Goal: Task Accomplishment & Management: Use online tool/utility

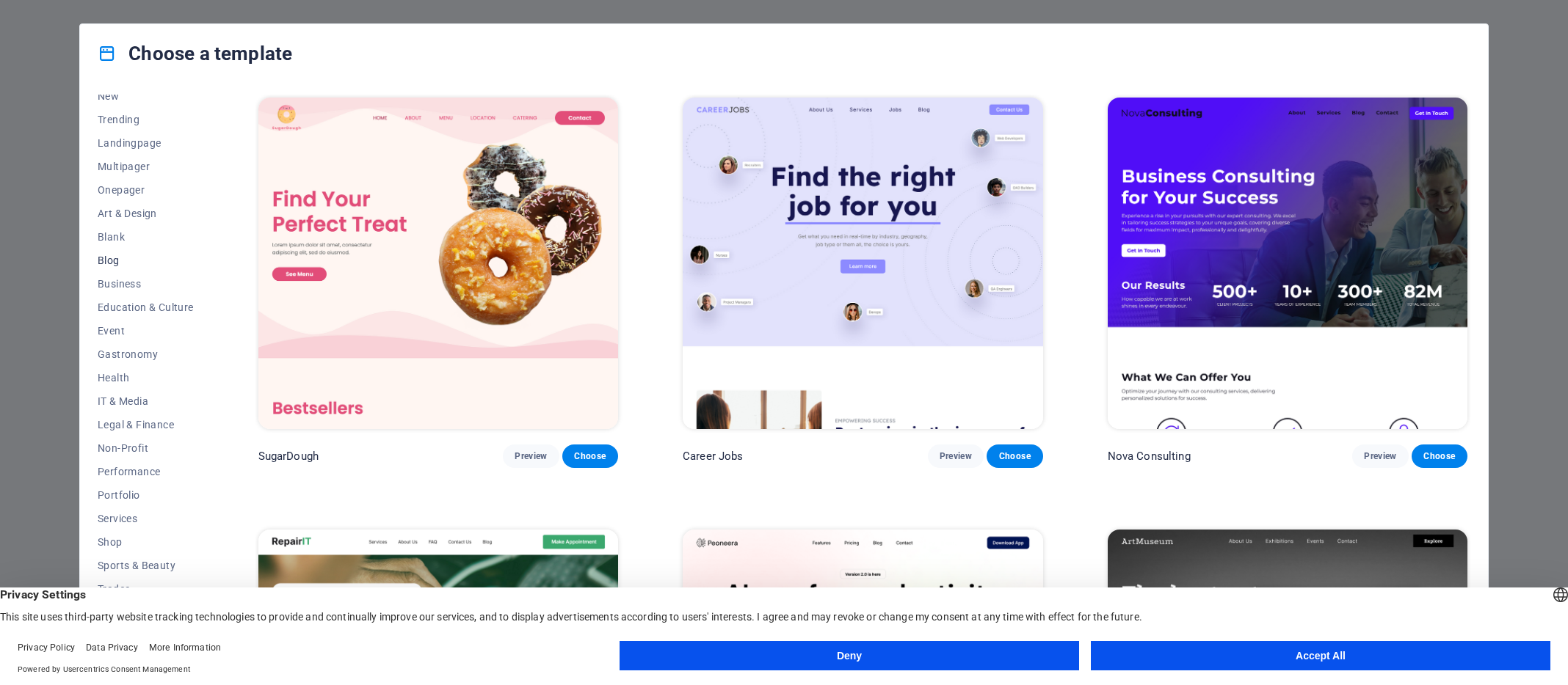
scroll to position [62, 0]
click at [175, 301] on span "Education & Culture" at bounding box center [146, 303] width 96 height 12
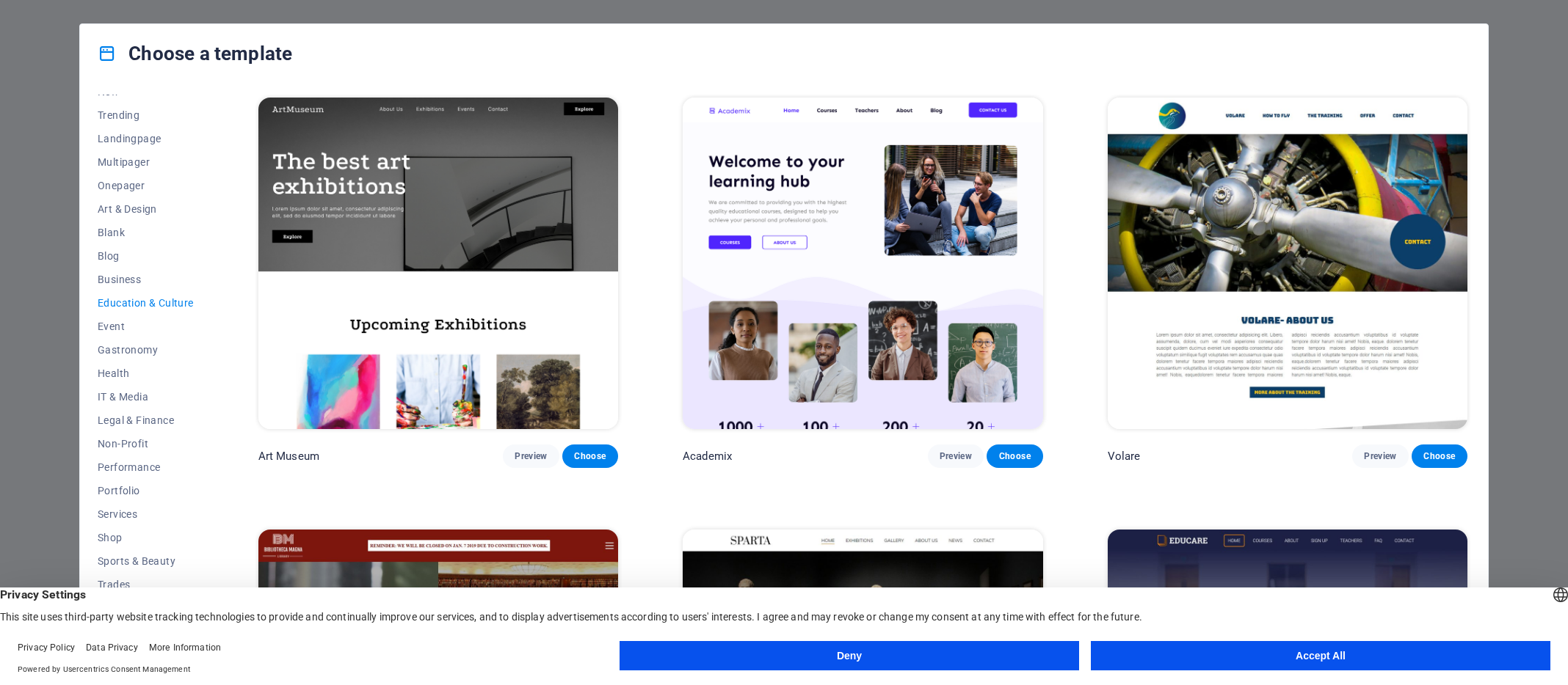
click at [990, 652] on button "Deny" at bounding box center [849, 655] width 459 height 29
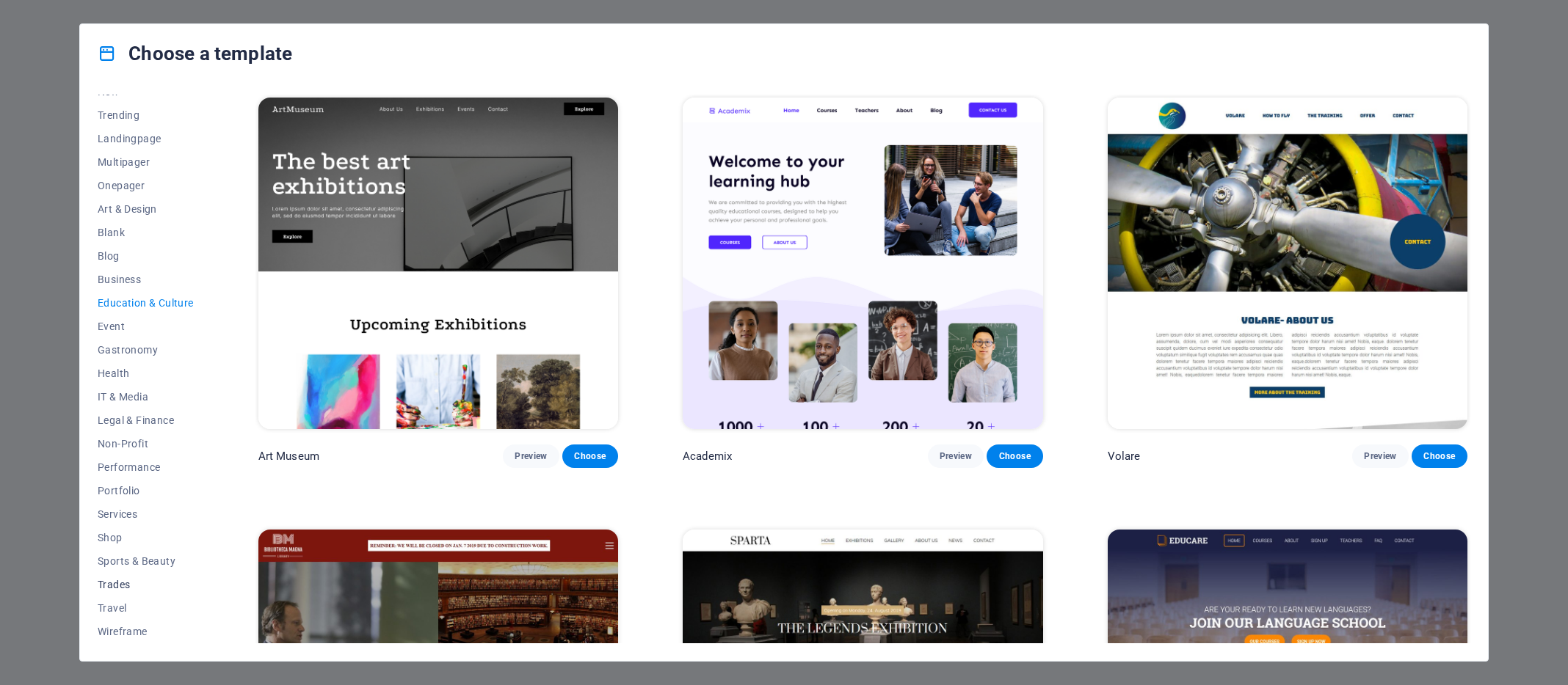
click at [109, 586] on span "Trades" at bounding box center [146, 584] width 96 height 12
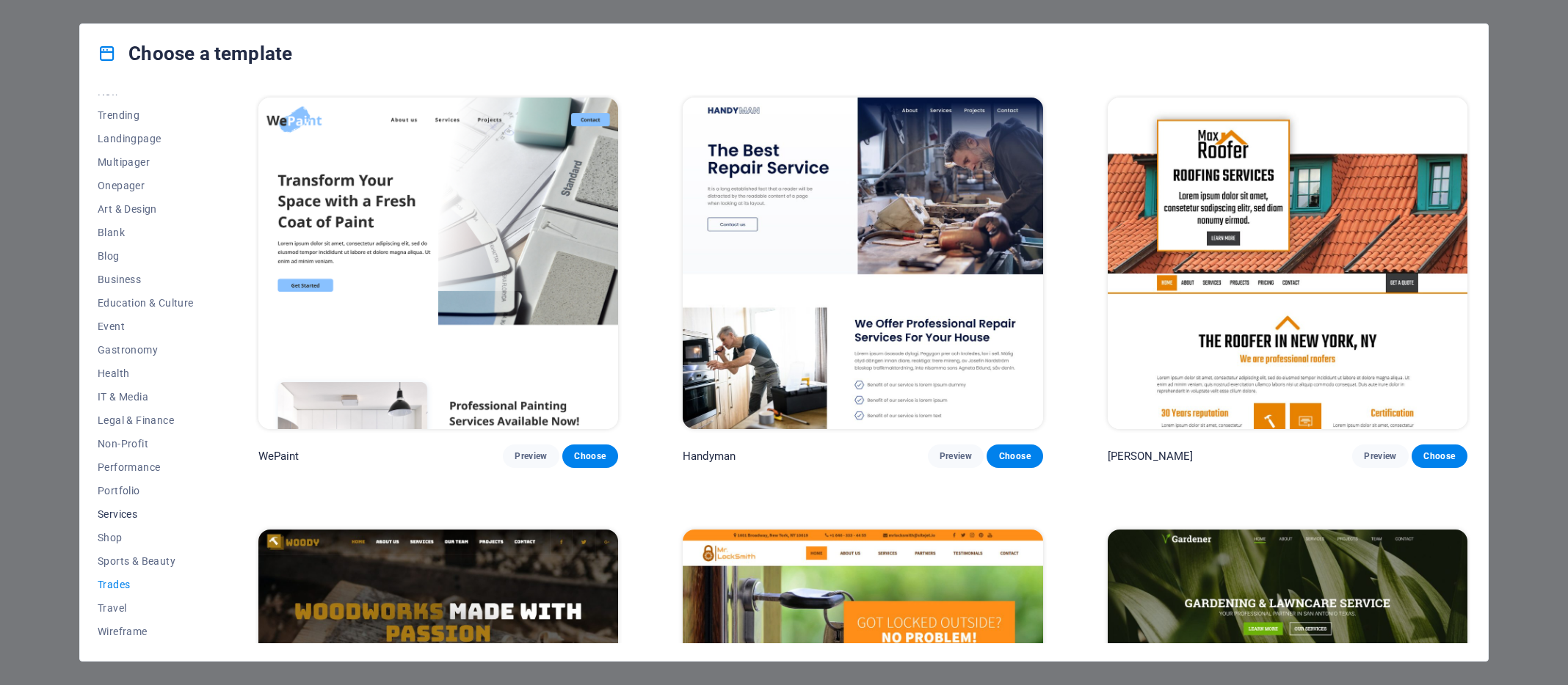
click at [112, 515] on span "Services" at bounding box center [146, 515] width 96 height 12
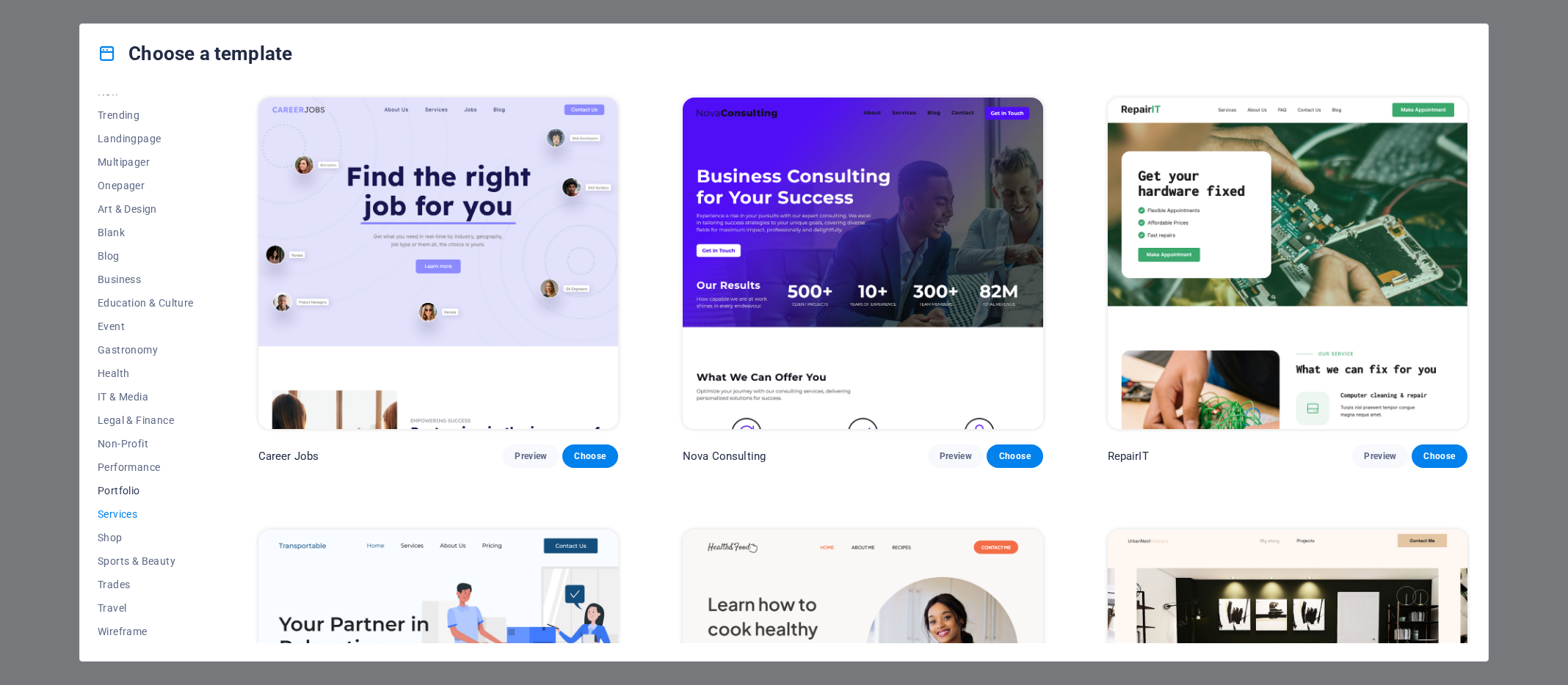
click at [121, 488] on span "Portfolio" at bounding box center [146, 490] width 96 height 12
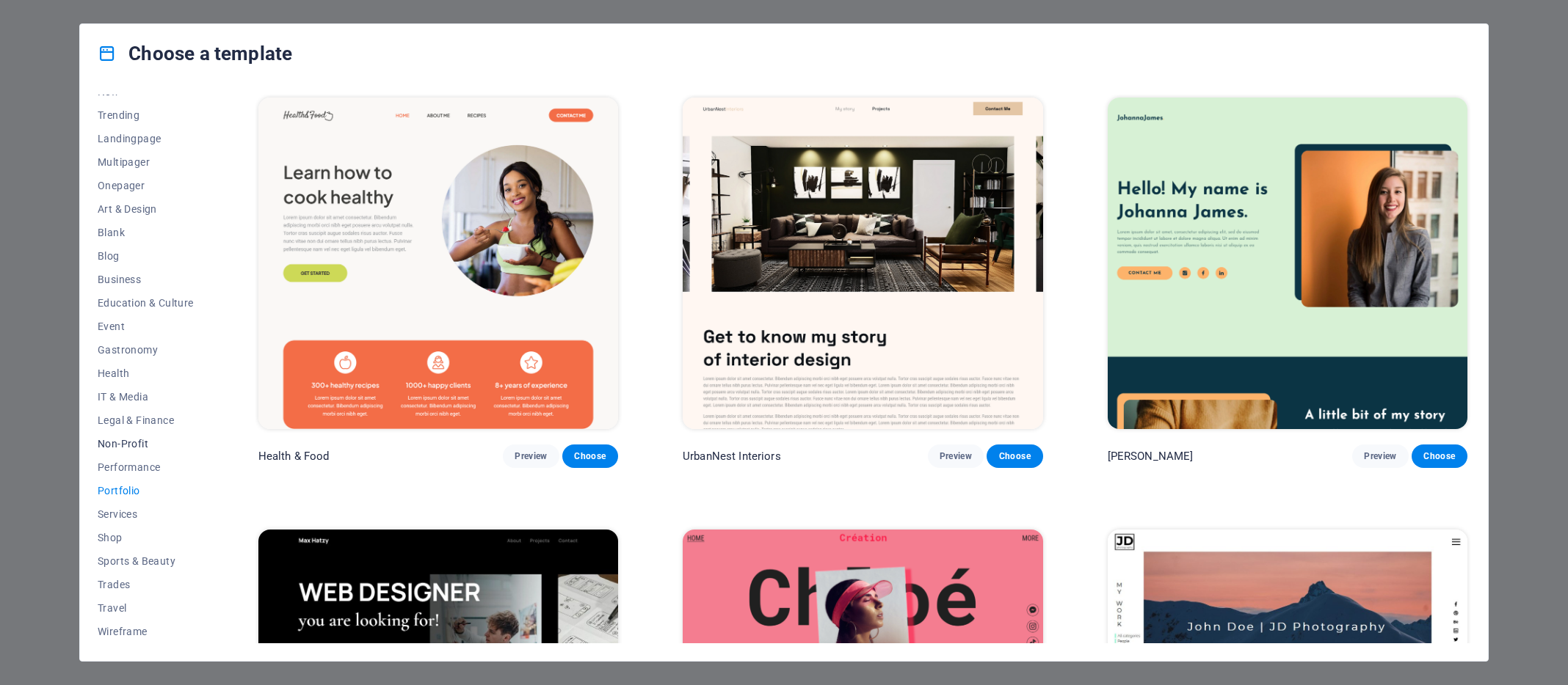
click at [128, 442] on span "Non-Profit" at bounding box center [146, 444] width 96 height 12
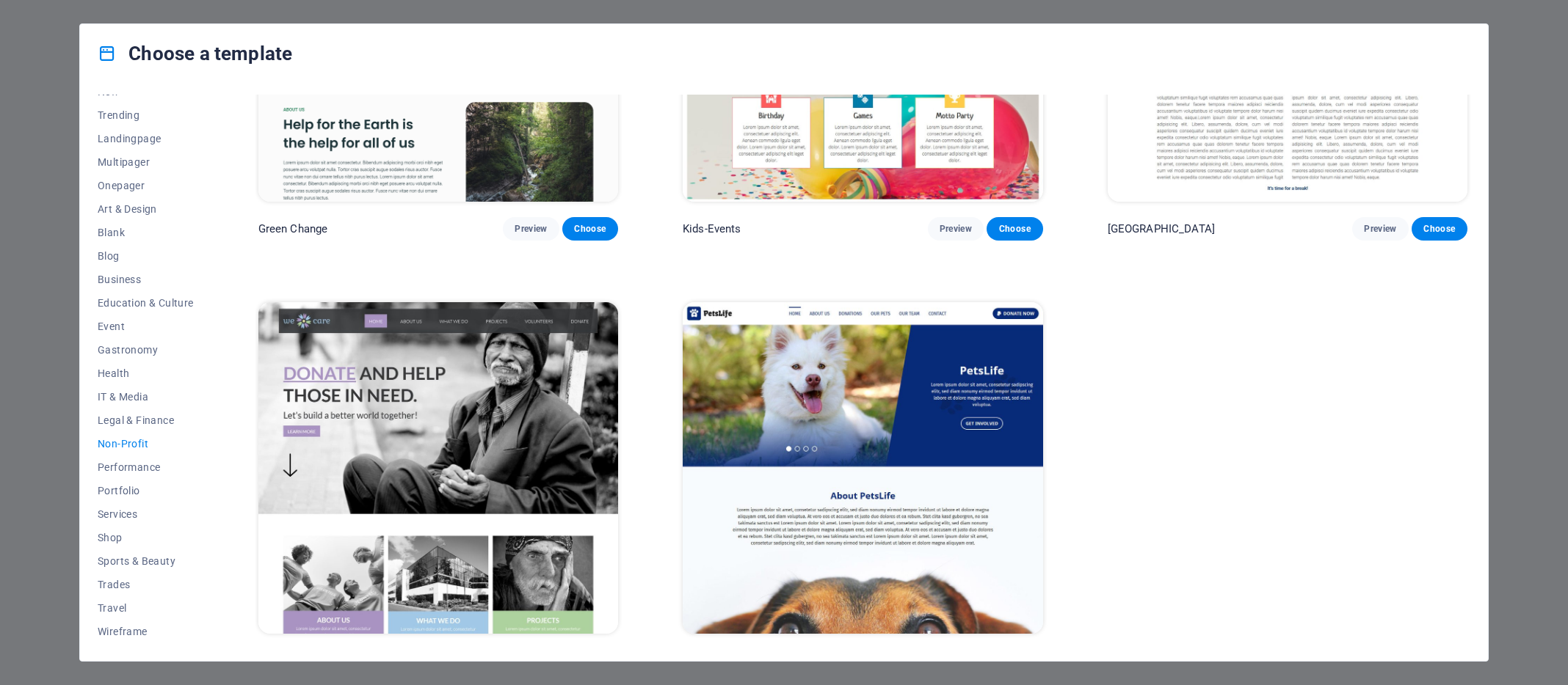
scroll to position [253, 0]
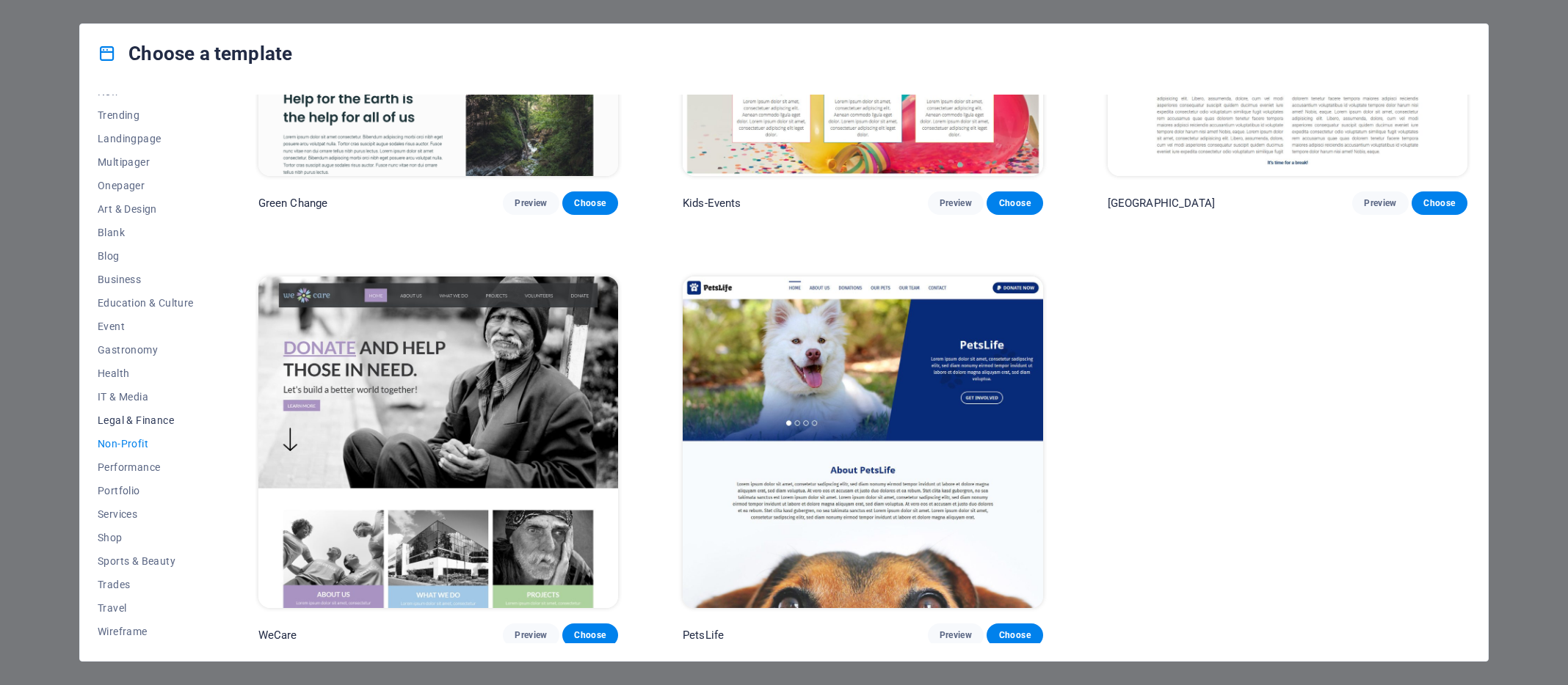
click at [131, 417] on span "Legal & Finance" at bounding box center [146, 421] width 96 height 12
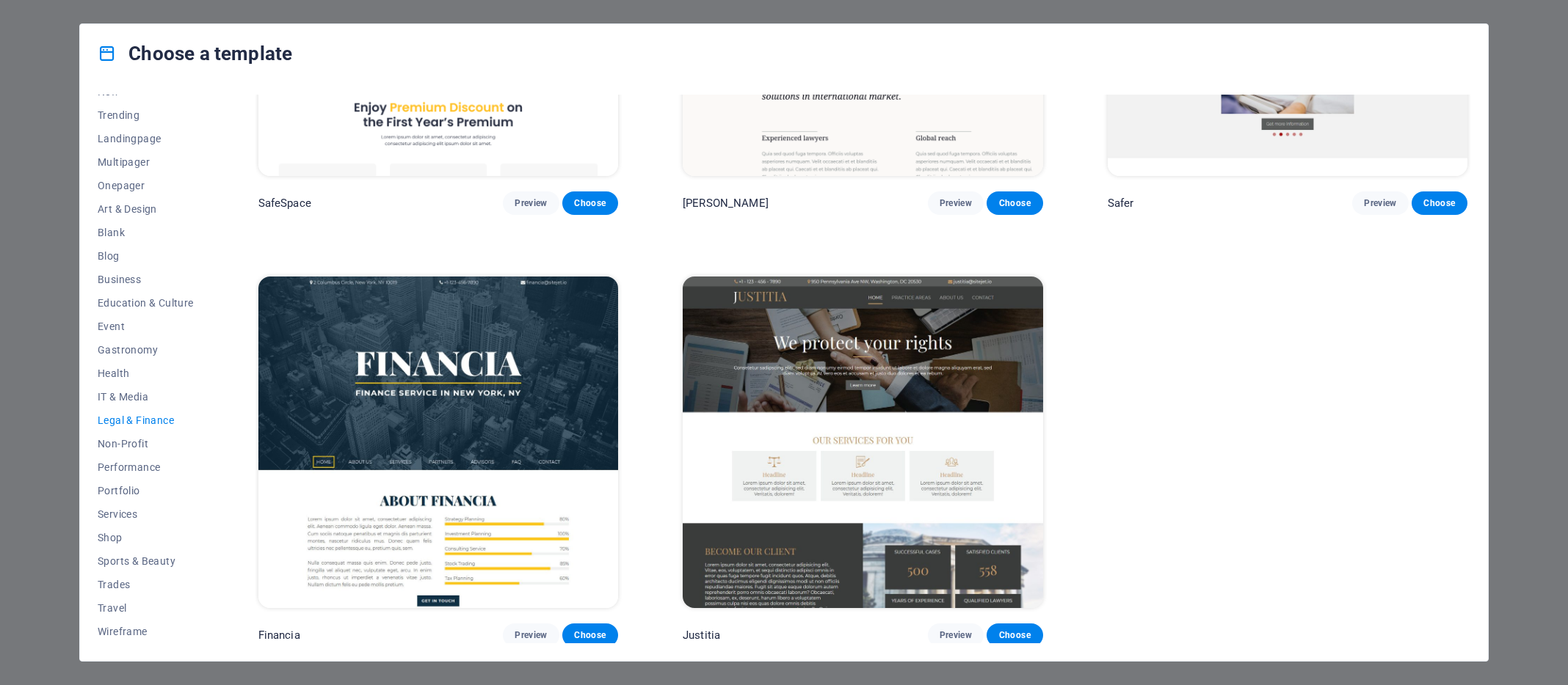
scroll to position [0, 0]
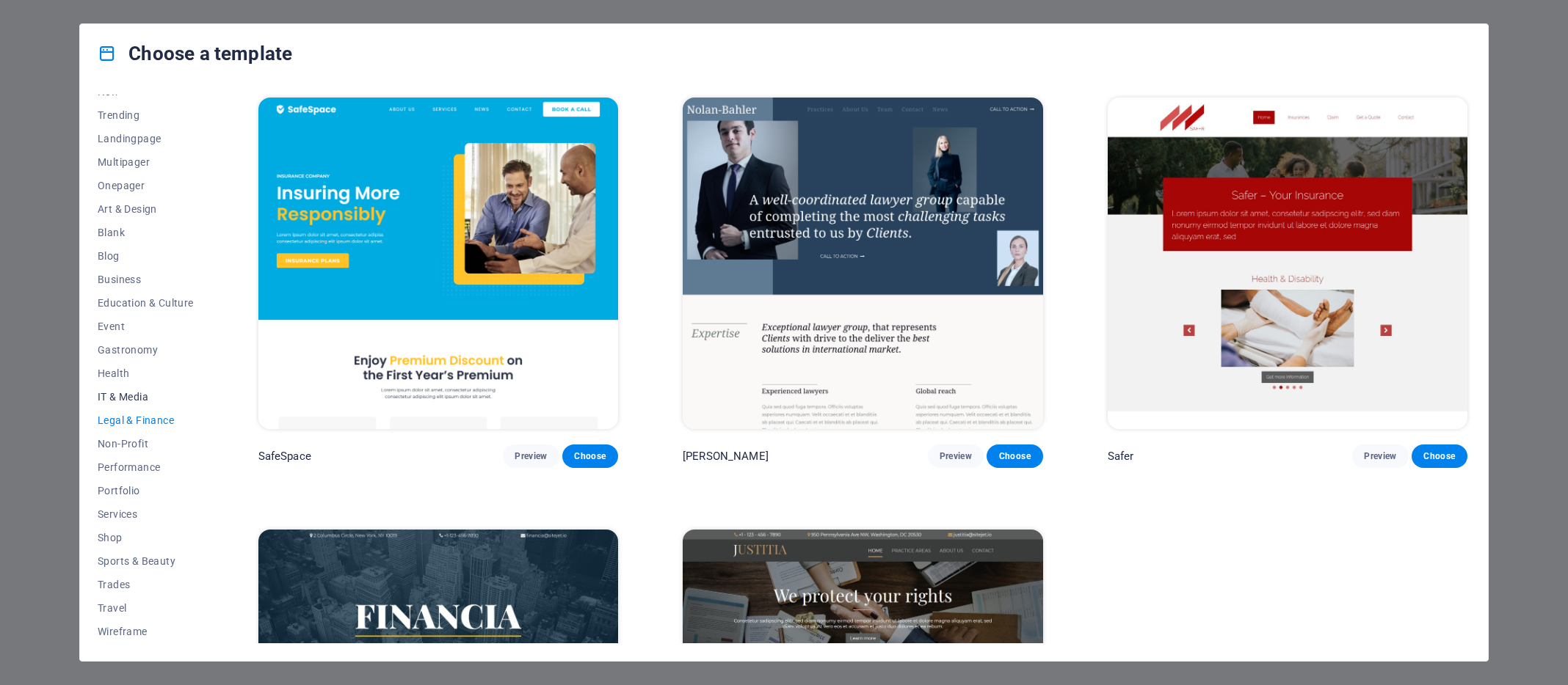
click at [121, 394] on span "IT & Media" at bounding box center [146, 397] width 96 height 12
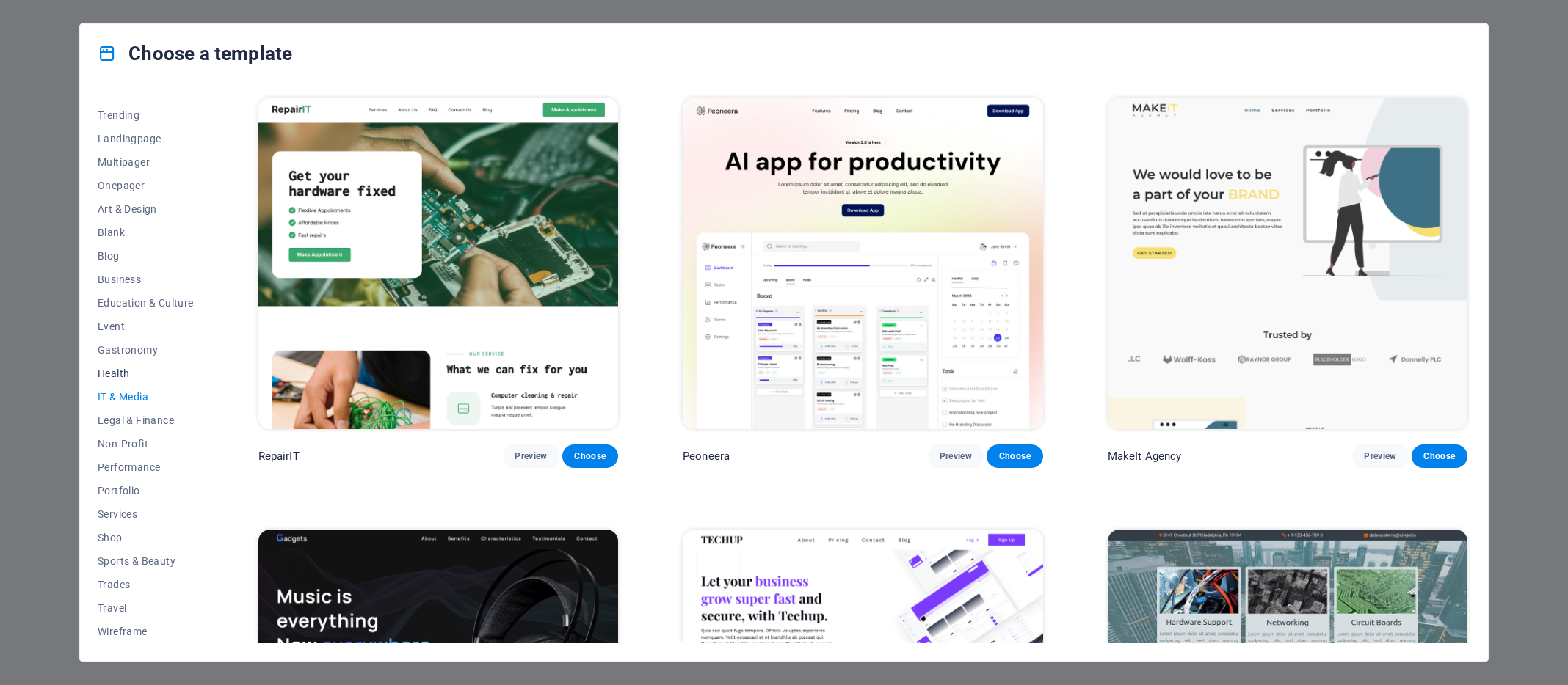
click at [115, 372] on span "Health" at bounding box center [146, 373] width 96 height 12
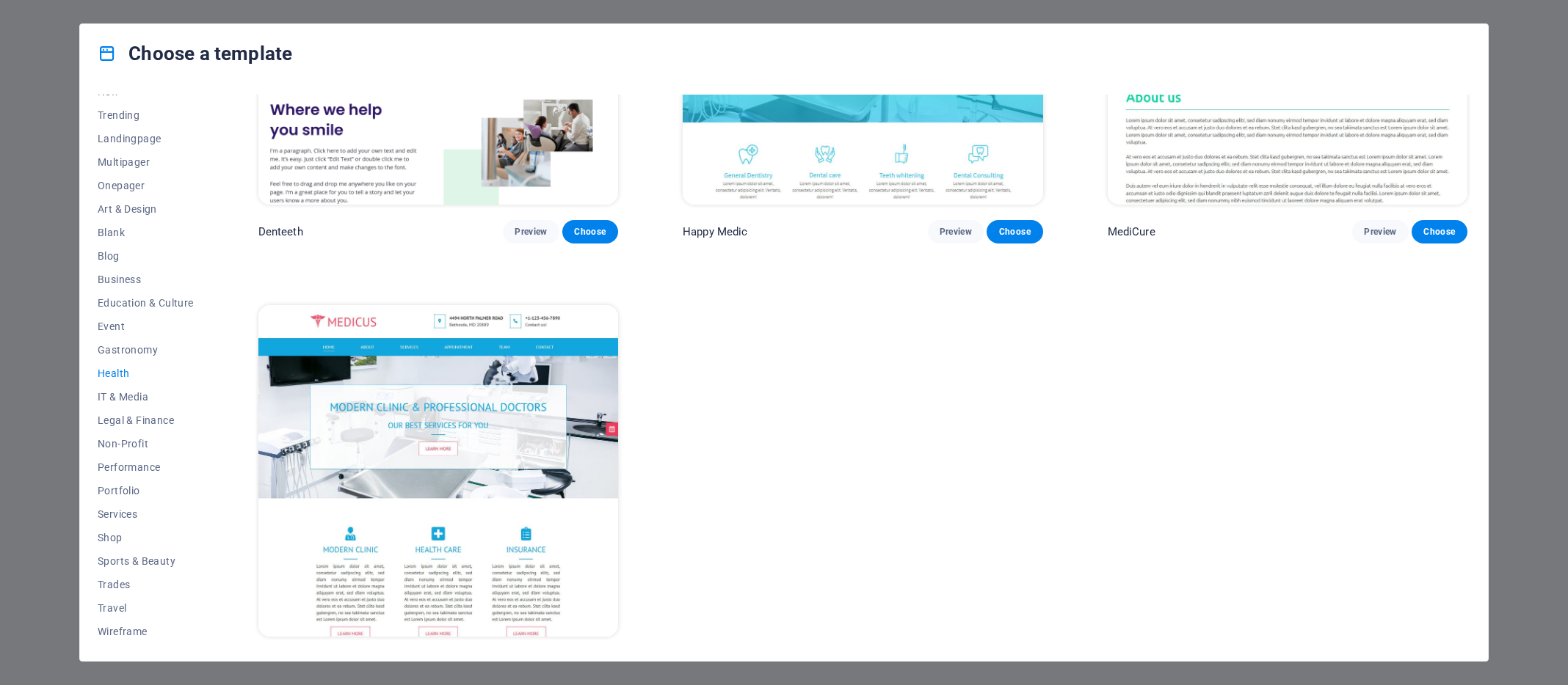
scroll to position [683, 0]
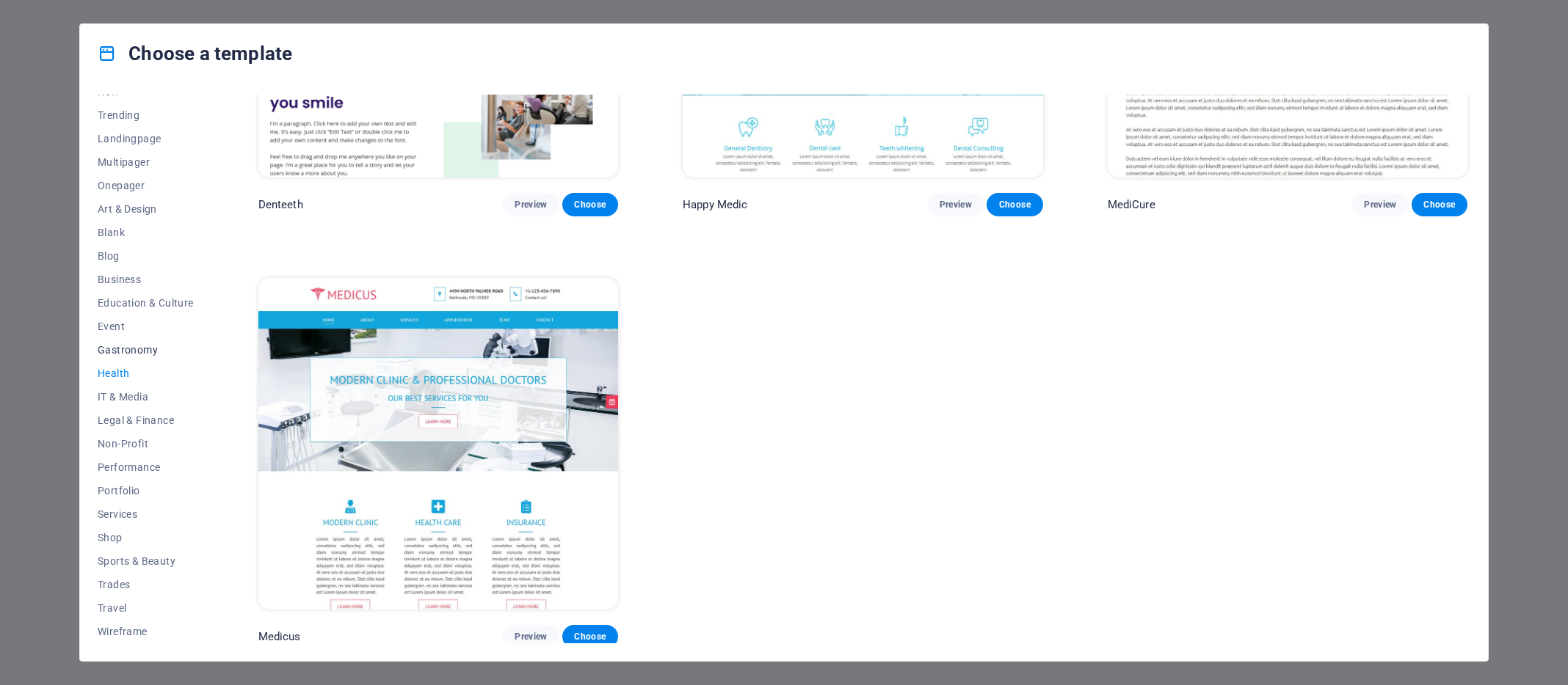
click at [121, 347] on span "Gastronomy" at bounding box center [146, 350] width 96 height 12
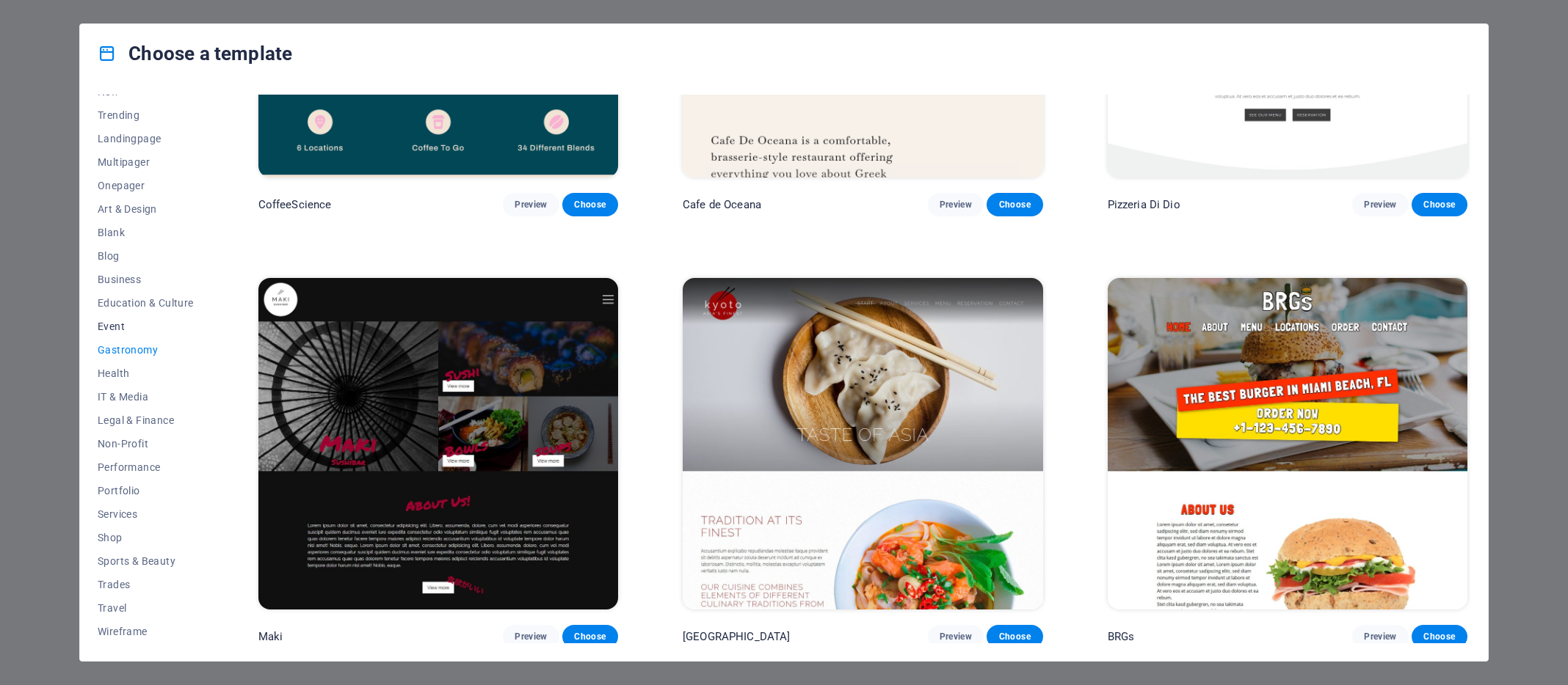
click at [108, 321] on span "Event" at bounding box center [146, 327] width 96 height 12
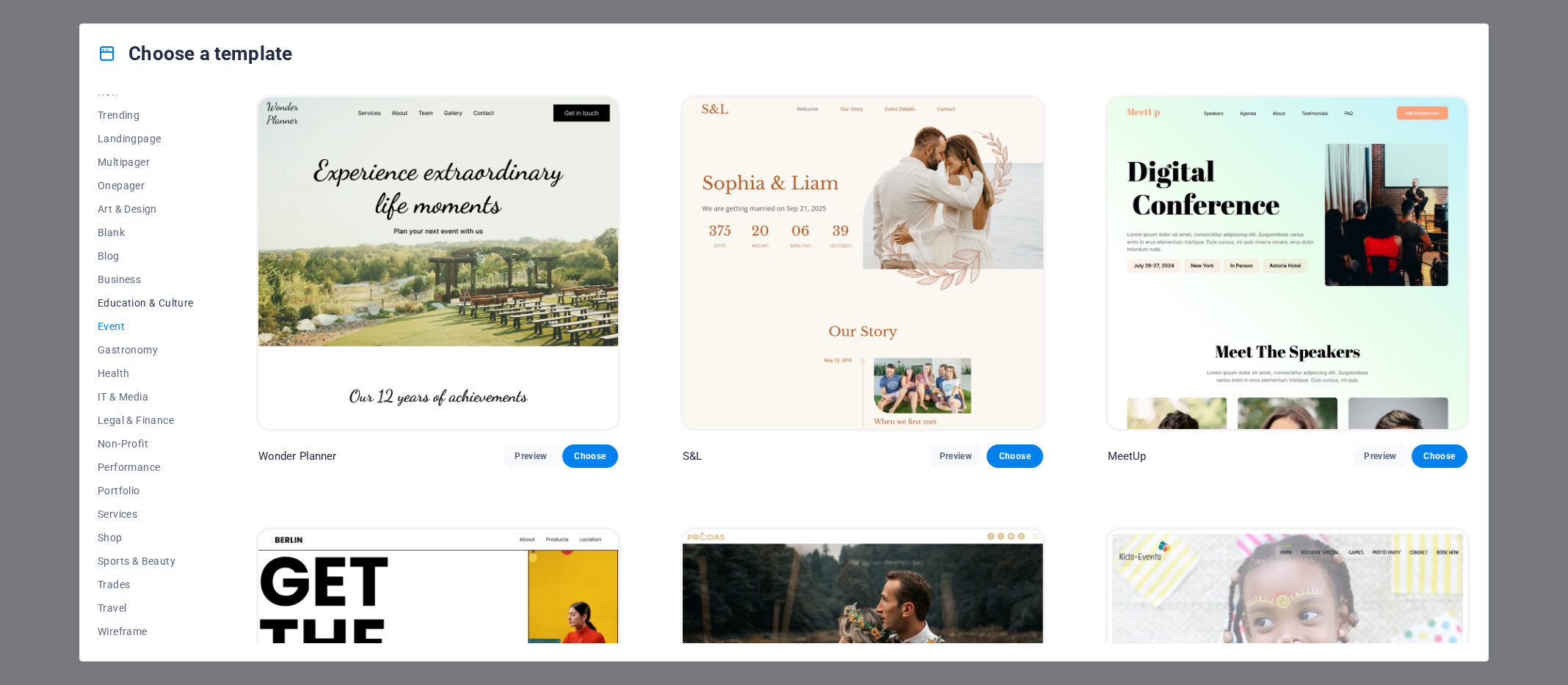
click at [111, 300] on span "Education & Culture" at bounding box center [146, 303] width 96 height 12
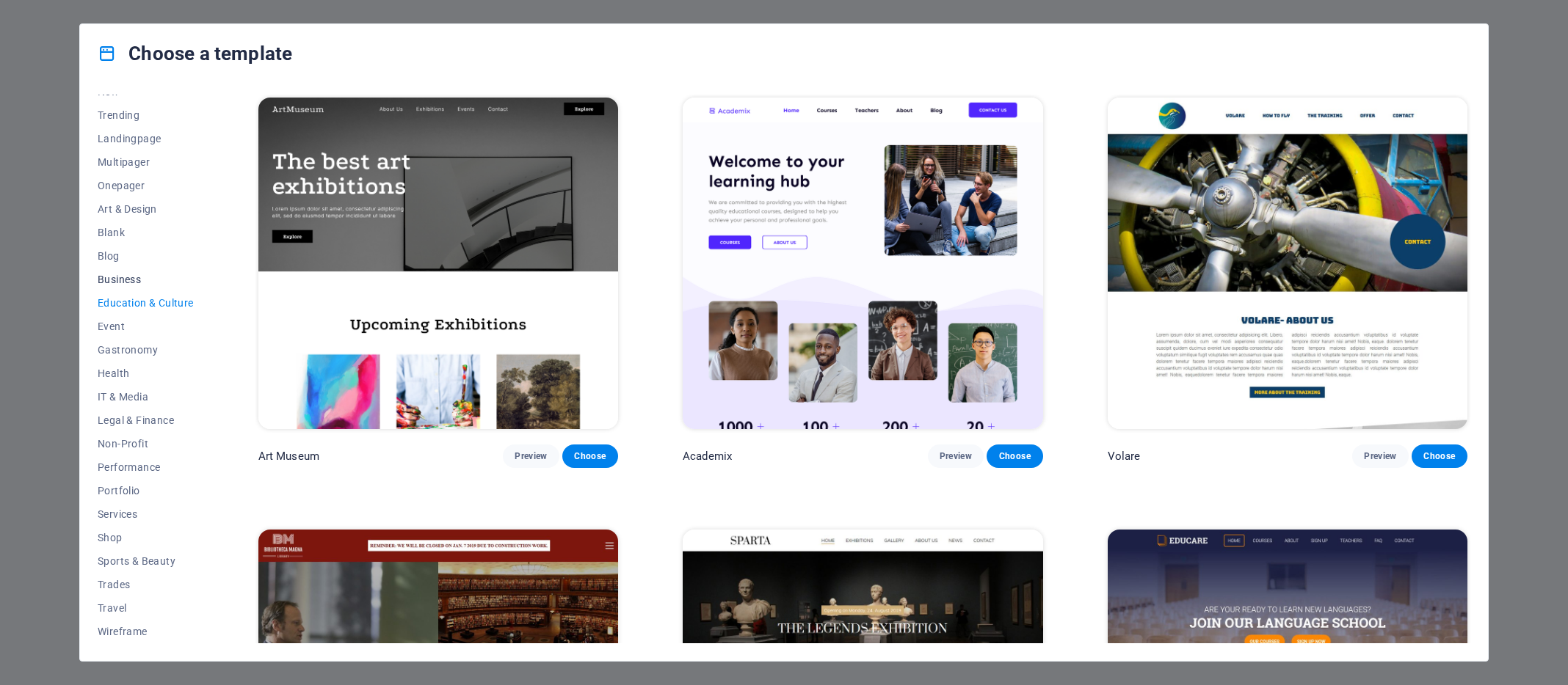
click at [116, 279] on span "Business" at bounding box center [146, 279] width 96 height 12
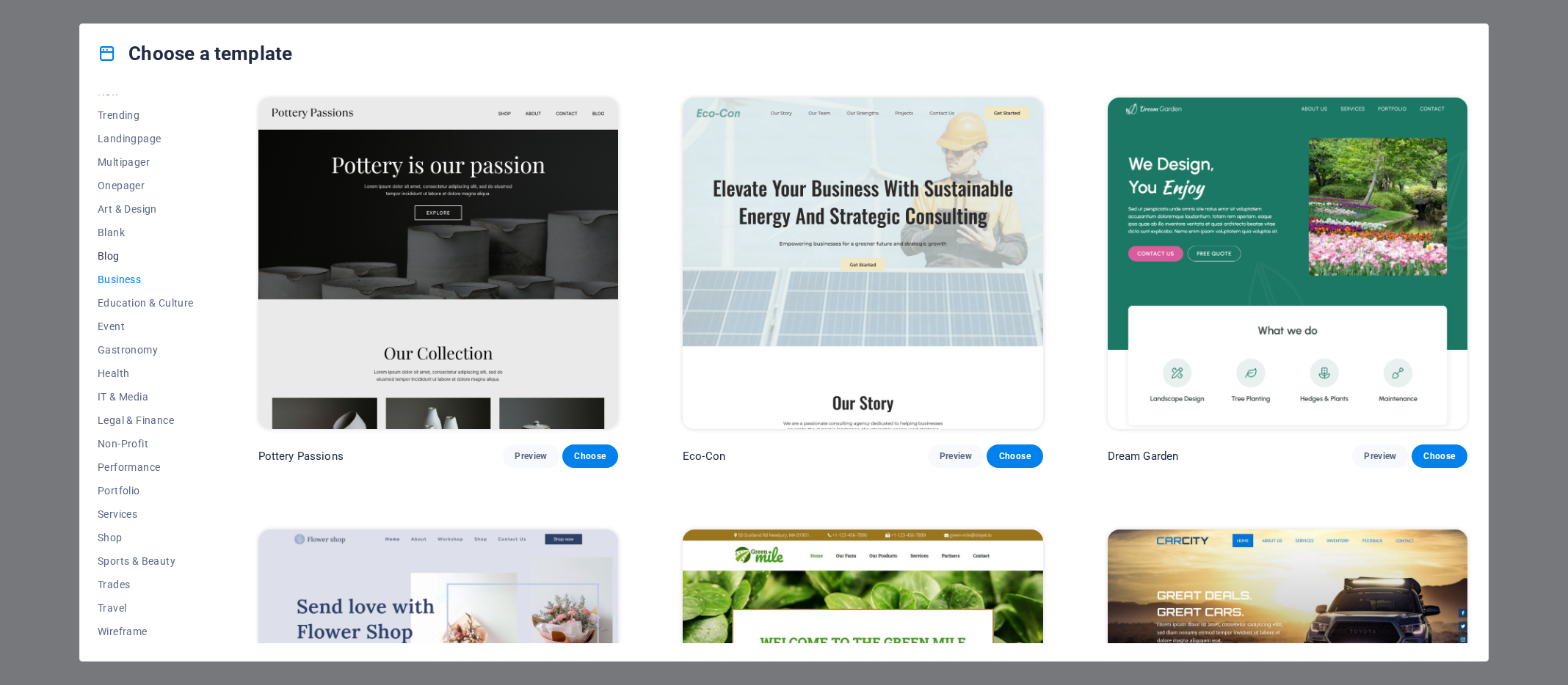
click at [107, 256] on span "Blog" at bounding box center [146, 256] width 96 height 12
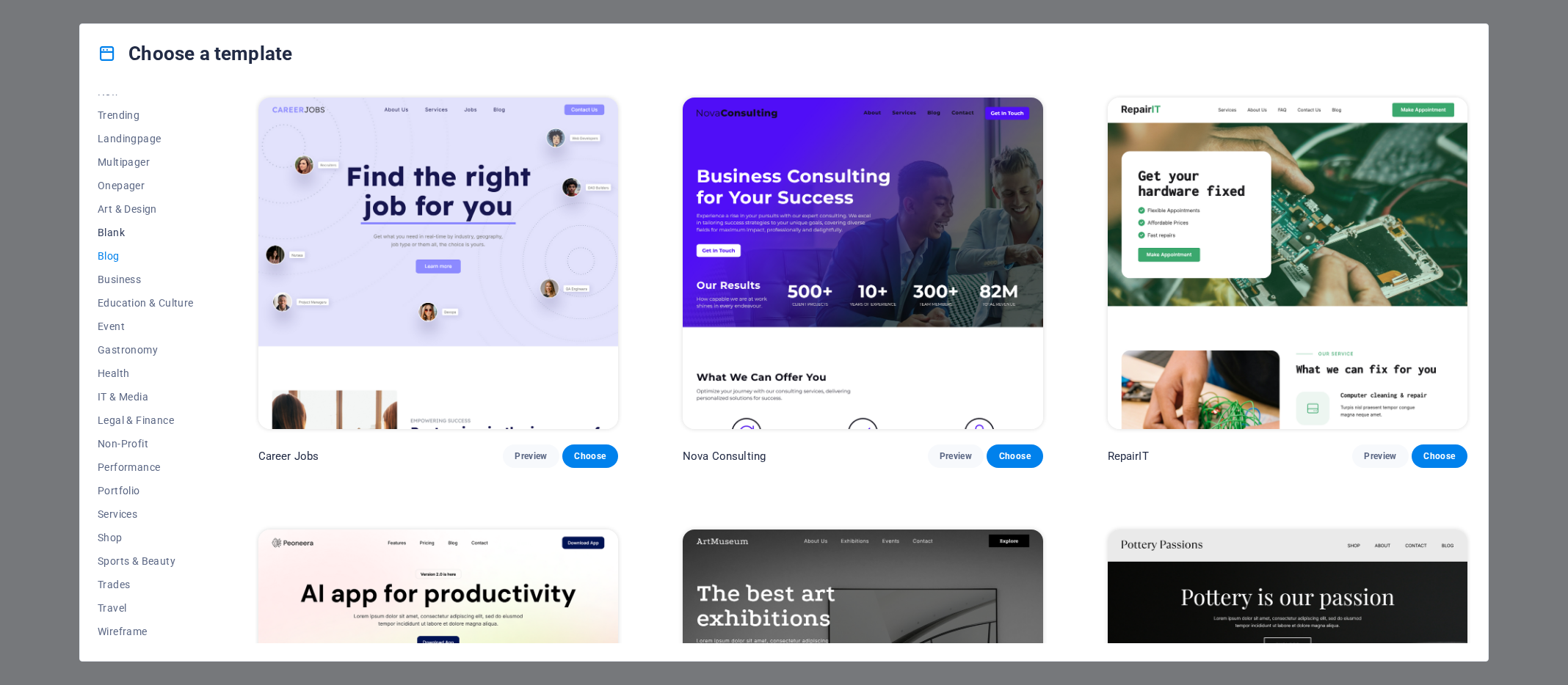
click at [109, 230] on span "Blank" at bounding box center [146, 233] width 96 height 12
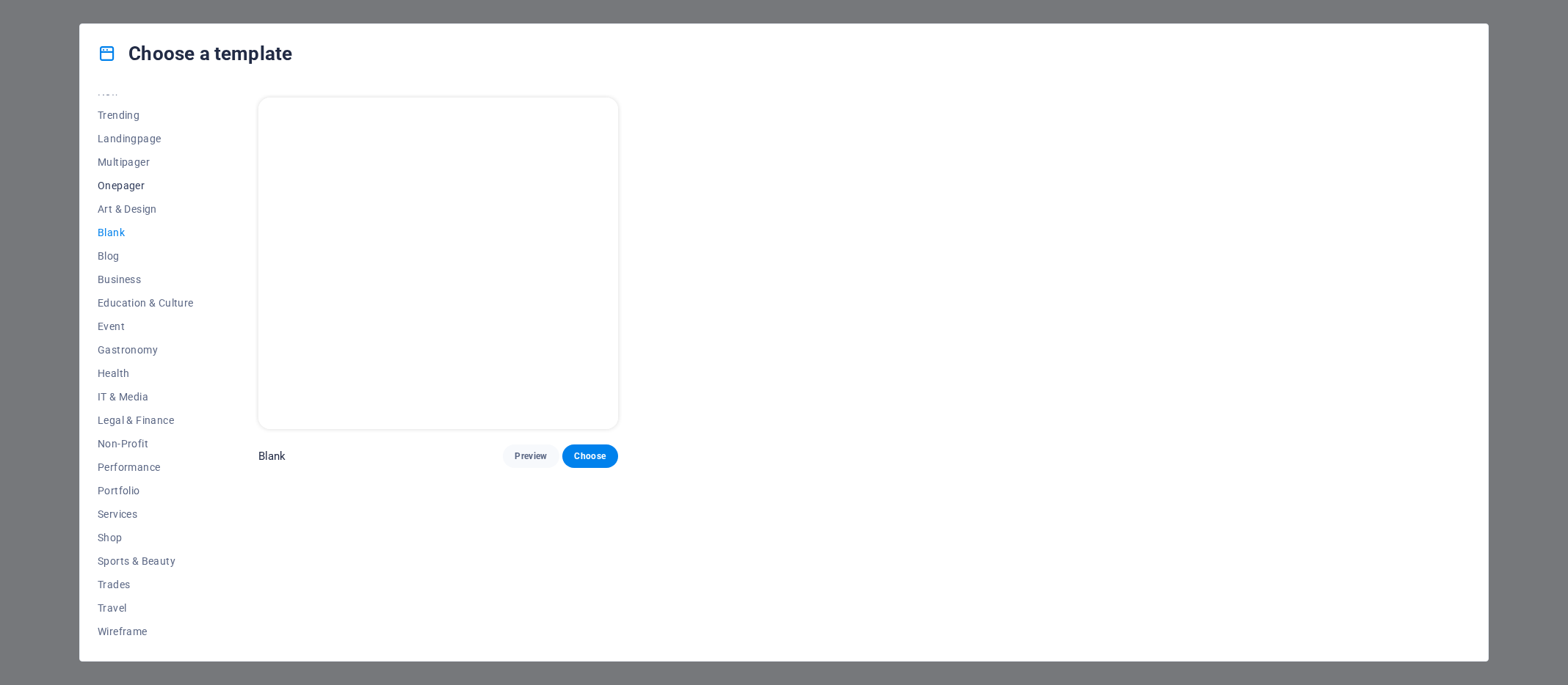
click at [114, 185] on span "Onepager" at bounding box center [146, 185] width 96 height 12
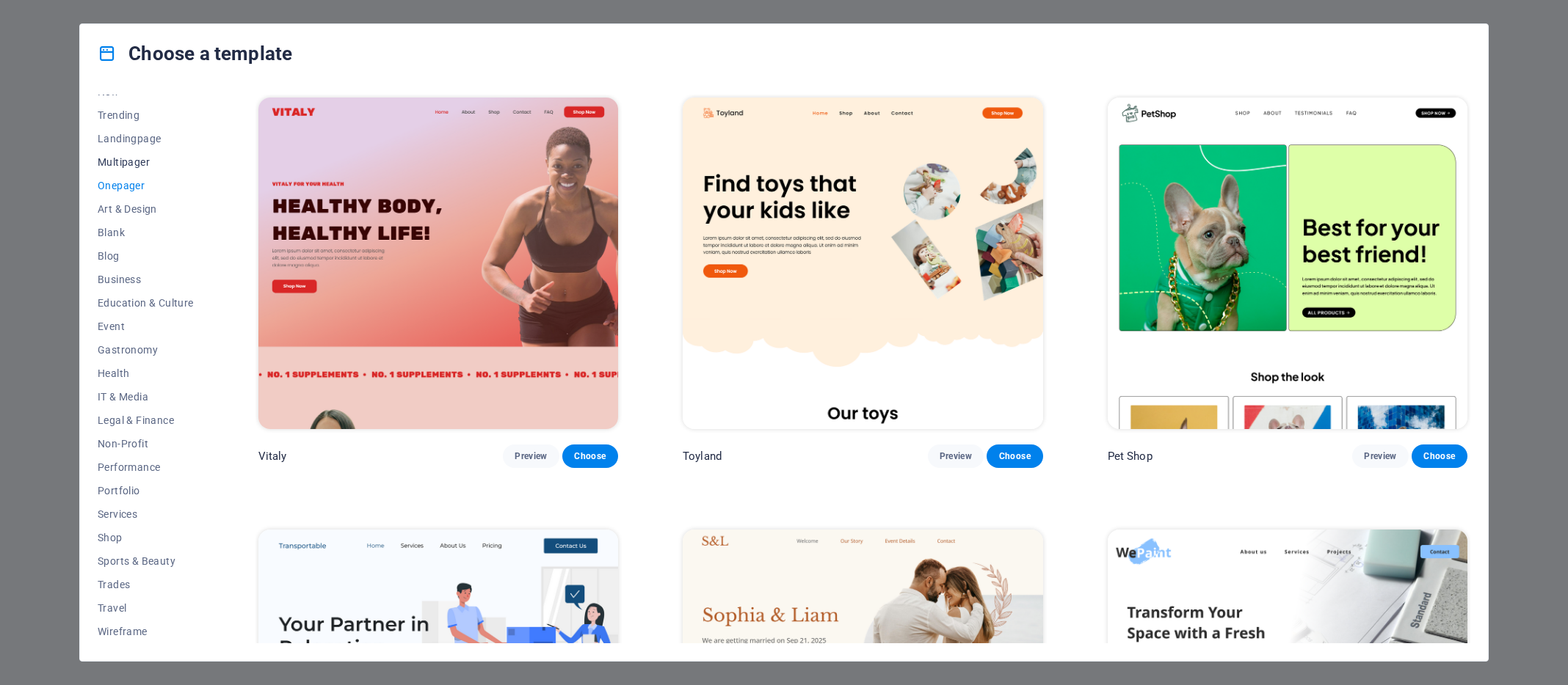
click at [131, 161] on span "Multipager" at bounding box center [146, 162] width 96 height 12
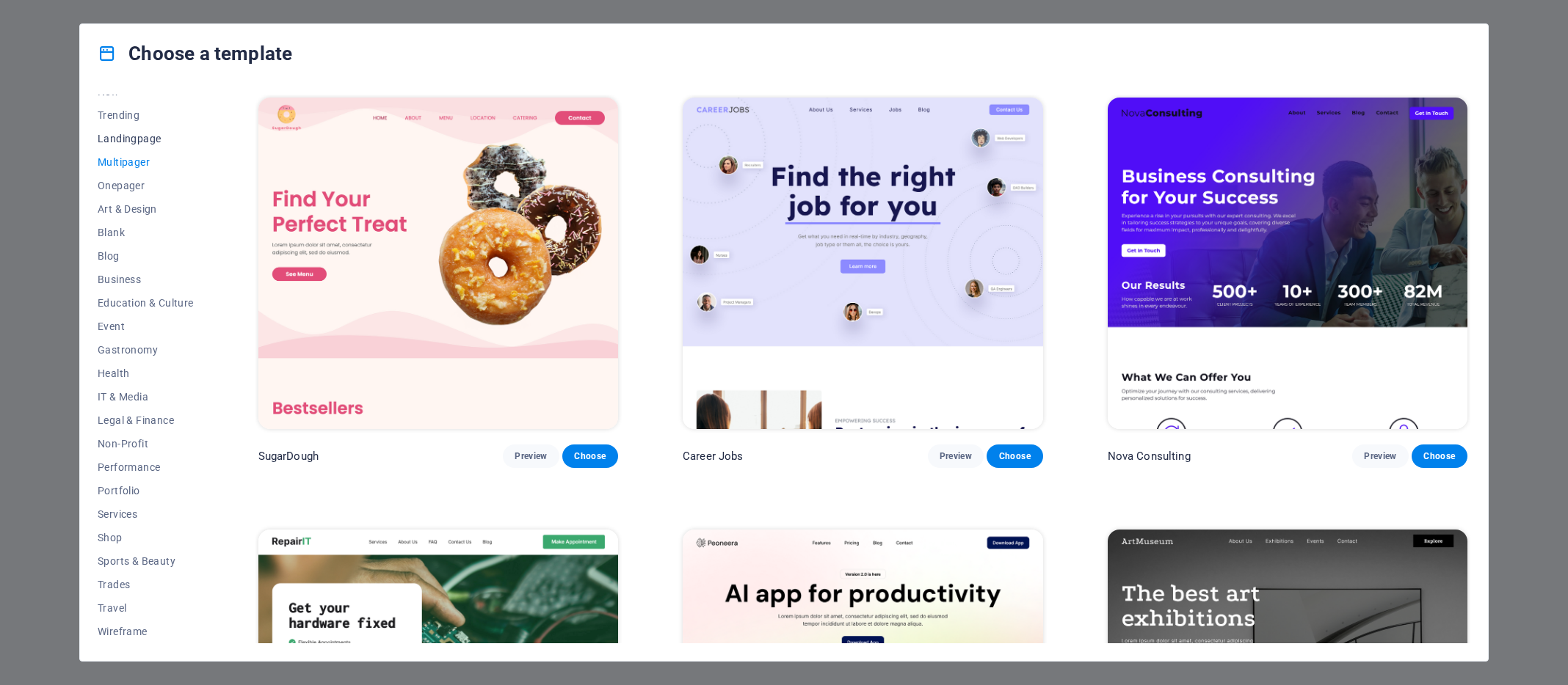
click at [130, 138] on span "Landingpage" at bounding box center [146, 139] width 96 height 12
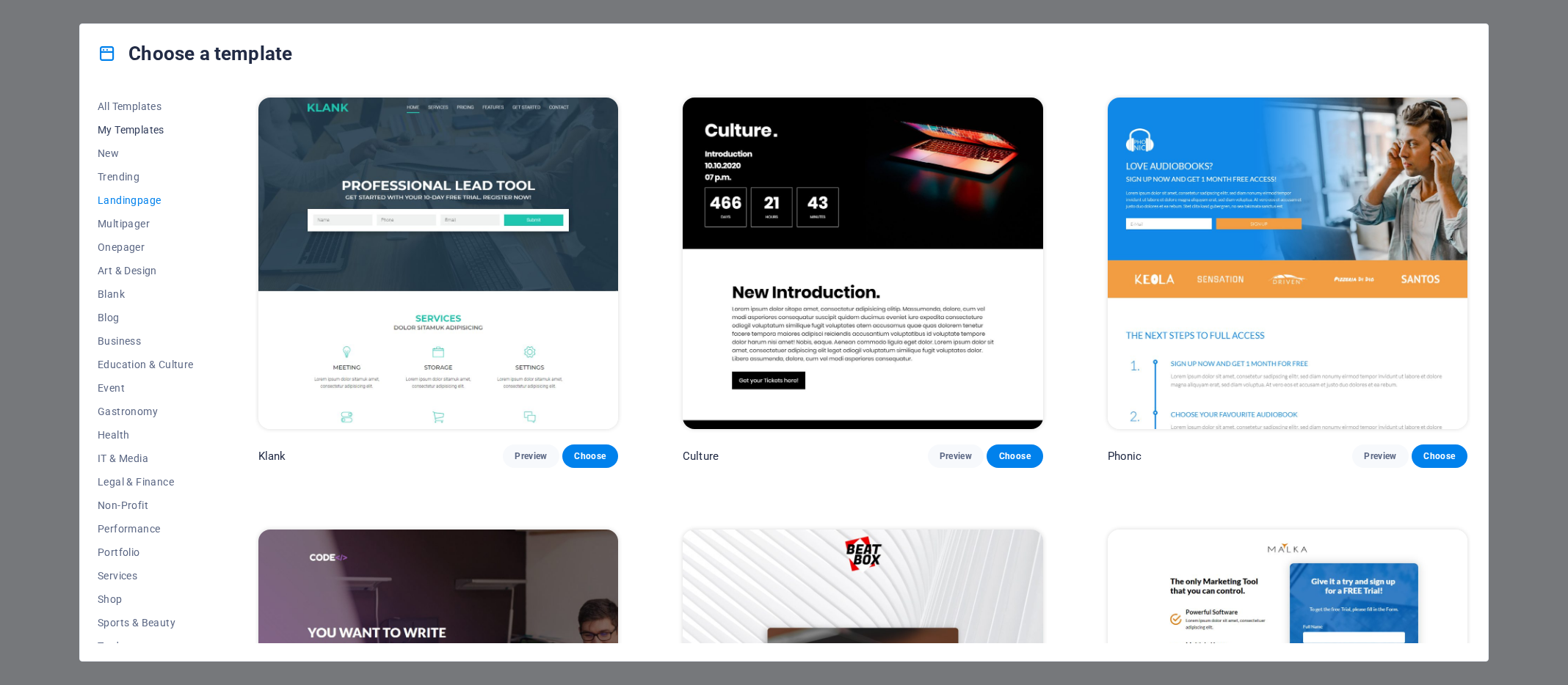
click at [144, 131] on span "My Templates" at bounding box center [146, 130] width 96 height 12
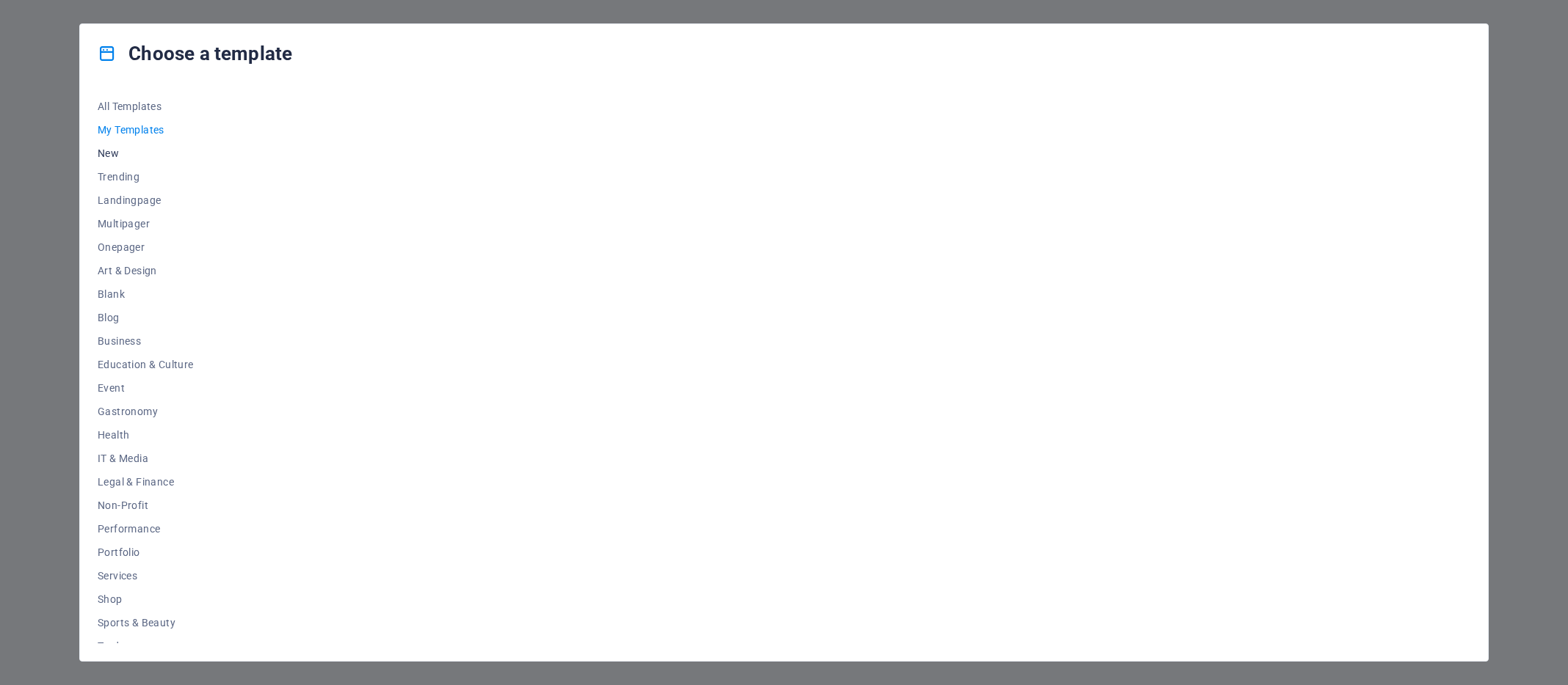
click at [116, 153] on span "New" at bounding box center [146, 153] width 96 height 12
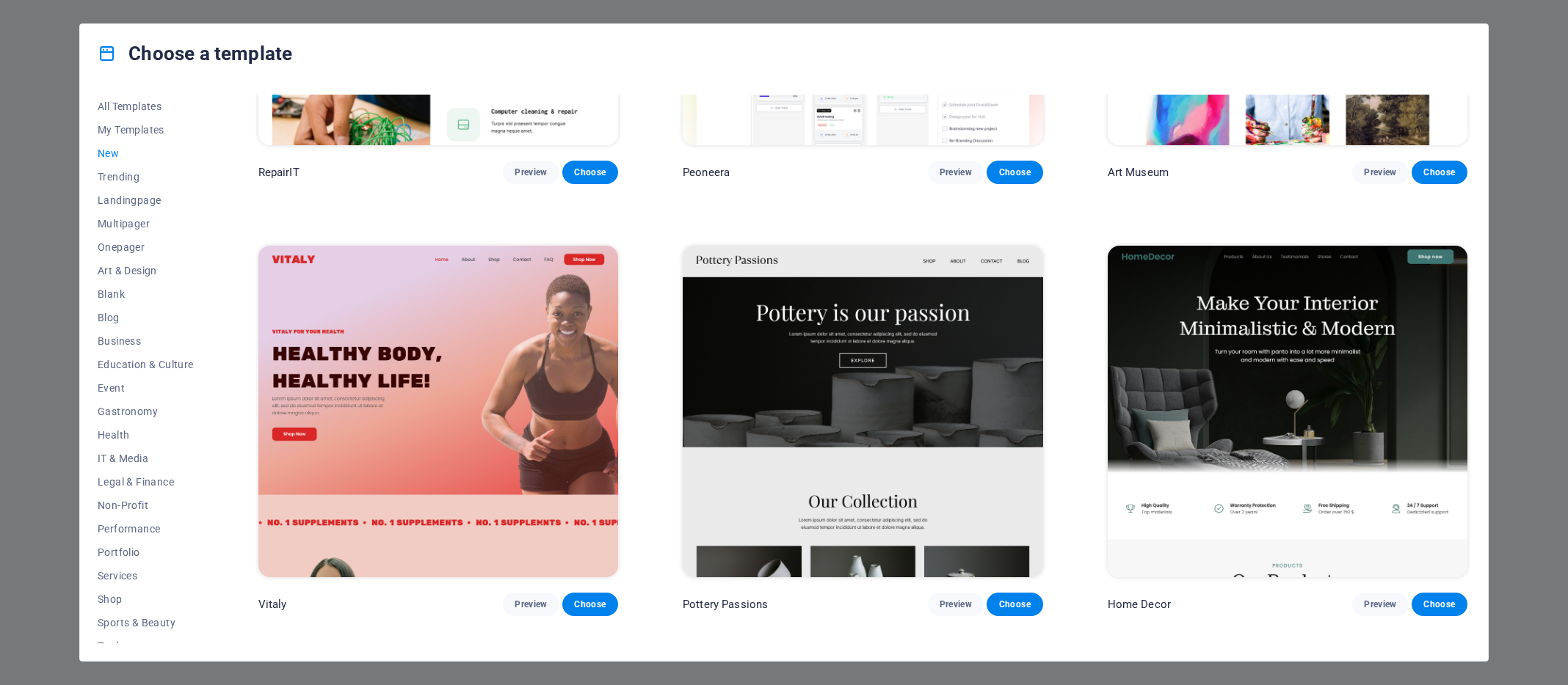
scroll to position [715, 0]
click at [134, 105] on span "All Templates" at bounding box center [146, 106] width 96 height 12
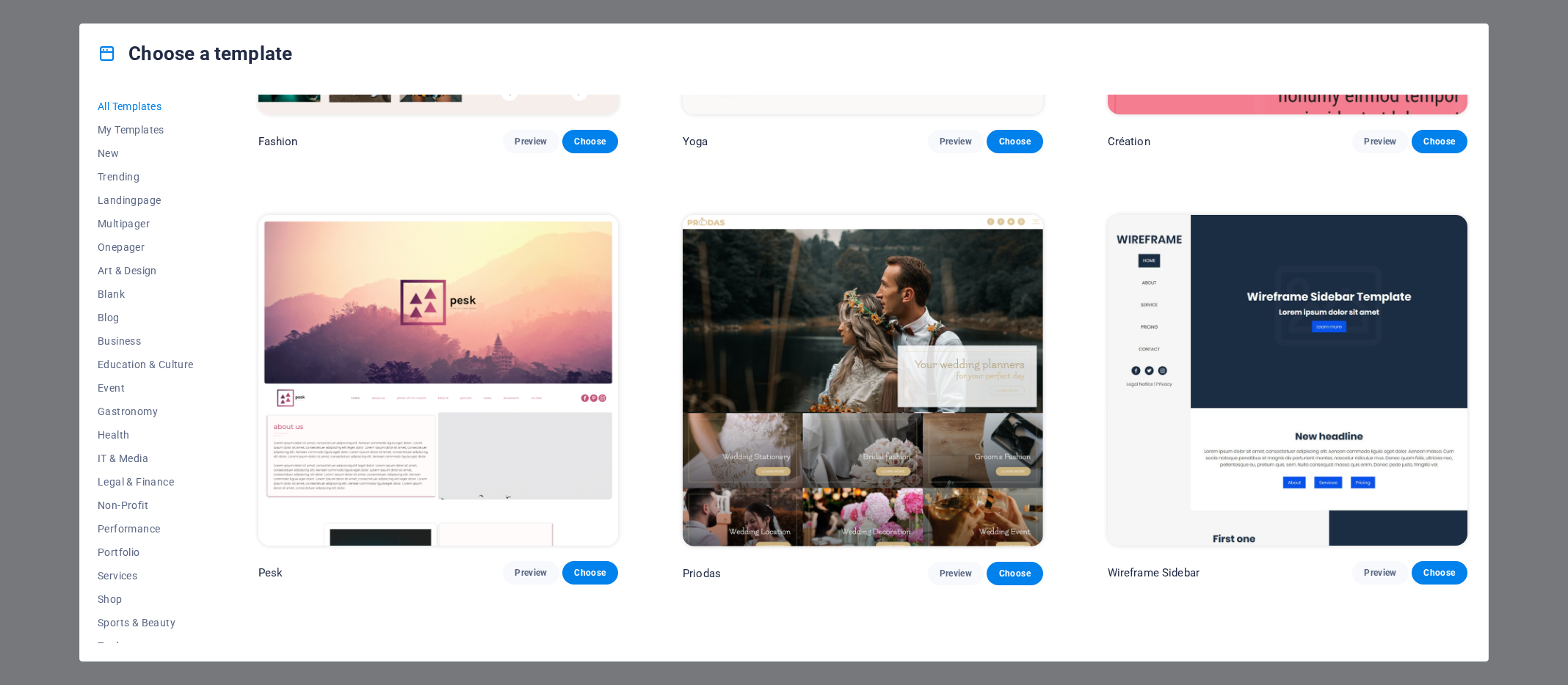
scroll to position [8000, 0]
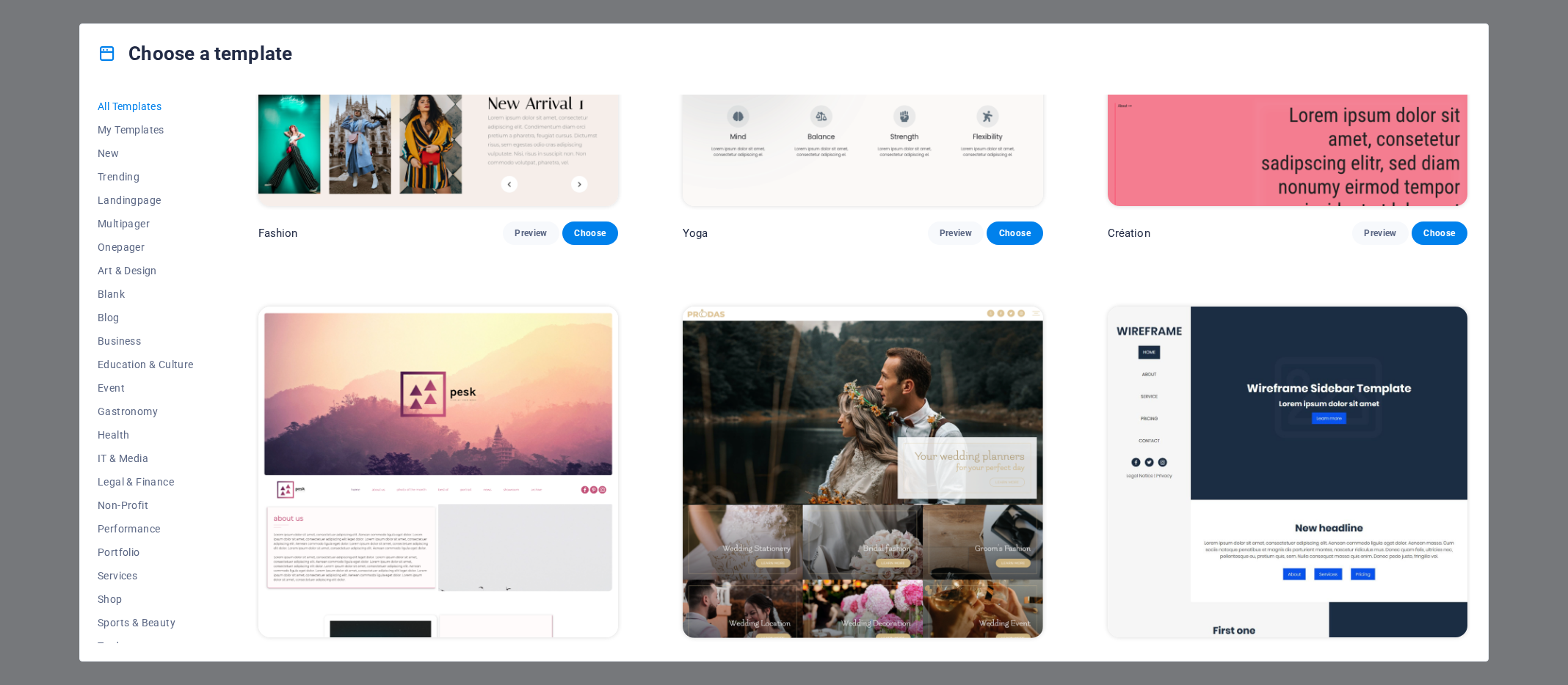
click at [415, 360] on img at bounding box center [438, 472] width 359 height 332
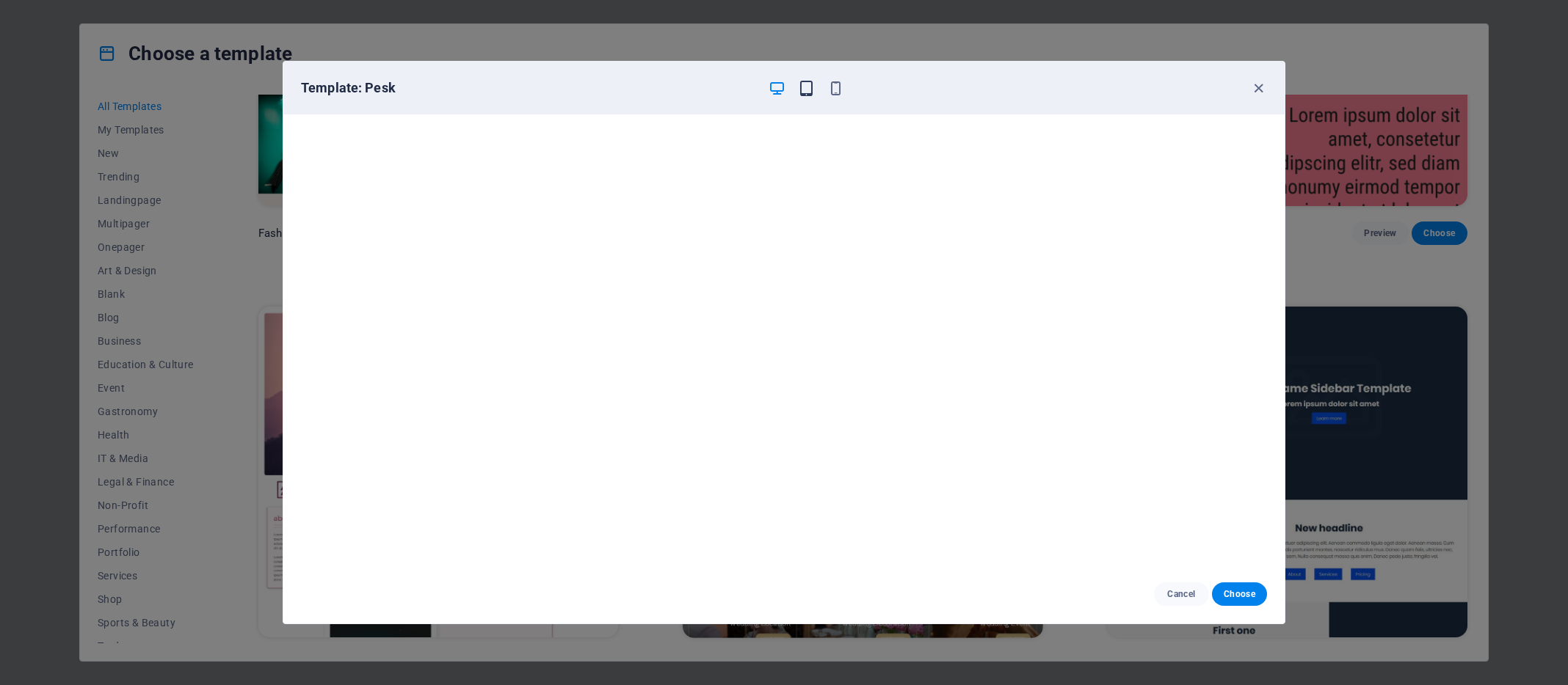
click at [806, 91] on icon "button" at bounding box center [806, 88] width 17 height 17
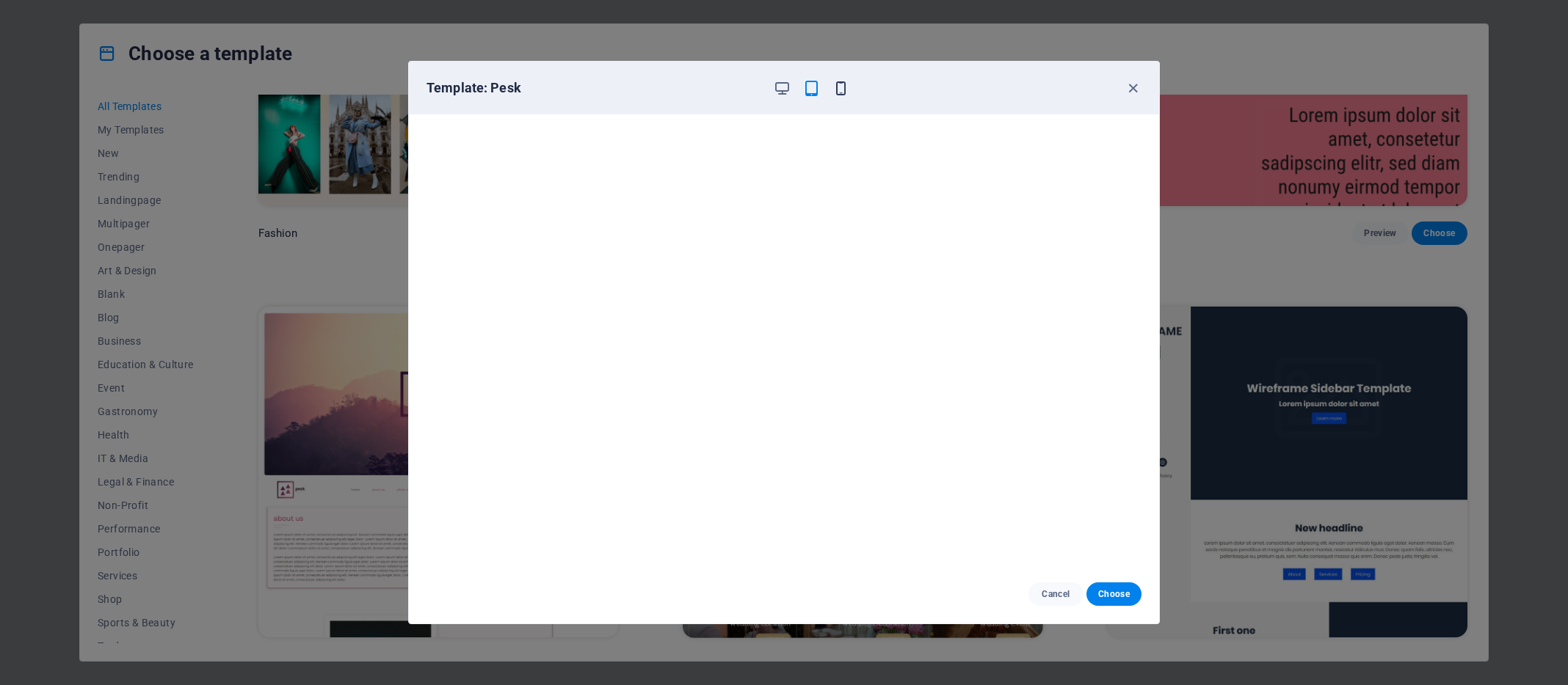
click at [842, 86] on icon "button" at bounding box center [841, 88] width 17 height 17
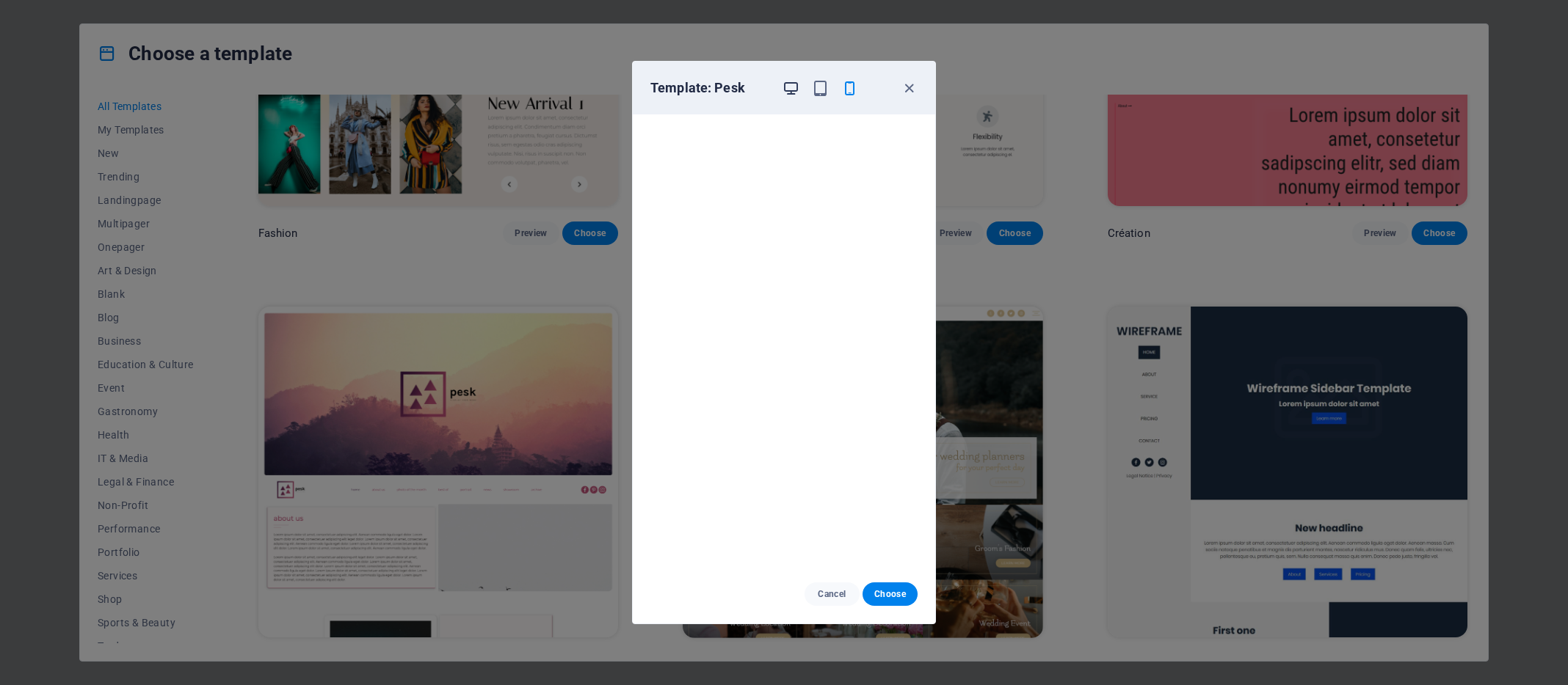
click at [787, 88] on icon "button" at bounding box center [791, 88] width 17 height 17
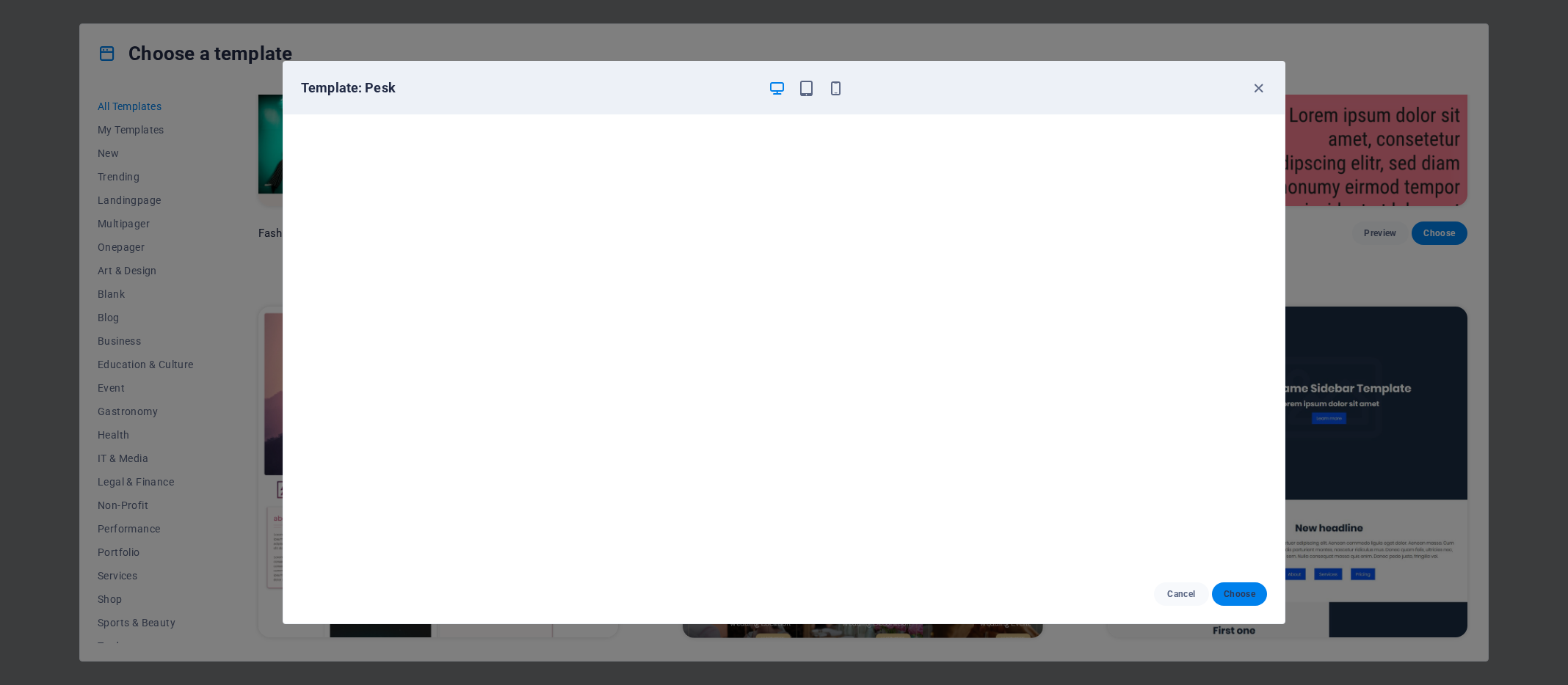
click at [1231, 594] on span "Choose" at bounding box center [1239, 594] width 32 height 12
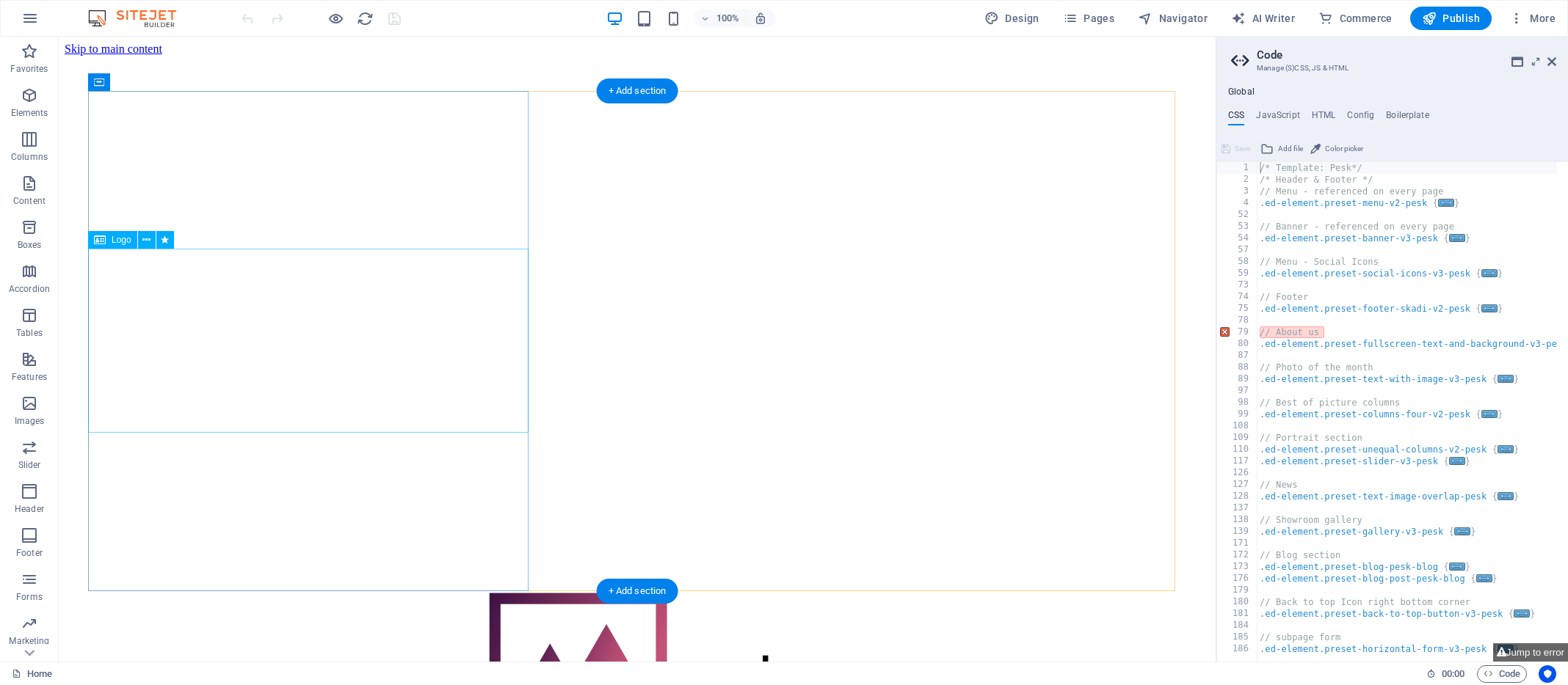
click at [418, 591] on div at bounding box center [637, 683] width 1098 height 185
click at [329, 591] on div at bounding box center [637, 683] width 1098 height 185
click at [322, 591] on div at bounding box center [637, 683] width 1098 height 185
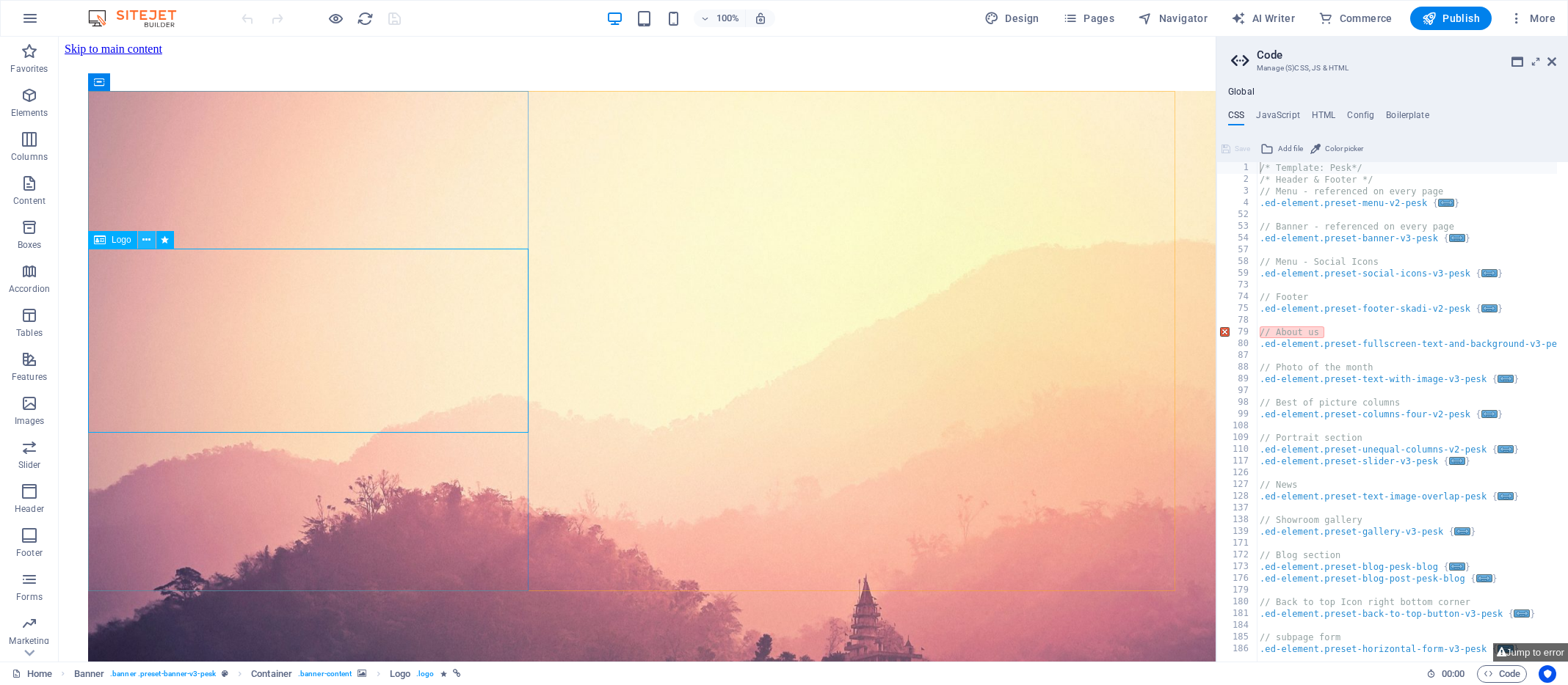
click at [146, 240] on icon at bounding box center [146, 240] width 8 height 16
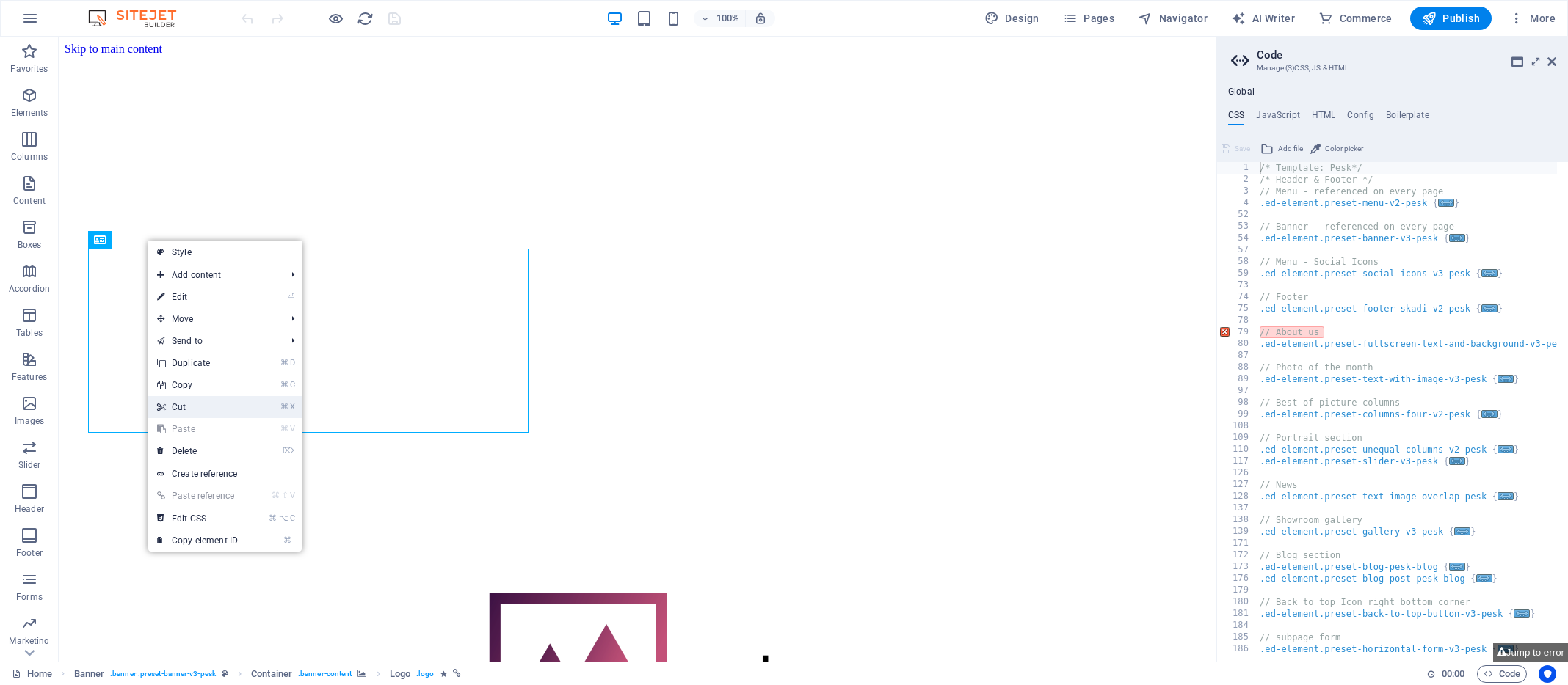
click at [210, 407] on link "⌘ X Cut" at bounding box center [197, 407] width 98 height 22
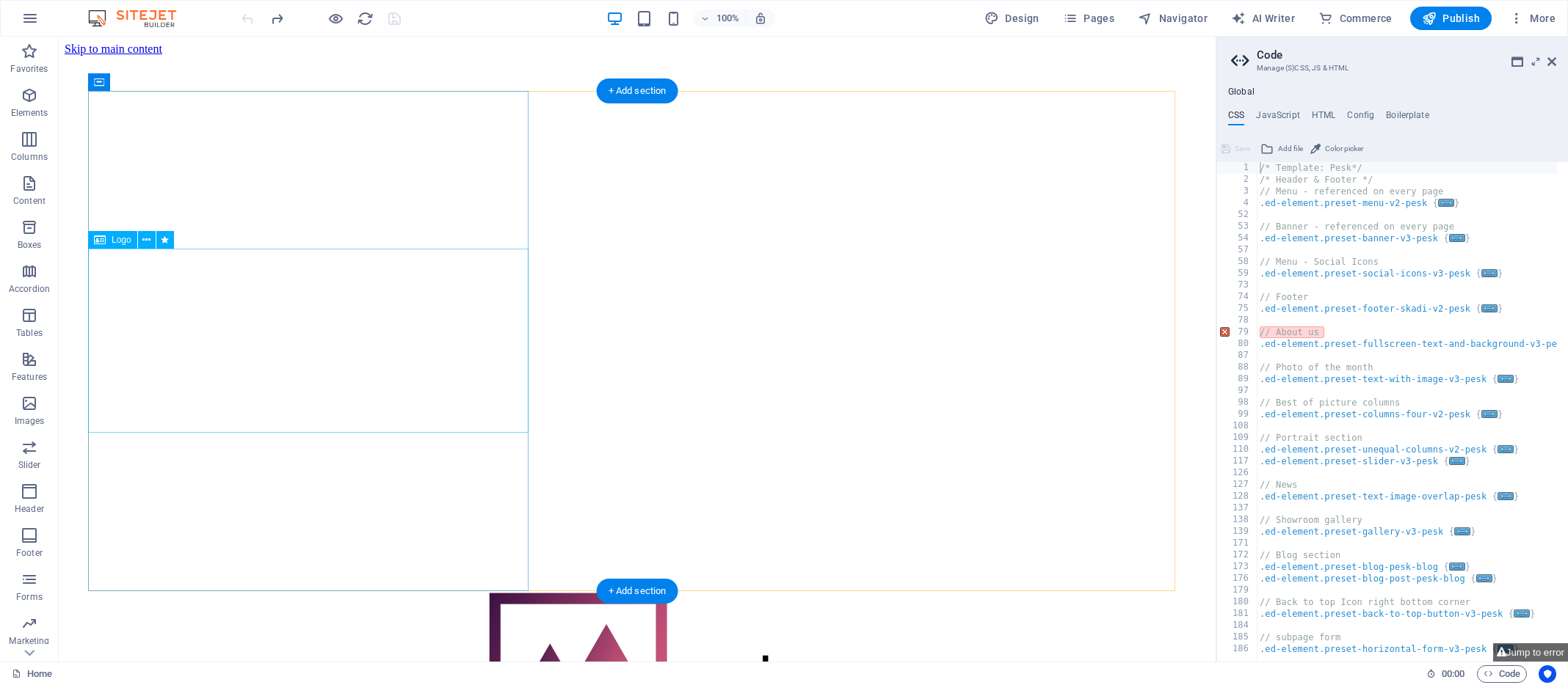
click at [334, 591] on div at bounding box center [637, 683] width 1098 height 185
click at [322, 591] on div at bounding box center [637, 683] width 1098 height 185
click at [334, 591] on div at bounding box center [637, 683] width 1098 height 185
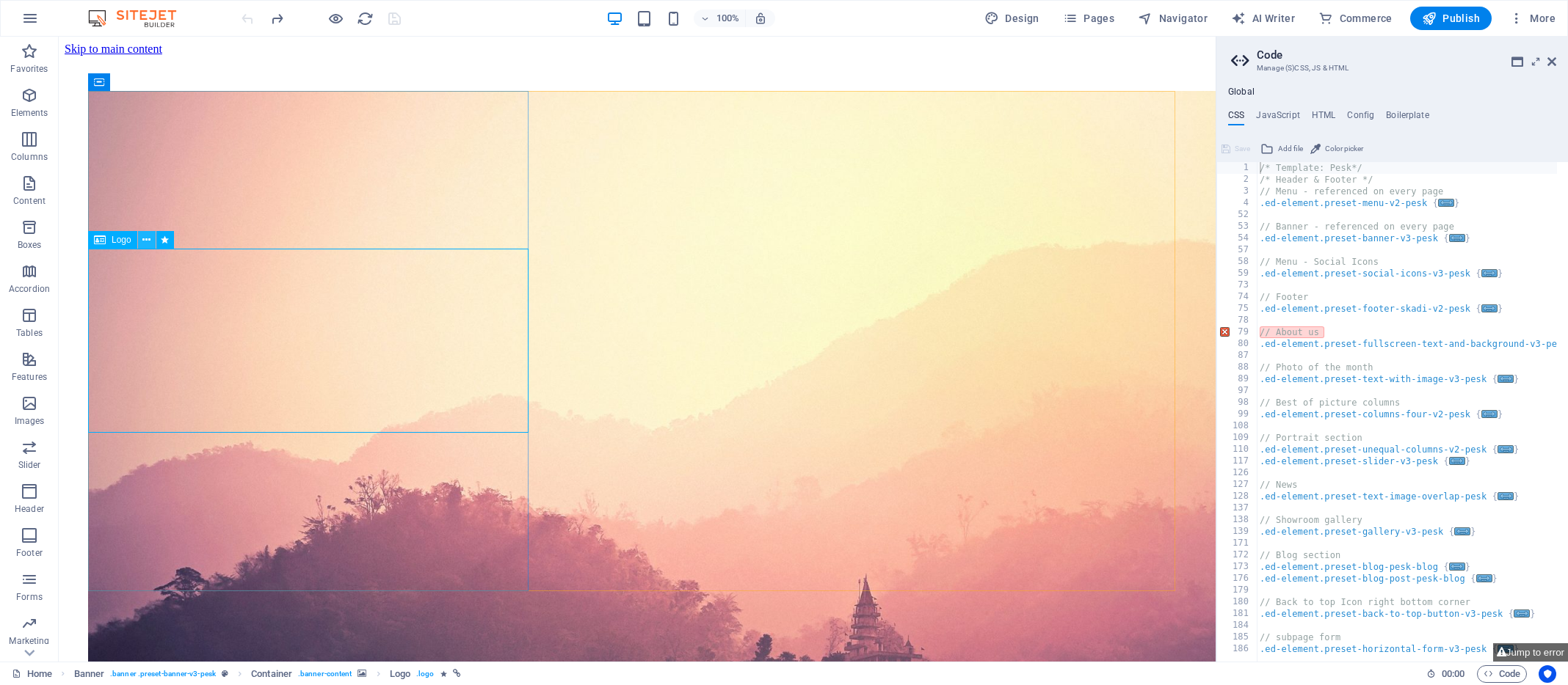
click at [148, 236] on icon at bounding box center [146, 240] width 8 height 16
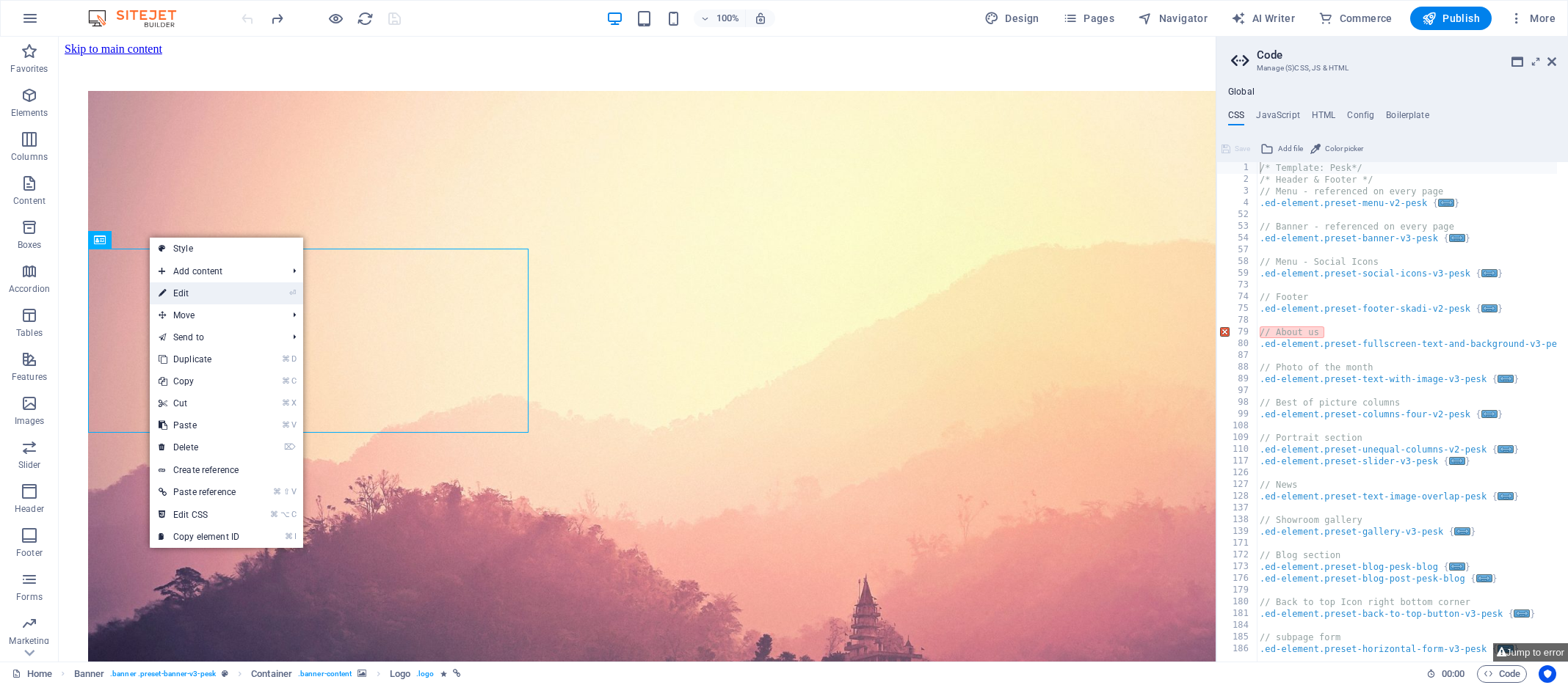
click at [169, 291] on link "⏎ Edit" at bounding box center [199, 293] width 98 height 22
select select "px"
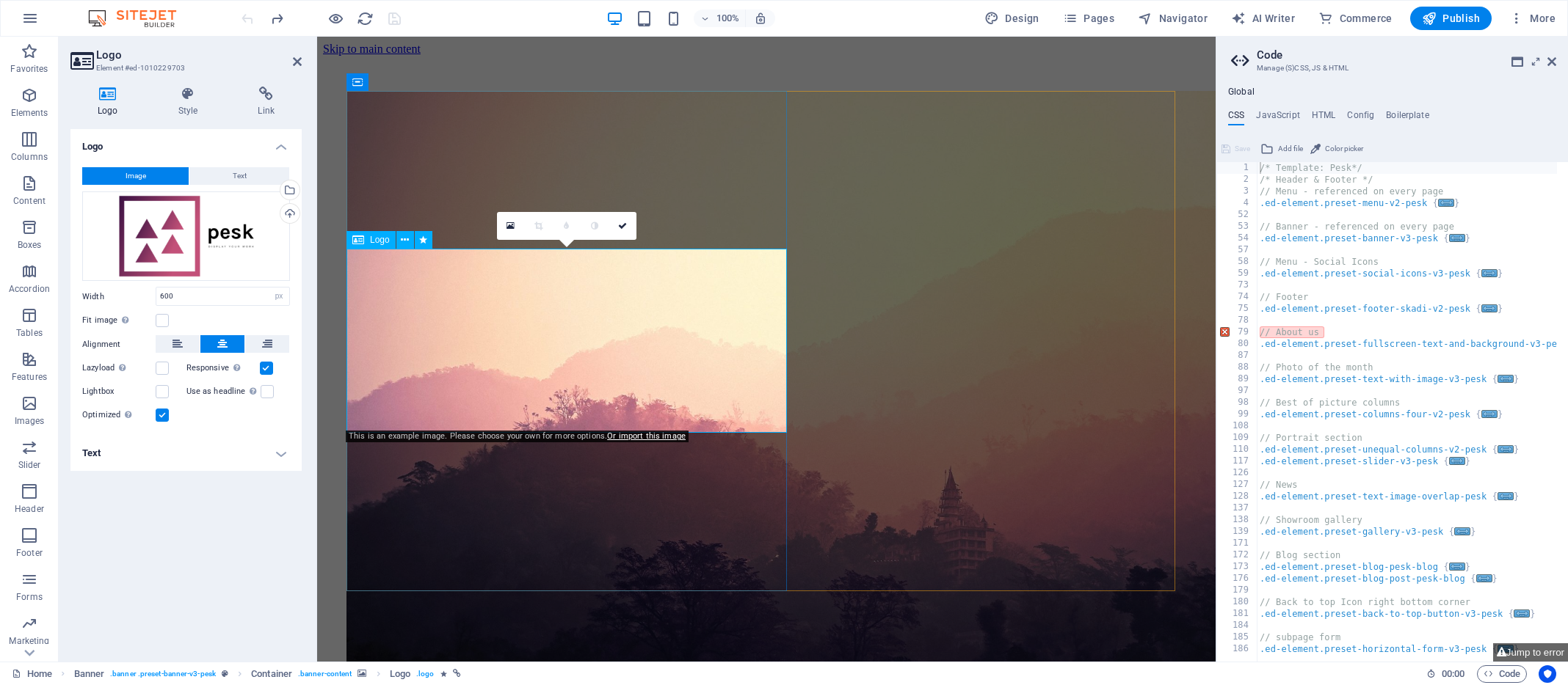
click at [582, 591] on div at bounding box center [767, 683] width 840 height 185
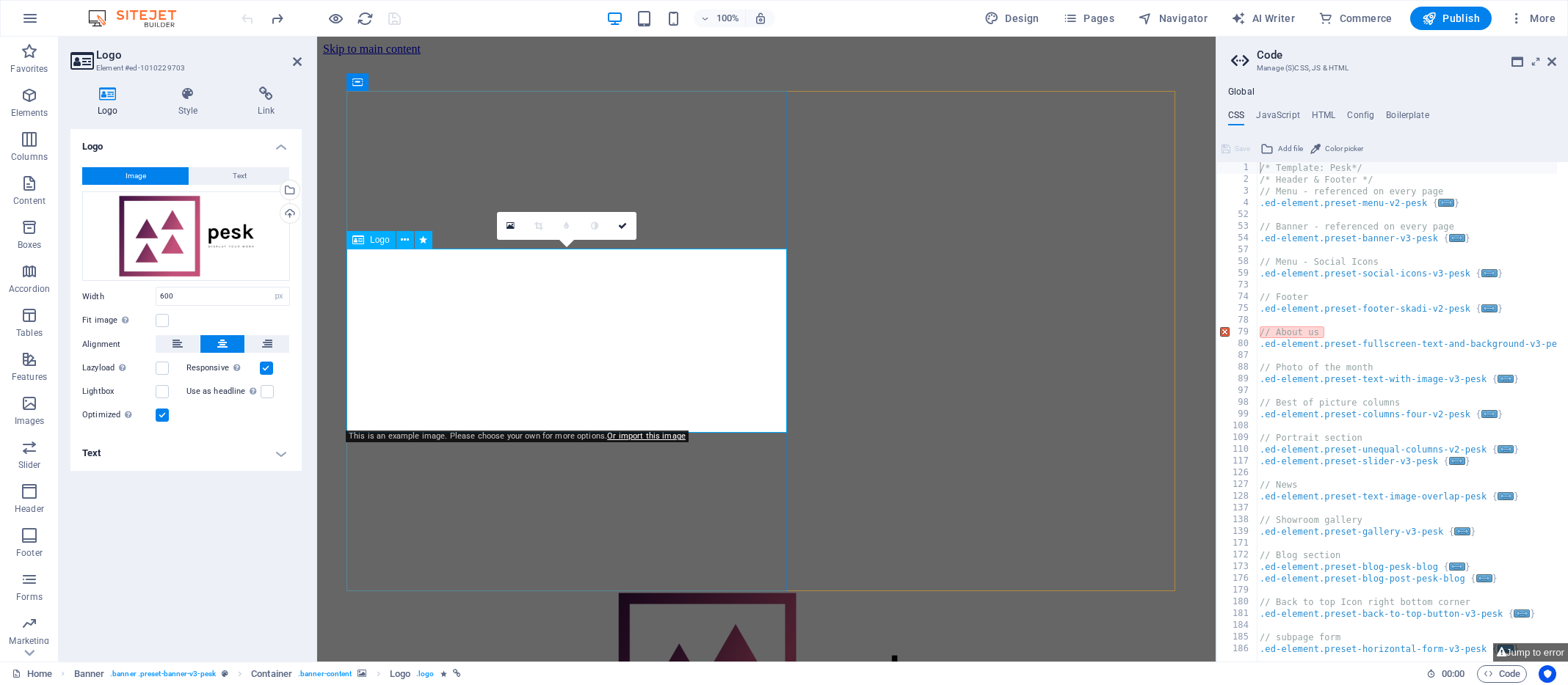
click at [621, 591] on div at bounding box center [767, 683] width 840 height 185
click at [236, 175] on span "Text" at bounding box center [240, 175] width 14 height 17
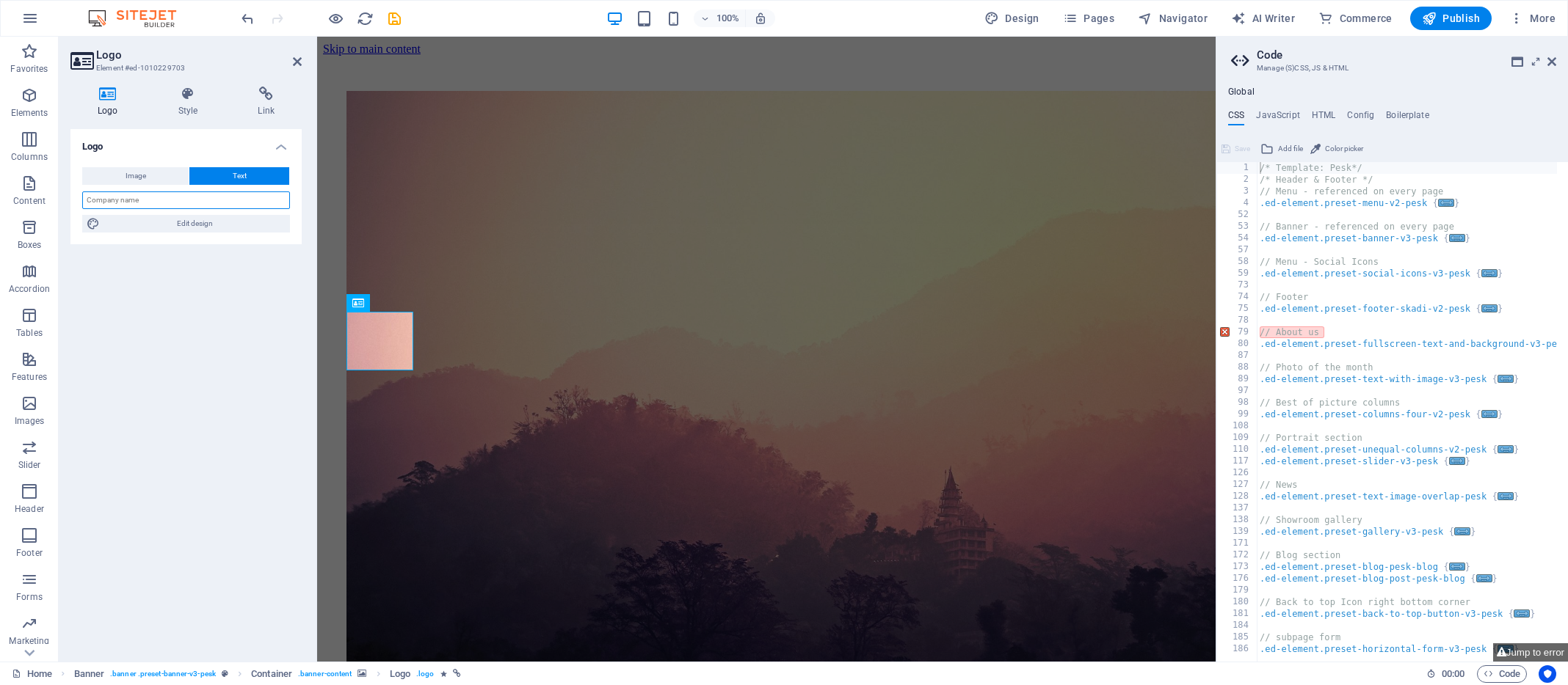
click at [162, 204] on input "text" at bounding box center [186, 200] width 208 height 17
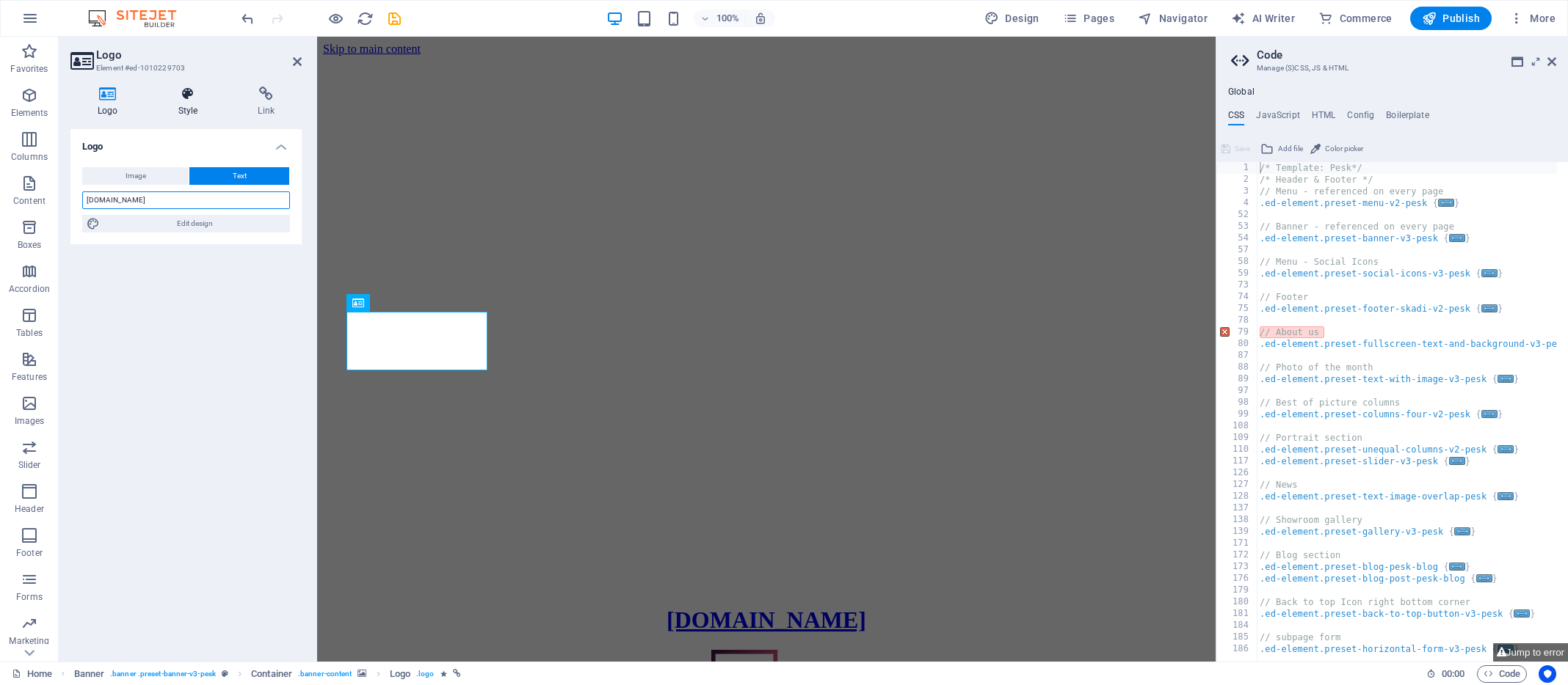
type input "MiStretch.org"
click at [185, 91] on icon at bounding box center [188, 94] width 74 height 15
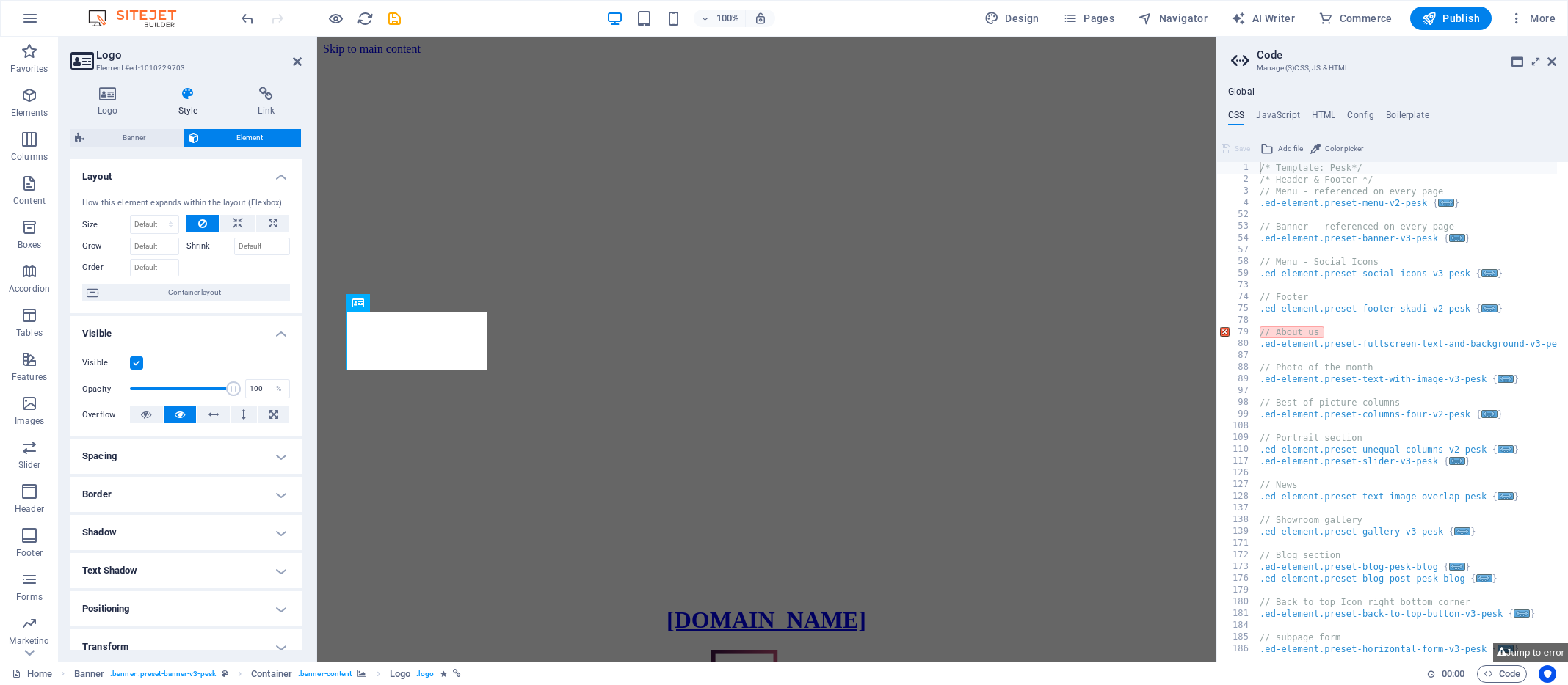
click at [278, 457] on h4 "Spacing" at bounding box center [186, 456] width 231 height 35
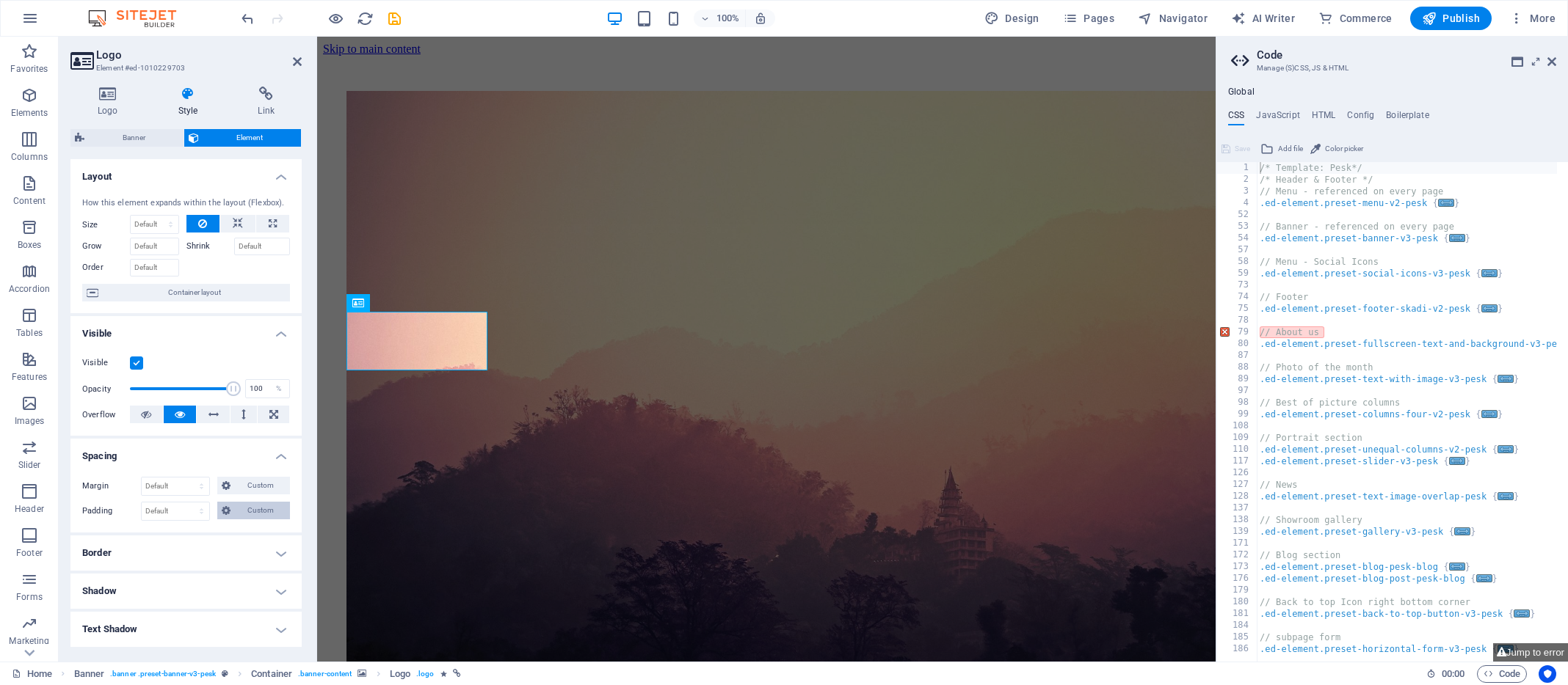
click at [223, 509] on icon at bounding box center [226, 510] width 9 height 17
click at [161, 535] on icon at bounding box center [163, 536] width 9 height 9
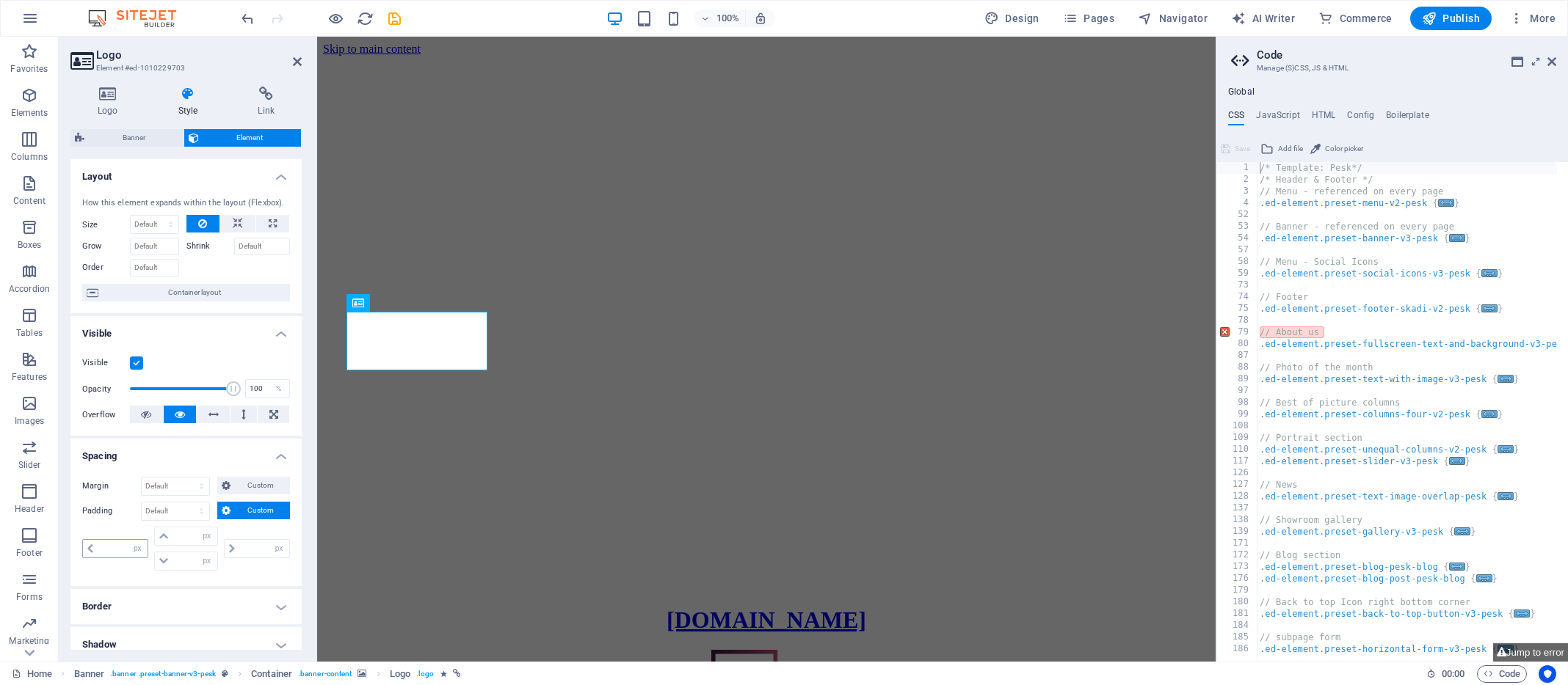
click at [92, 546] on icon at bounding box center [90, 549] width 6 height 9
click at [121, 547] on input "number" at bounding box center [122, 549] width 50 height 17
type input "1"
type input "0"
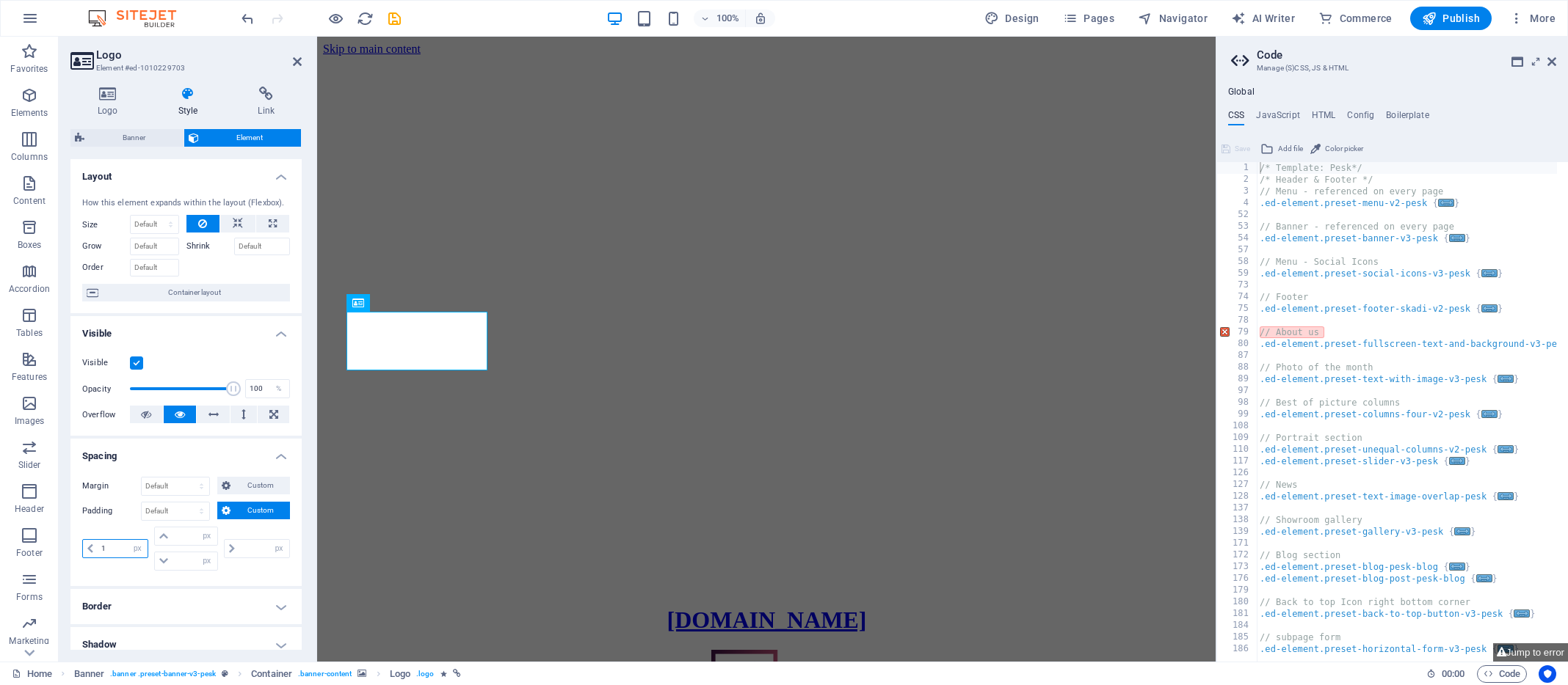
type input "0"
type input "1"
click at [89, 546] on icon at bounding box center [90, 549] width 6 height 9
click at [89, 548] on icon at bounding box center [90, 549] width 6 height 9
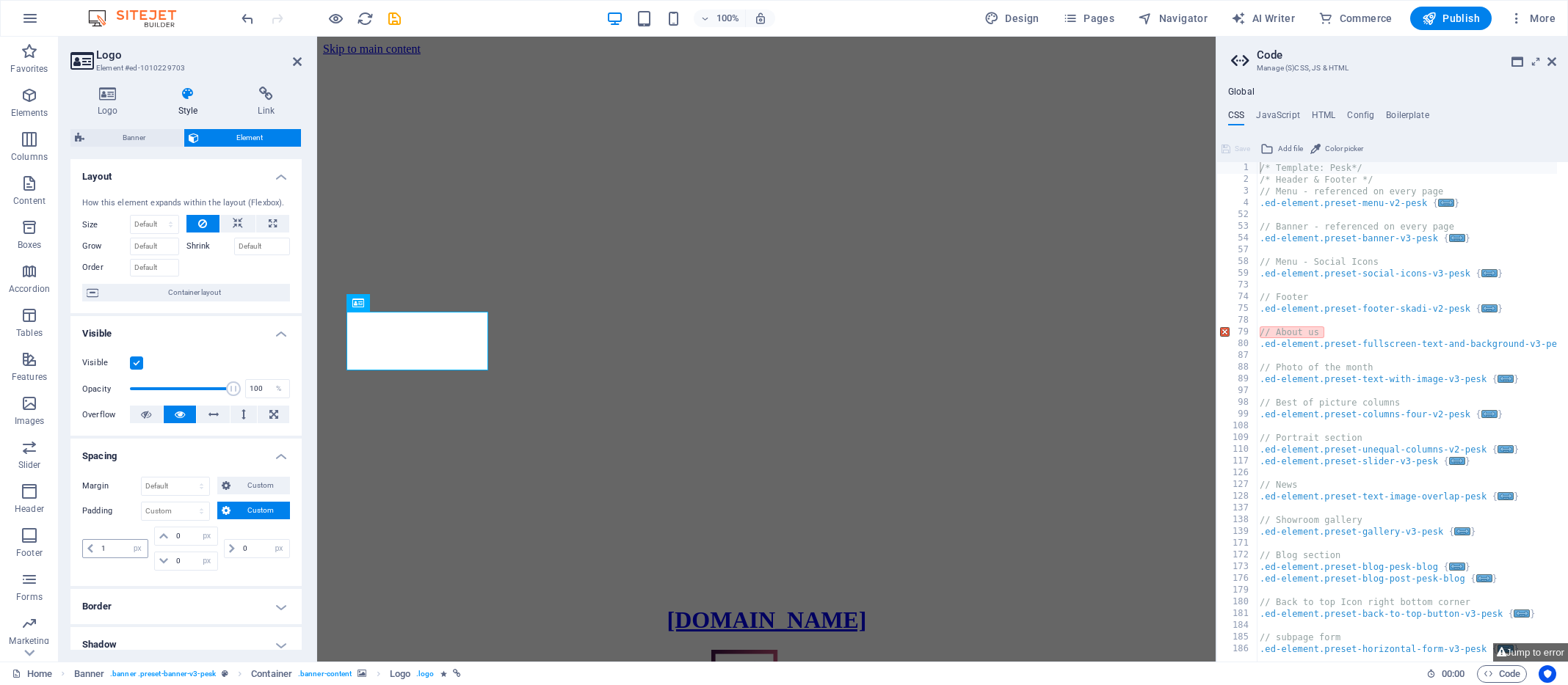
click at [89, 548] on icon at bounding box center [90, 549] width 6 height 9
click at [111, 547] on input "1" at bounding box center [122, 549] width 50 height 17
type input "2"
type input "3"
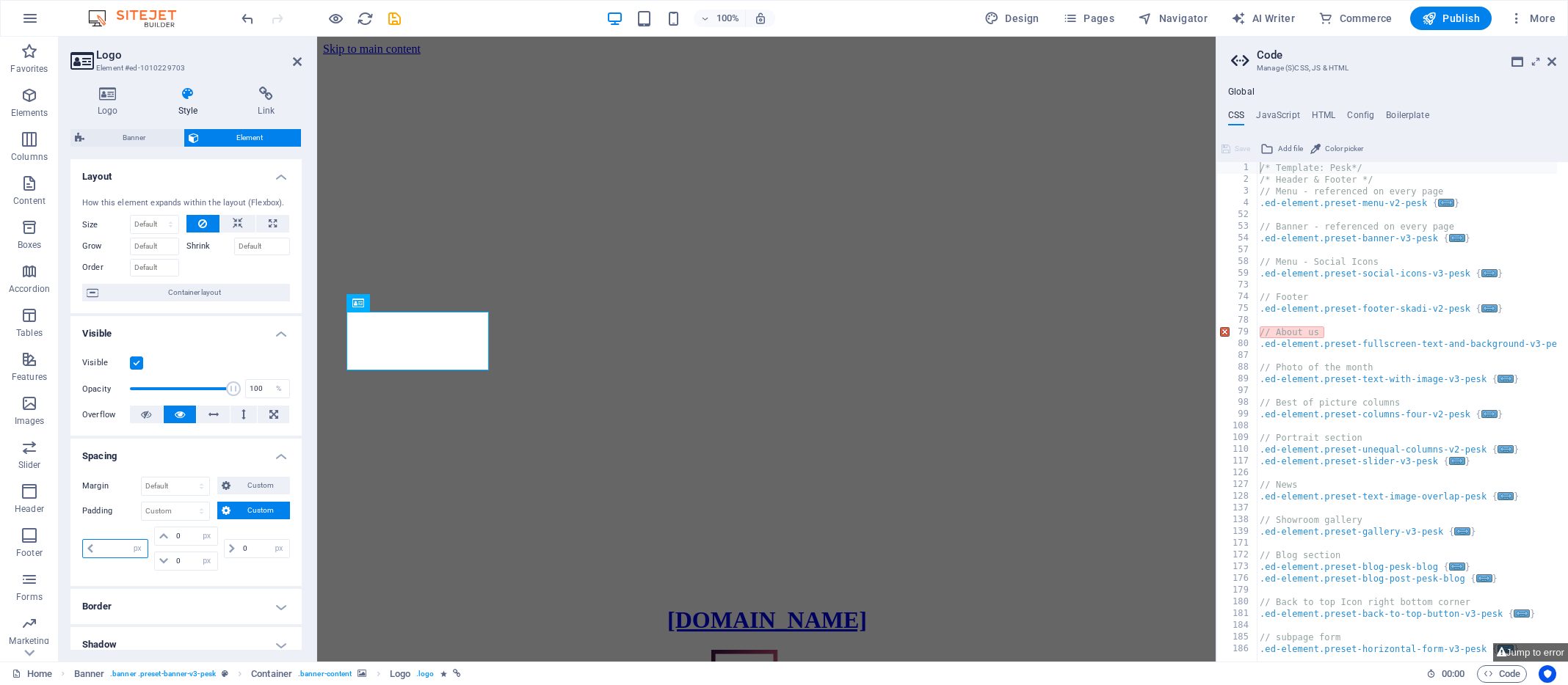
type input "4"
type input "5"
click at [190, 536] on input "0" at bounding box center [194, 536] width 44 height 17
type input "5"
click at [247, 547] on input "0" at bounding box center [265, 549] width 50 height 17
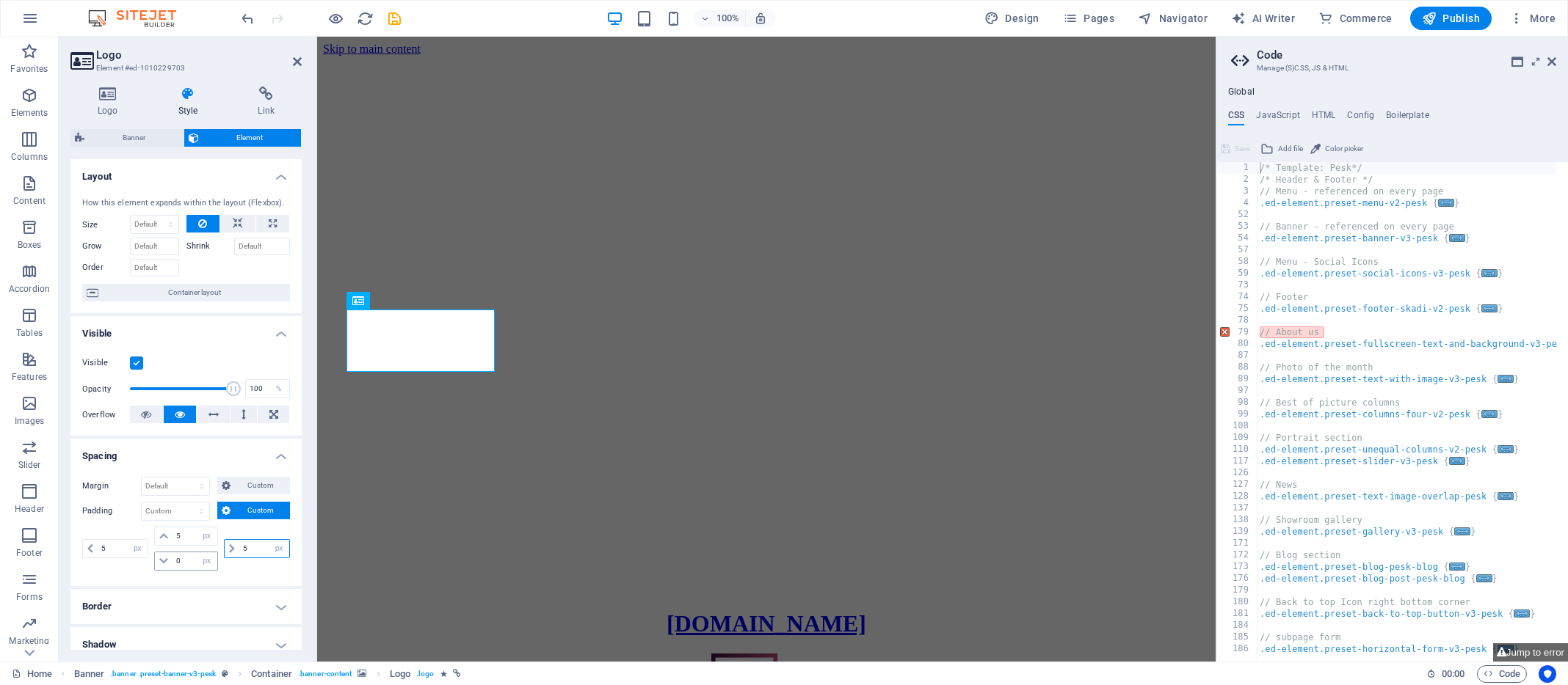
type input "5"
click at [181, 559] on input "0" at bounding box center [194, 561] width 44 height 17
type input "5"
select select "px"
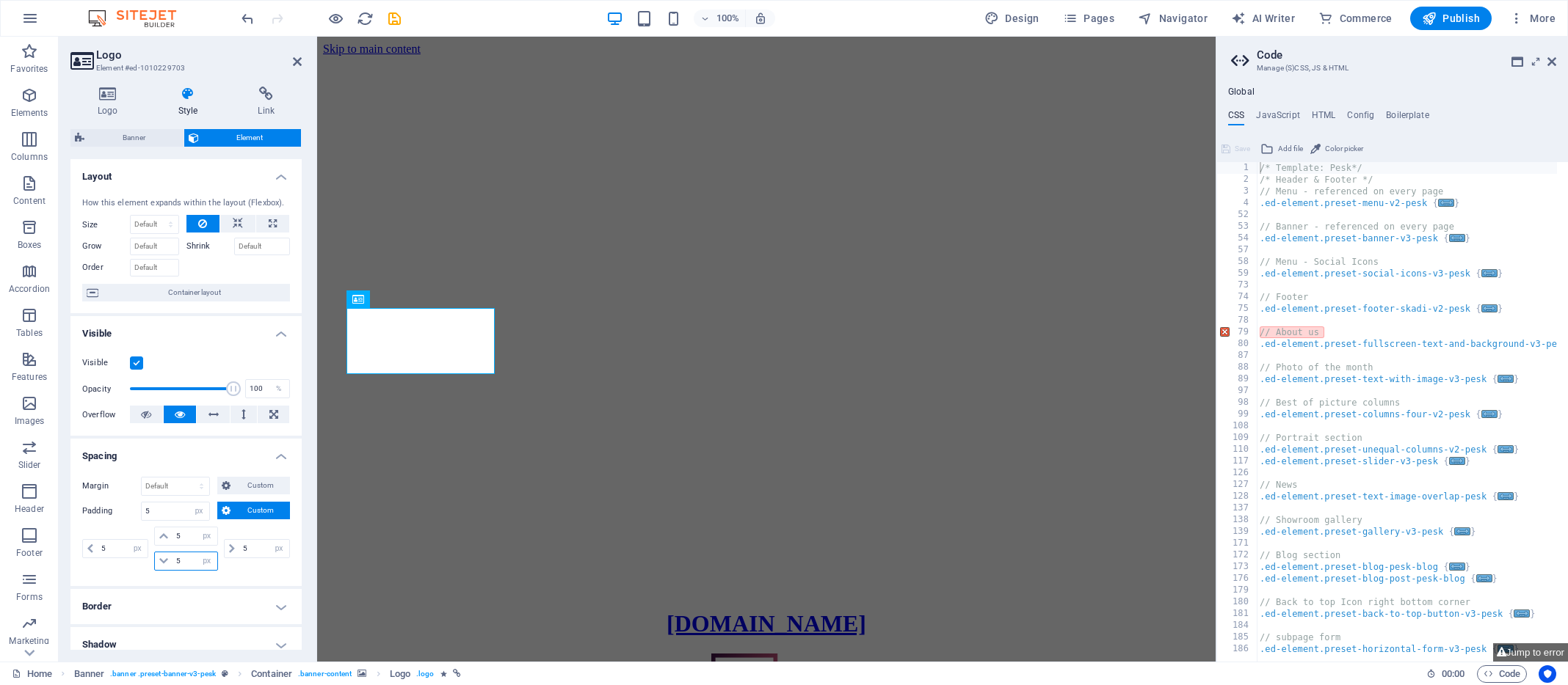
type input "5"
click at [231, 444] on h4 "Spacing" at bounding box center [186, 452] width 231 height 27
click at [279, 455] on h4 "Spacing" at bounding box center [186, 456] width 231 height 35
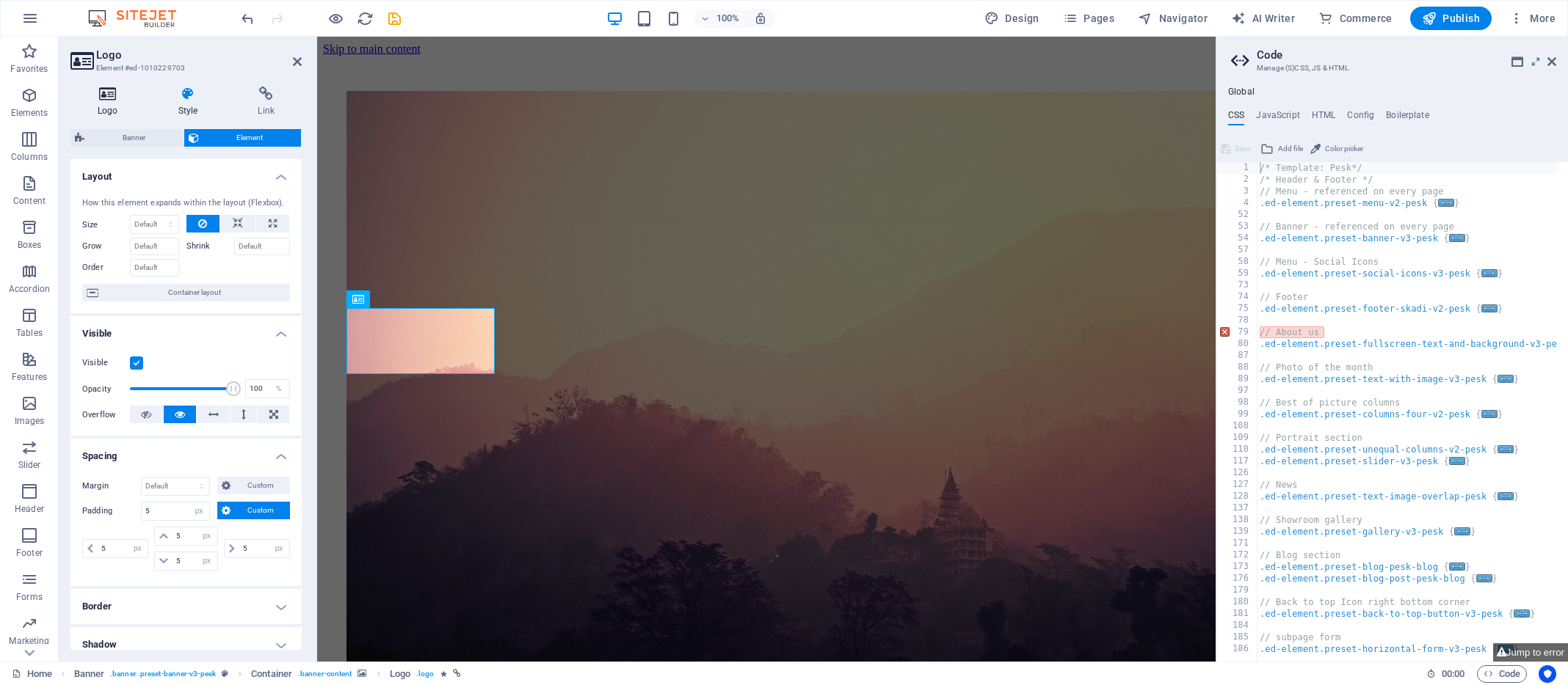
click at [106, 95] on icon at bounding box center [108, 94] width 75 height 15
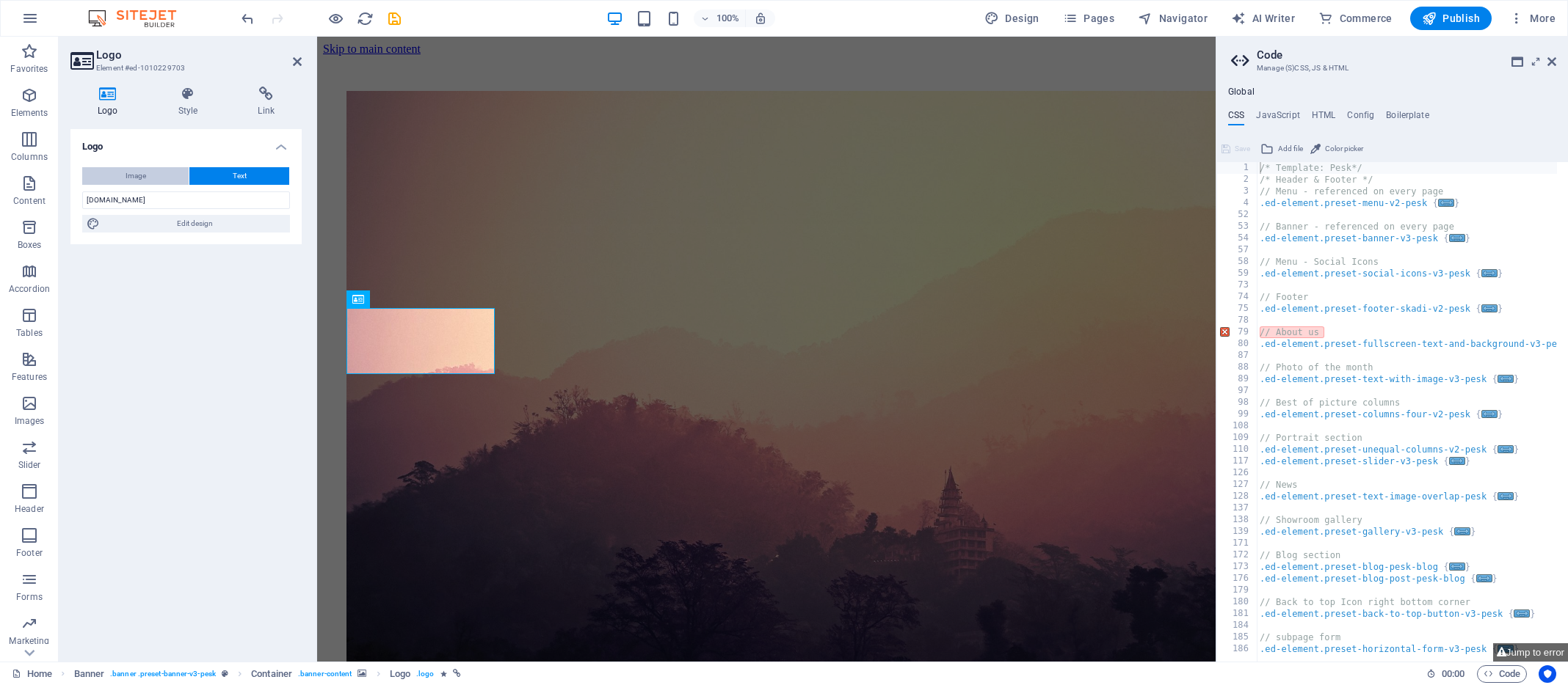
click at [134, 179] on span "Image" at bounding box center [136, 175] width 21 height 17
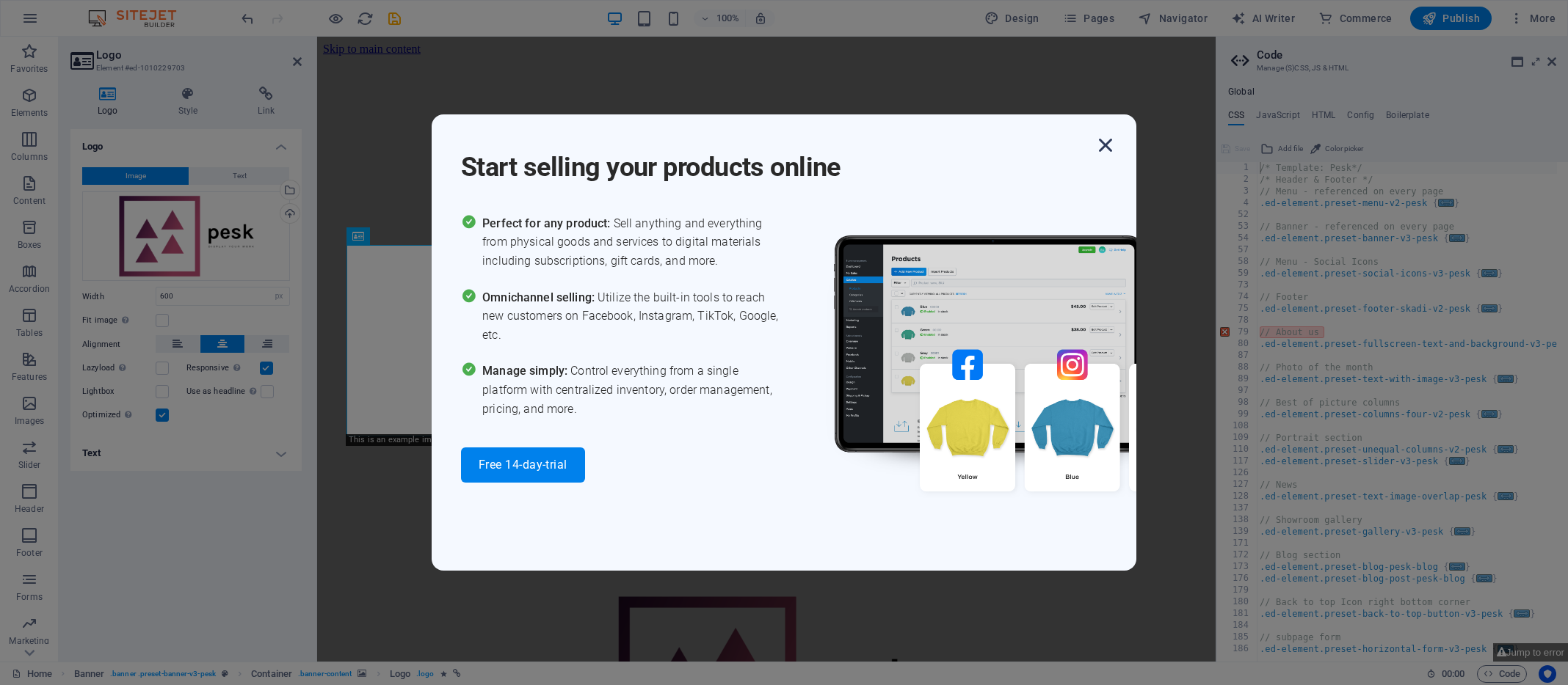
click at [1107, 142] on icon "button" at bounding box center [1106, 145] width 27 height 27
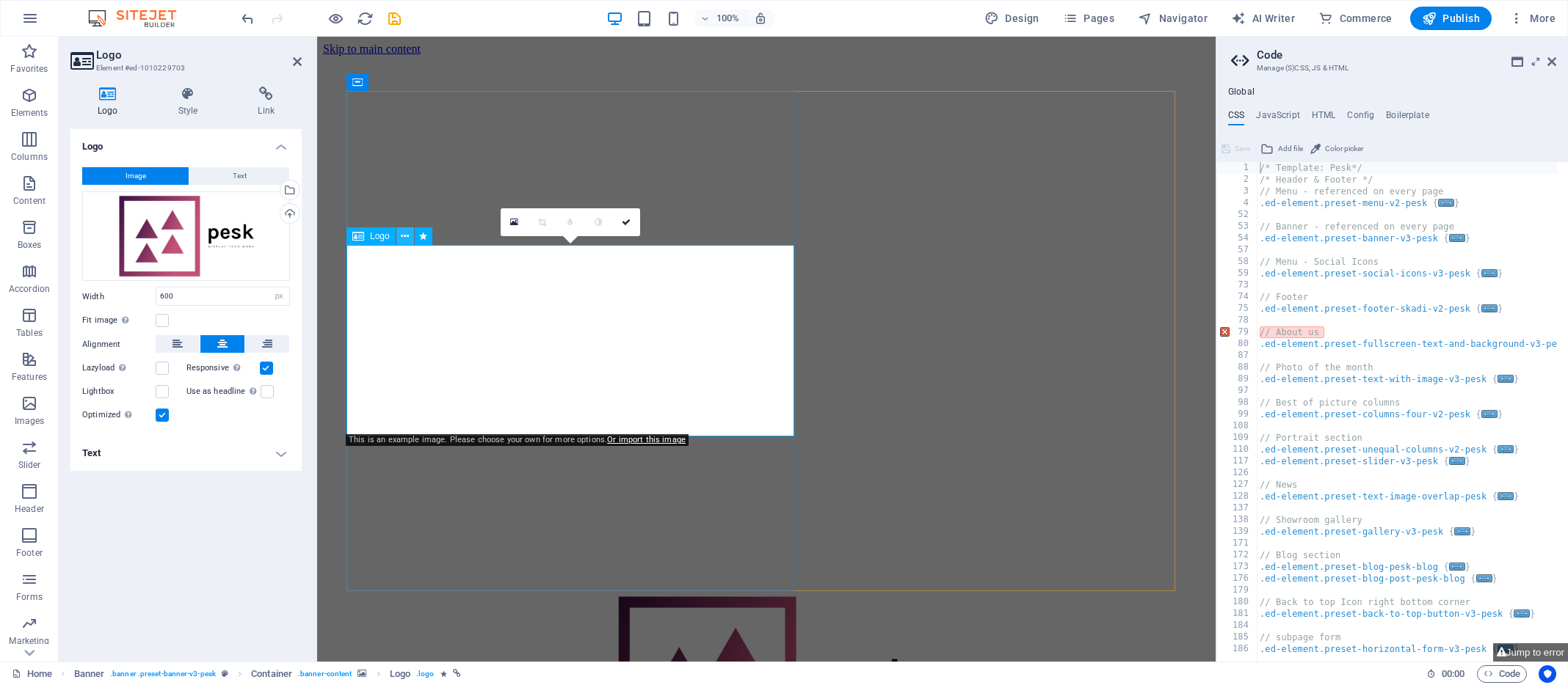
click at [408, 234] on icon at bounding box center [405, 236] width 8 height 16
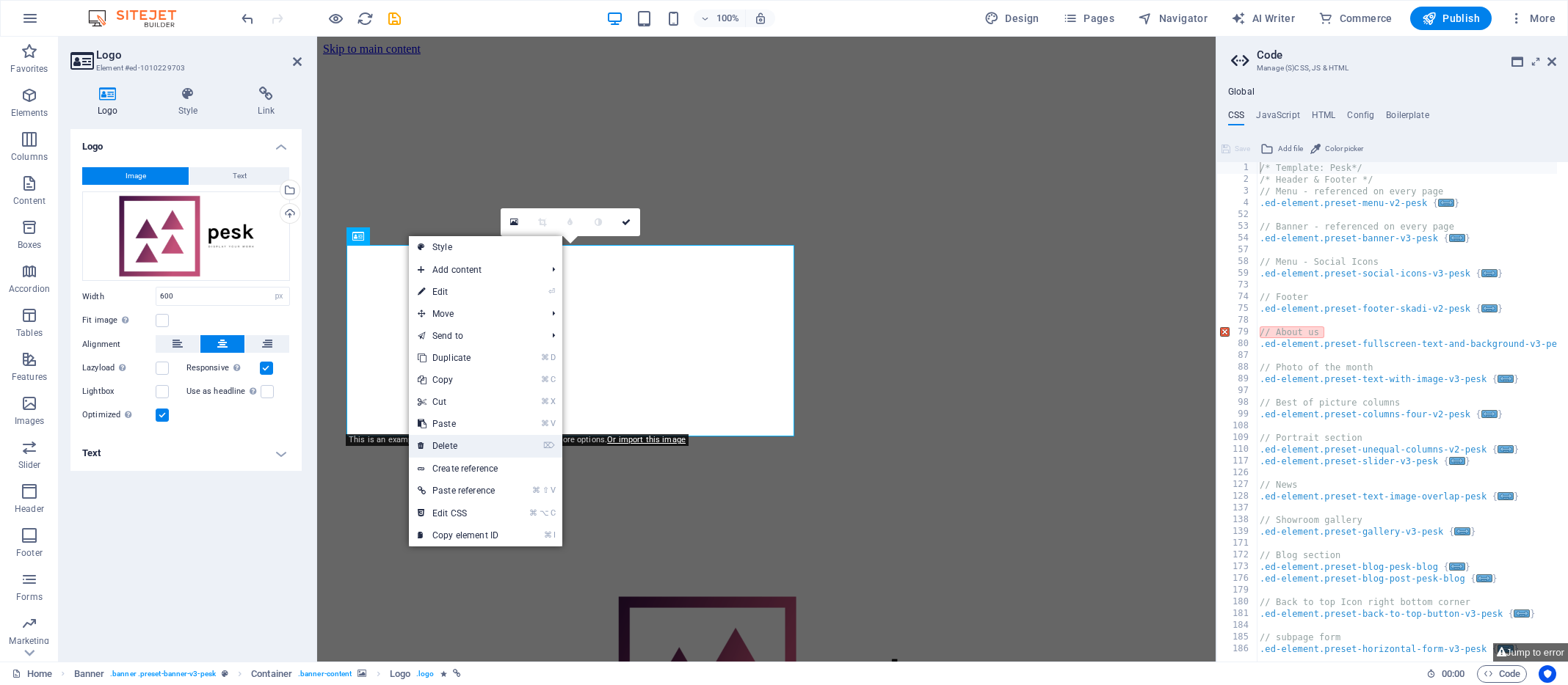
click at [512, 445] on li "⌦ Delete" at bounding box center [486, 446] width 153 height 22
click at [527, 446] on li "⌦ Delete" at bounding box center [486, 446] width 153 height 22
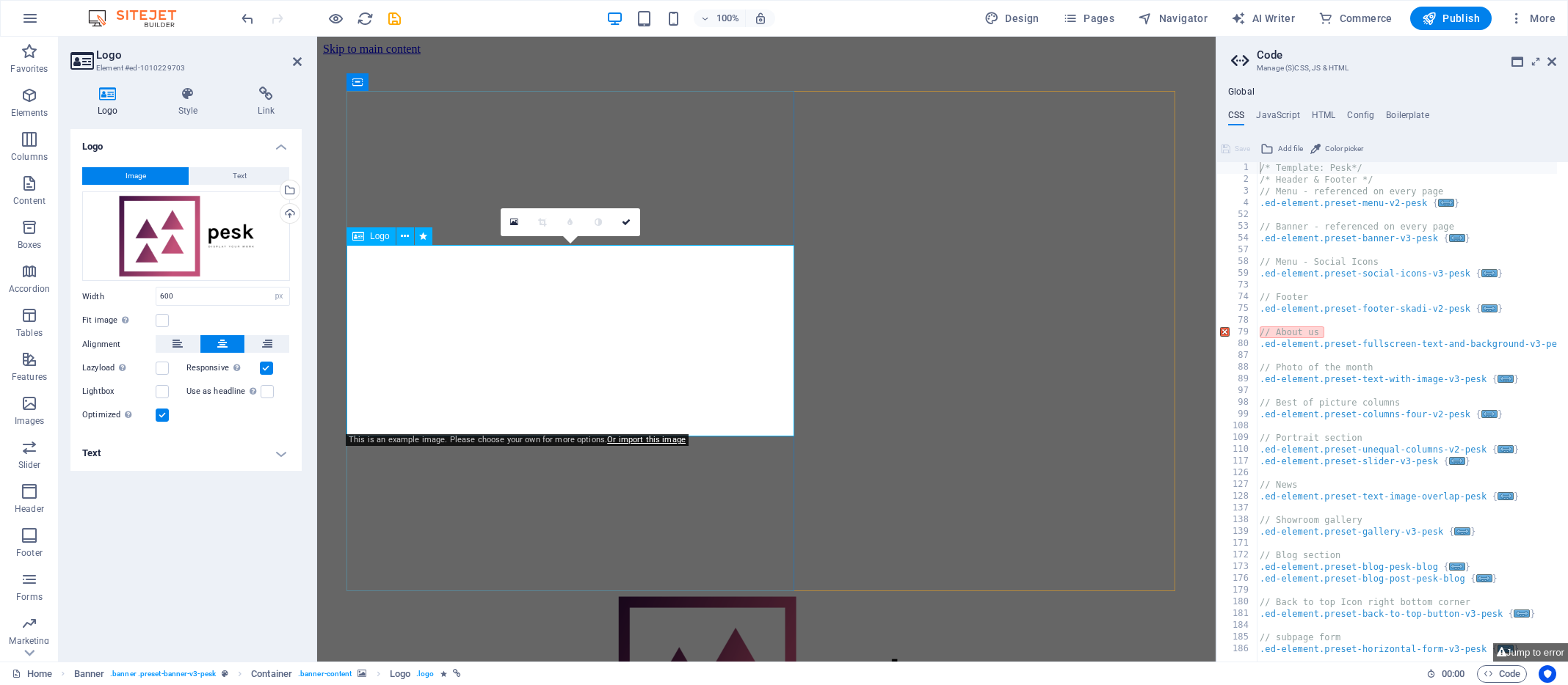
click at [704, 591] on div at bounding box center [767, 687] width 840 height 191
click at [518, 225] on link at bounding box center [515, 223] width 28 height 28
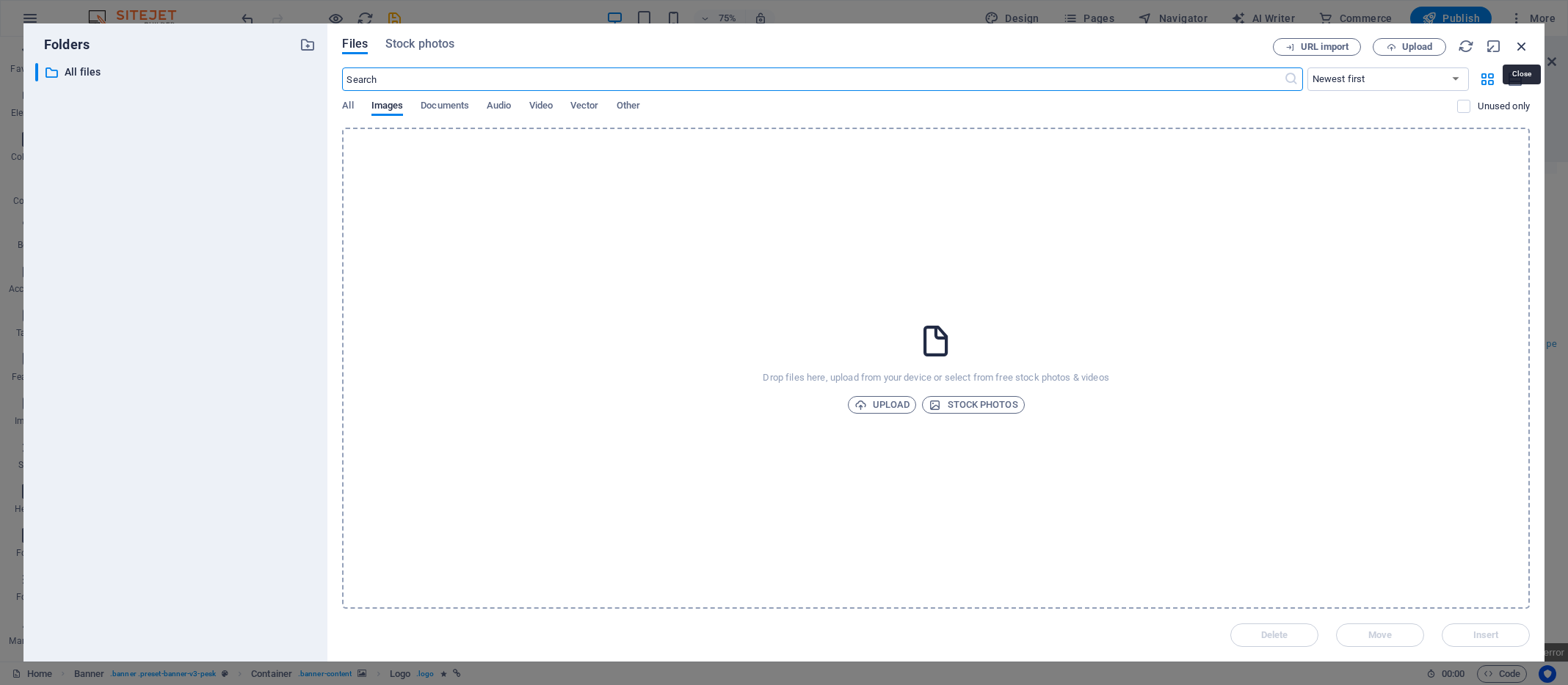
click at [1523, 46] on icon "button" at bounding box center [1521, 46] width 16 height 16
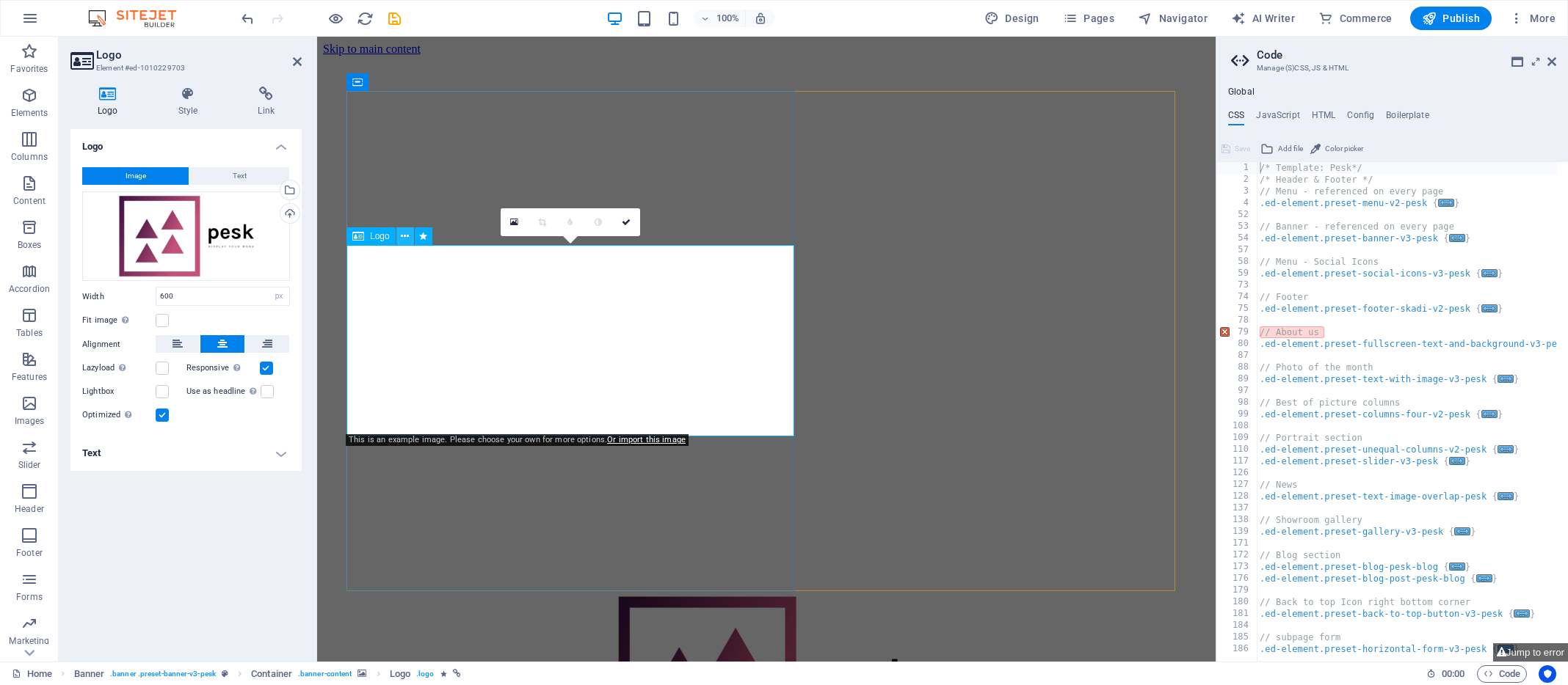
click at [408, 235] on icon at bounding box center [405, 236] width 8 height 16
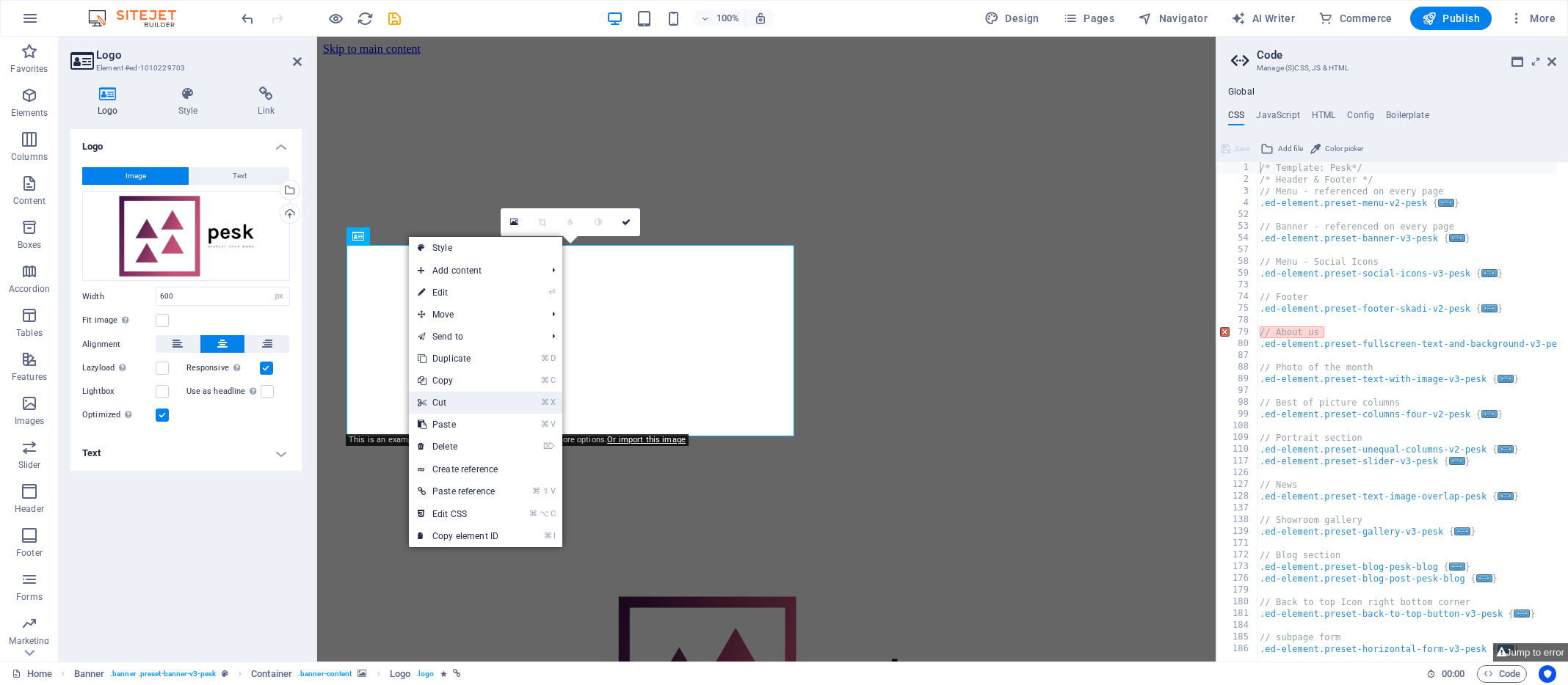
click at [446, 399] on link "⌘ X Cut" at bounding box center [458, 402] width 98 height 22
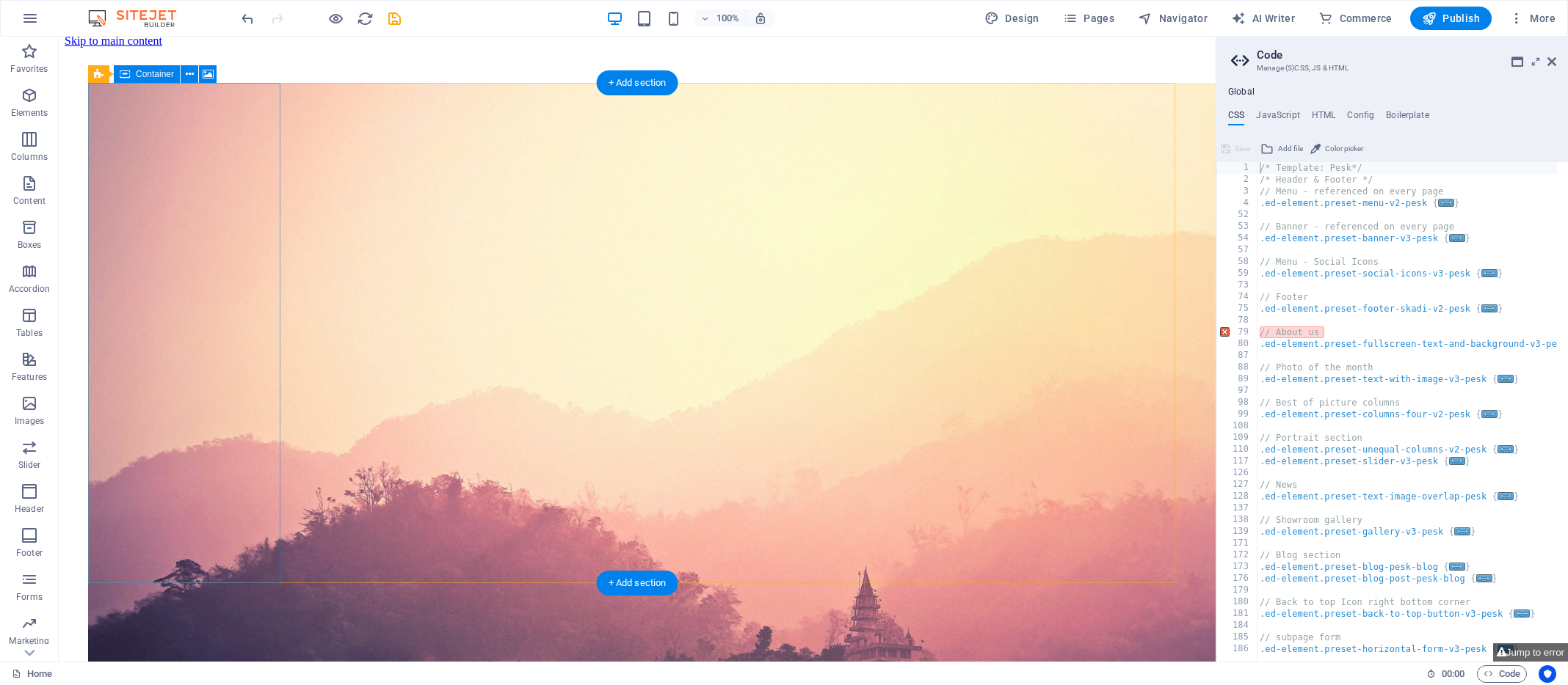
scroll to position [9, 0]
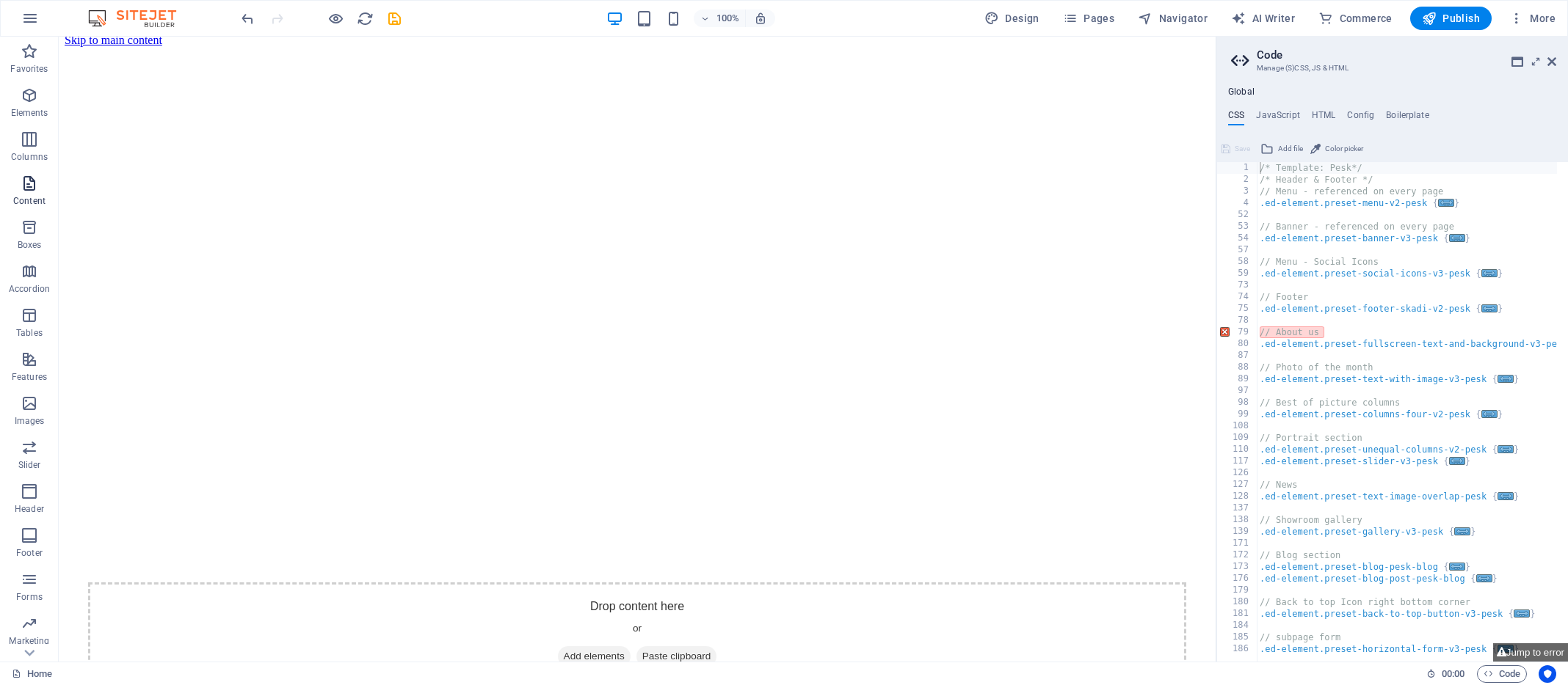
click at [32, 181] on icon "button" at bounding box center [29, 183] width 17 height 17
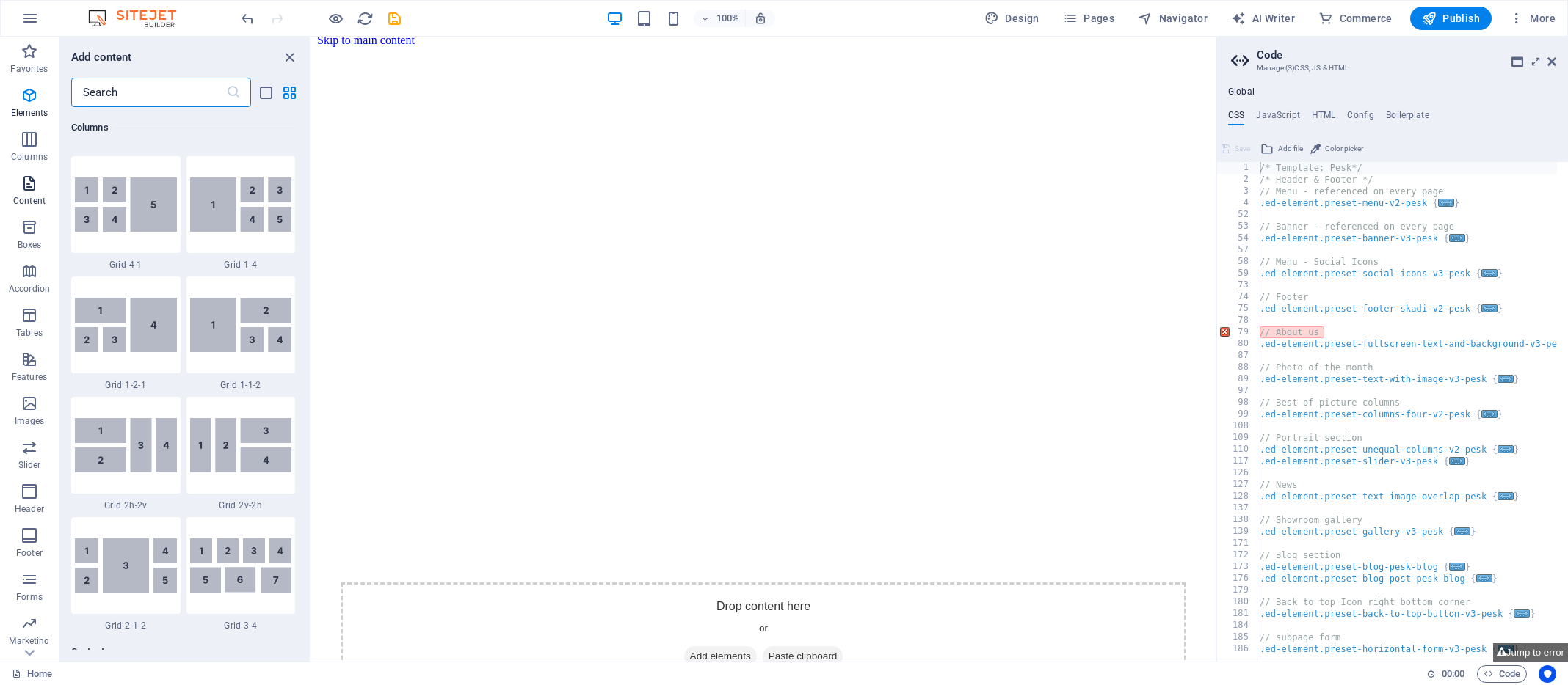
scroll to position [2567, 0]
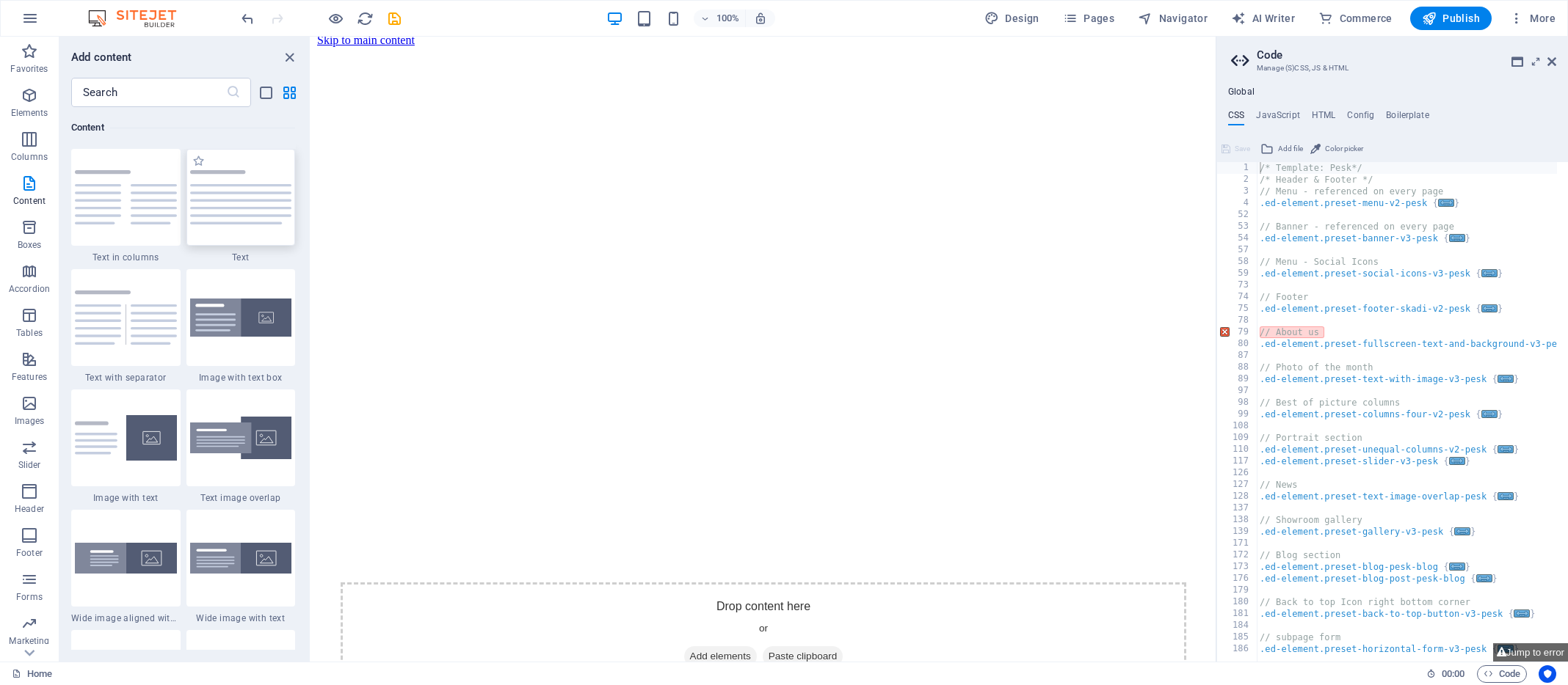
click at [247, 203] on img at bounding box center [241, 197] width 102 height 54
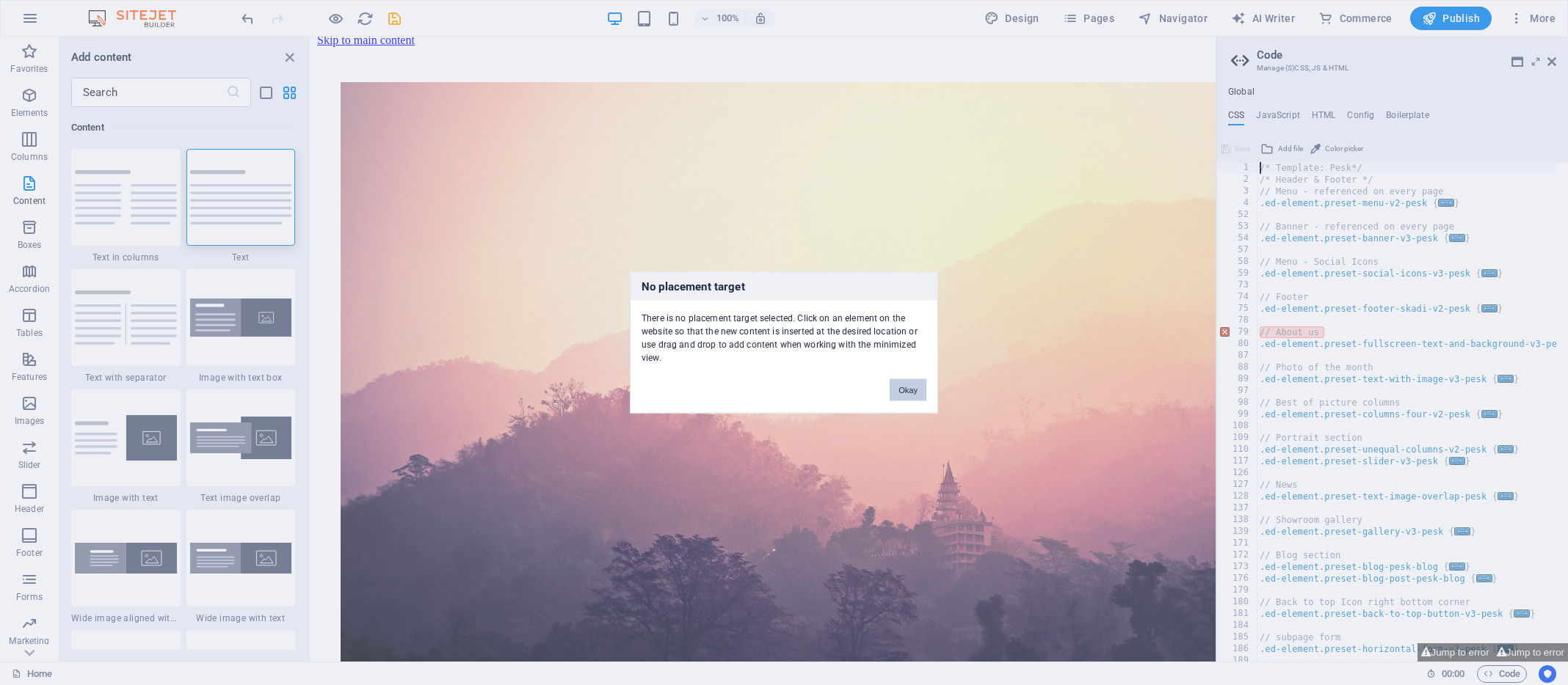
click at [903, 388] on button "Okay" at bounding box center [908, 390] width 37 height 22
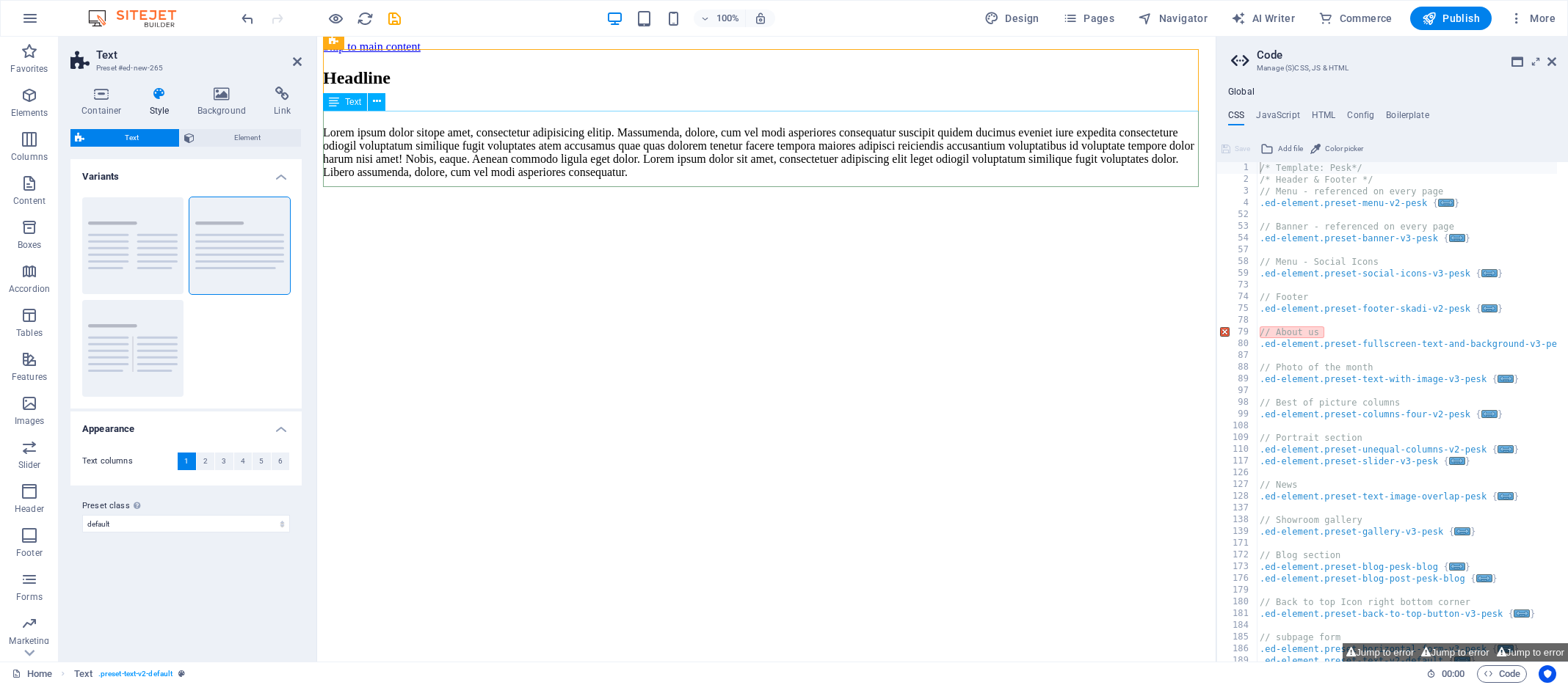
scroll to position [0, 0]
click at [637, 173] on div "Lorem ipsum dolor sitope amet, consectetur adipisicing elitip. Massumenda, dolo…" at bounding box center [766, 155] width 887 height 53
click at [635, 178] on div "Lorem ipsum dolor sitope amet, consectetur adipisicing elitip. Massumenda, dolo…" at bounding box center [766, 155] width 887 height 53
click at [376, 107] on icon at bounding box center [377, 108] width 8 height 16
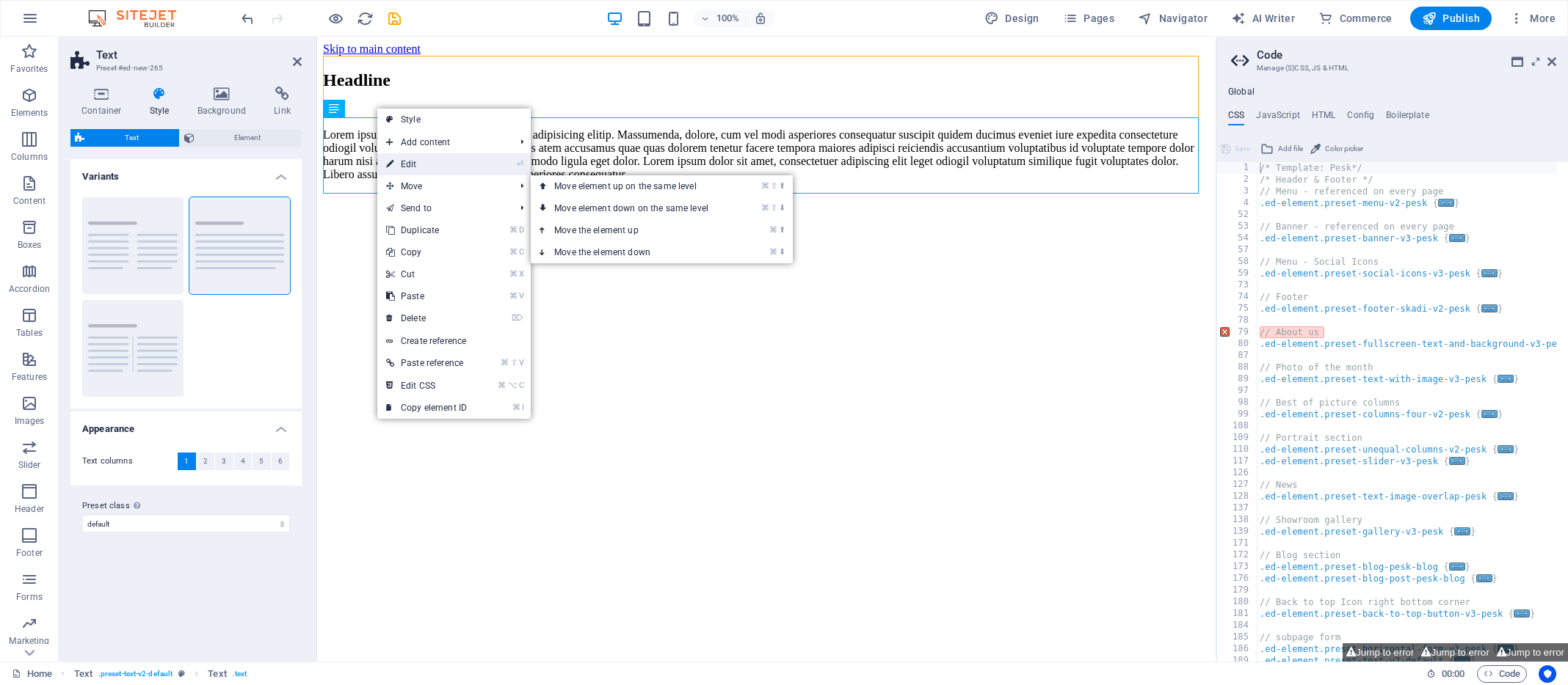
click at [410, 169] on link "⏎ Edit" at bounding box center [427, 164] width 98 height 22
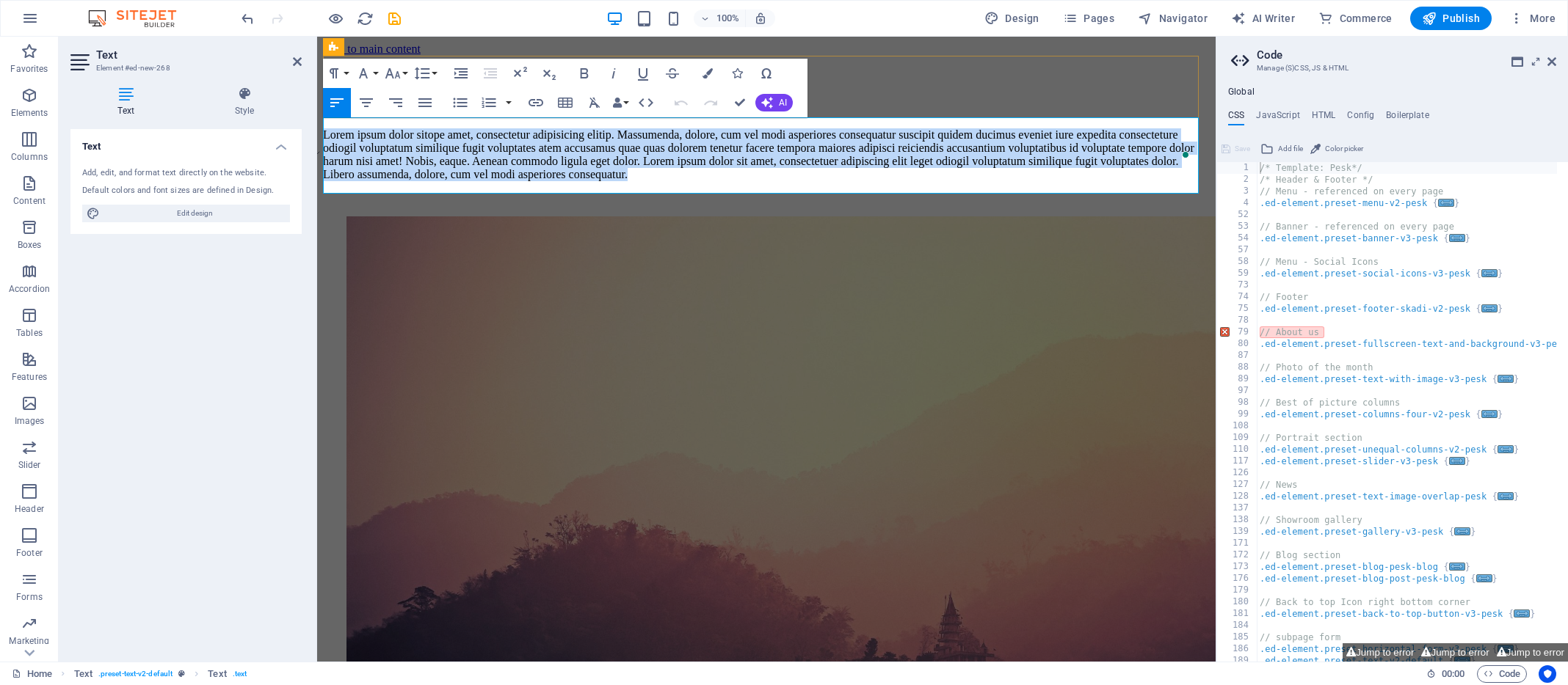
drag, startPoint x: 641, startPoint y: 174, endPoint x: 340, endPoint y: 127, distance: 304.6
click at [340, 128] on div "Lorem ipsum dolor sitope amet, consectetur adipisicing elitip. Massumenda, dolo…" at bounding box center [766, 155] width 887 height 53
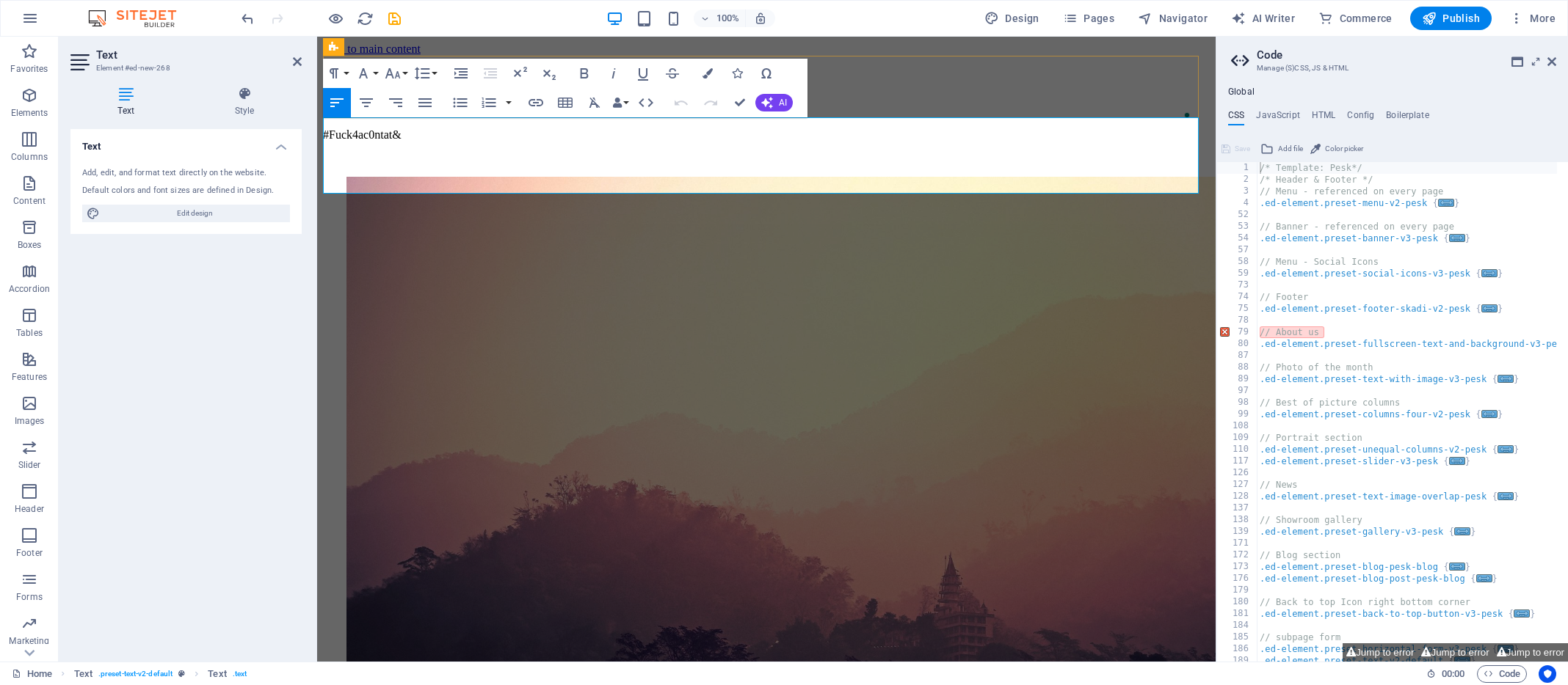
scroll to position [0, 8]
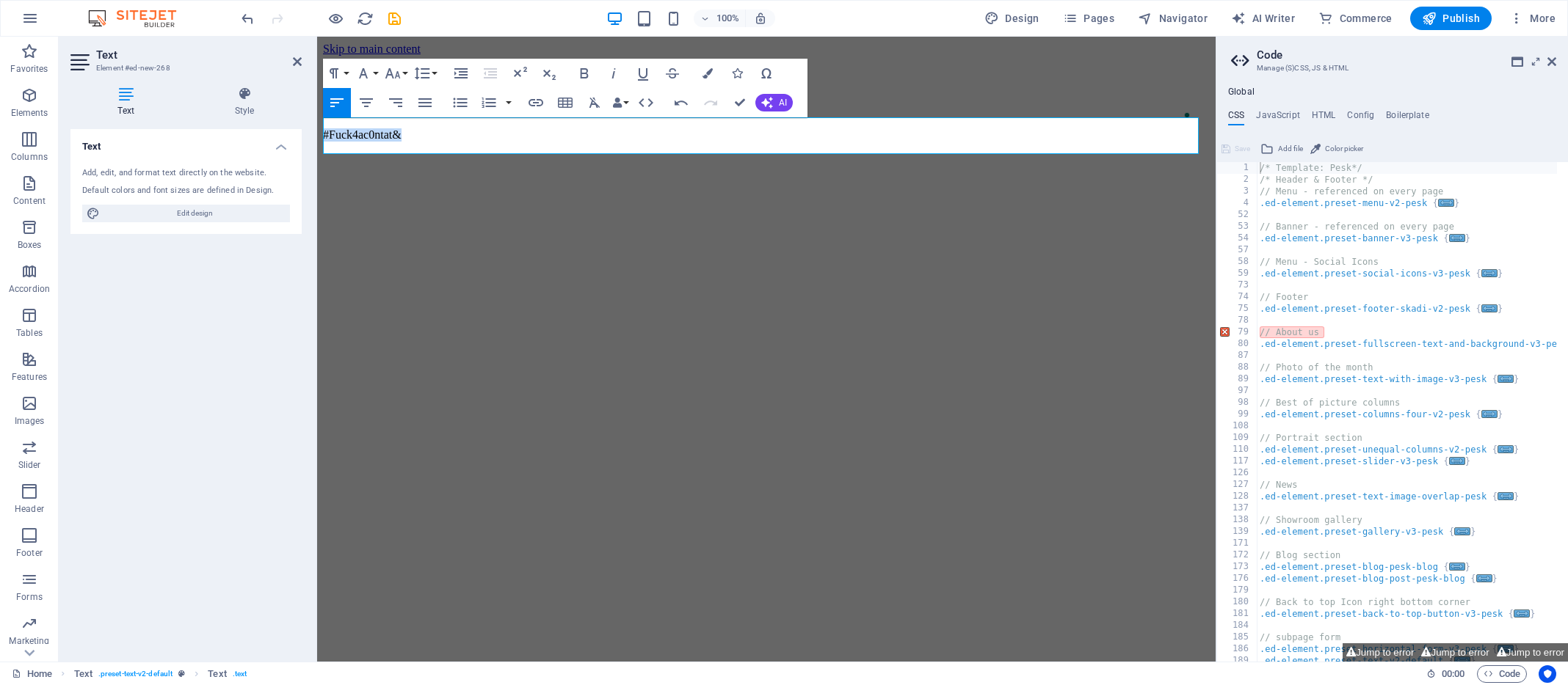
drag, startPoint x: 412, startPoint y: 135, endPoint x: 294, endPoint y: 134, distance: 118.0
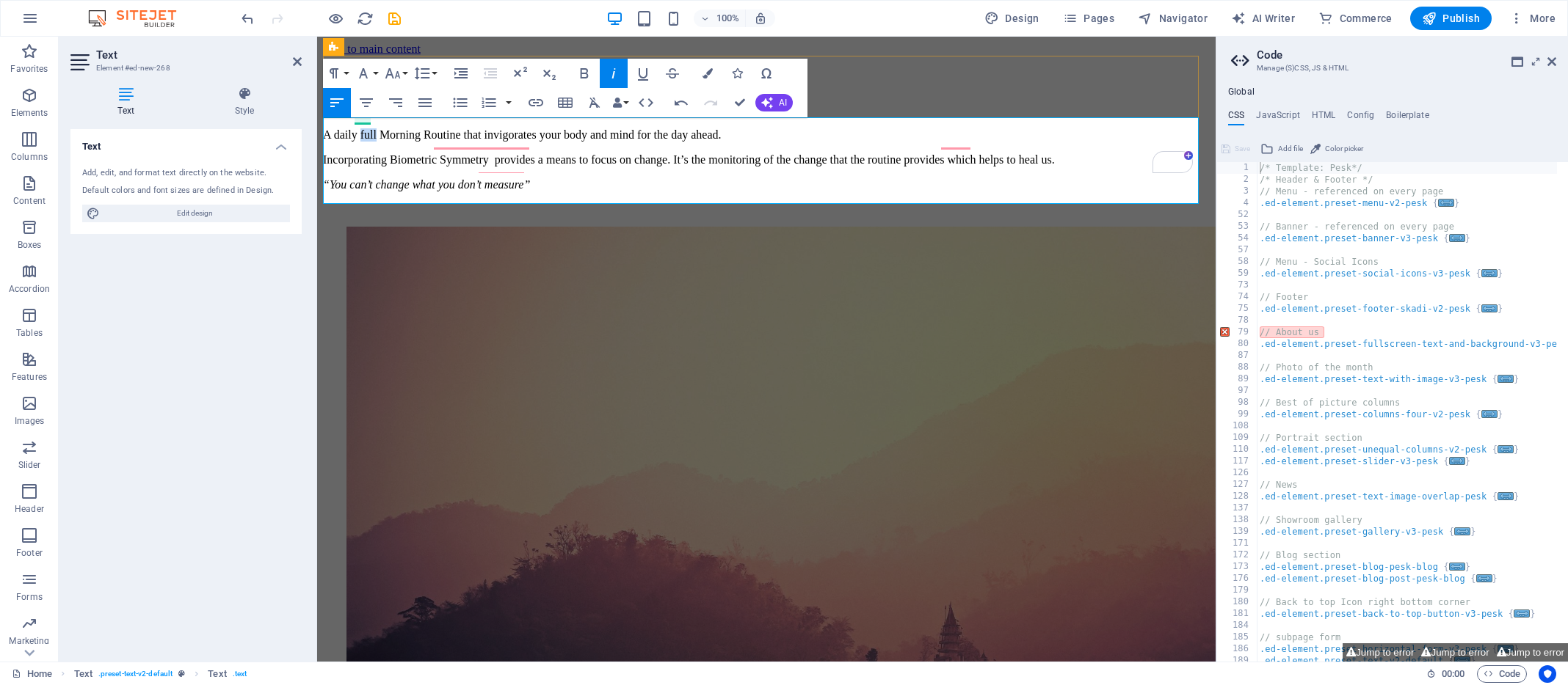
click at [366, 140] on p "A daily full Morning Routine that invigorates your body and mind for the day ah…" at bounding box center [766, 135] width 887 height 13
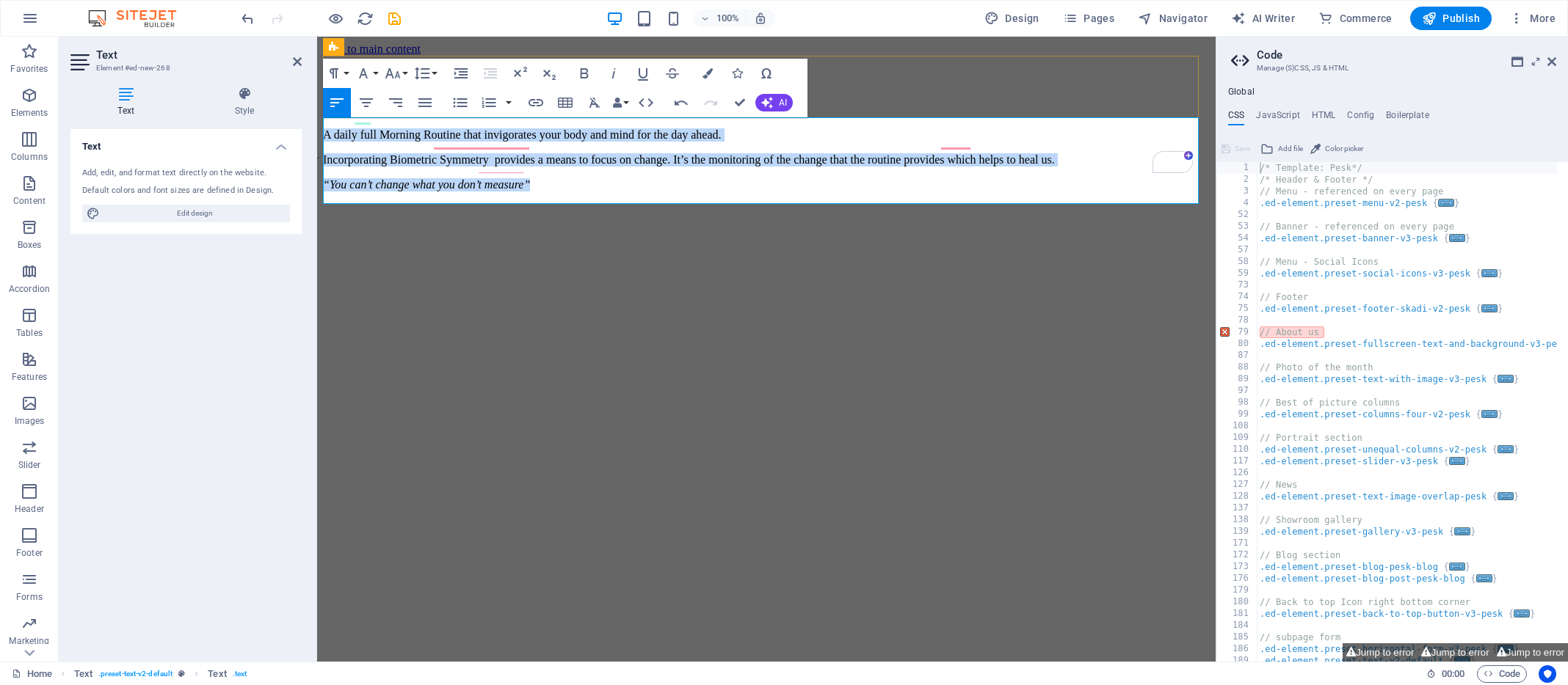
drag, startPoint x: 554, startPoint y: 185, endPoint x: 334, endPoint y: 124, distance: 228.3
click at [334, 128] on div "A daily full Morning Routine that invigorates your body and mind for the day ah…" at bounding box center [766, 160] width 887 height 63
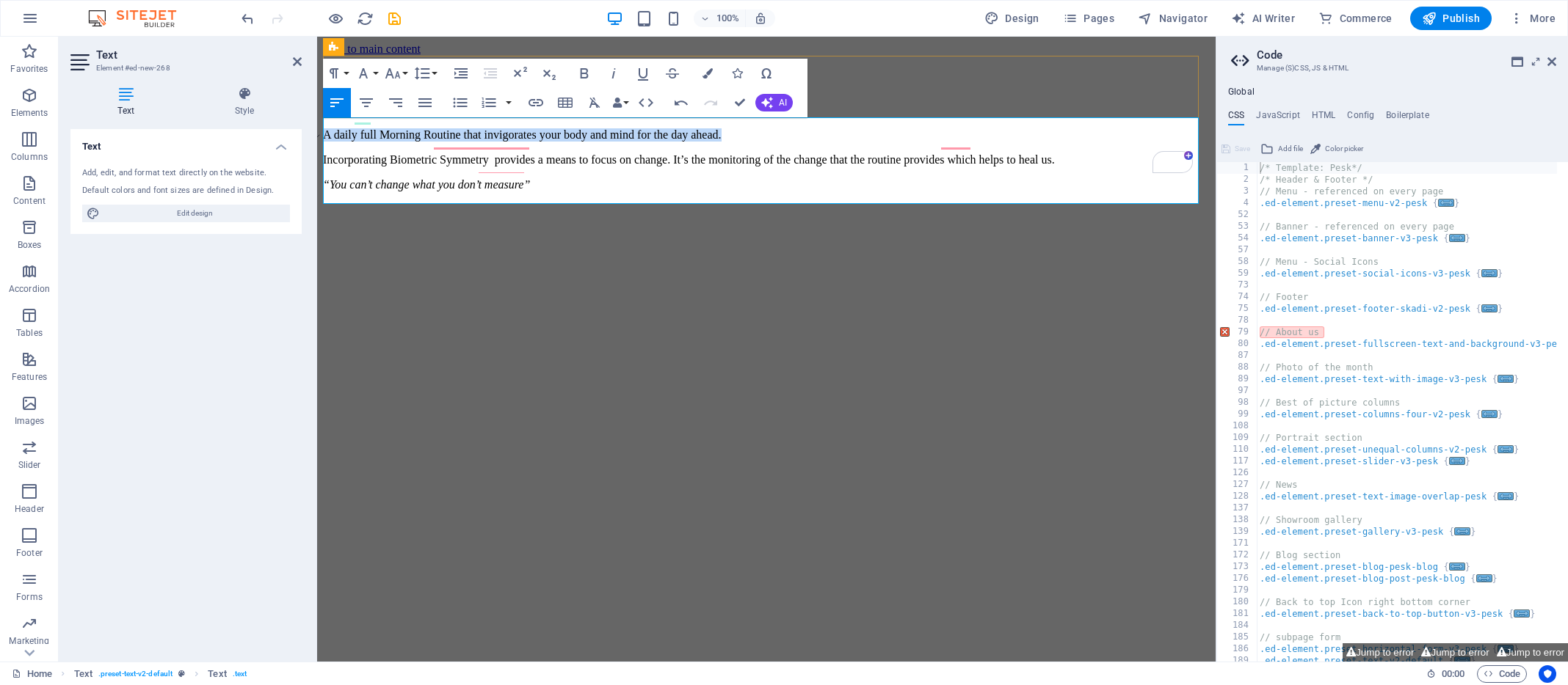
drag, startPoint x: 735, startPoint y: 136, endPoint x: 323, endPoint y: 139, distance: 412.0
click at [323, 139] on p "A daily full Morning Routine that invigorates your body and mind for the day ah…" at bounding box center [766, 135] width 887 height 13
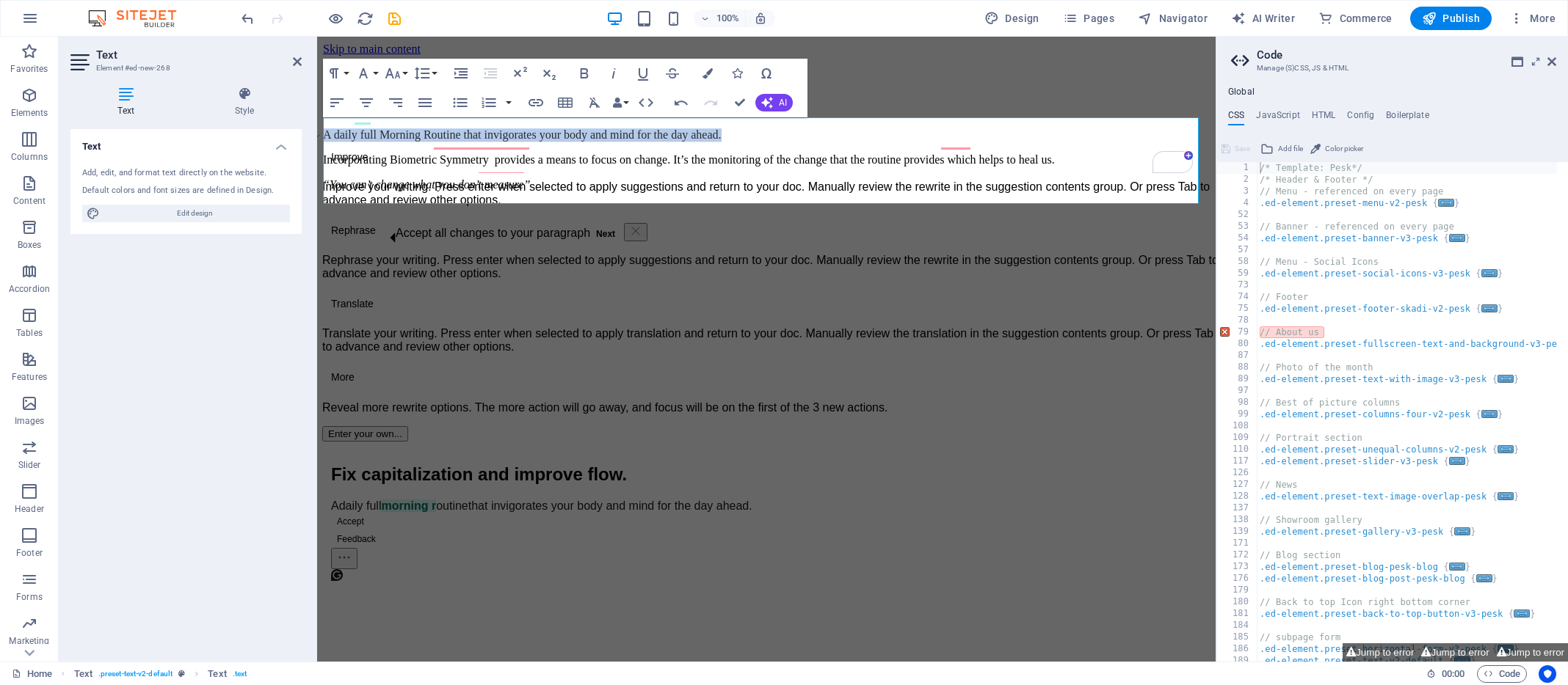
click at [370, 513] on button "Accept" at bounding box center [350, 521] width 39 height 17
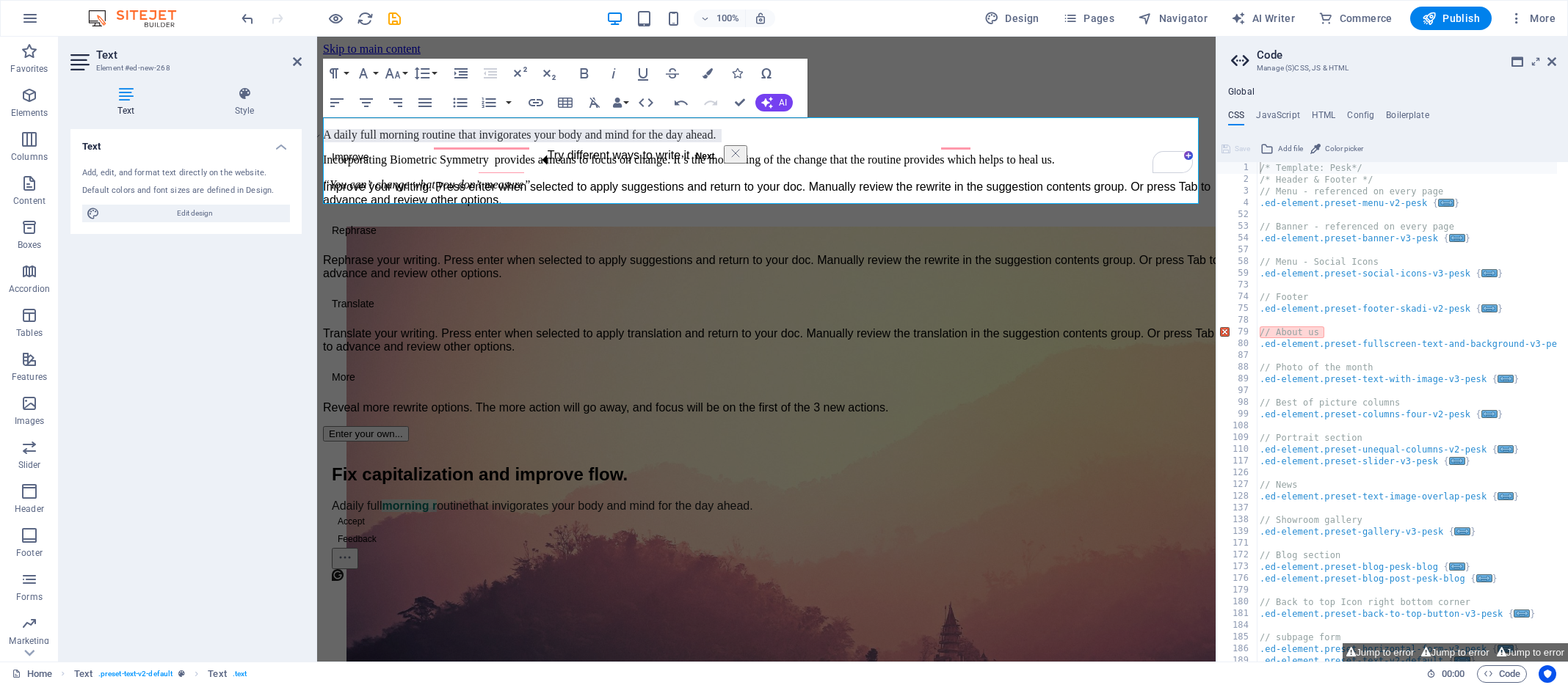
click at [363, 160] on span "Improve" at bounding box center [350, 157] width 37 height 16
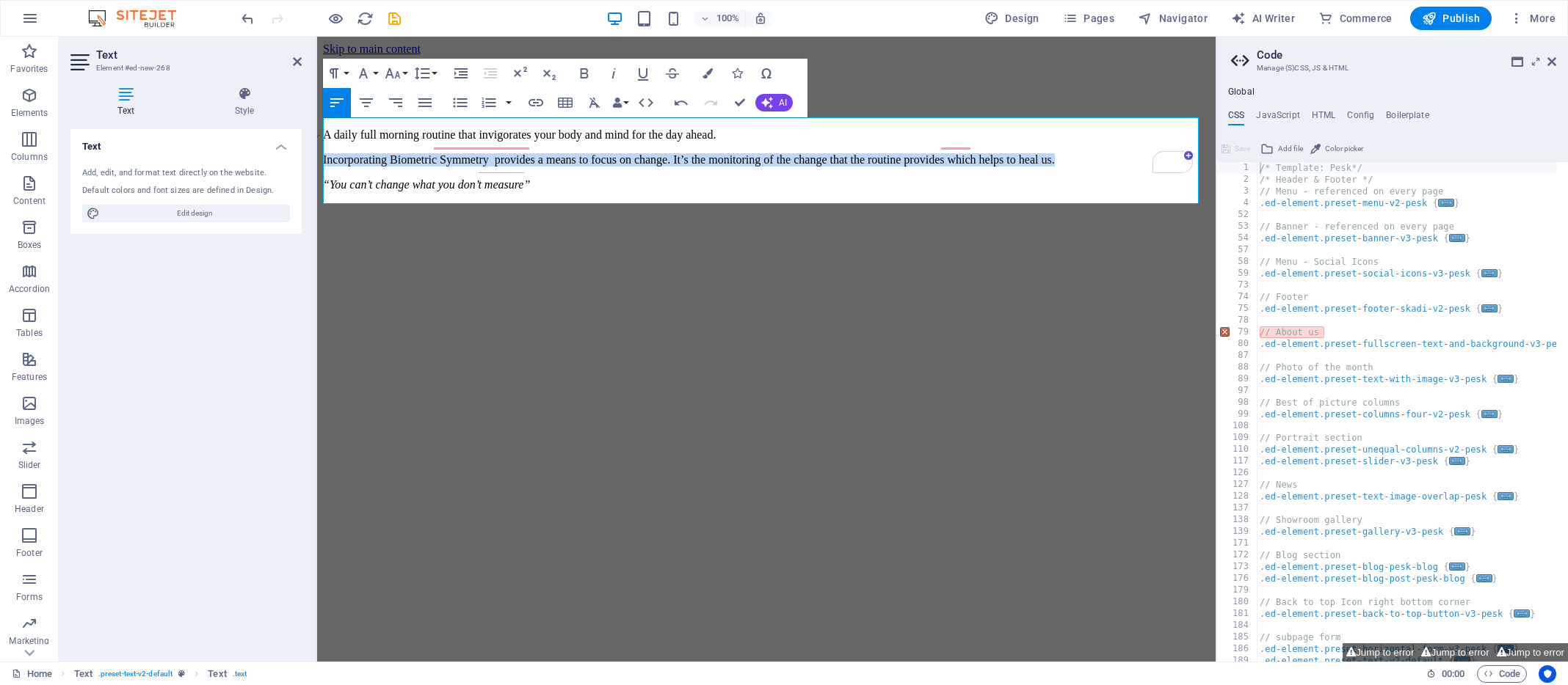
drag, startPoint x: 1062, startPoint y: 160, endPoint x: 322, endPoint y: 156, distance: 740.0
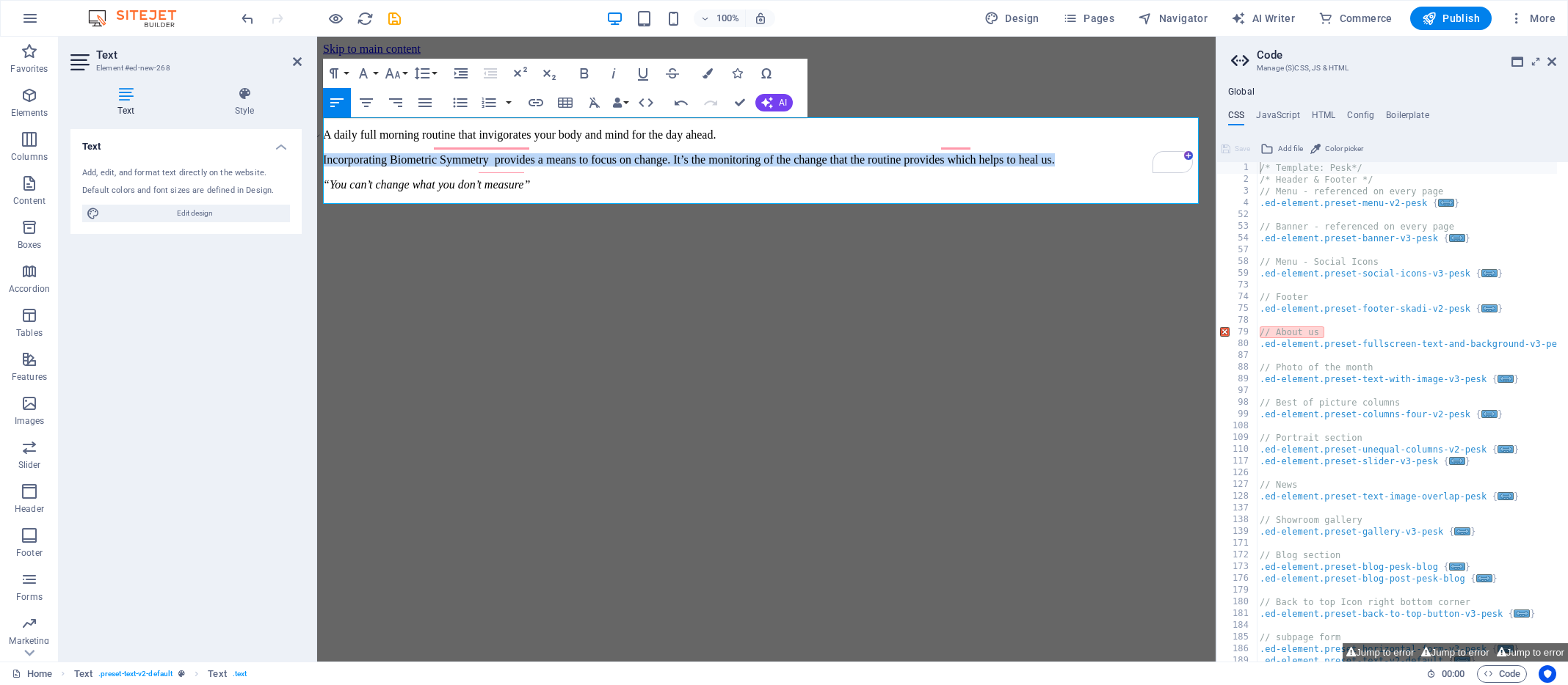
drag, startPoint x: 1070, startPoint y: 160, endPoint x: 320, endPoint y: 157, distance: 750.0
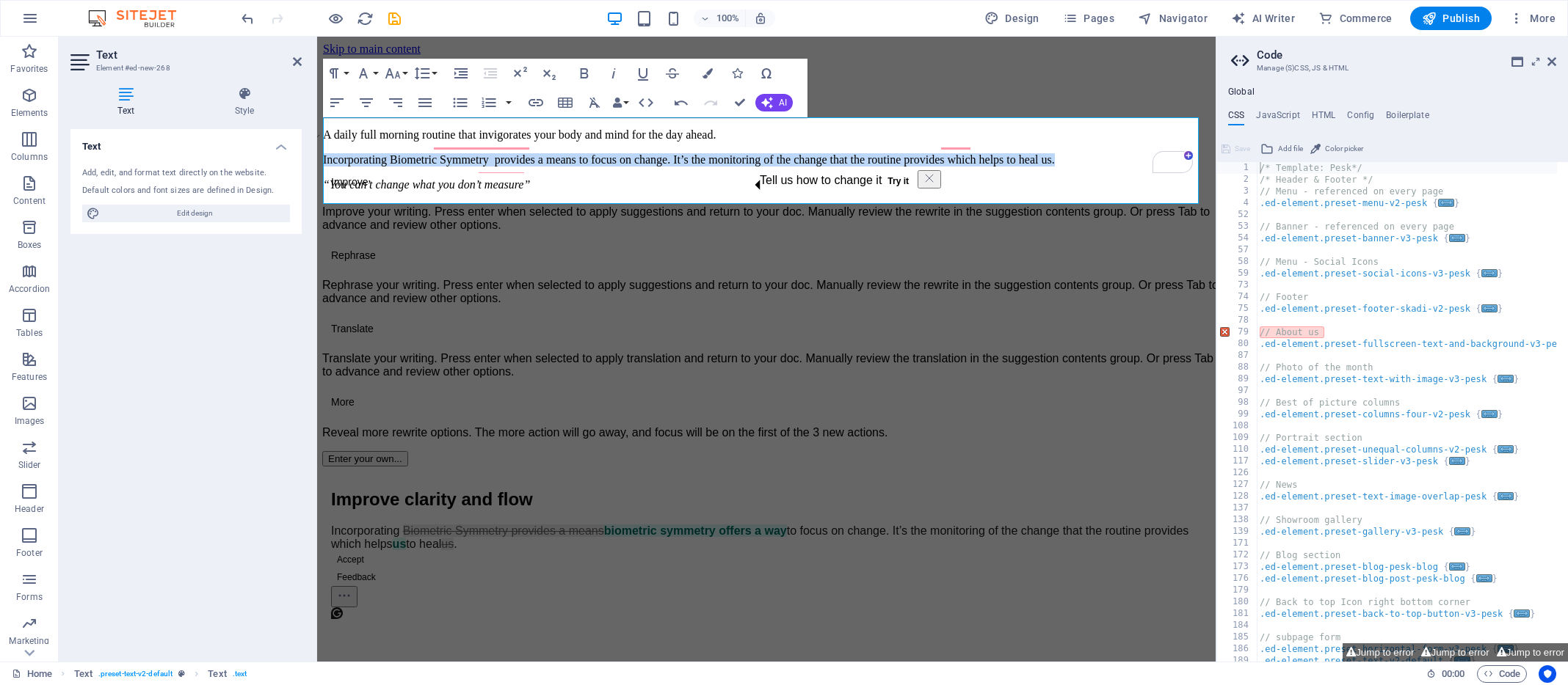
click at [369, 551] on button "Accept" at bounding box center [350, 559] width 39 height 17
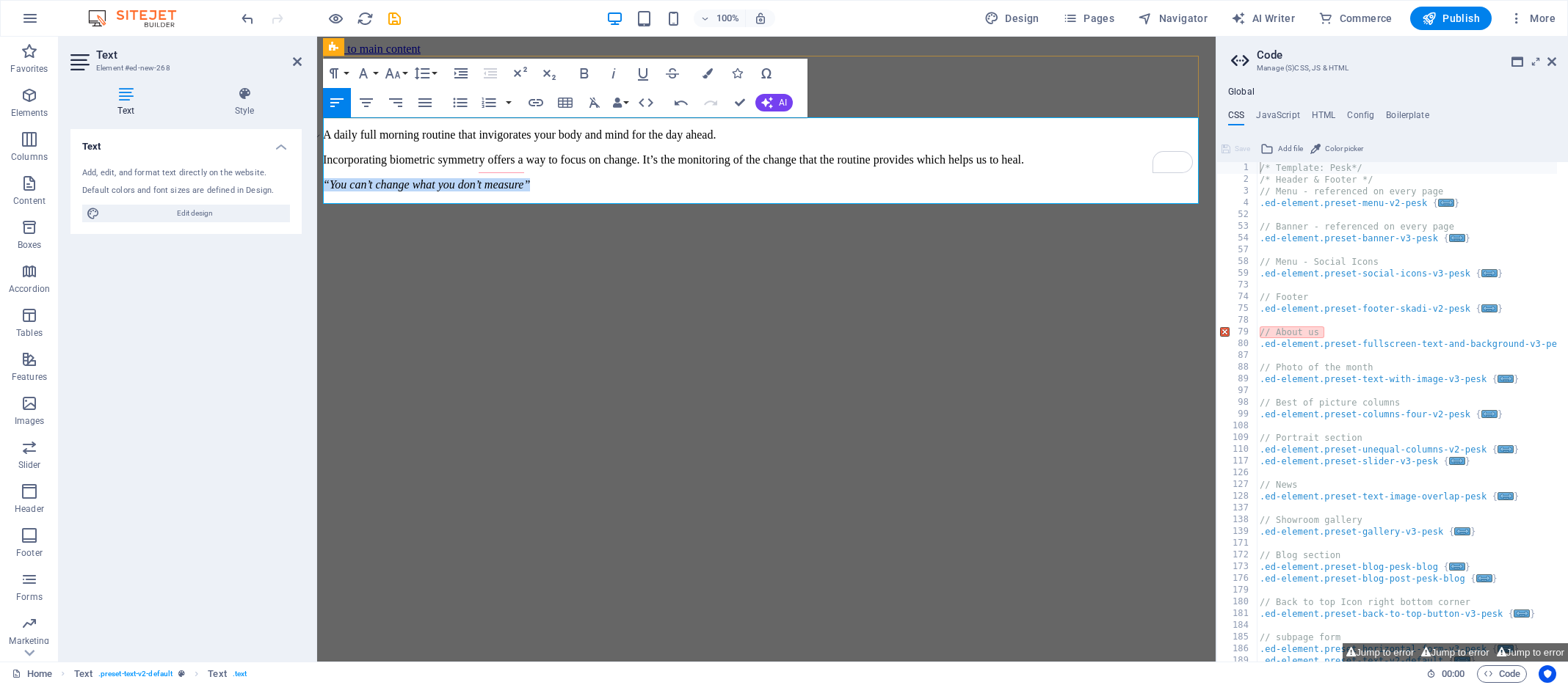
drag, startPoint x: 542, startPoint y: 184, endPoint x: 371, endPoint y: 176, distance: 171.2
click at [371, 176] on div "A daily full morning routine that invigorates your body and mind for the day ah…" at bounding box center [766, 160] width 887 height 63
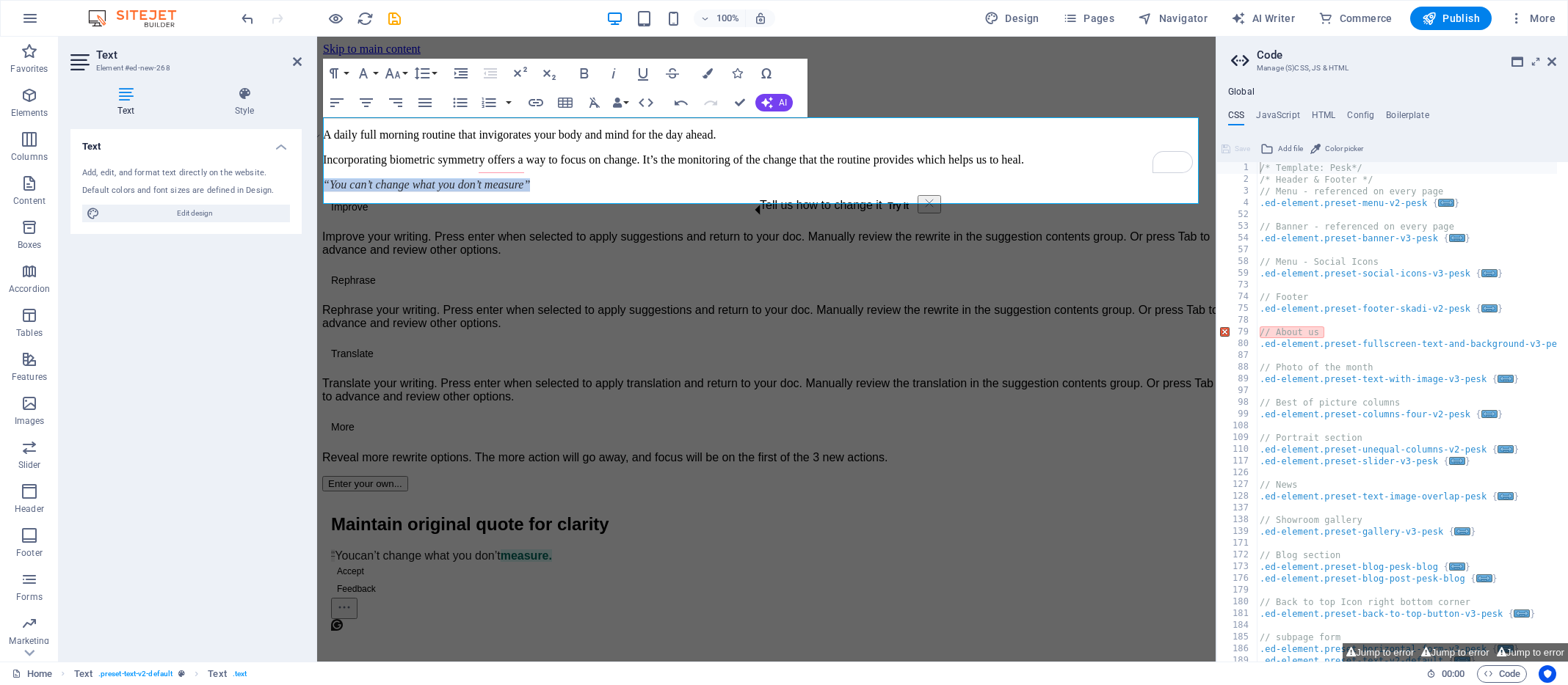
click at [370, 563] on button "Accept" at bounding box center [350, 571] width 39 height 17
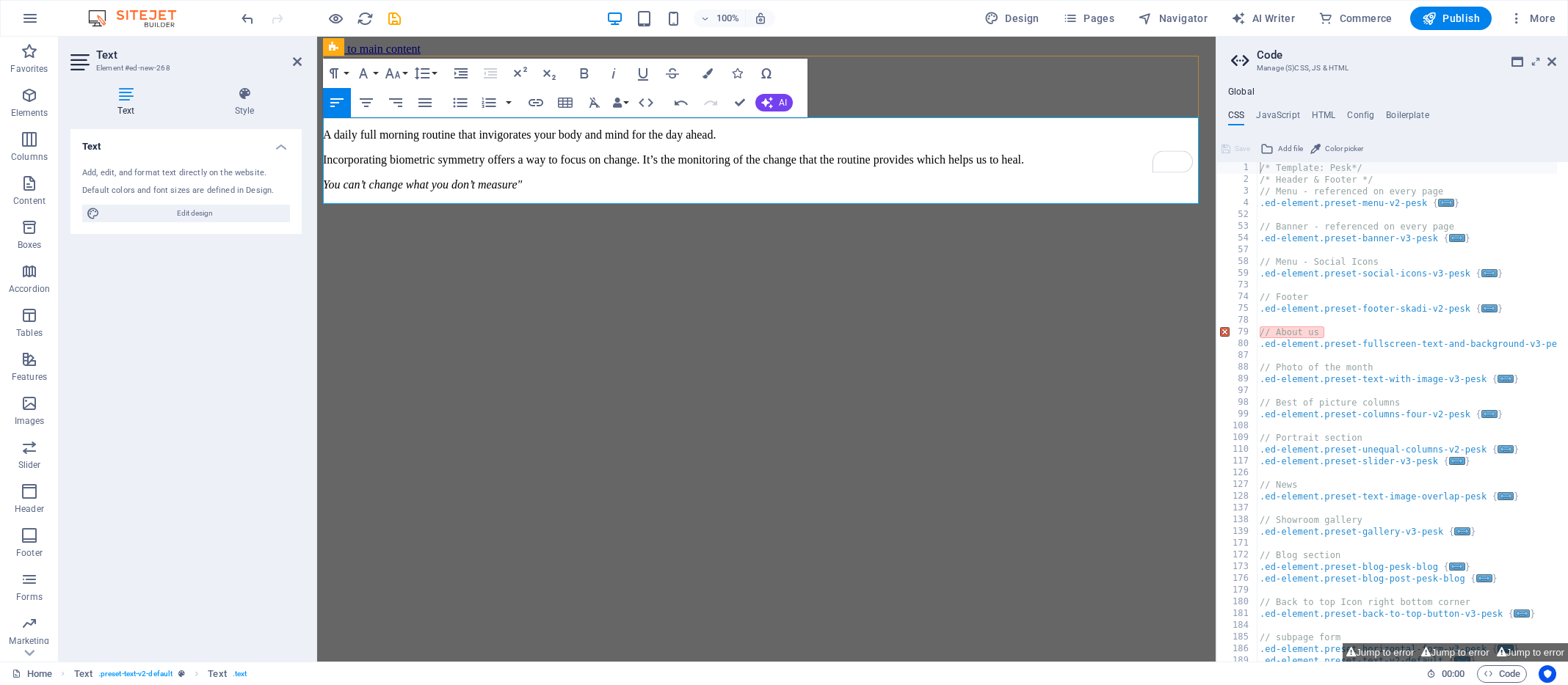
click at [324, 184] on icon "You can’t change what you don’t measure"" at bounding box center [422, 184] width 199 height 12
drag, startPoint x: 548, startPoint y: 183, endPoint x: 292, endPoint y: 175, distance: 256.1
click at [365, 103] on icon "button" at bounding box center [366, 102] width 13 height 9
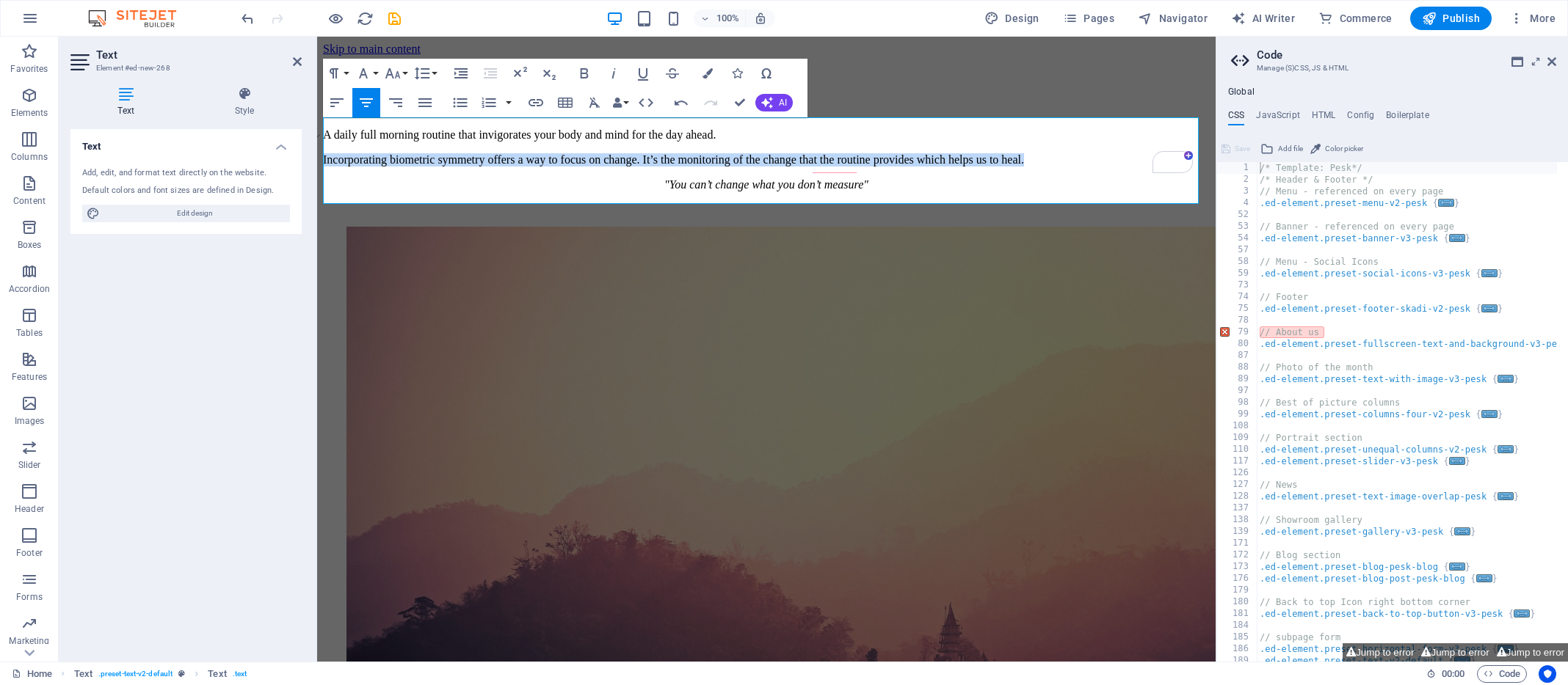
drag, startPoint x: 1067, startPoint y: 161, endPoint x: 302, endPoint y: 148, distance: 765.1
click at [369, 101] on icon "button" at bounding box center [366, 102] width 17 height 17
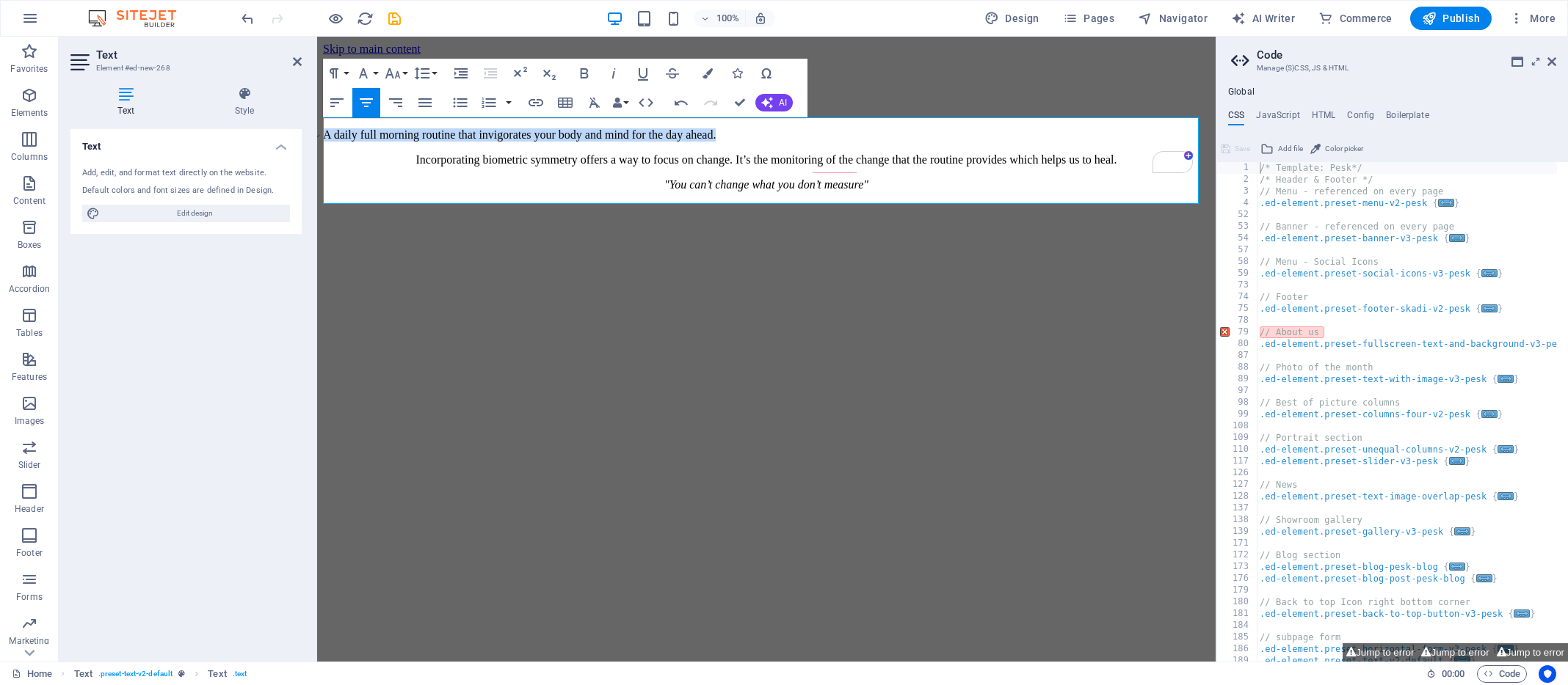
drag, startPoint x: 730, startPoint y: 134, endPoint x: 302, endPoint y: 130, distance: 428.0
click at [366, 101] on icon "button" at bounding box center [366, 102] width 17 height 17
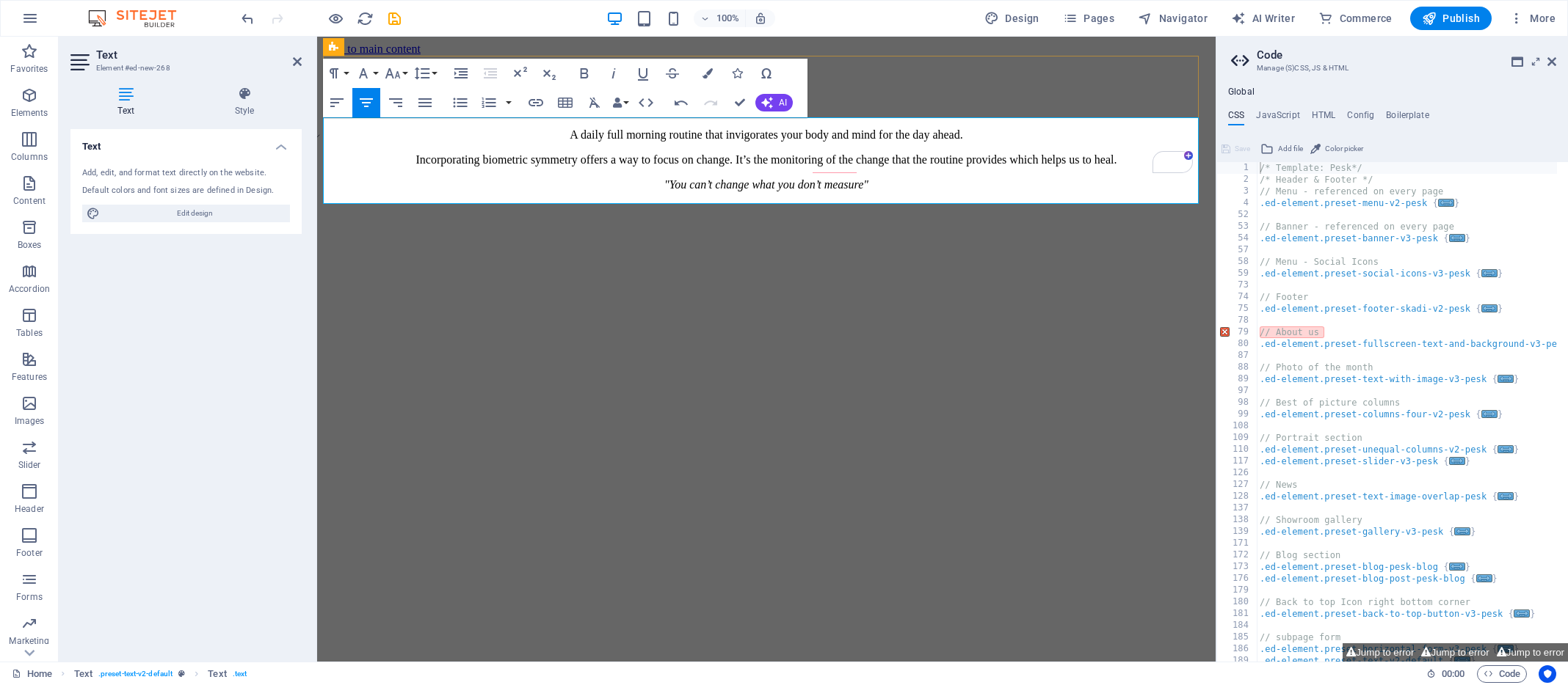
click at [565, 134] on p "A daily full morning routine that invigorates your body and mind for the day ah…" at bounding box center [766, 135] width 887 height 13
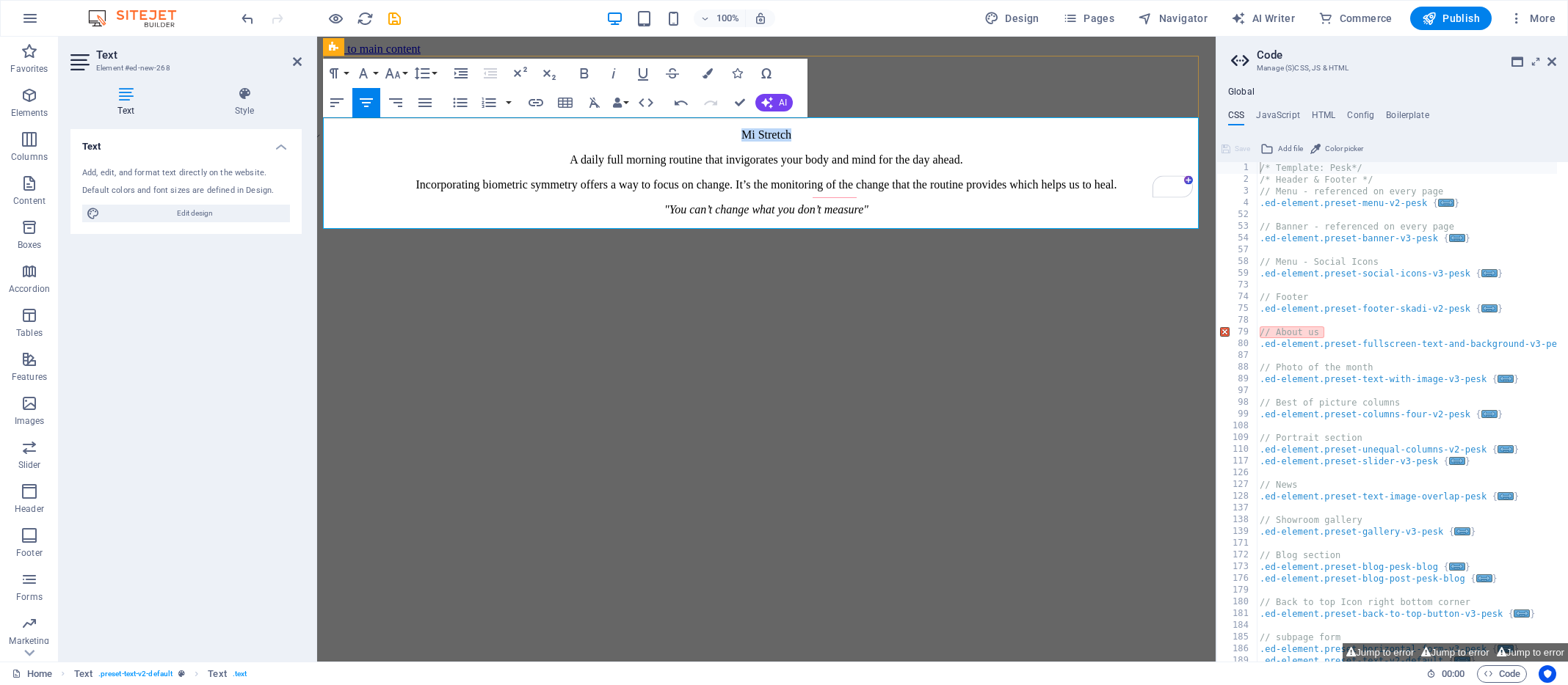
drag, startPoint x: 802, startPoint y: 133, endPoint x: 734, endPoint y: 128, distance: 68.2
click at [734, 128] on div "Mi Stretch A daily full morning routine that invigorates your body and mind for…" at bounding box center [766, 172] width 887 height 88
click at [586, 71] on icon "button" at bounding box center [585, 73] width 8 height 10
click at [377, 71] on button "Font Family" at bounding box center [367, 73] width 28 height 29
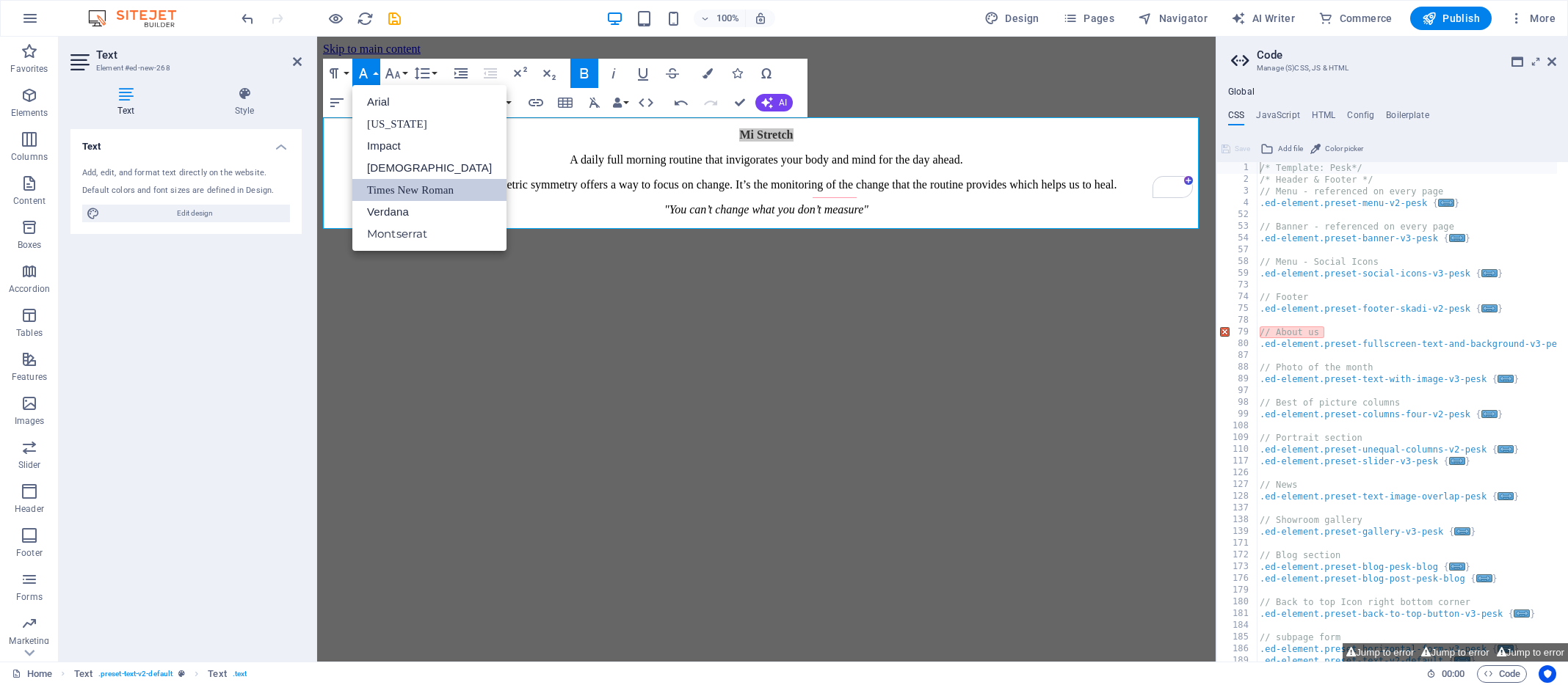
scroll to position [0, 0]
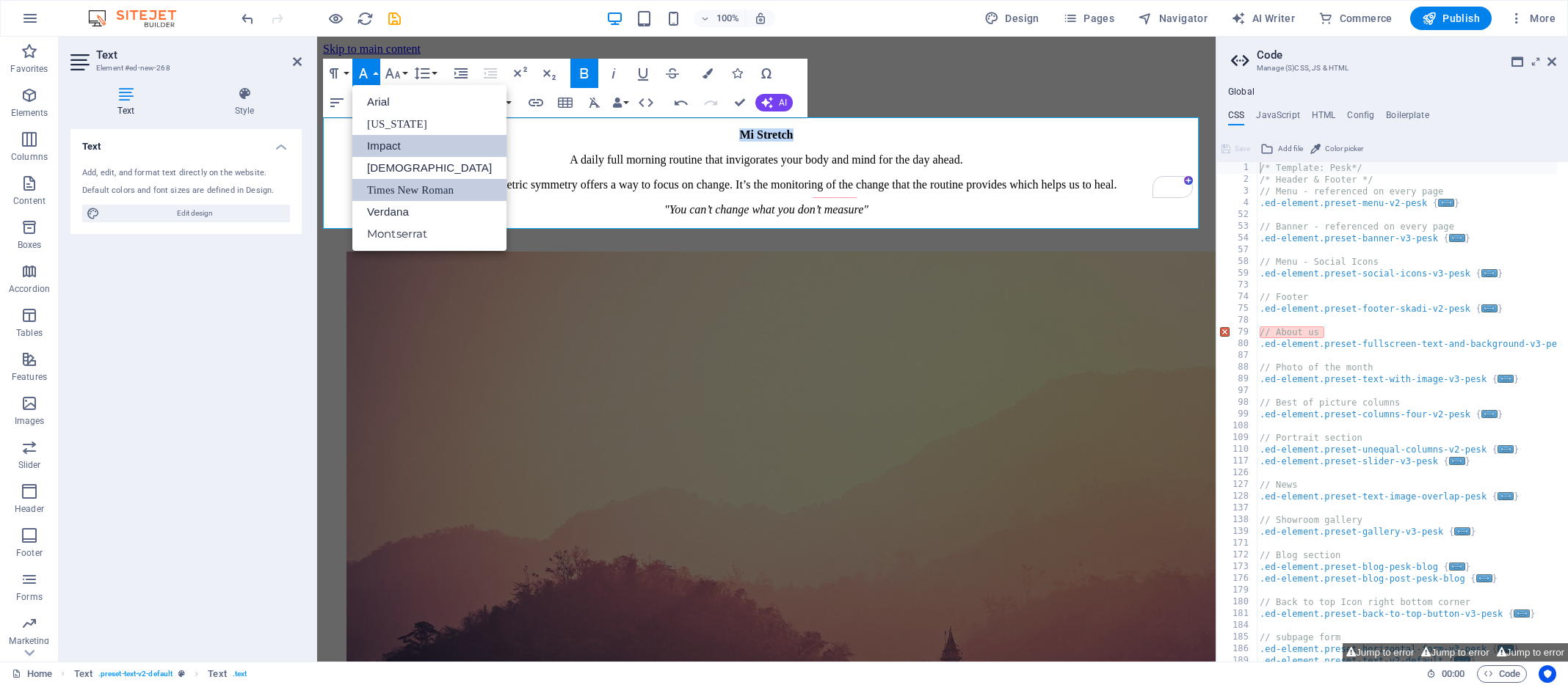
click at [382, 150] on link "Impact" at bounding box center [429, 145] width 154 height 22
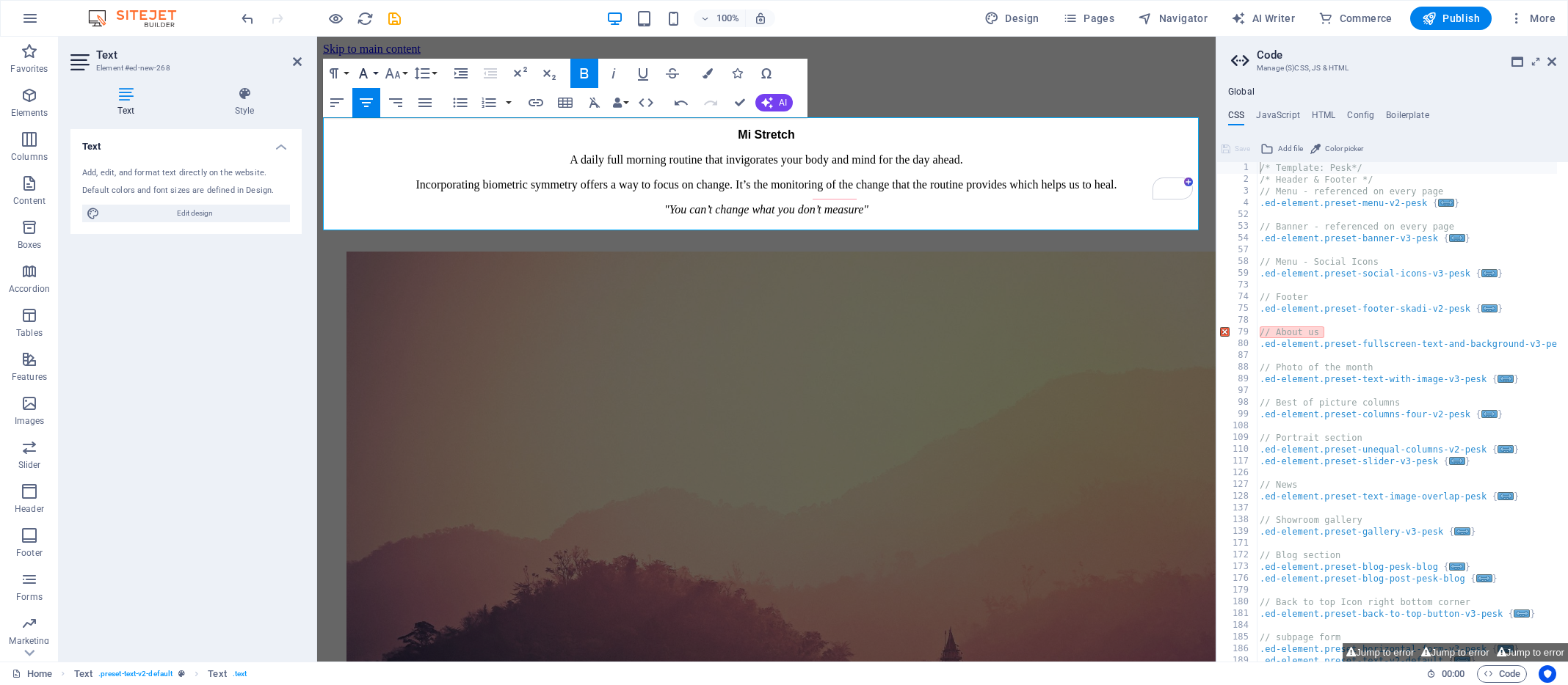
click at [377, 68] on button "Font Family" at bounding box center [367, 73] width 28 height 29
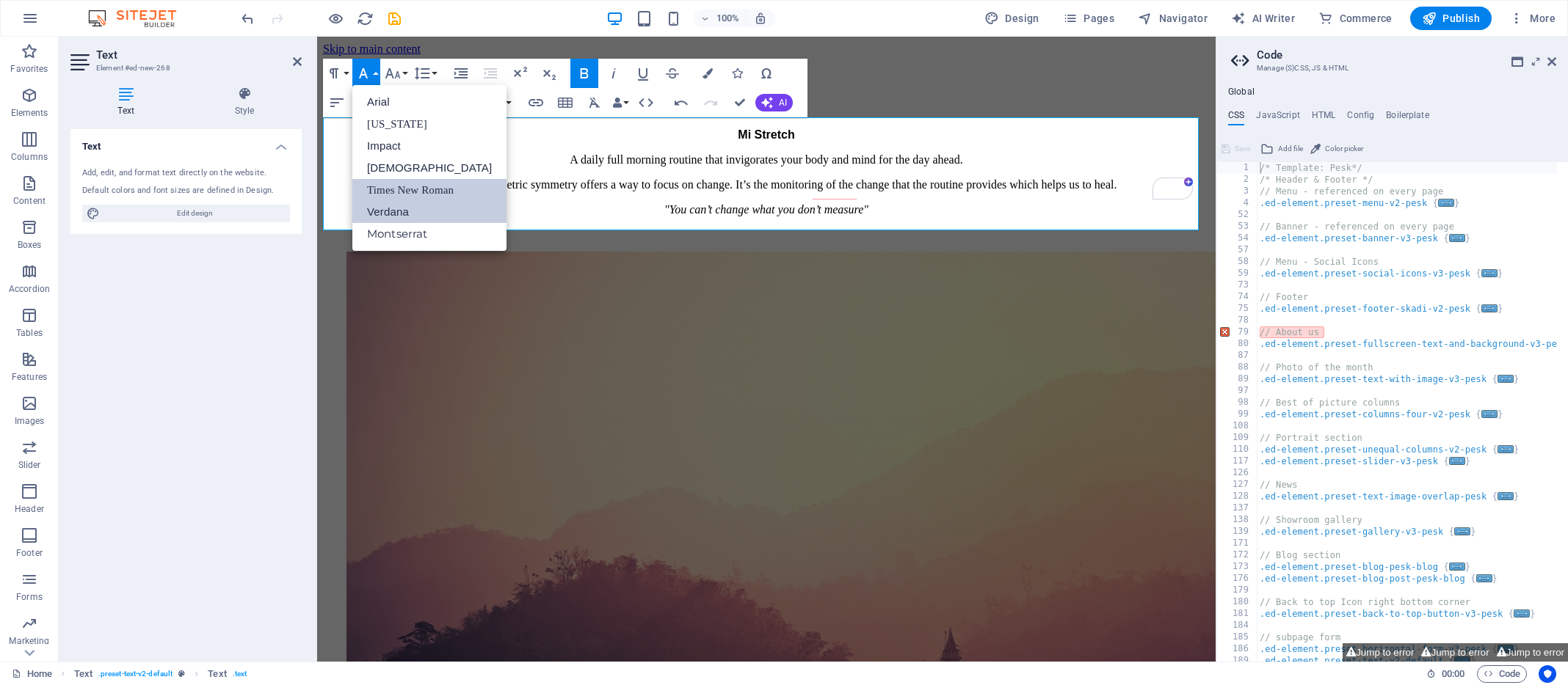
click at [388, 215] on link "Verdana" at bounding box center [429, 212] width 154 height 22
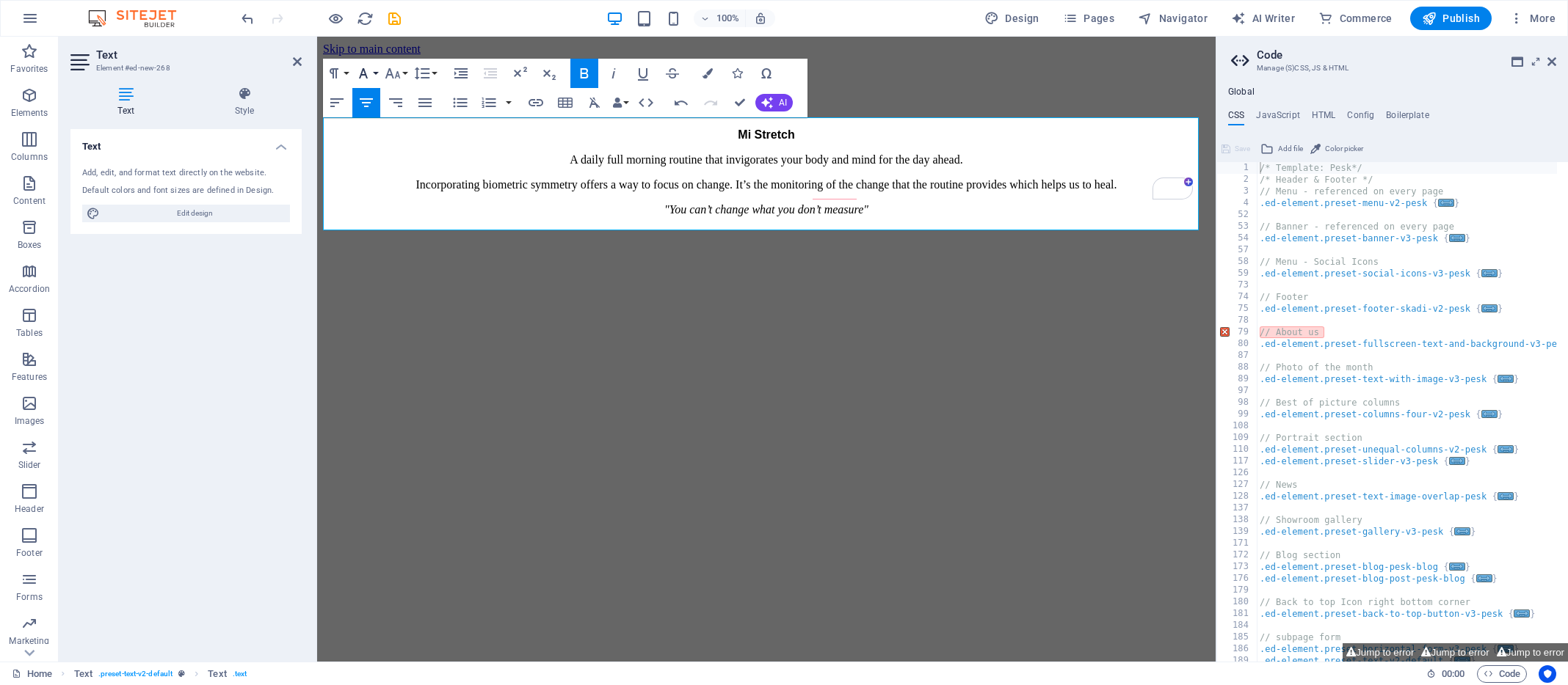
click at [377, 71] on button "Font Family" at bounding box center [367, 73] width 28 height 29
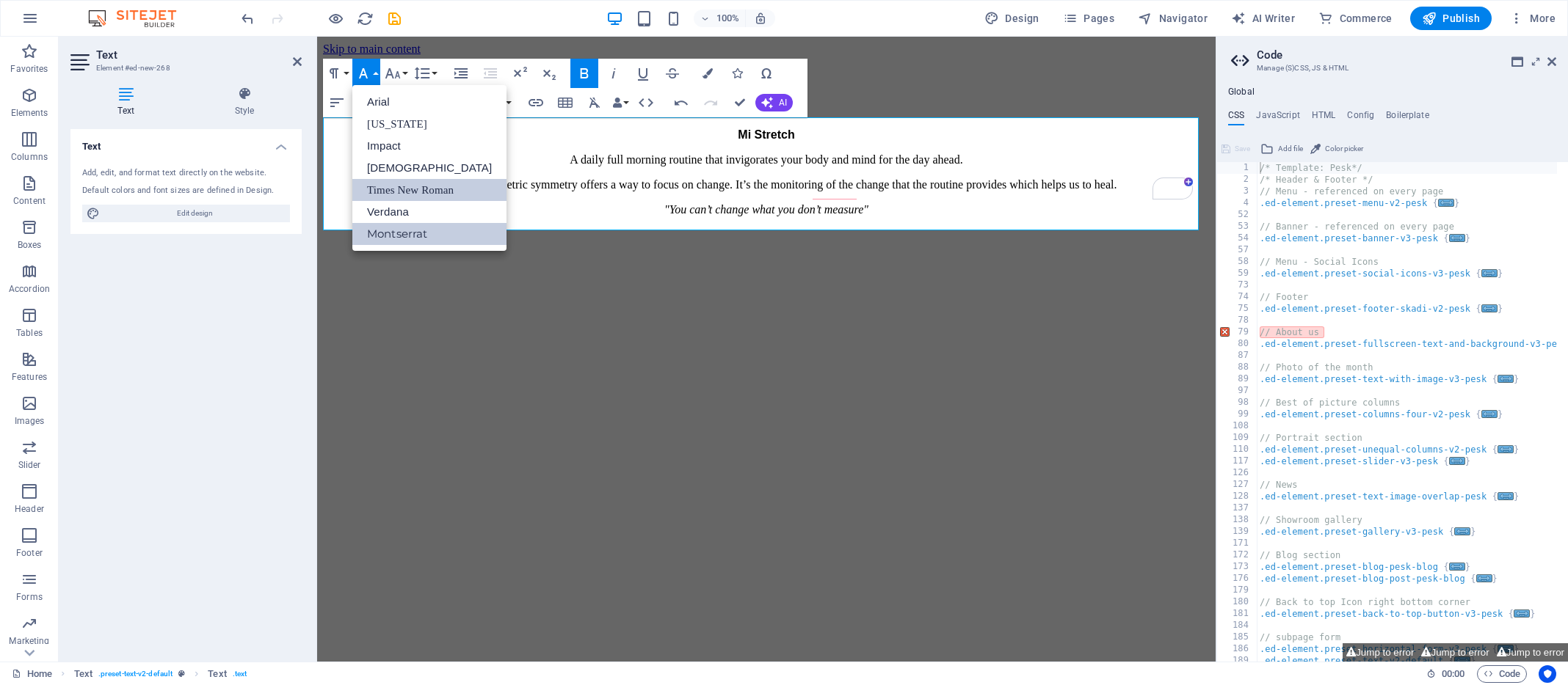
click at [410, 237] on link "Montserrat" at bounding box center [429, 234] width 154 height 22
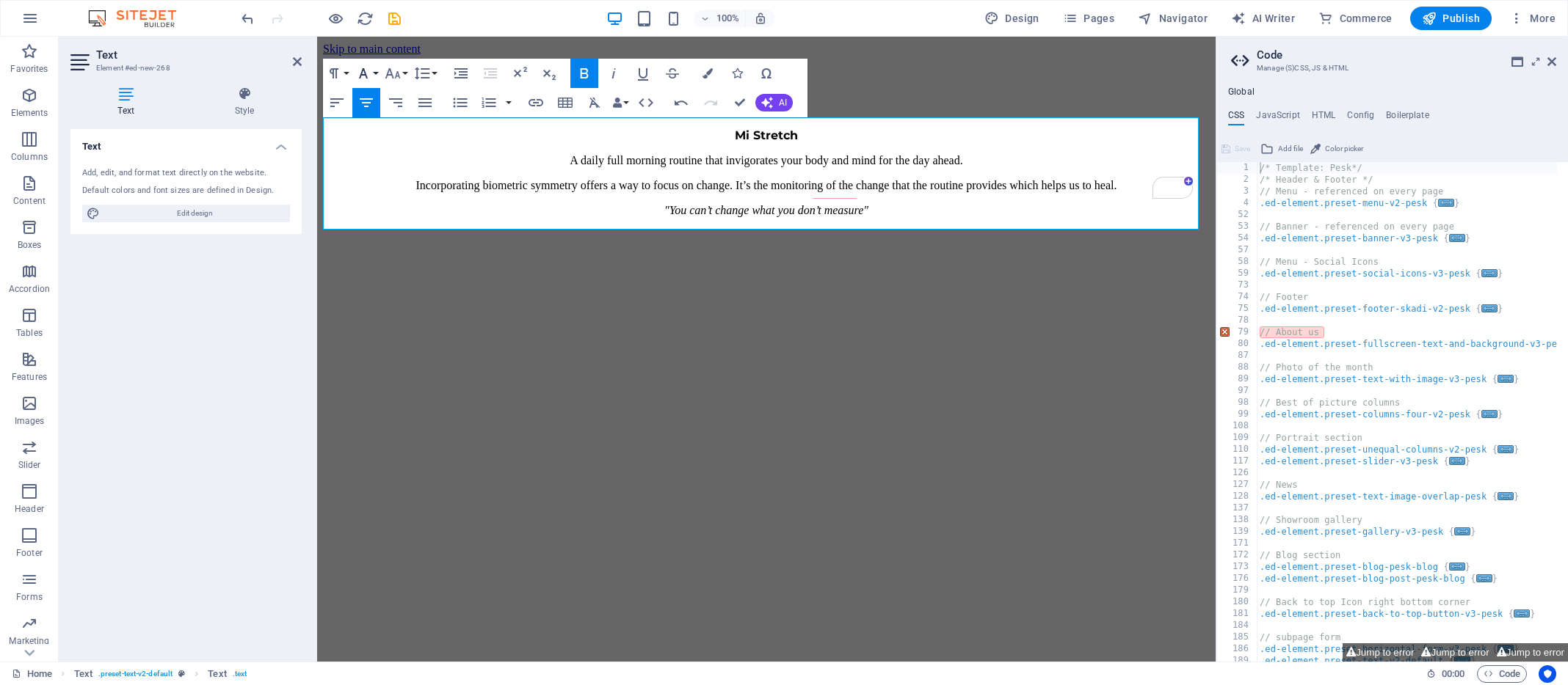
click at [378, 72] on button "Font Family" at bounding box center [367, 73] width 28 height 29
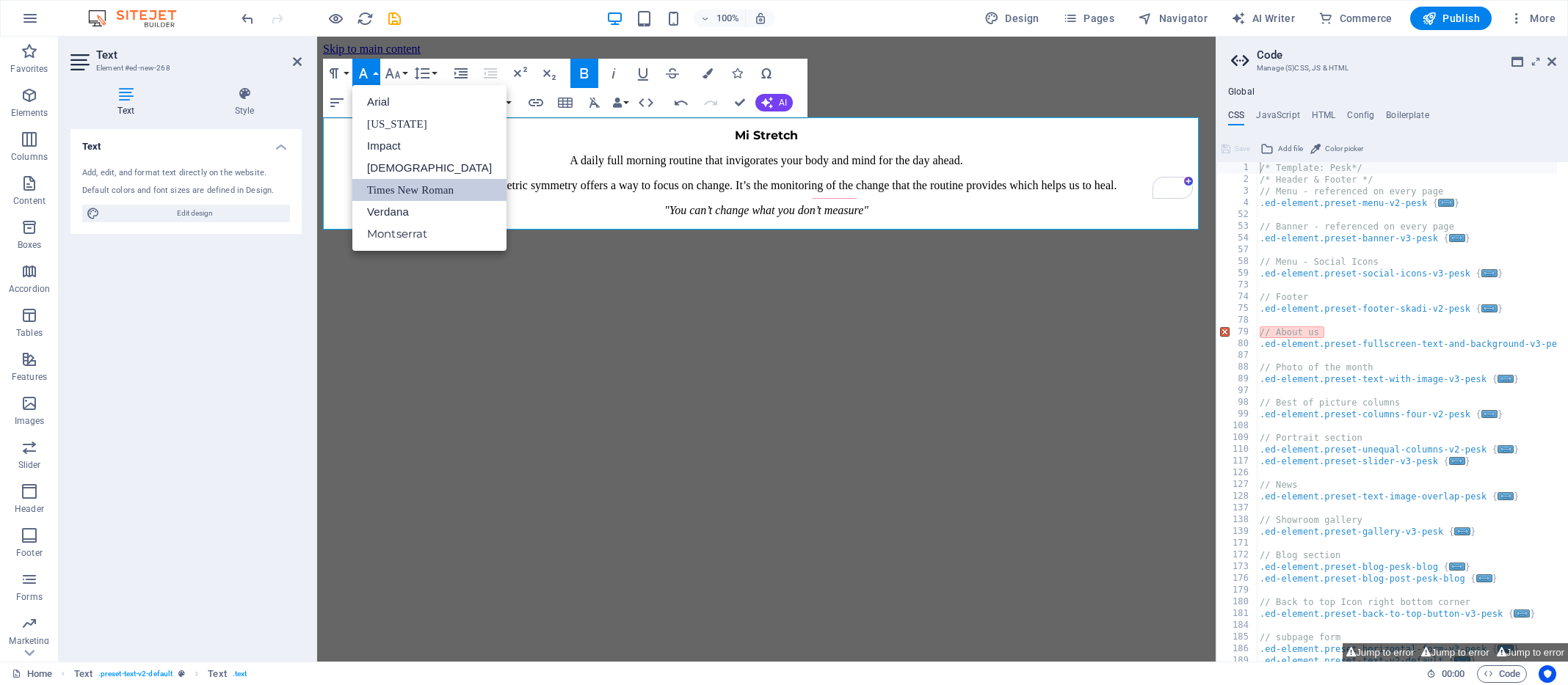
click at [423, 190] on link "Times New Roman" at bounding box center [429, 190] width 154 height 22
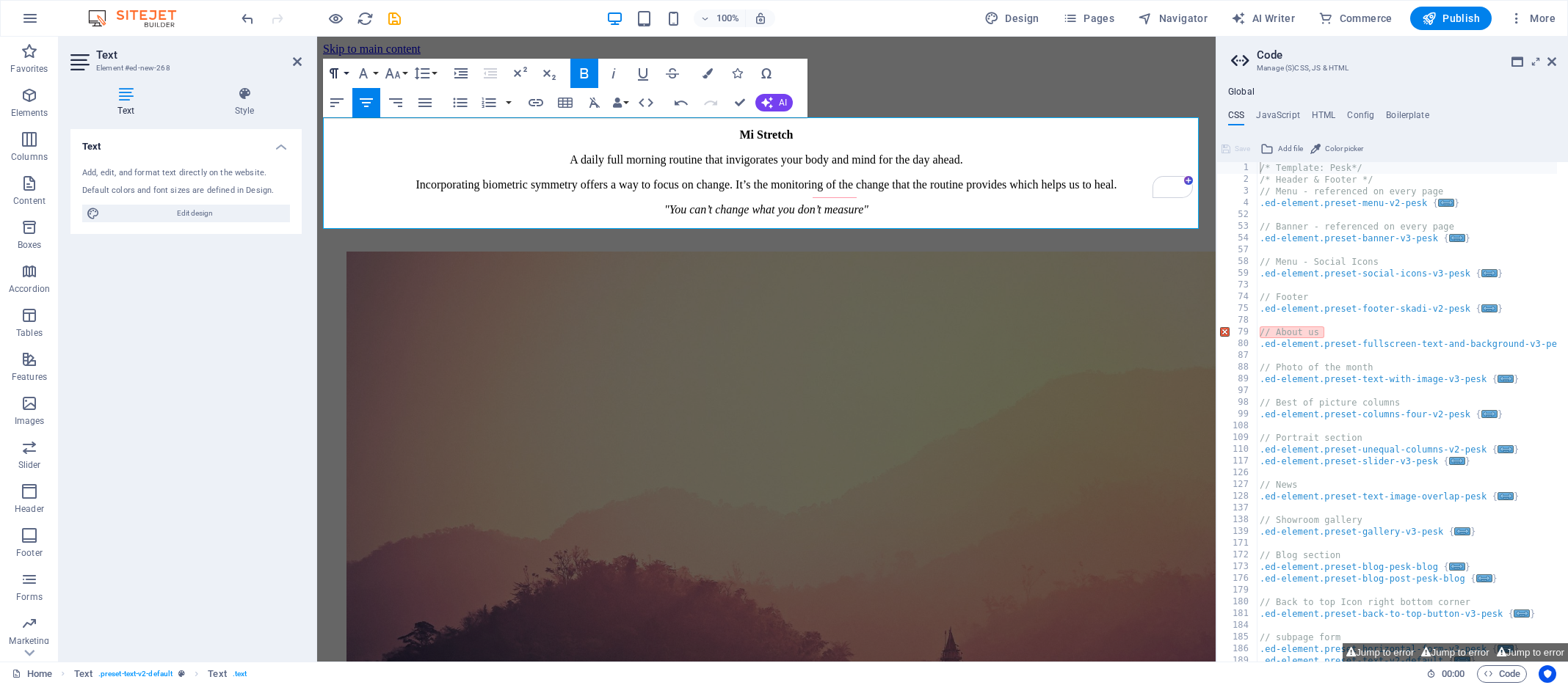
click at [349, 71] on button "Paragraph Format" at bounding box center [337, 73] width 28 height 29
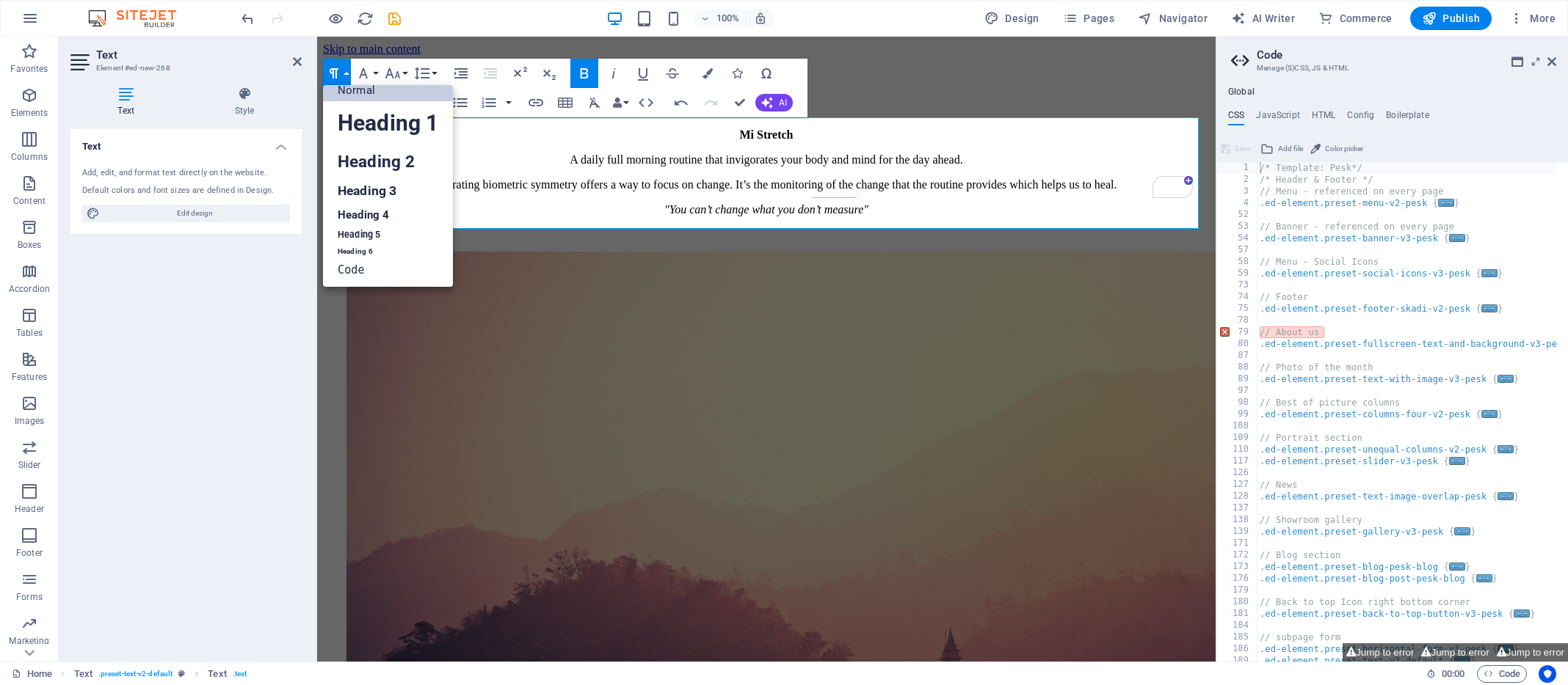
scroll to position [12, 0]
click at [349, 125] on link "Heading 1" at bounding box center [388, 123] width 130 height 44
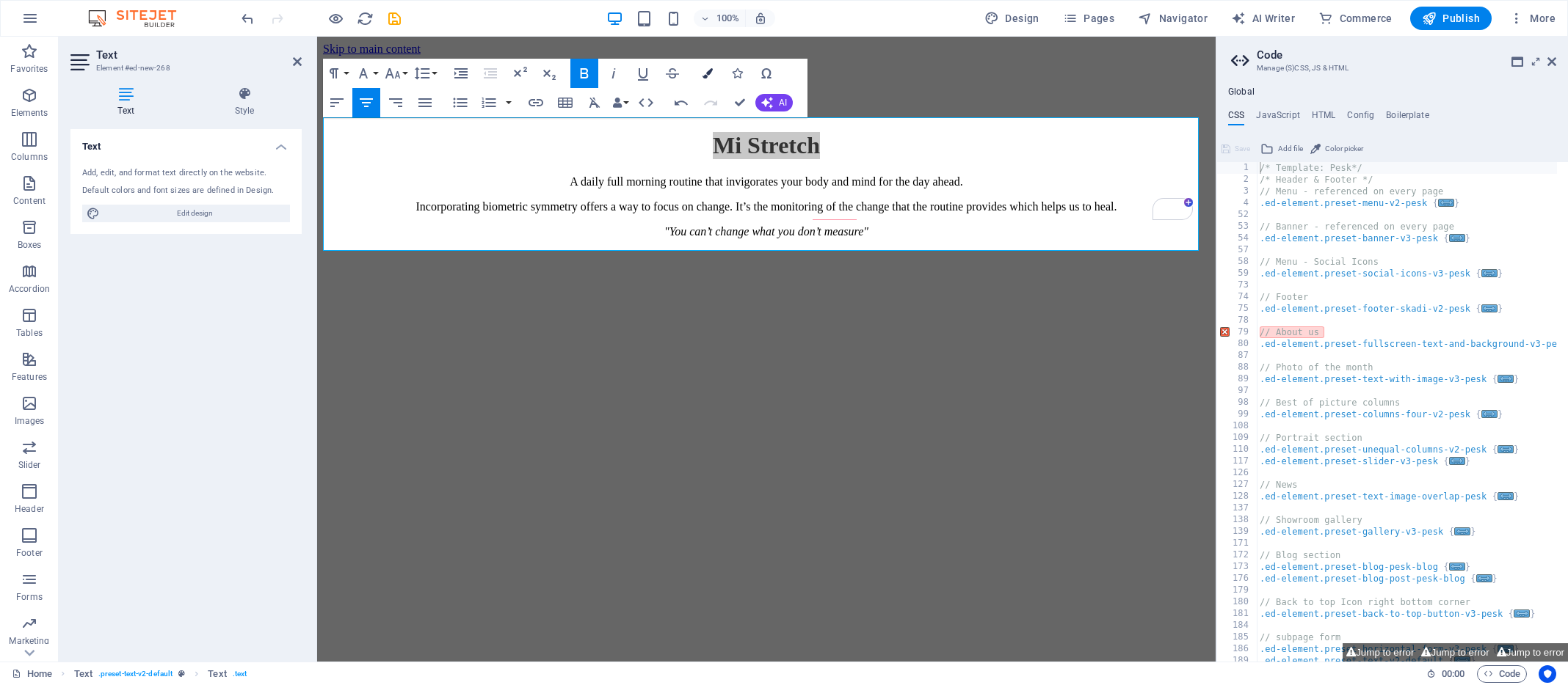
click at [711, 71] on icon "button" at bounding box center [708, 73] width 10 height 10
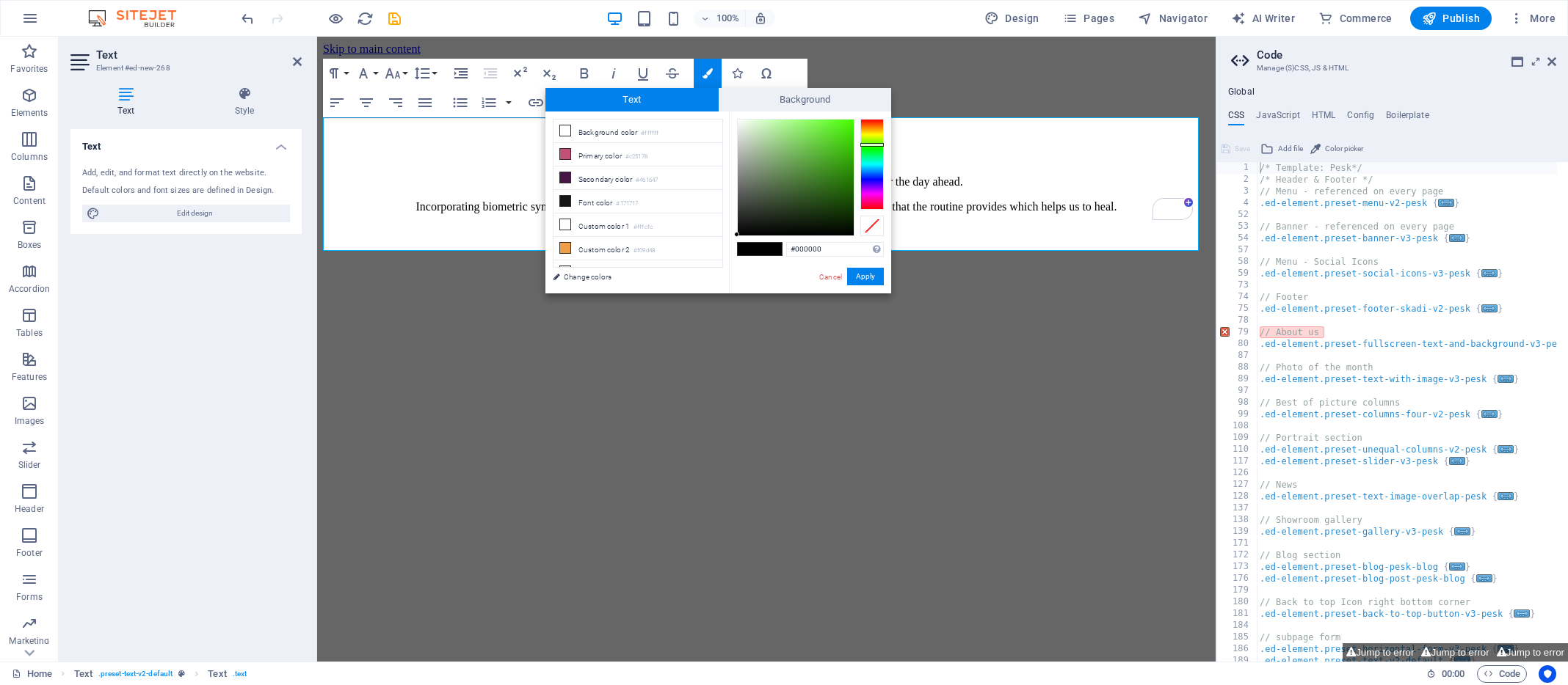
click at [877, 145] on div at bounding box center [872, 164] width 23 height 91
click at [873, 179] on div at bounding box center [872, 164] width 23 height 91
click at [853, 123] on div at bounding box center [795, 177] width 116 height 116
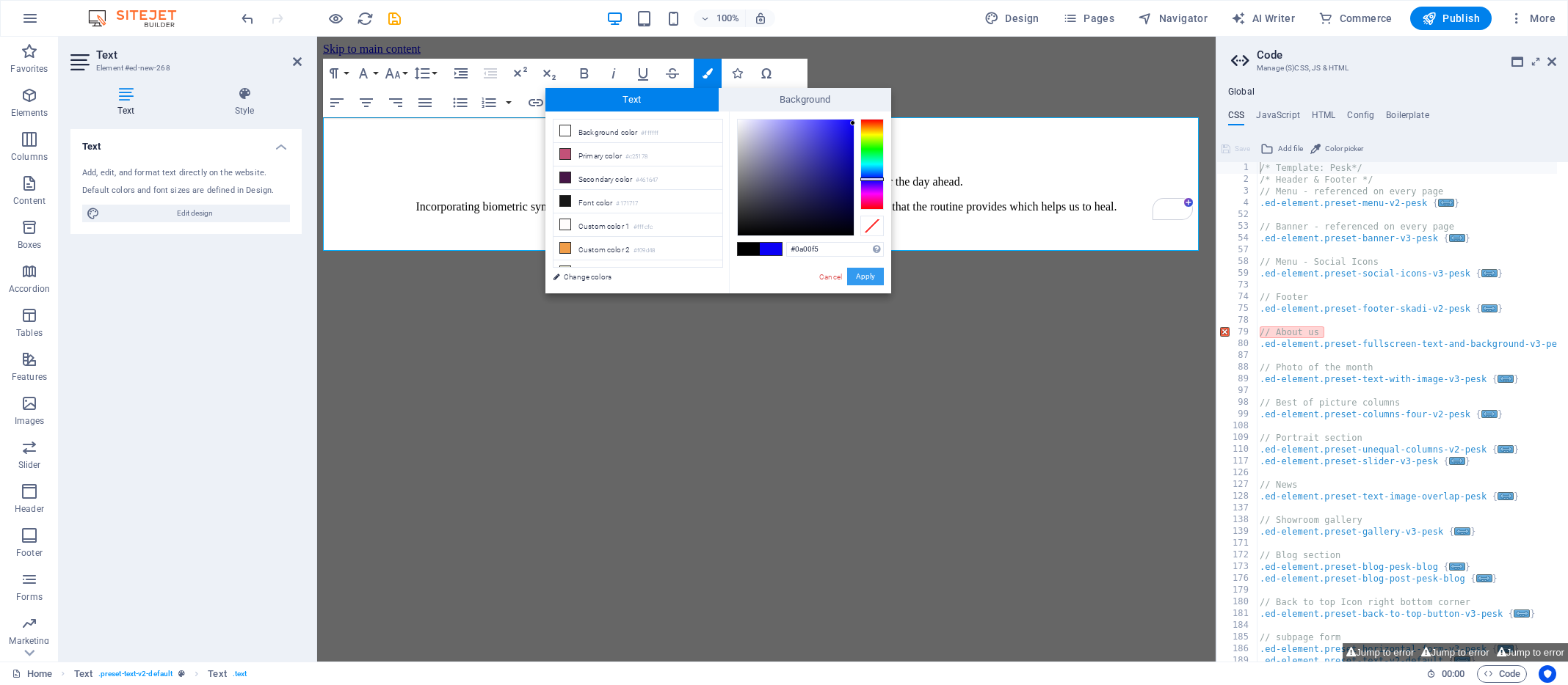
click at [866, 276] on button "Apply" at bounding box center [865, 276] width 37 height 17
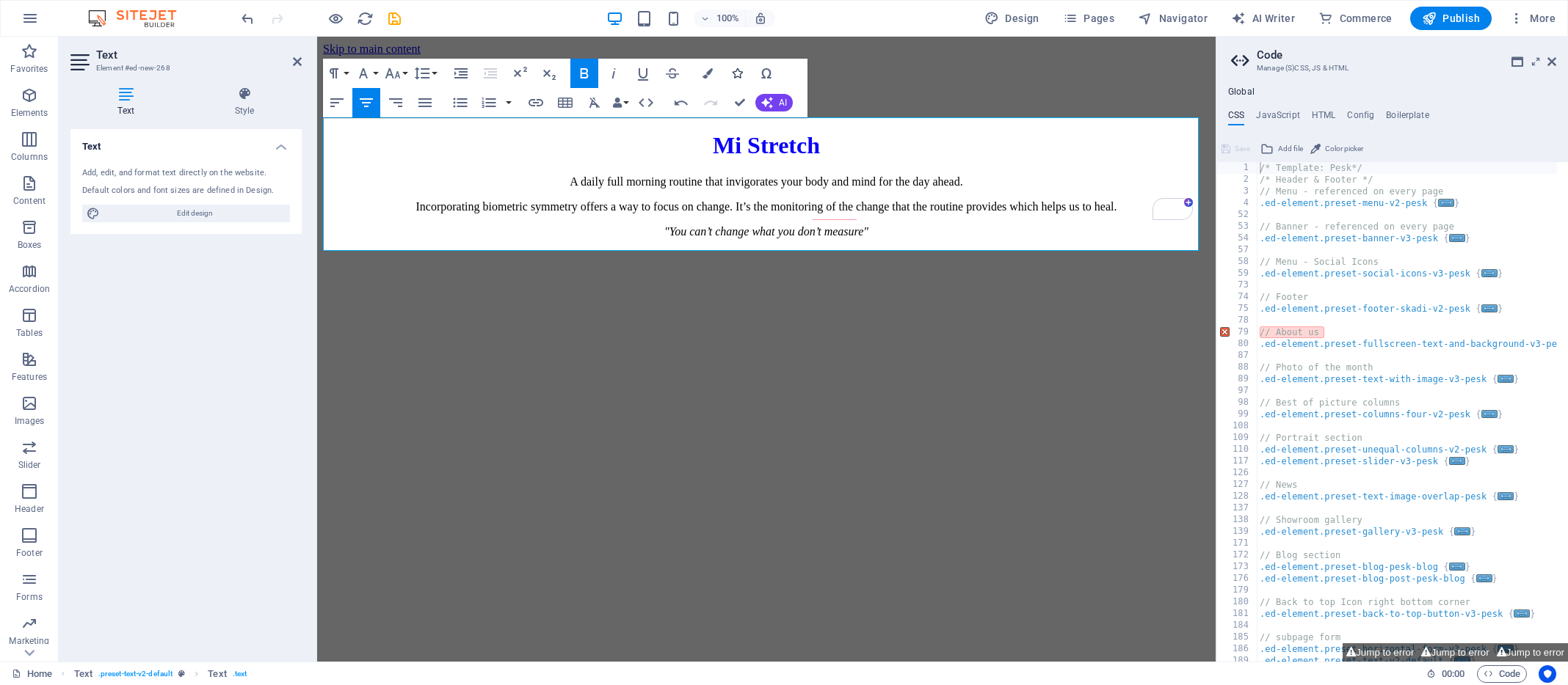
click at [738, 72] on icon "button" at bounding box center [737, 73] width 10 height 10
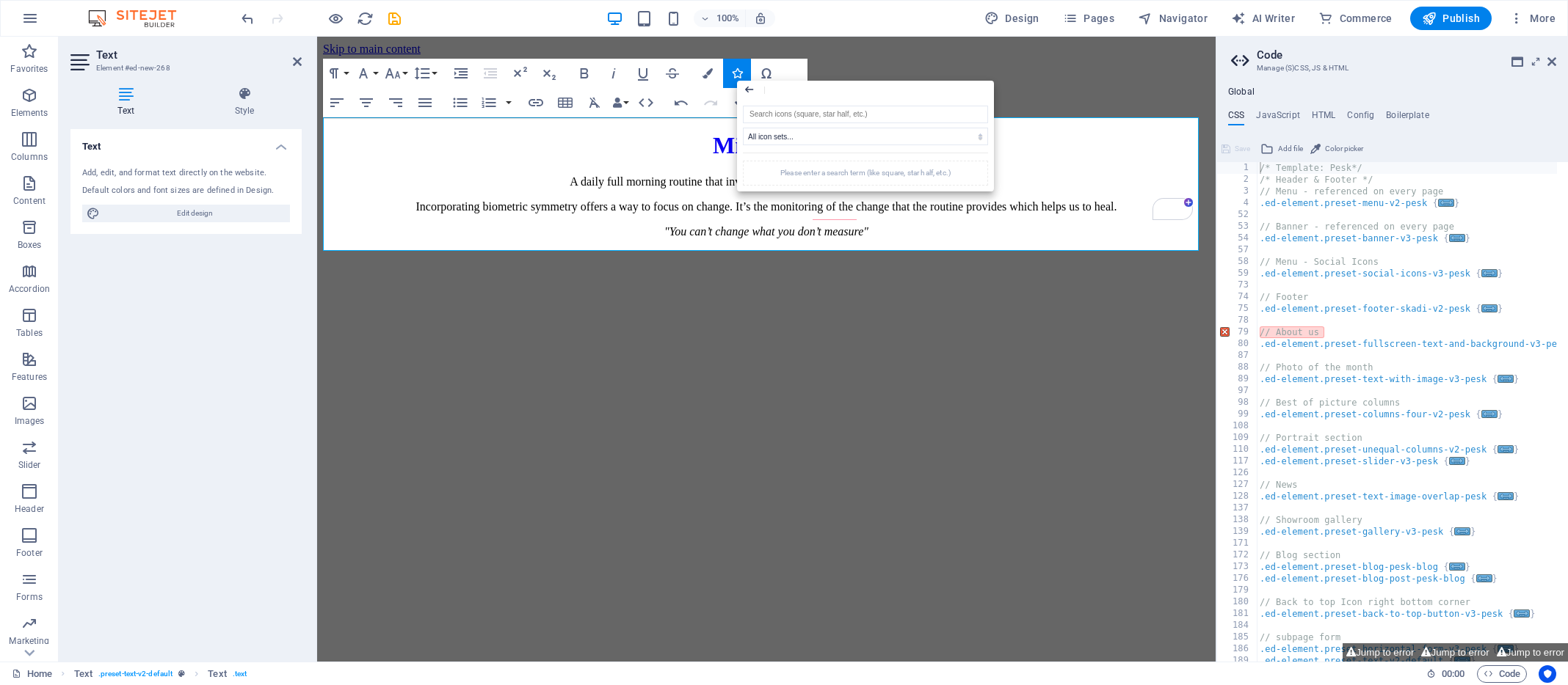
click at [746, 86] on icon "button" at bounding box center [749, 89] width 12 height 17
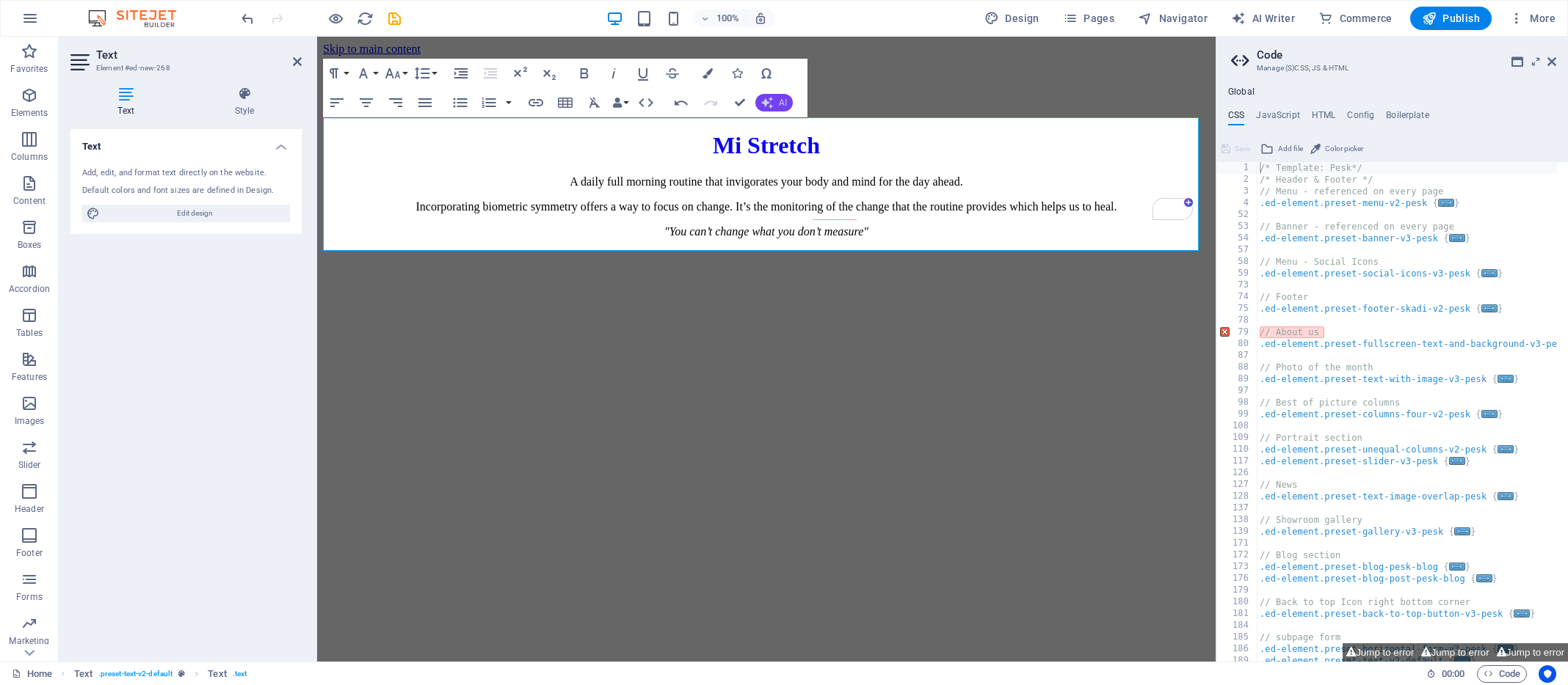
click at [779, 100] on span "AI" at bounding box center [783, 102] width 8 height 9
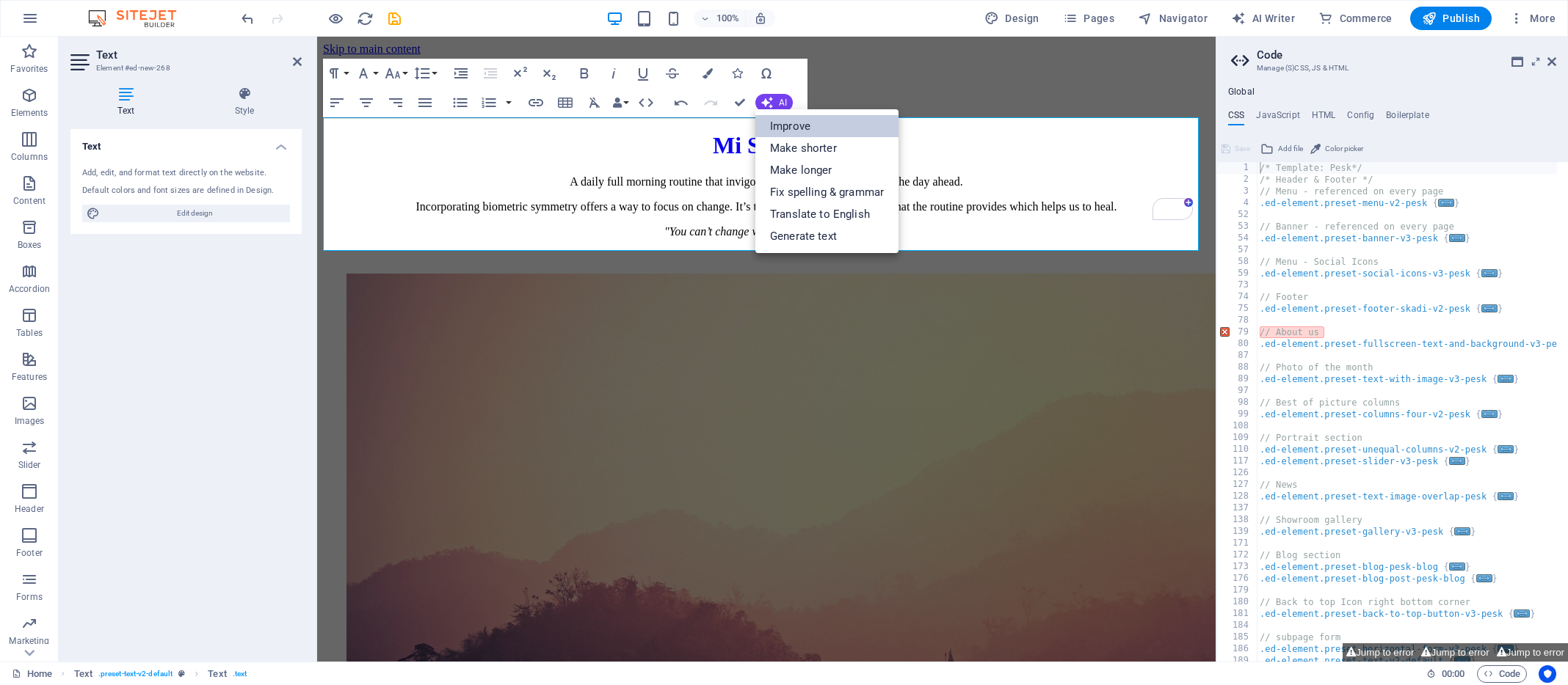
click at [784, 126] on link "Improve" at bounding box center [827, 126] width 143 height 22
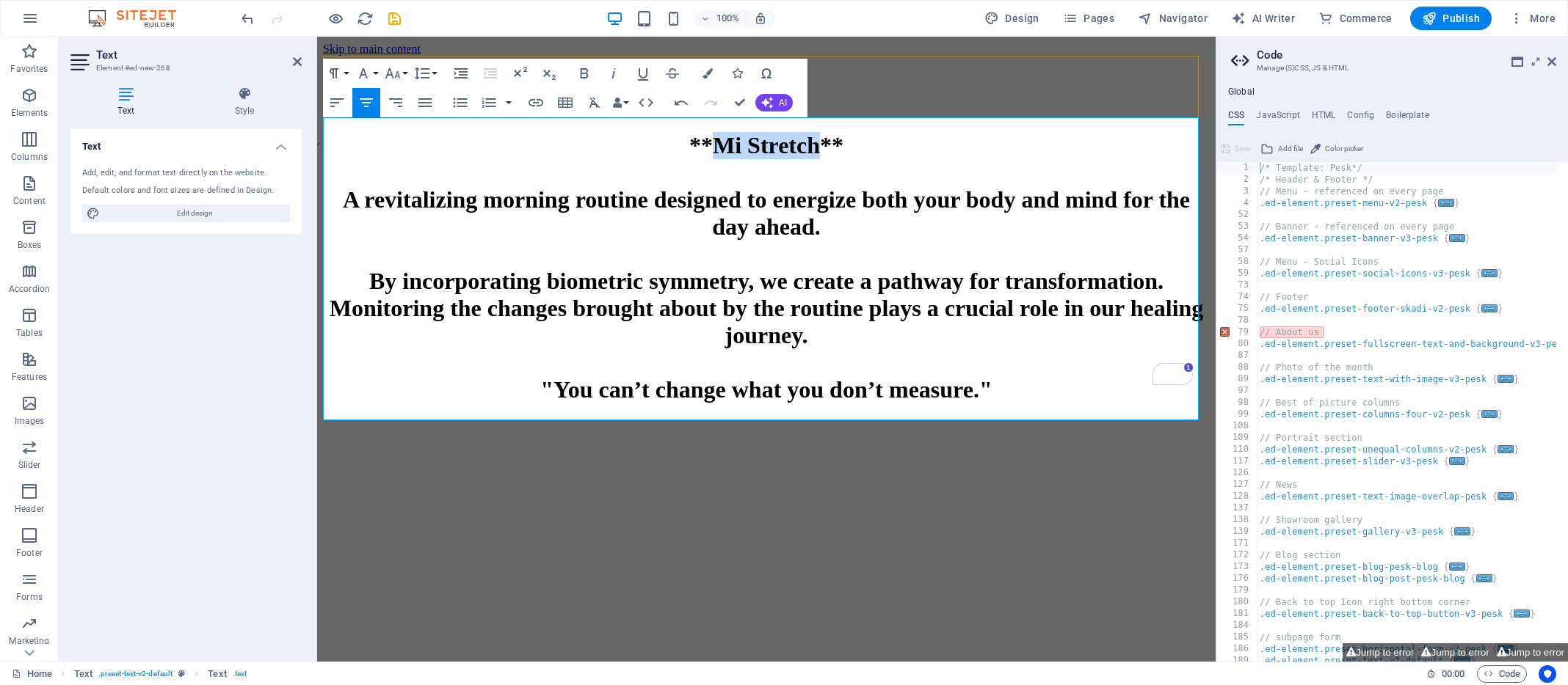
drag, startPoint x: 818, startPoint y: 147, endPoint x: 718, endPoint y: 145, distance: 100.0
click at [718, 145] on h1 "**Mi Stretch** A revitalizing morning routine designed to energize both your bo…" at bounding box center [766, 268] width 887 height 272
drag, startPoint x: 856, startPoint y: 143, endPoint x: 672, endPoint y: 146, distance: 184.0
click at [672, 146] on h1 "**Mi Stretch** A revitalizing morning routine designed to energize both your bo…" at bounding box center [766, 268] width 887 height 272
click at [707, 71] on icon "button" at bounding box center [708, 73] width 10 height 10
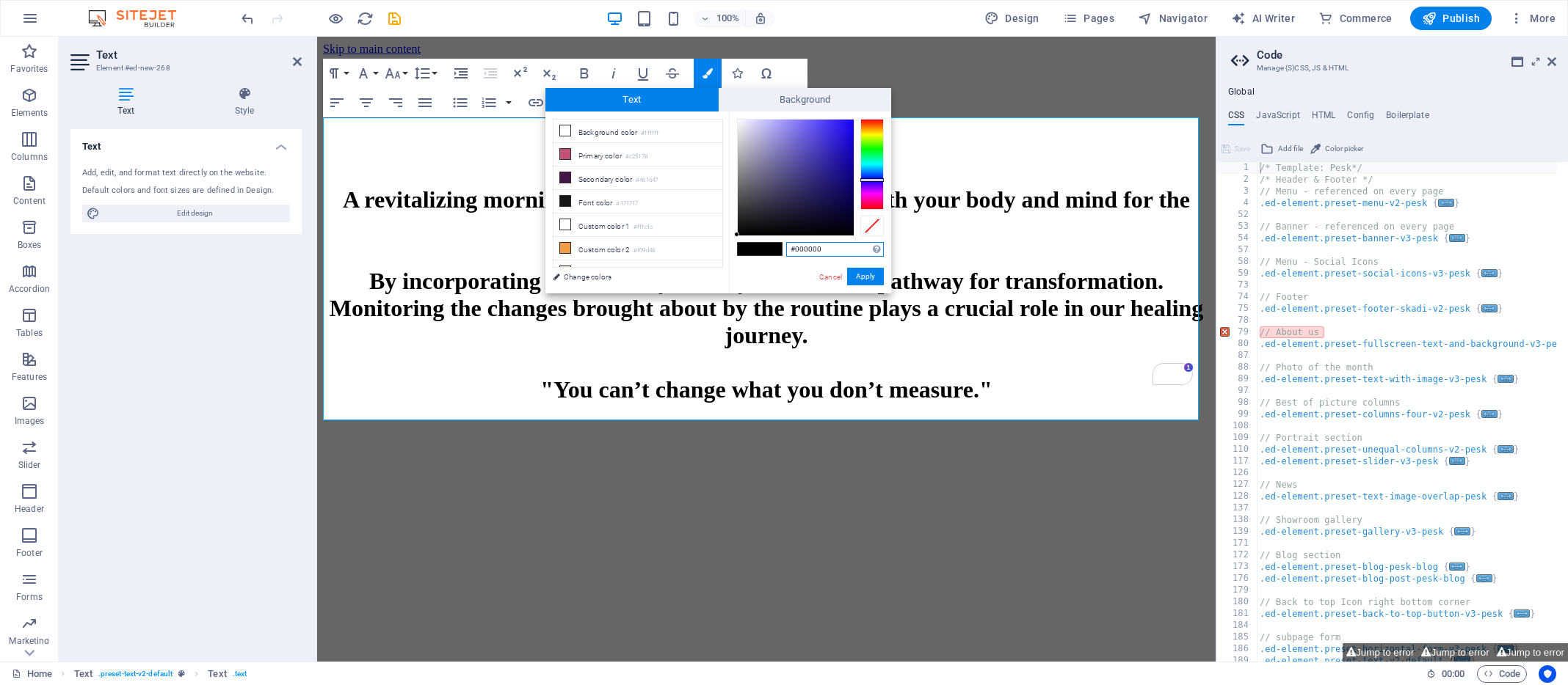
click at [873, 180] on div at bounding box center [872, 164] width 23 height 91
type input "#0b0076"
click at [853, 181] on div at bounding box center [795, 177] width 116 height 116
click at [865, 275] on button "Apply" at bounding box center [865, 276] width 37 height 17
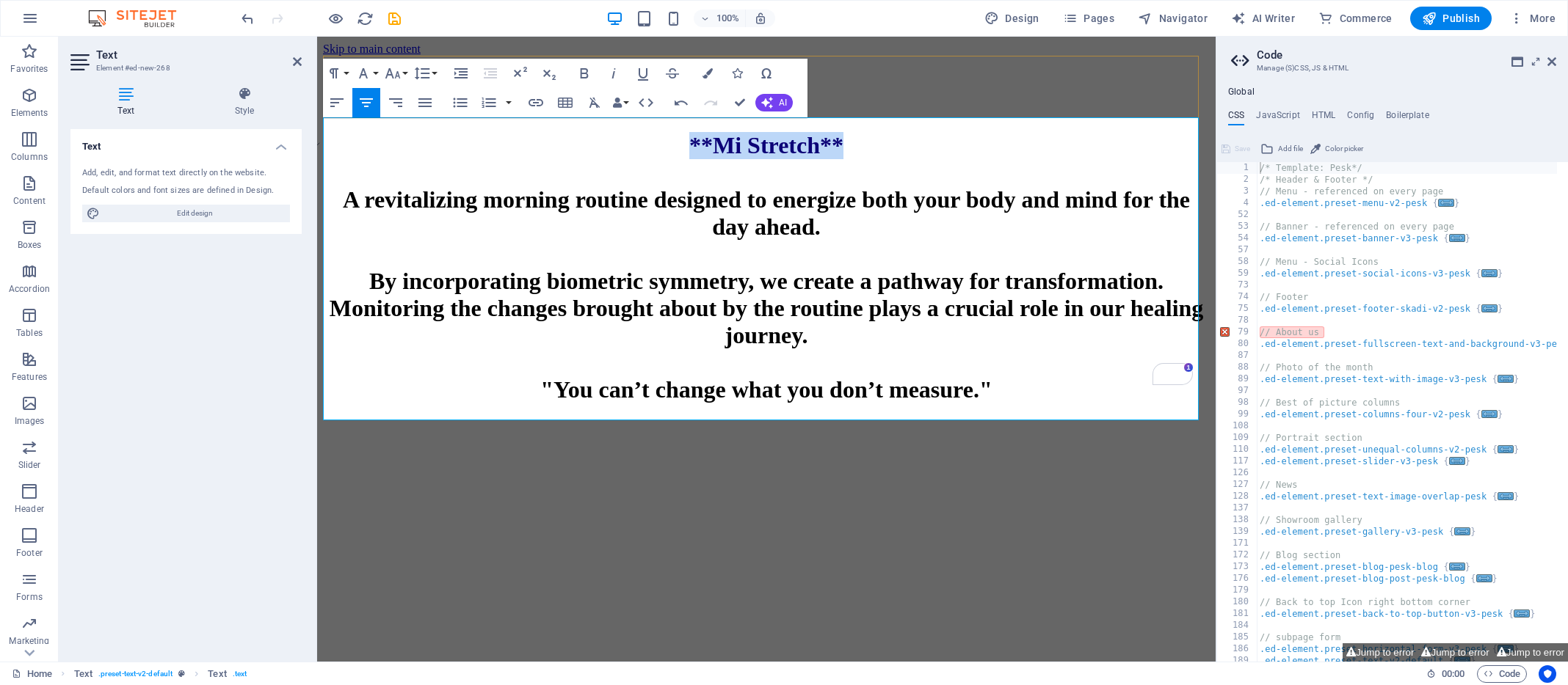
click at [745, 145] on span "**Mi Stretch**" at bounding box center [766, 145] width 154 height 27
click at [401, 47] on icon at bounding box center [398, 47] width 8 height 16
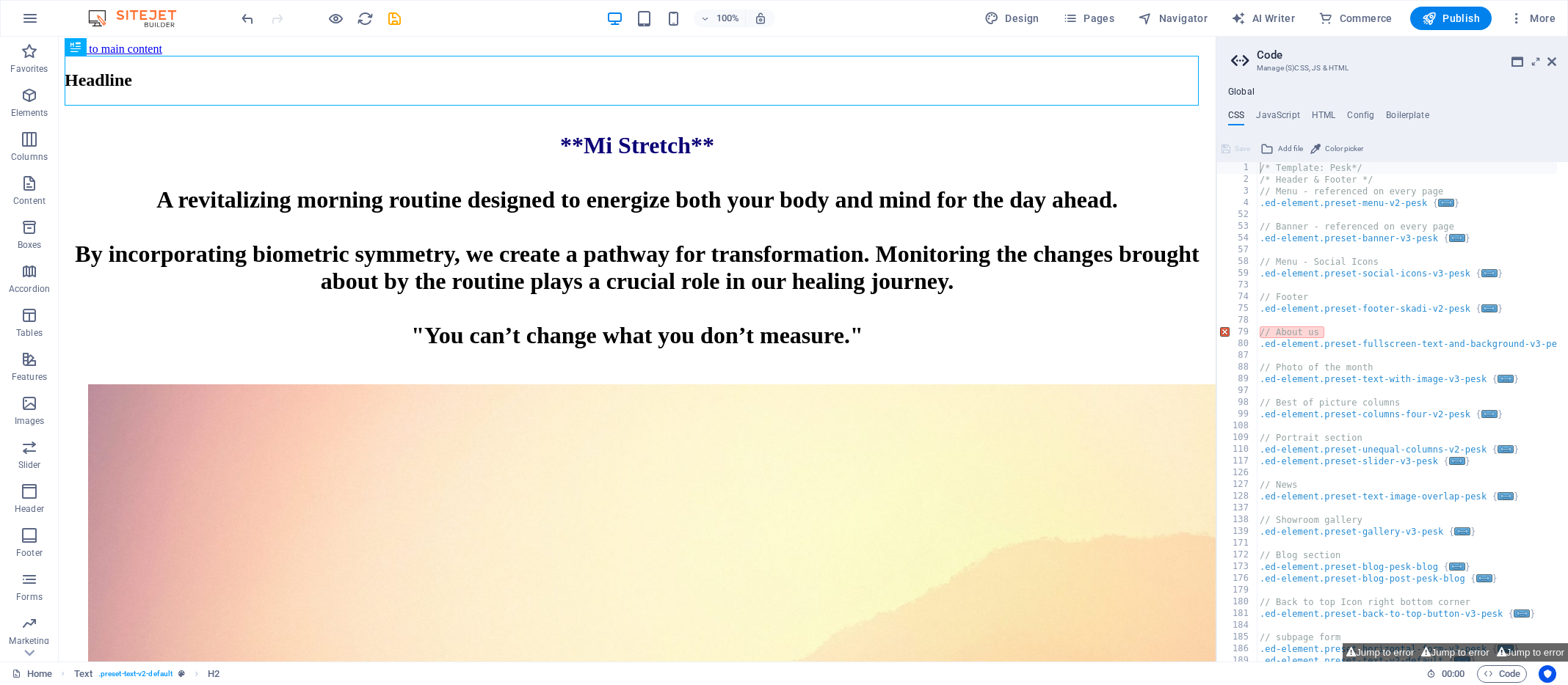
click at [106, 47] on link "Skip to main content" at bounding box center [113, 48] width 97 height 12
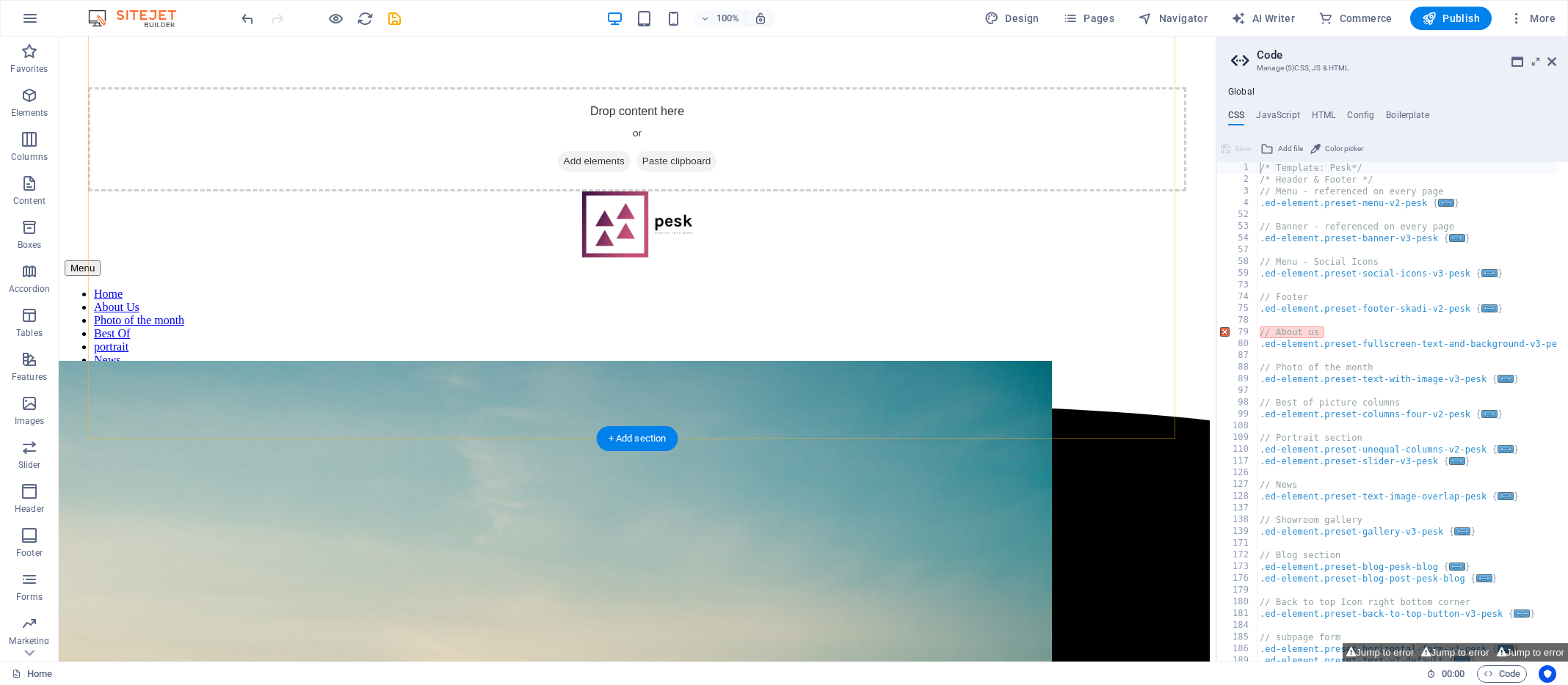
scroll to position [865, 0]
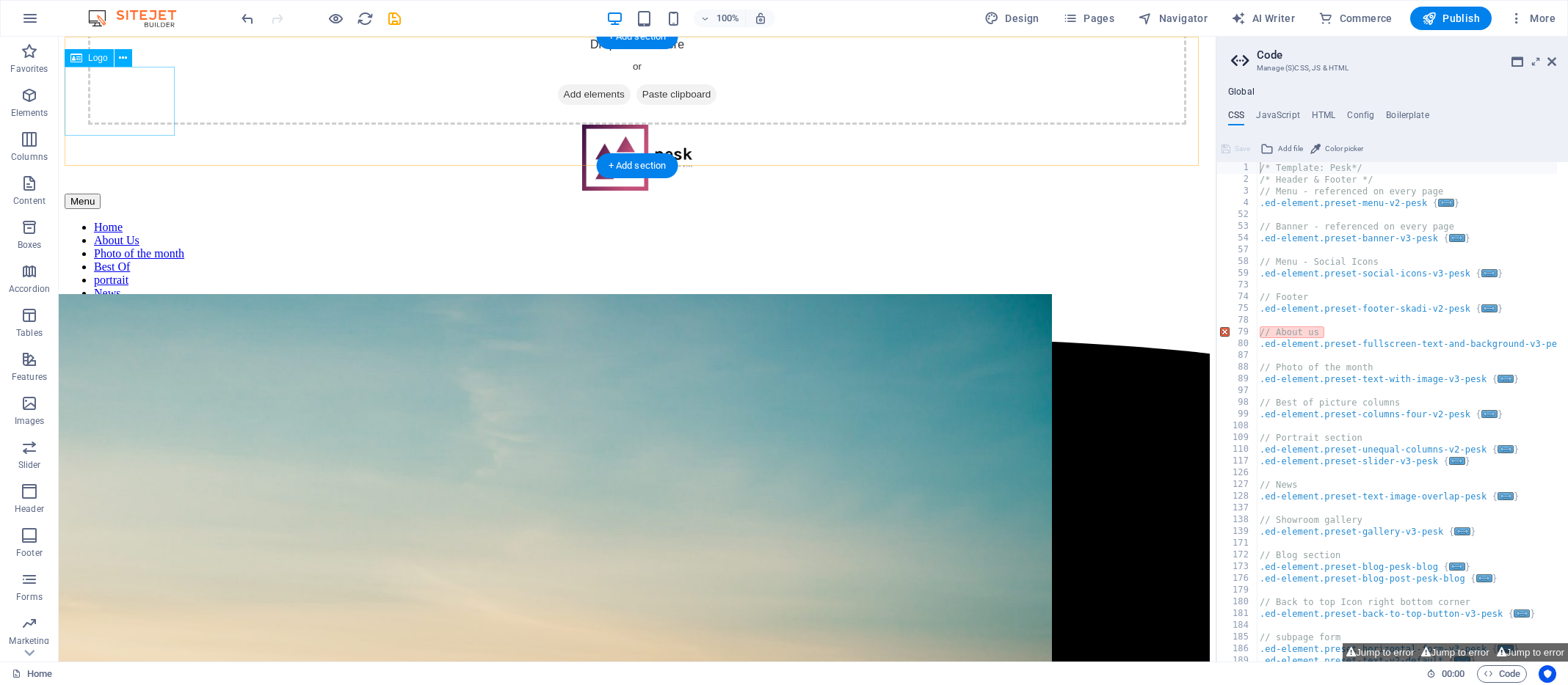
click at [106, 125] on div at bounding box center [637, 159] width 1145 height 69
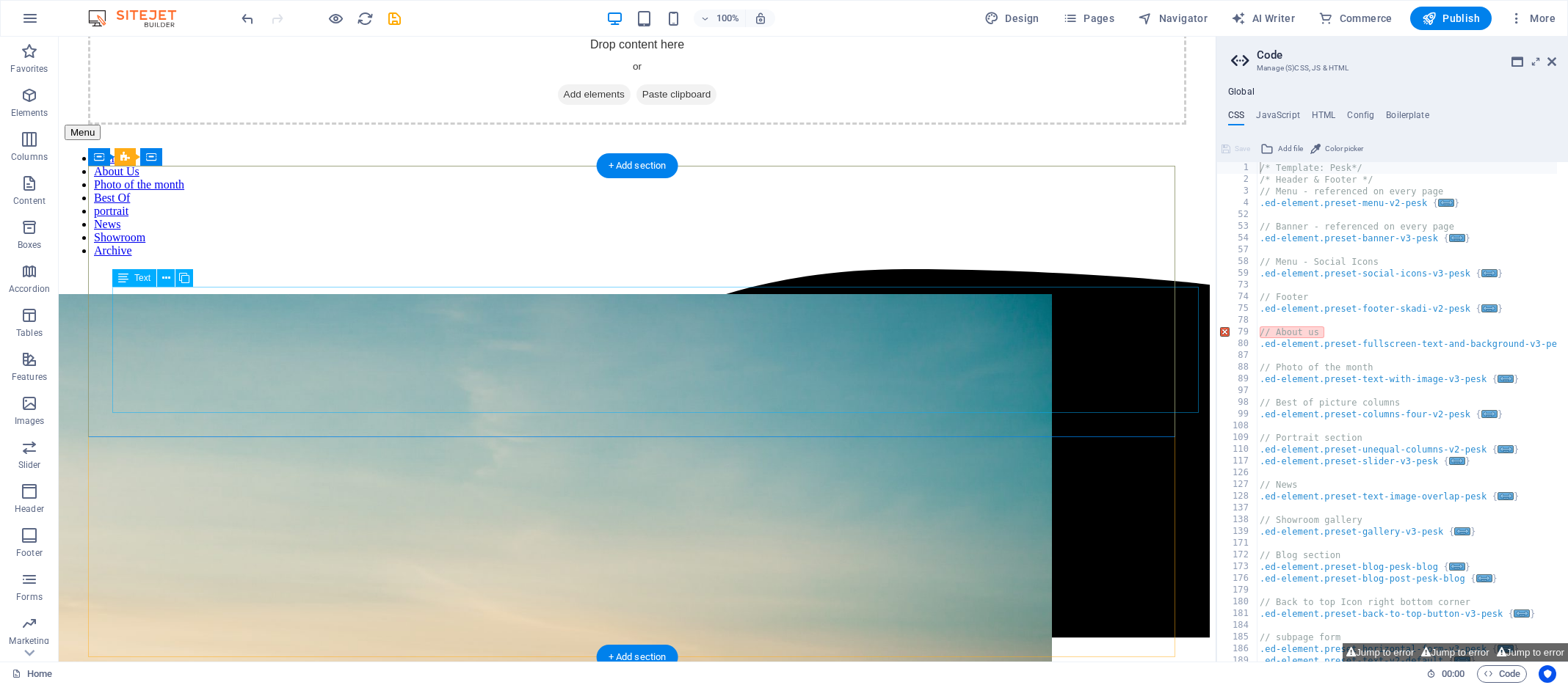
drag, startPoint x: 542, startPoint y: 395, endPoint x: 362, endPoint y: 356, distance: 184.2
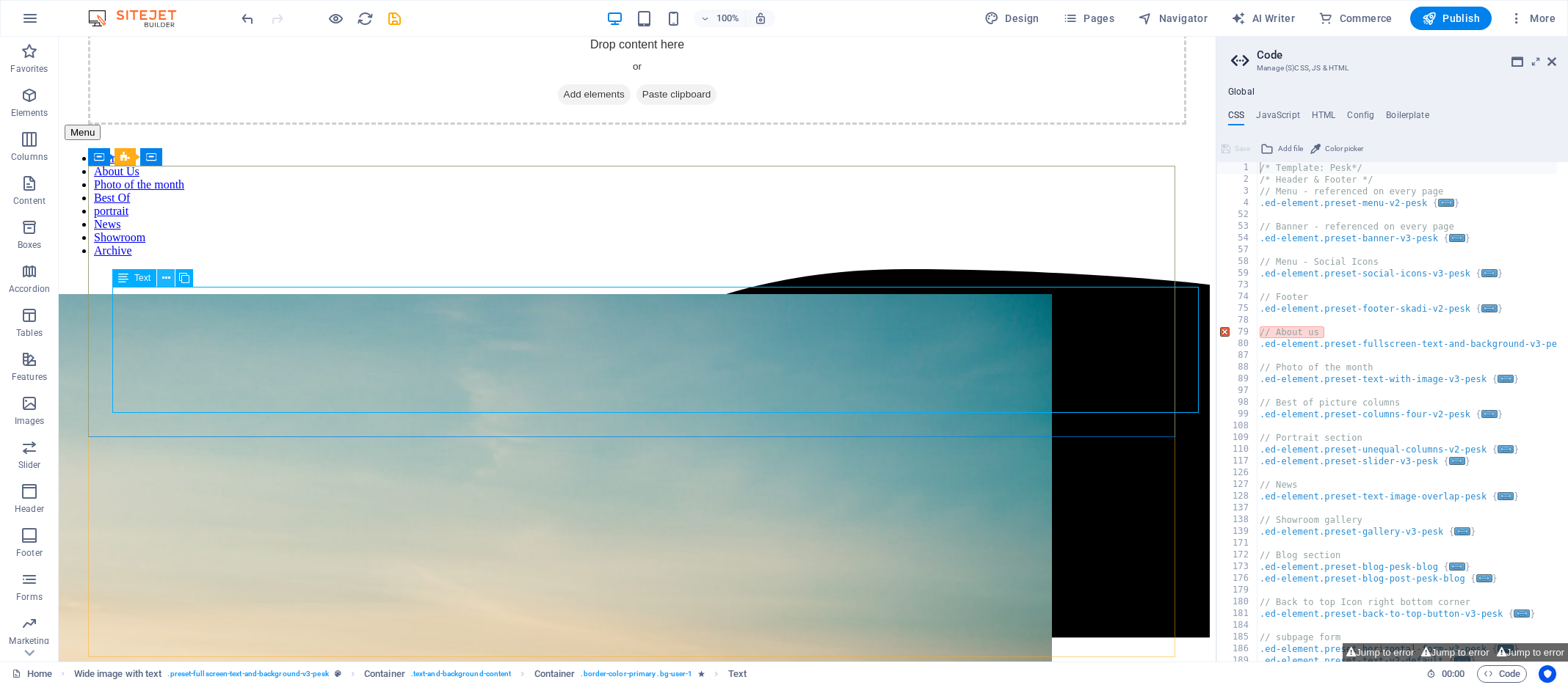
click at [166, 276] on icon at bounding box center [166, 278] width 8 height 16
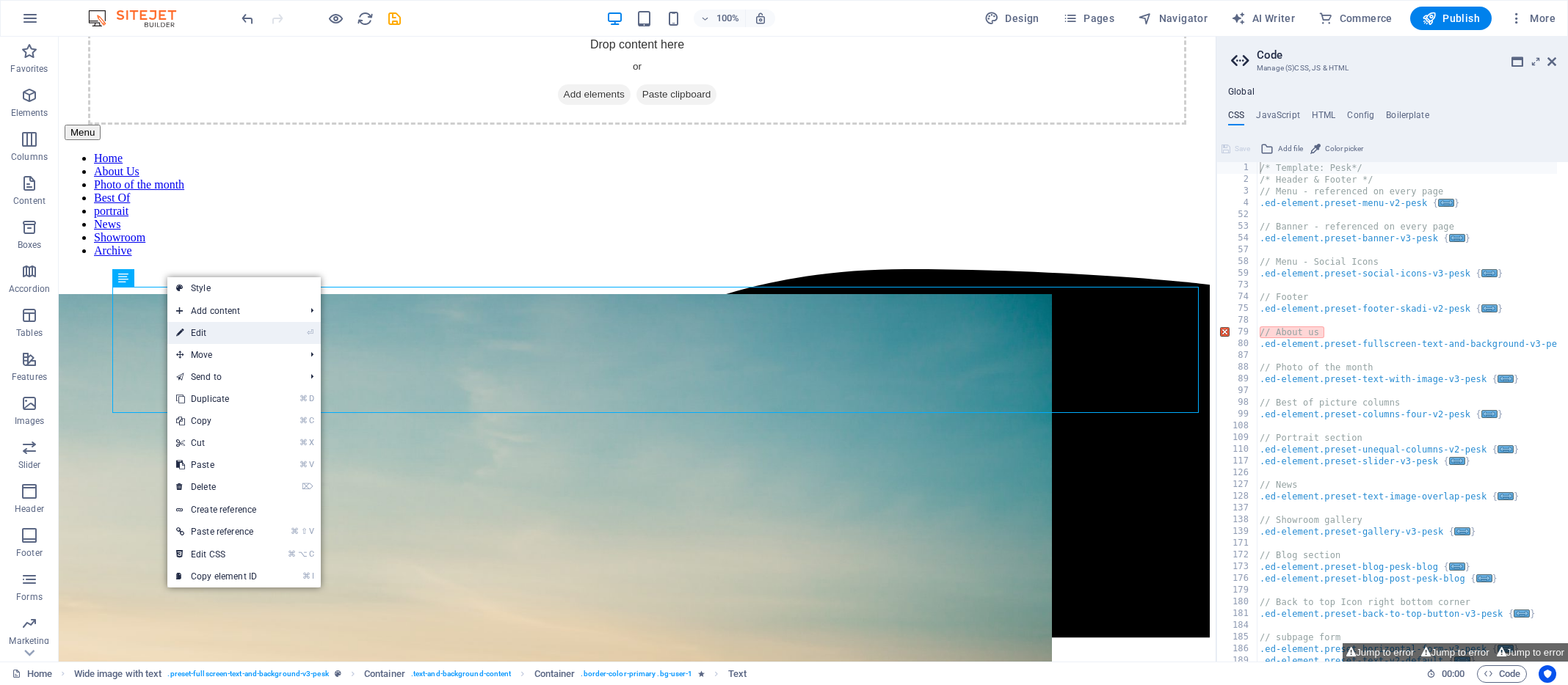
click at [207, 334] on link "⏎ Edit" at bounding box center [216, 333] width 98 height 22
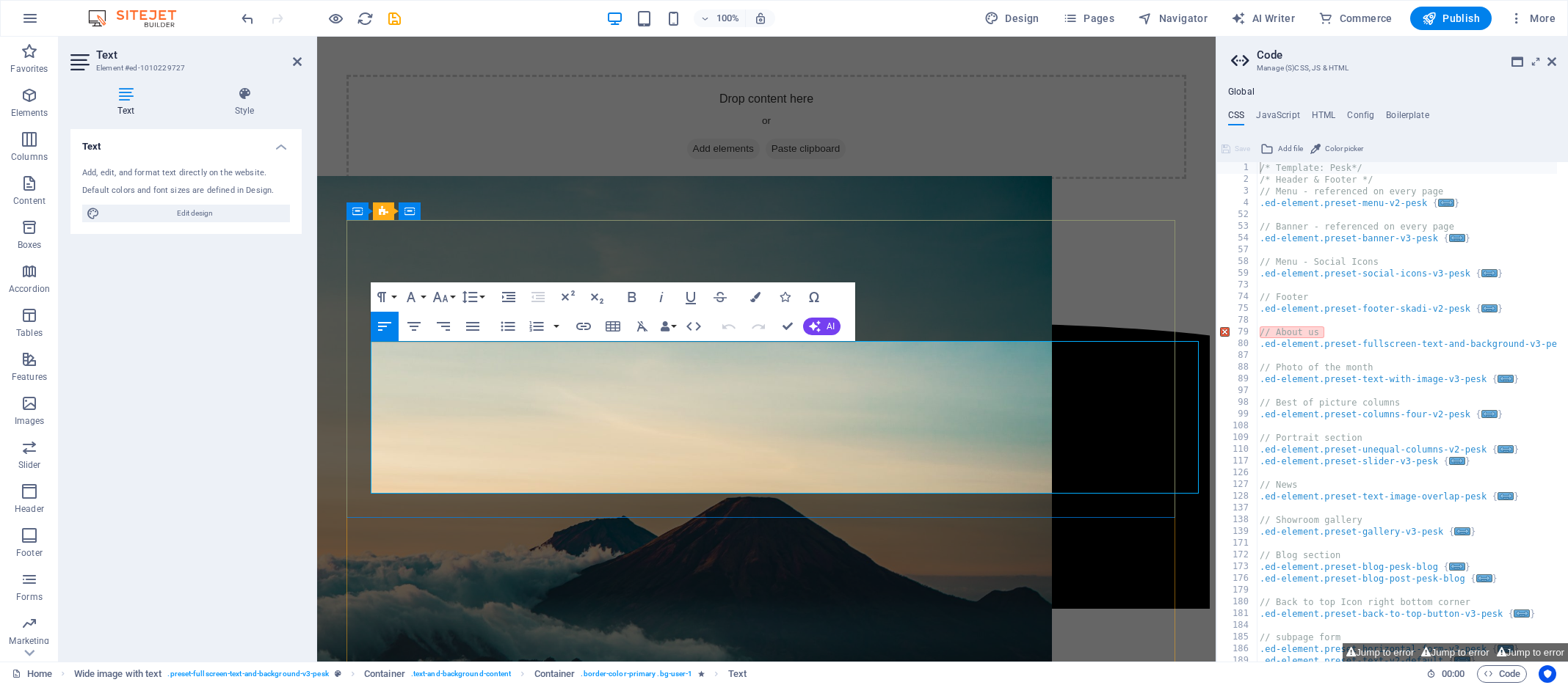
drag, startPoint x: 471, startPoint y: 476, endPoint x: 384, endPoint y: 352, distance: 151.5
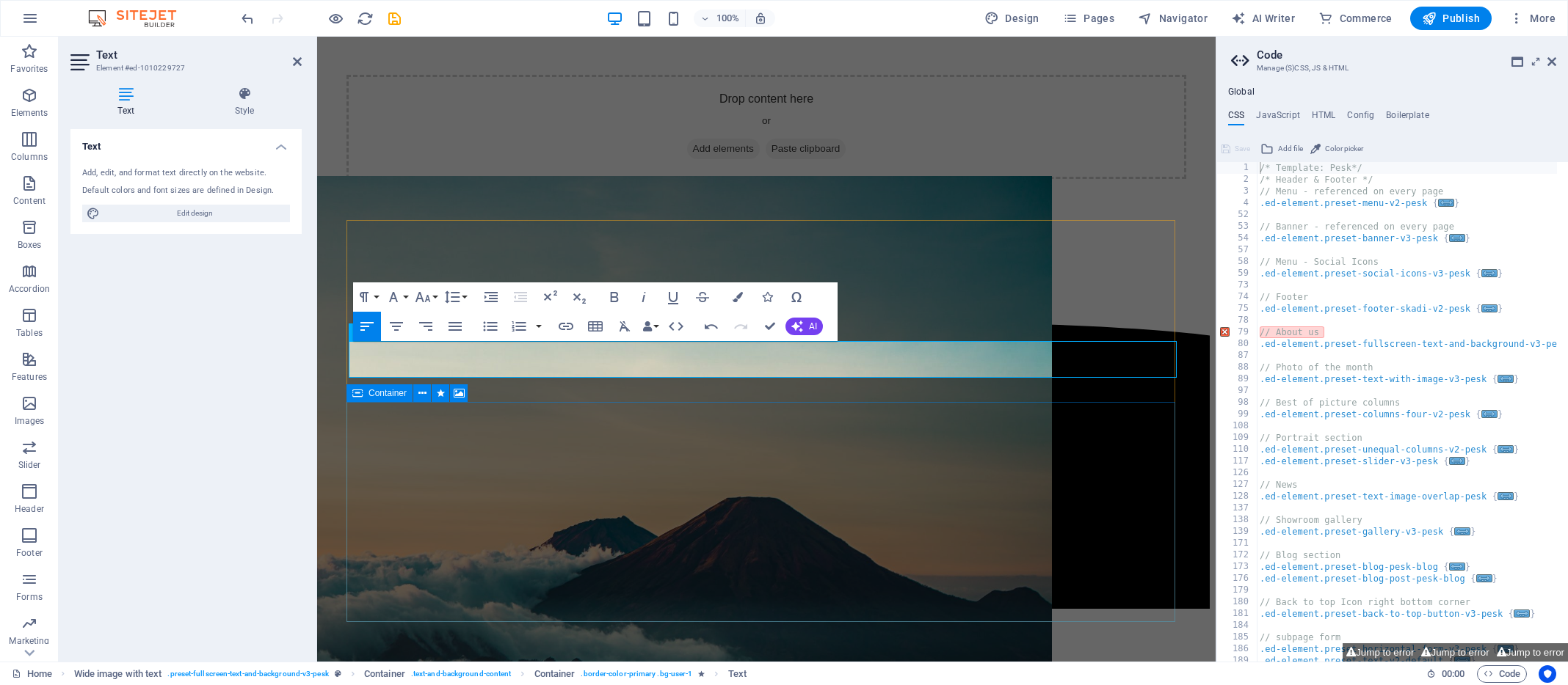
scroll to position [0, 22]
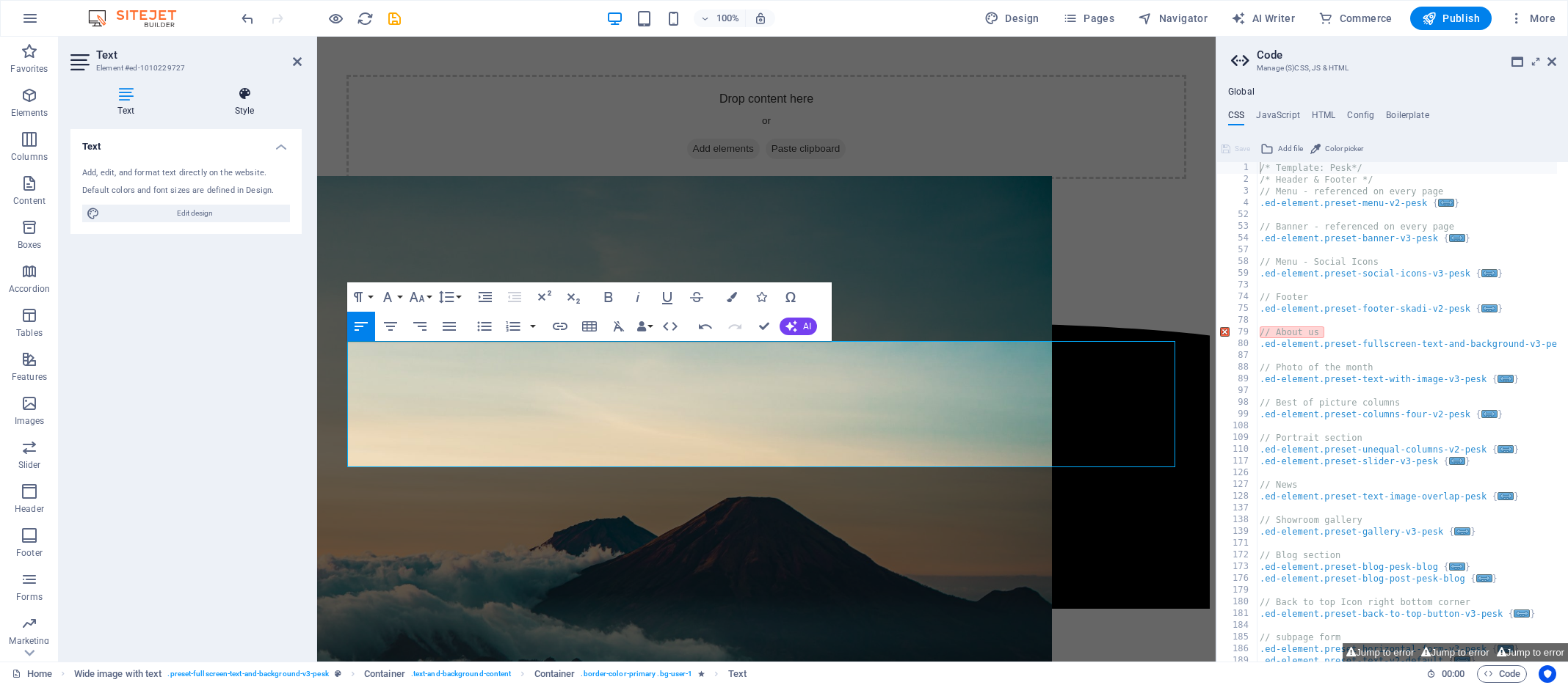
click at [245, 92] on icon at bounding box center [245, 94] width 115 height 15
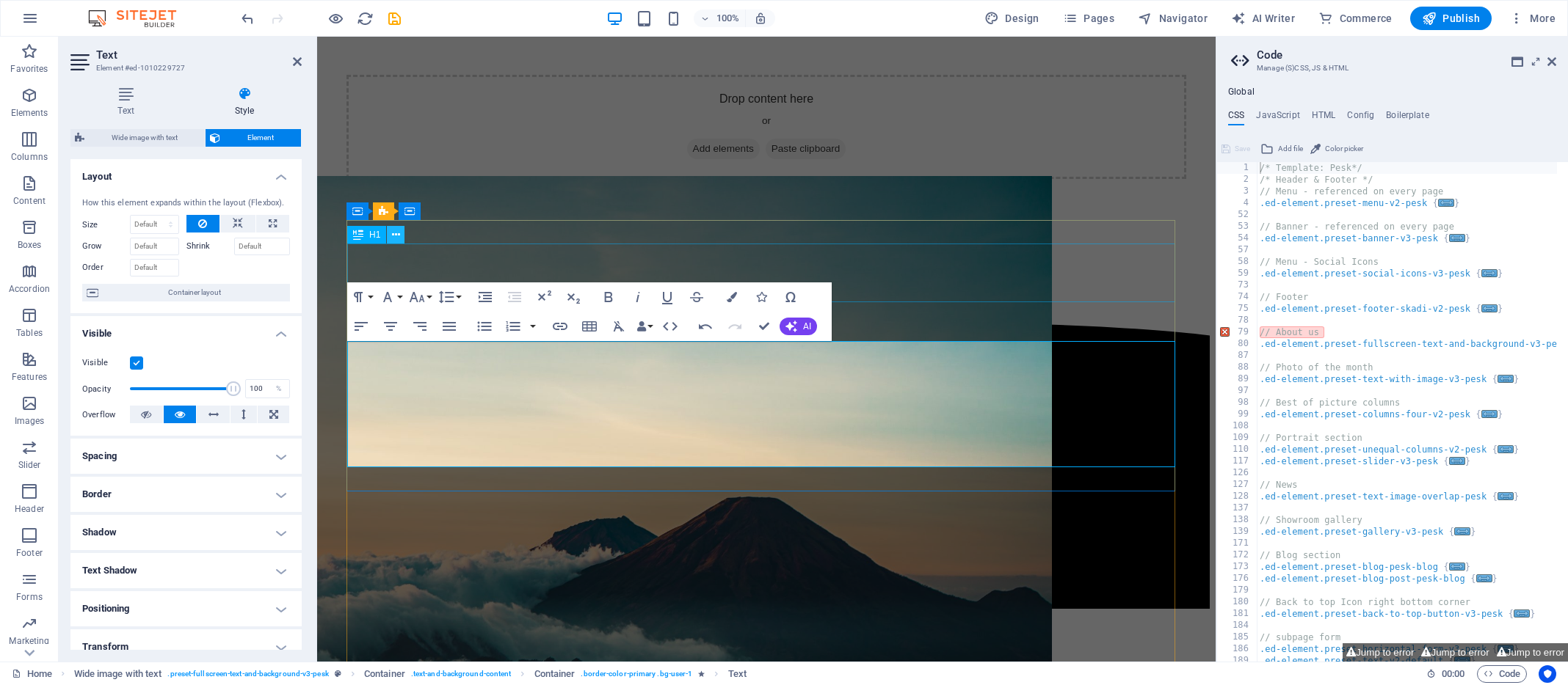
click at [397, 234] on icon at bounding box center [396, 235] width 8 height 16
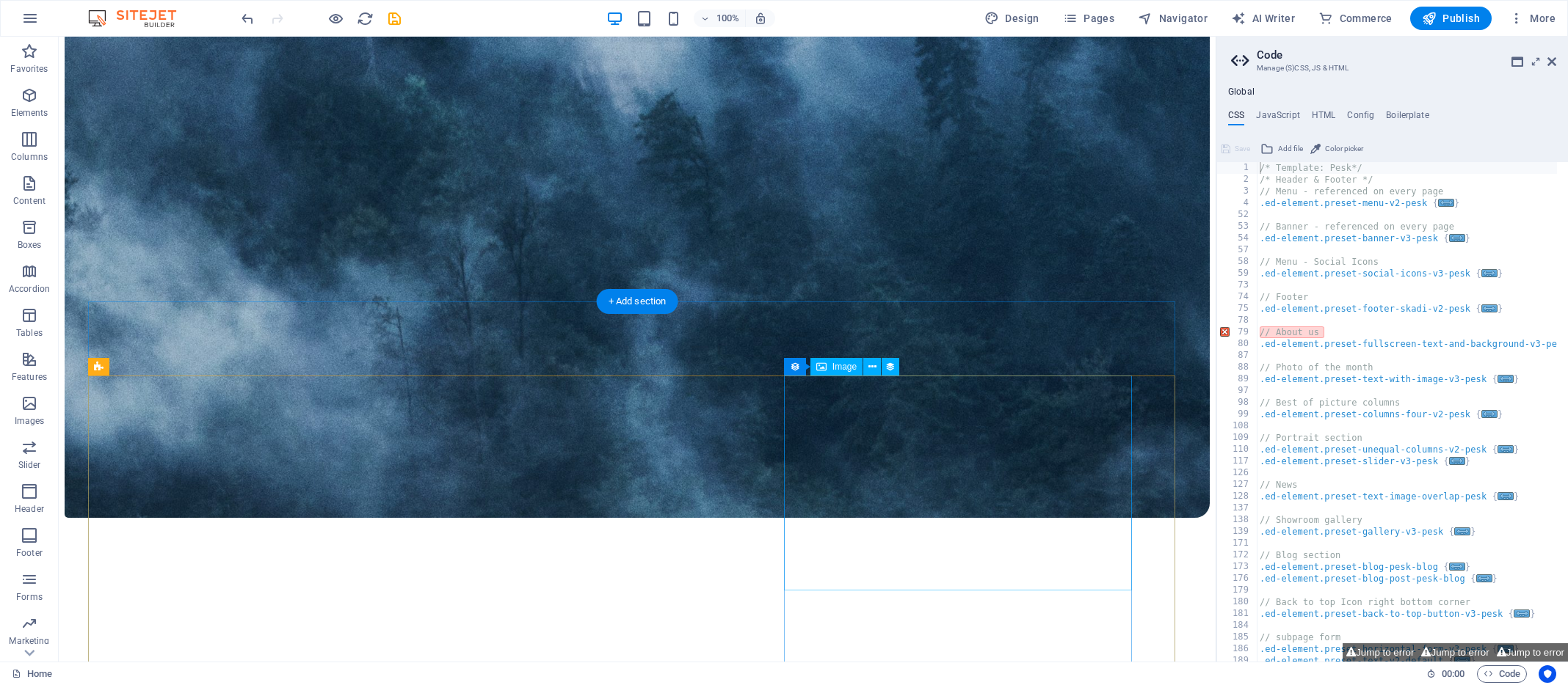
scroll to position [27761, 0]
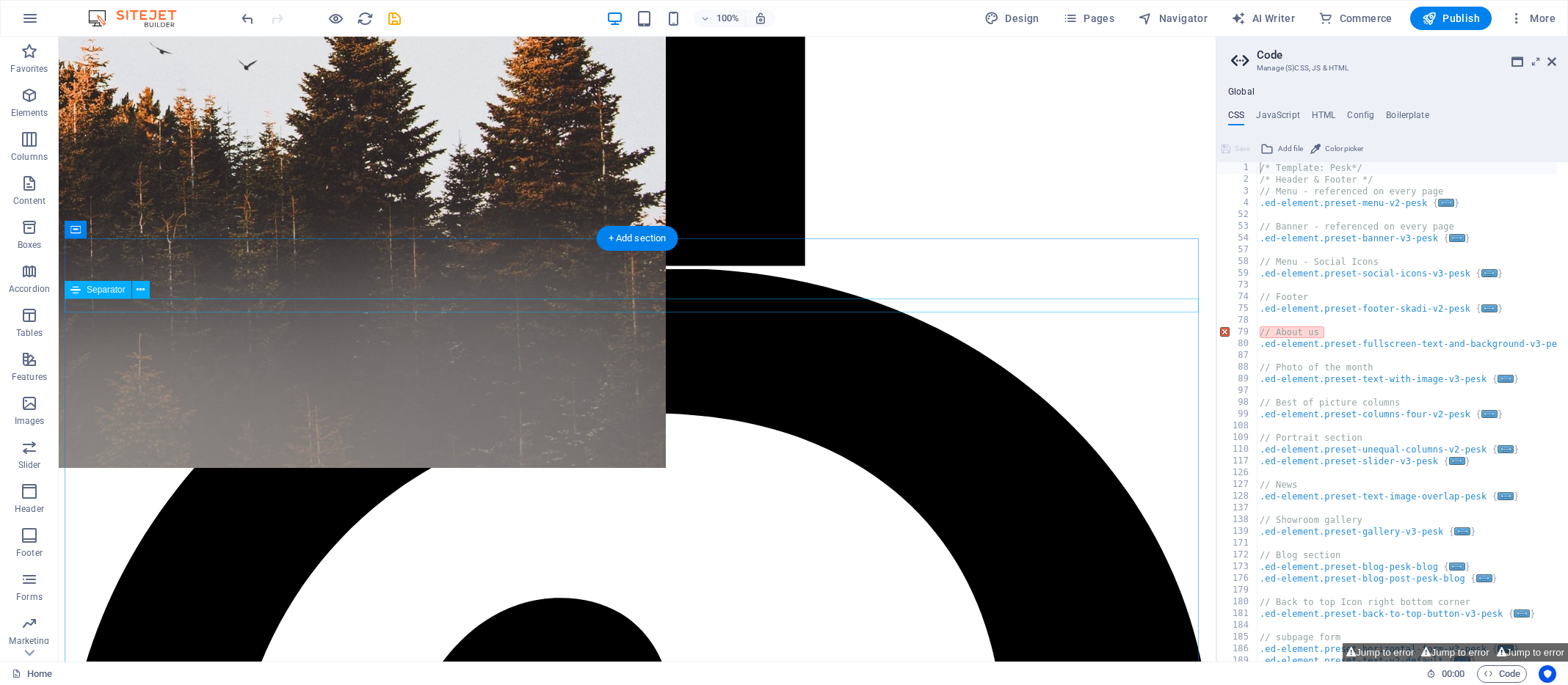
scroll to position [3090, 0]
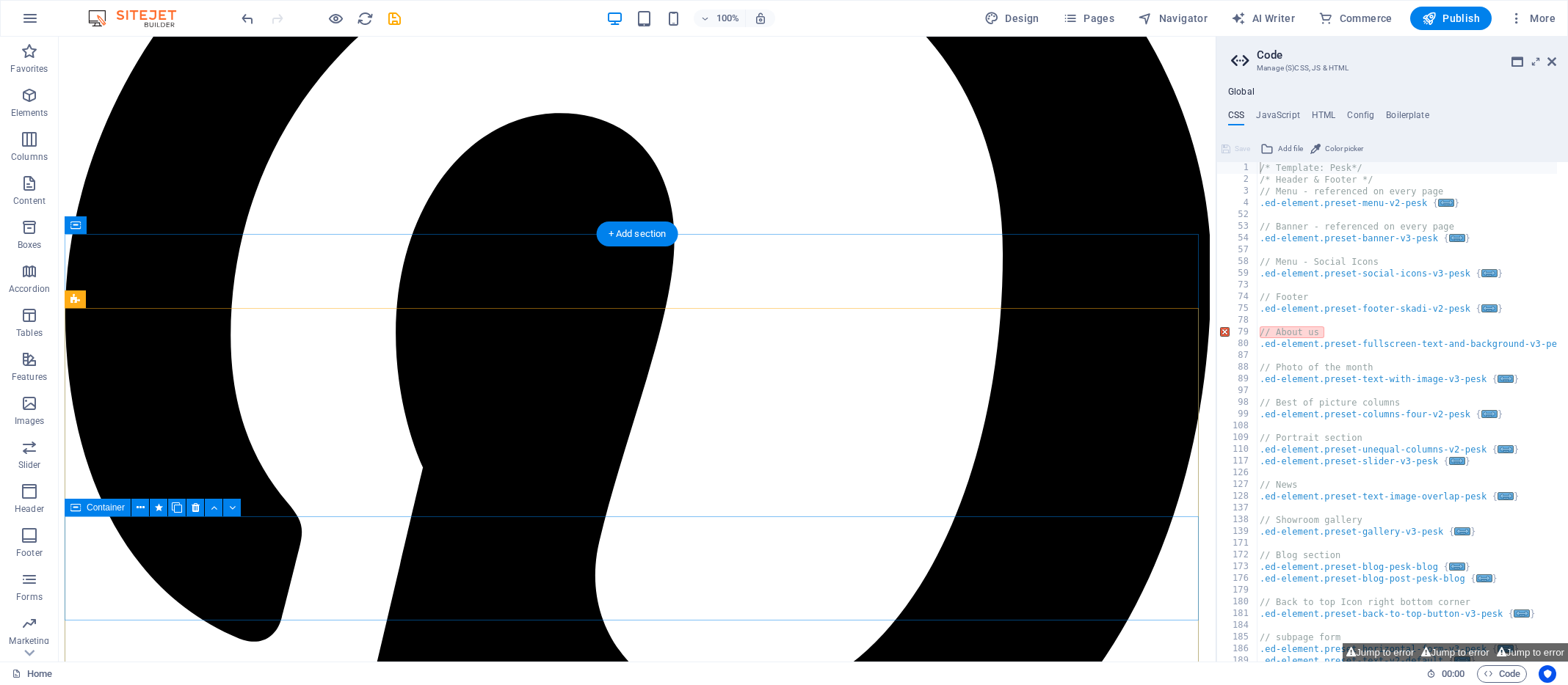
scroll to position [3599, 0]
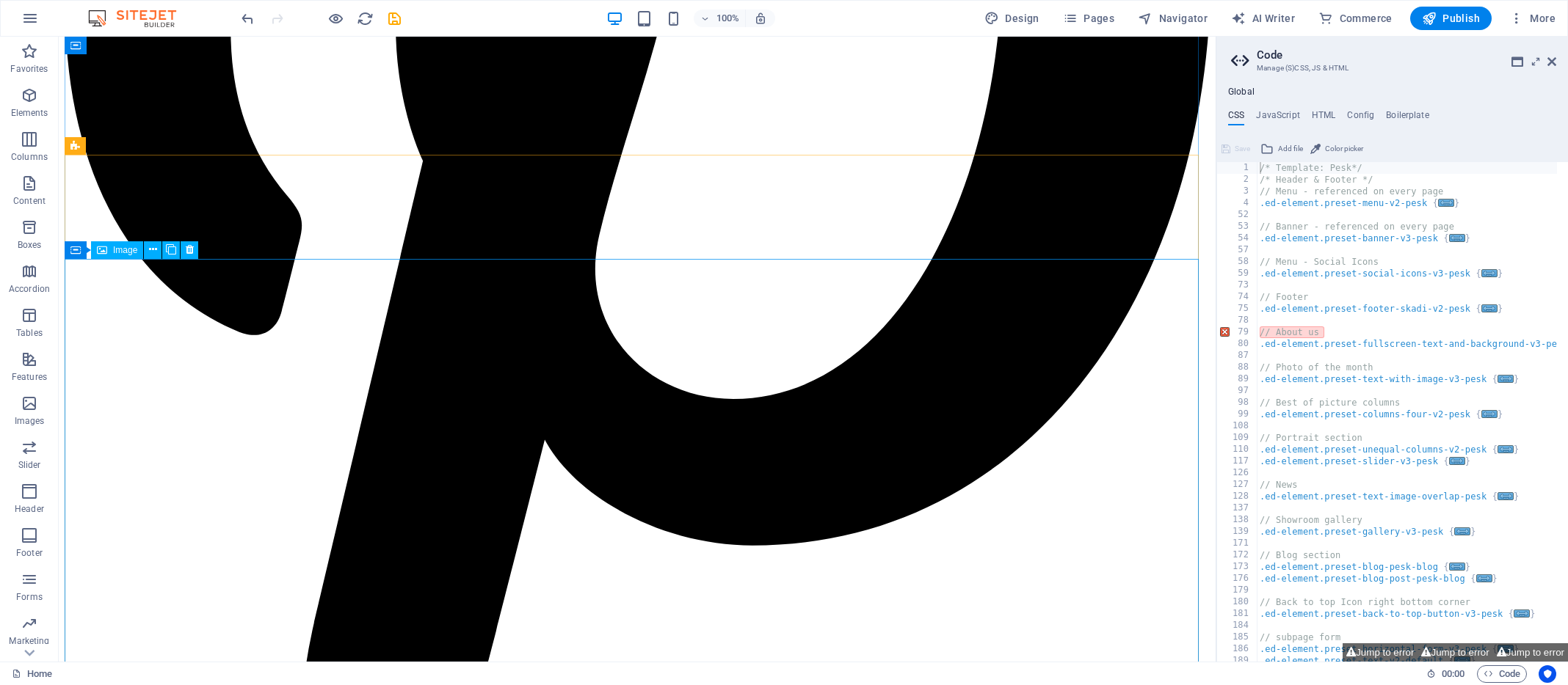
scroll to position [4119, 0]
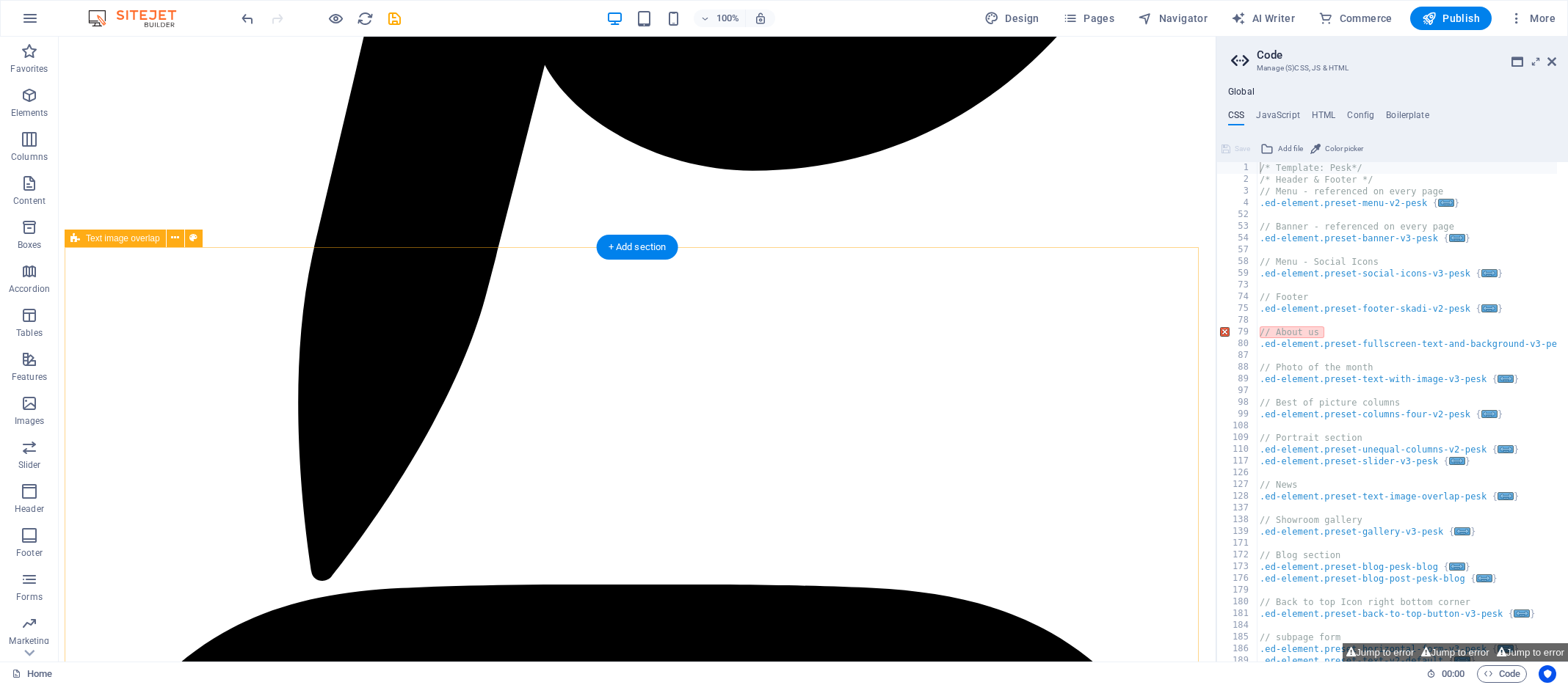
scroll to position [4373, 0]
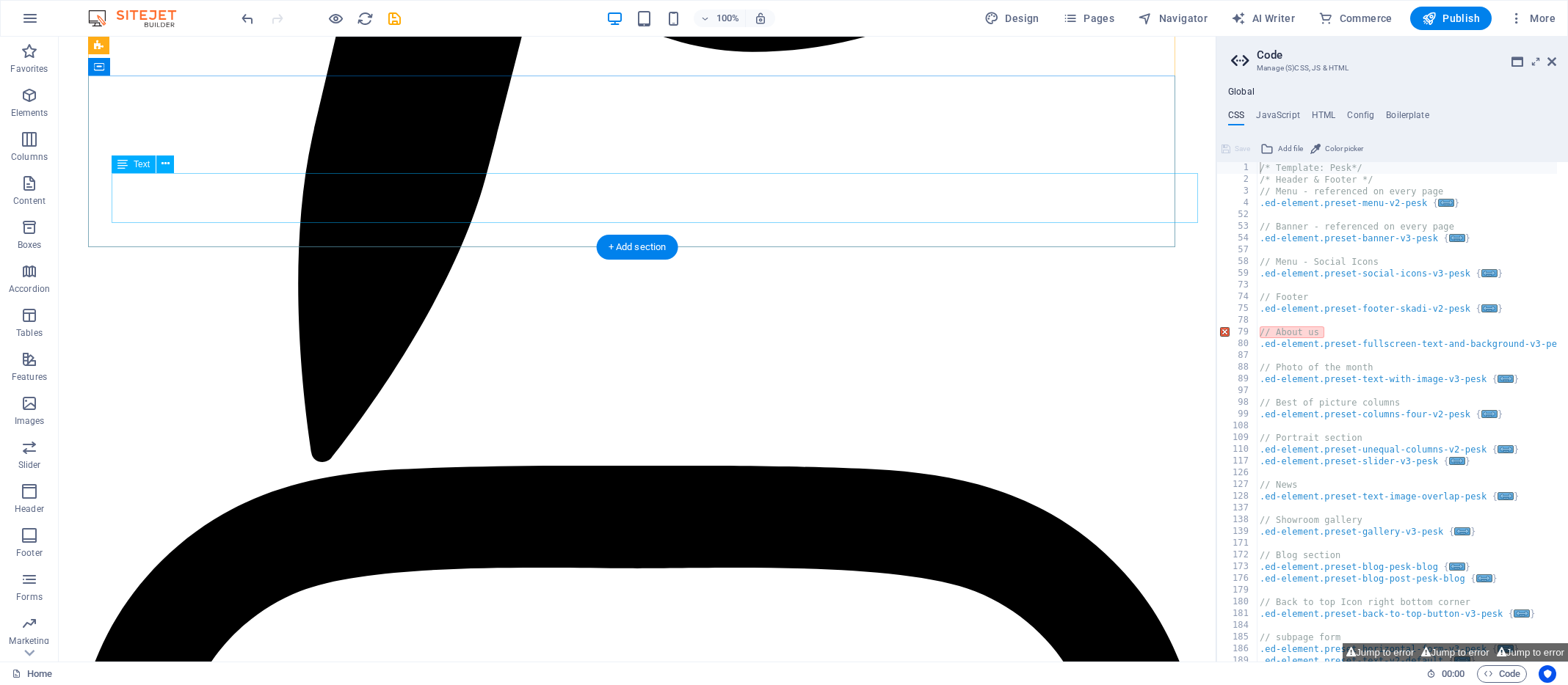
click at [166, 160] on icon at bounding box center [166, 164] width 8 height 16
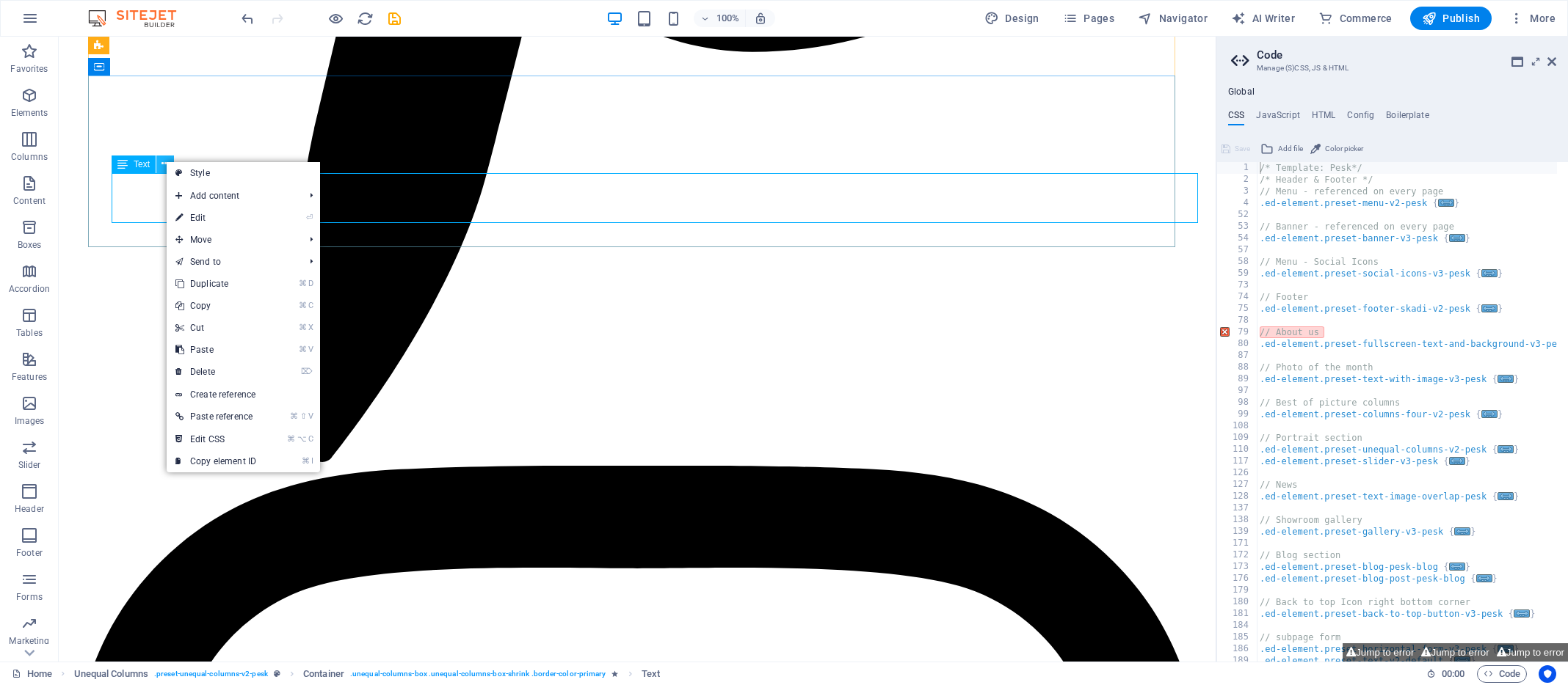
click at [166, 160] on icon at bounding box center [166, 164] width 8 height 16
click at [217, 325] on link "⌘ X Cut" at bounding box center [215, 328] width 98 height 22
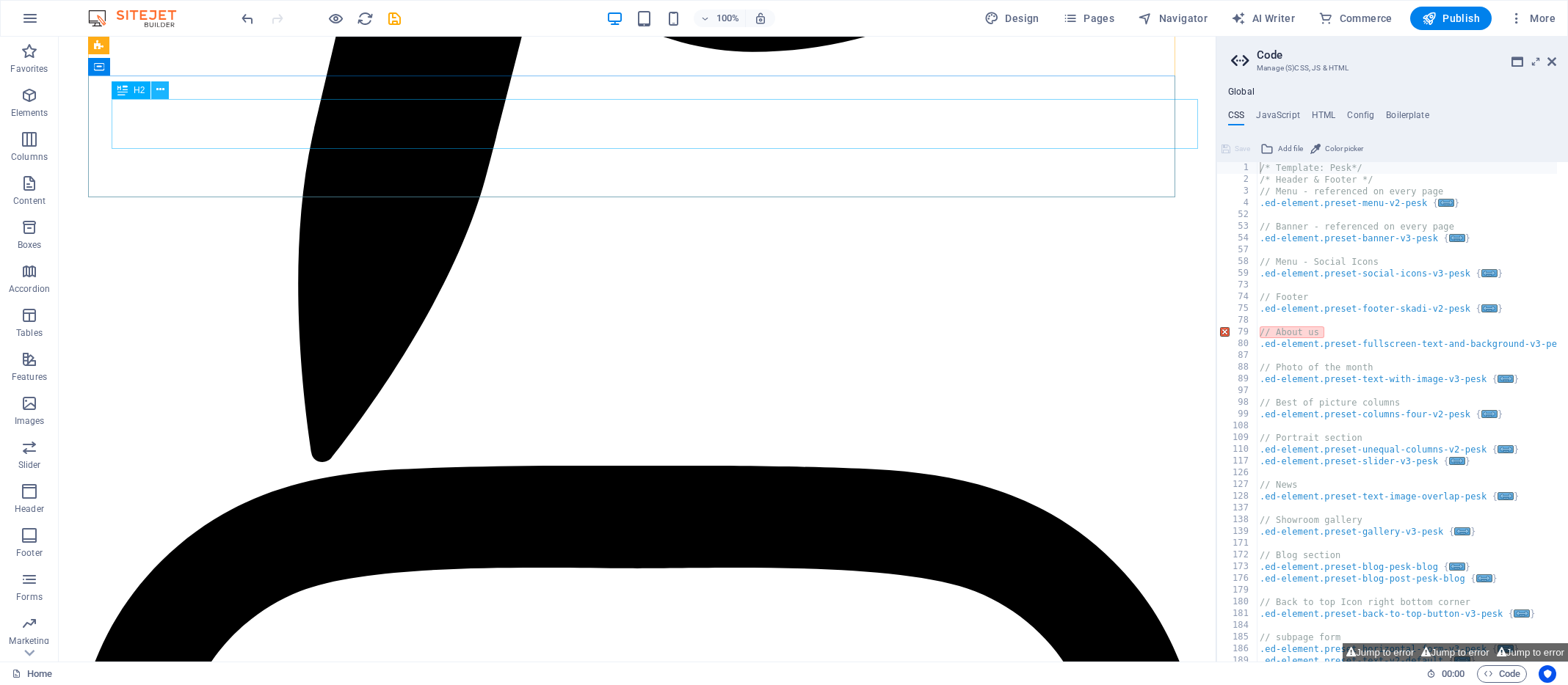
click at [160, 88] on icon at bounding box center [161, 90] width 8 height 16
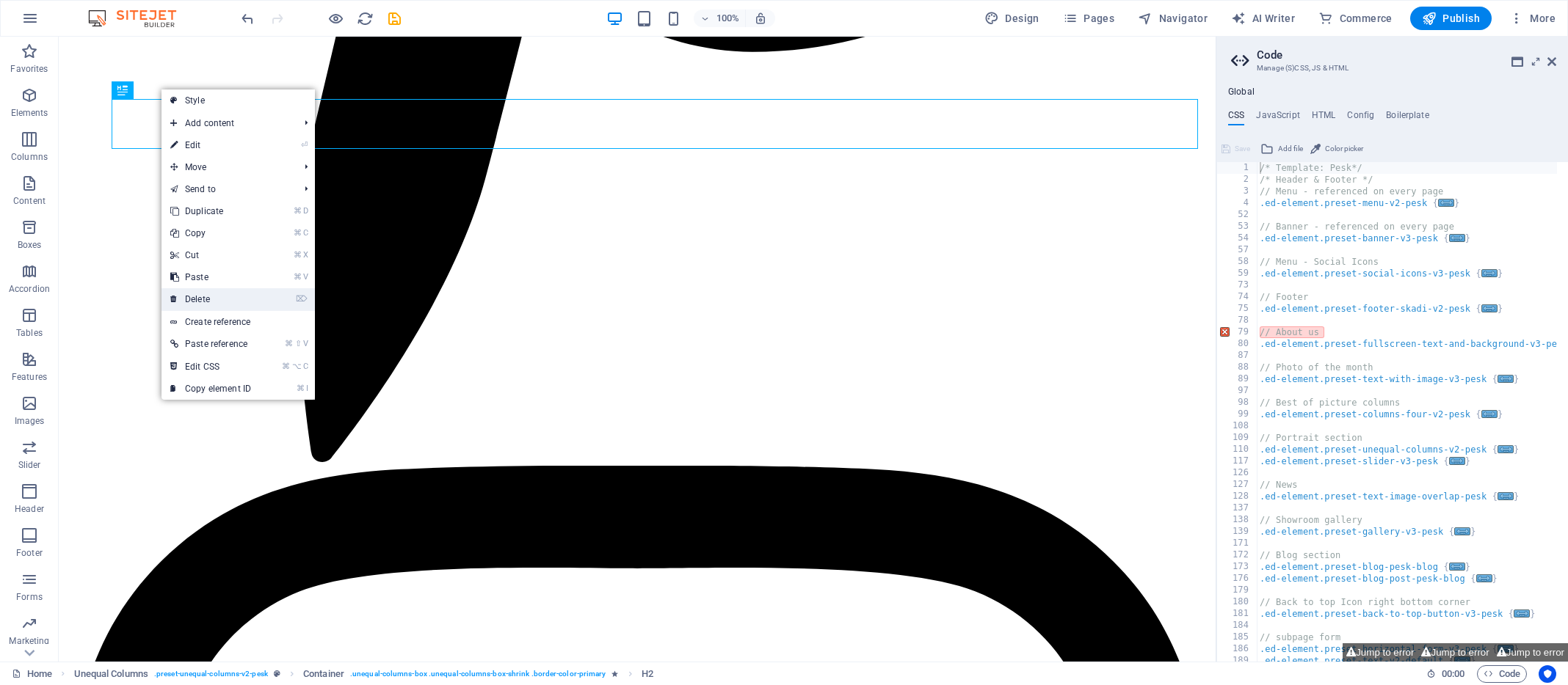
click at [220, 299] on link "⌦ Delete" at bounding box center [210, 299] width 98 height 22
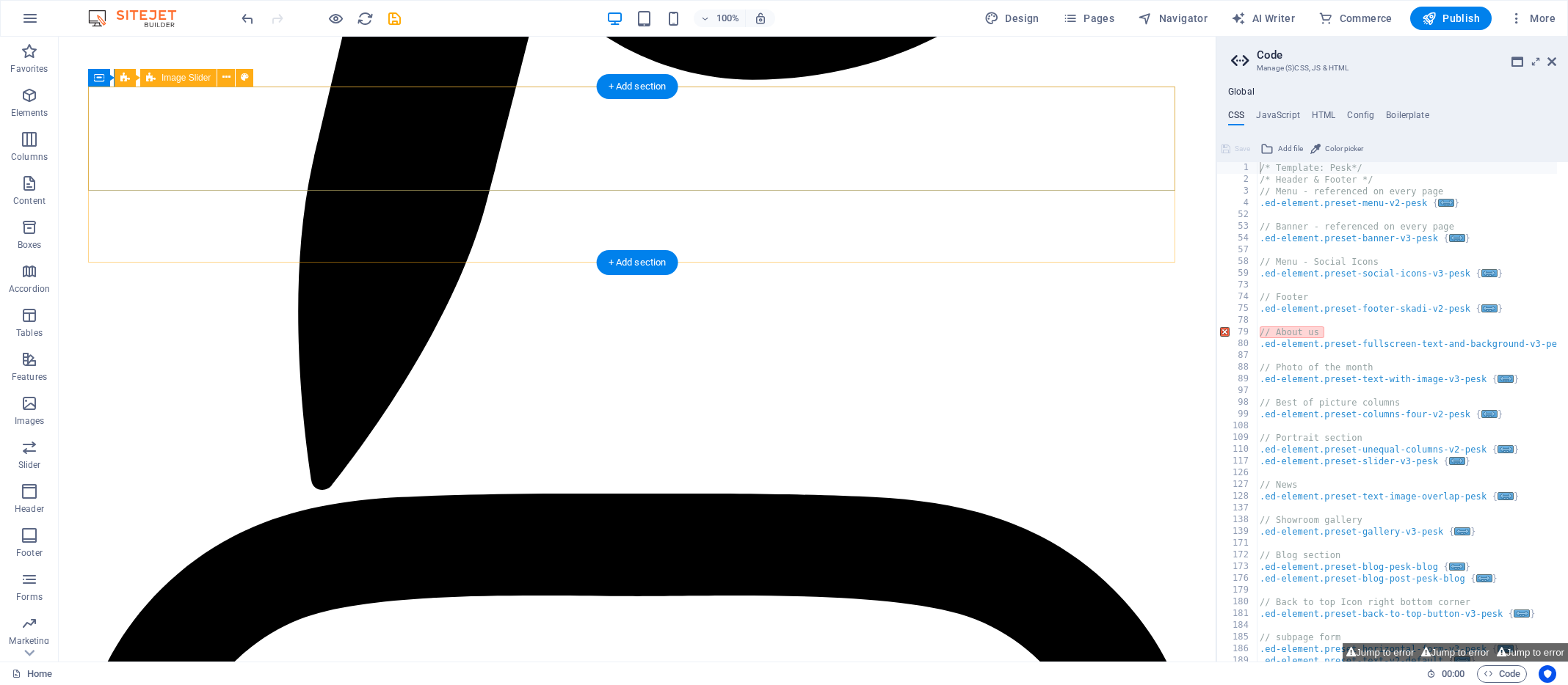
scroll to position [4504, 0]
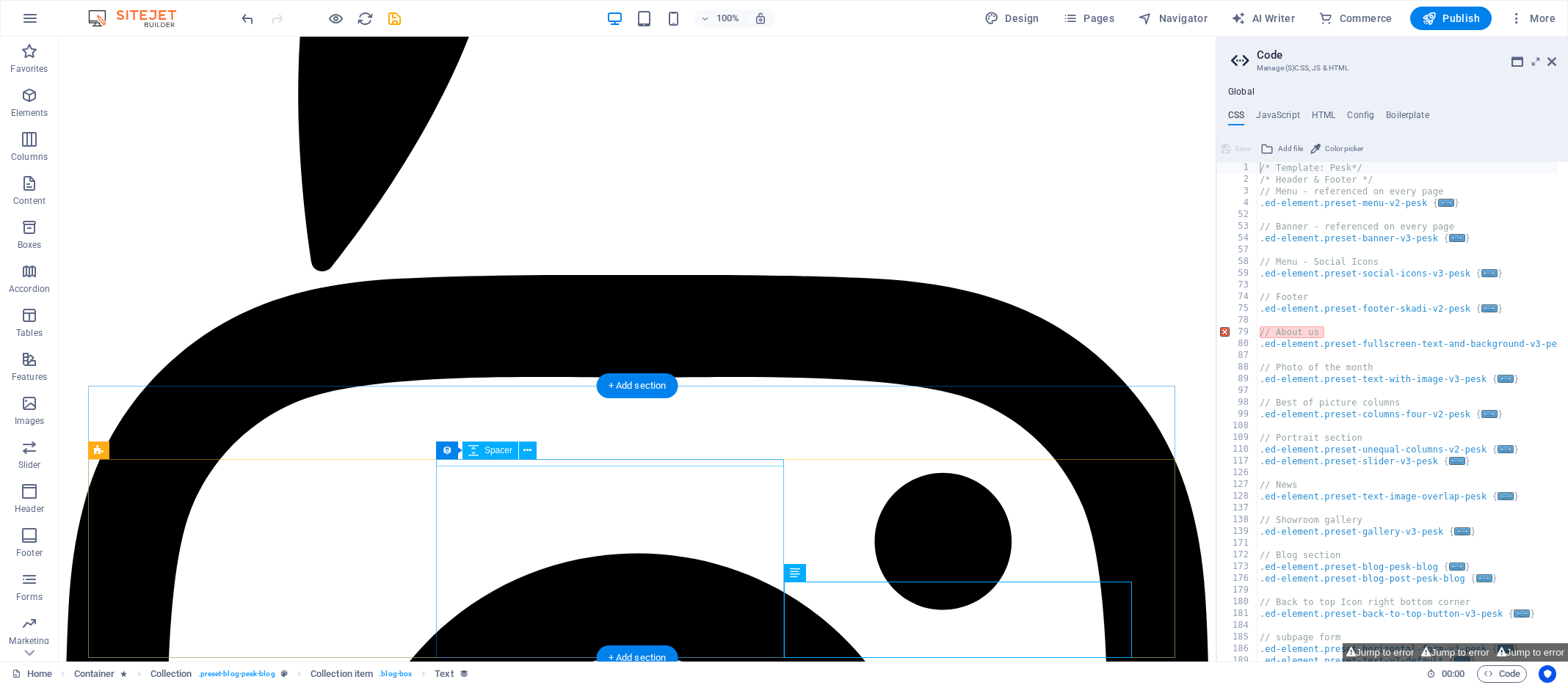
scroll to position [4566, 0]
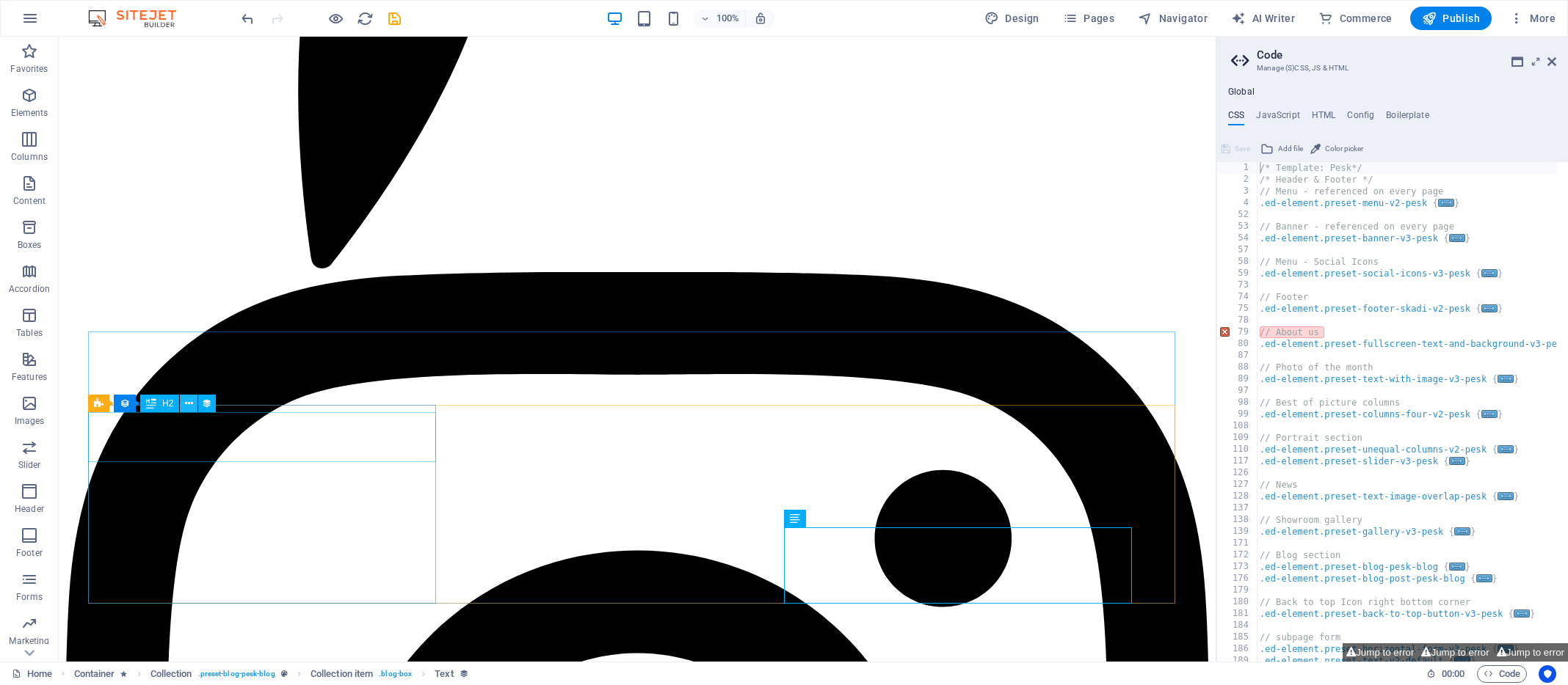
click at [190, 400] on icon at bounding box center [189, 404] width 8 height 16
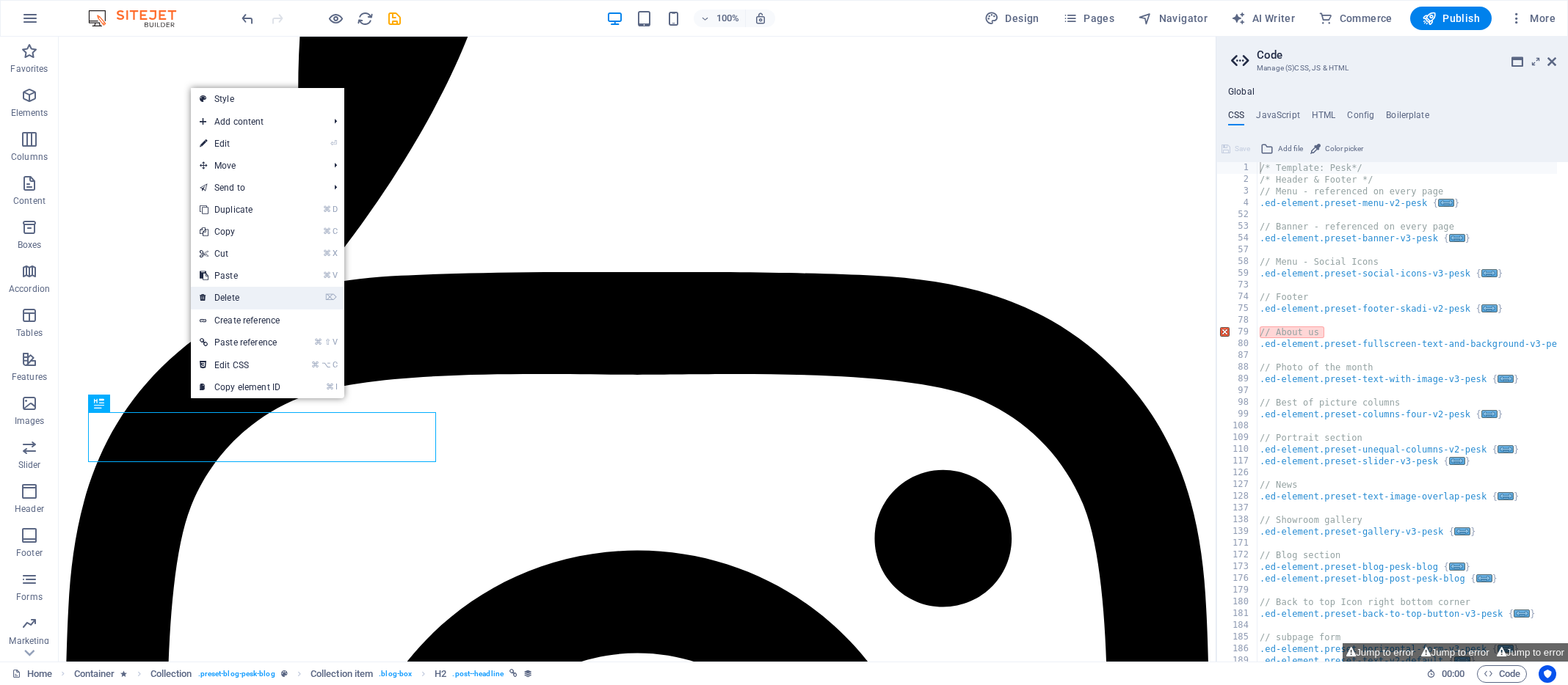
click at [235, 298] on link "⌦ Delete" at bounding box center [240, 298] width 98 height 22
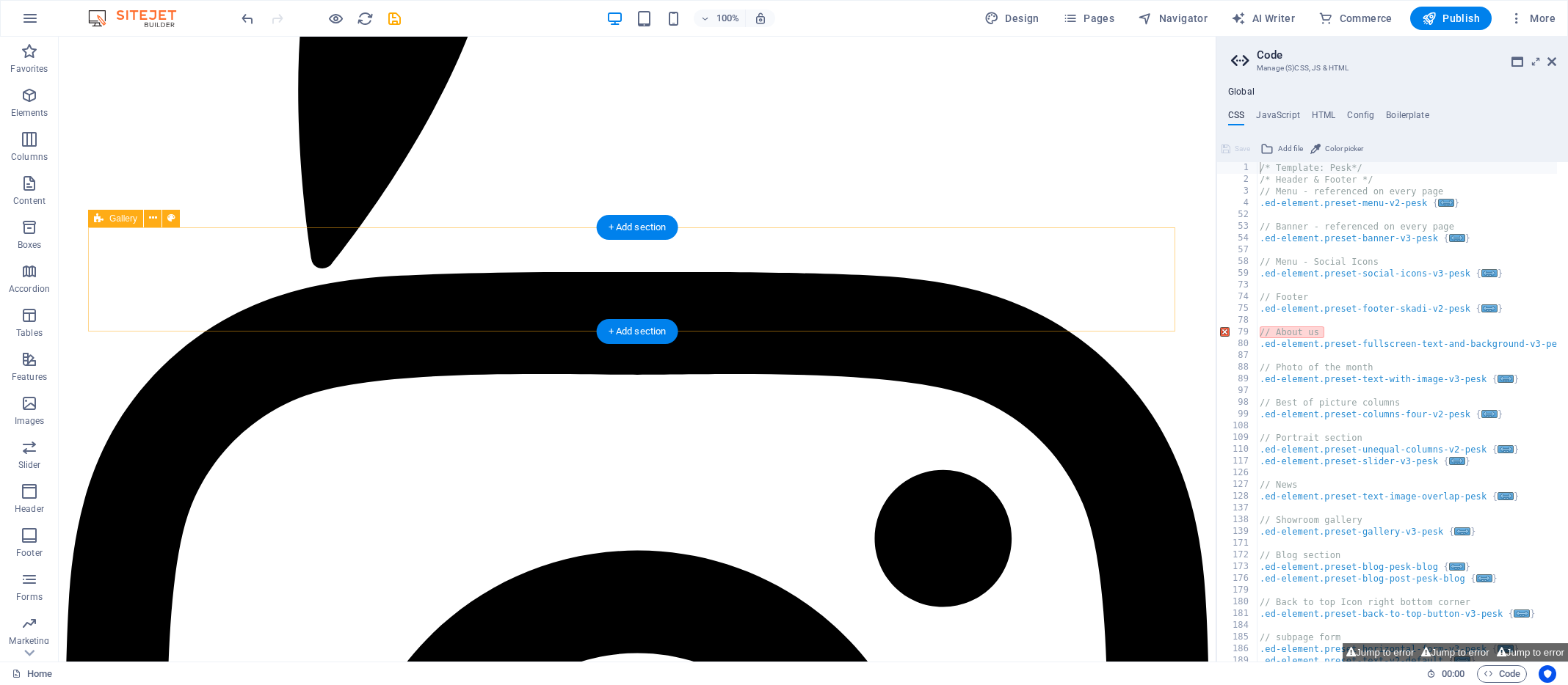
scroll to position [4517, 0]
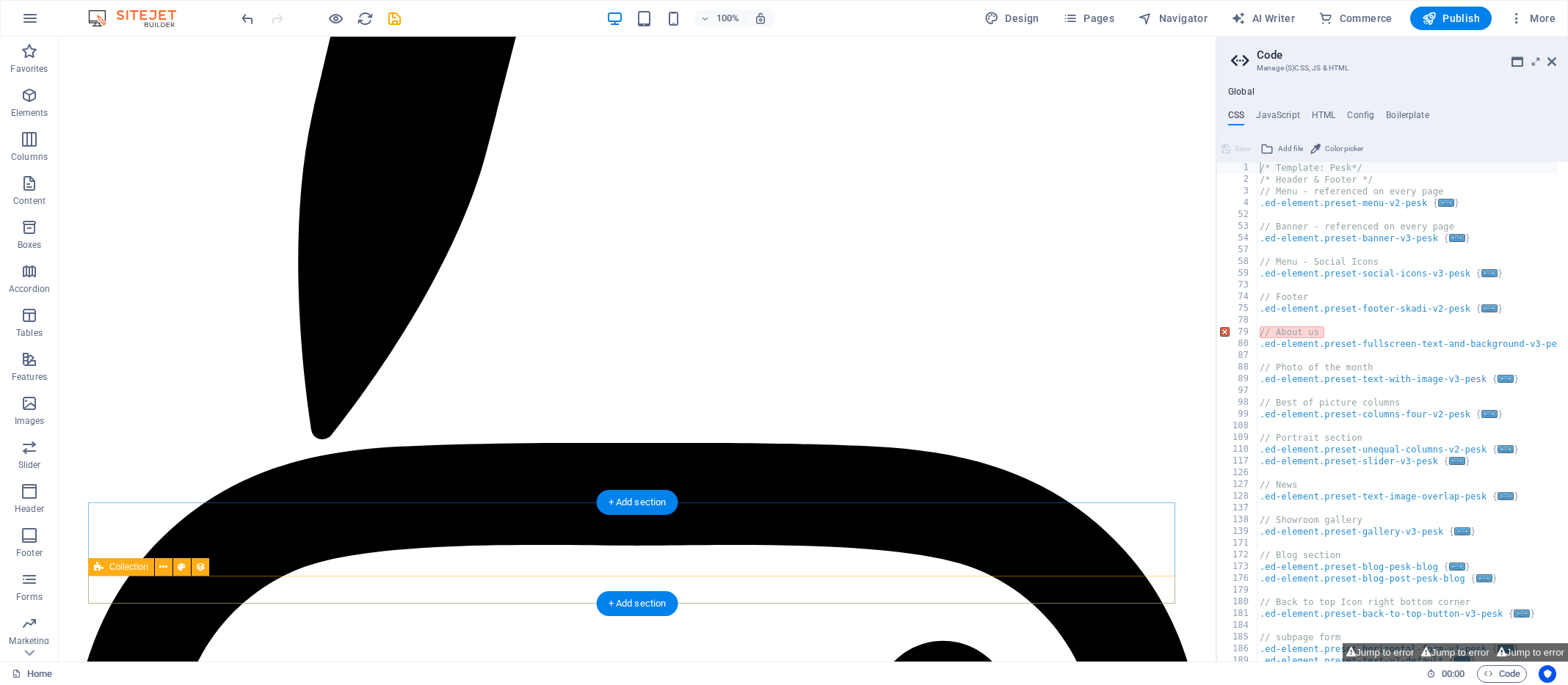
scroll to position [4382, 0]
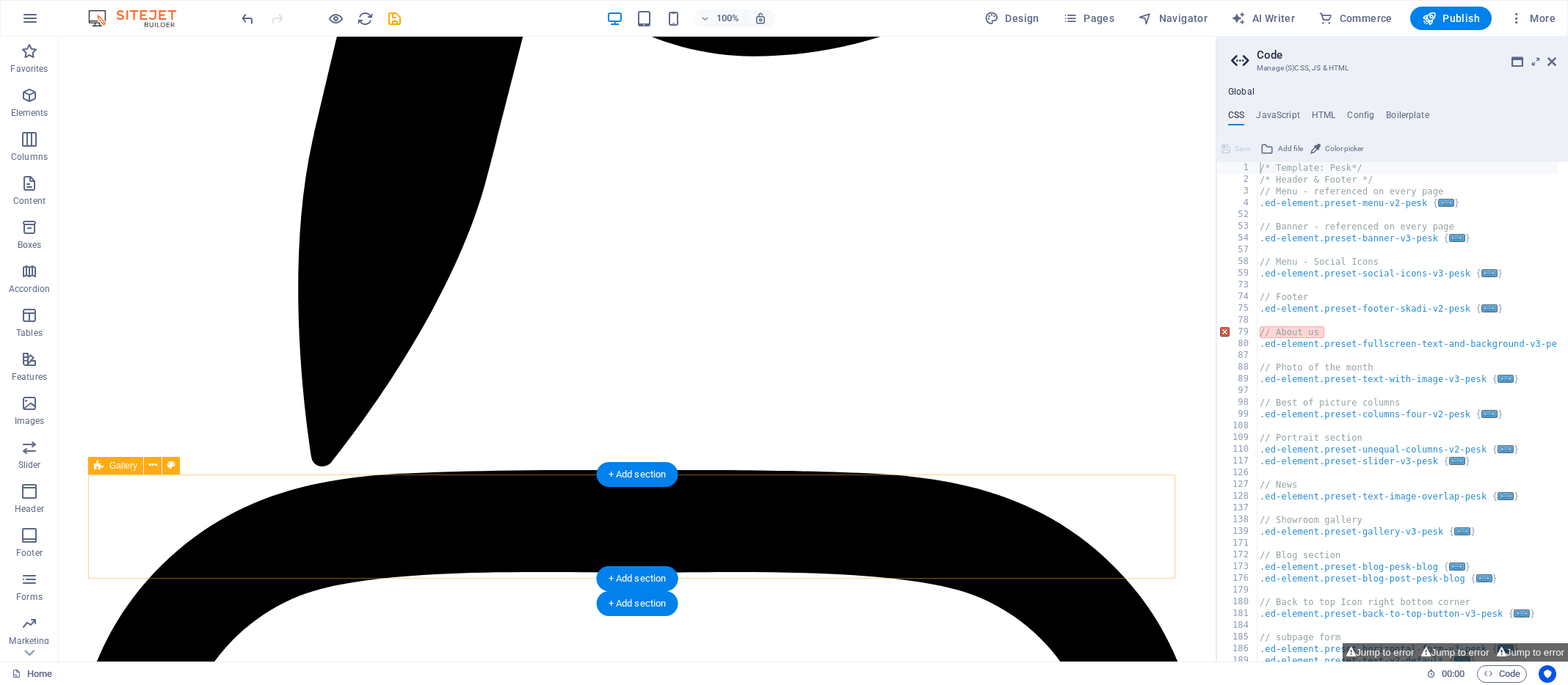
scroll to position [4319, 0]
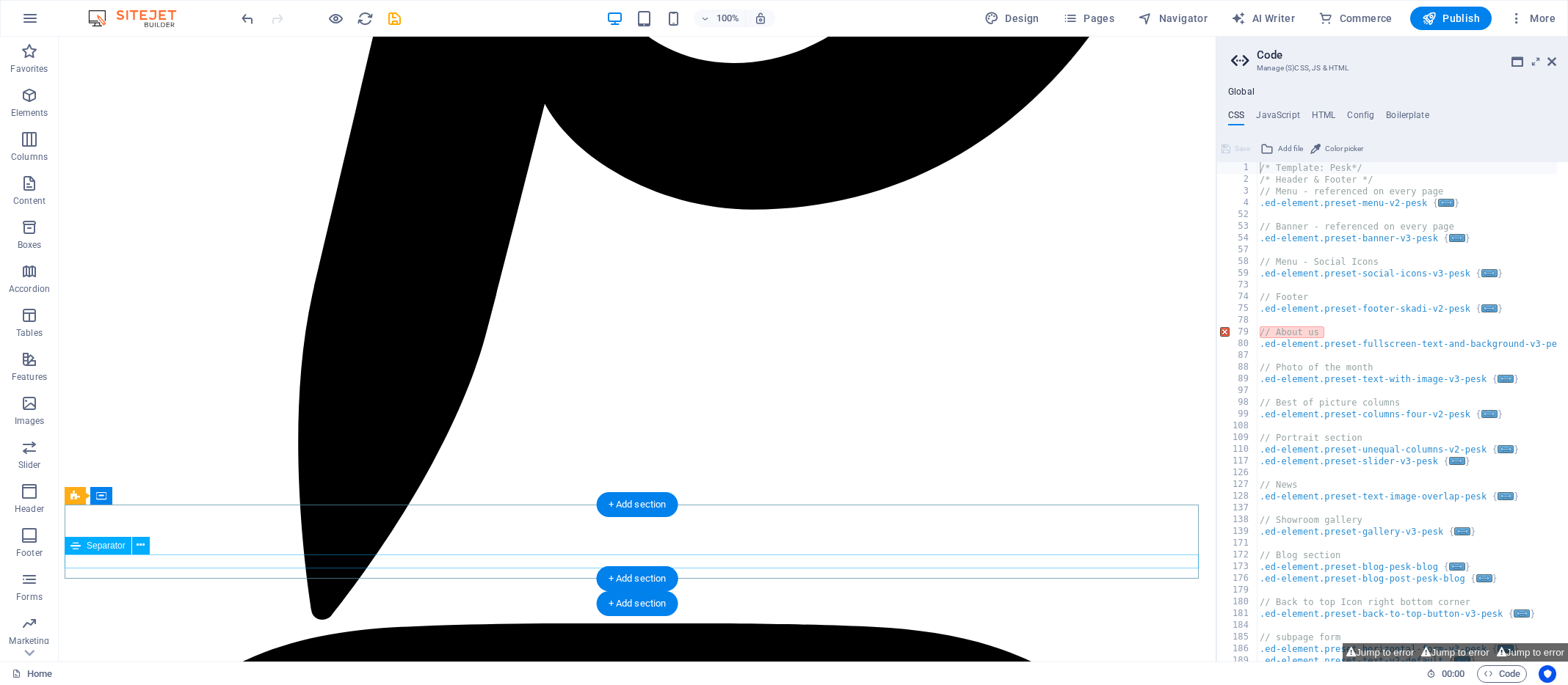
scroll to position [4015, 0]
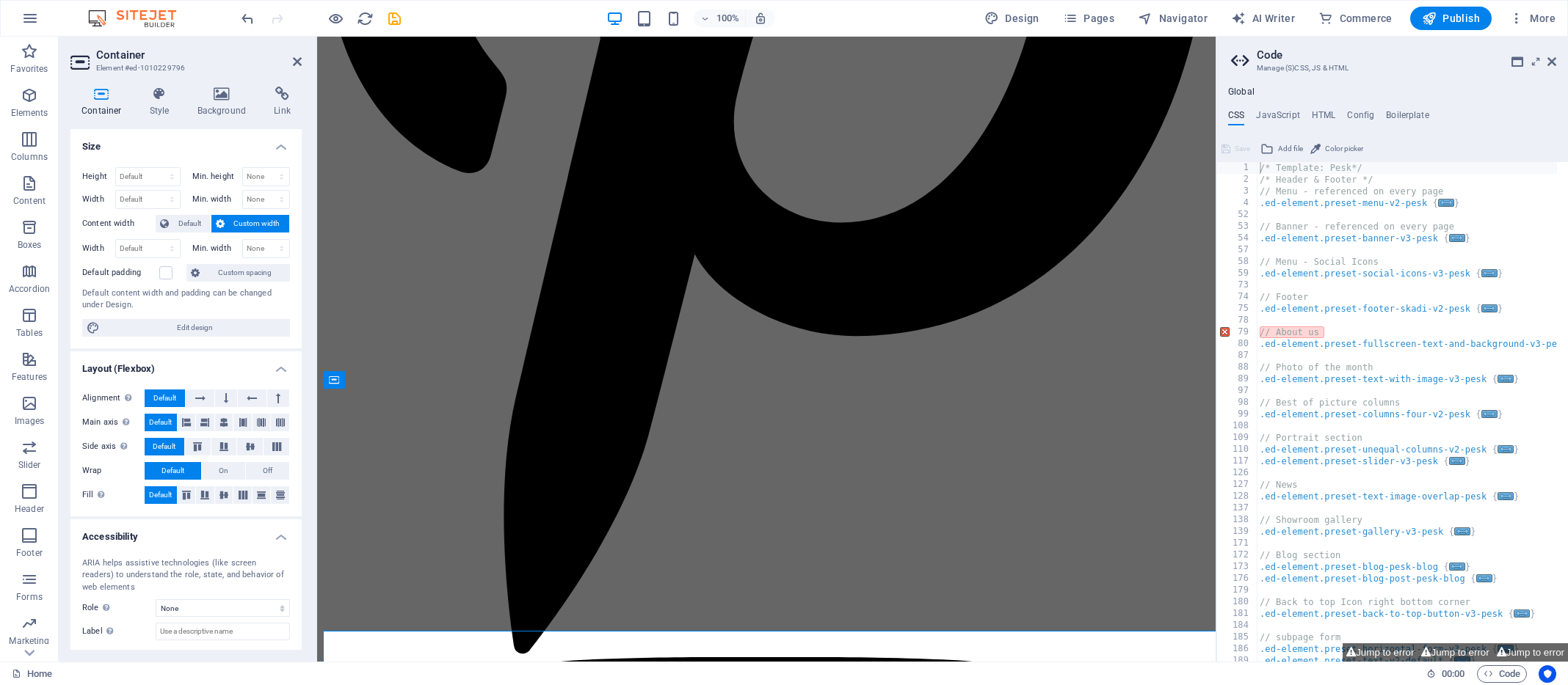
scroll to position [3538, 0]
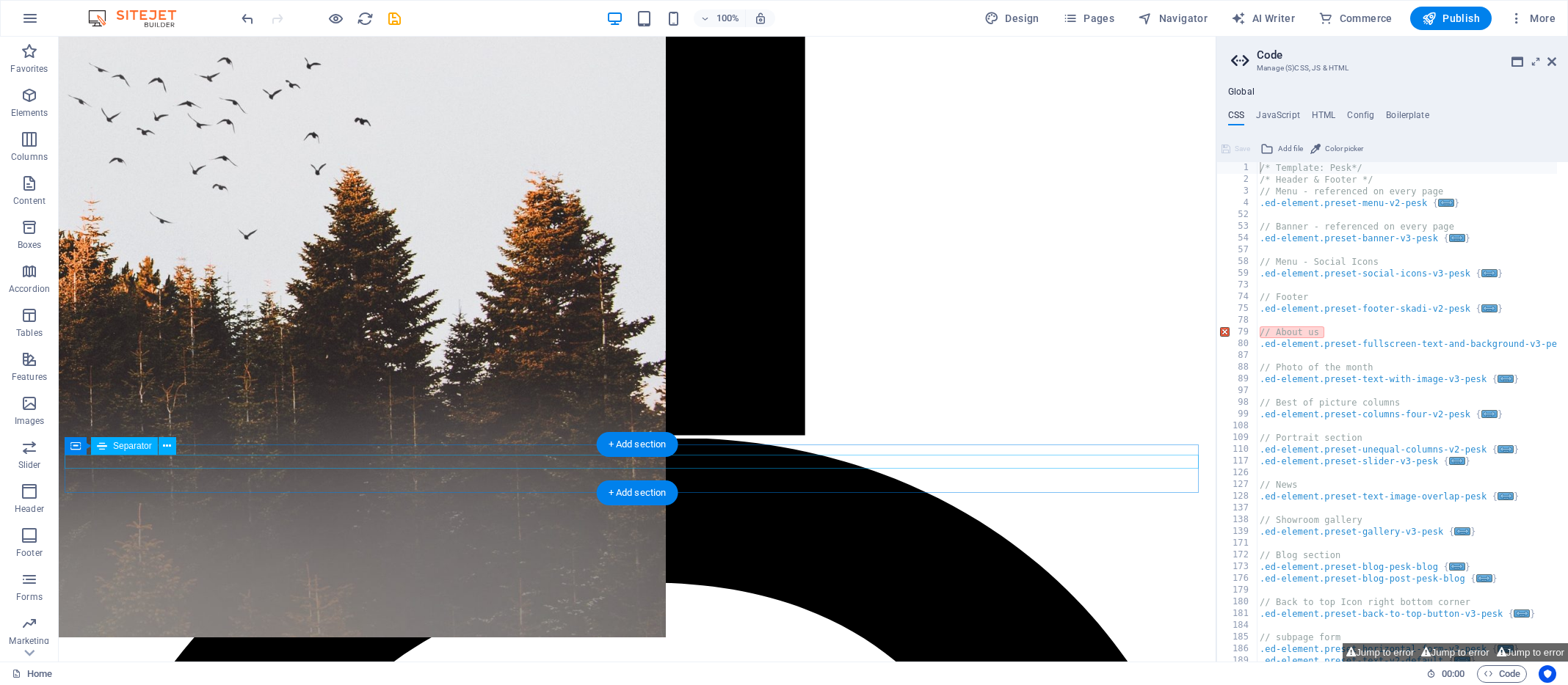
scroll to position [2881, 0]
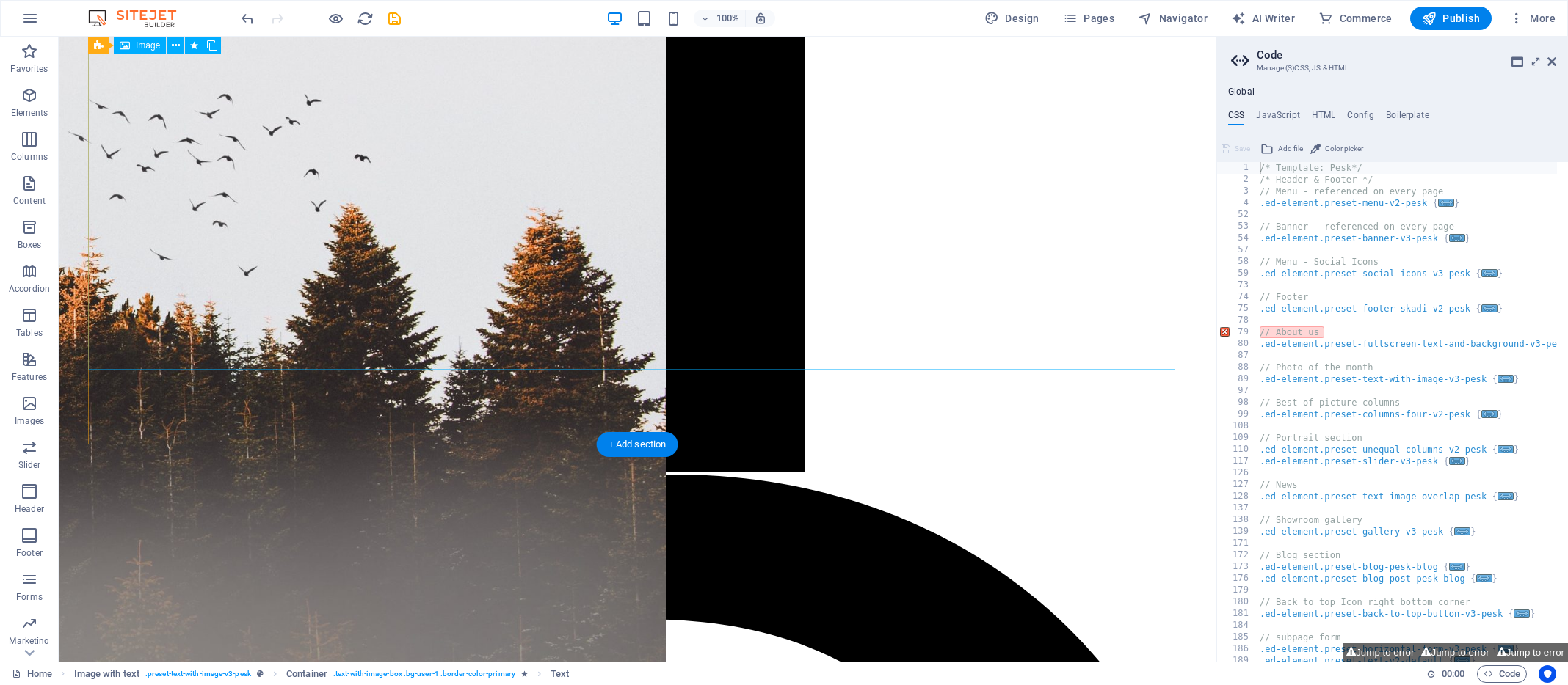
scroll to position [2631, 0]
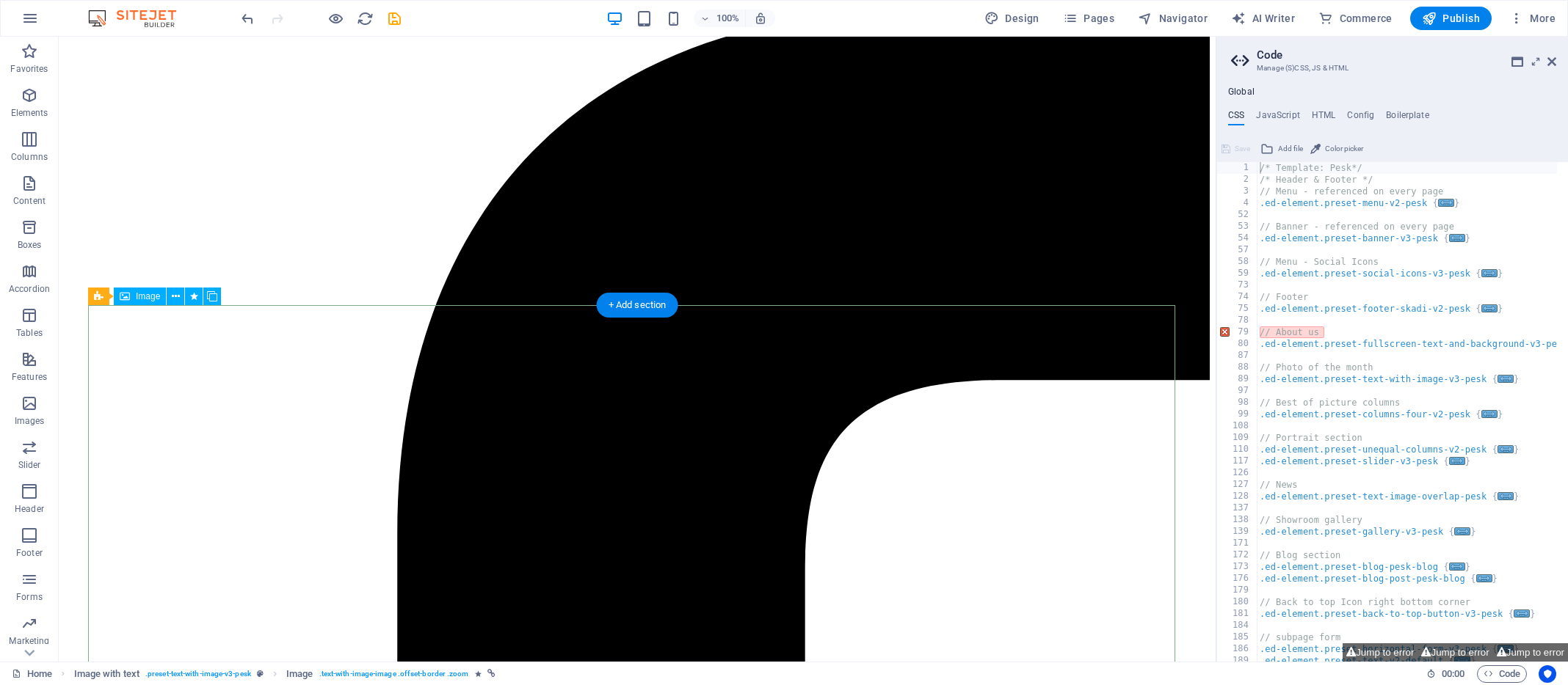
scroll to position [1006, 0]
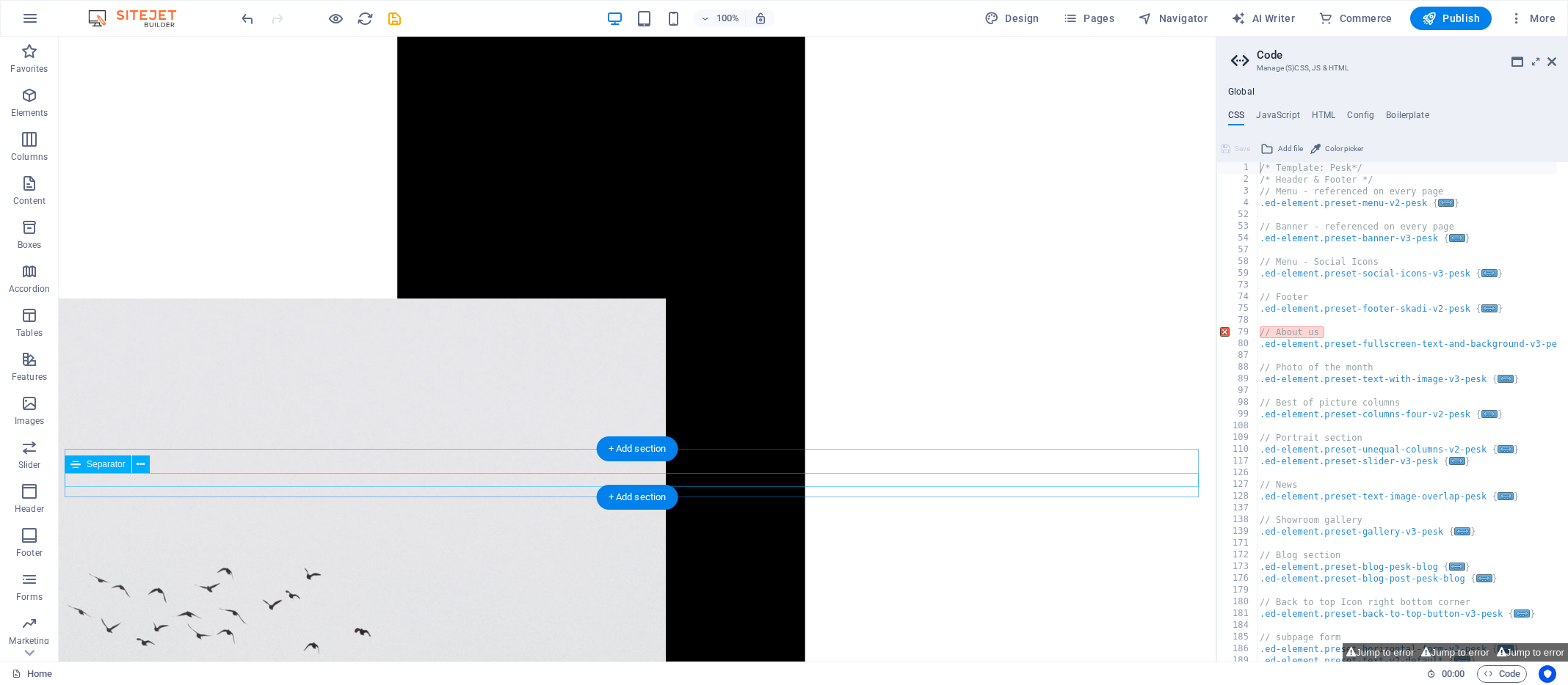
scroll to position [2412, 0]
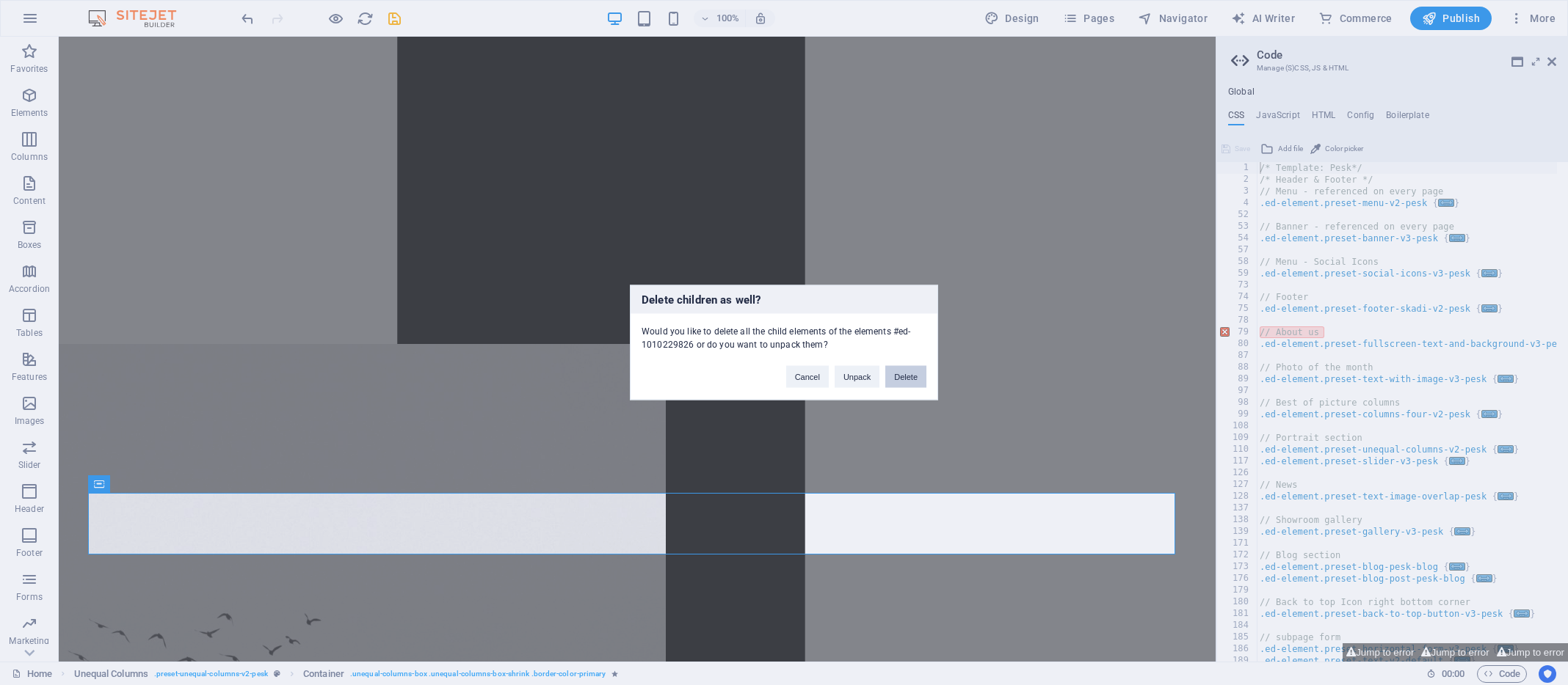
click at [907, 377] on button "Delete" at bounding box center [905, 377] width 41 height 22
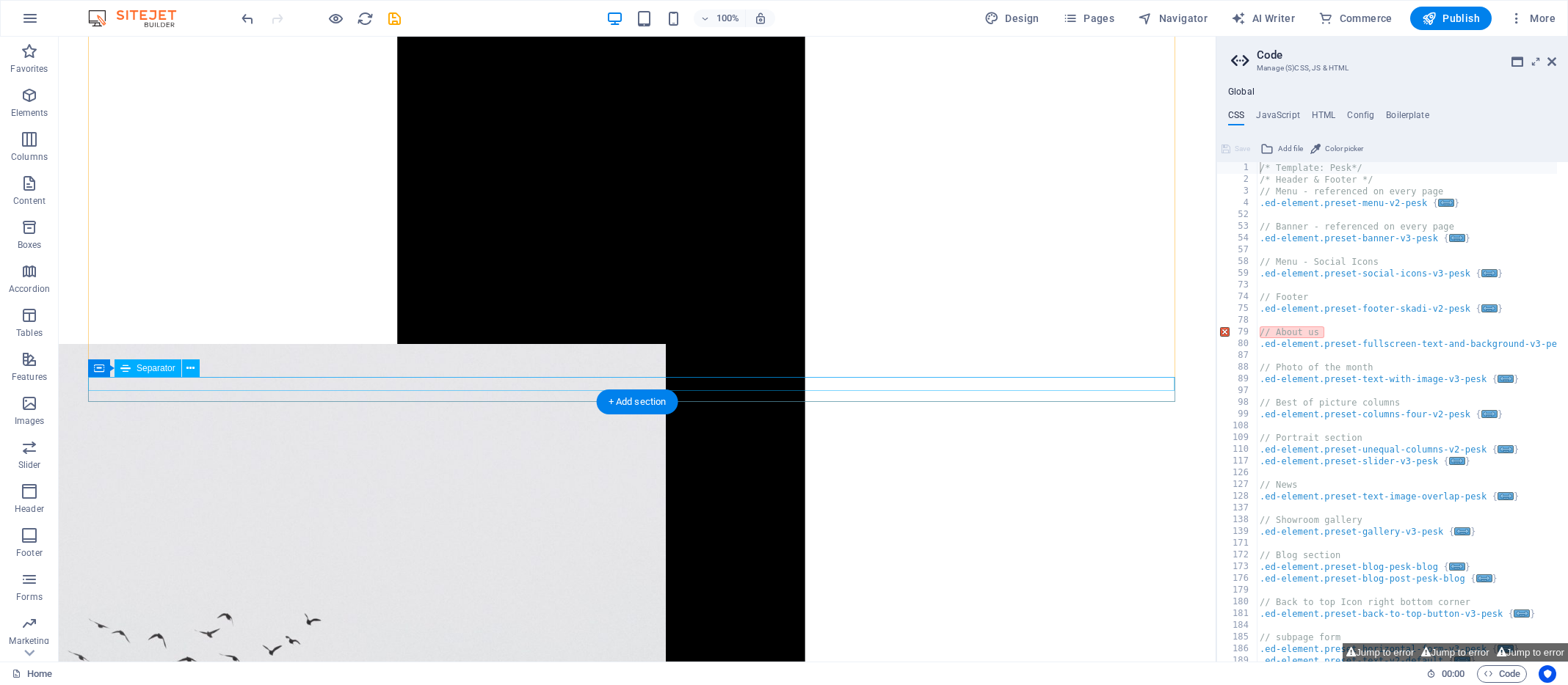
scroll to position [2404, 0]
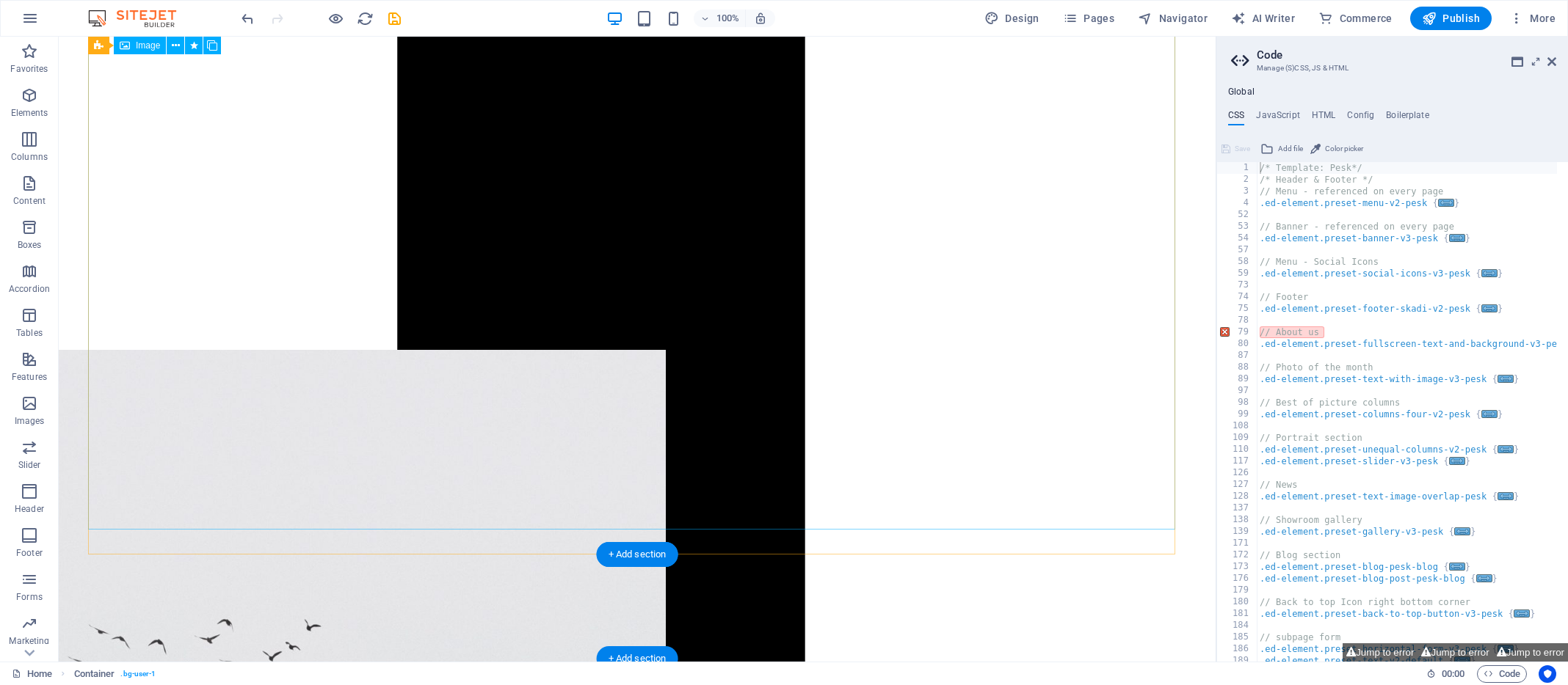
scroll to position [2251, 0]
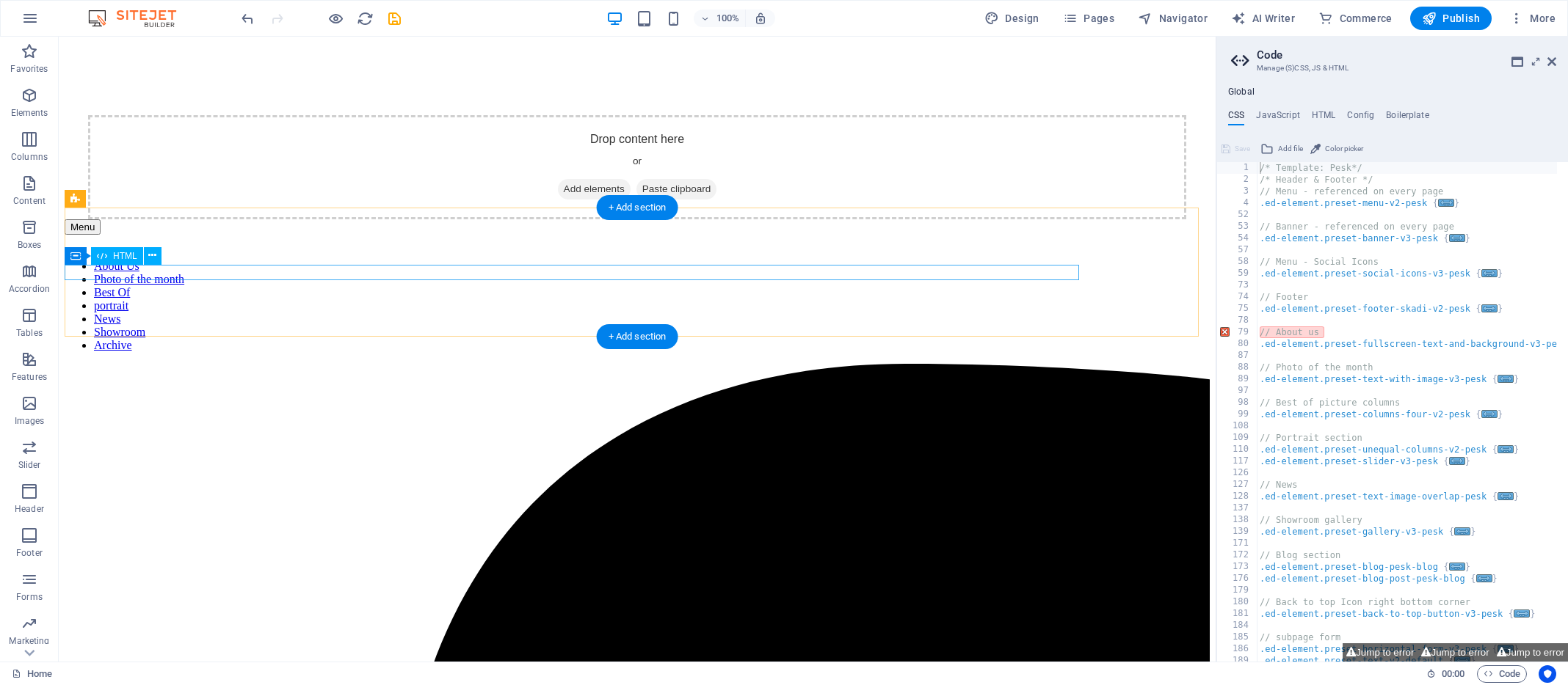
scroll to position [687, 0]
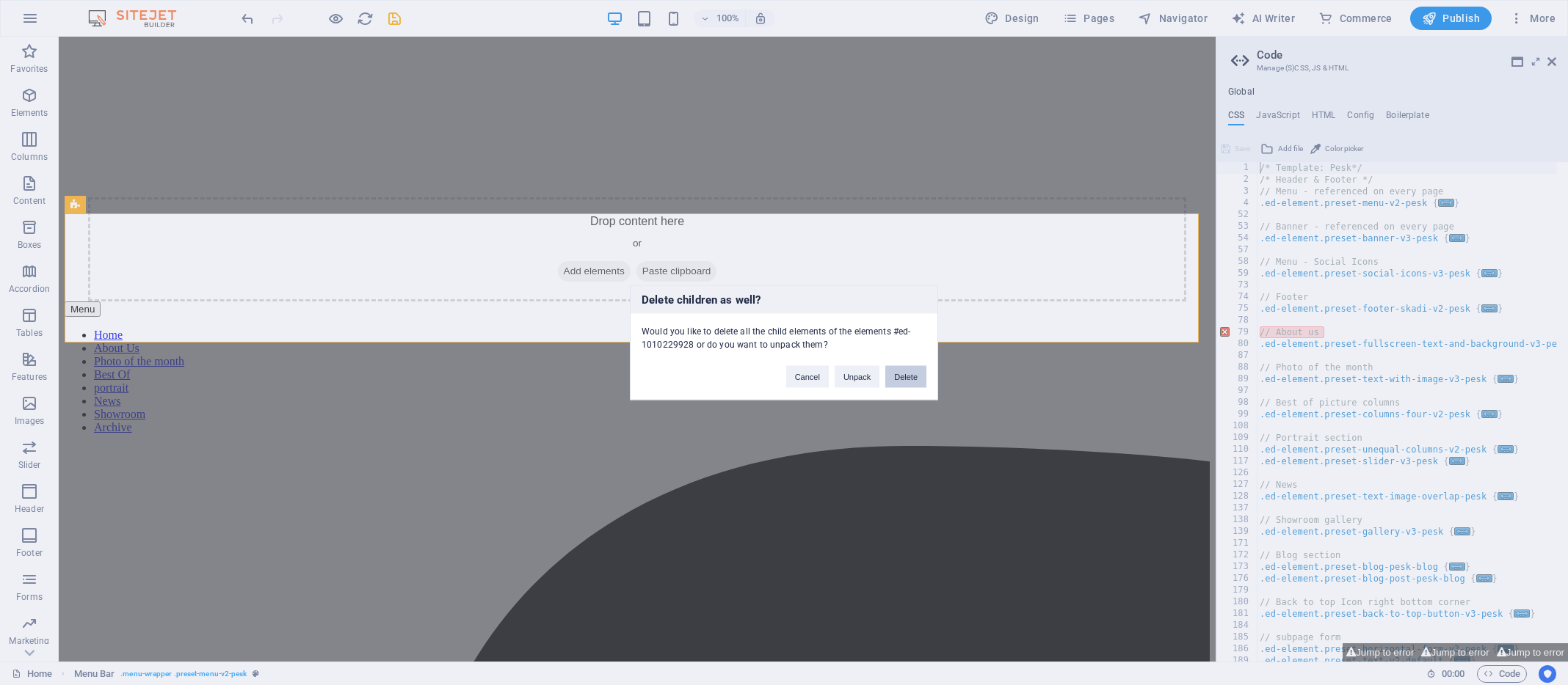
click at [907, 377] on button "Delete" at bounding box center [905, 377] width 41 height 22
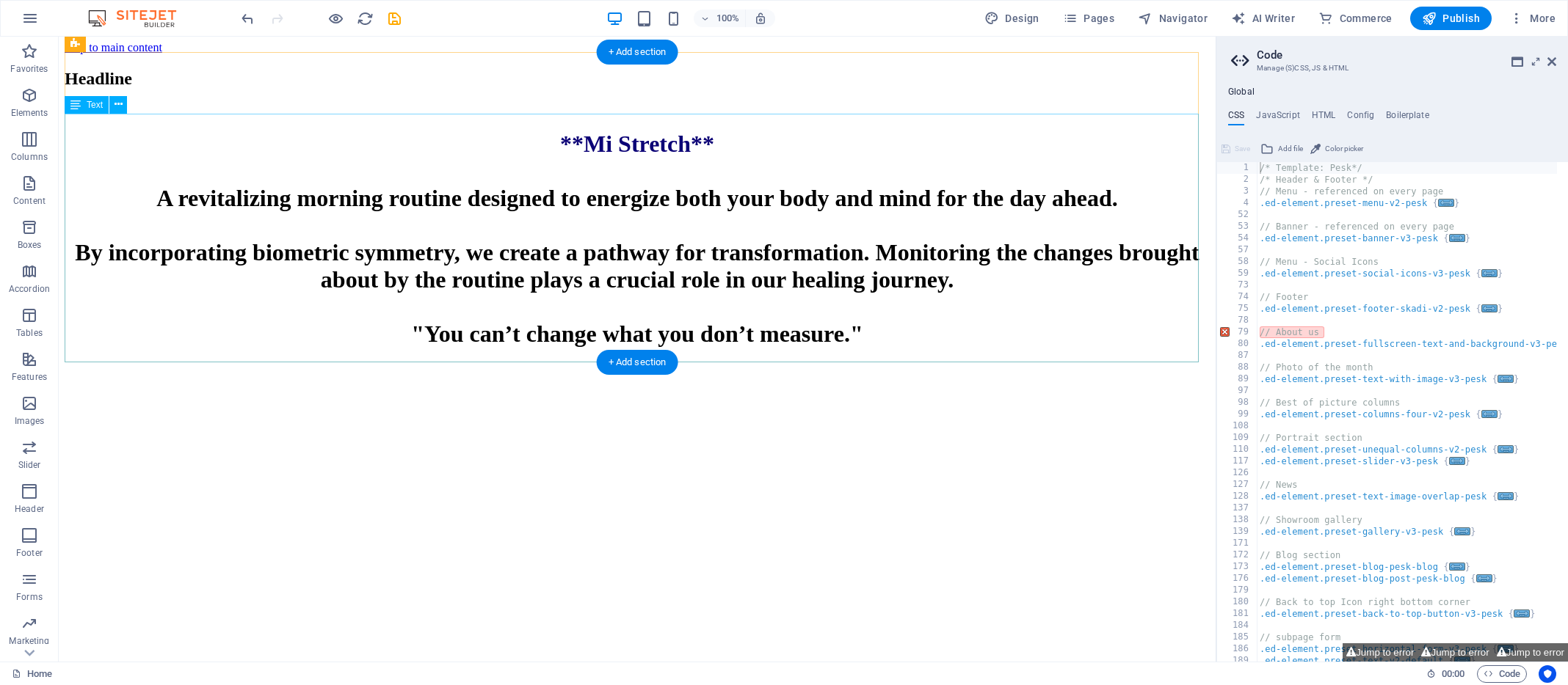
scroll to position [0, 0]
click at [334, 202] on div "**Mi Stretch** A revitalizing morning routine designed to energize both your bo…" at bounding box center [637, 240] width 1145 height 217
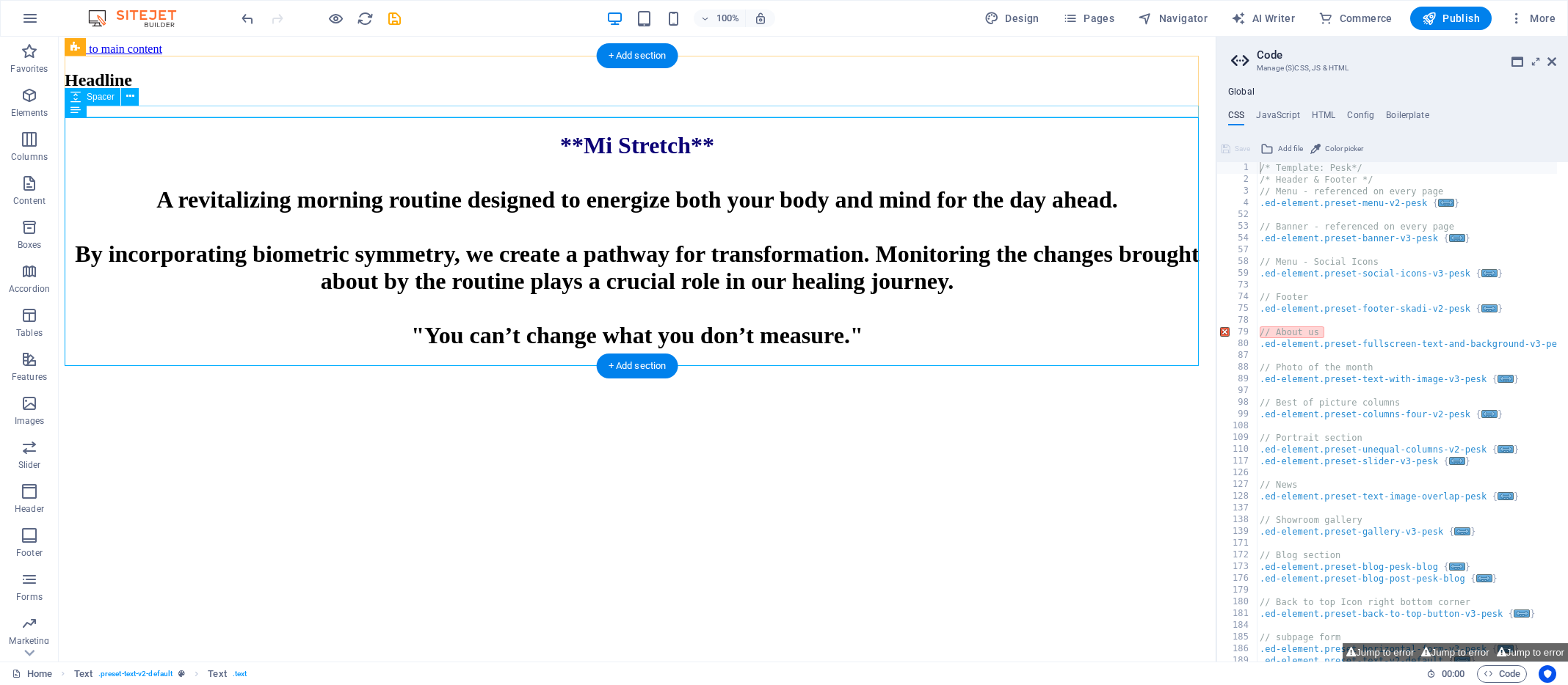
click at [134, 115] on div at bounding box center [637, 111] width 1145 height 12
click at [109, 142] on div "**Mi Stretch** A revitalizing morning routine designed to energize both your bo…" at bounding box center [637, 240] width 1145 height 217
click at [122, 111] on button at bounding box center [117, 108] width 17 height 17
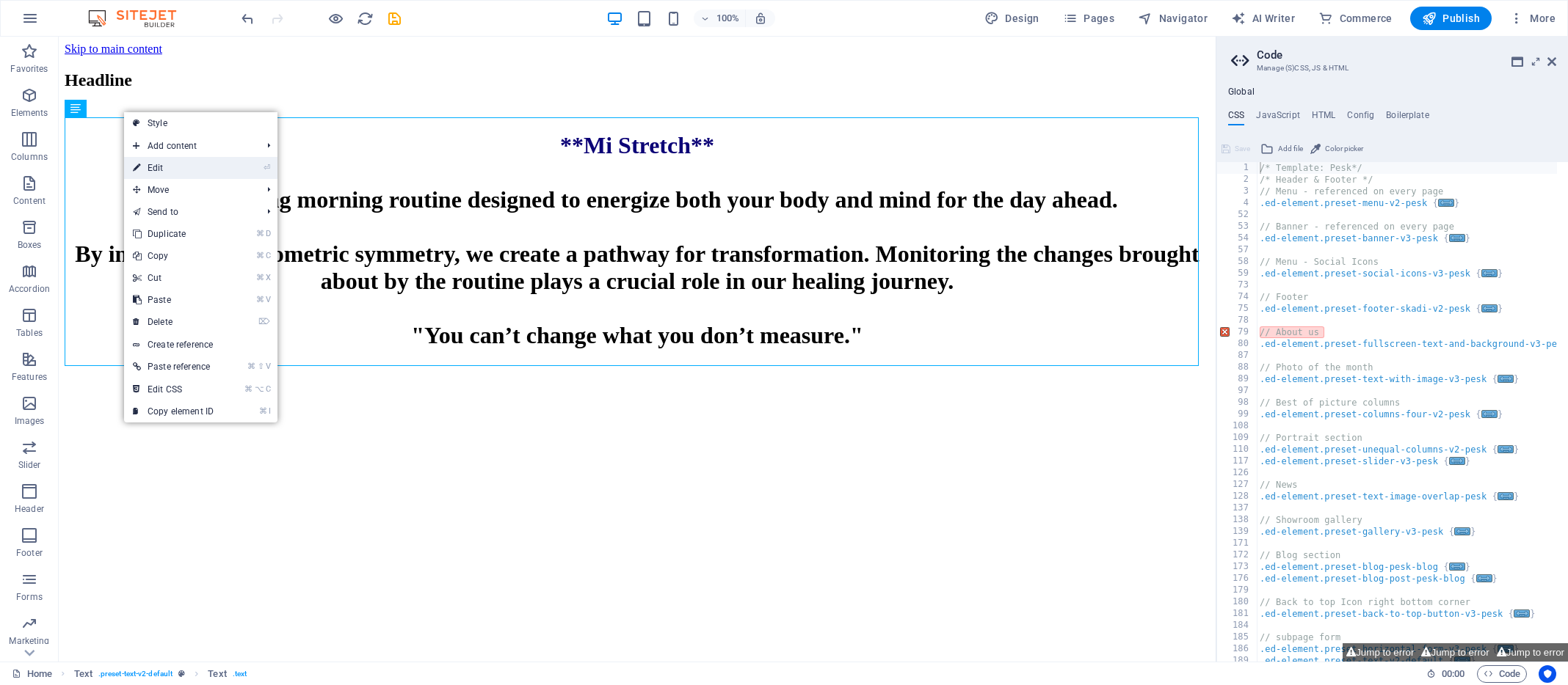
click at [146, 165] on link "⏎ Edit" at bounding box center [173, 168] width 98 height 22
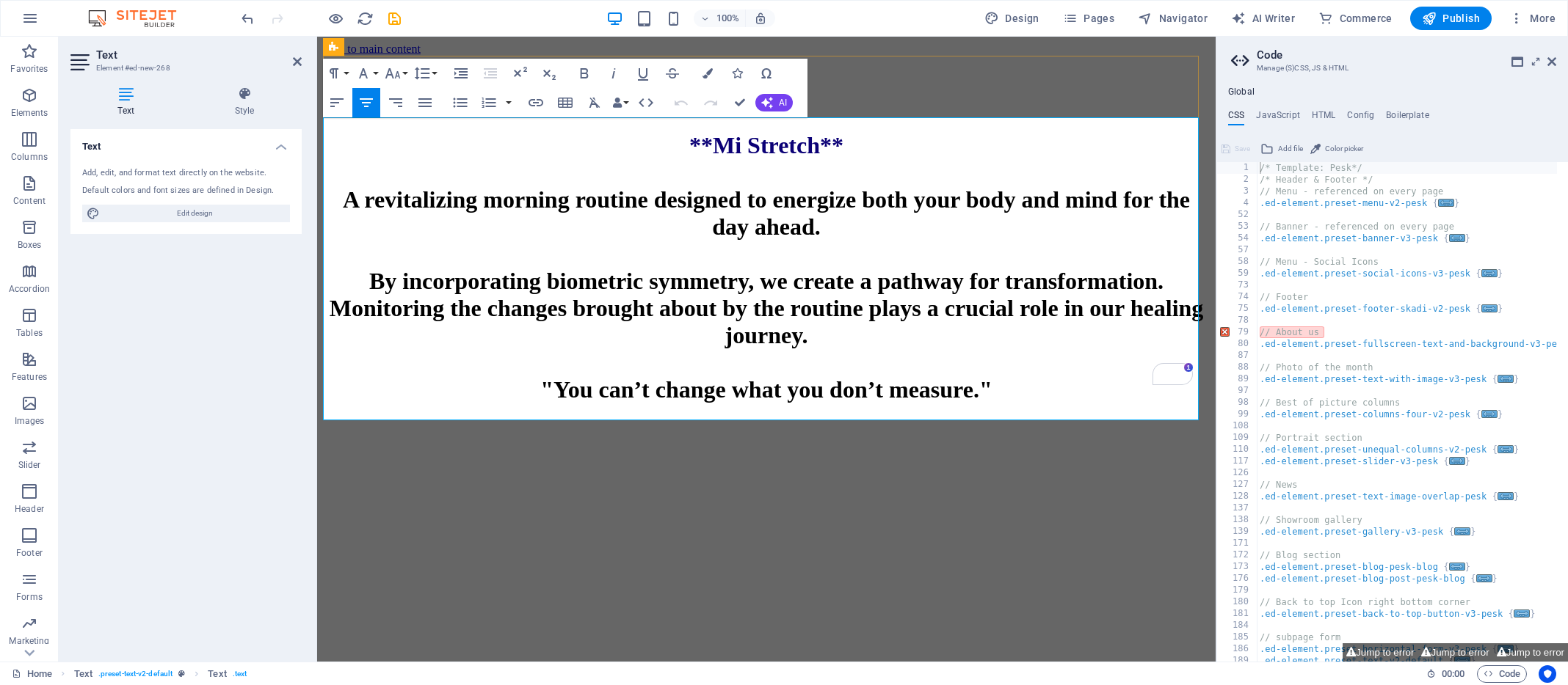
click at [561, 203] on h1 "**Mi Stretch** A revitalizing morning routine designed to energize both your bo…" at bounding box center [766, 268] width 887 height 272
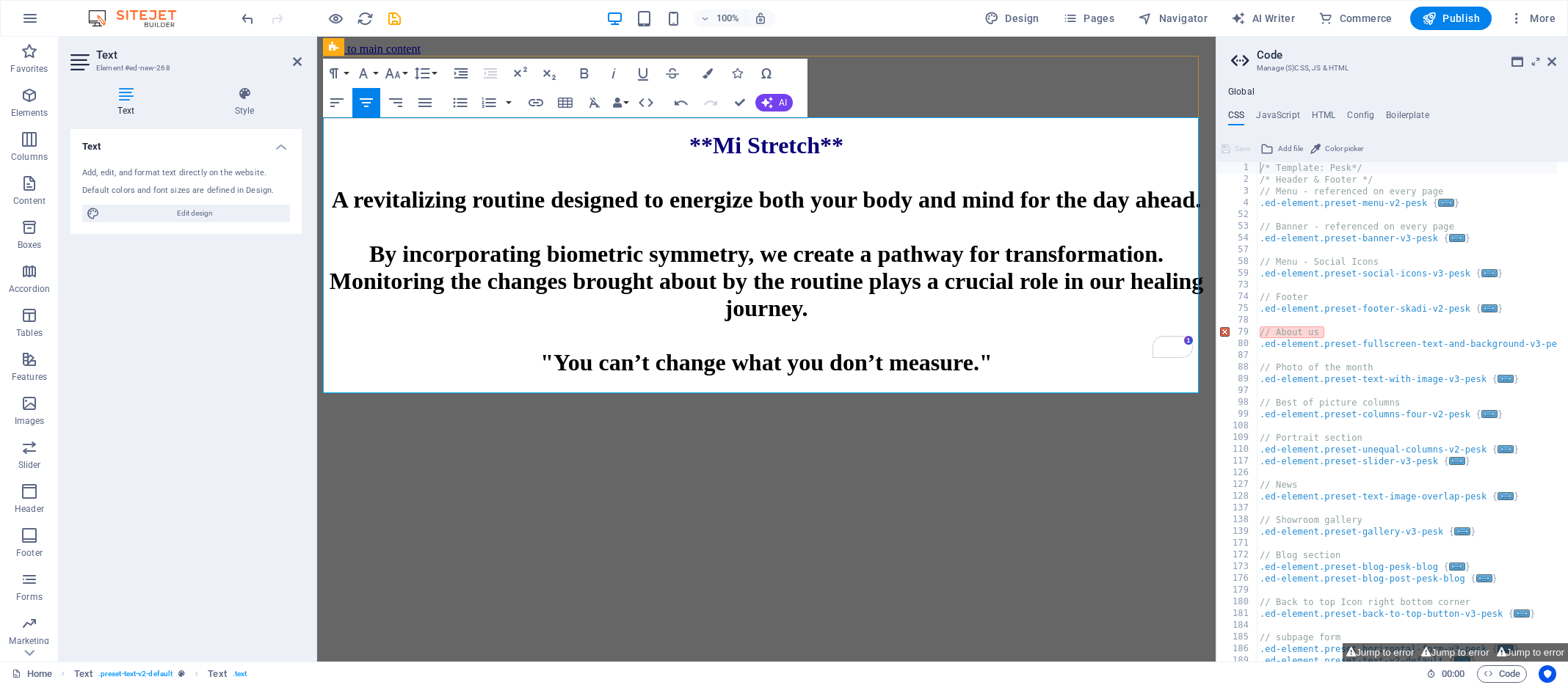
scroll to position [0, 23]
click at [296, 60] on icon at bounding box center [297, 62] width 9 height 12
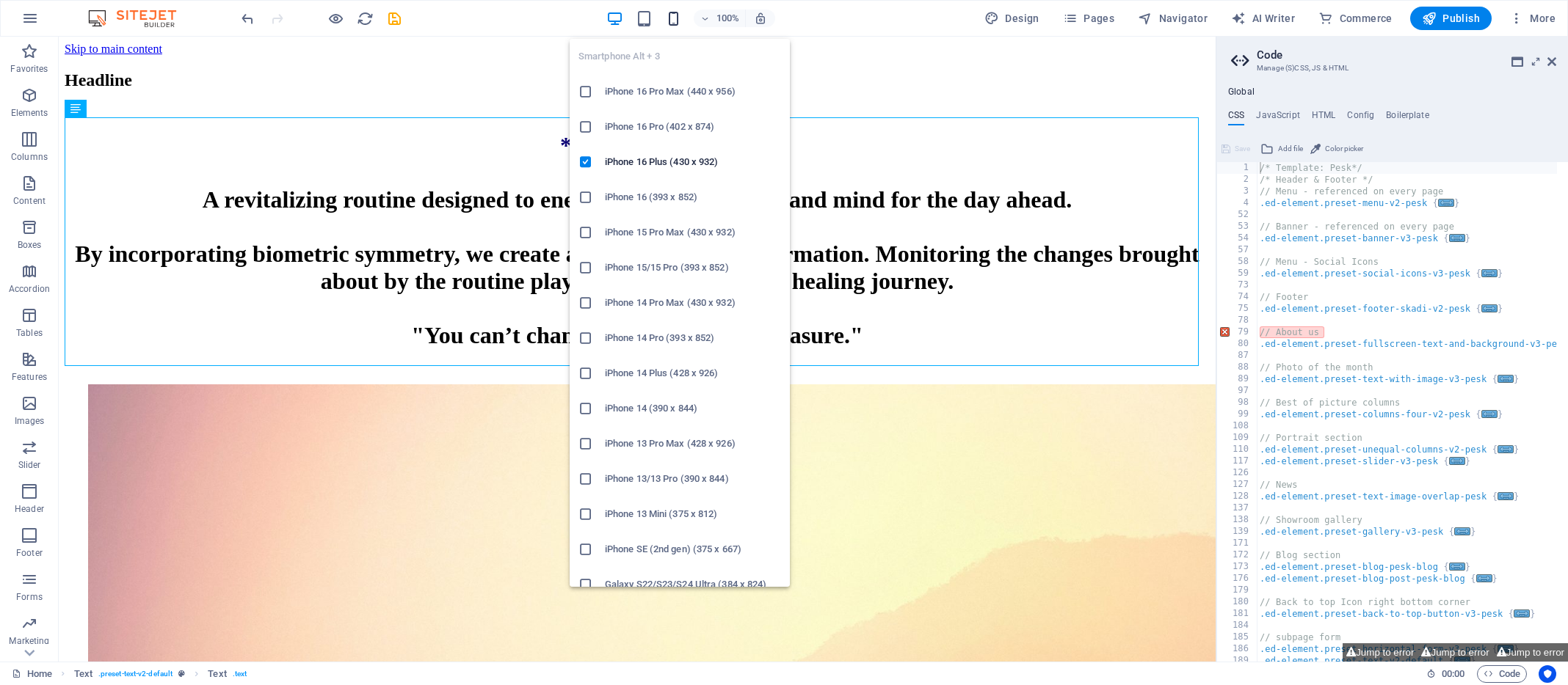
click at [679, 16] on icon "button" at bounding box center [674, 18] width 17 height 17
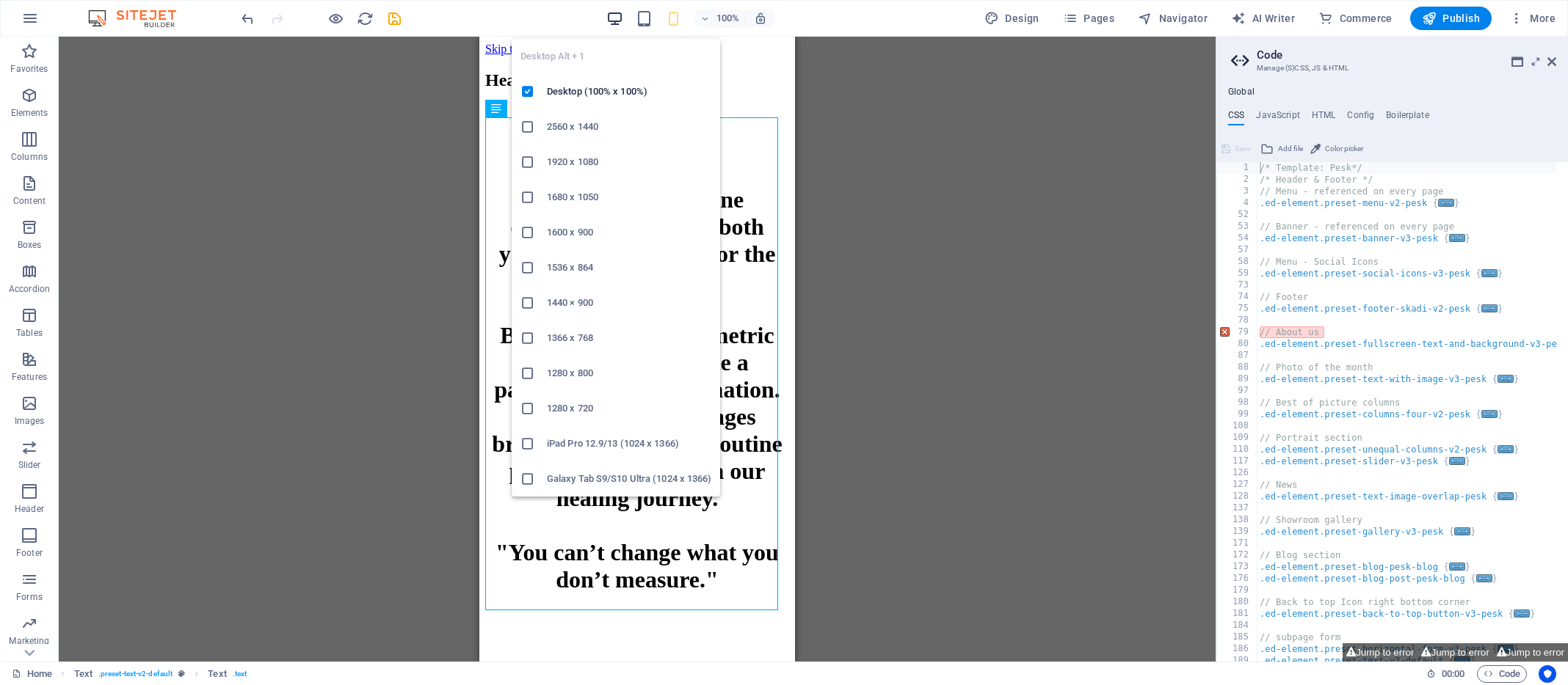
click at [614, 14] on icon "button" at bounding box center [615, 18] width 17 height 17
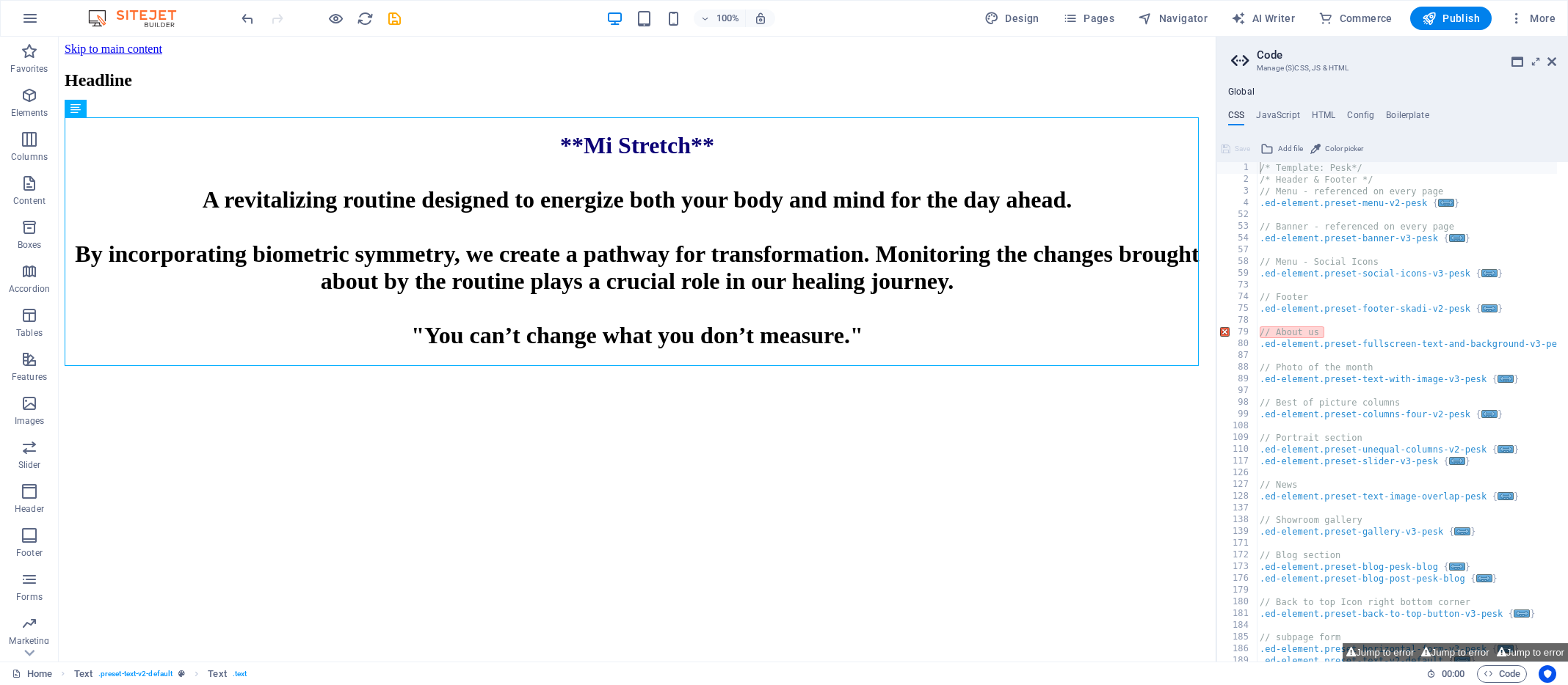
drag, startPoint x: 203, startPoint y: 465, endPoint x: 193, endPoint y: 379, distance: 86.6
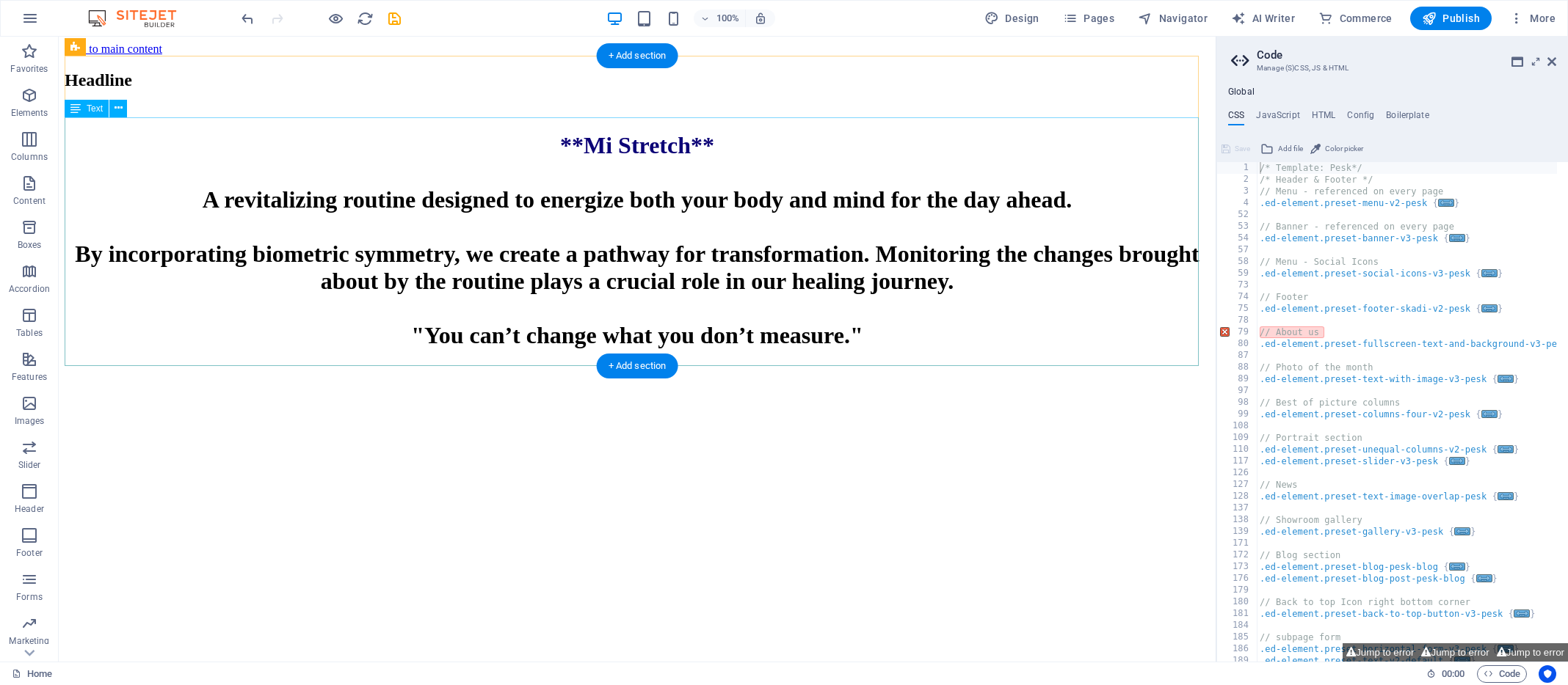
drag, startPoint x: 214, startPoint y: 460, endPoint x: 209, endPoint y: 335, distance: 125.1
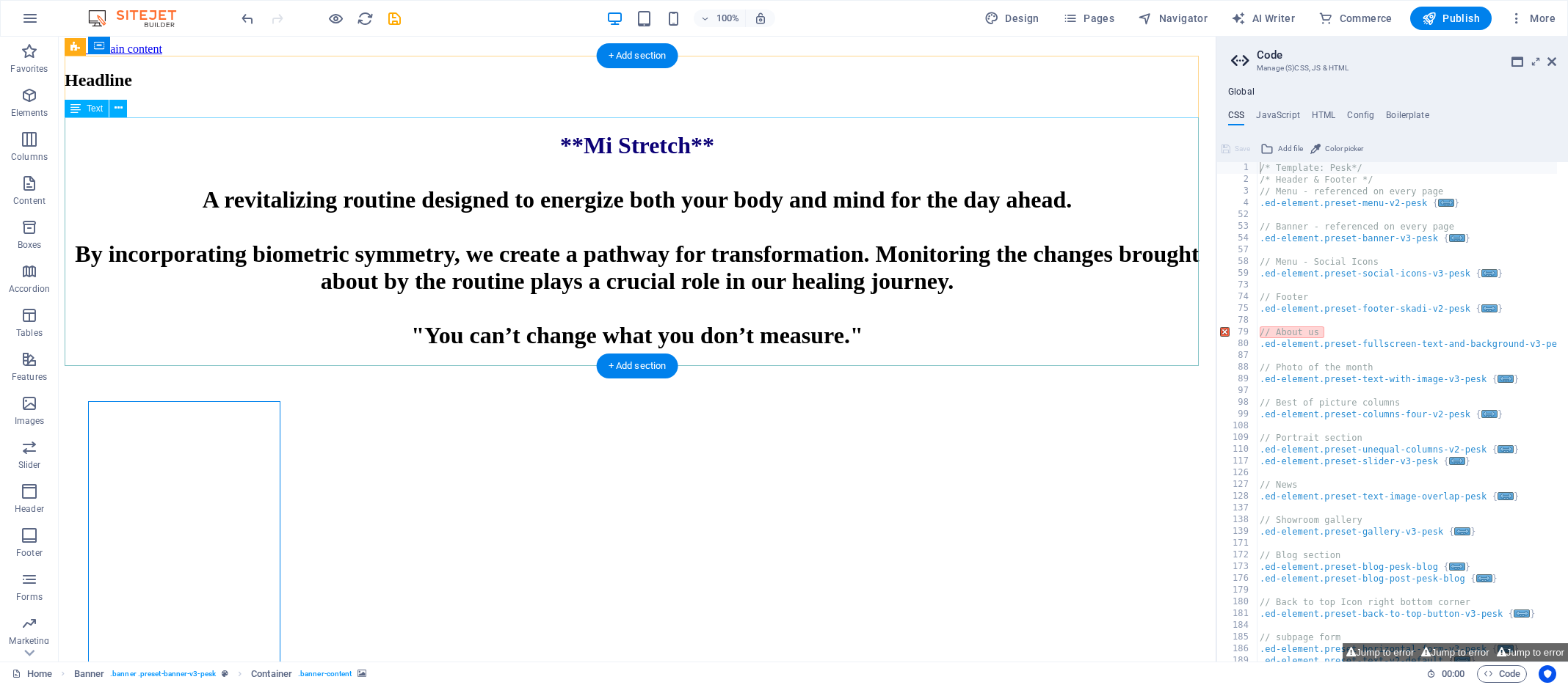
drag, startPoint x: 193, startPoint y: 446, endPoint x: 166, endPoint y: 310, distance: 138.7
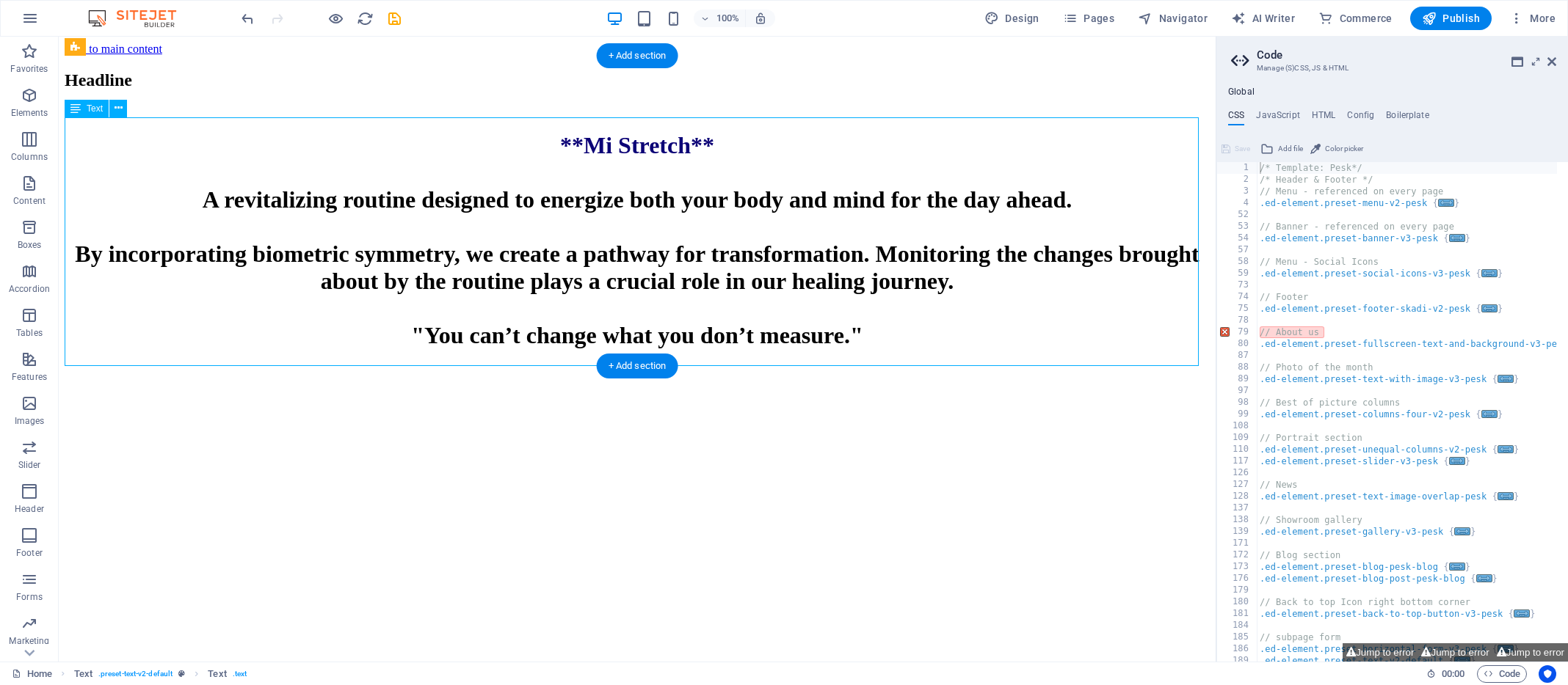
drag, startPoint x: 504, startPoint y: 203, endPoint x: 512, endPoint y: 256, distance: 53.6
click at [506, 262] on div "**Mi Stretch** A revitalizing routine designed to energize both your body and m…" at bounding box center [637, 240] width 1145 height 217
click at [119, 106] on icon at bounding box center [119, 108] width 8 height 16
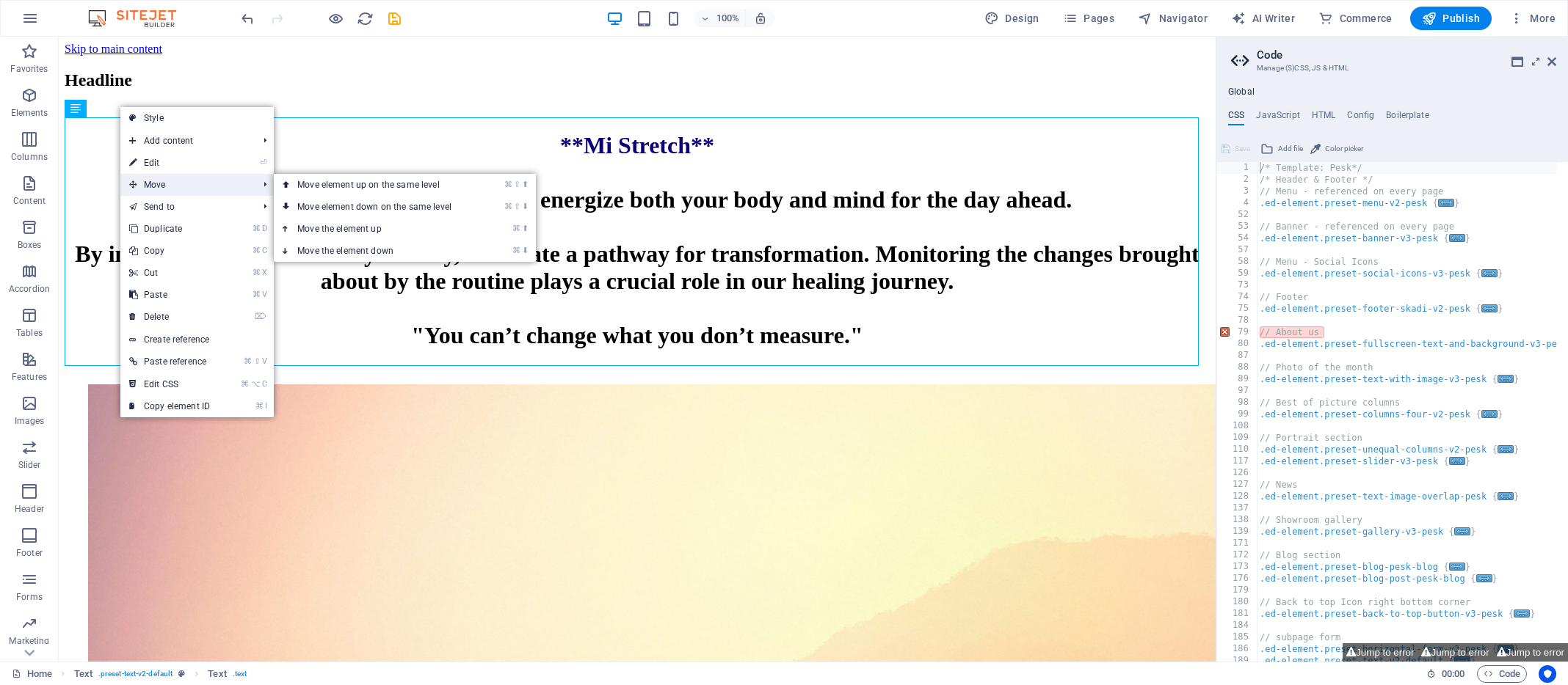
click at [167, 180] on span "Move" at bounding box center [186, 185] width 131 height 22
click at [380, 247] on link "⌘ ⬇ Move the element down" at bounding box center [377, 251] width 207 height 22
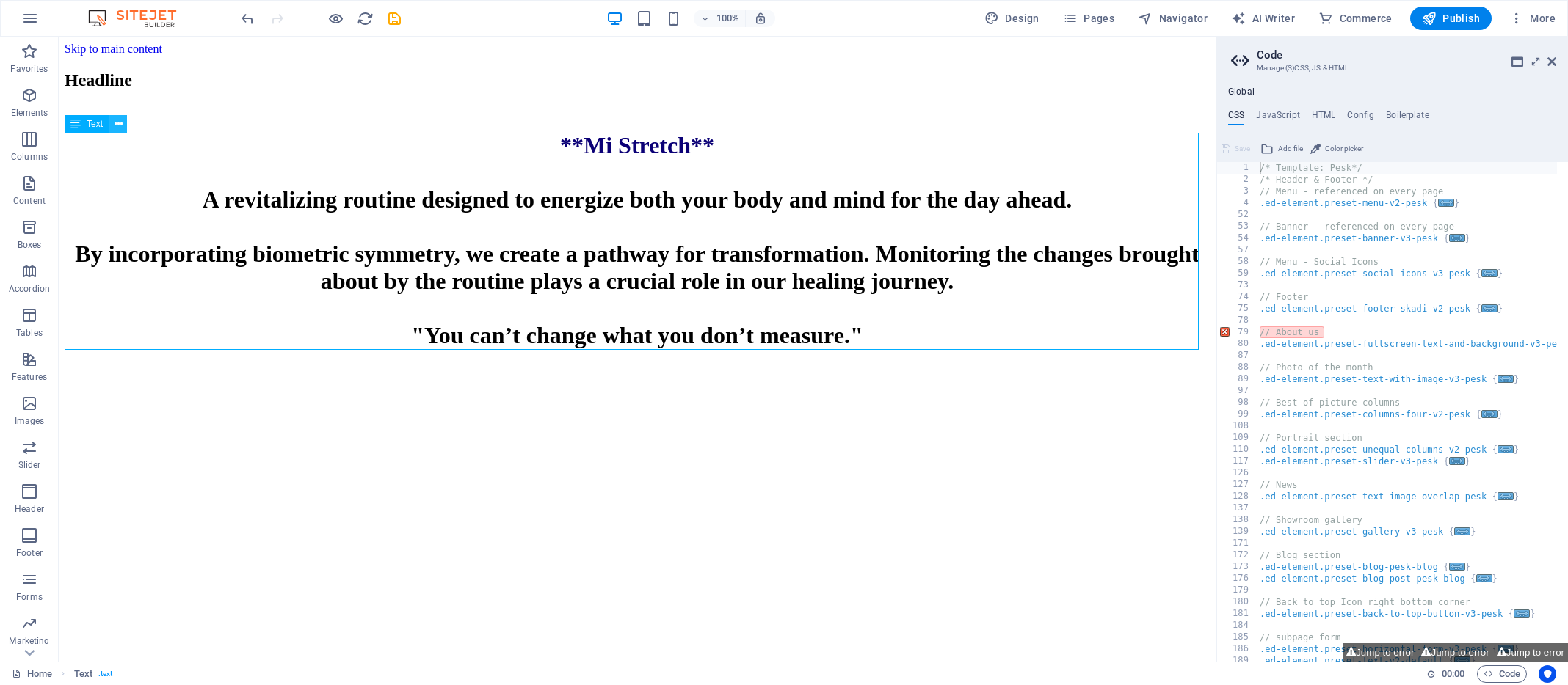
click at [116, 121] on icon at bounding box center [119, 124] width 8 height 16
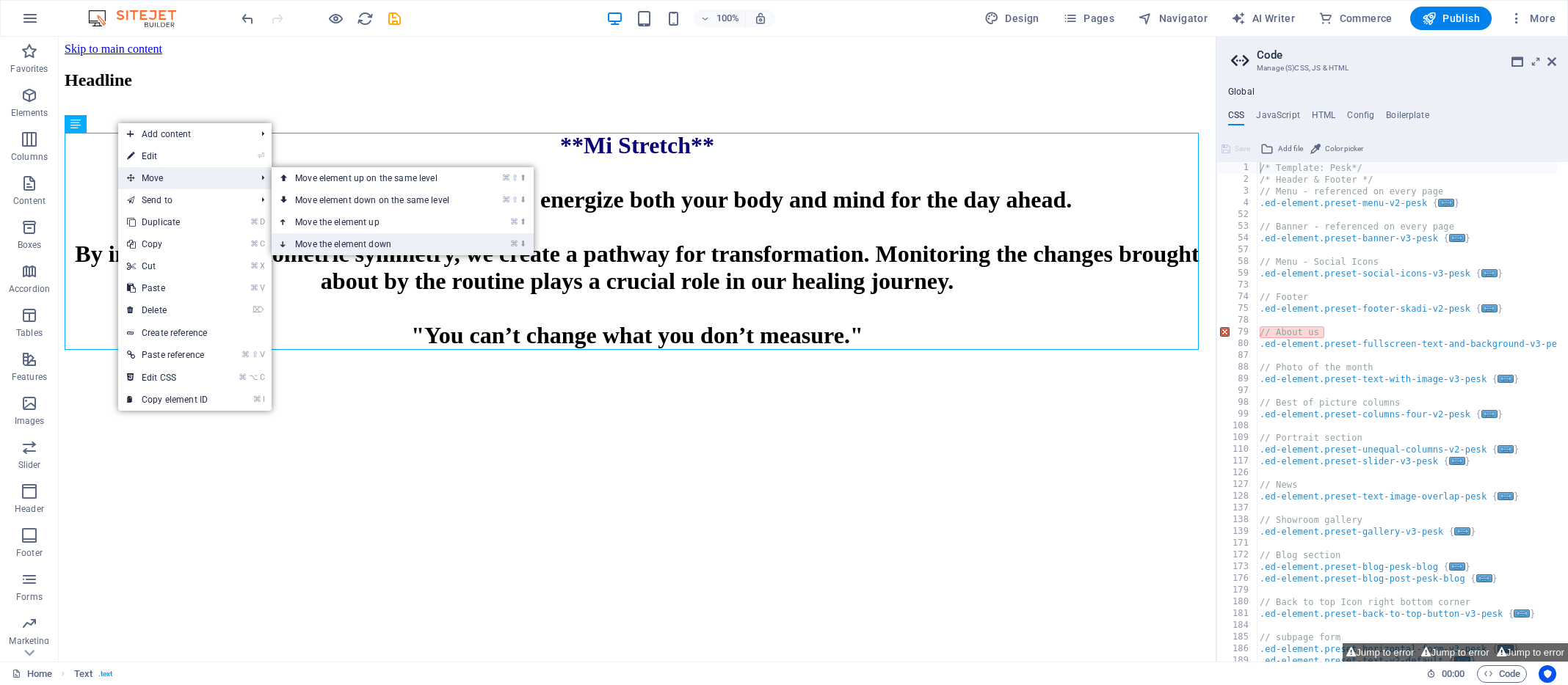
click at [341, 245] on link "⌘ ⬇ Move the element down" at bounding box center [375, 244] width 207 height 22
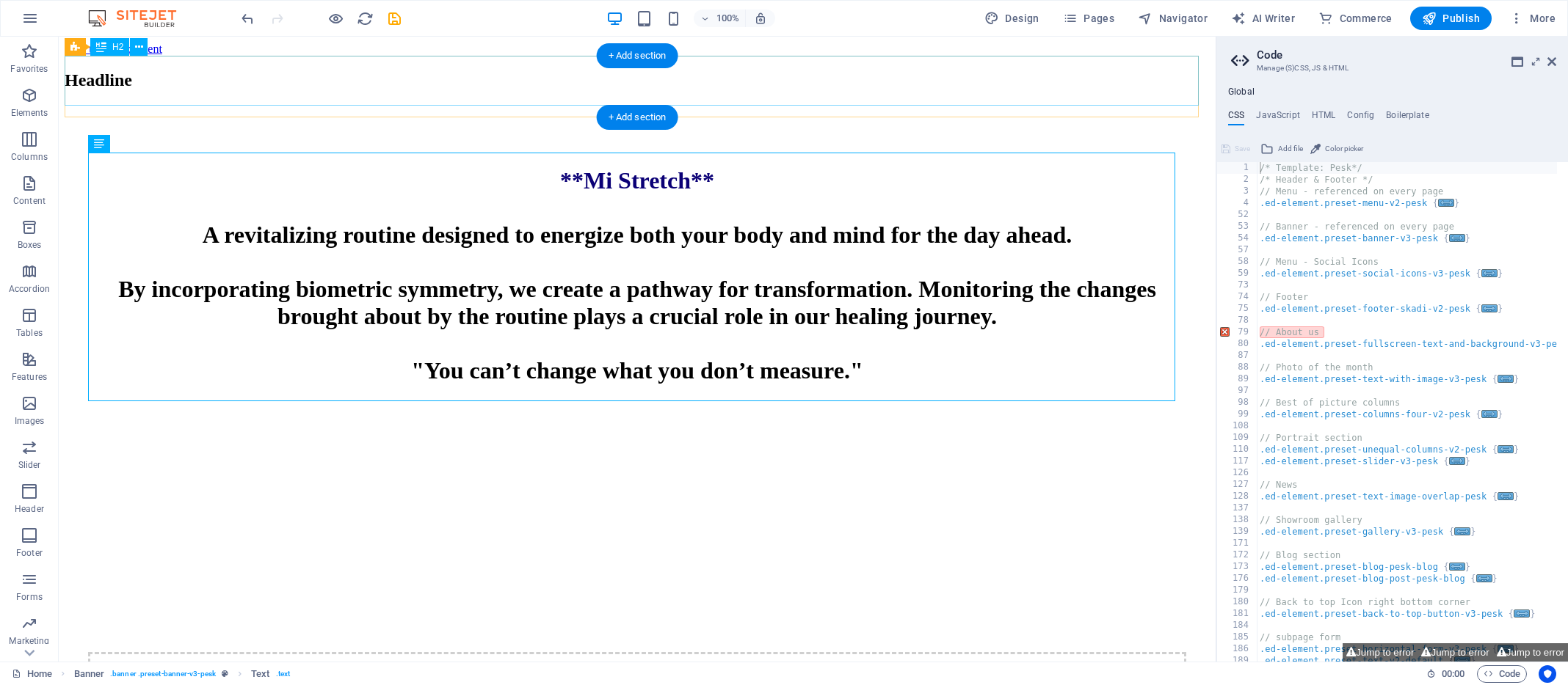
click at [176, 85] on div "Headline" at bounding box center [637, 81] width 1145 height 20
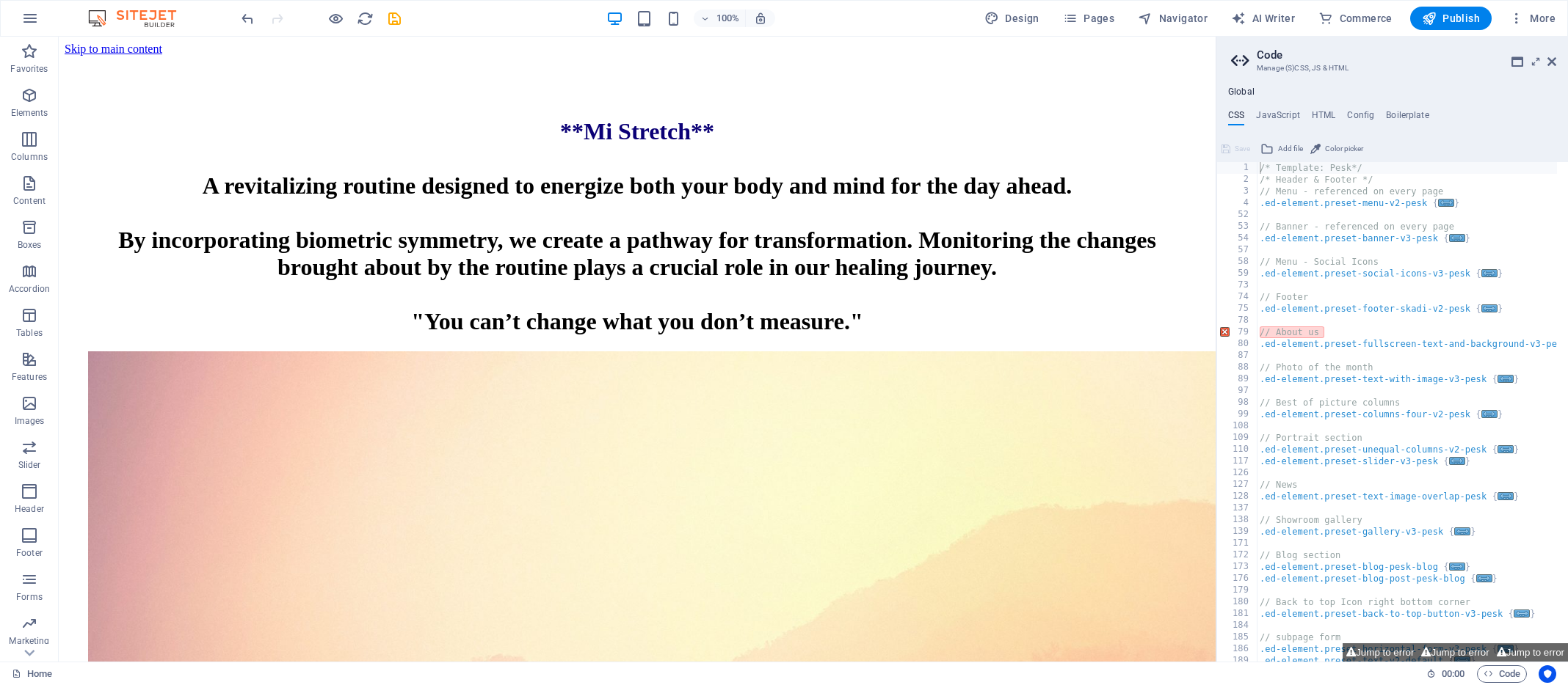
click at [186, 59] on div at bounding box center [637, 62] width 1145 height 12
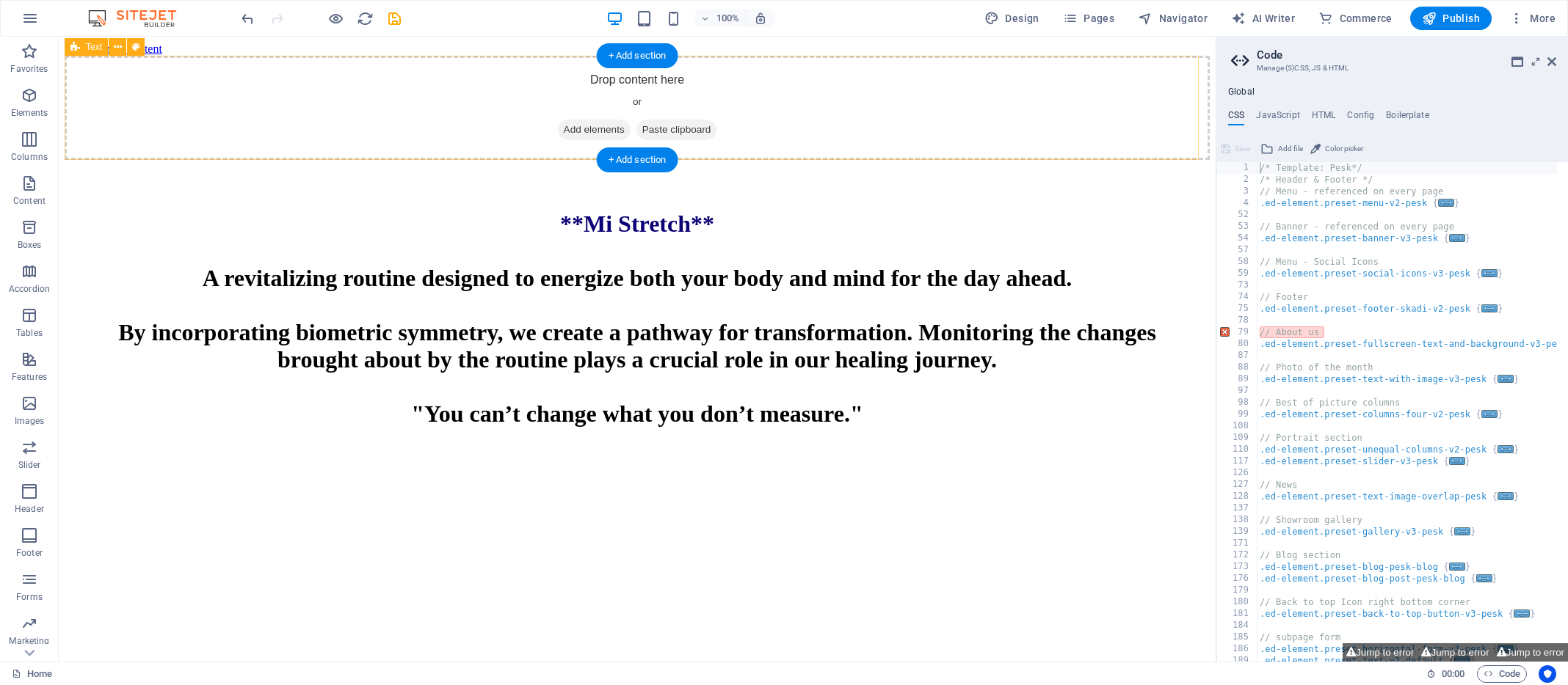
click at [247, 94] on div "Drop content here or Add elements Paste clipboard" at bounding box center [637, 107] width 1145 height 104
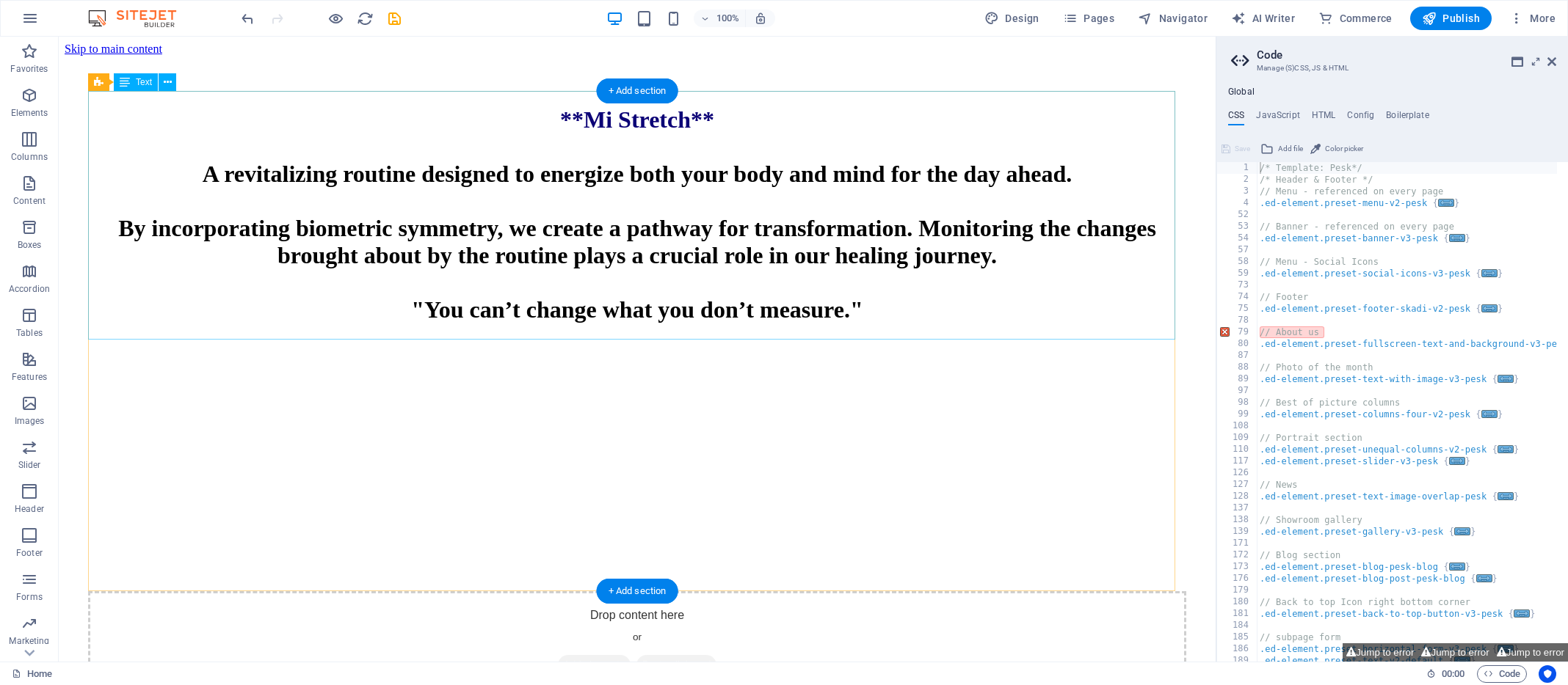
click at [230, 286] on div "**Mi Stretch** A revitalizing routine designed to energize both your body and m…" at bounding box center [637, 214] width 1098 height 217
click at [168, 83] on icon at bounding box center [168, 82] width 8 height 16
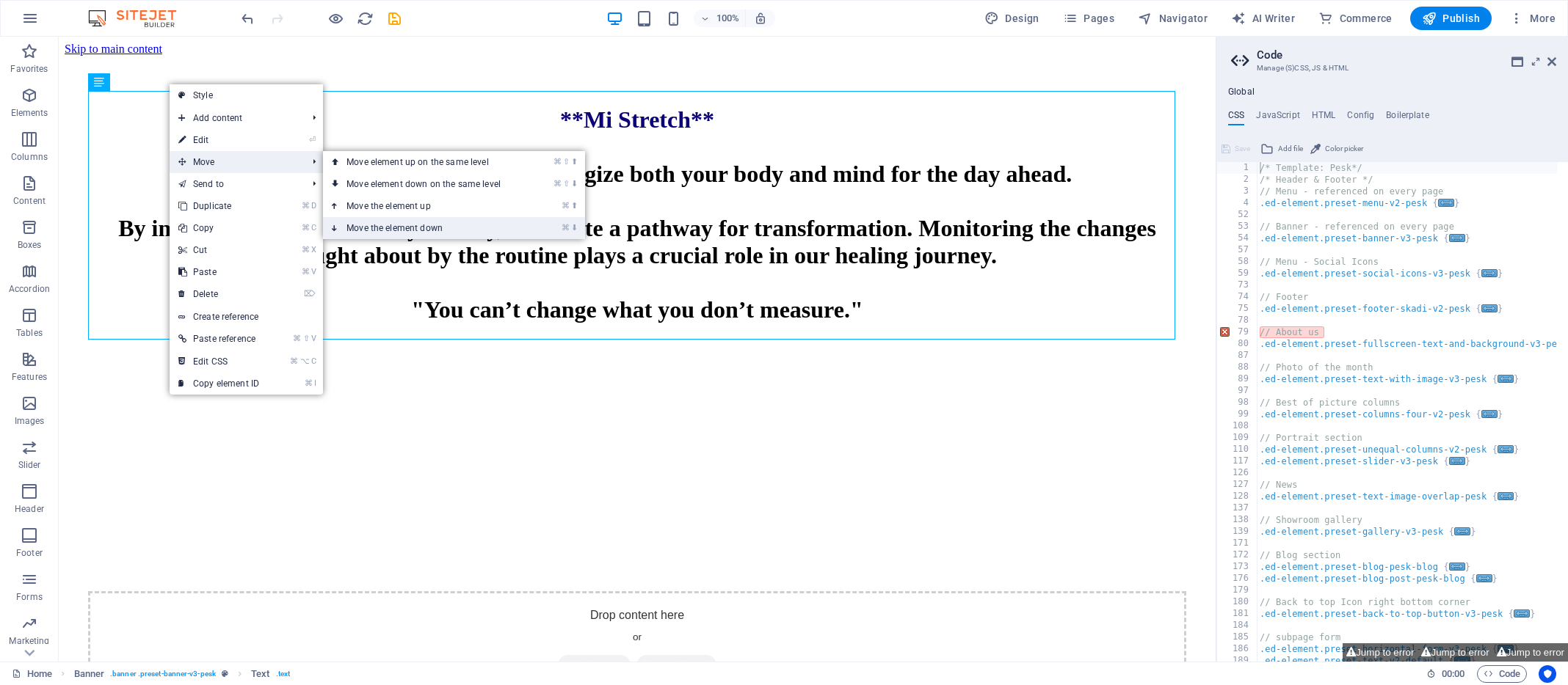
click at [359, 225] on link "⌘ ⬇ Move the element down" at bounding box center [426, 228] width 207 height 22
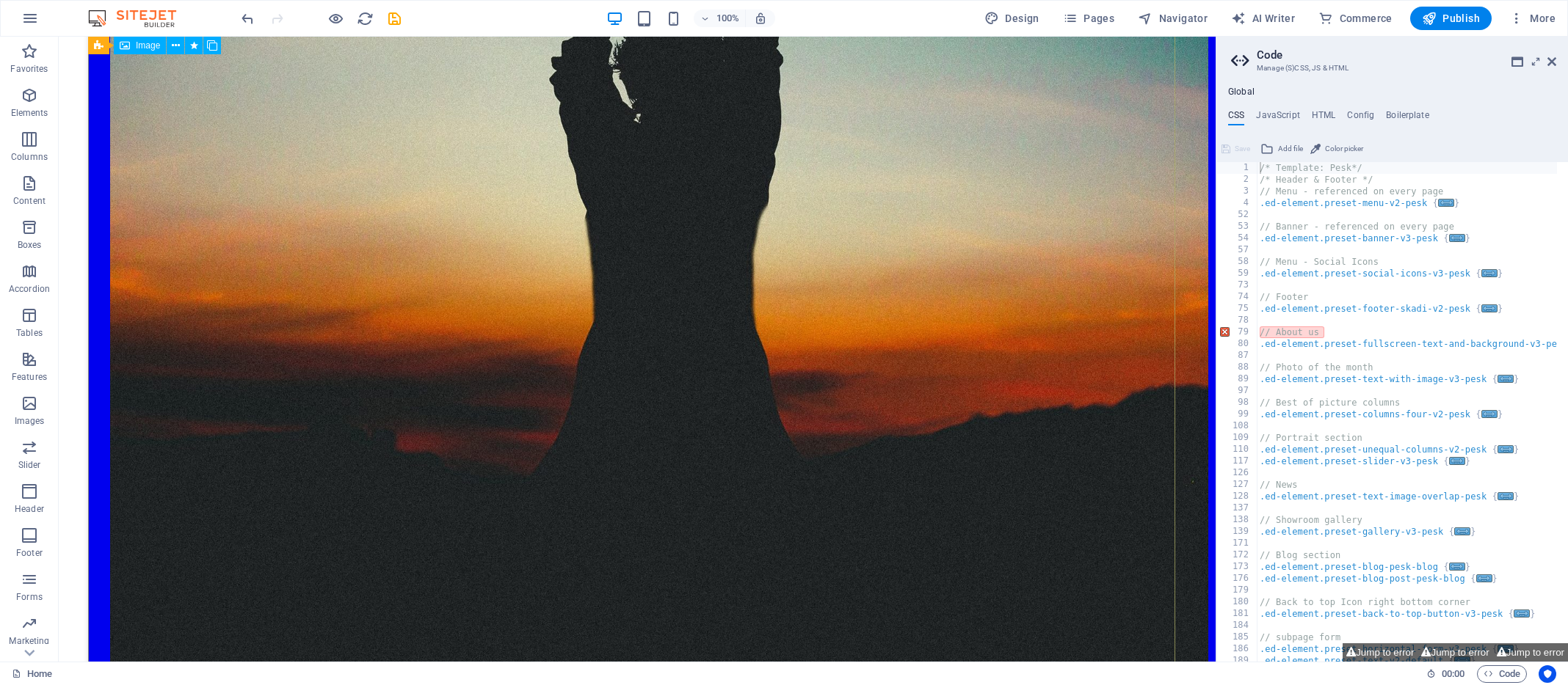
scroll to position [1802, 0]
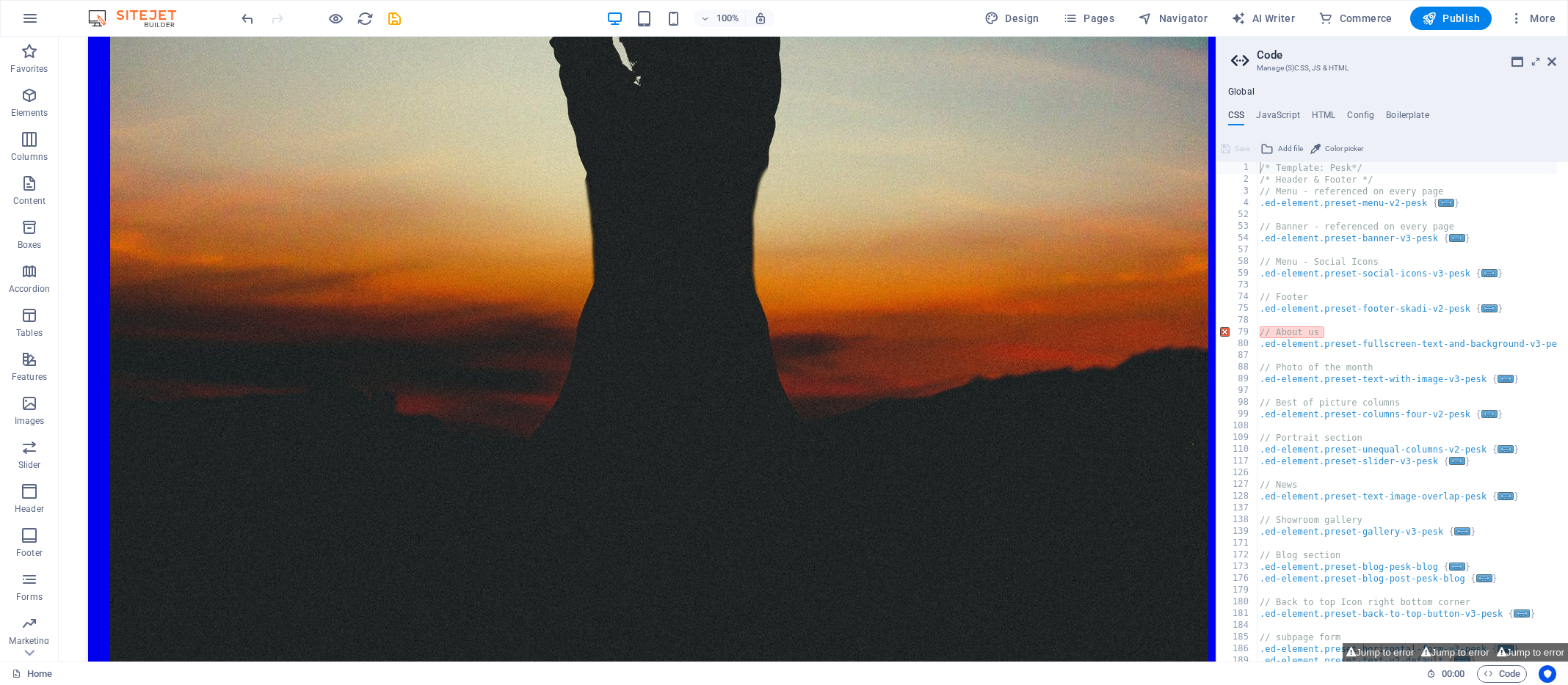
click at [890, 16] on div "100% Design Pages Navigator AI Writer Commerce Publish More" at bounding box center [900, 18] width 1323 height 23
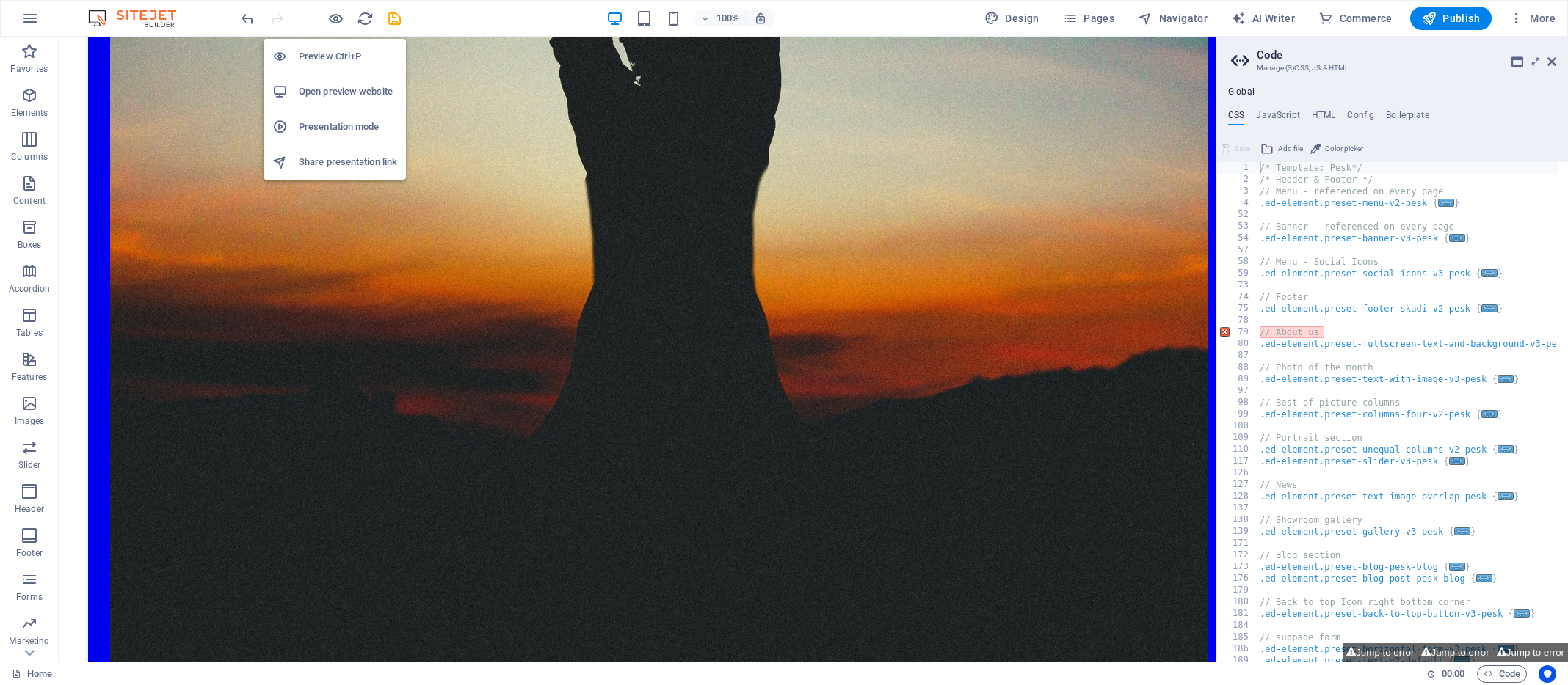
click at [351, 91] on h6 "Open preview website" at bounding box center [348, 91] width 98 height 17
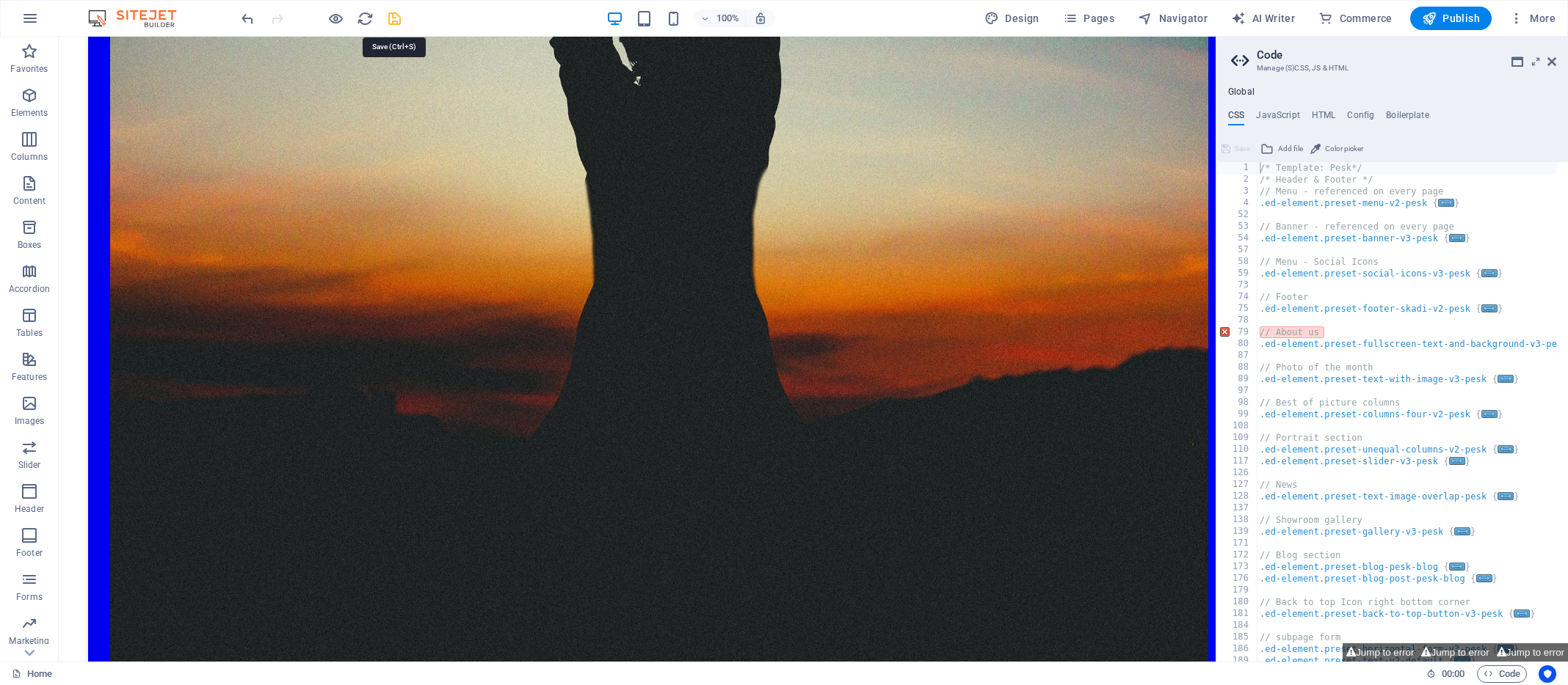
click at [396, 17] on icon "save" at bounding box center [394, 18] width 17 height 17
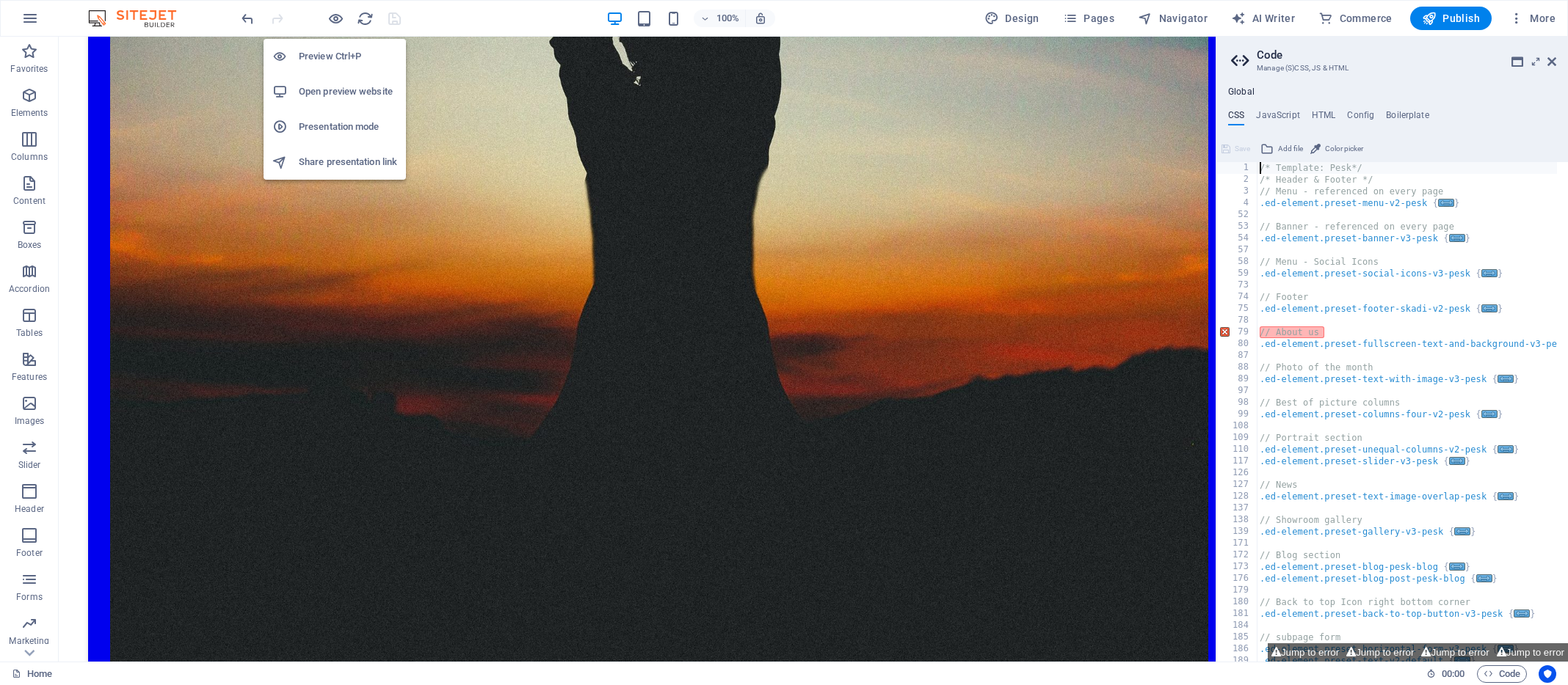
click at [337, 55] on h6 "Preview Ctrl+P" at bounding box center [348, 56] width 98 height 17
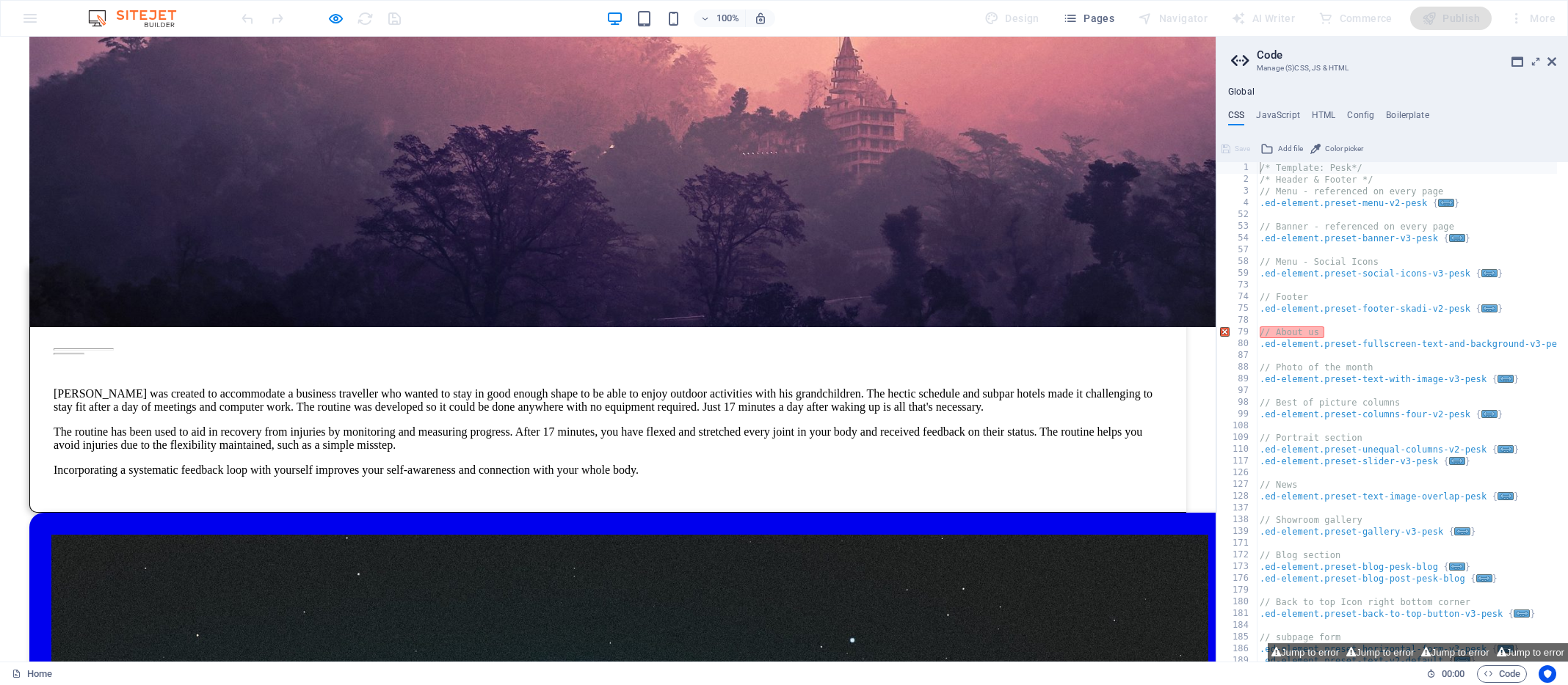
scroll to position [0, 0]
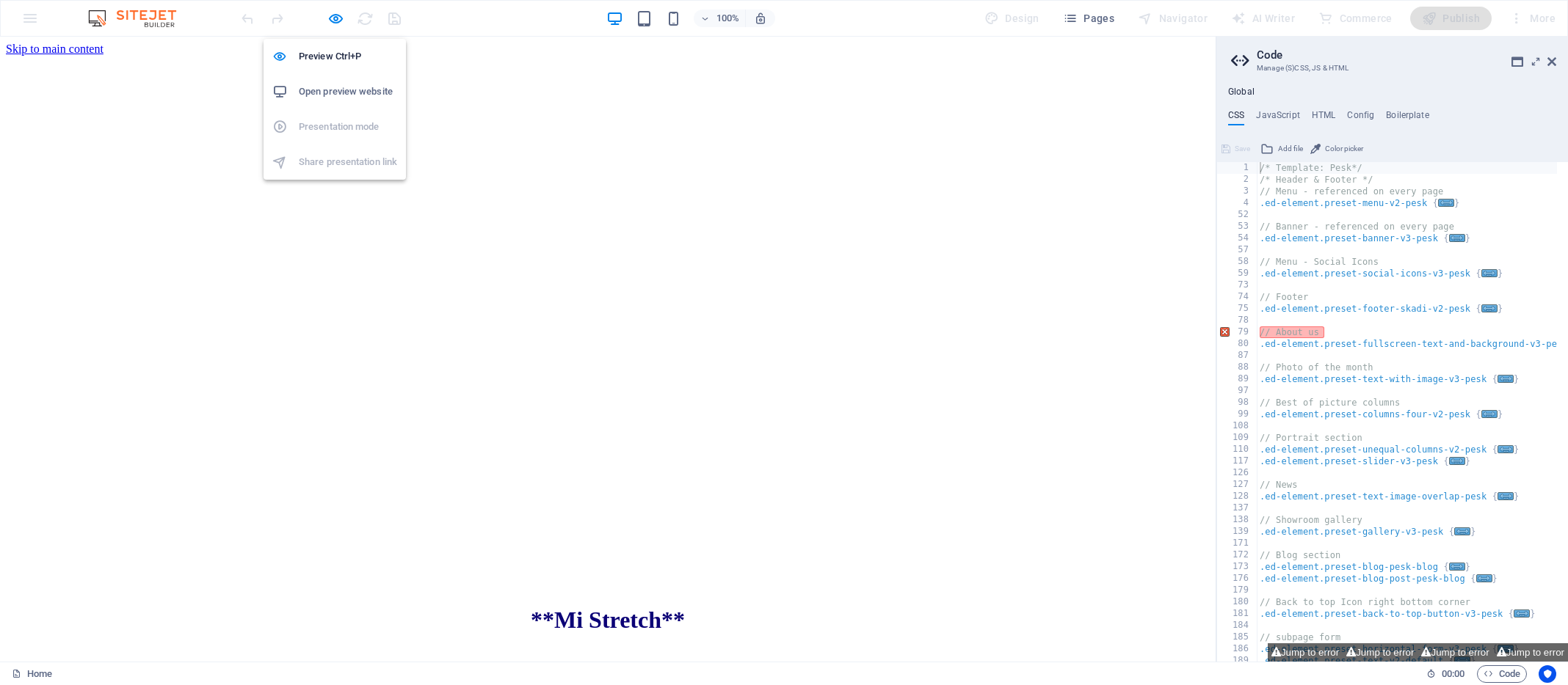
click at [340, 91] on h6 "Open preview website" at bounding box center [348, 91] width 98 height 17
click at [561, 607] on span "**Mi Stretch**" at bounding box center [607, 620] width 154 height 27
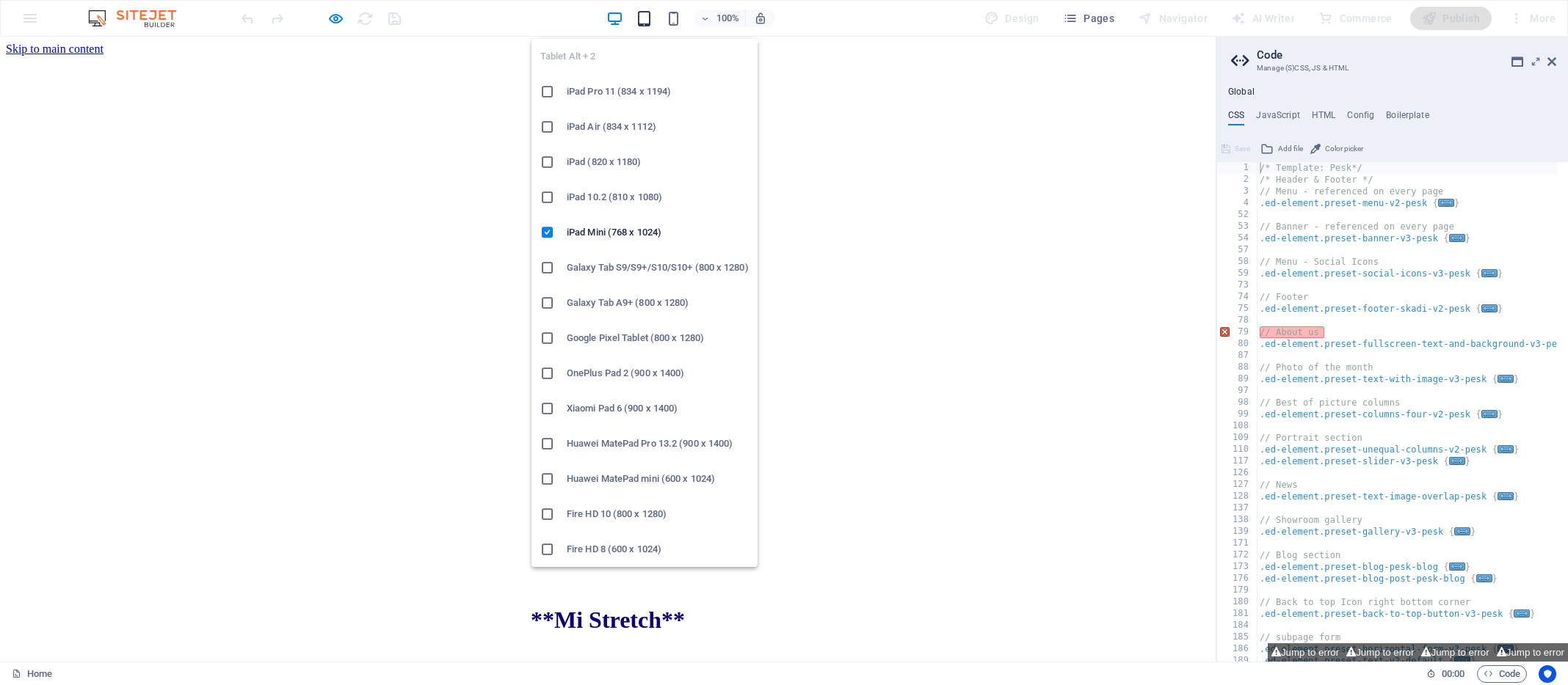
click at [646, 17] on icon "button" at bounding box center [644, 18] width 17 height 17
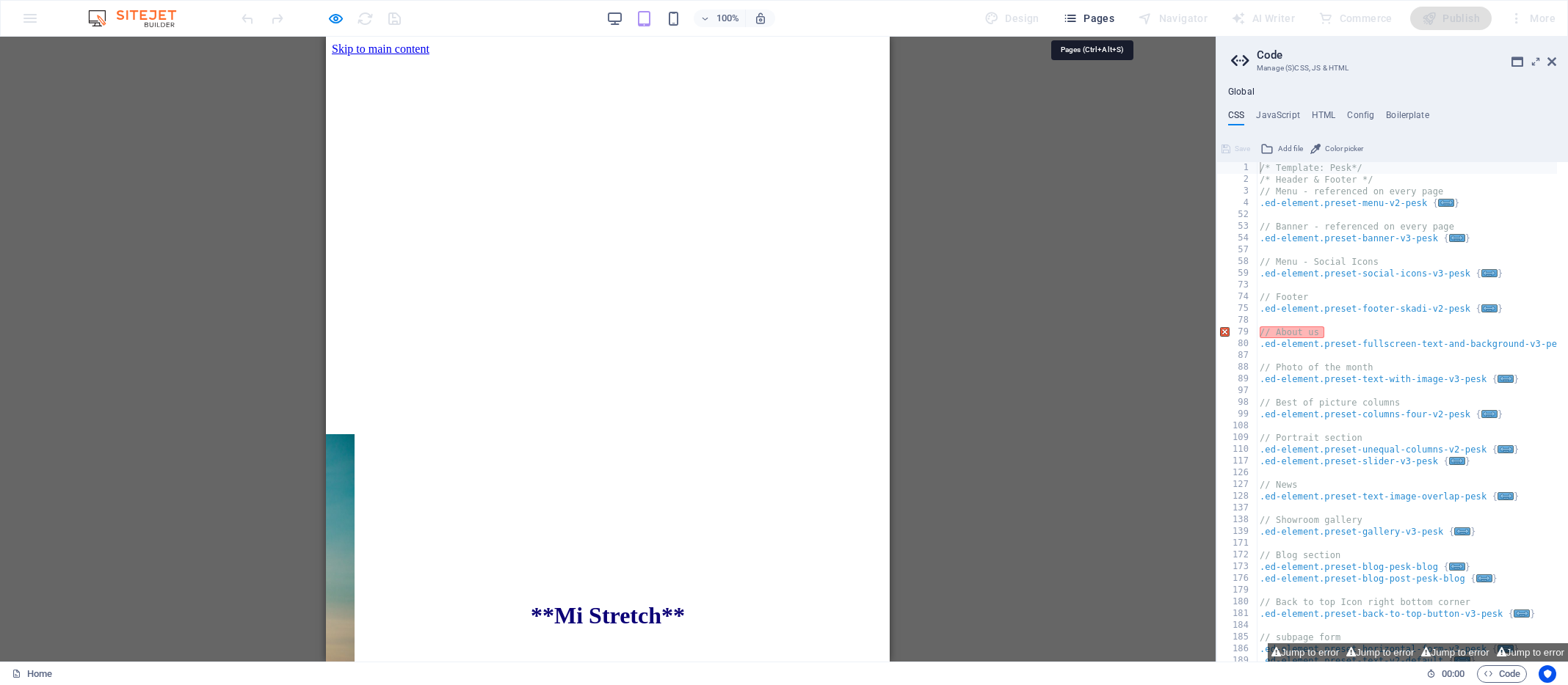
click at [1102, 15] on span "Pages" at bounding box center [1089, 18] width 52 height 15
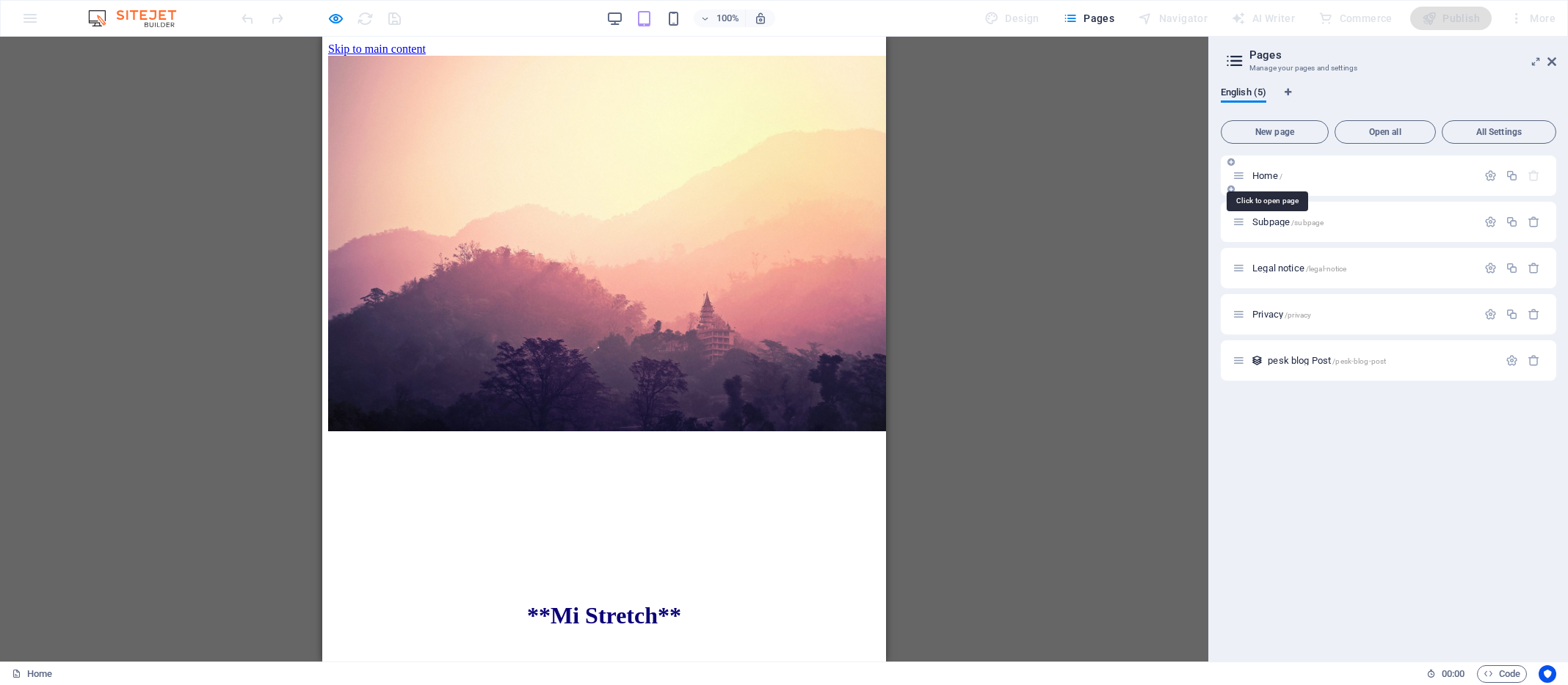
click at [1265, 172] on span "Home /" at bounding box center [1268, 175] width 30 height 11
click at [1268, 176] on span "Home /" at bounding box center [1268, 175] width 30 height 11
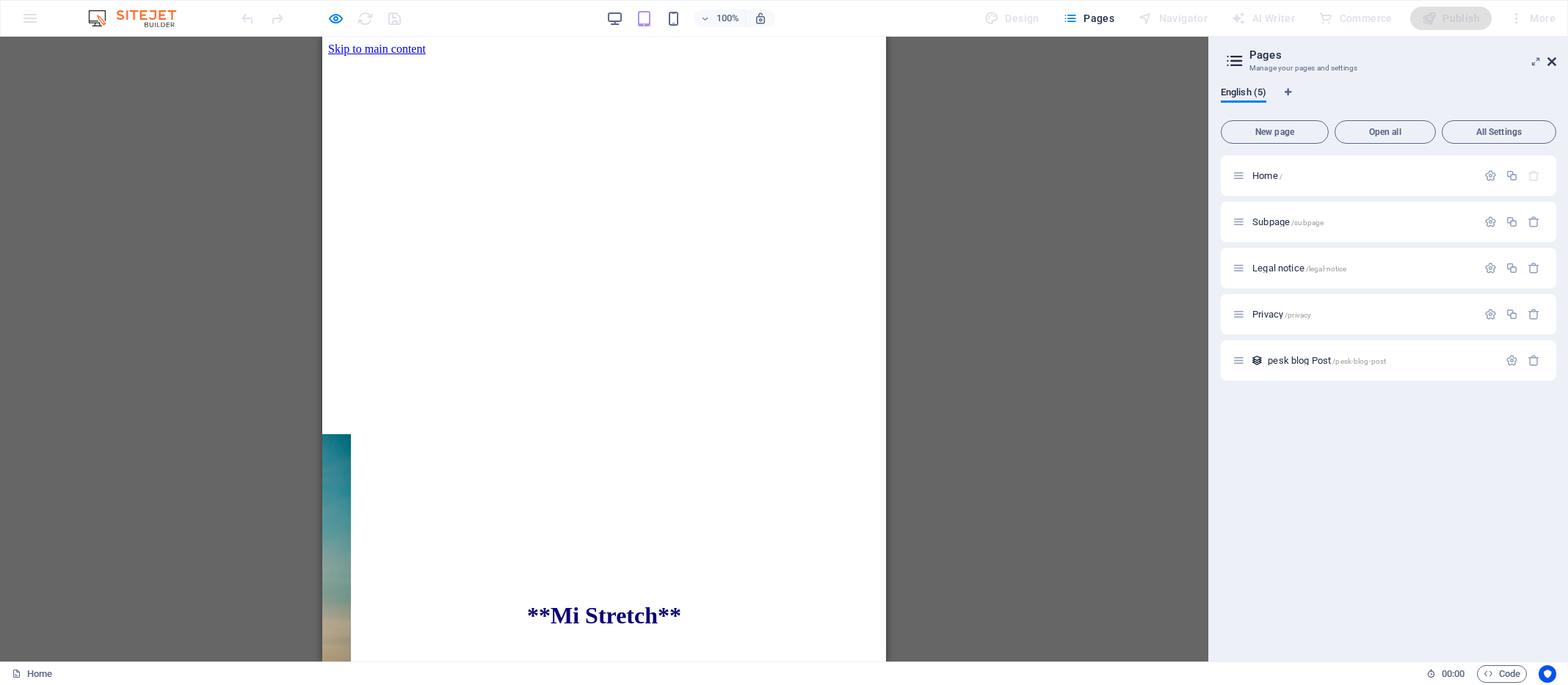
click at [1552, 59] on icon at bounding box center [1551, 62] width 9 height 12
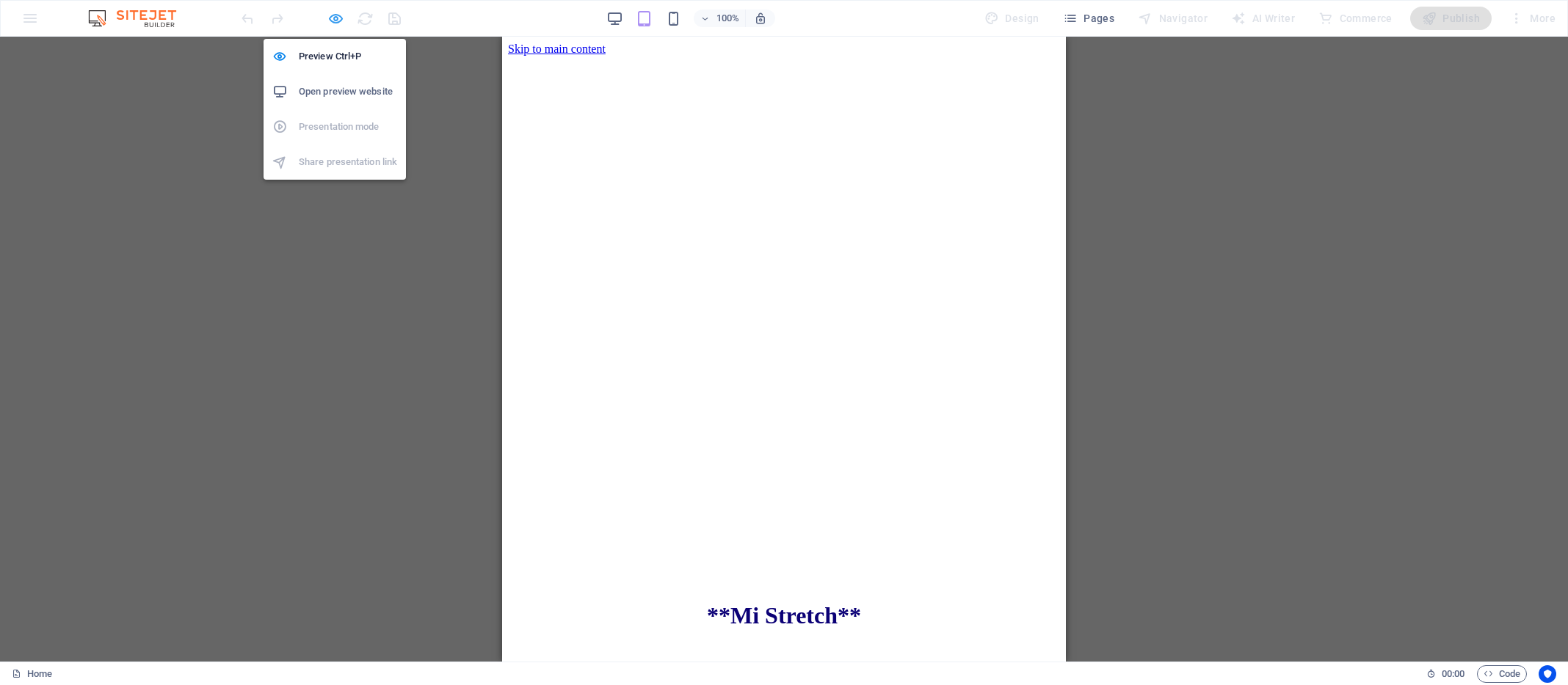
click at [334, 18] on icon "button" at bounding box center [336, 18] width 17 height 17
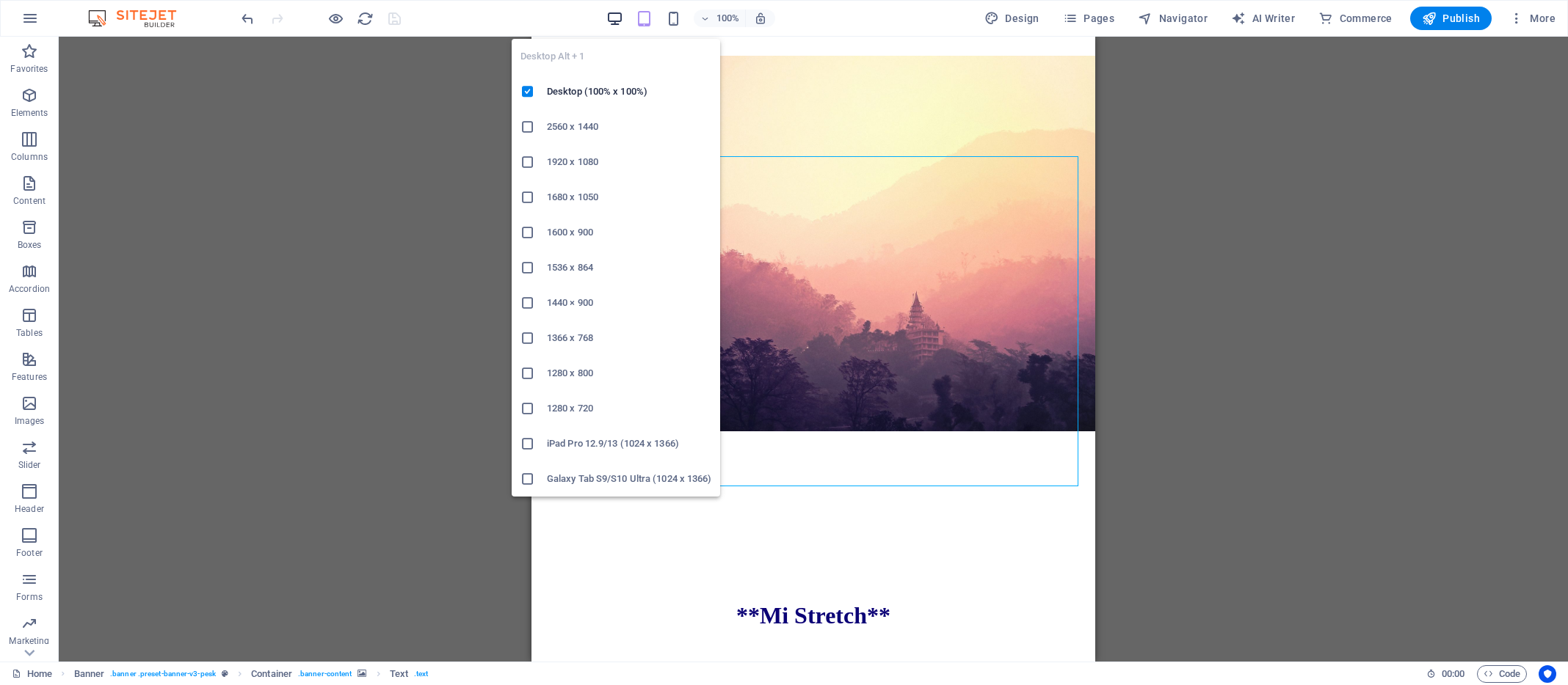
click at [621, 17] on icon "button" at bounding box center [615, 18] width 17 height 17
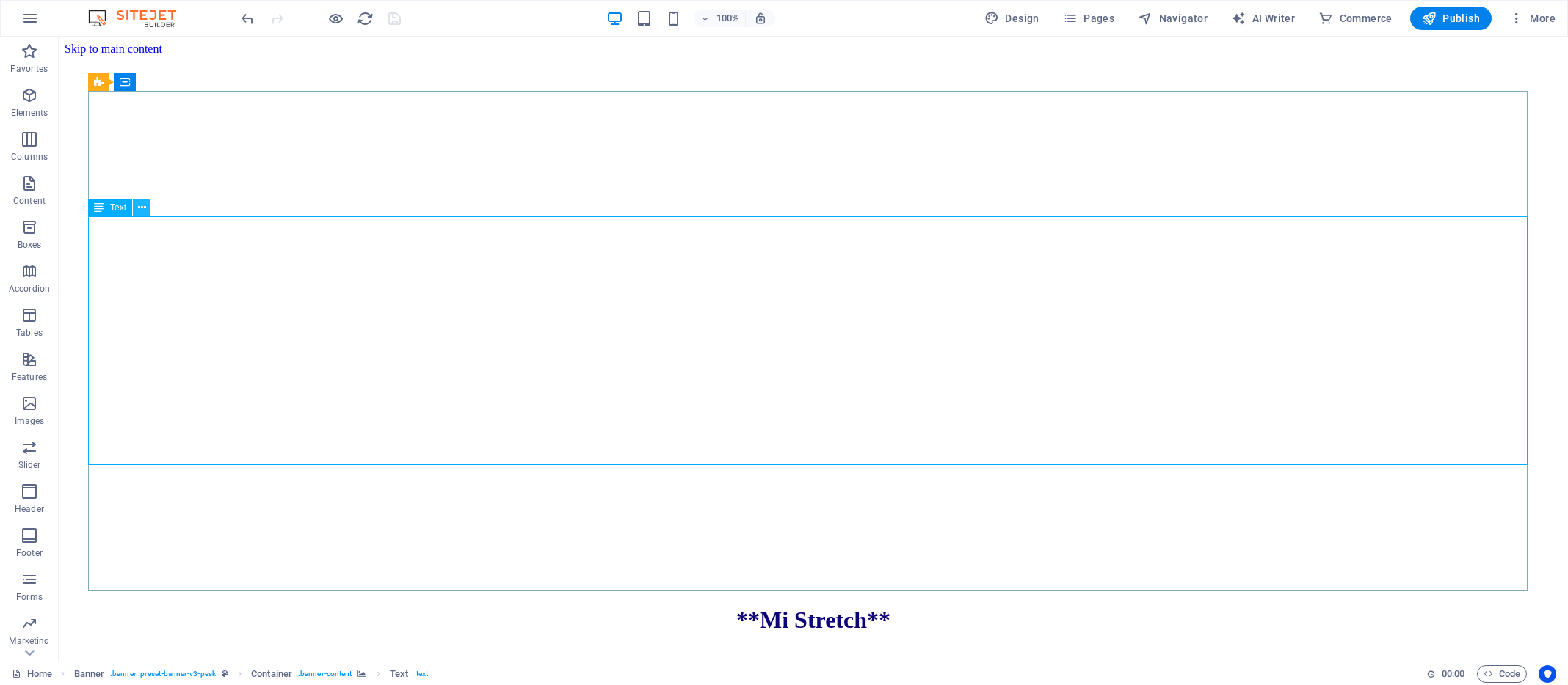
click at [141, 207] on icon at bounding box center [142, 208] width 8 height 16
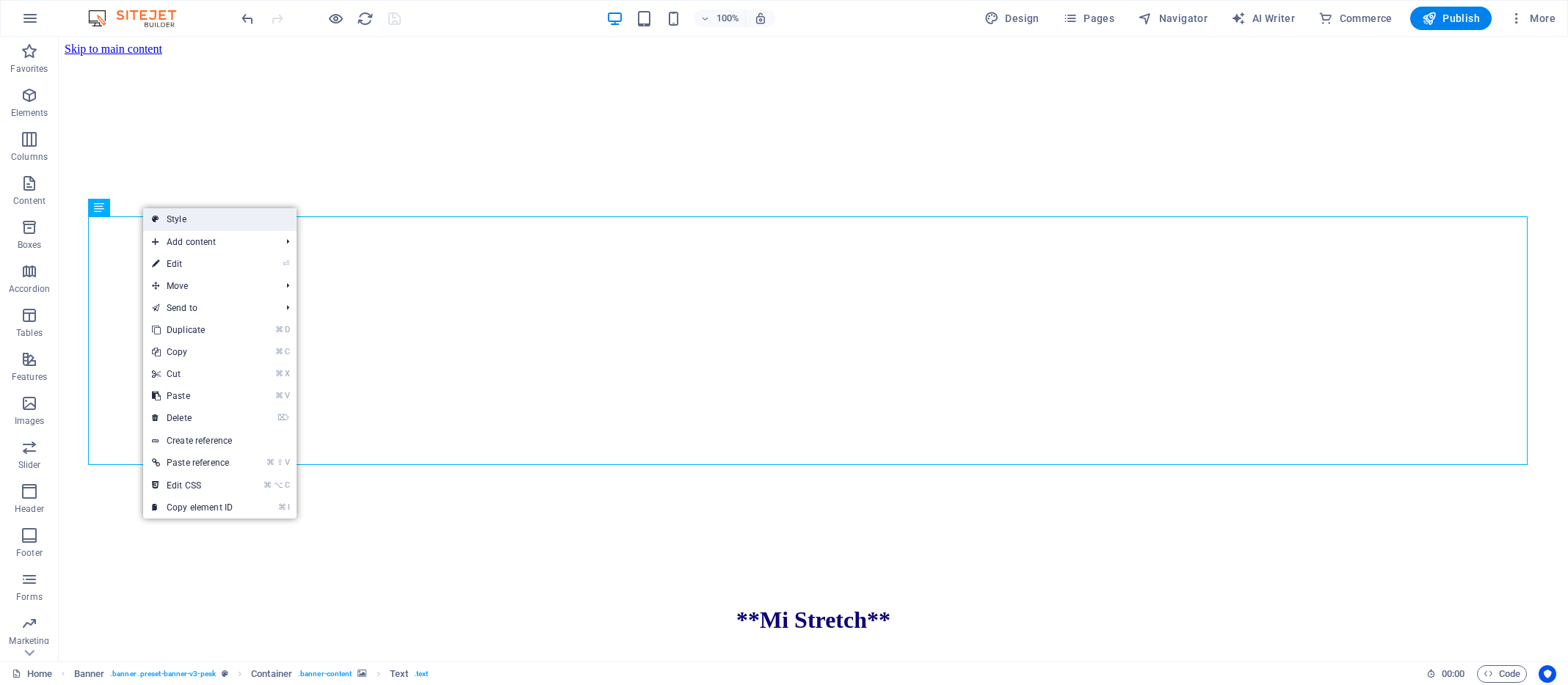
click at [178, 217] on link "Style" at bounding box center [220, 219] width 153 height 22
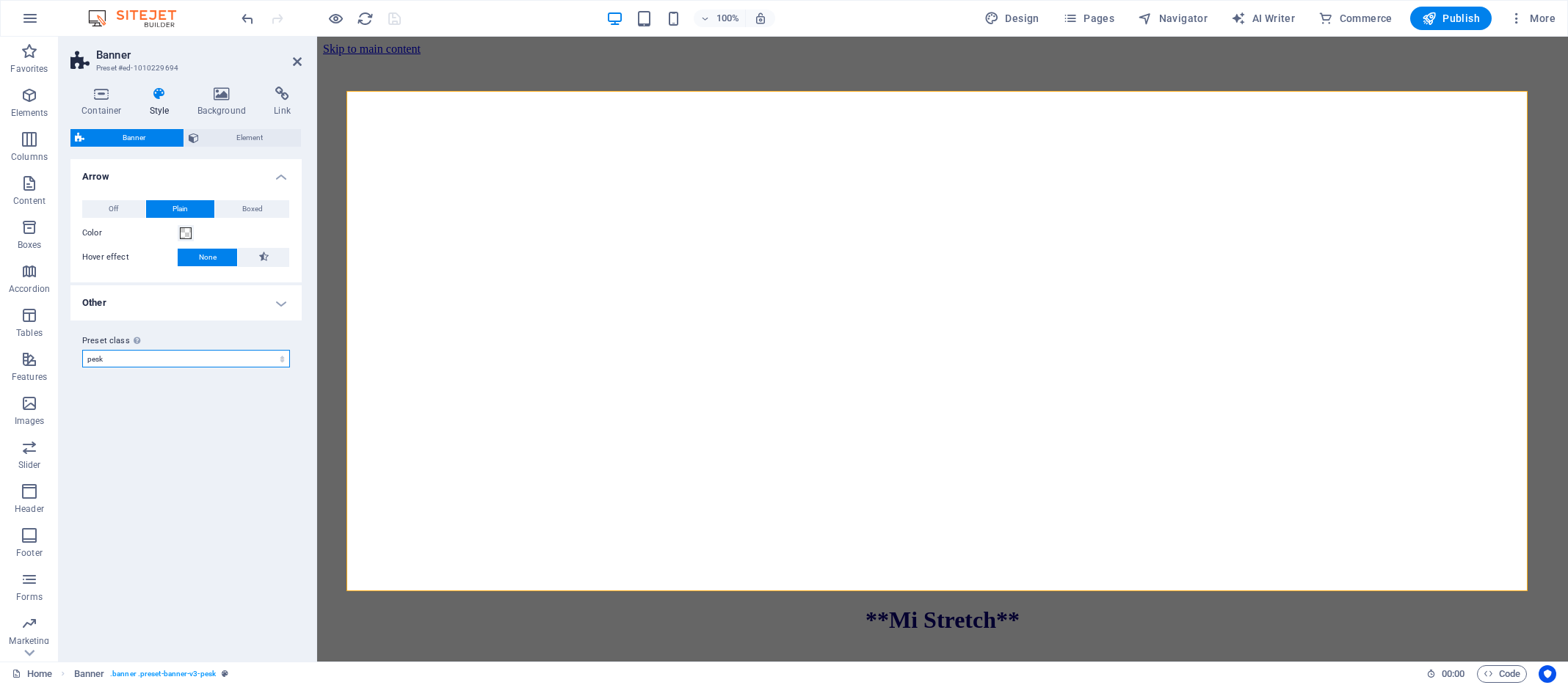
click at [283, 359] on select "pesk Add preset class" at bounding box center [186, 358] width 208 height 17
click at [82, 350] on select "pesk Add preset class" at bounding box center [186, 358] width 208 height 17
click at [248, 206] on span "Boxed" at bounding box center [252, 209] width 21 height 17
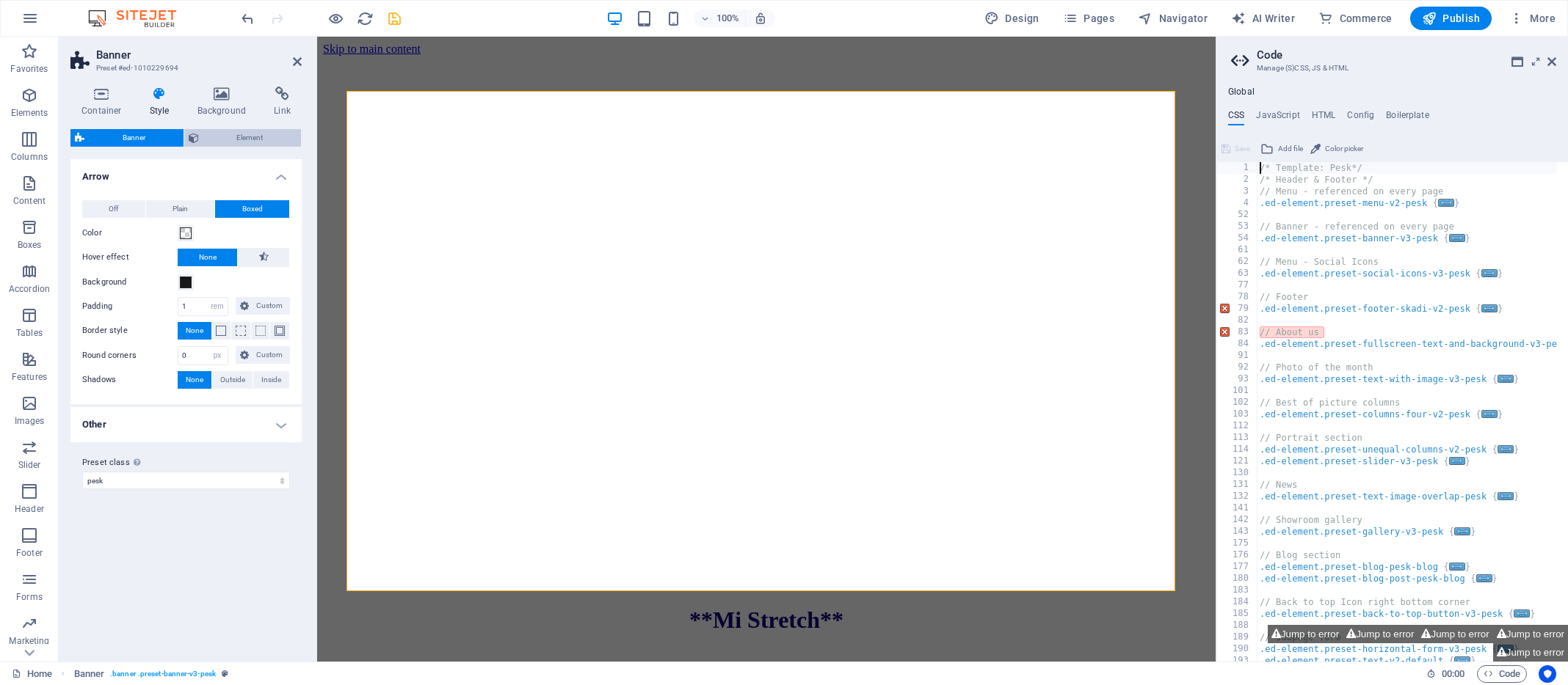
click at [243, 136] on span "Element" at bounding box center [250, 137] width 94 height 17
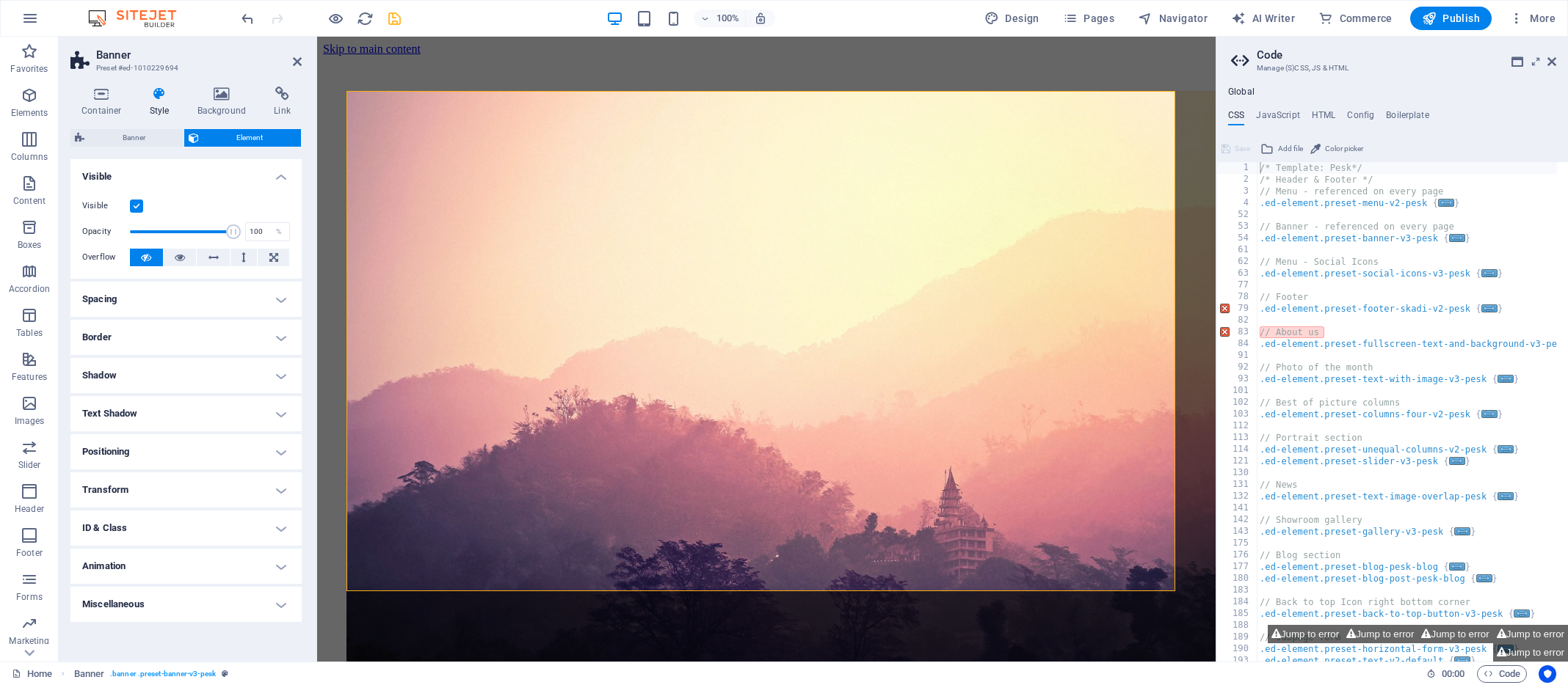
click at [283, 412] on h4 "Text Shadow" at bounding box center [186, 414] width 231 height 35
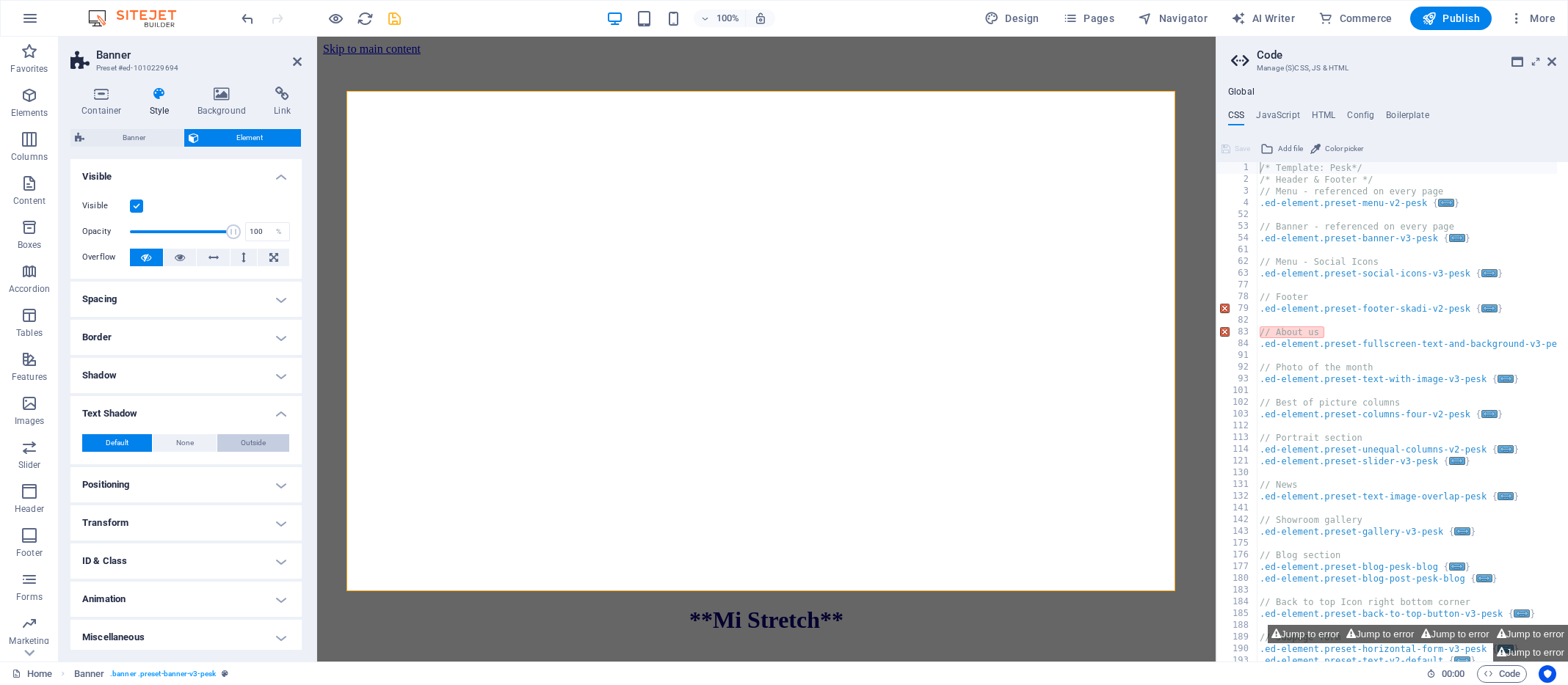
click at [243, 440] on span "Outside" at bounding box center [253, 442] width 25 height 17
type input "2"
type input "4"
click at [132, 439] on button "Default" at bounding box center [117, 442] width 70 height 17
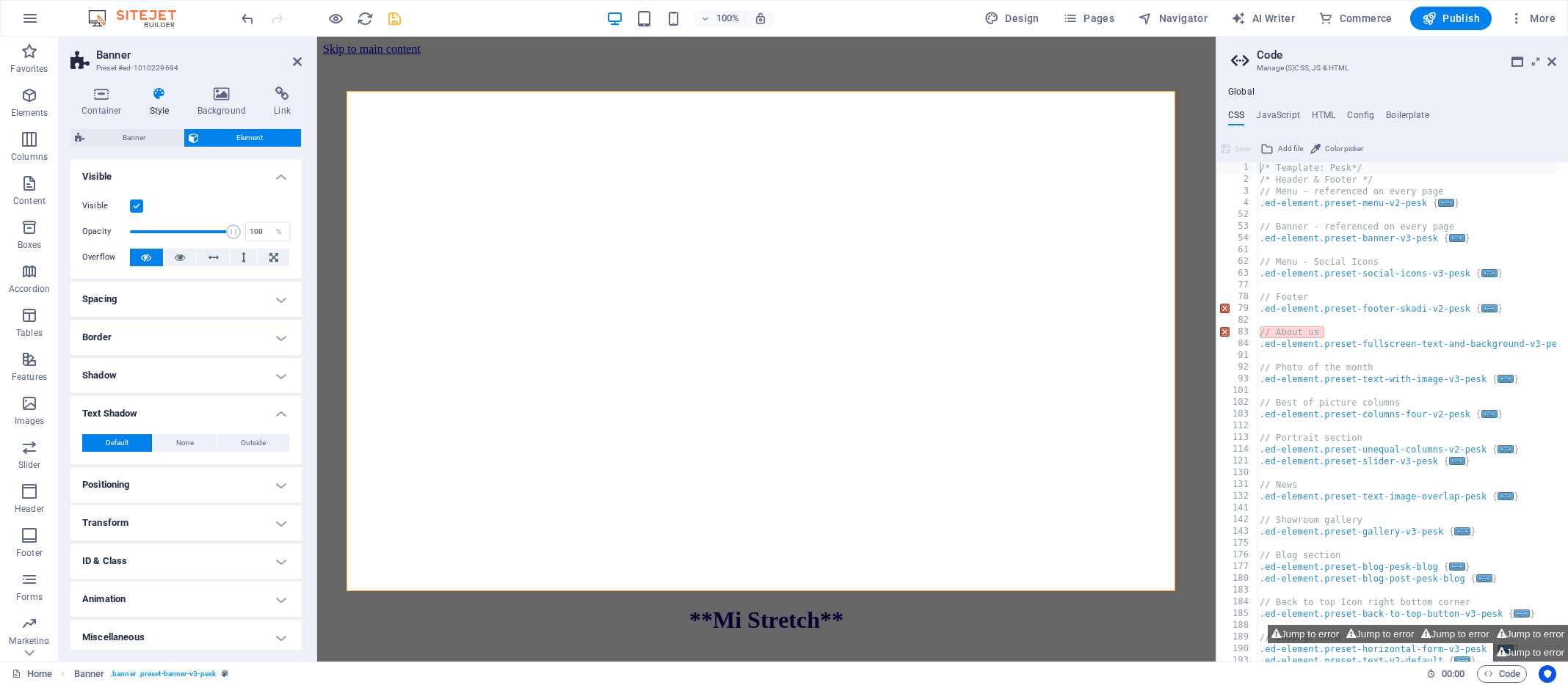
scroll to position [3, 0]
click at [281, 594] on h4 "Animation" at bounding box center [186, 596] width 231 height 35
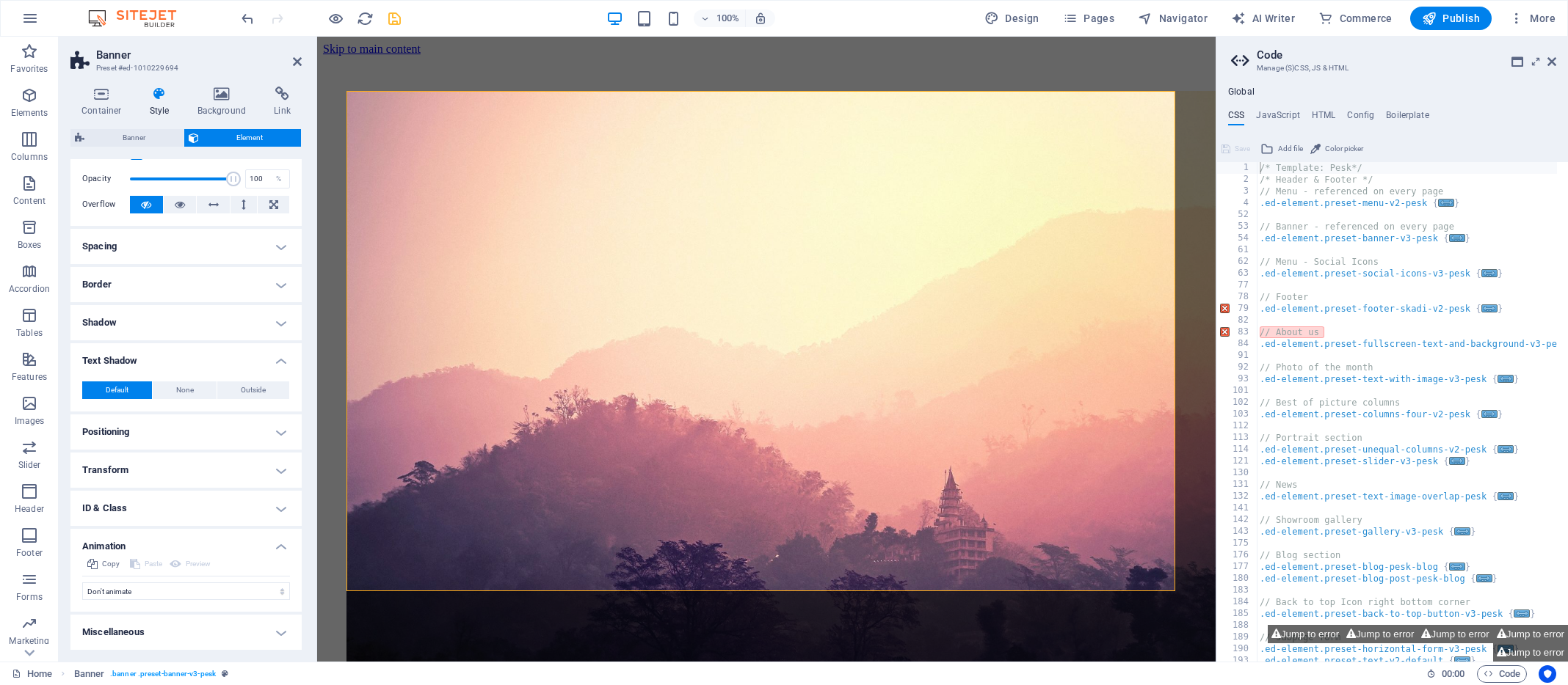
click at [446, 110] on img "1/4" at bounding box center [796, 390] width 898 height 599
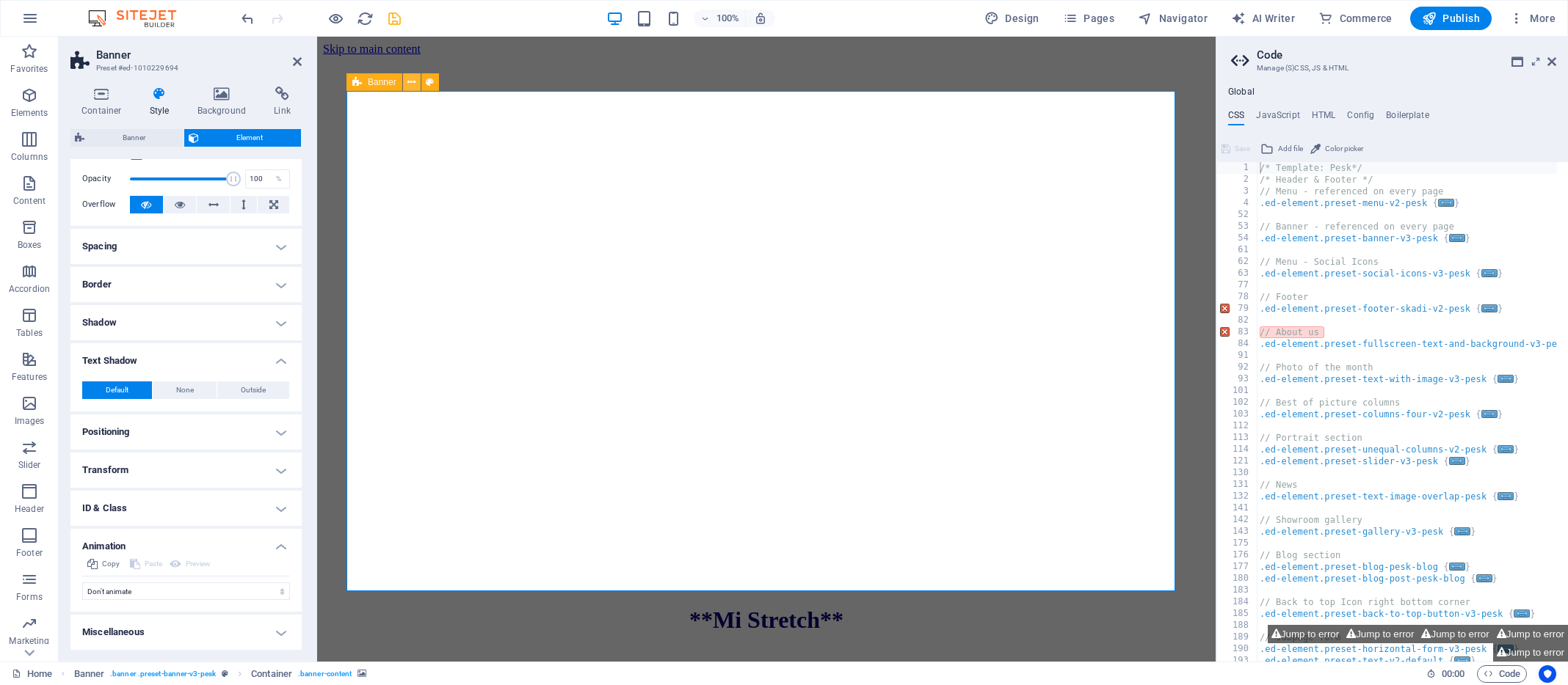
click at [412, 80] on icon at bounding box center [412, 82] width 8 height 16
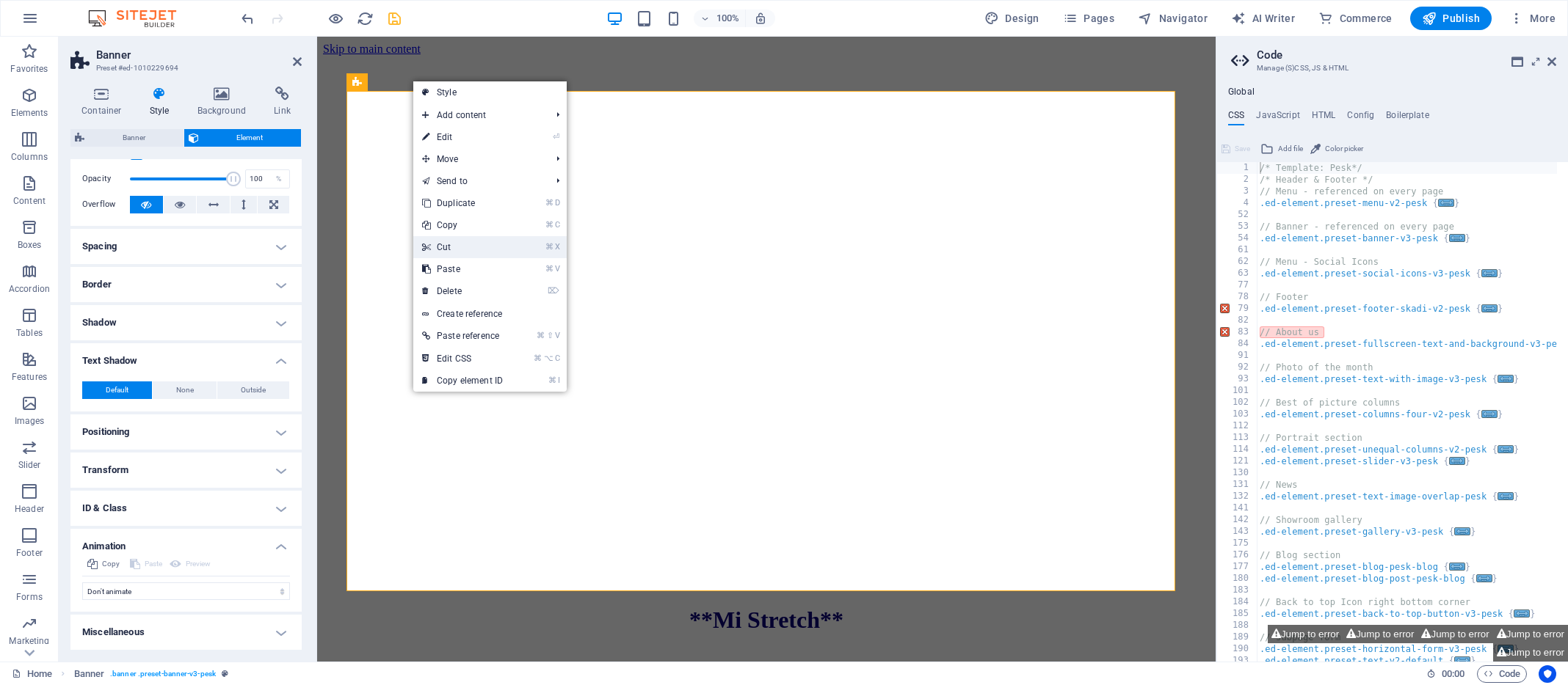
click at [453, 247] on link "⌘ X Cut" at bounding box center [462, 247] width 98 height 22
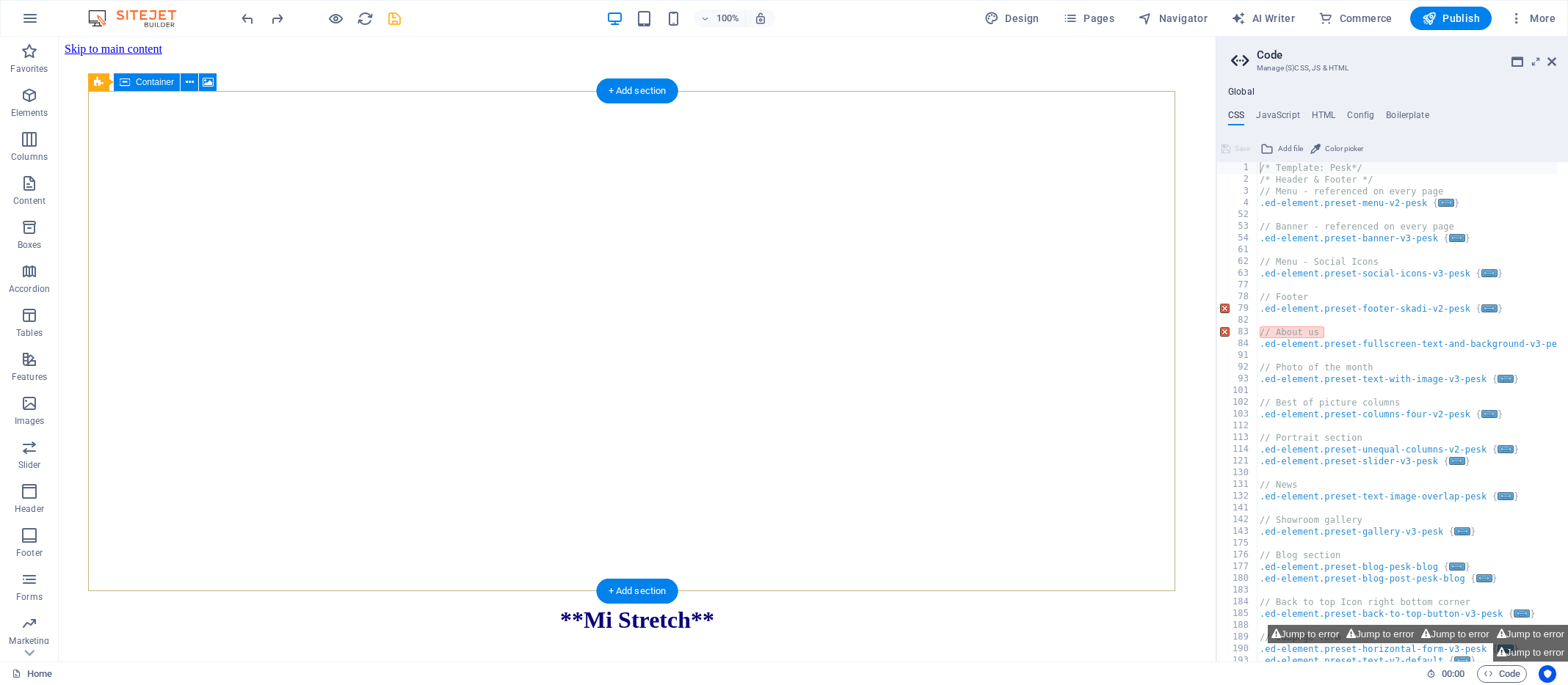
click at [441, 121] on div "**Mi Stretch** A revitalizing routine designed to energize both your body and m…" at bounding box center [637, 465] width 1098 height 749
click at [390, 132] on div "**Mi Stretch** A revitalizing routine designed to energize both your body and m…" at bounding box center [637, 465] width 1098 height 749
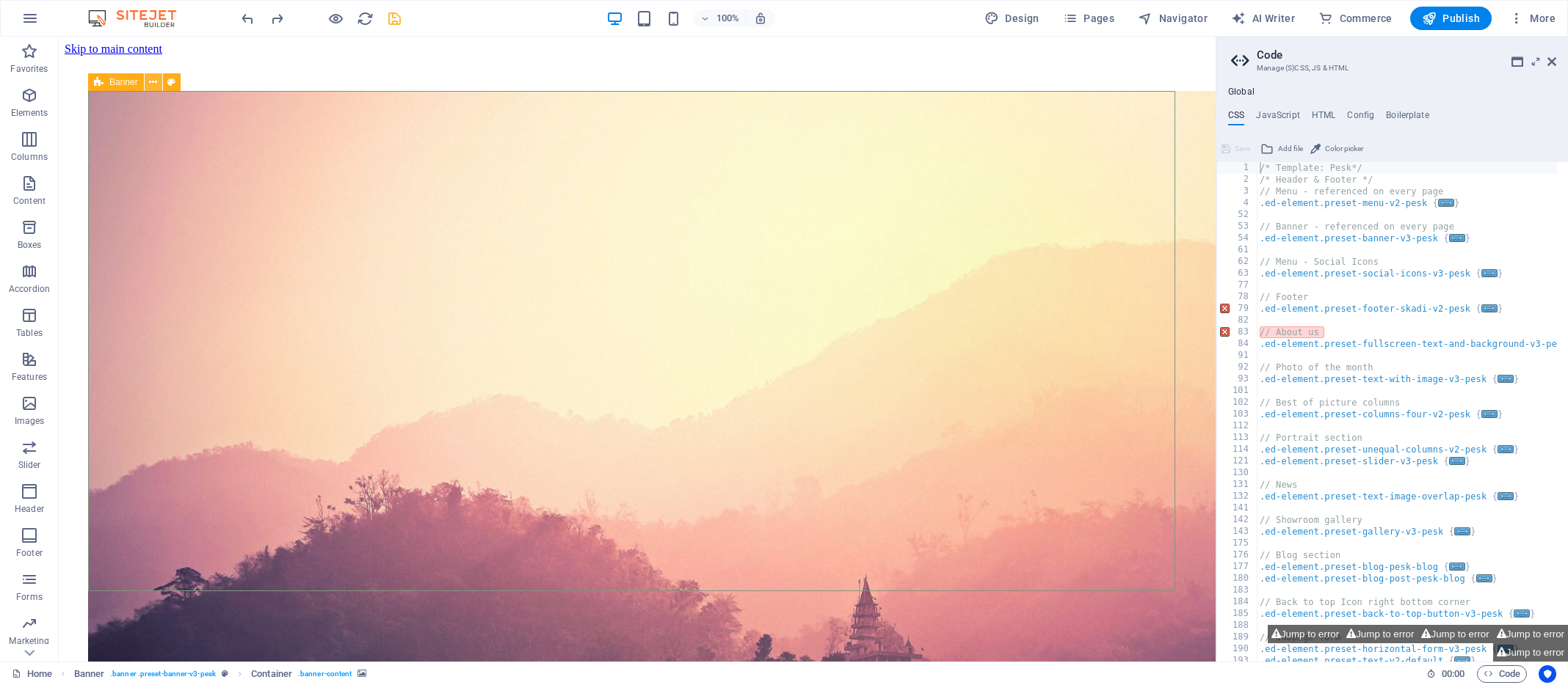
click at [153, 81] on icon at bounding box center [153, 82] width 8 height 16
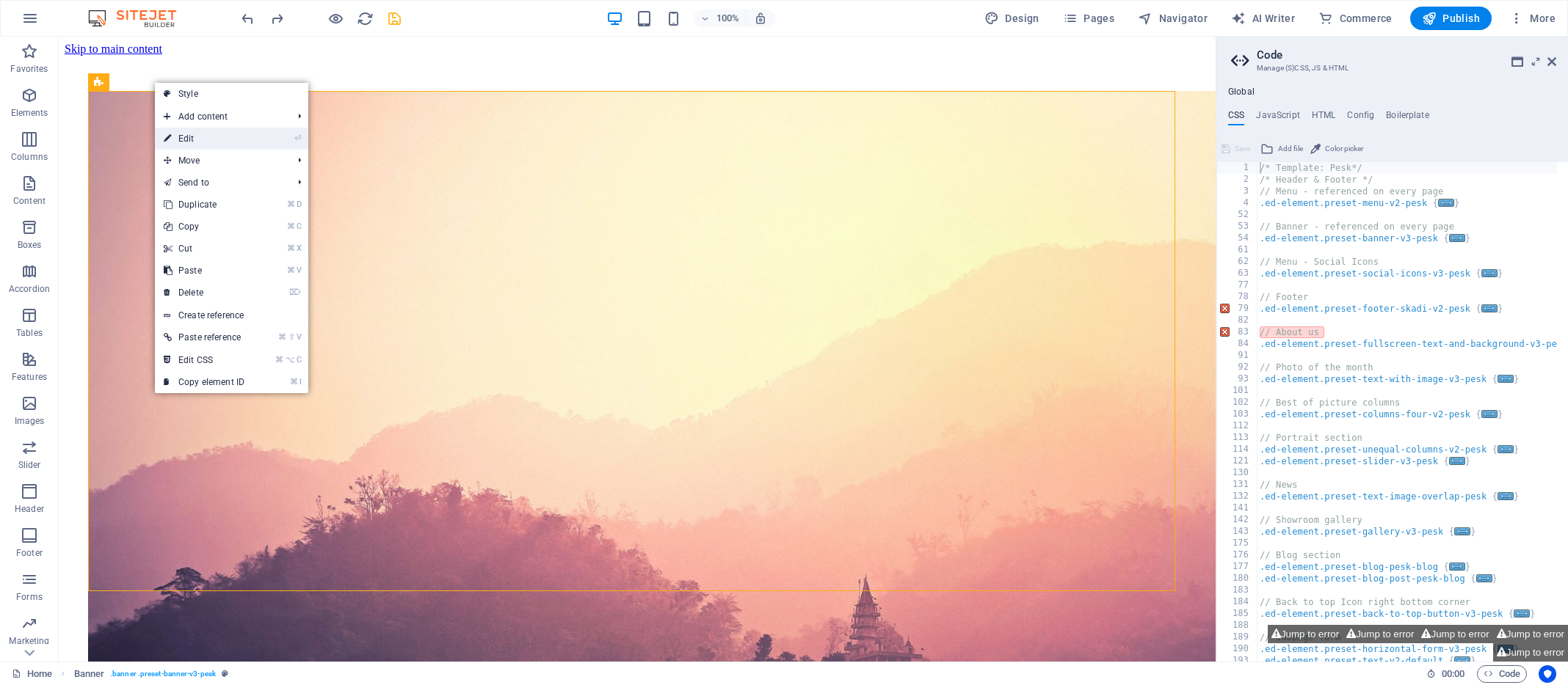
click at [181, 134] on link "⏎ Edit" at bounding box center [204, 139] width 98 height 22
select select "rem"
select select "px"
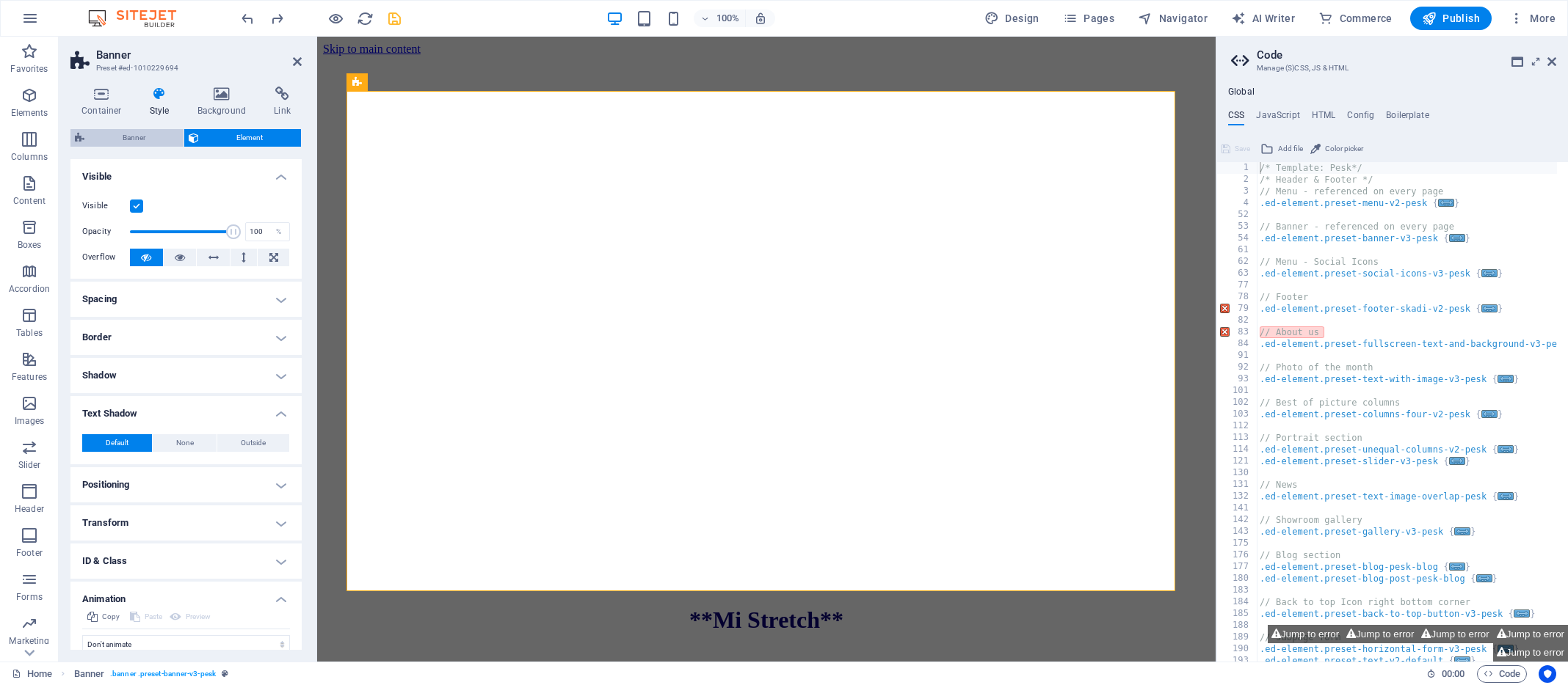
click at [132, 136] on span "Banner" at bounding box center [134, 137] width 91 height 17
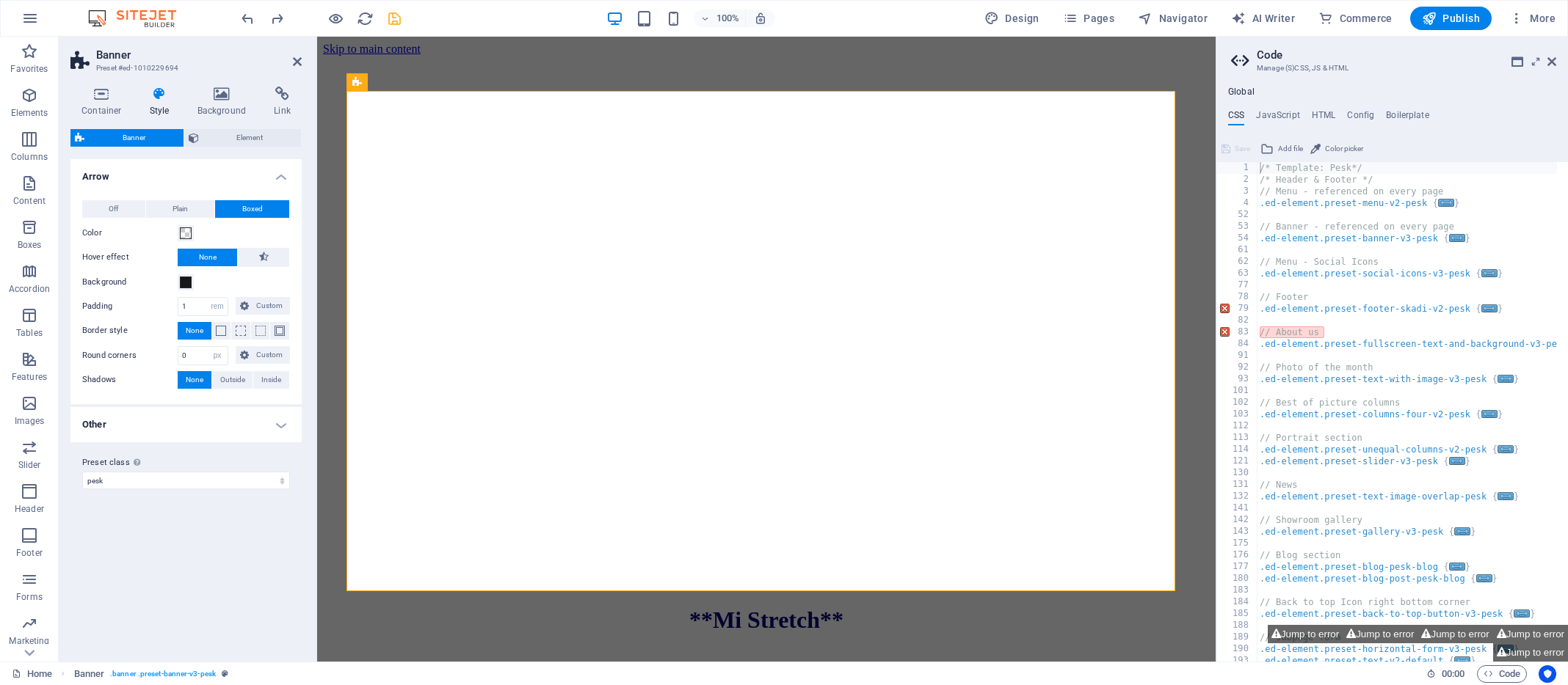
drag, startPoint x: 437, startPoint y: 190, endPoint x: 438, endPoint y: 178, distance: 12.0
click at [438, 178] on div "**Mi Stretch** A revitalizing routine designed to energize both your body and m…" at bounding box center [767, 492] width 840 height 803
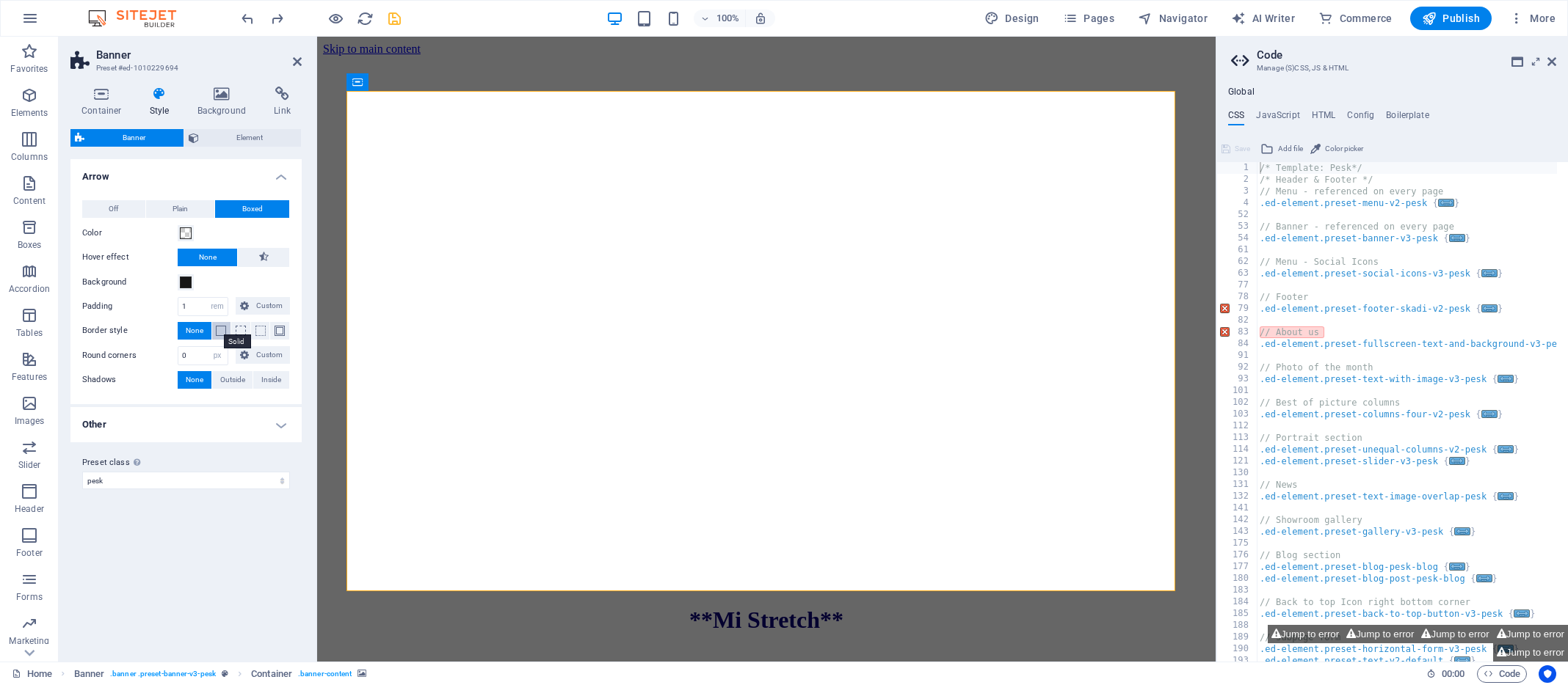
click at [221, 330] on span at bounding box center [220, 331] width 10 height 10
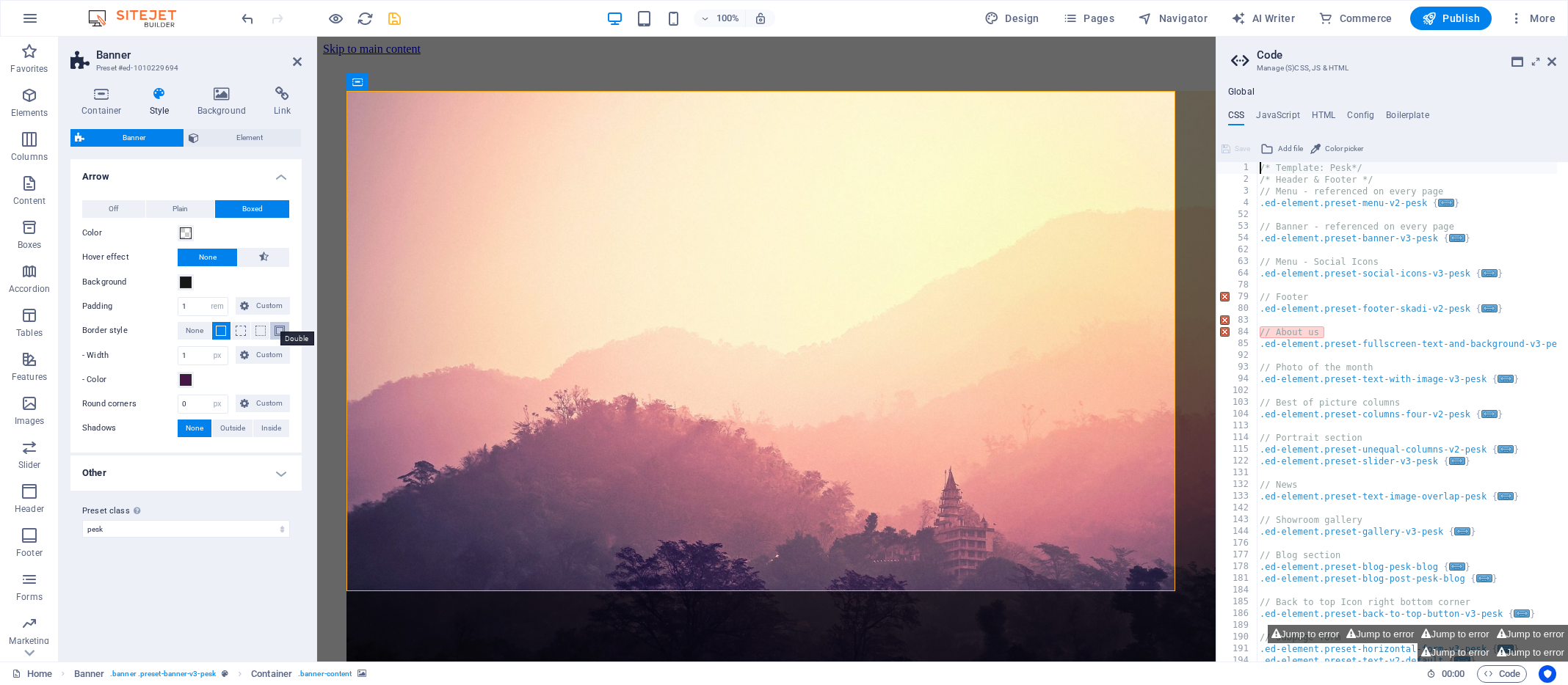
click at [278, 328] on span at bounding box center [279, 331] width 10 height 10
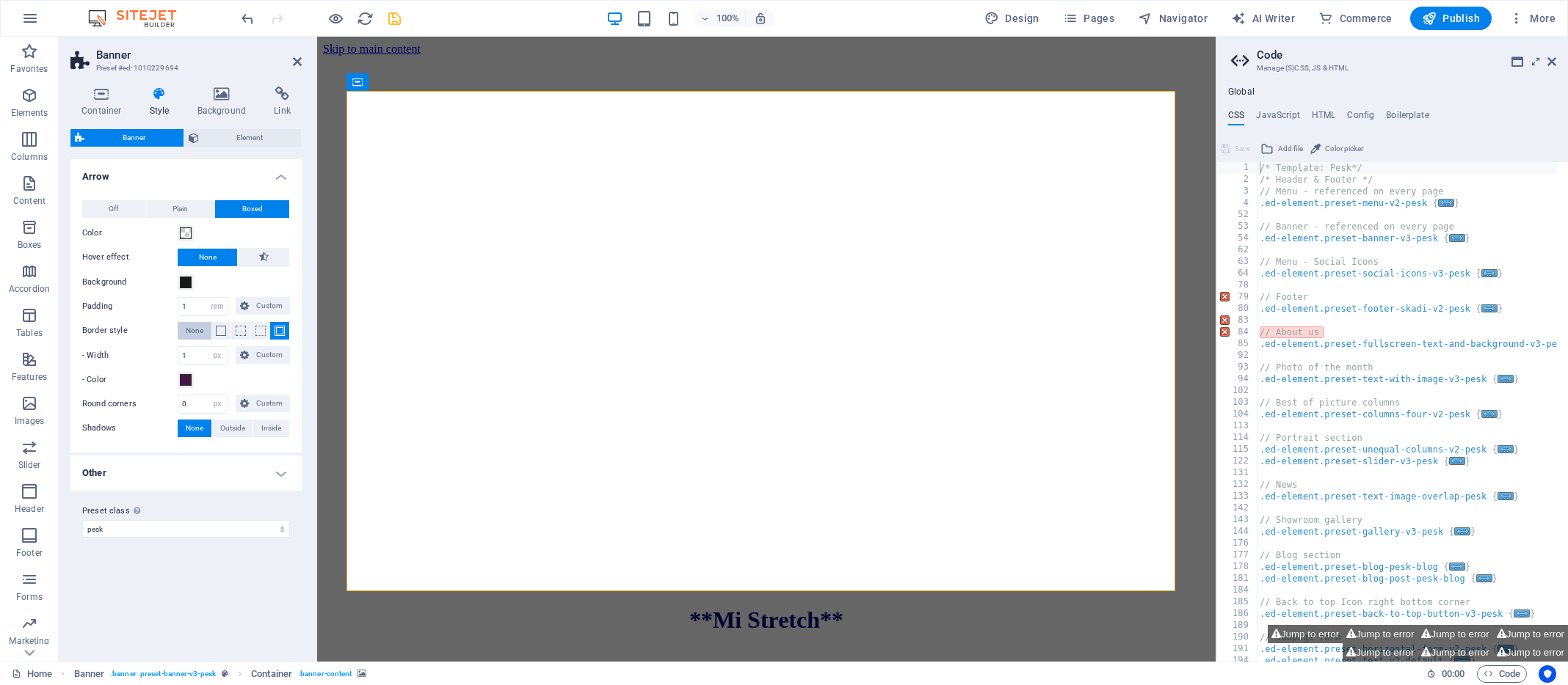
click at [201, 330] on span "None" at bounding box center [194, 330] width 17 height 17
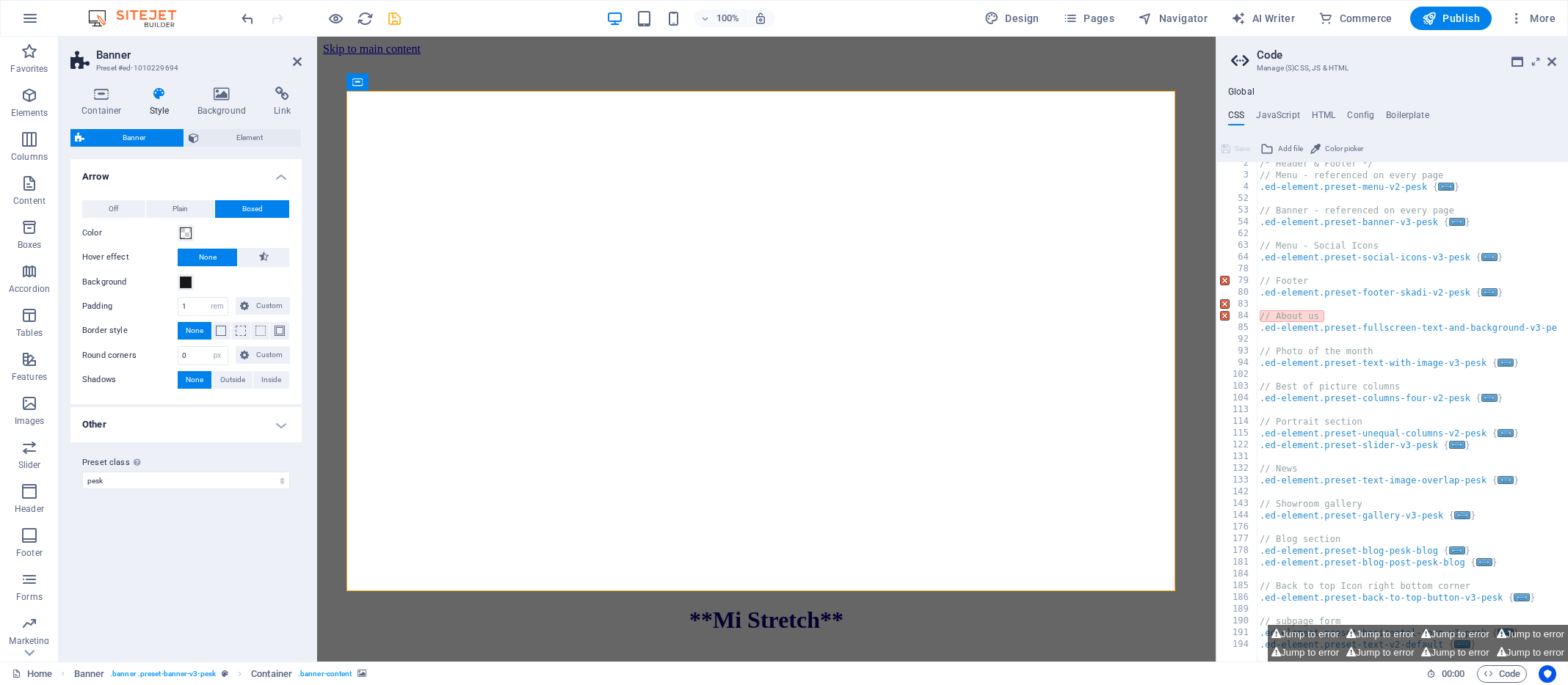
scroll to position [0, 0]
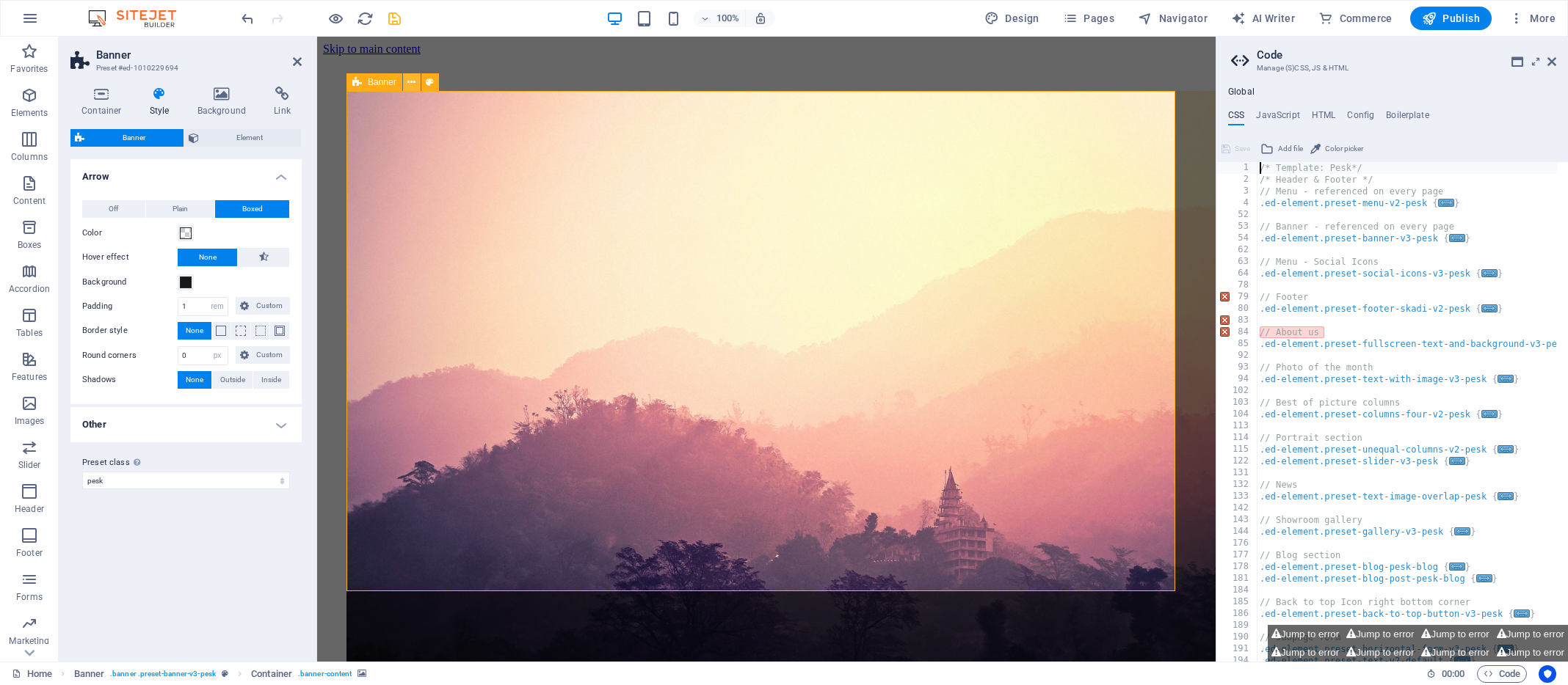
click at [410, 81] on icon at bounding box center [412, 82] width 8 height 16
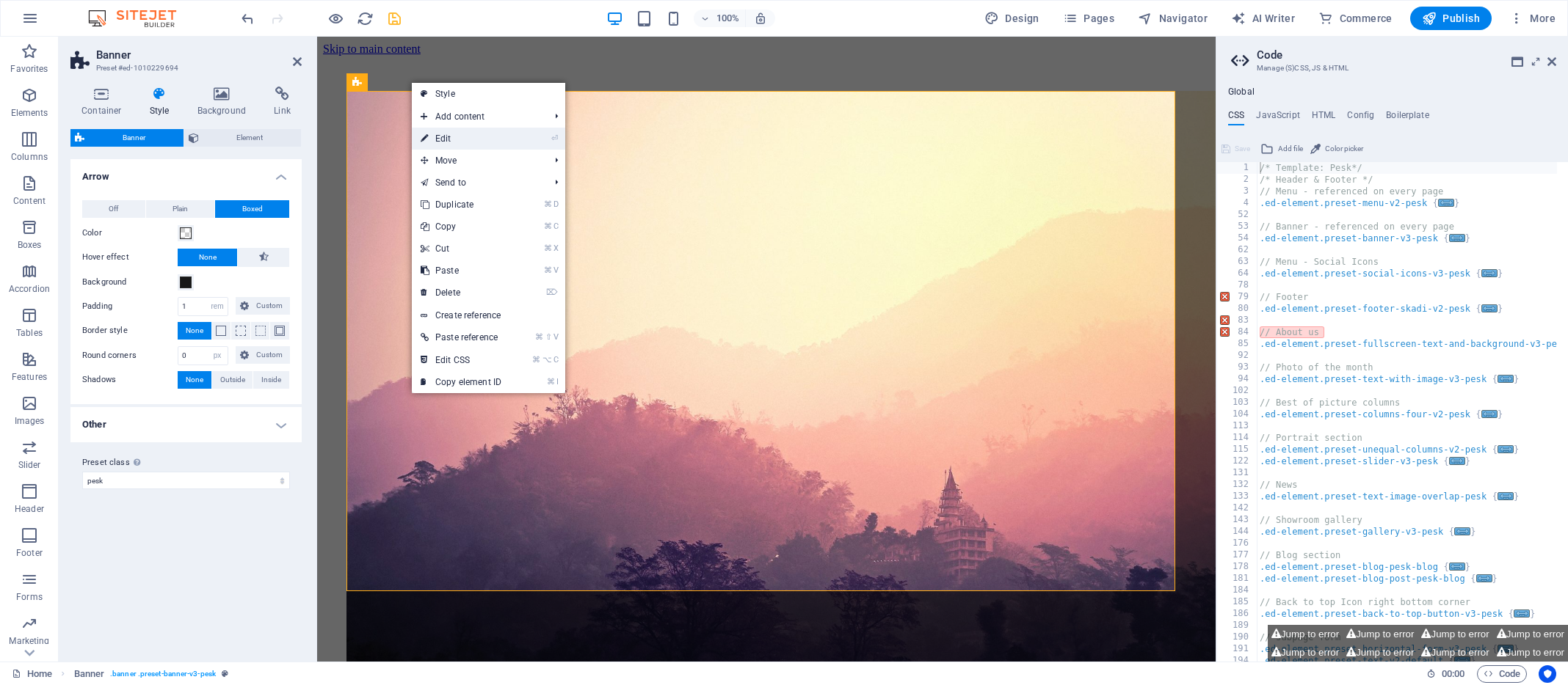
click at [445, 137] on link "⏎ Edit" at bounding box center [461, 139] width 98 height 22
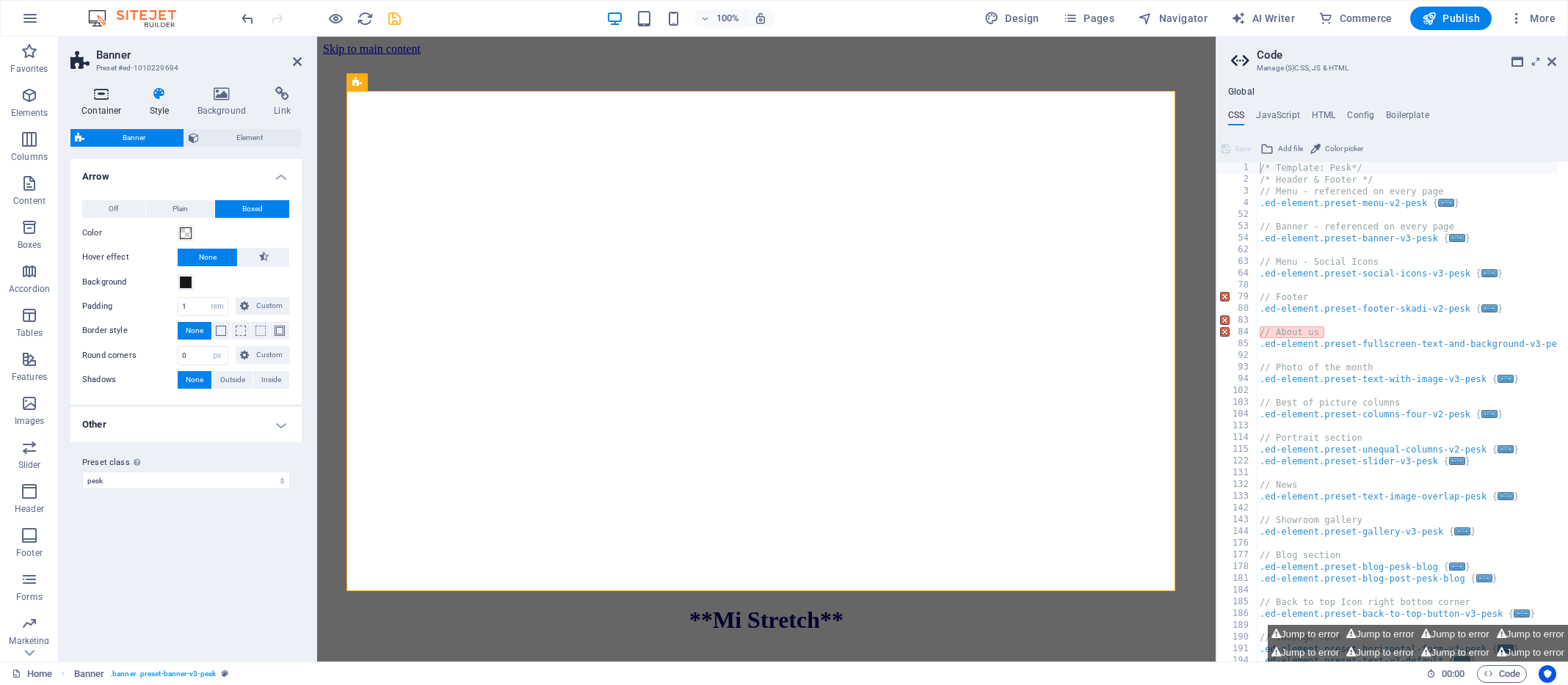
click at [97, 95] on icon at bounding box center [101, 94] width 62 height 15
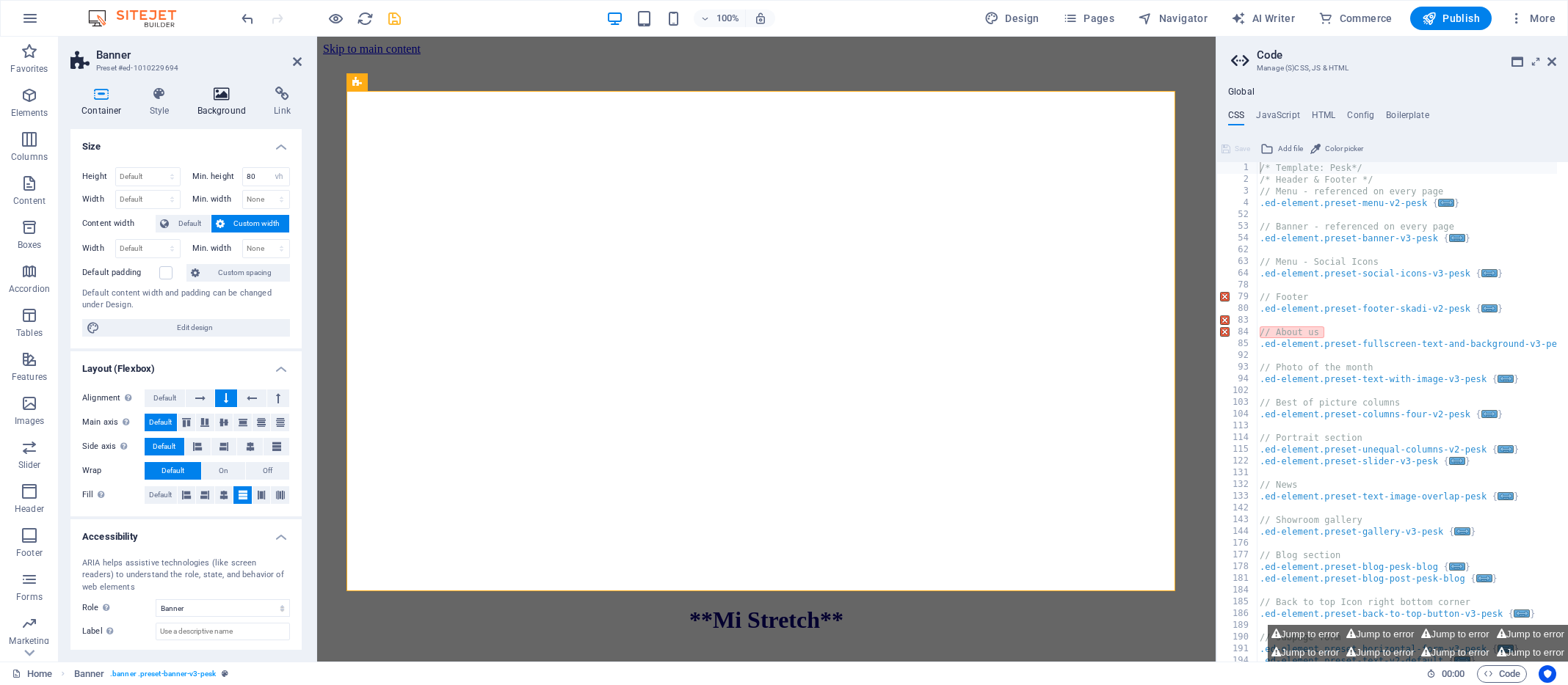
click at [215, 96] on icon at bounding box center [222, 94] width 72 height 15
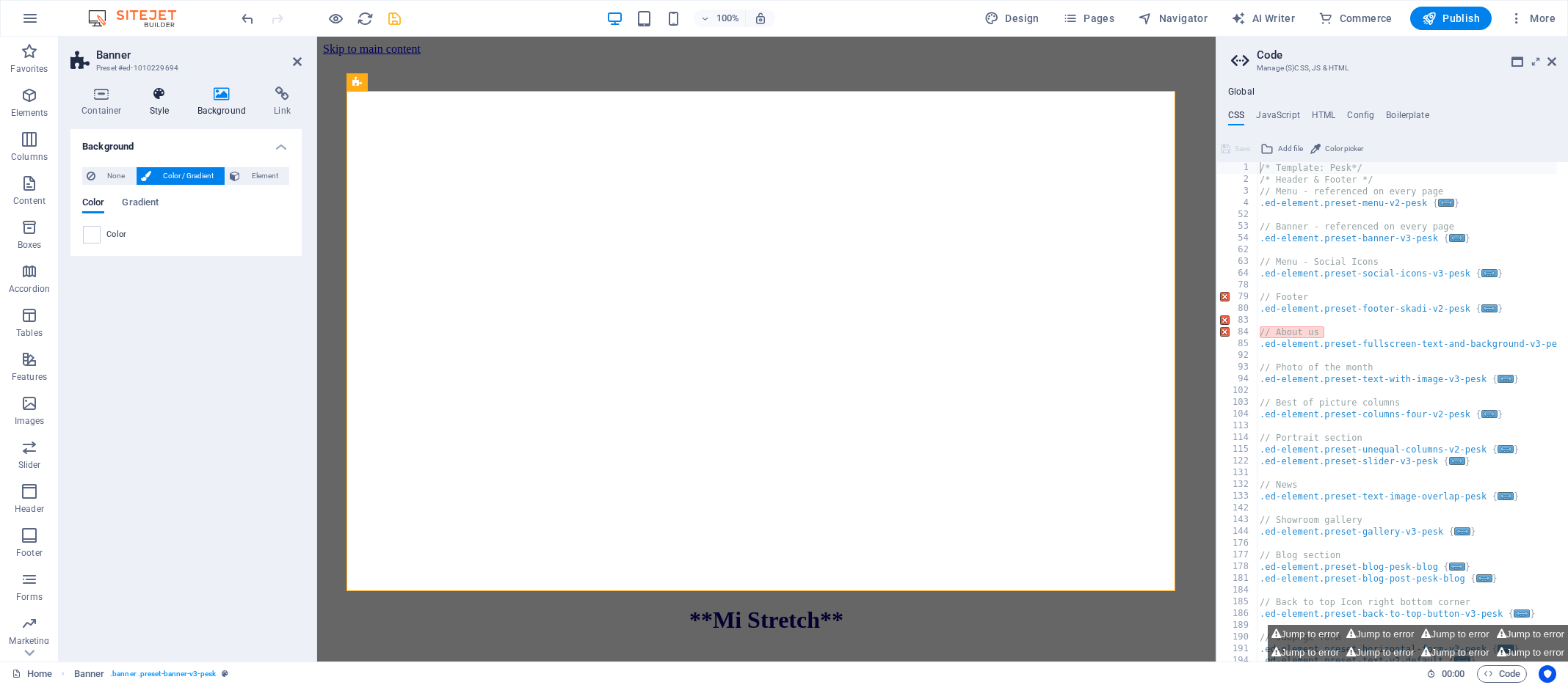
click at [160, 93] on icon at bounding box center [160, 94] width 42 height 15
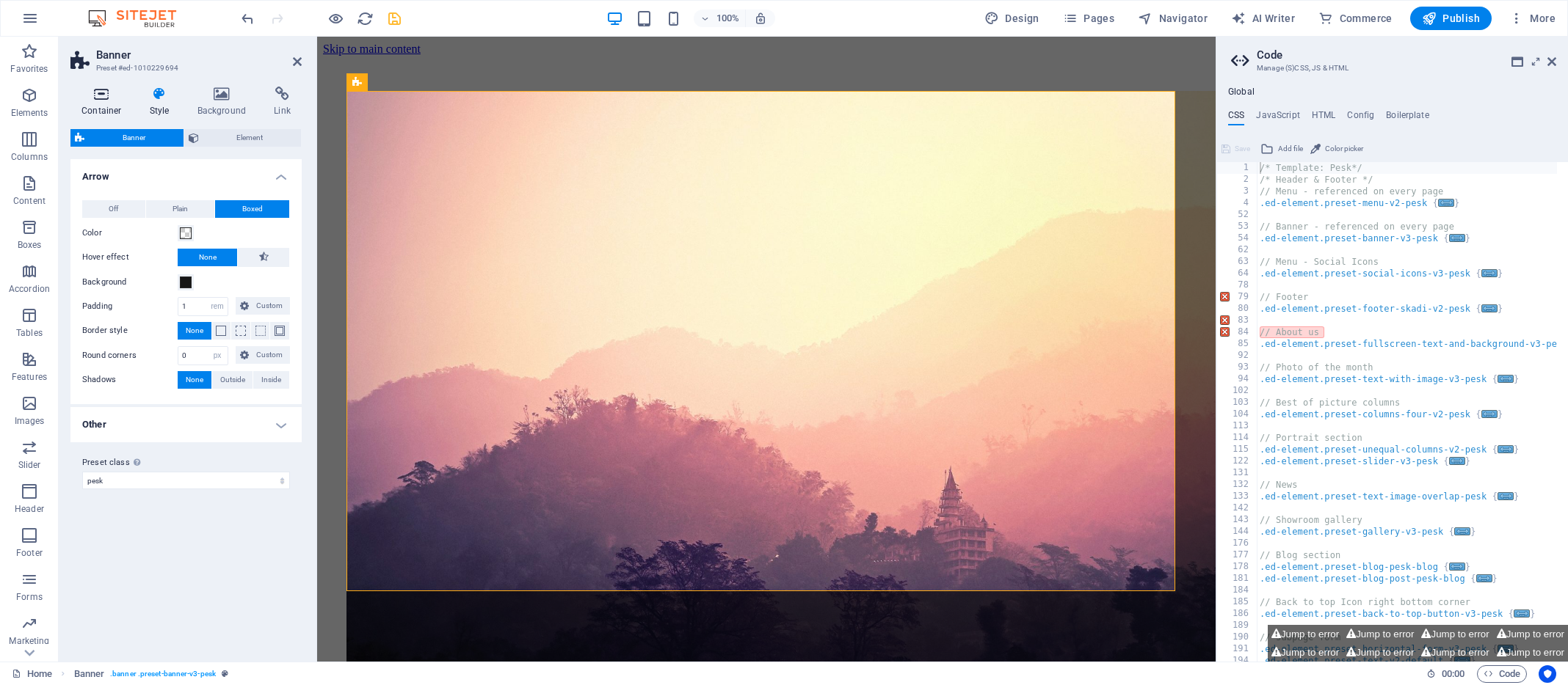
click at [101, 91] on icon at bounding box center [101, 94] width 62 height 15
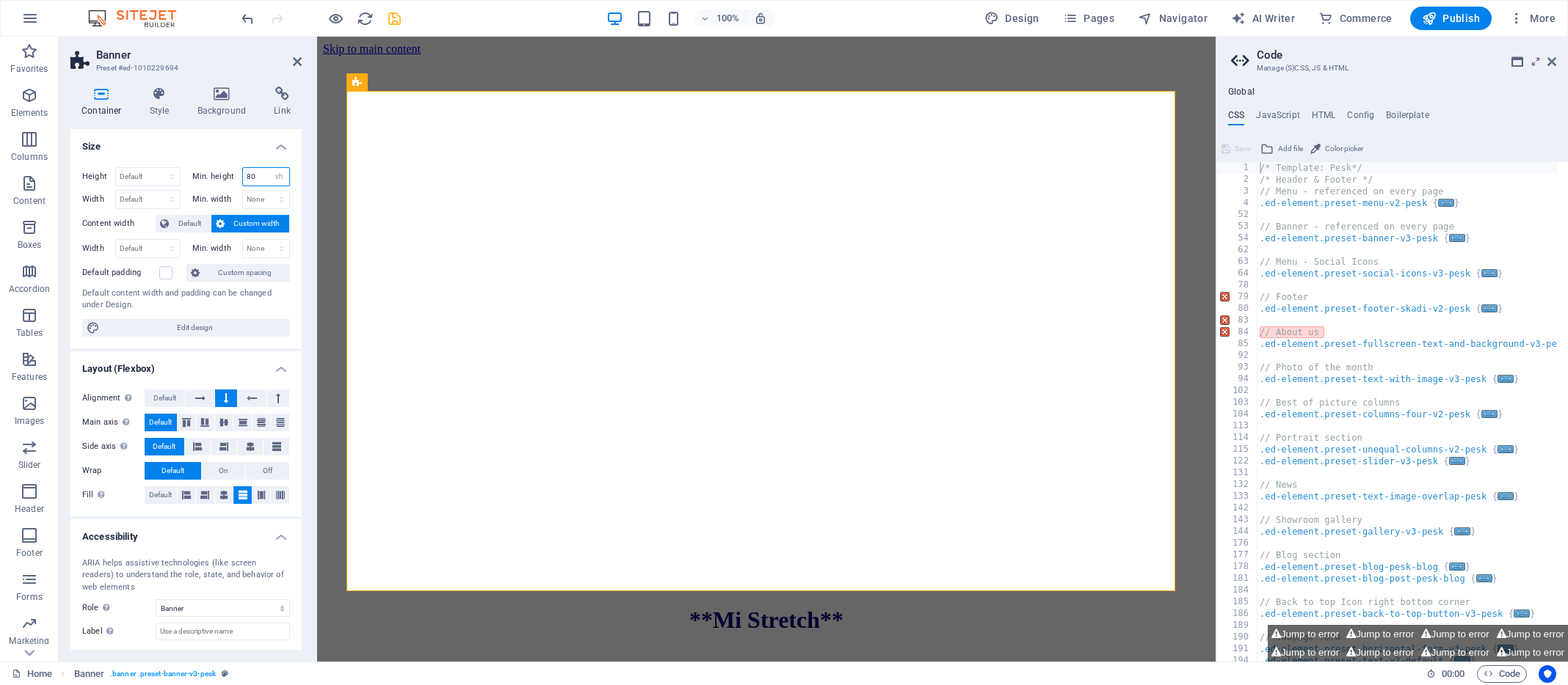
drag, startPoint x: 262, startPoint y: 173, endPoint x: 230, endPoint y: 178, distance: 32.4
click at [230, 178] on div "Min. height 80 None px rem % vh vw" at bounding box center [241, 176] width 98 height 19
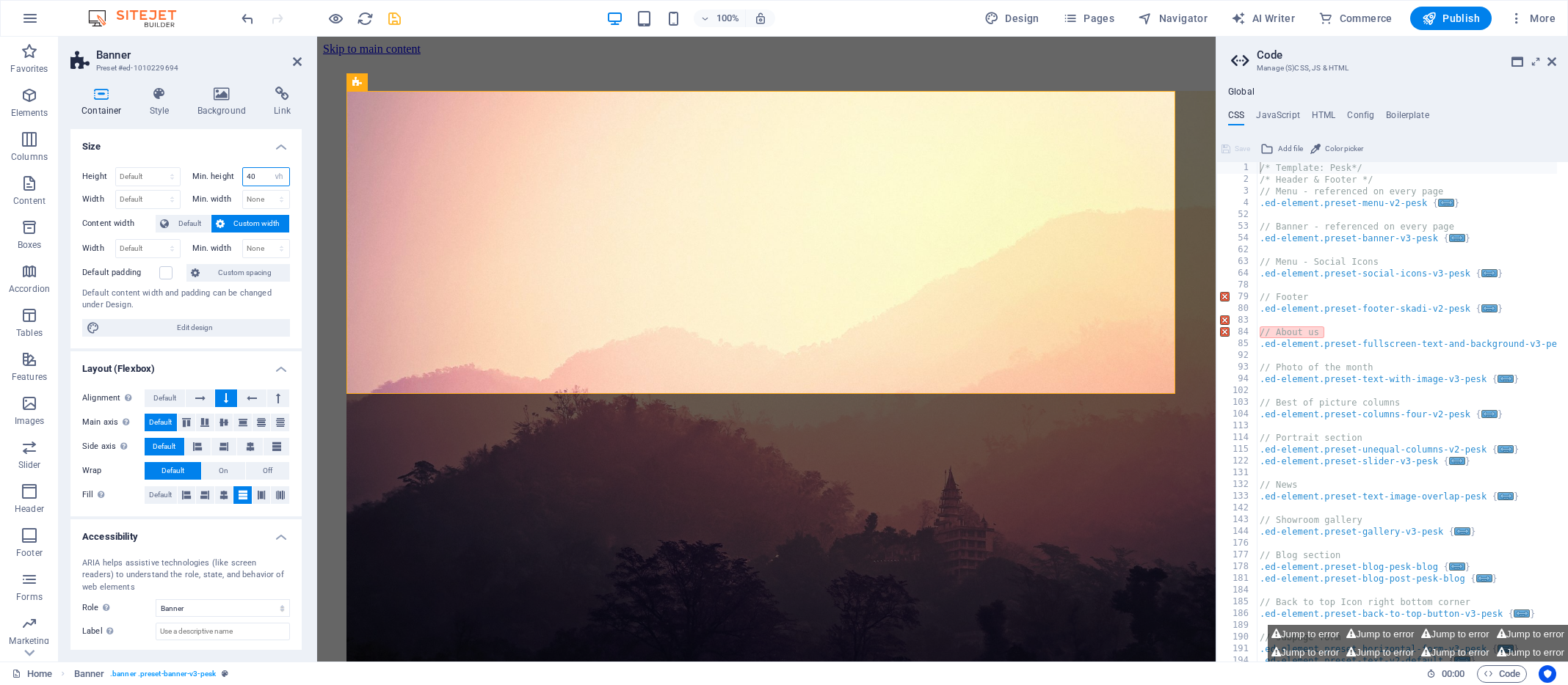
type input "40"
click at [222, 139] on h4 "Size" at bounding box center [186, 142] width 231 height 27
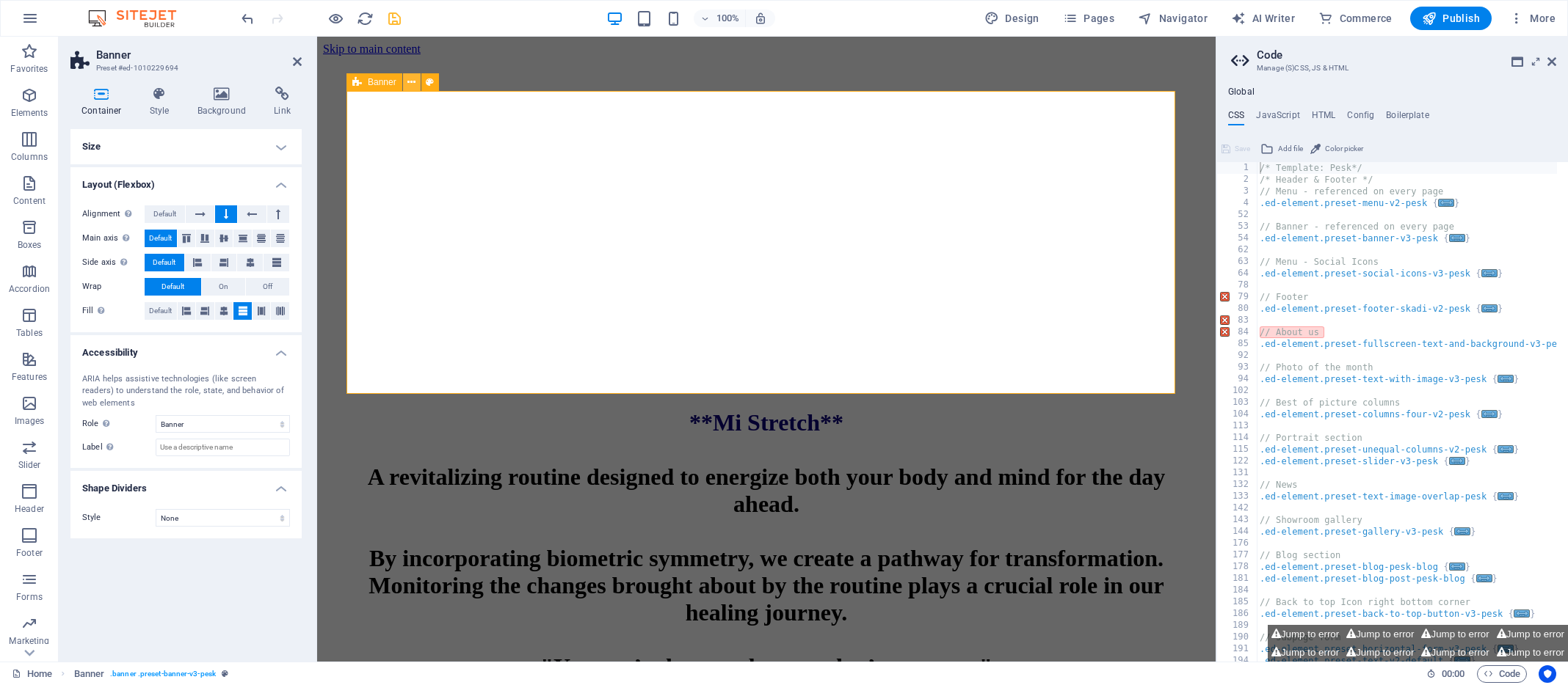
click at [413, 80] on icon at bounding box center [412, 82] width 8 height 16
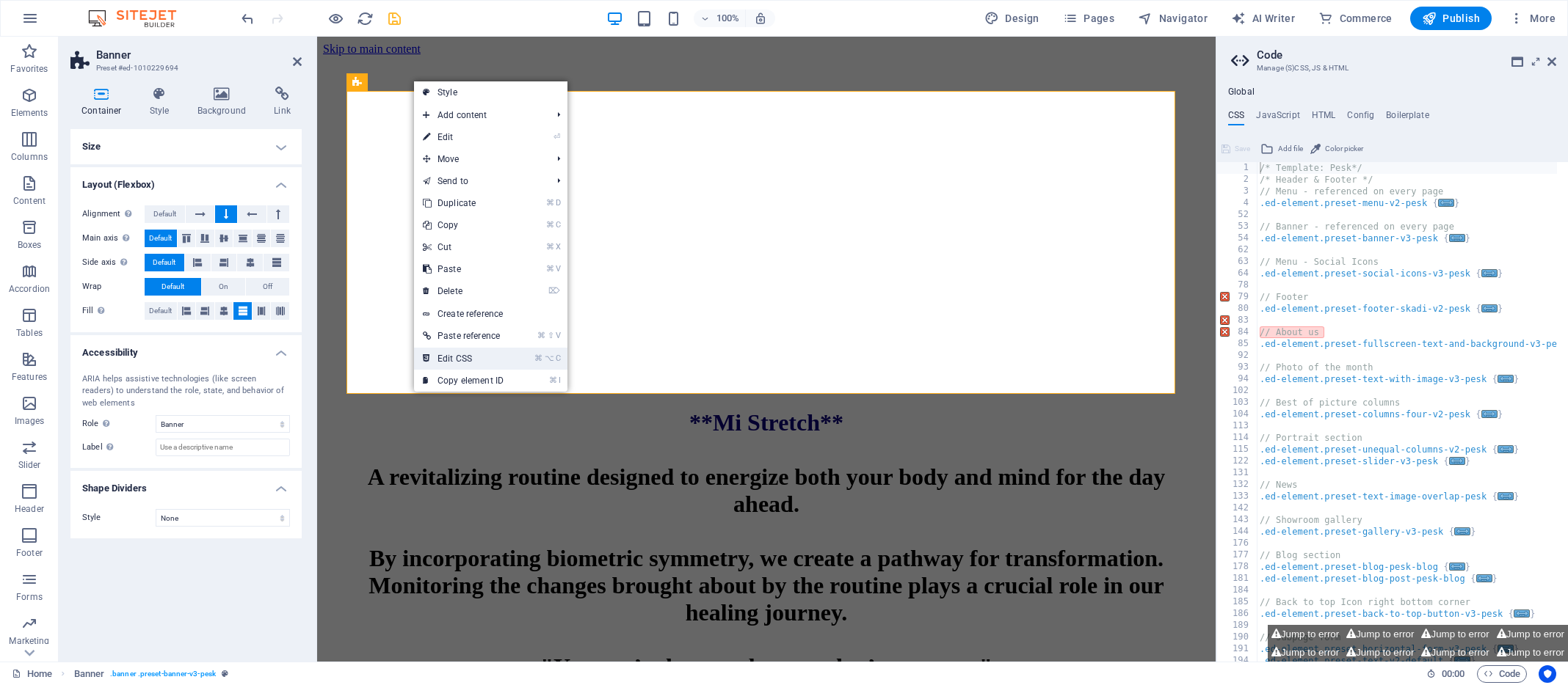
click at [502, 357] on link "⌘ ⌥ C Edit CSS" at bounding box center [463, 358] width 98 height 22
type textarea "@include banner-v3("
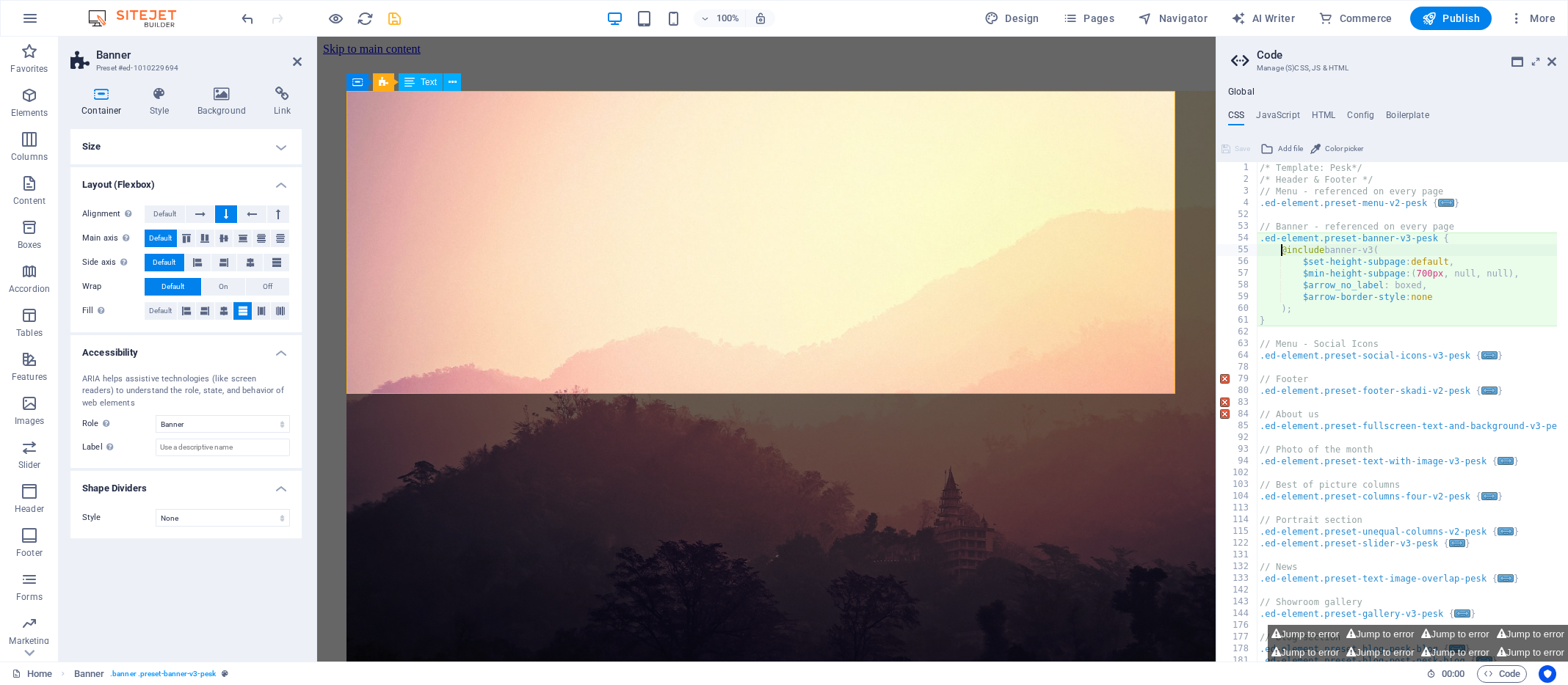
click at [434, 84] on span "Text" at bounding box center [428, 82] width 16 height 9
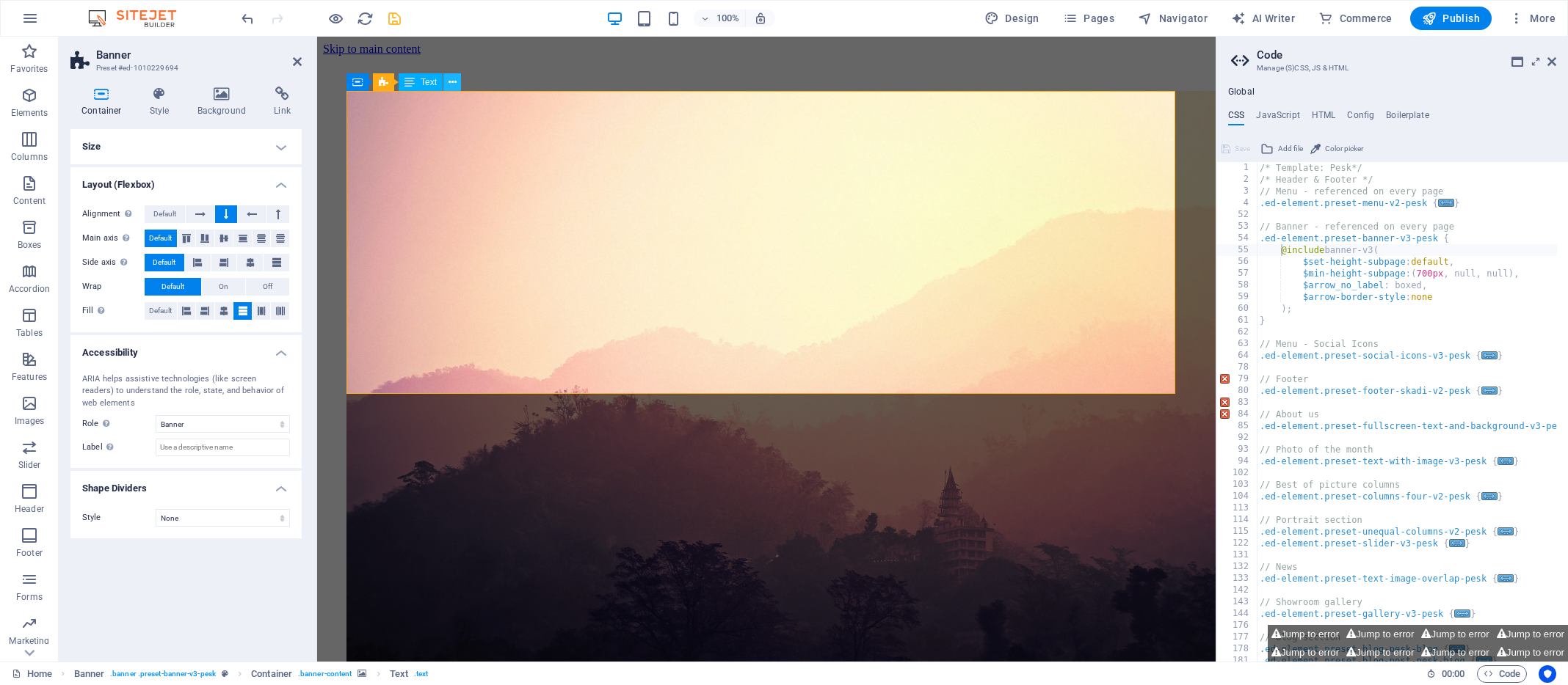
click at [453, 83] on icon at bounding box center [453, 82] width 8 height 16
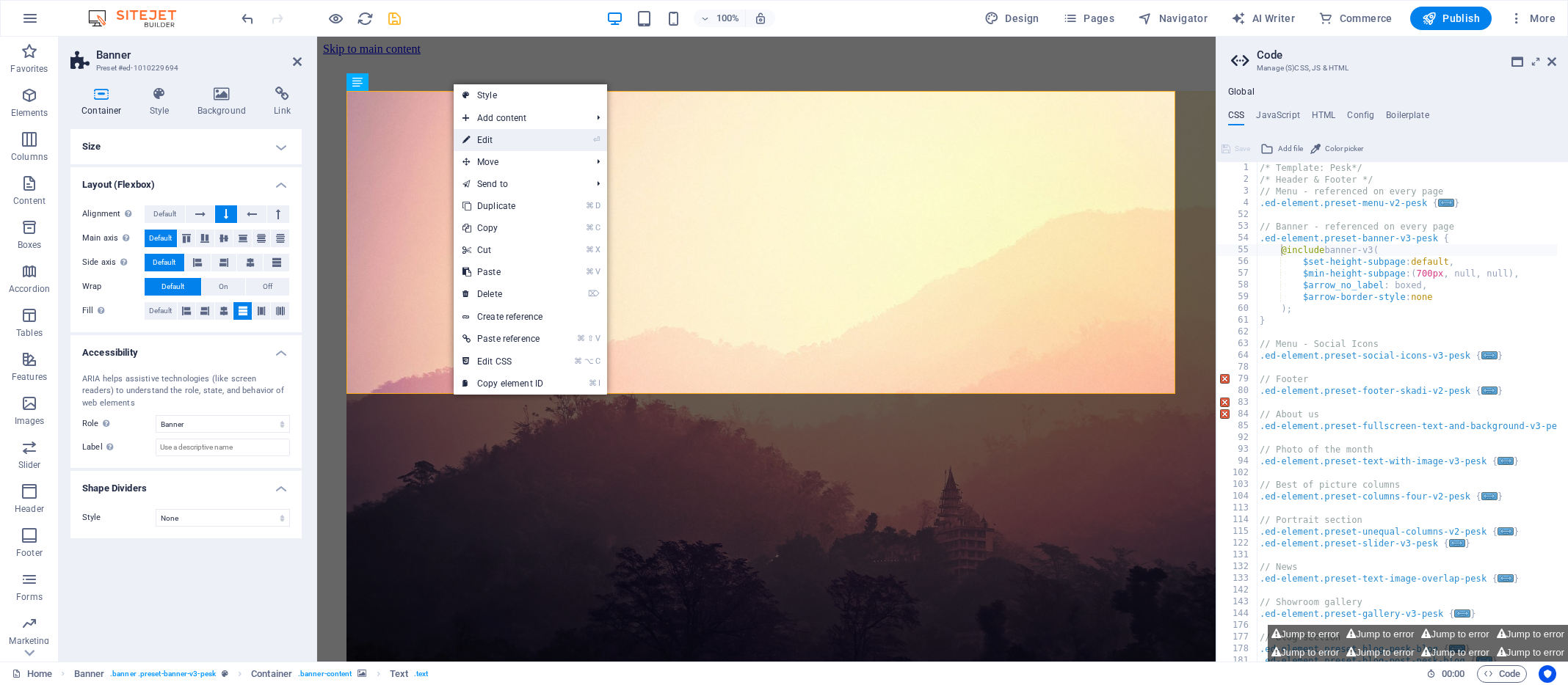
click at [487, 137] on link "⏎ Edit" at bounding box center [502, 140] width 98 height 22
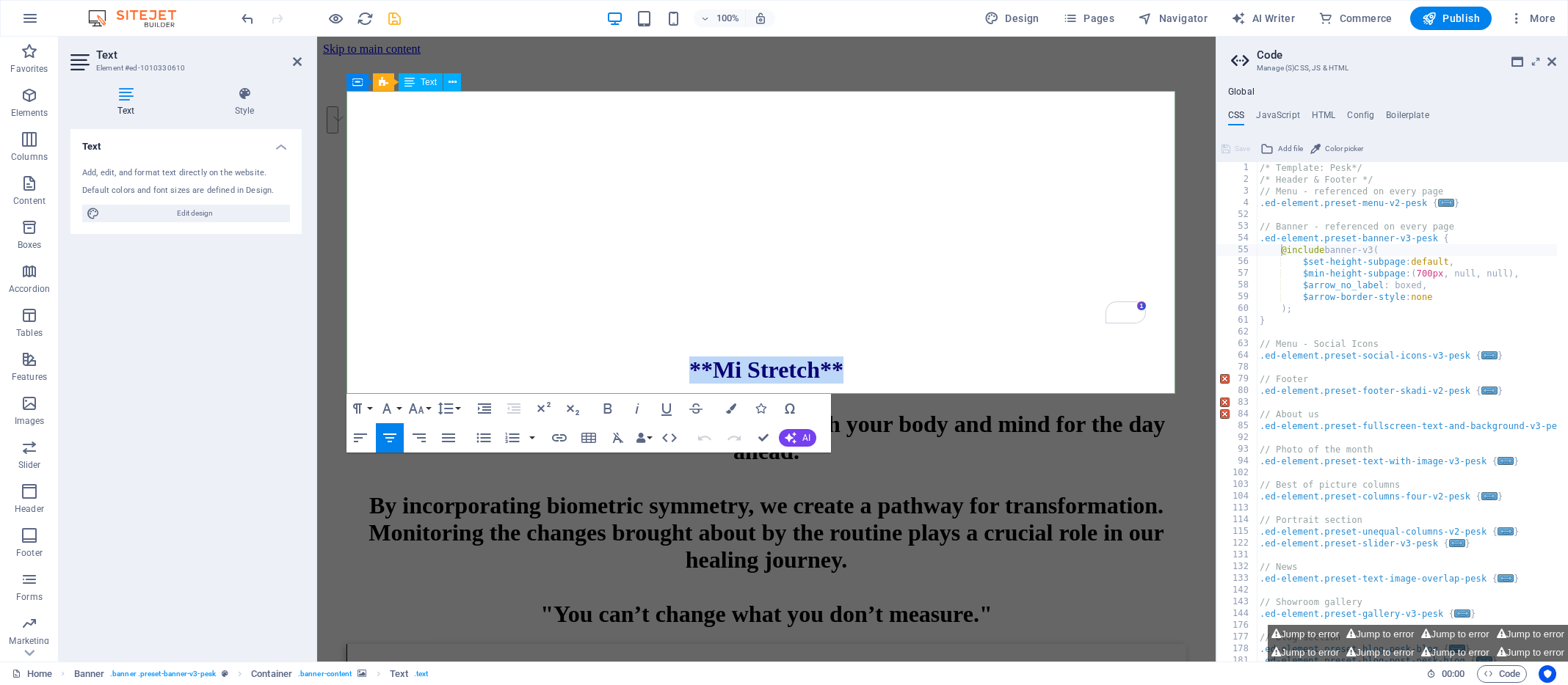
drag, startPoint x: 684, startPoint y: 116, endPoint x: 843, endPoint y: 123, distance: 159.2
click at [843, 357] on h1 "**Mi Stretch** A revitalizing routine designed to energize both your body and m…" at bounding box center [767, 492] width 840 height 272
click at [399, 407] on button "Font Family" at bounding box center [390, 408] width 28 height 29
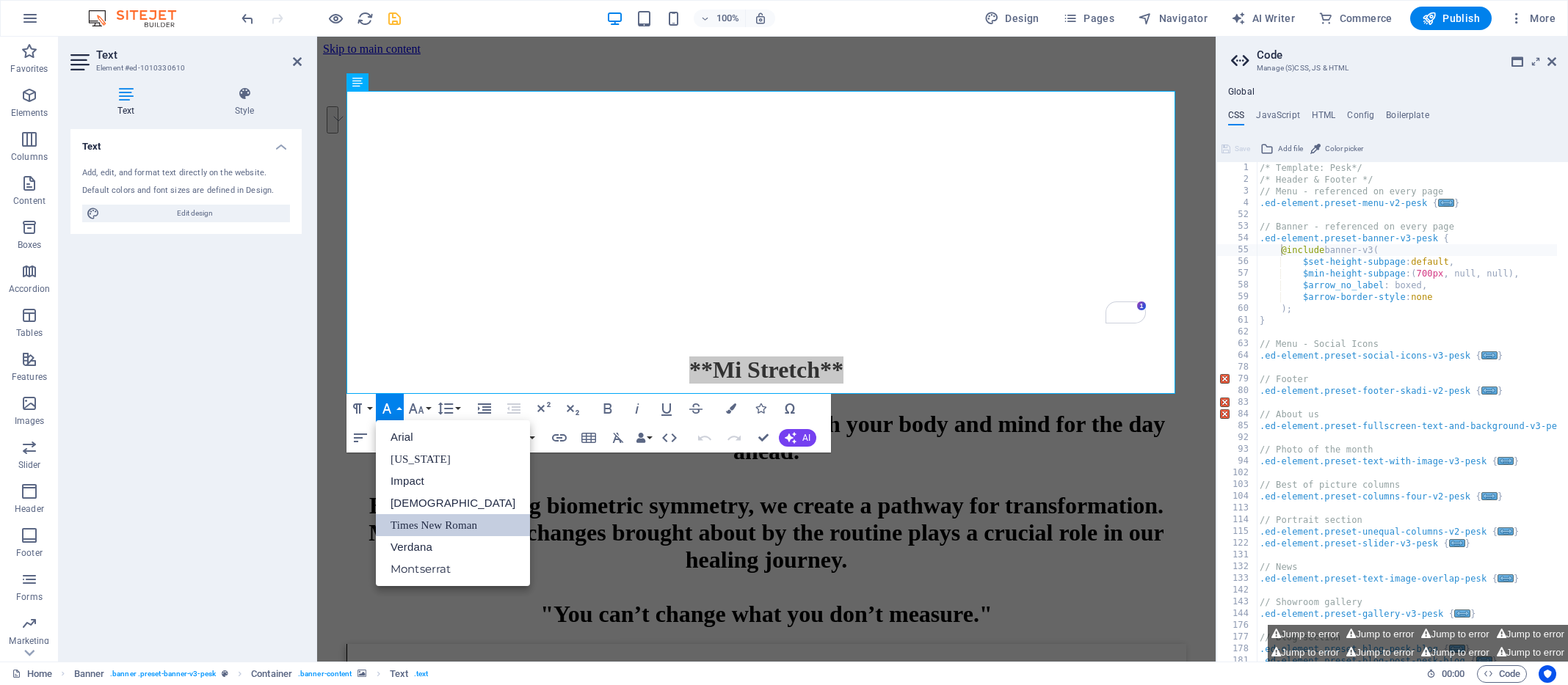
click at [399, 407] on button "Font Family" at bounding box center [390, 408] width 28 height 29
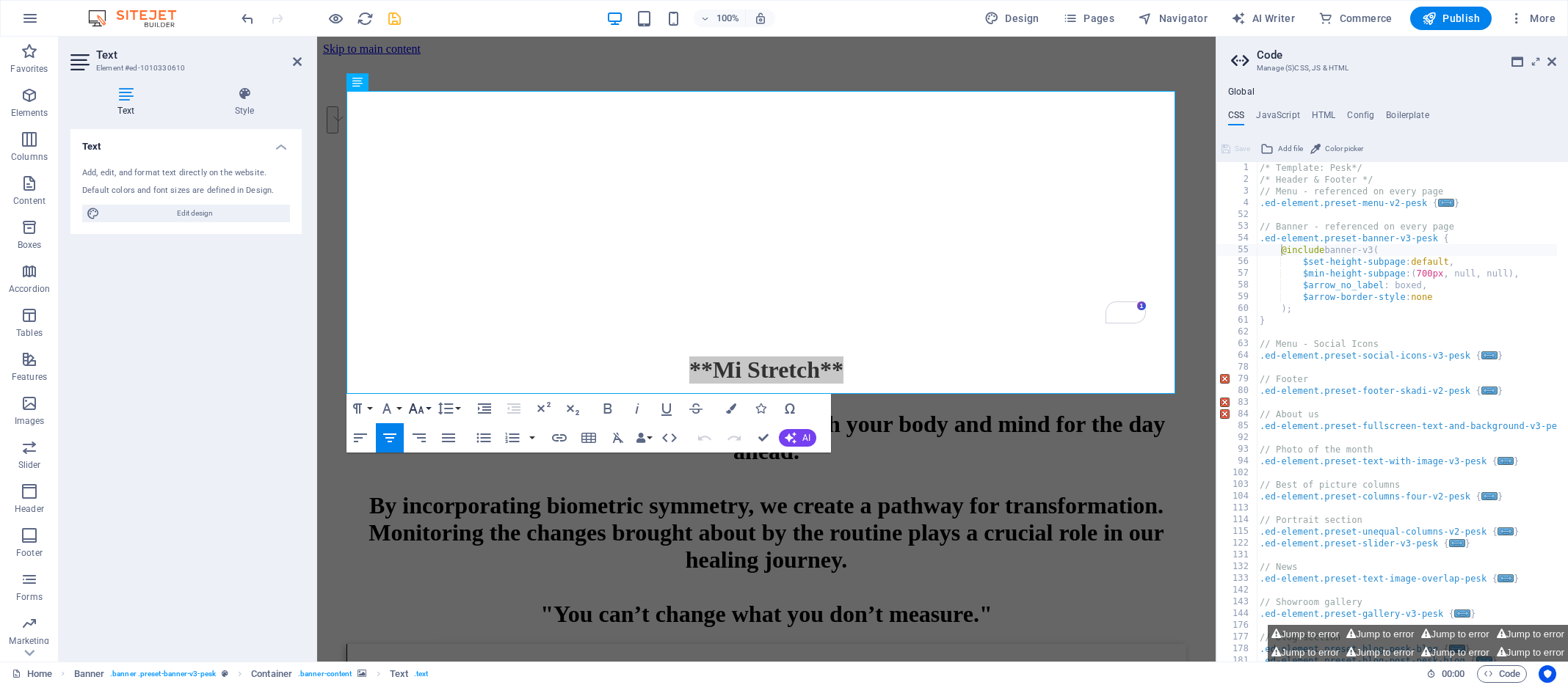
click at [431, 407] on button "Font Size" at bounding box center [419, 408] width 28 height 29
click at [433, 359] on link "24" at bounding box center [432, 363] width 53 height 22
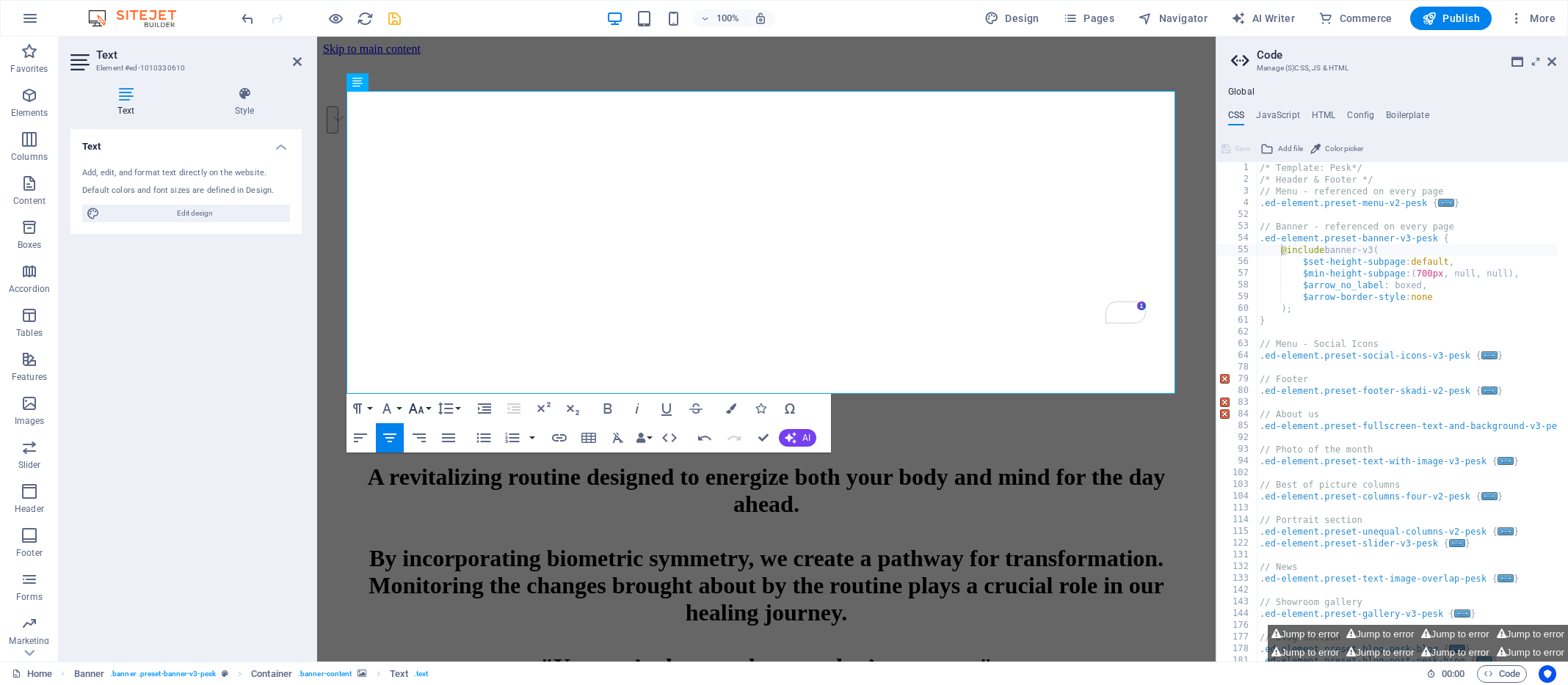
click at [431, 407] on button "Font Size" at bounding box center [419, 408] width 28 height 29
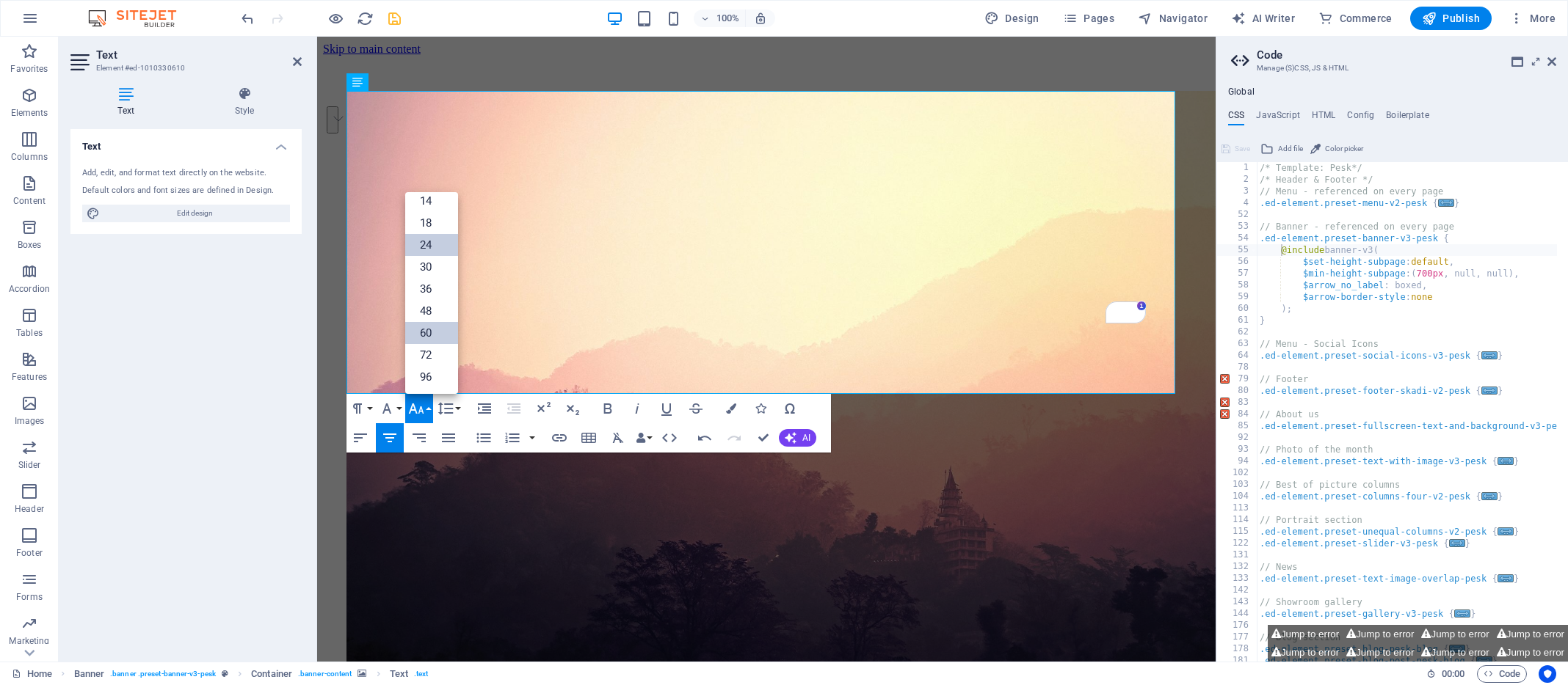
click at [434, 333] on link "60" at bounding box center [432, 333] width 53 height 22
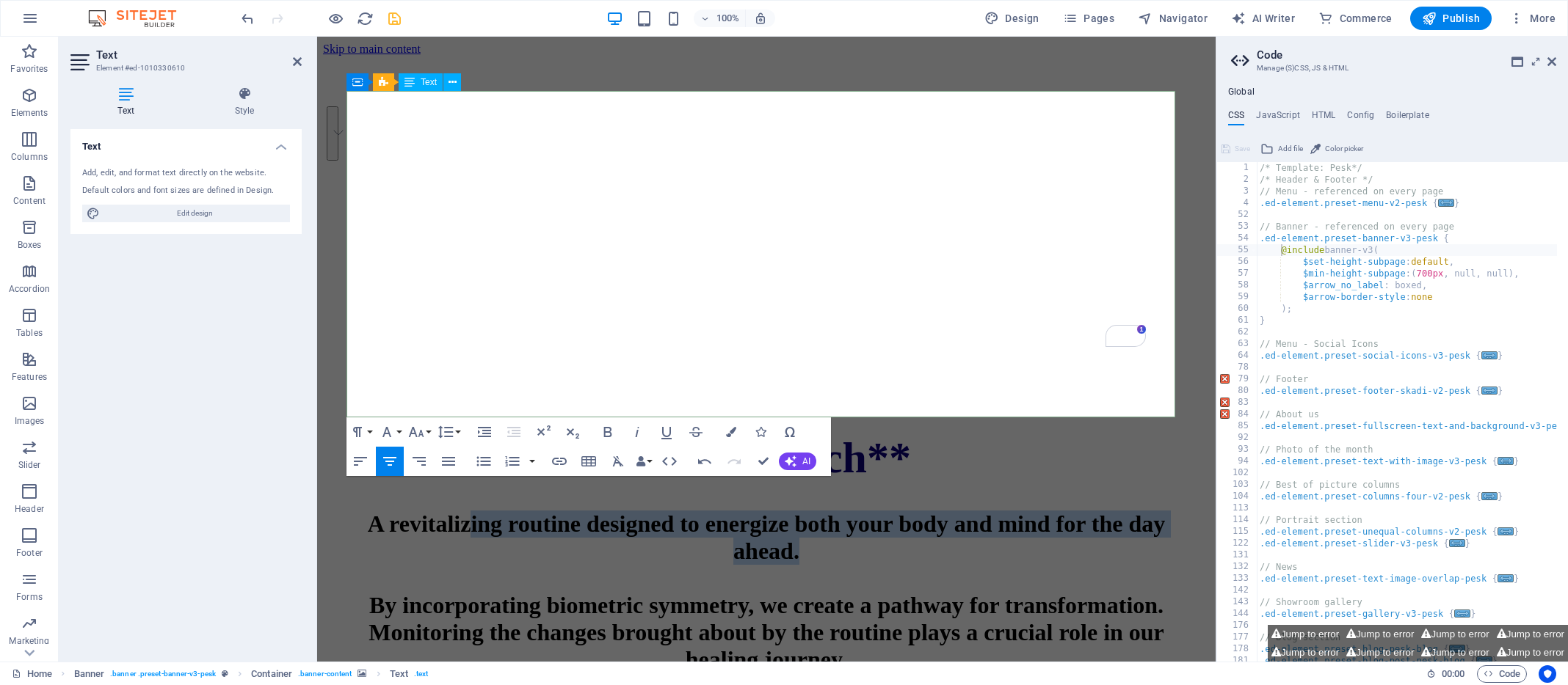
drag, startPoint x: 812, startPoint y: 230, endPoint x: 464, endPoint y: 201, distance: 349.2
click at [464, 433] on h1 "**Mi Stretch** A revitalizing routine designed to energize both your body and m…" at bounding box center [767, 580] width 840 height 295
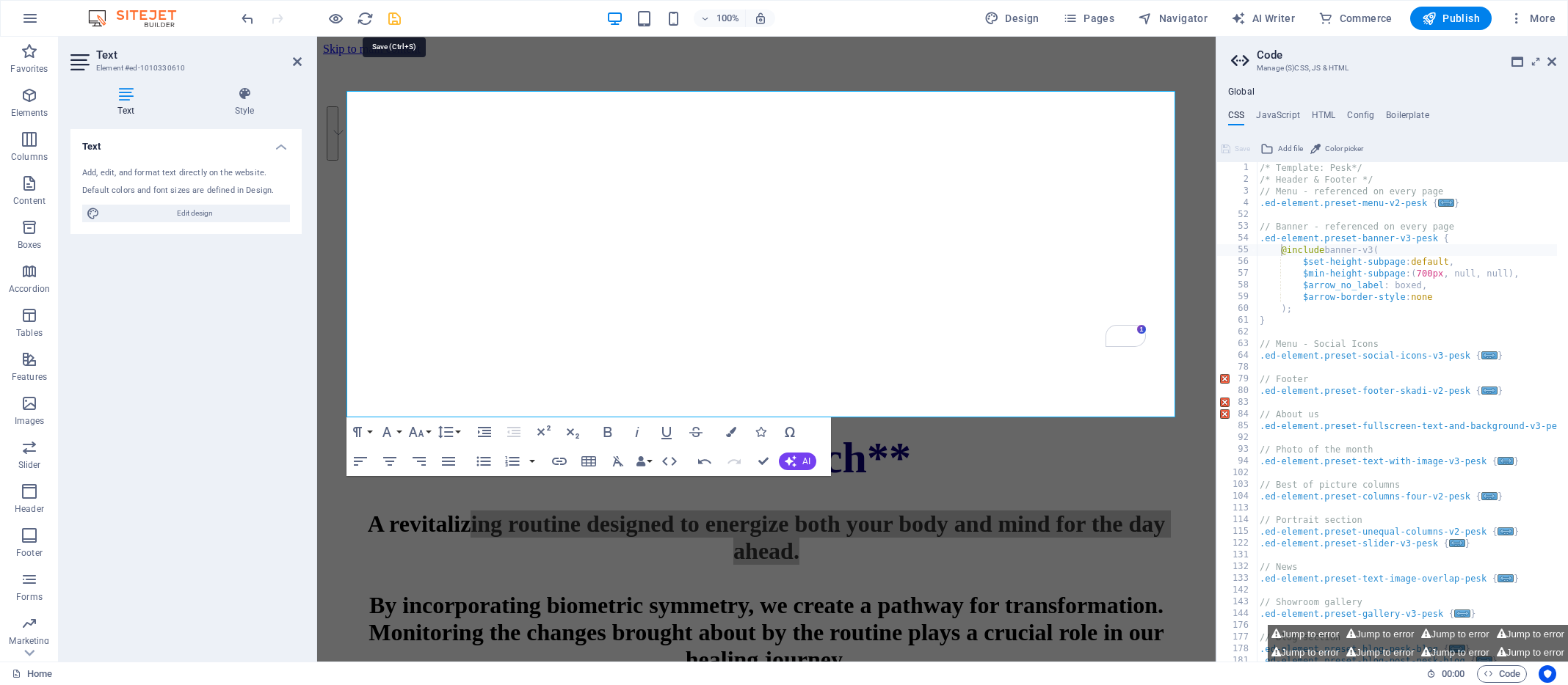
click at [395, 16] on icon "save" at bounding box center [394, 18] width 17 height 17
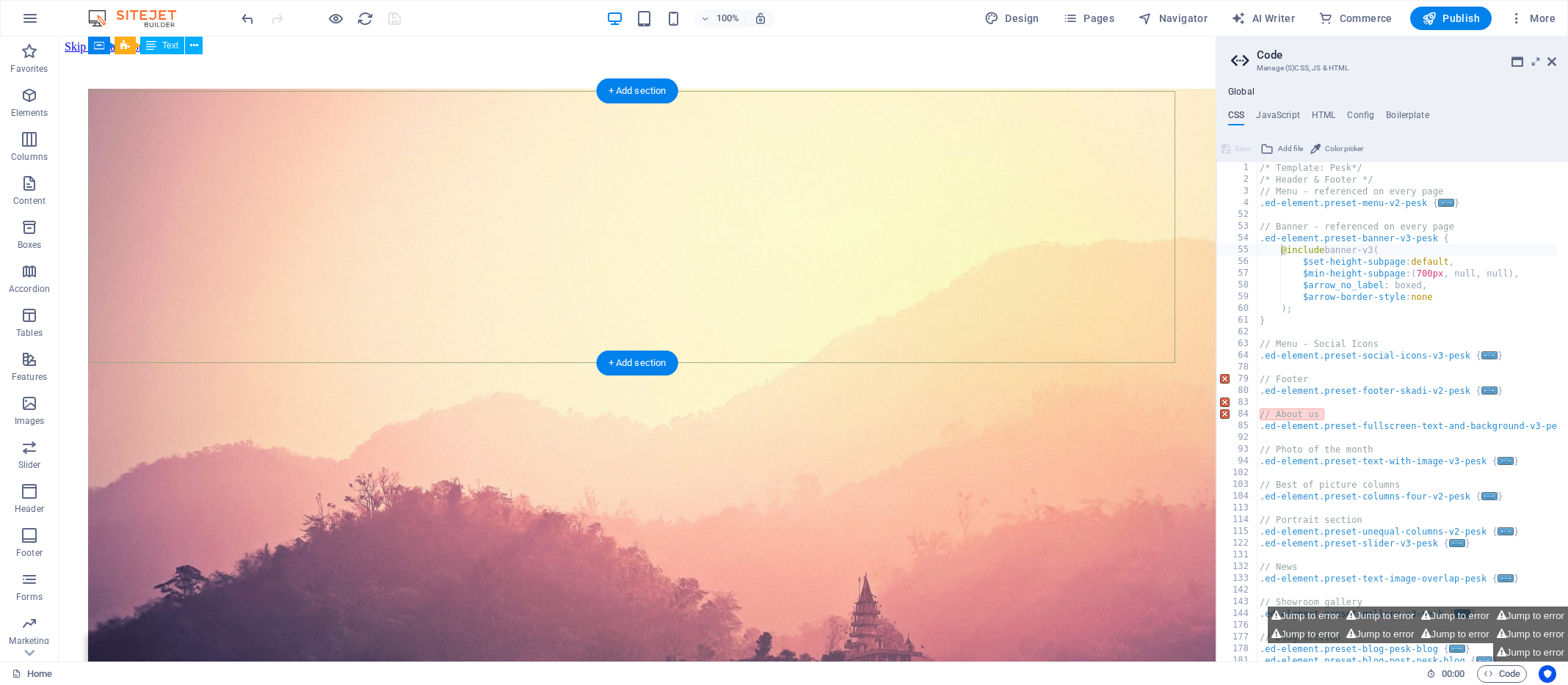
scroll to position [0, 0]
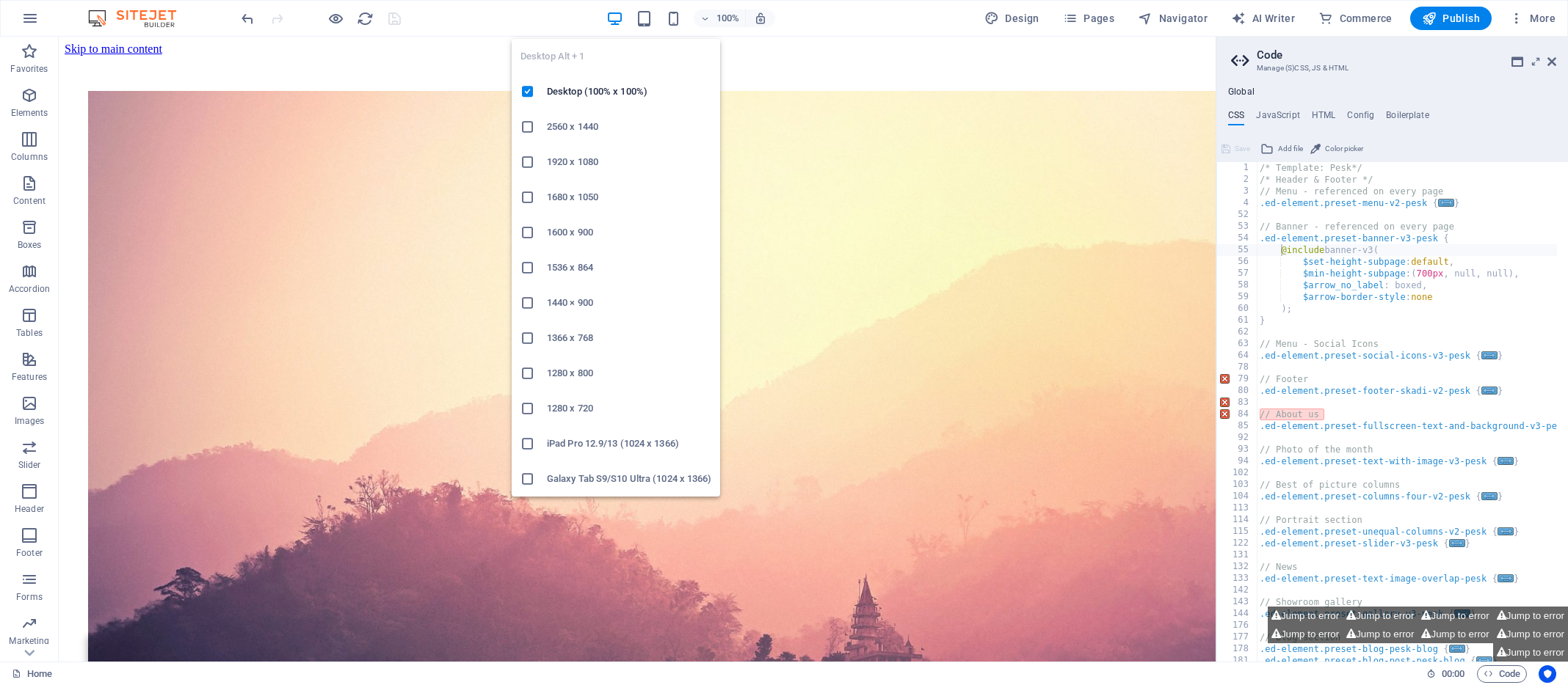
click at [619, 17] on icon "button" at bounding box center [615, 18] width 17 height 17
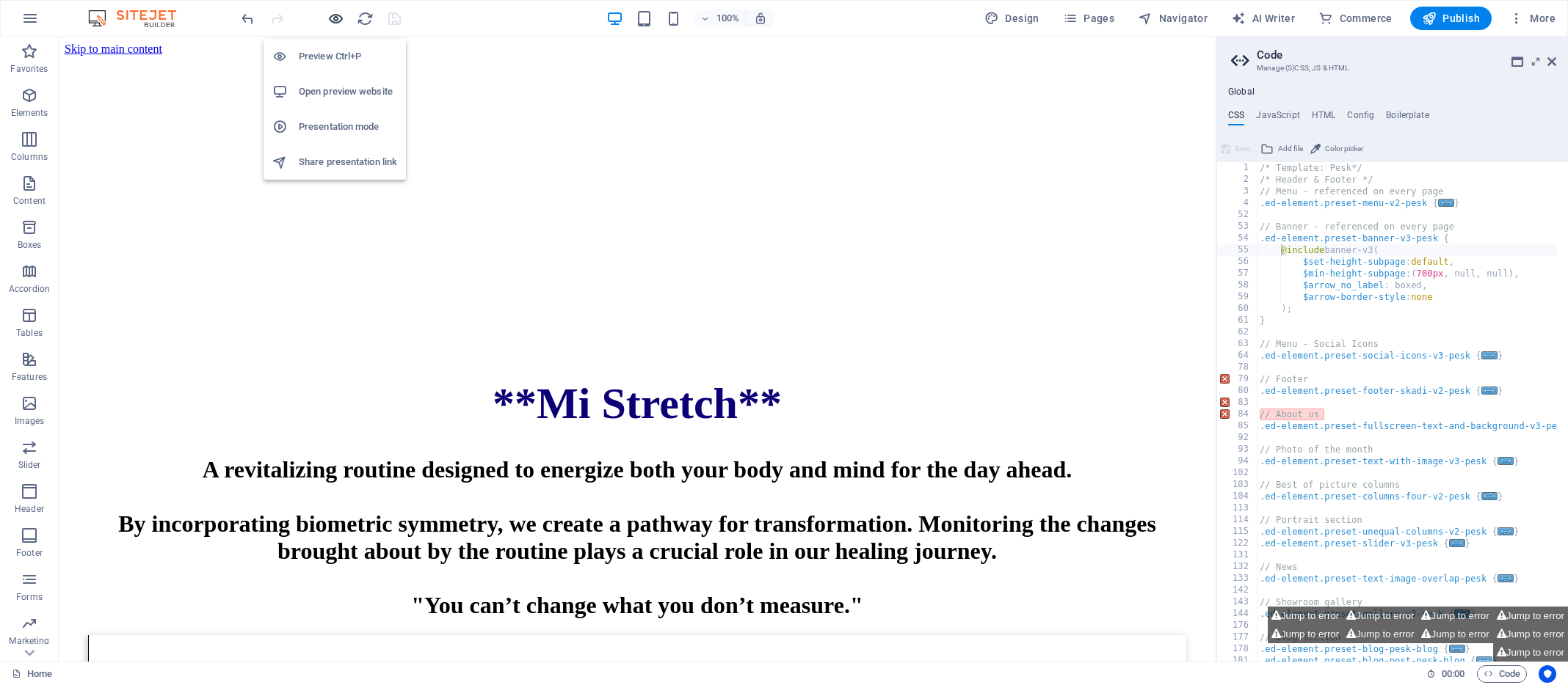
click at [340, 19] on icon "button" at bounding box center [336, 18] width 17 height 17
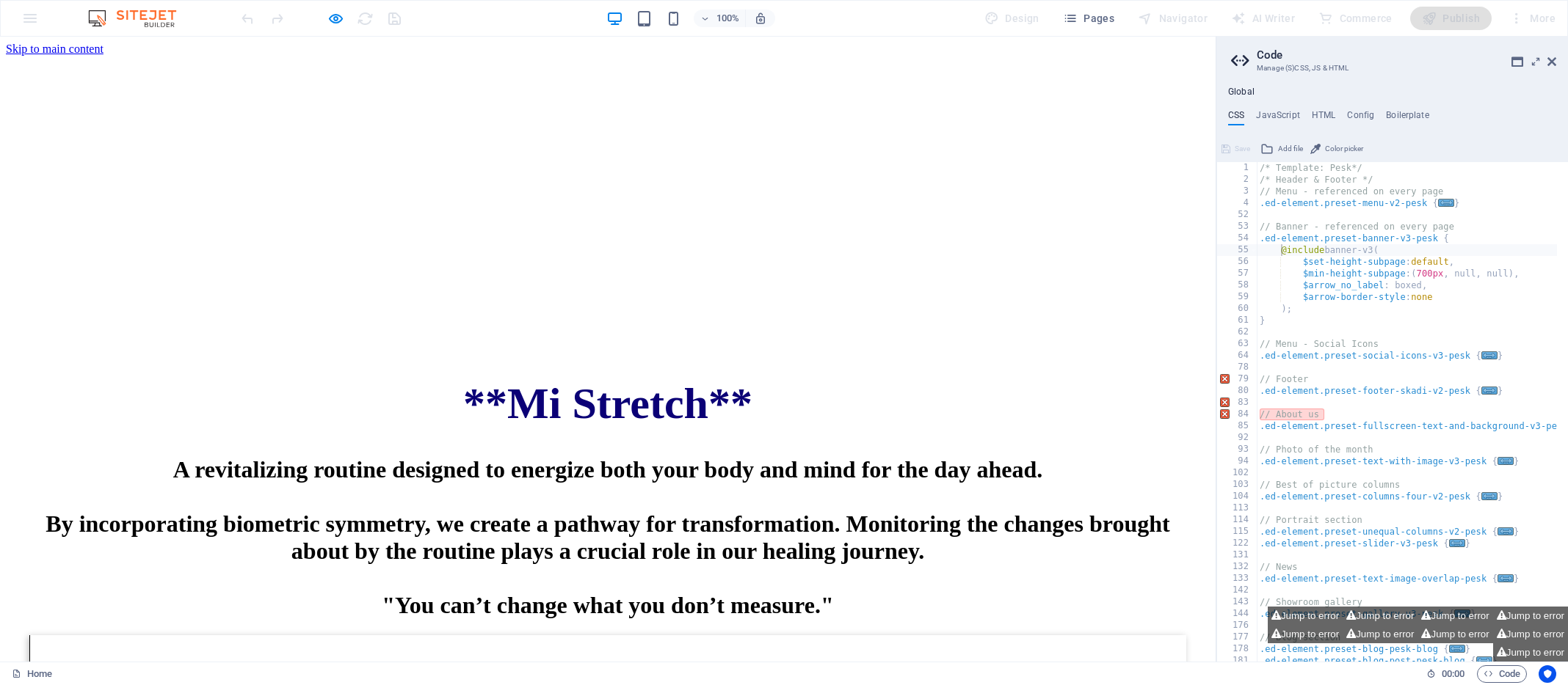
scroll to position [3, 0]
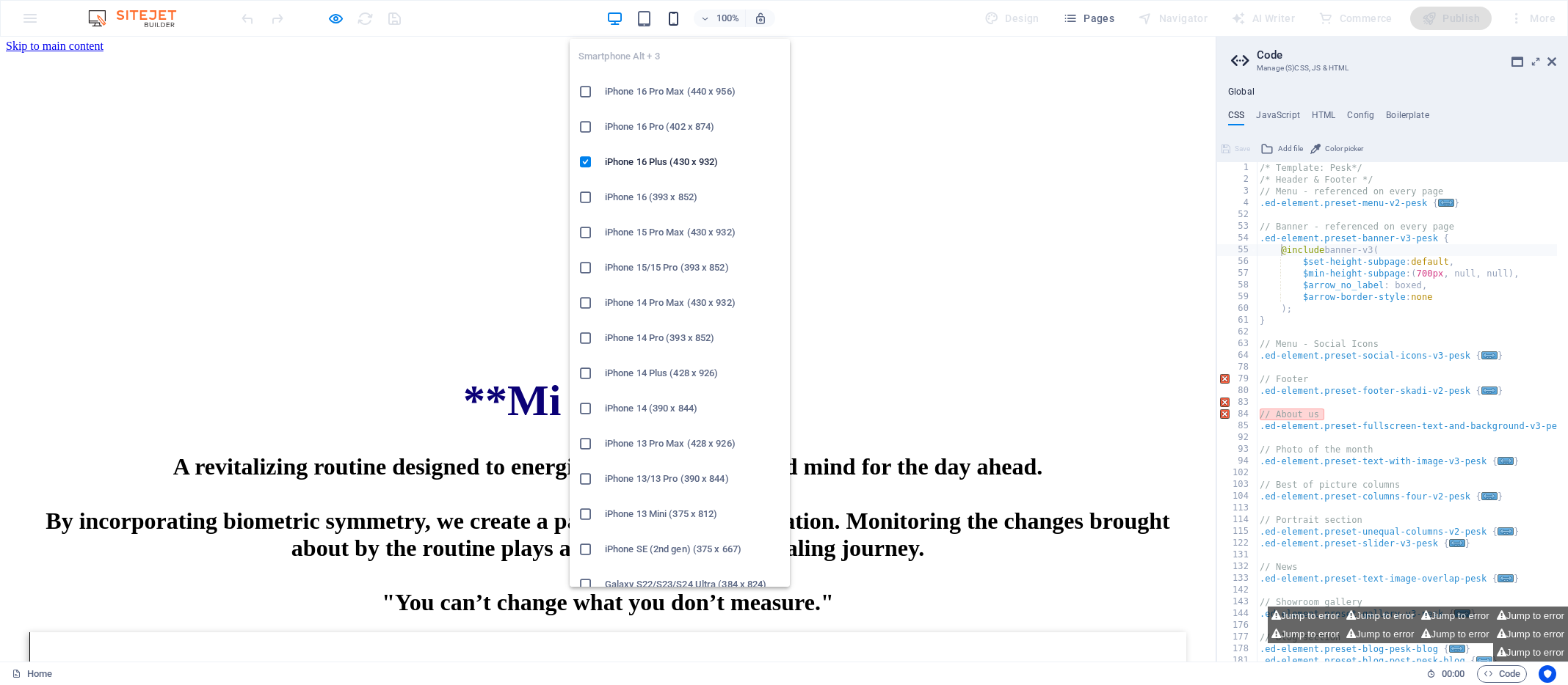
click at [678, 17] on icon "button" at bounding box center [674, 18] width 17 height 17
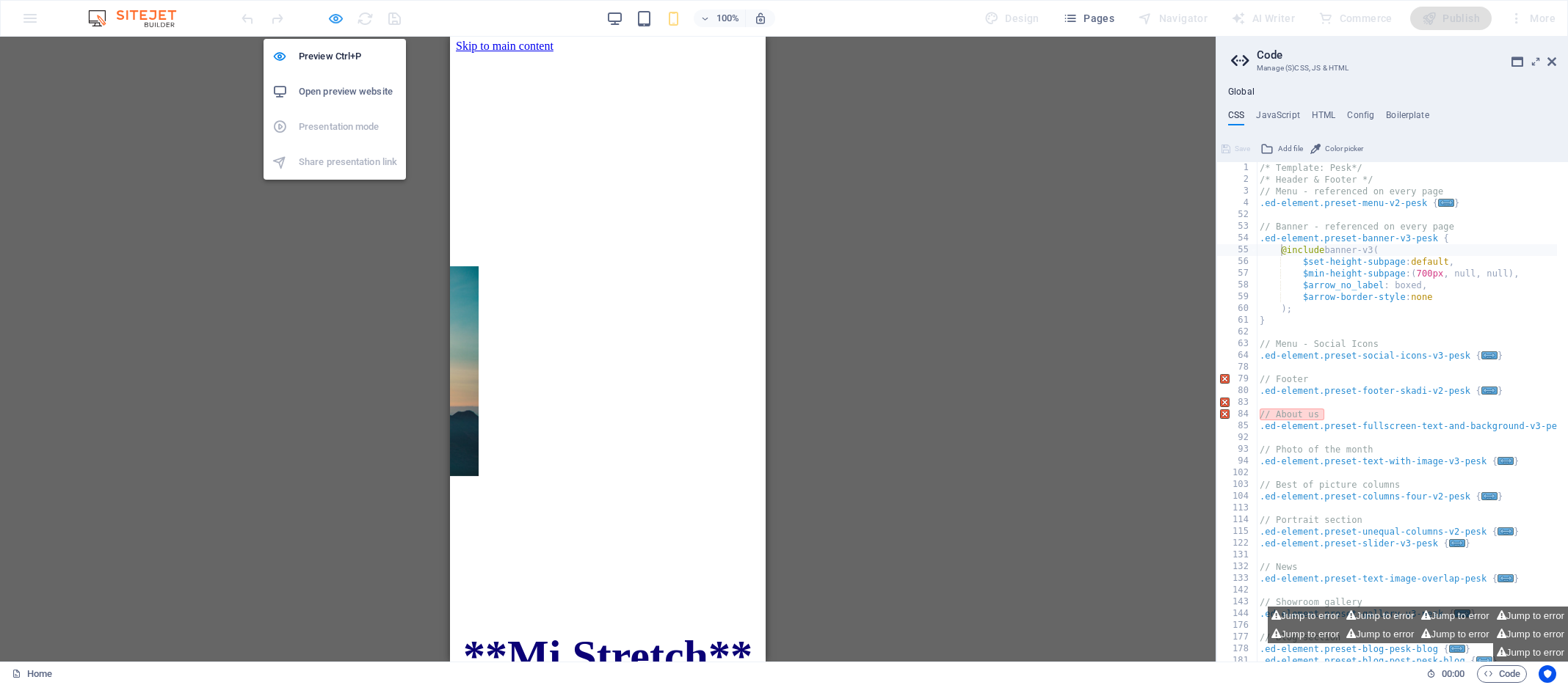
click at [339, 17] on icon "button" at bounding box center [336, 18] width 17 height 17
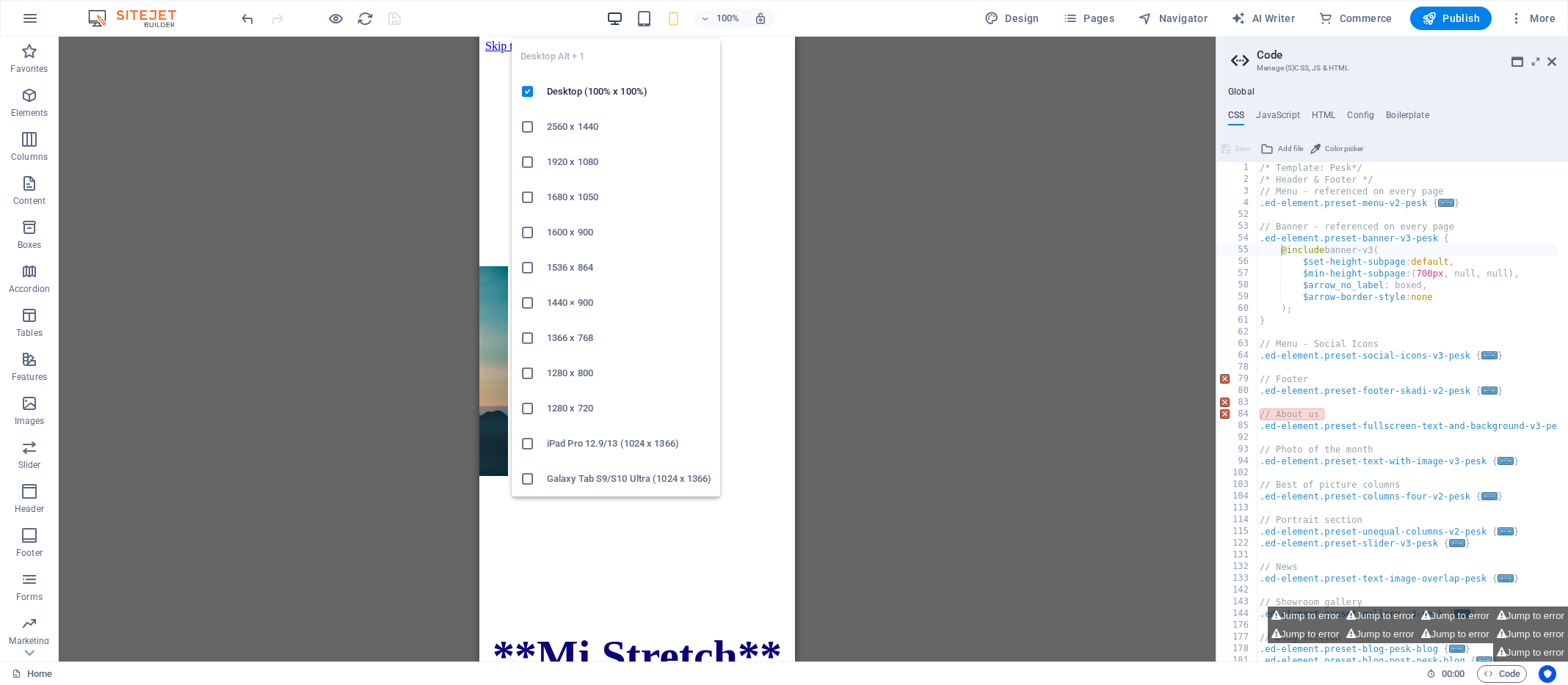
click at [619, 17] on icon "button" at bounding box center [615, 18] width 17 height 17
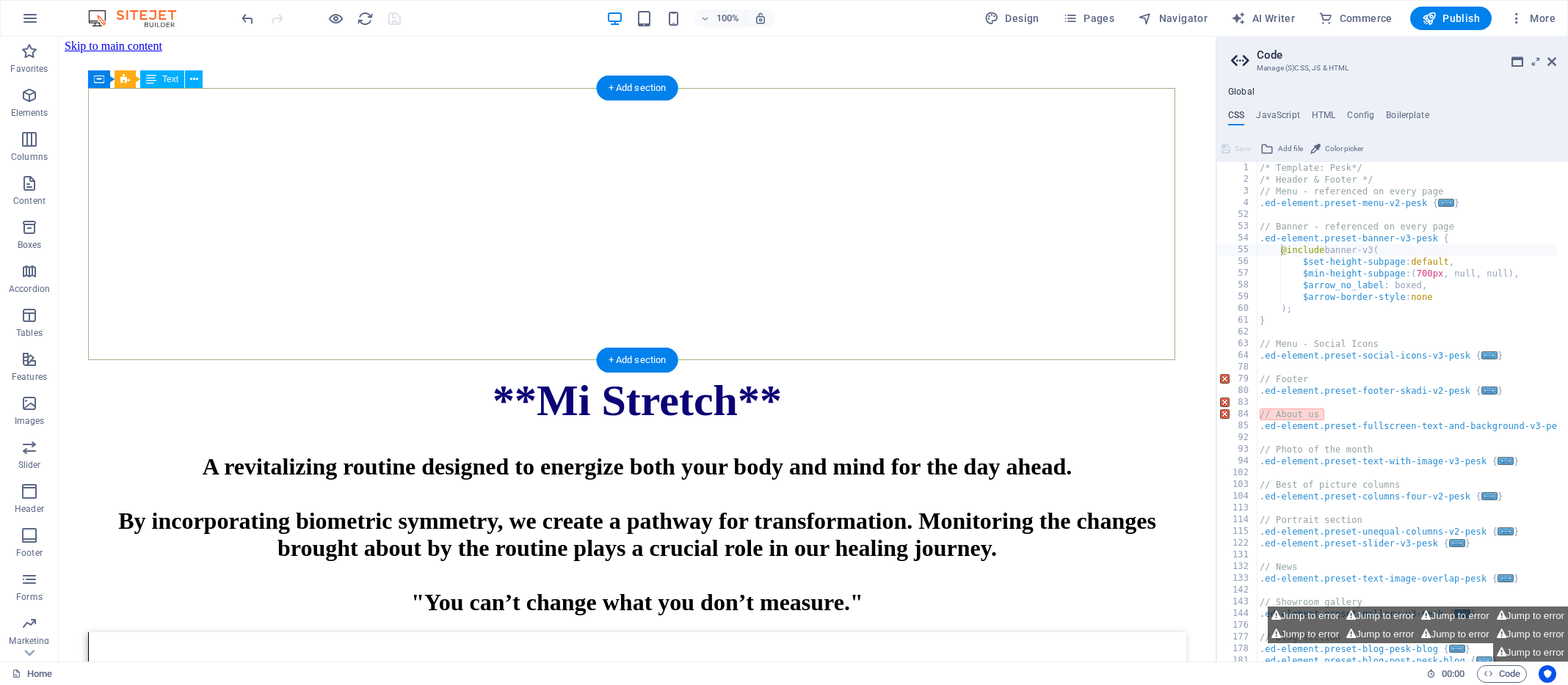
click at [422, 376] on div "**Mi Stretch** A revitalizing routine designed to energize both your body and m…" at bounding box center [637, 495] width 1098 height 240
click at [195, 78] on icon at bounding box center [195, 79] width 8 height 16
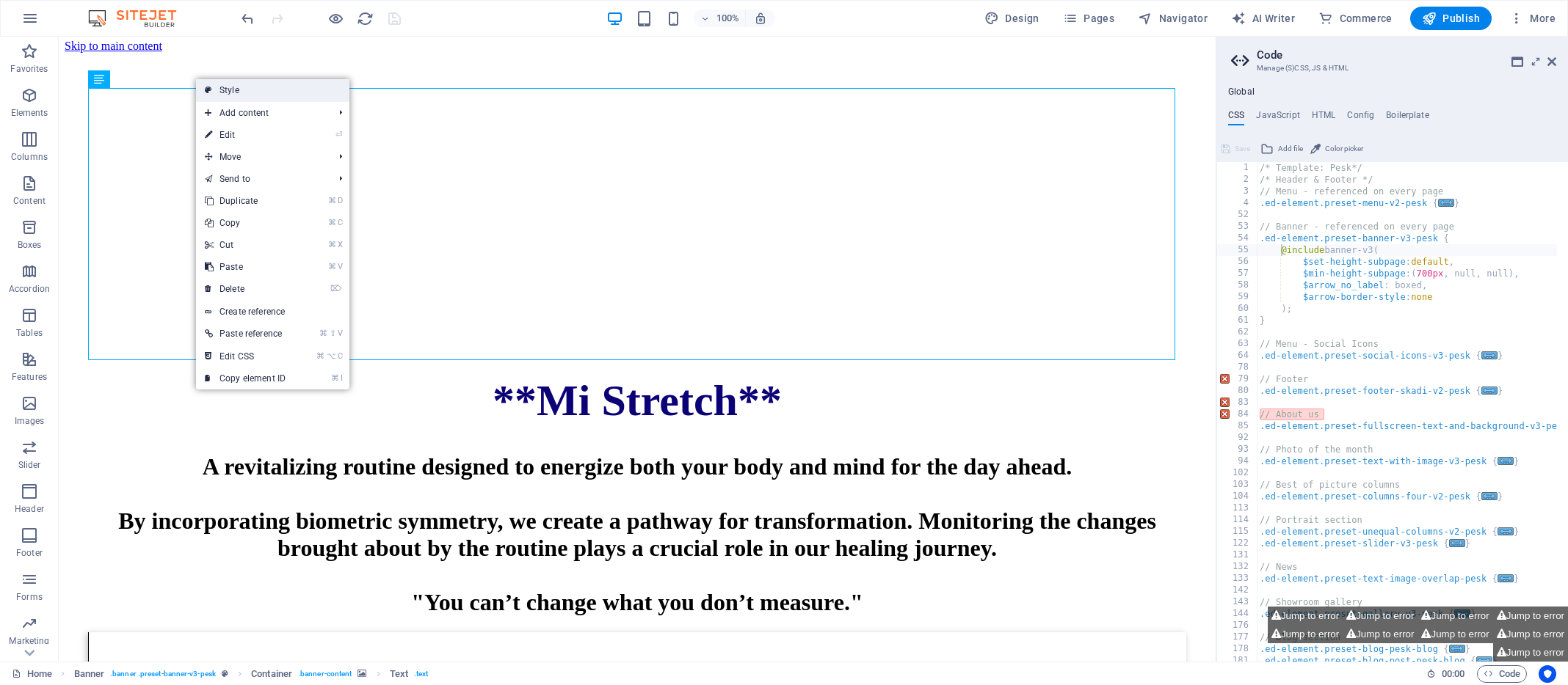
click at [216, 91] on link "Style" at bounding box center [273, 90] width 153 height 22
select select "rem"
select select "px"
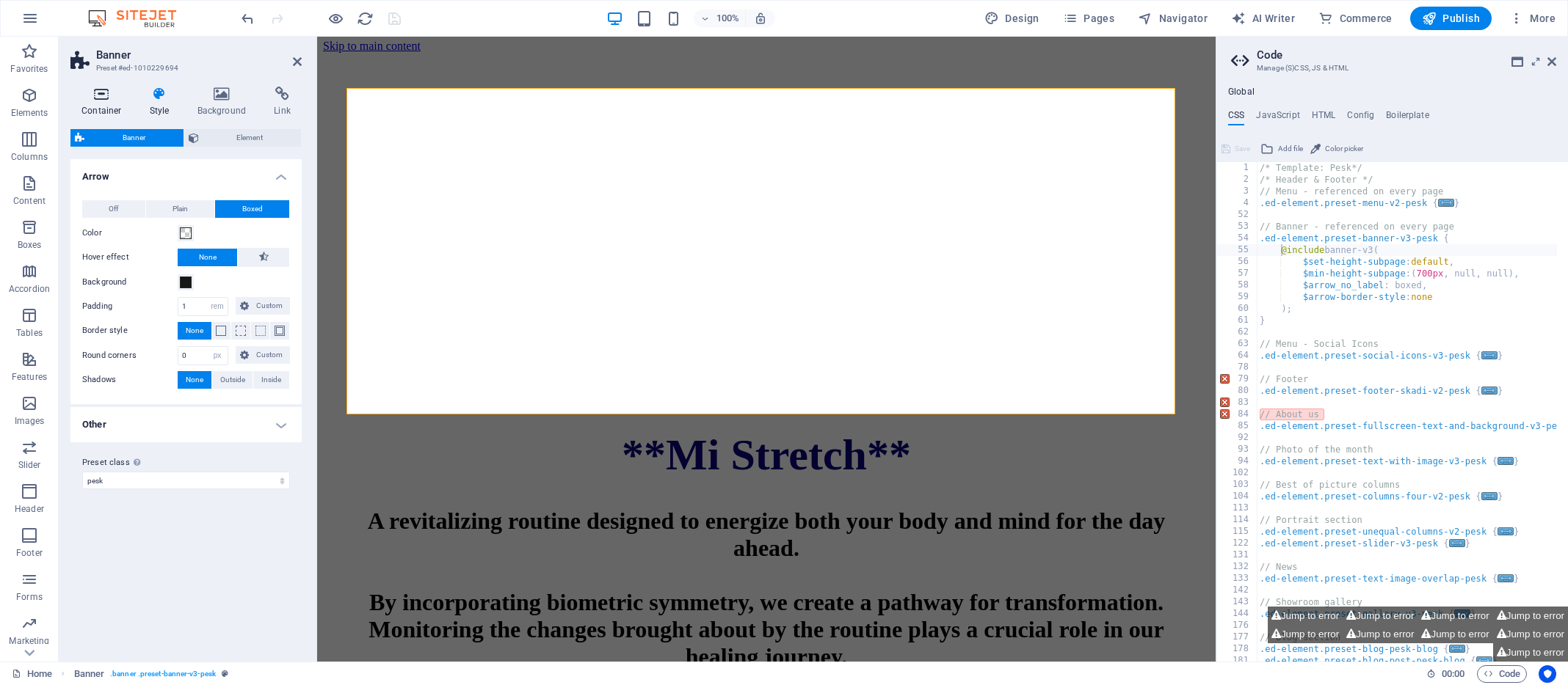
click at [101, 96] on icon at bounding box center [101, 94] width 62 height 15
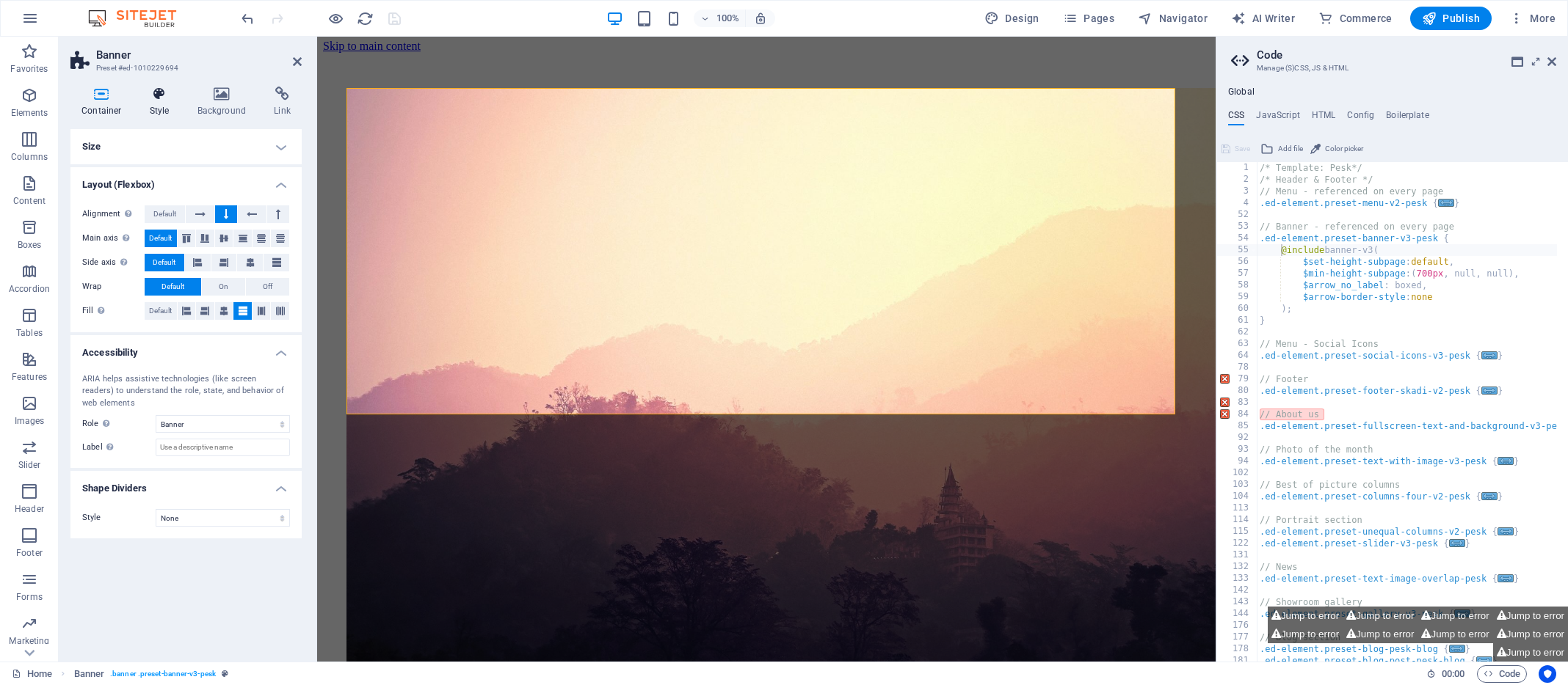
click at [157, 96] on icon at bounding box center [160, 94] width 42 height 15
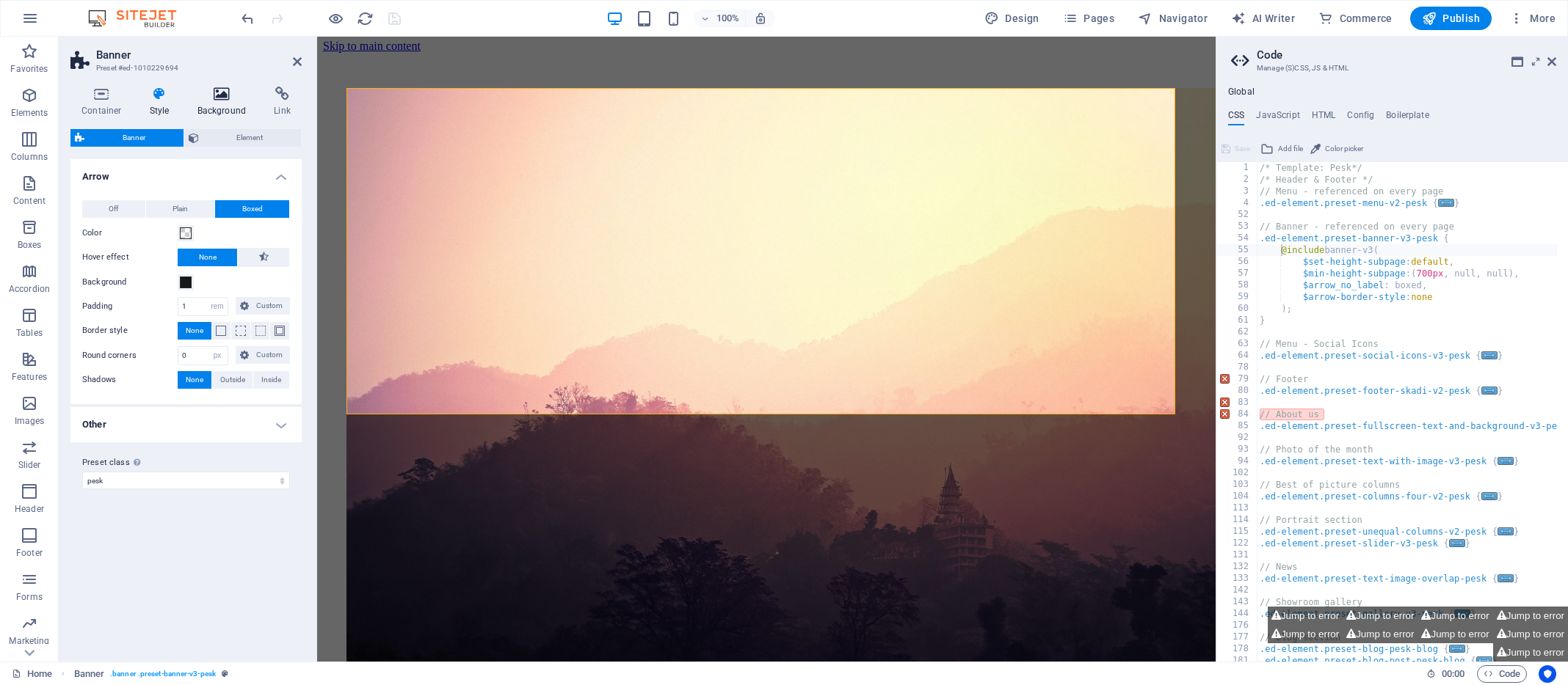
click at [222, 94] on icon at bounding box center [222, 94] width 72 height 15
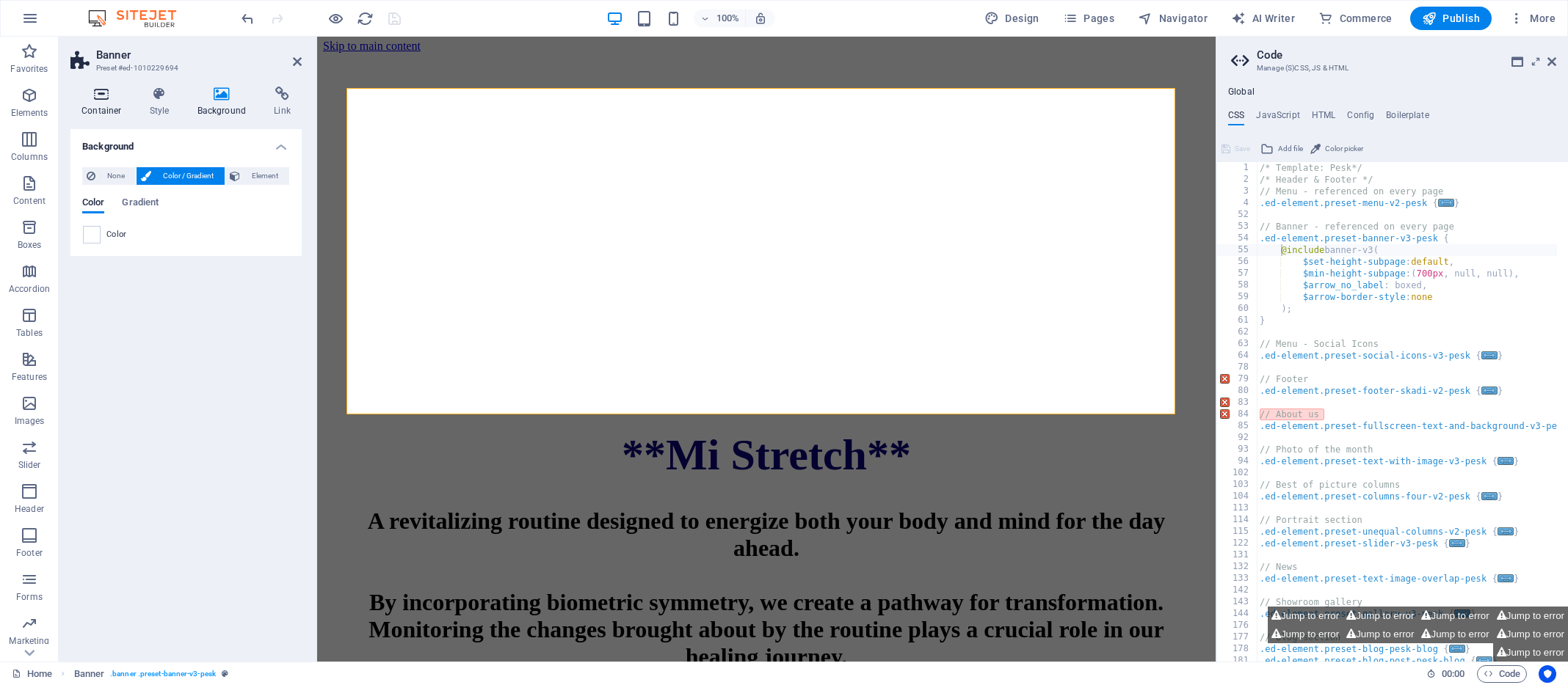
click at [102, 91] on icon at bounding box center [101, 94] width 62 height 15
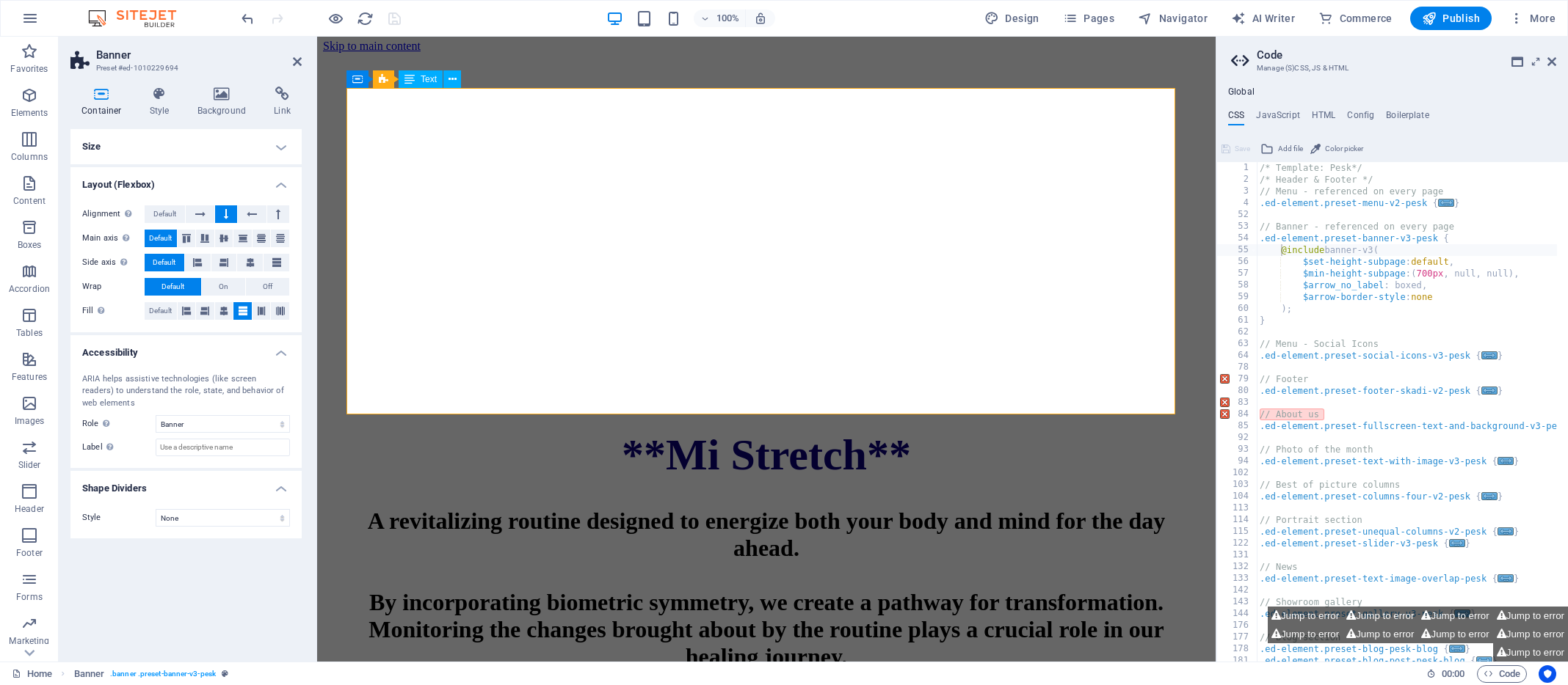
click at [493, 430] on div "**Mi Stretch** A revitalizing routine designed to energize both your body and m…" at bounding box center [767, 577] width 840 height 295
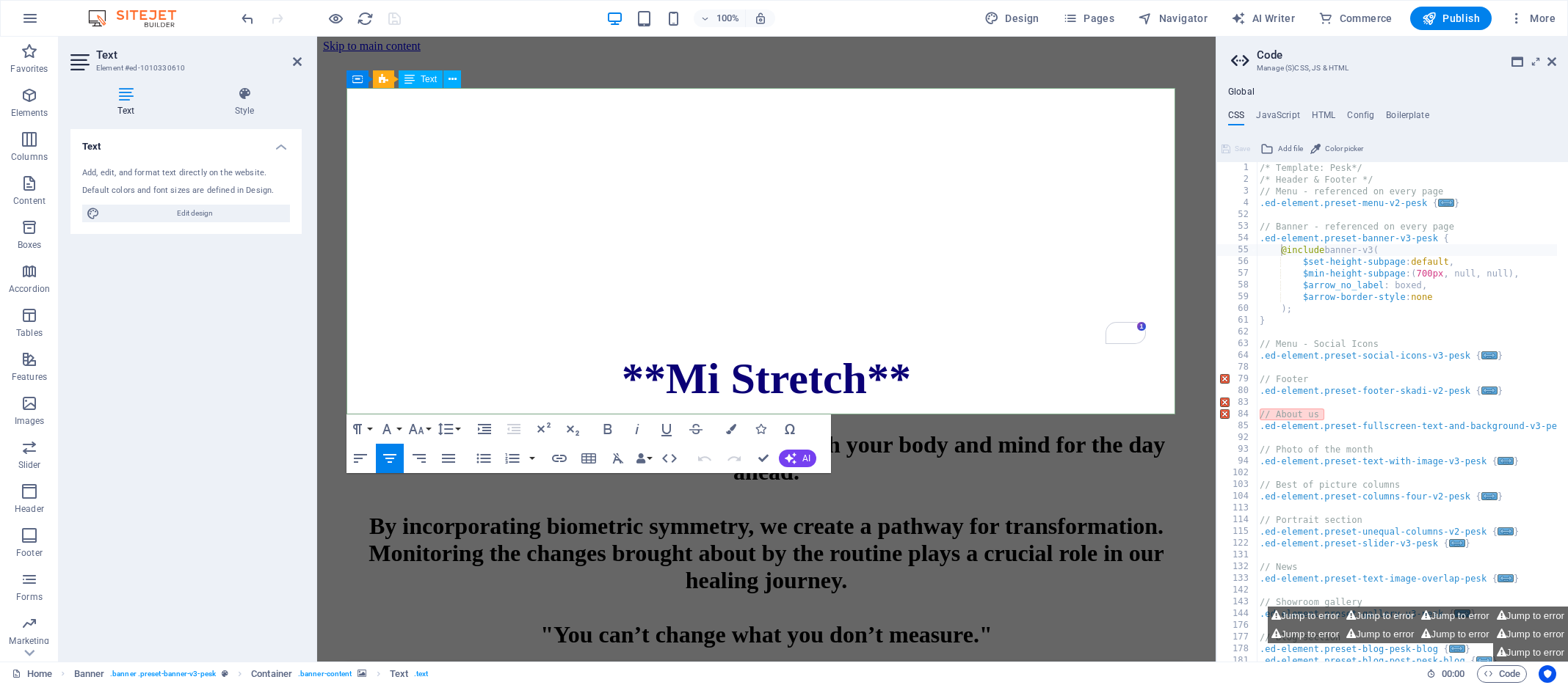
click at [427, 79] on span "Text" at bounding box center [428, 79] width 16 height 9
click at [453, 78] on icon at bounding box center [453, 79] width 8 height 16
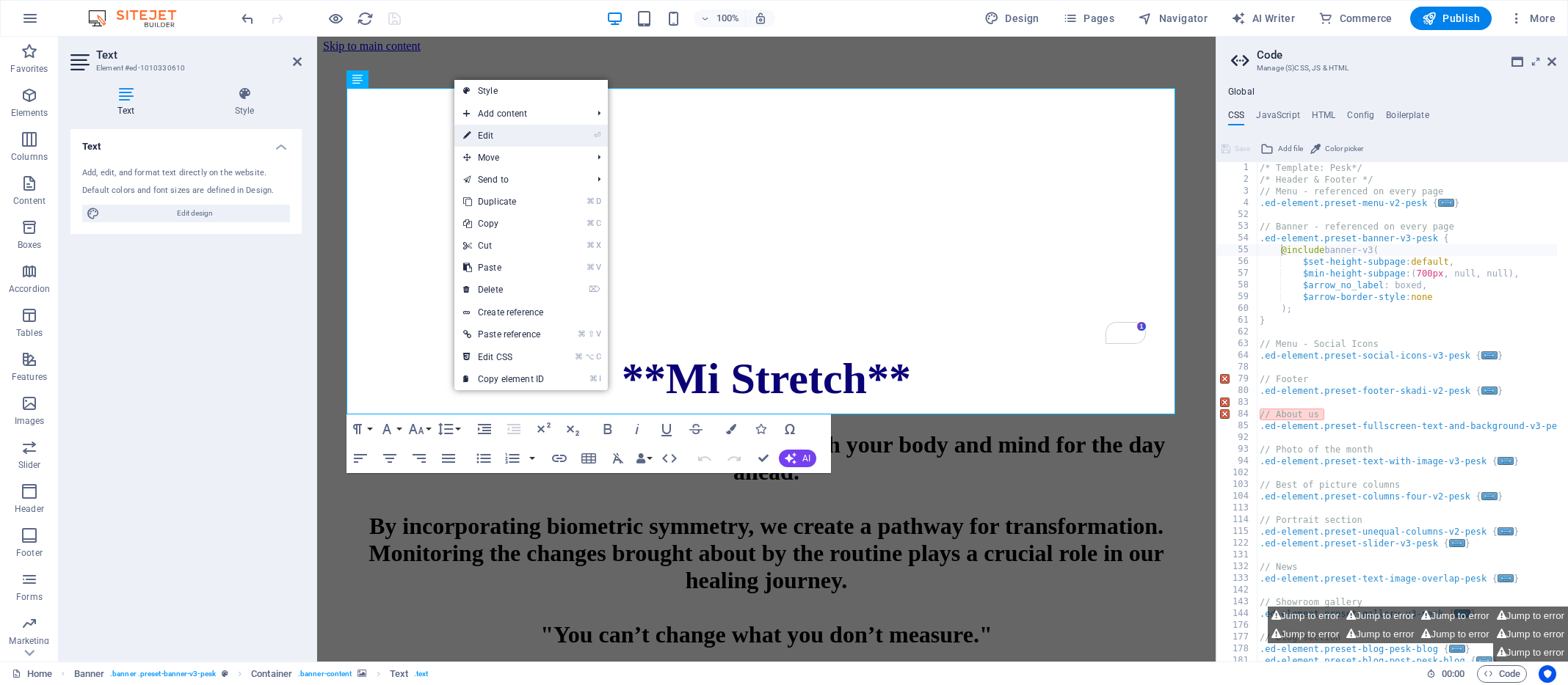
click at [479, 136] on link "⏎ Edit" at bounding box center [503, 136] width 98 height 22
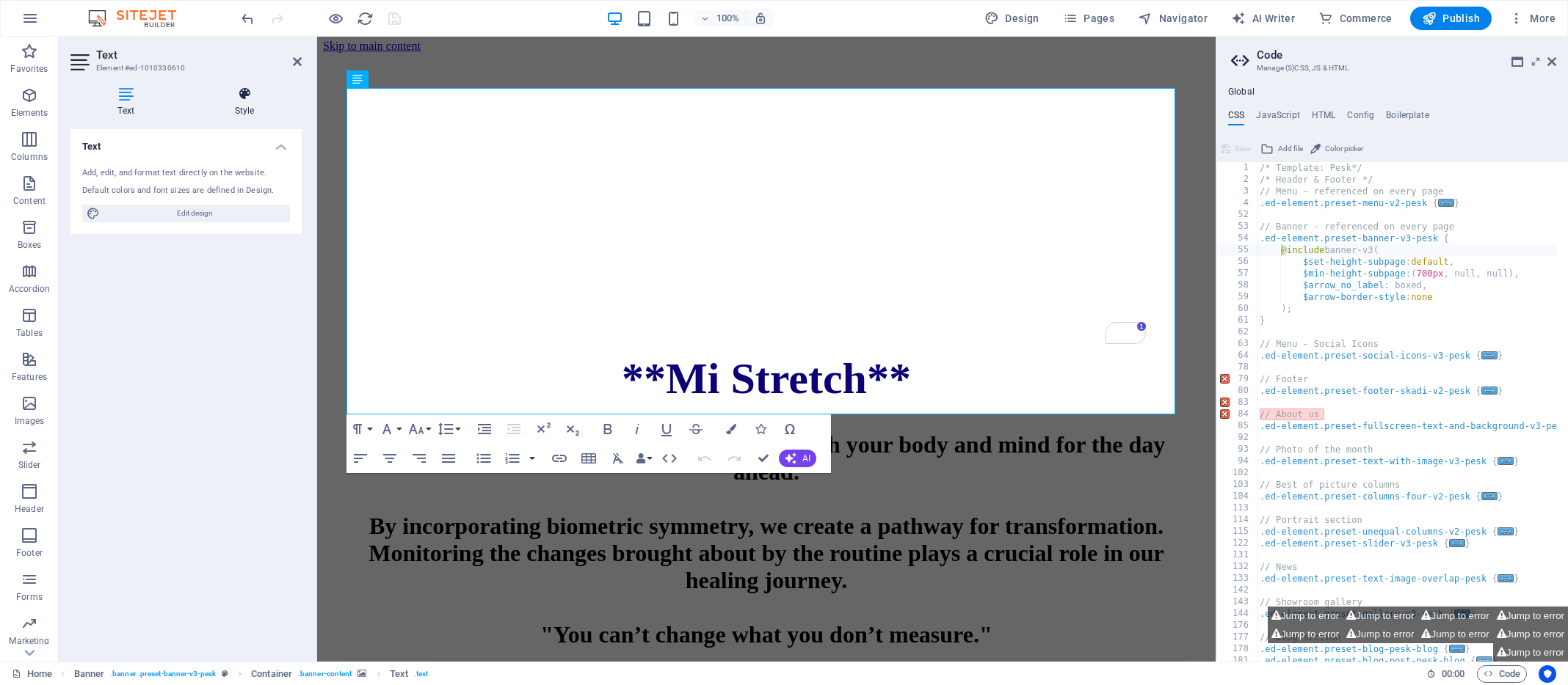
click at [246, 101] on icon at bounding box center [245, 94] width 115 height 15
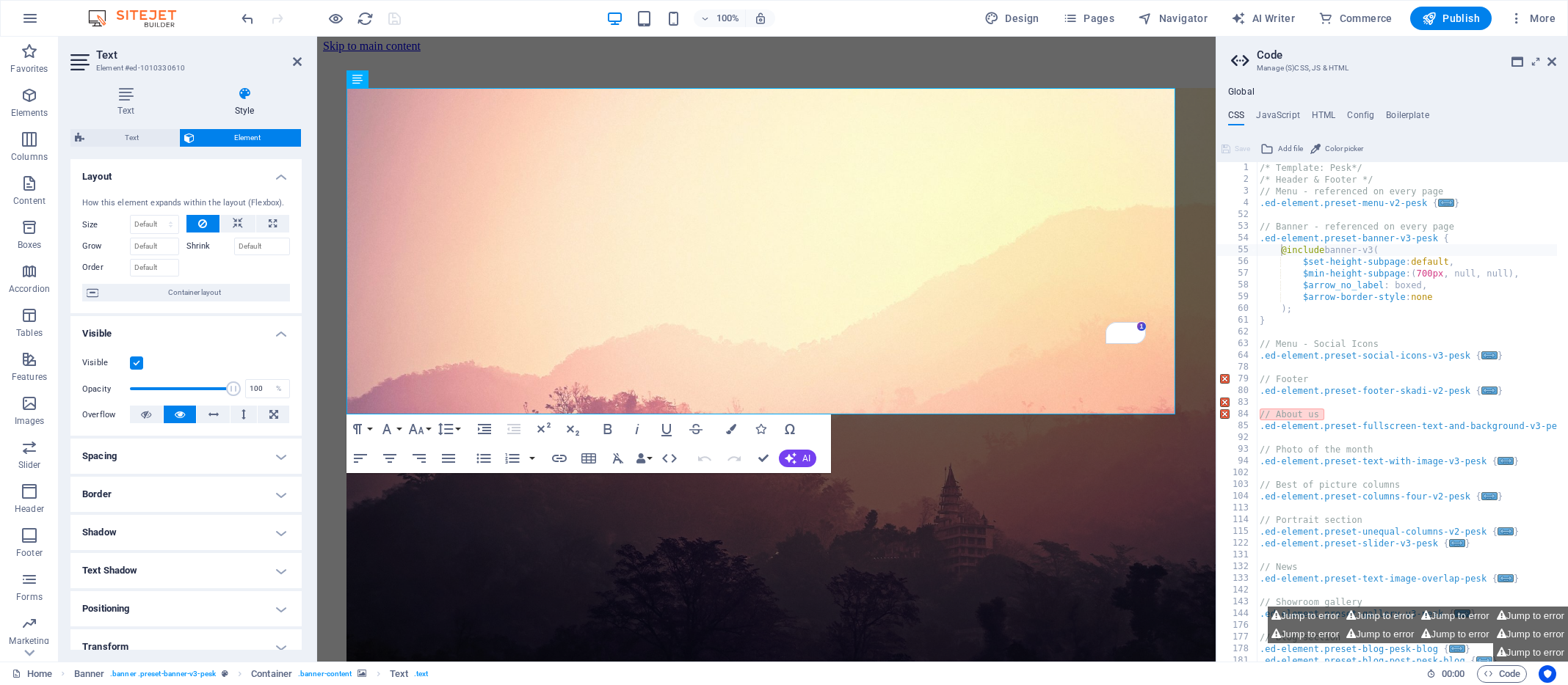
click at [279, 455] on h4 "Spacing" at bounding box center [186, 456] width 231 height 35
click at [279, 554] on h4 "Border" at bounding box center [186, 553] width 231 height 35
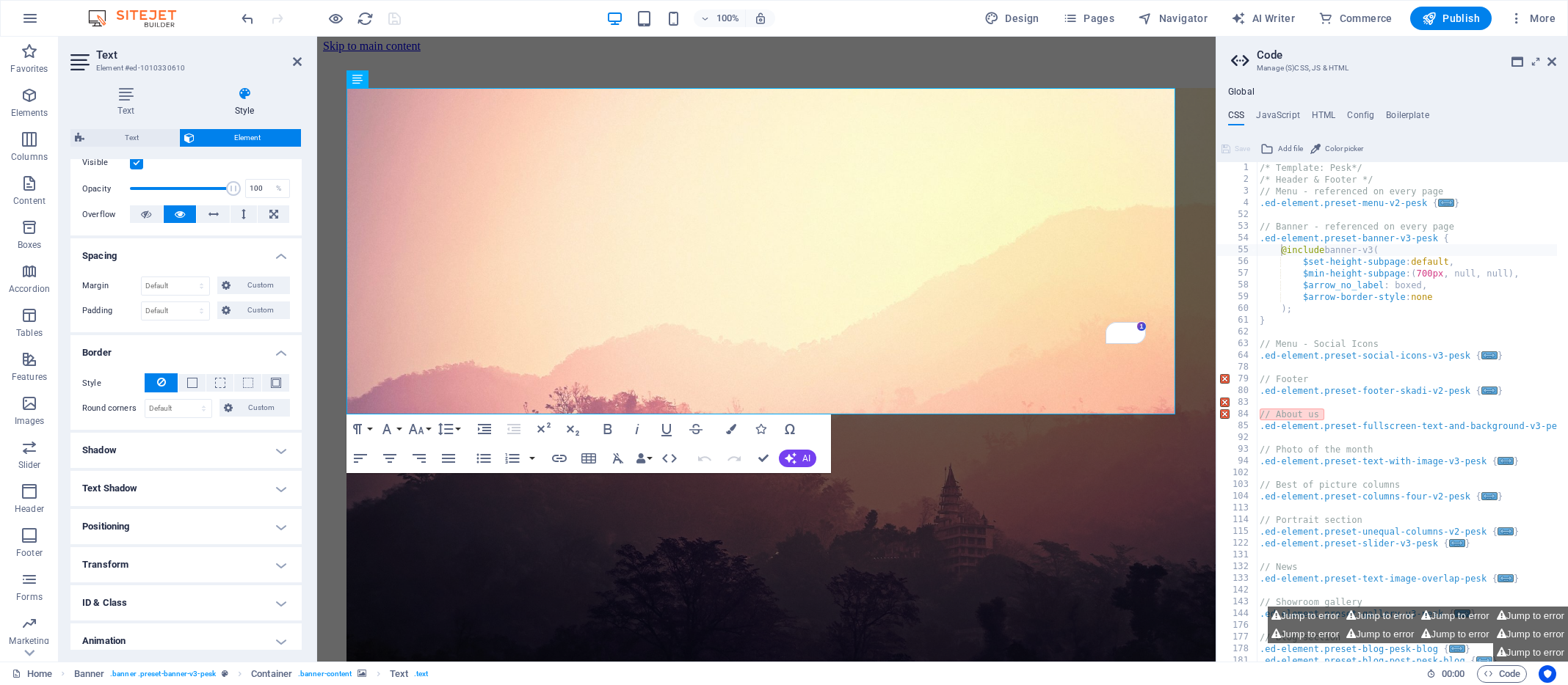
scroll to position [213, 0]
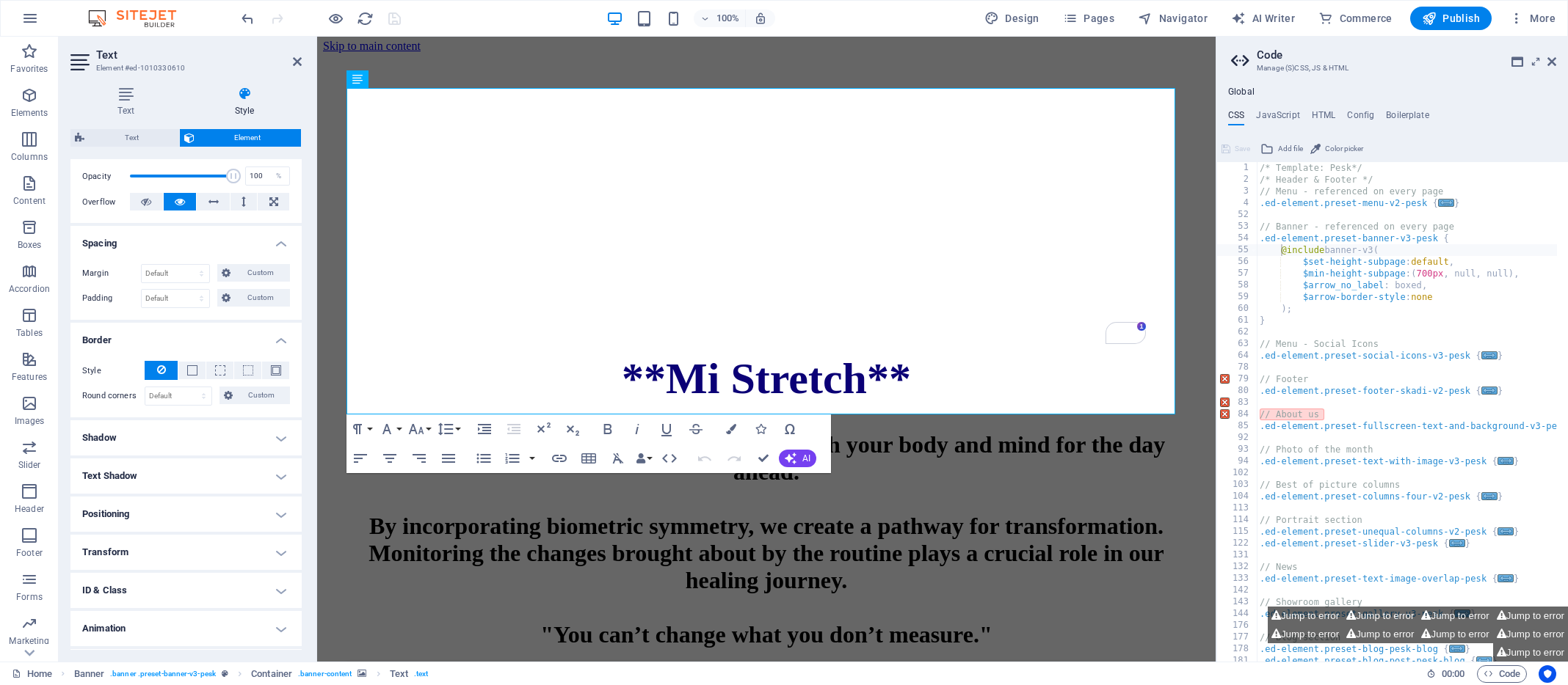
click at [280, 515] on h4 "Positioning" at bounding box center [186, 514] width 231 height 35
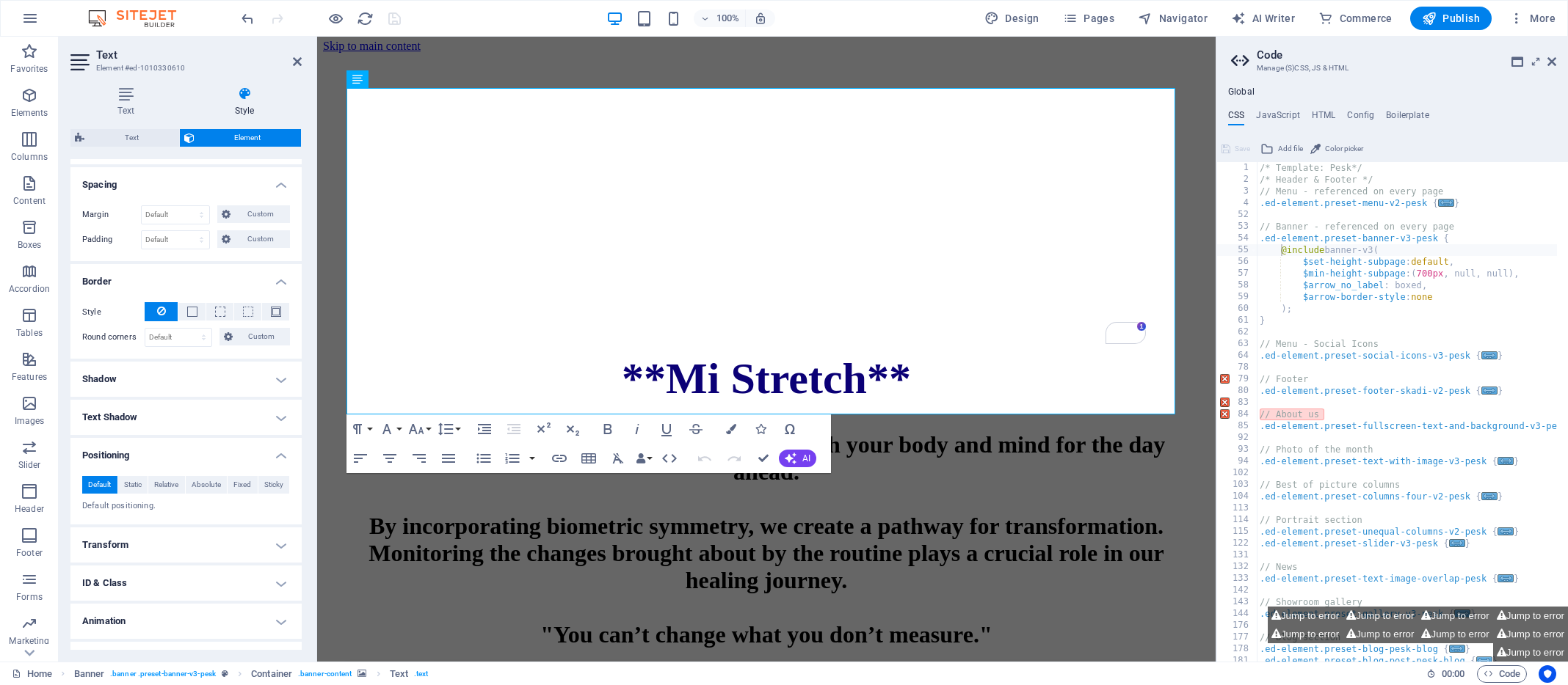
scroll to position [298, 0]
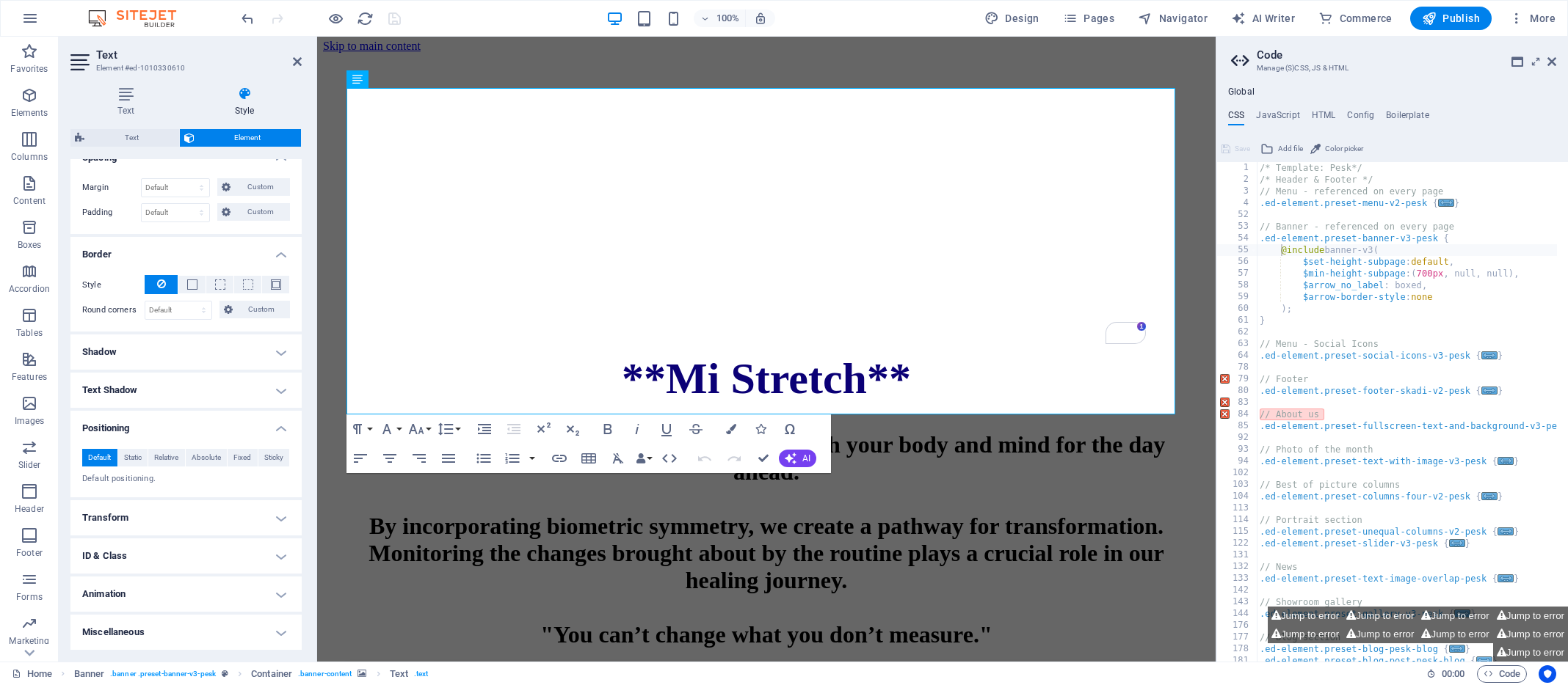
click at [278, 630] on h4 "Miscellaneous" at bounding box center [186, 633] width 231 height 35
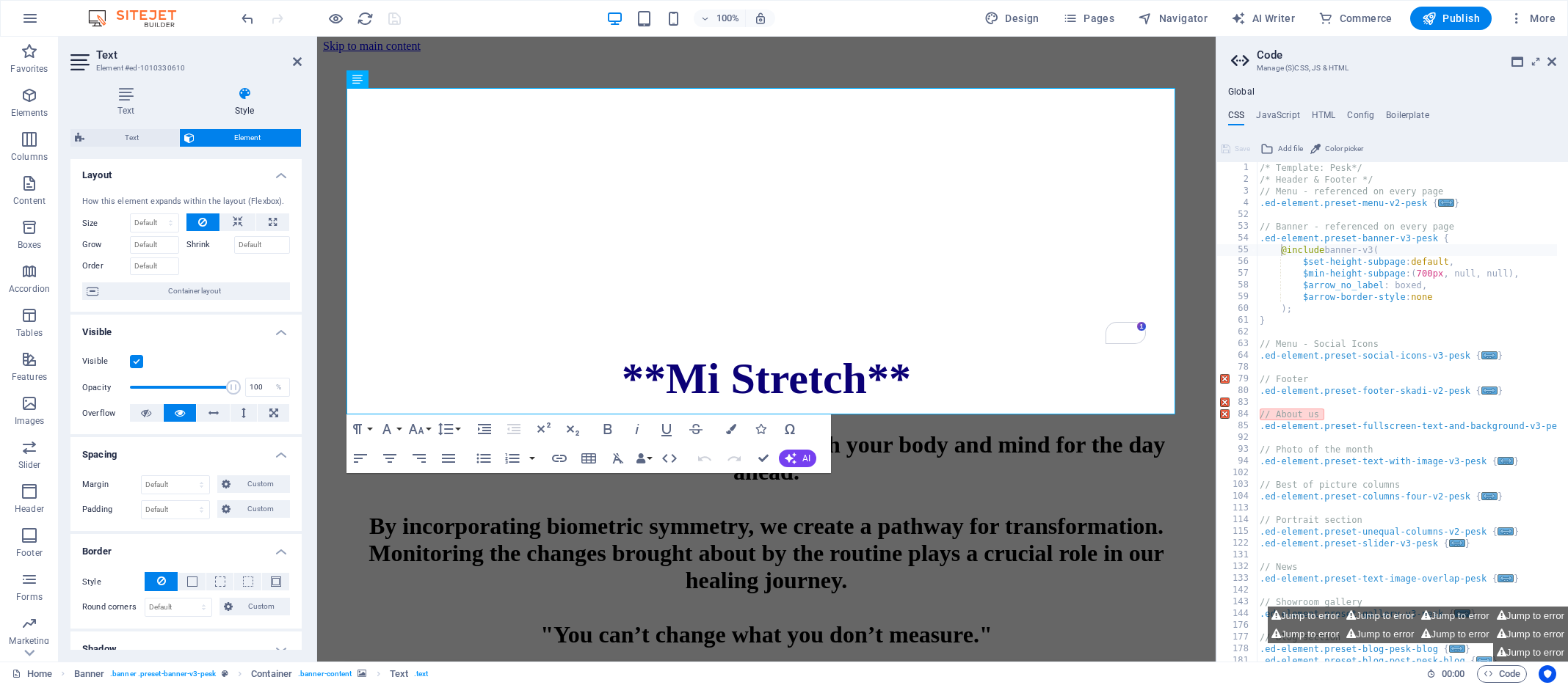
scroll to position [0, 0]
click at [518, 353] on h1 "**Mi Stretch** A revitalizing routine designed to energize both your body and m…" at bounding box center [767, 500] width 840 height 295
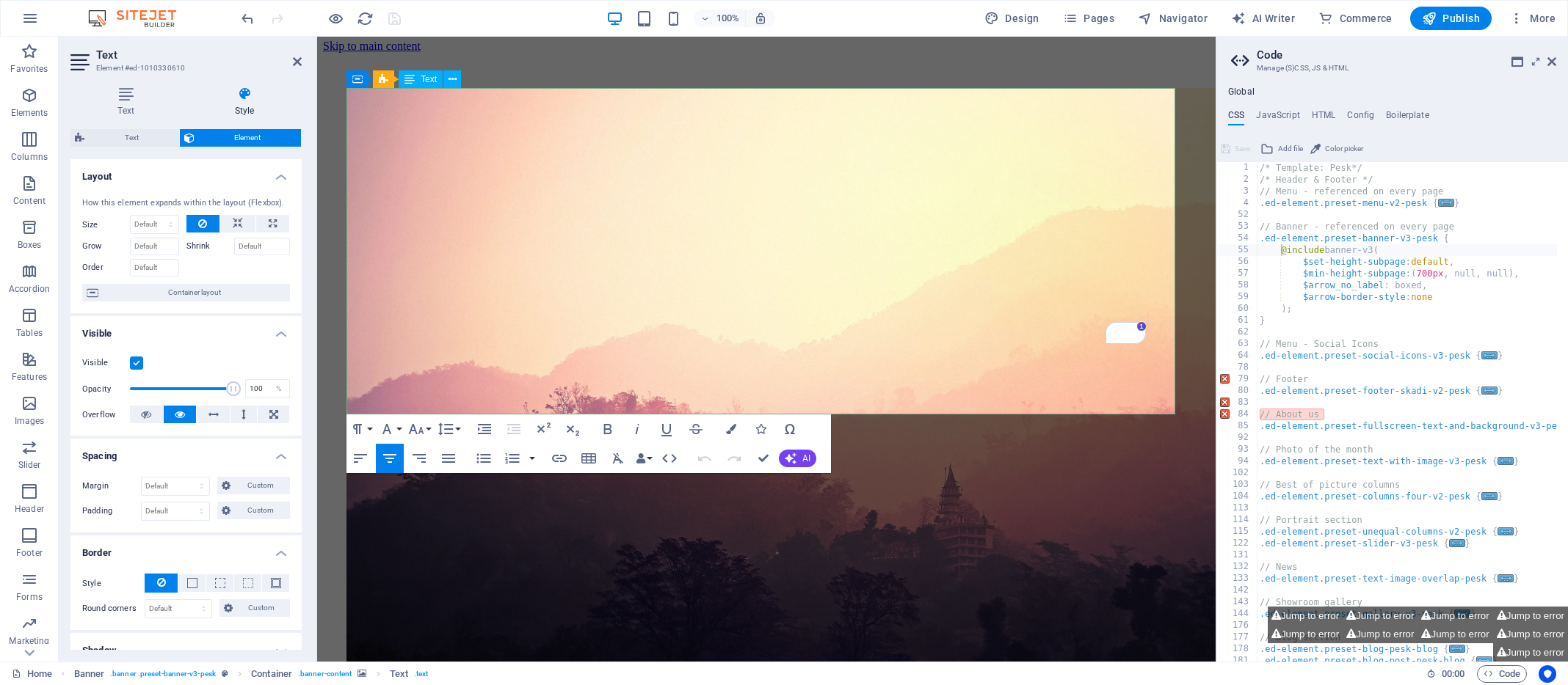
click at [488, 353] on h1 "**Mi Stretch** A revitalizing routine designed to energize both your body and m…" at bounding box center [767, 500] width 840 height 295
click at [128, 91] on icon at bounding box center [126, 94] width 111 height 15
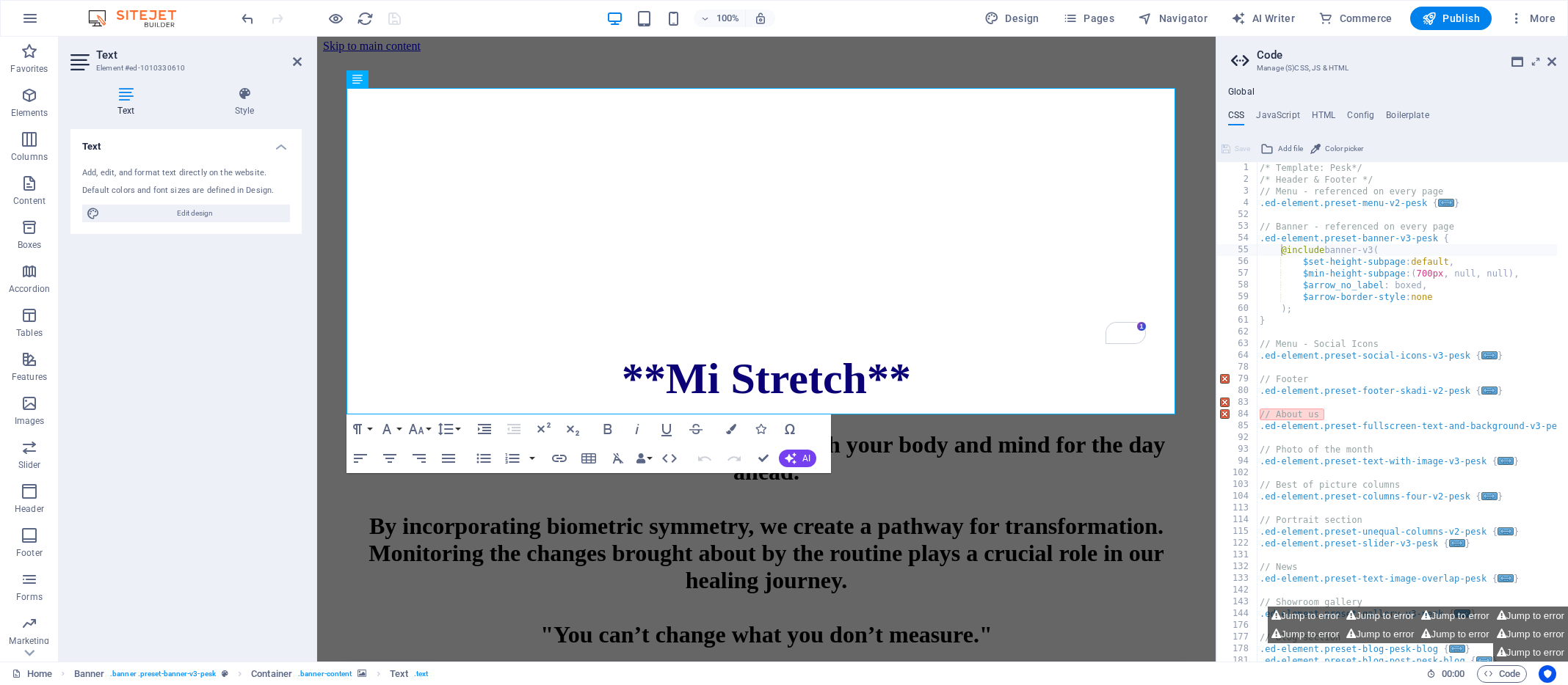
click at [128, 91] on icon at bounding box center [126, 94] width 111 height 15
click at [240, 96] on icon at bounding box center [245, 94] width 115 height 15
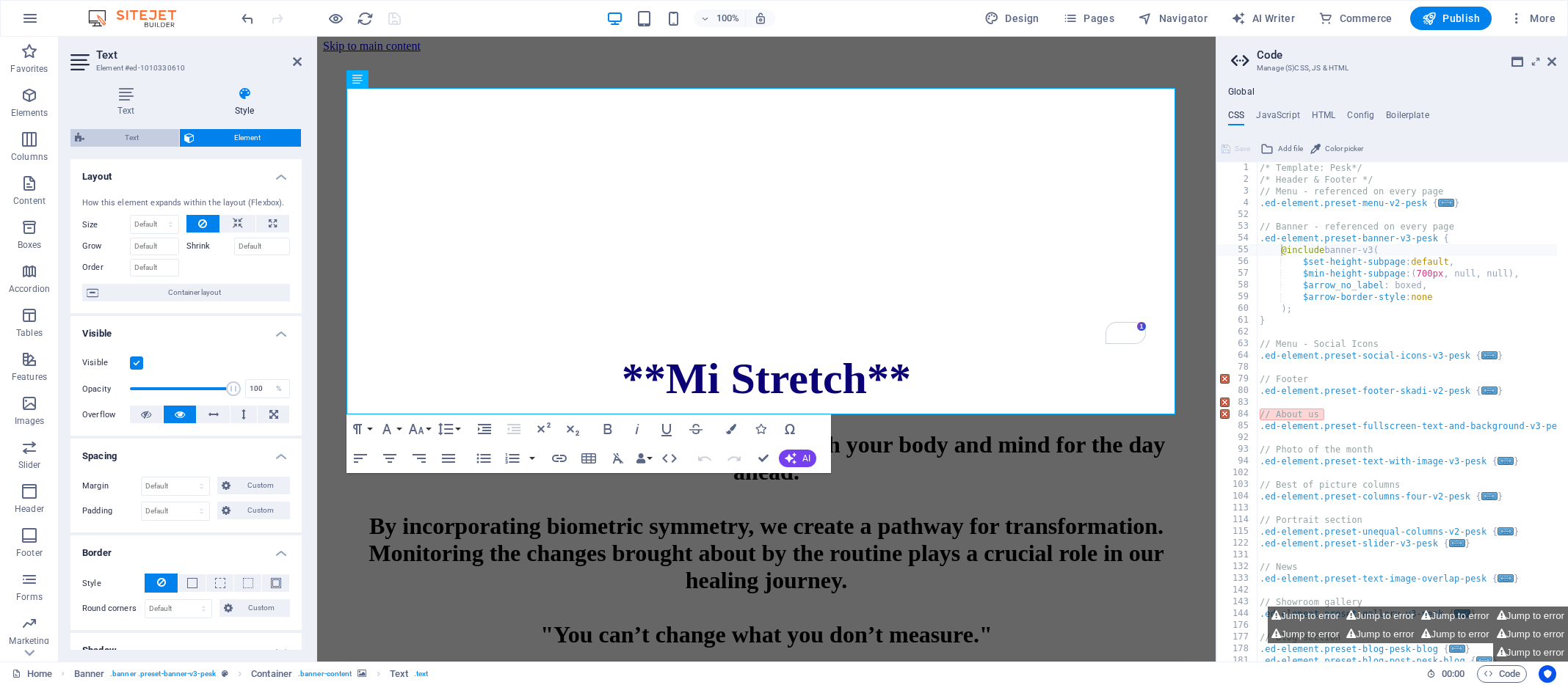
click at [141, 135] on span "Text" at bounding box center [131, 137] width 86 height 17
select select "rem"
select select "px"
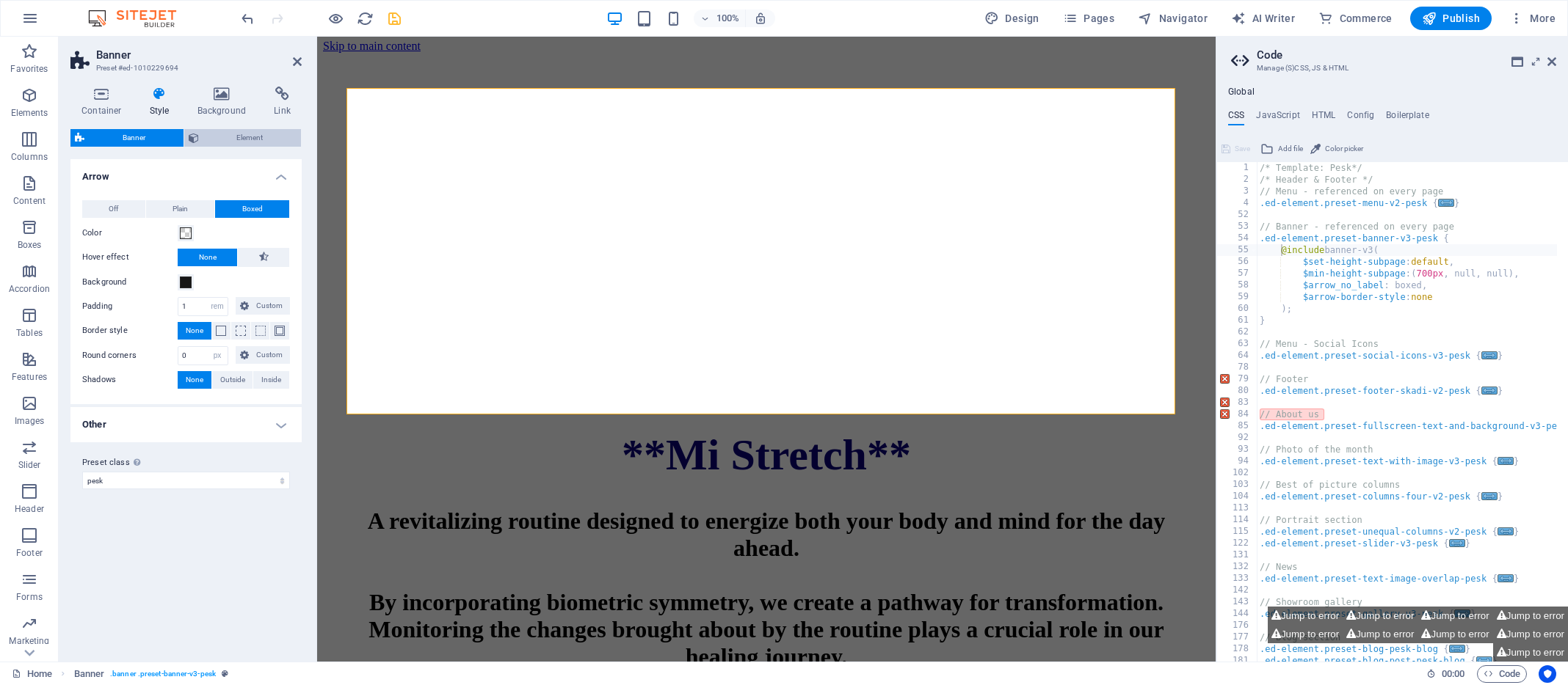
click at [235, 134] on span "Element" at bounding box center [250, 137] width 94 height 17
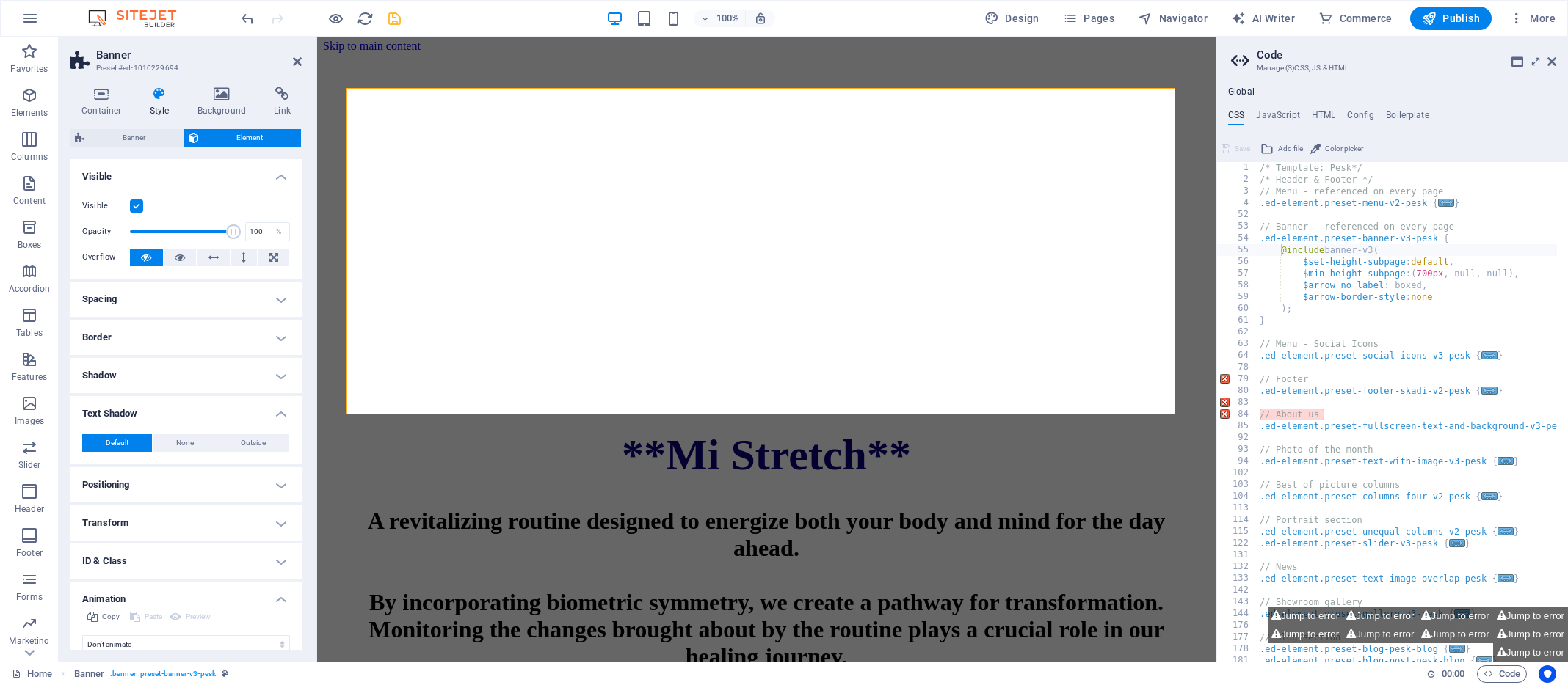
click at [281, 301] on h4 "Spacing" at bounding box center [186, 299] width 231 height 35
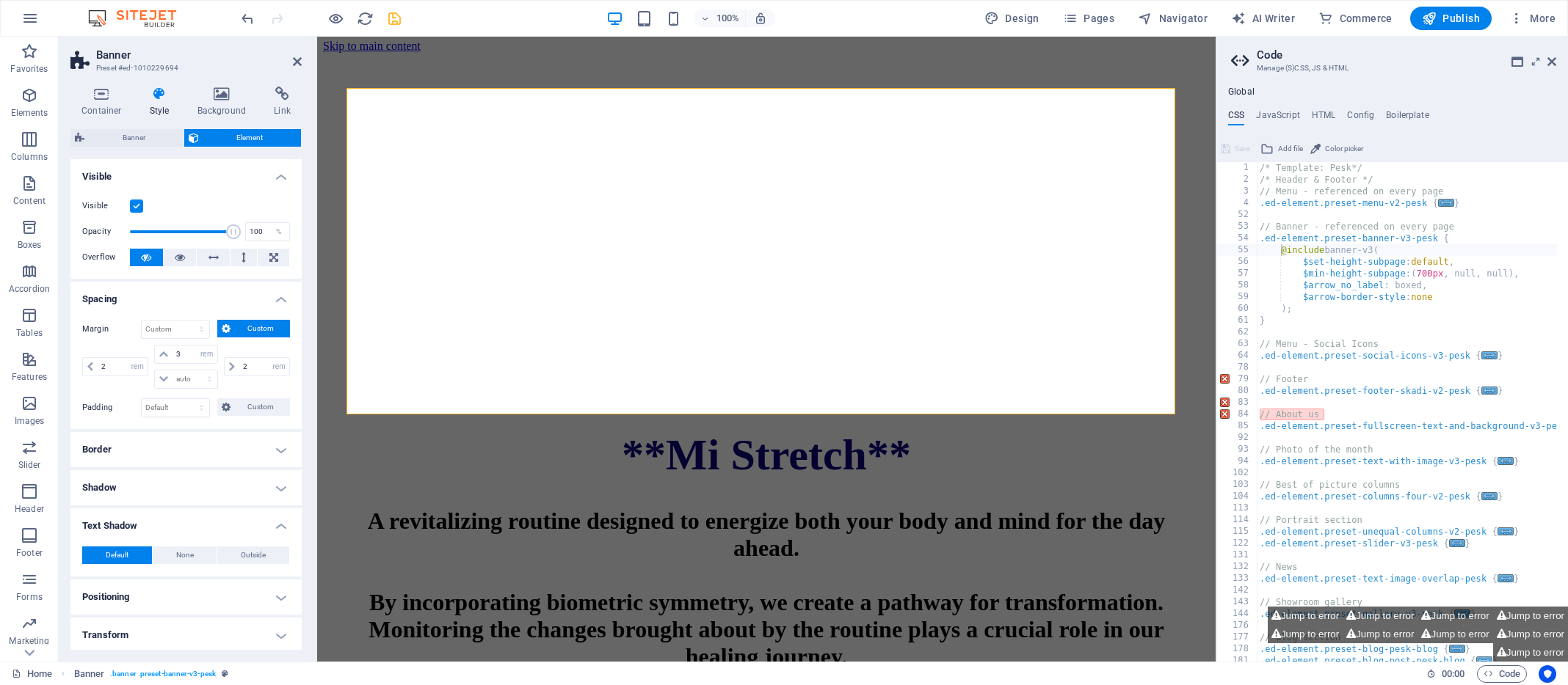
click at [279, 447] on h4 "Border" at bounding box center [186, 450] width 231 height 35
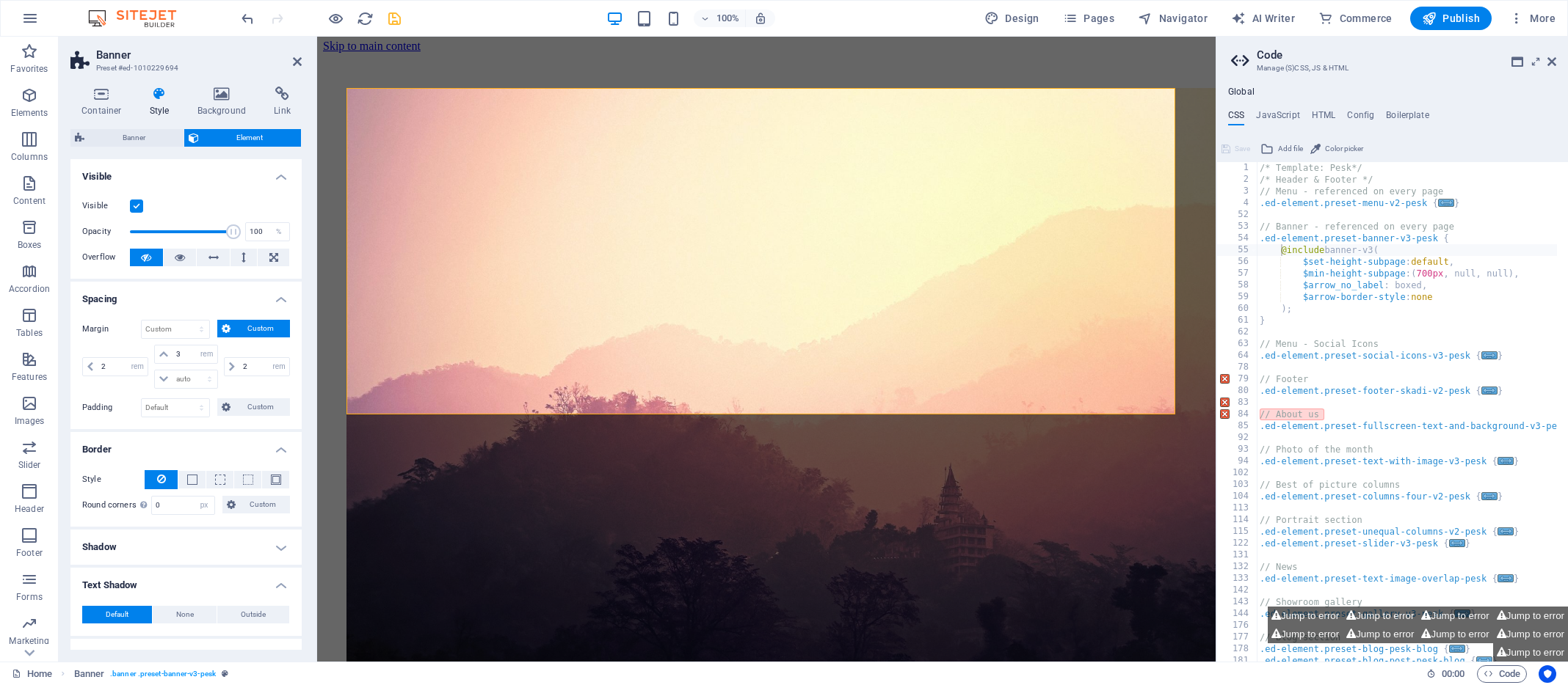
click at [277, 549] on h4 "Shadow" at bounding box center [186, 547] width 231 height 35
click at [215, 92] on icon at bounding box center [222, 94] width 72 height 15
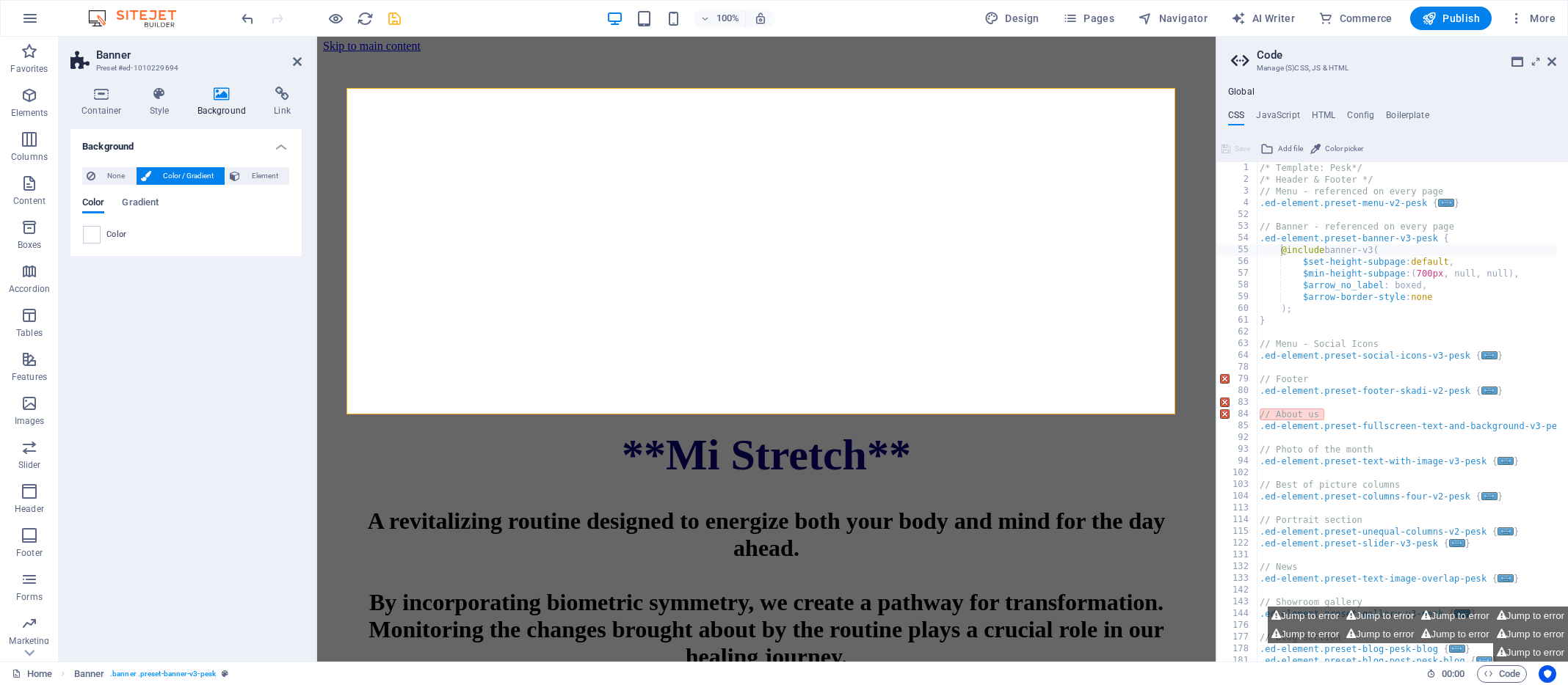
click at [284, 147] on h4 "Background" at bounding box center [186, 142] width 231 height 27
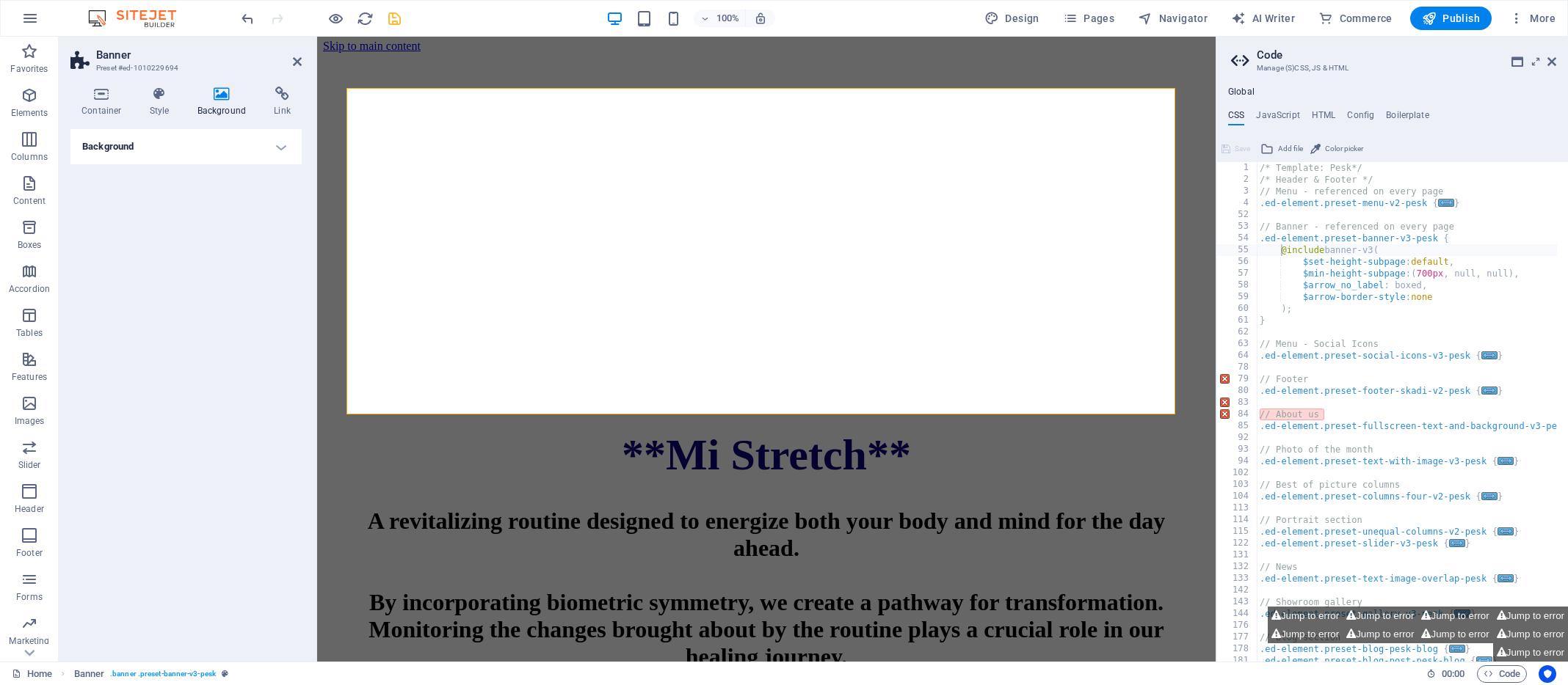
click at [284, 147] on h4 "Background" at bounding box center [186, 146] width 231 height 35
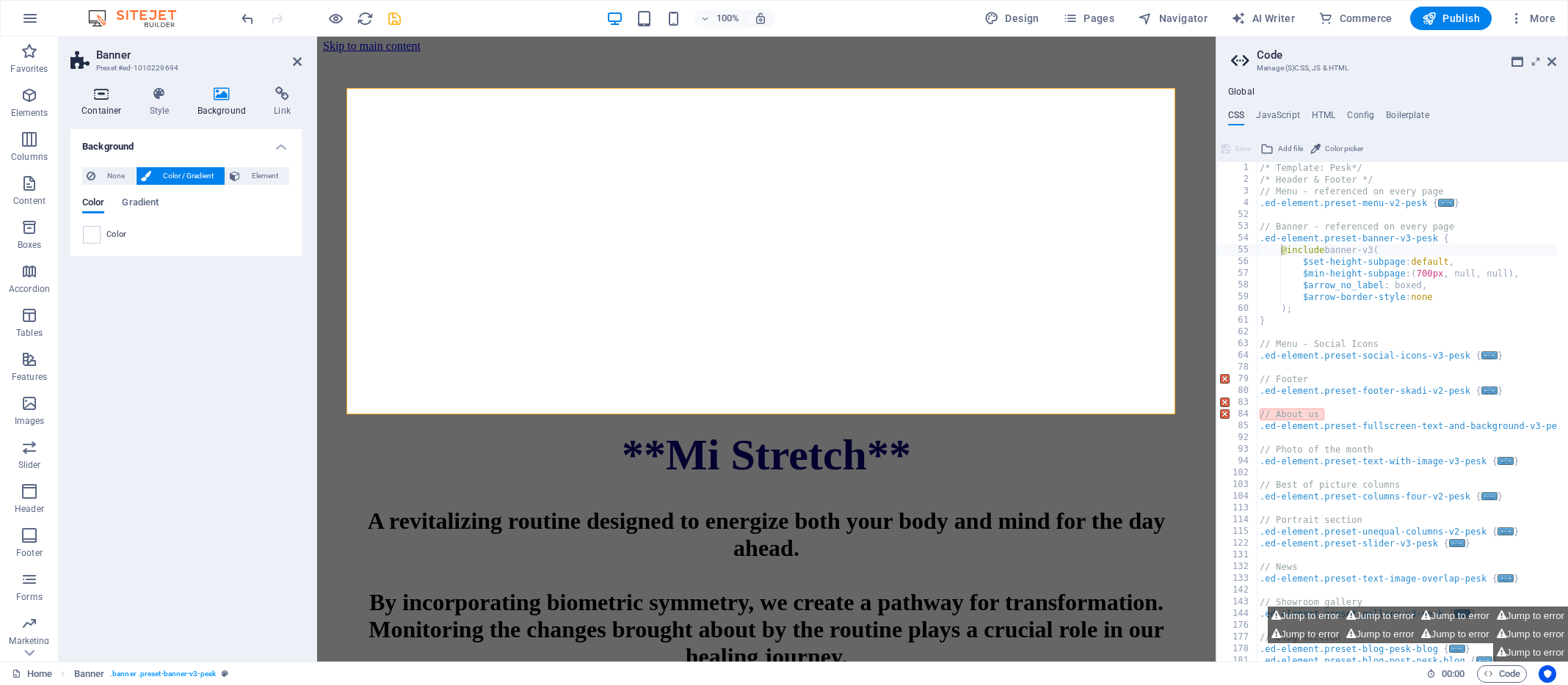
click at [101, 98] on icon at bounding box center [101, 94] width 62 height 15
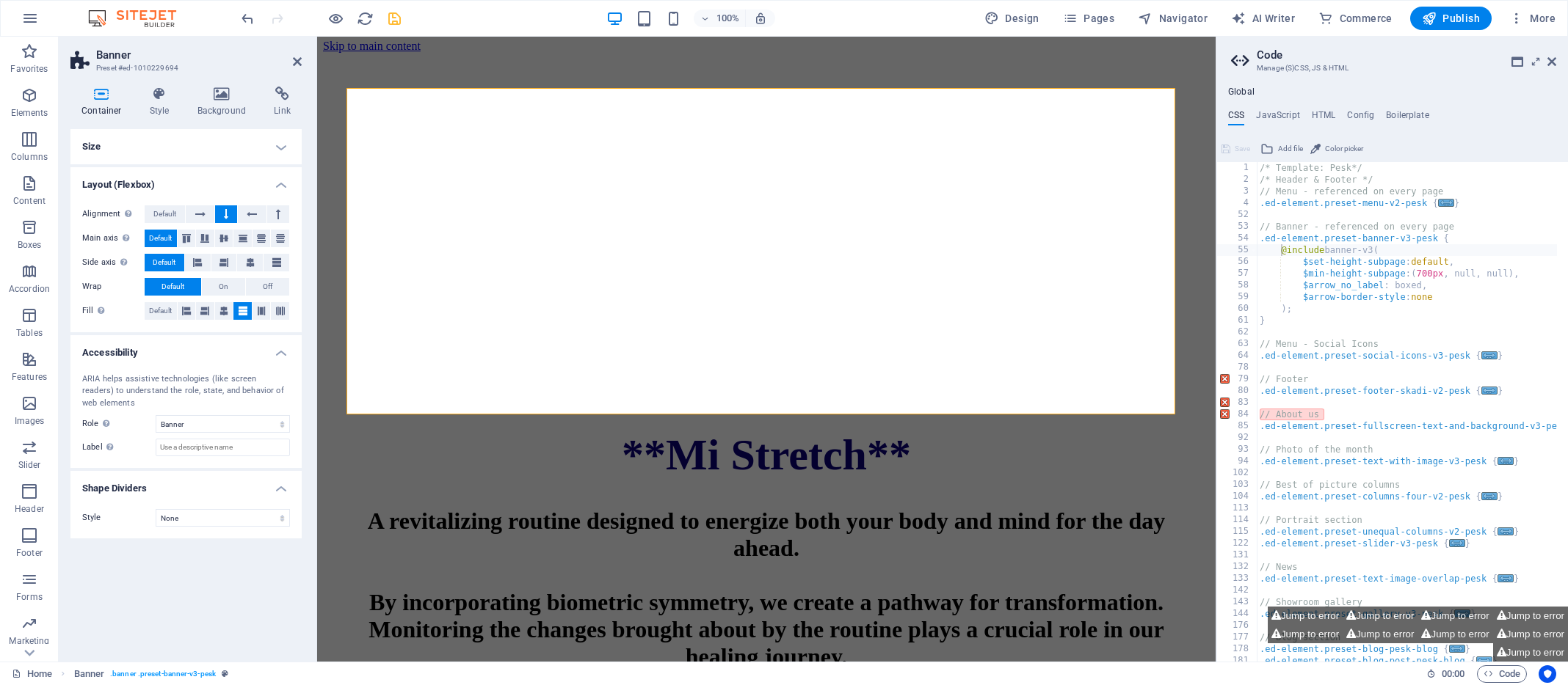
click at [283, 486] on h4 "Shape Dividers" at bounding box center [186, 485] width 231 height 27
click at [283, 486] on h4 "Shape Dividers" at bounding box center [186, 489] width 231 height 35
click at [285, 517] on select "None Triangle Square Diagonal Polygon 1 Polygon 2 Zigzag Multiple Zigzags Waves…" at bounding box center [222, 517] width 134 height 17
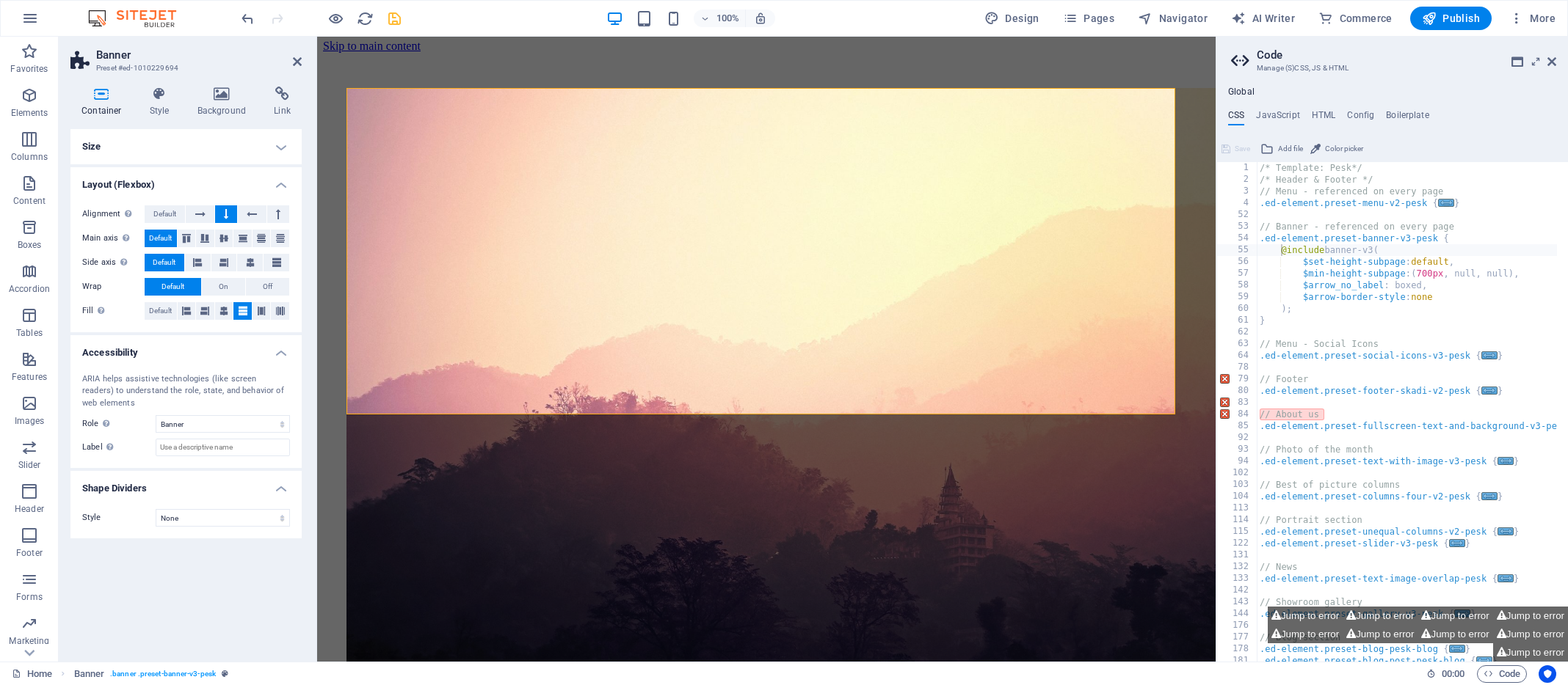
click at [286, 146] on h4 "Size" at bounding box center [186, 146] width 231 height 35
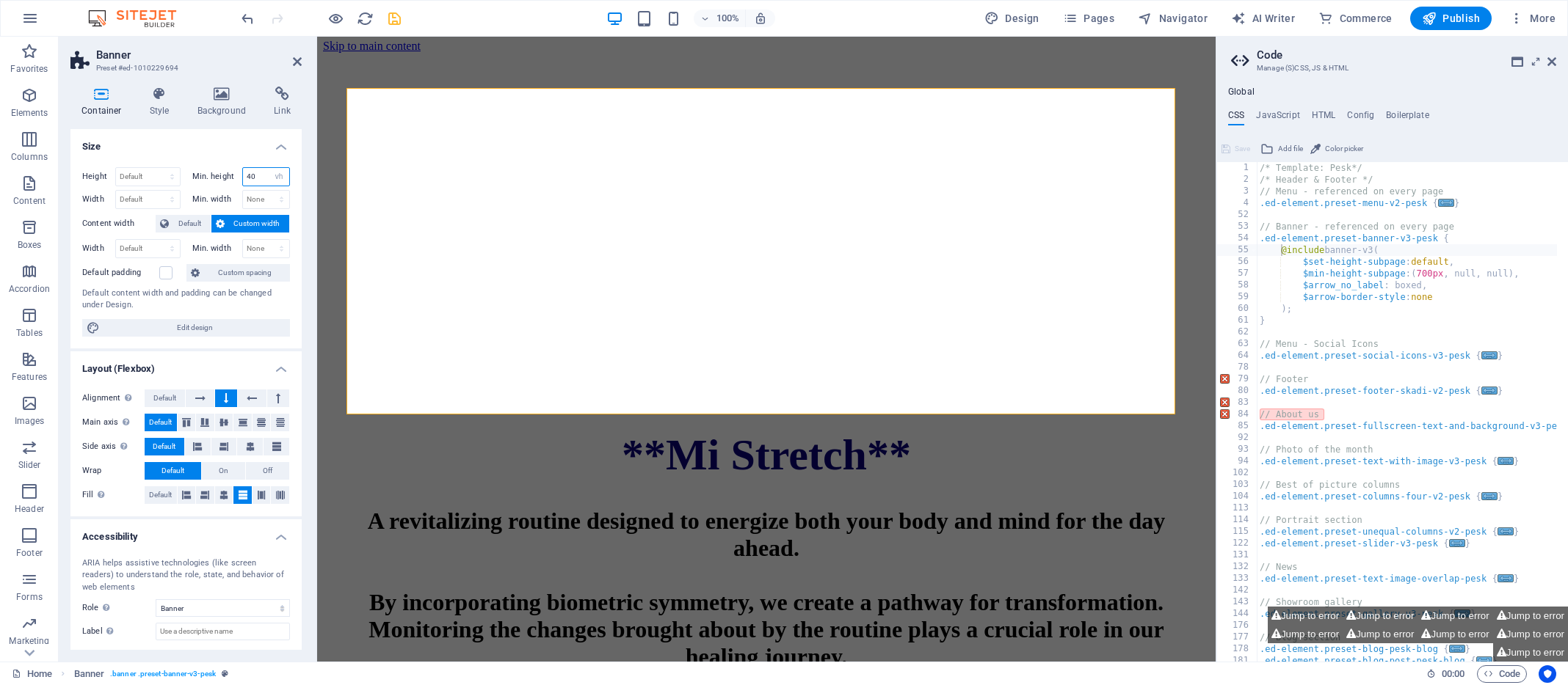
click at [257, 174] on input "40" at bounding box center [266, 176] width 47 height 17
drag, startPoint x: 257, startPoint y: 174, endPoint x: 244, endPoint y: 173, distance: 13.0
click at [244, 173] on input "40" at bounding box center [266, 176] width 47 height 17
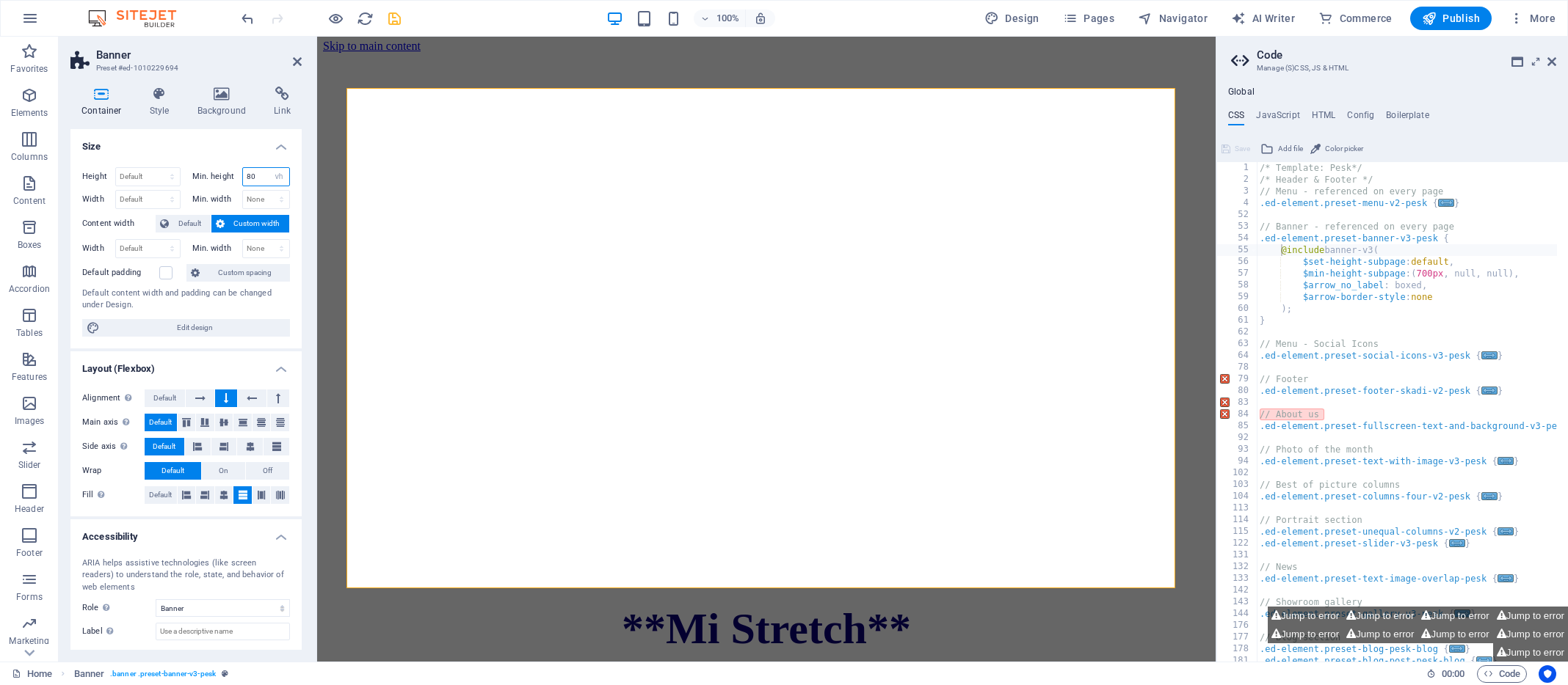
type input "80"
click at [215, 141] on h4 "Size" at bounding box center [186, 142] width 231 height 27
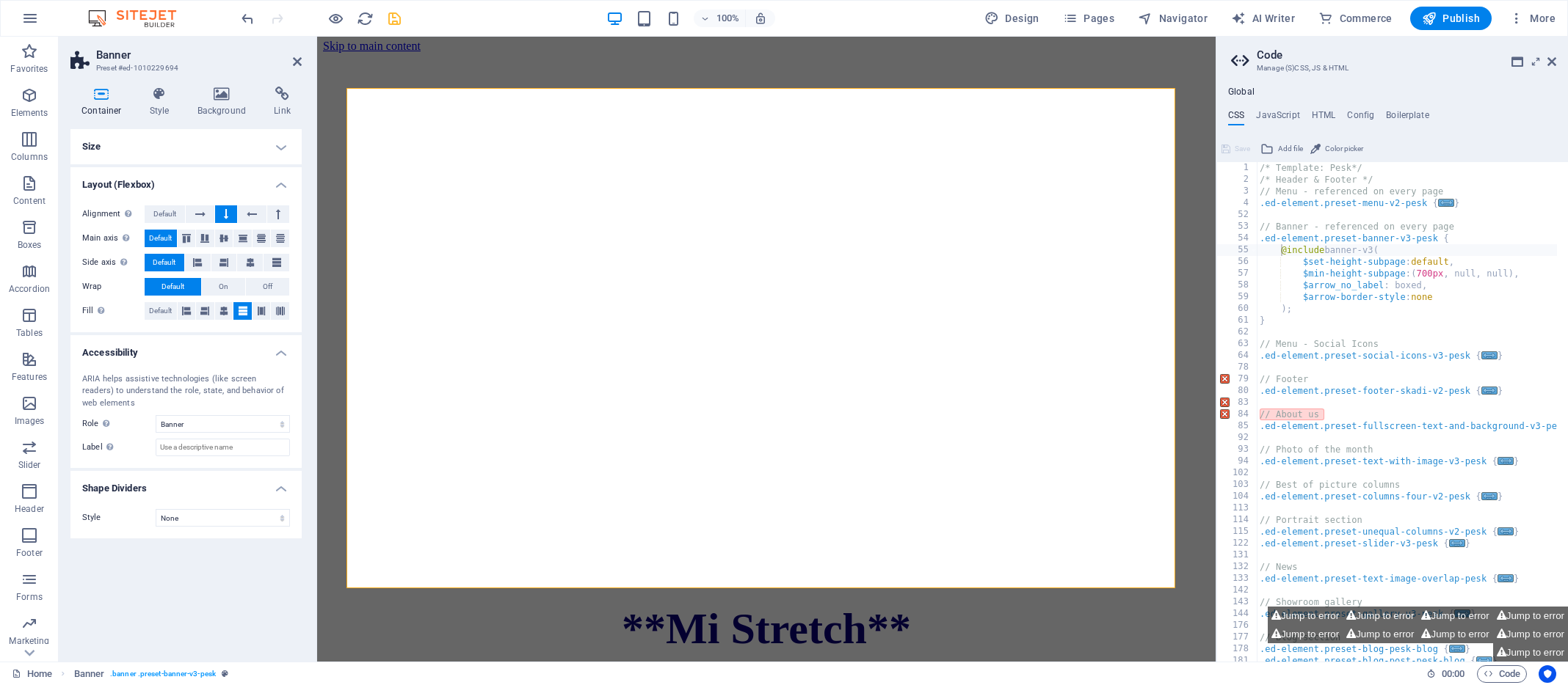
click at [279, 145] on h4 "Size" at bounding box center [186, 146] width 231 height 35
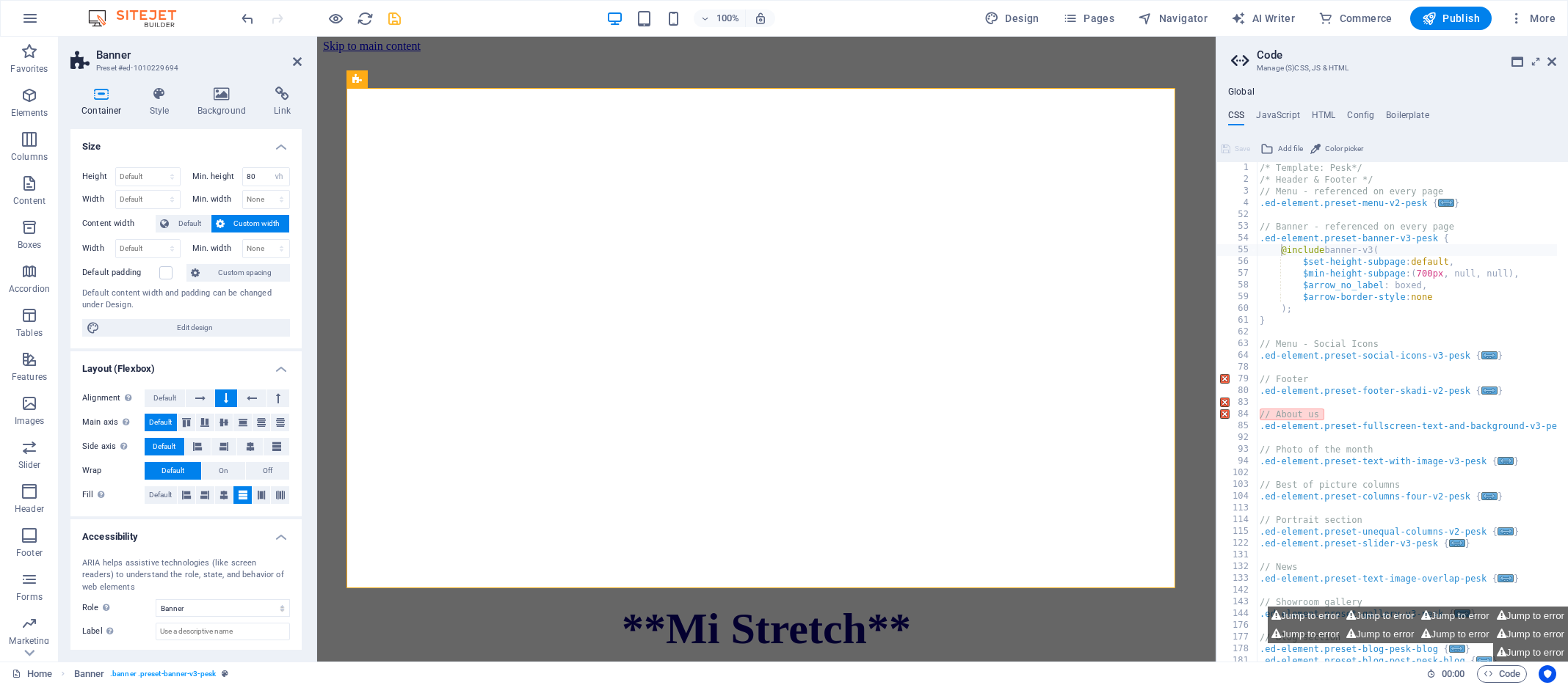
click at [414, 76] on icon at bounding box center [412, 79] width 8 height 16
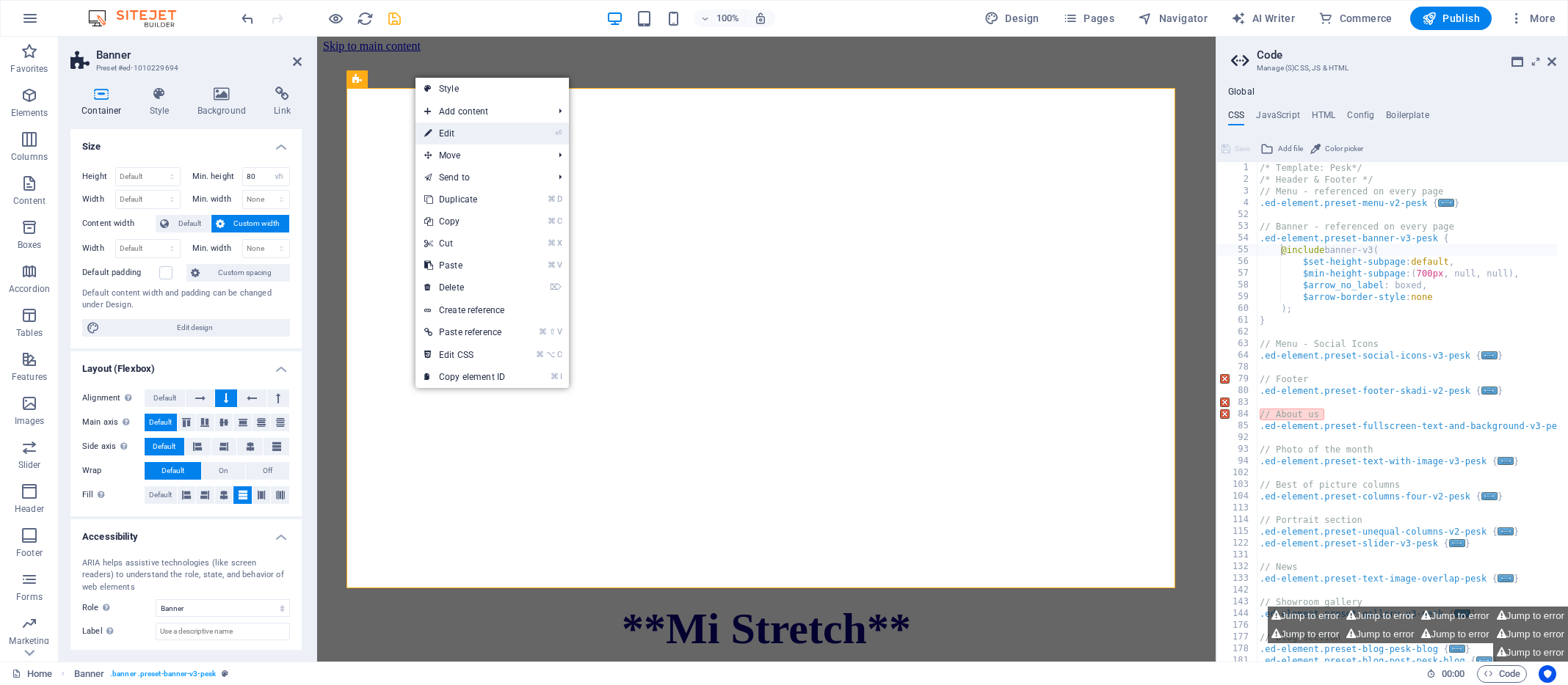
click at [451, 130] on link "⏎ Edit" at bounding box center [464, 133] width 98 height 22
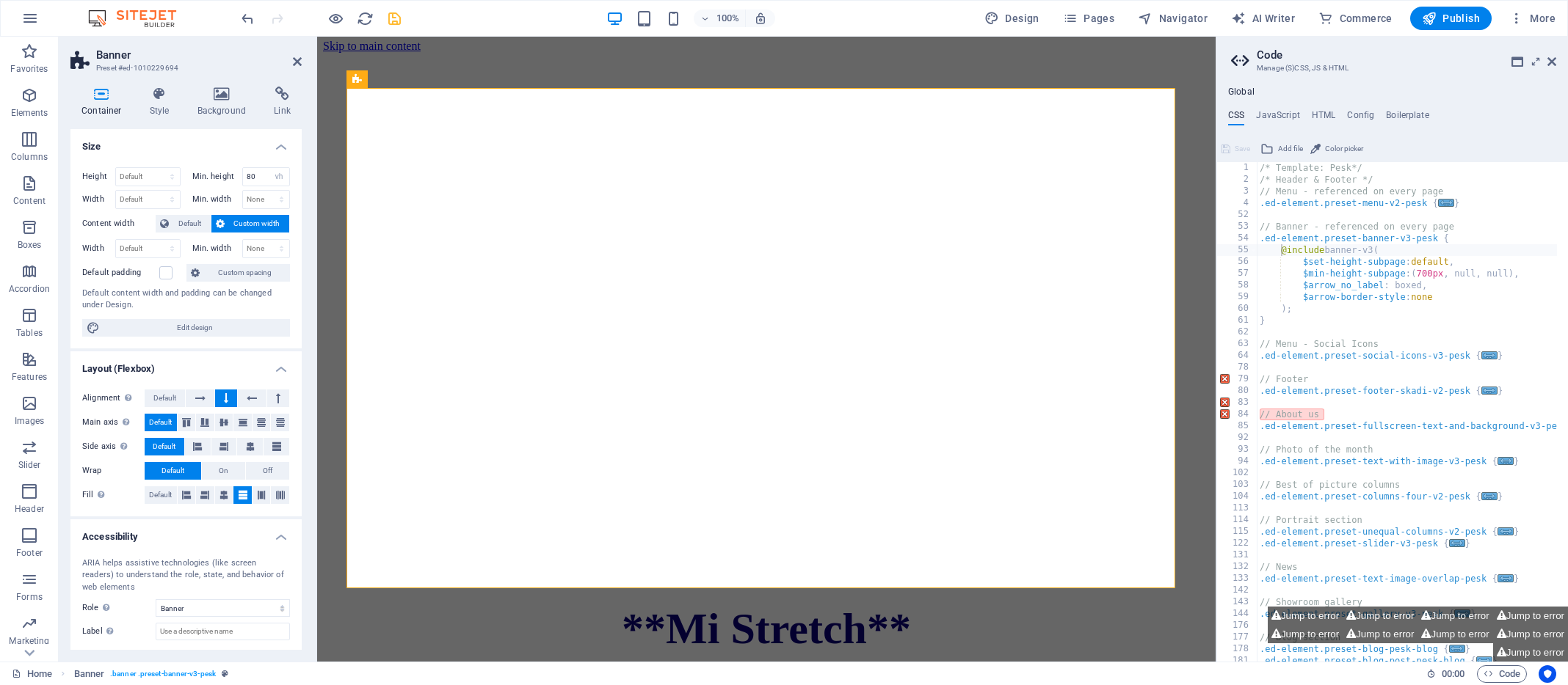
click at [100, 94] on icon at bounding box center [101, 94] width 62 height 15
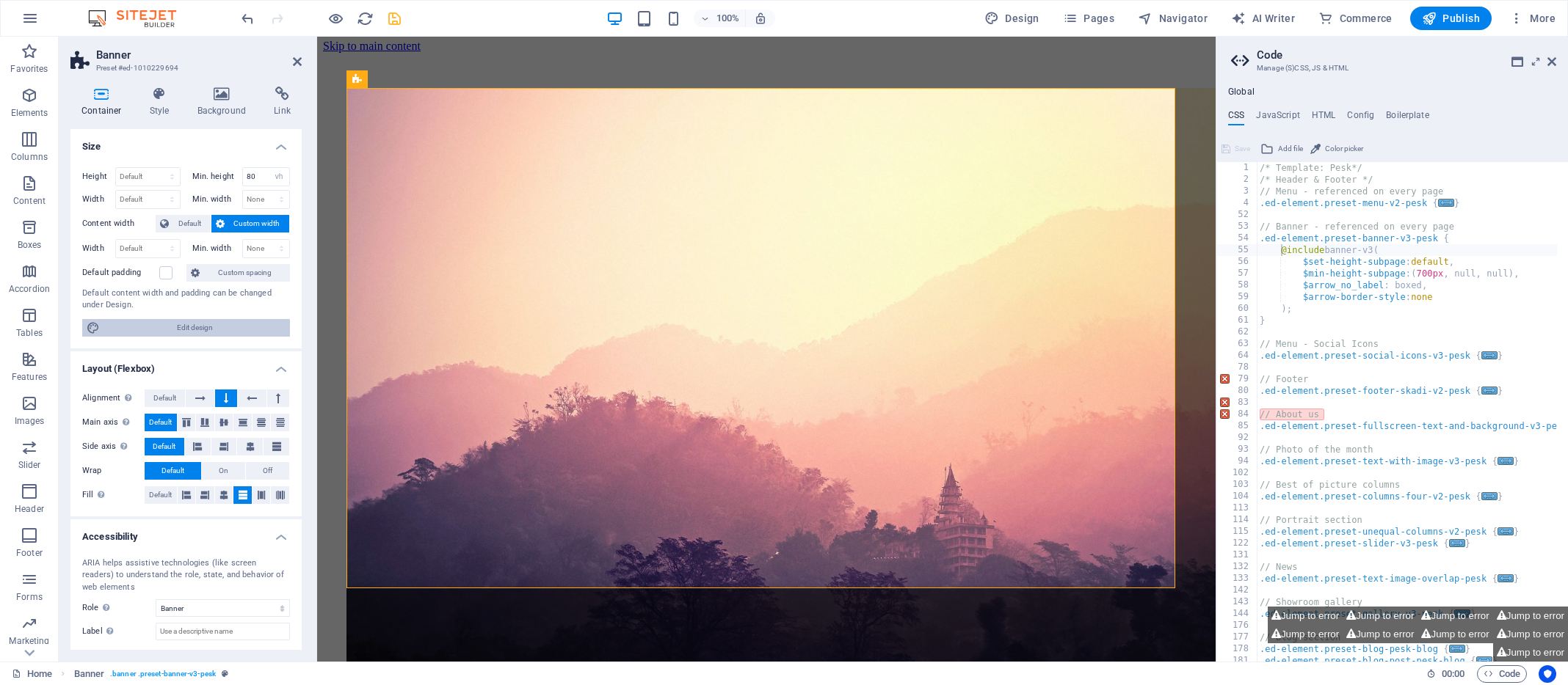
click at [253, 326] on span "Edit design" at bounding box center [195, 328] width 181 height 17
select select "px"
select select "300"
select select "px"
select select "rem"
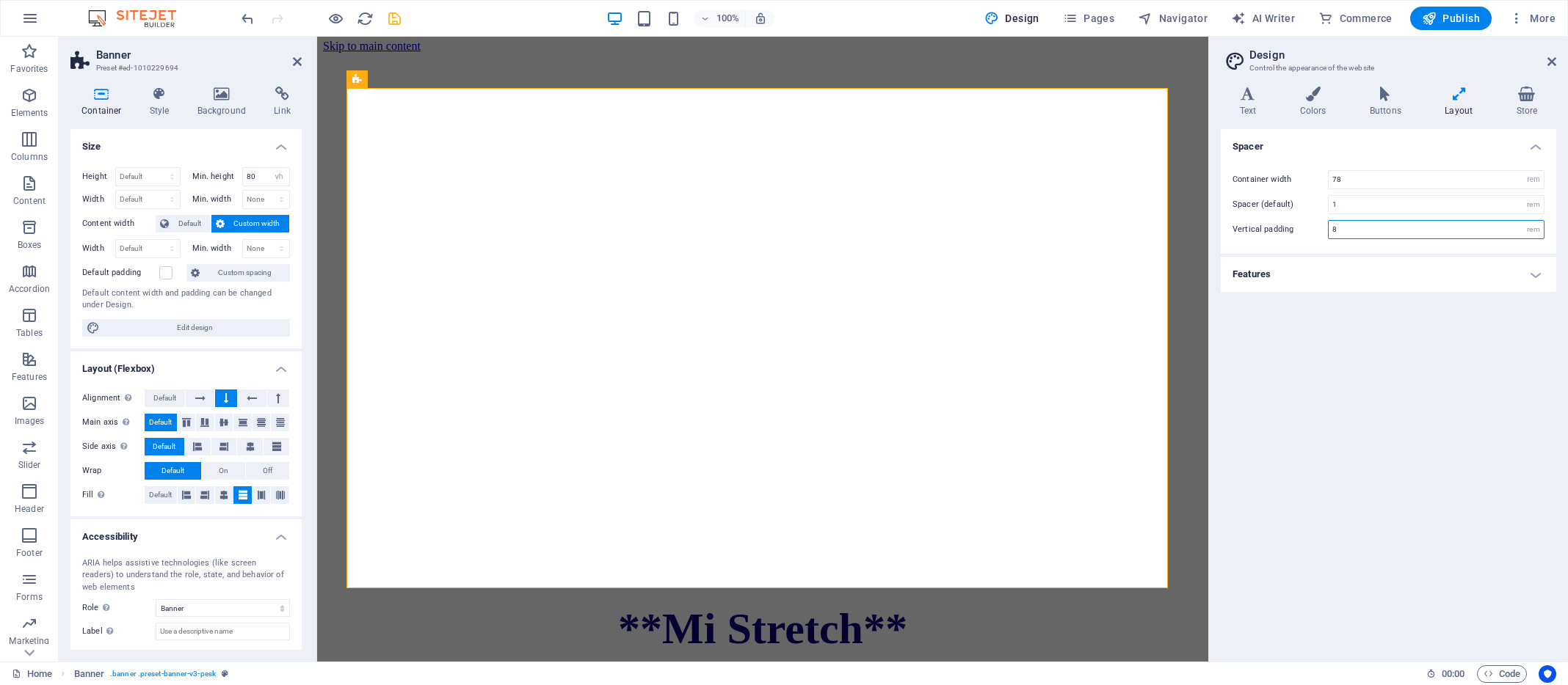
click at [1353, 232] on input "8" at bounding box center [1436, 229] width 215 height 17
type input "1"
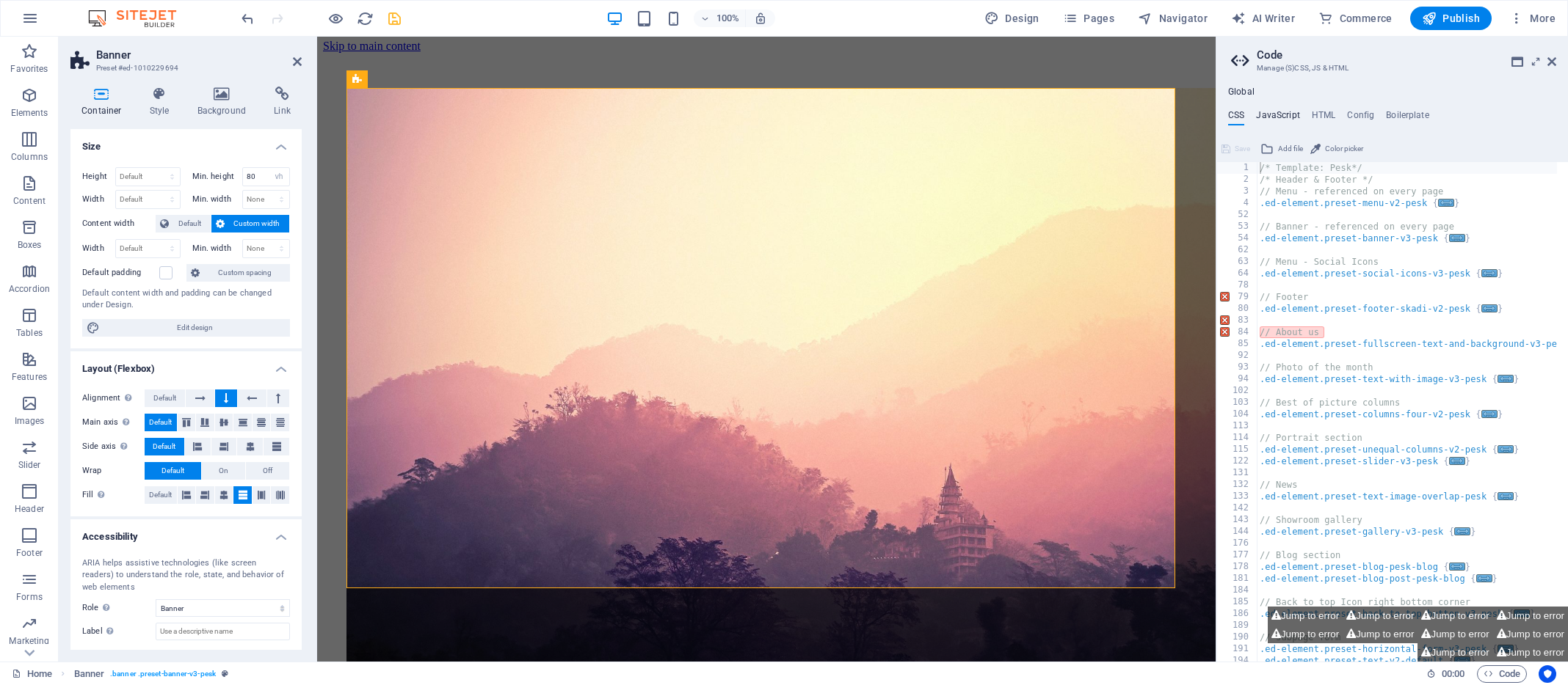
click at [1282, 113] on h4 "JavaScript" at bounding box center [1278, 117] width 43 height 16
type textarea "/* JS for preset "Menu V2" */"
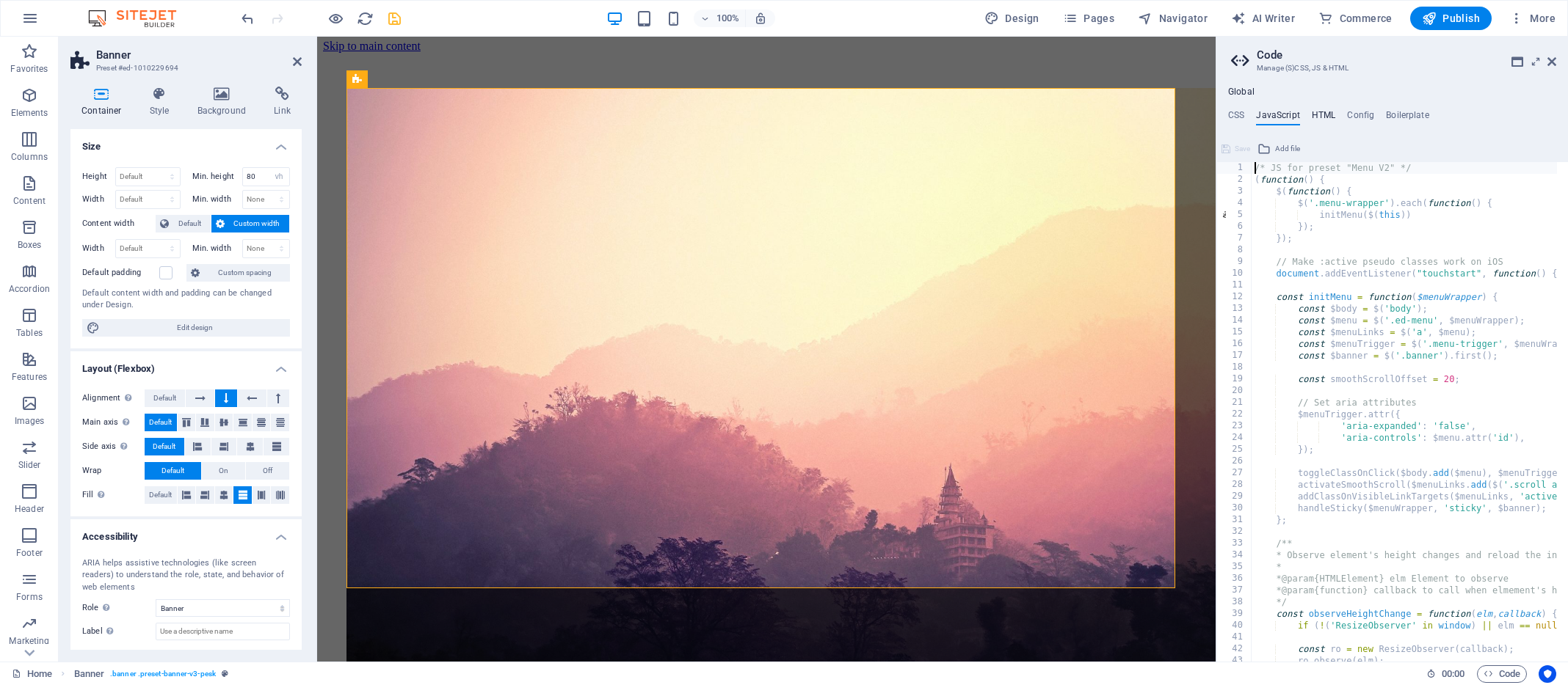
click at [1324, 115] on h4 "HTML" at bounding box center [1323, 117] width 24 height 16
type textarea "<a href="#main-content" class="wv-link-content button">Skip to main content</a>"
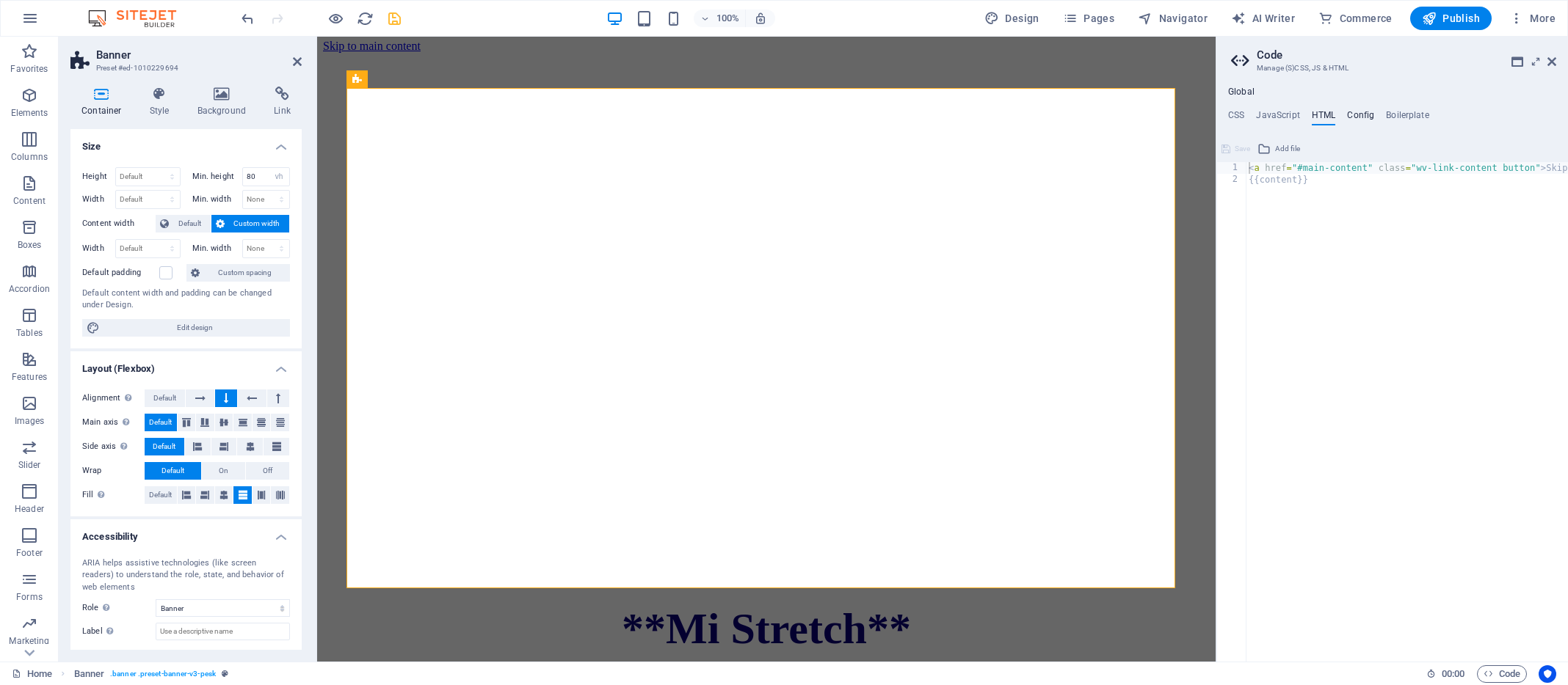
click at [1370, 116] on h4 "Config" at bounding box center [1360, 117] width 27 height 16
type textarea "$color-background: #ffffff;$color-primary: #c25178;"
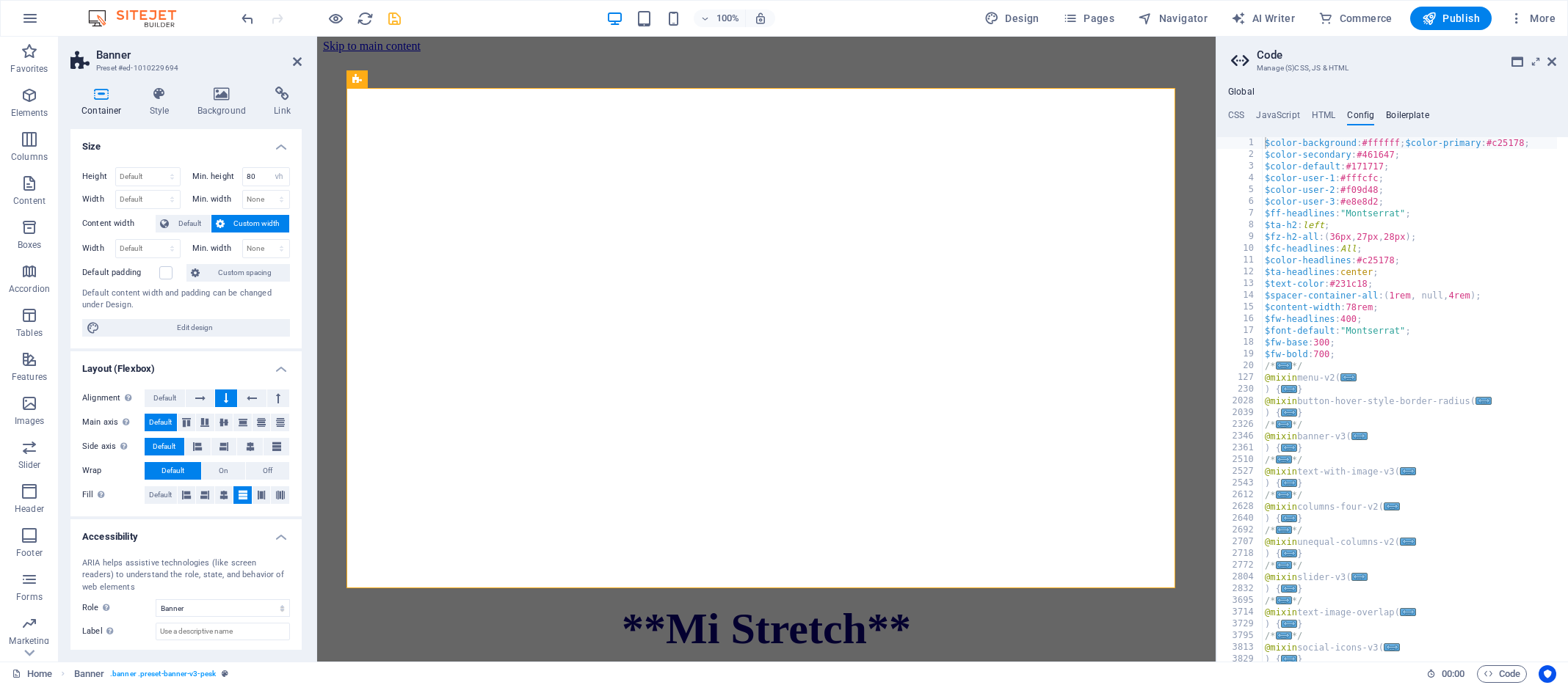
click at [1391, 116] on h4 "Boilerplate" at bounding box center [1407, 117] width 43 height 16
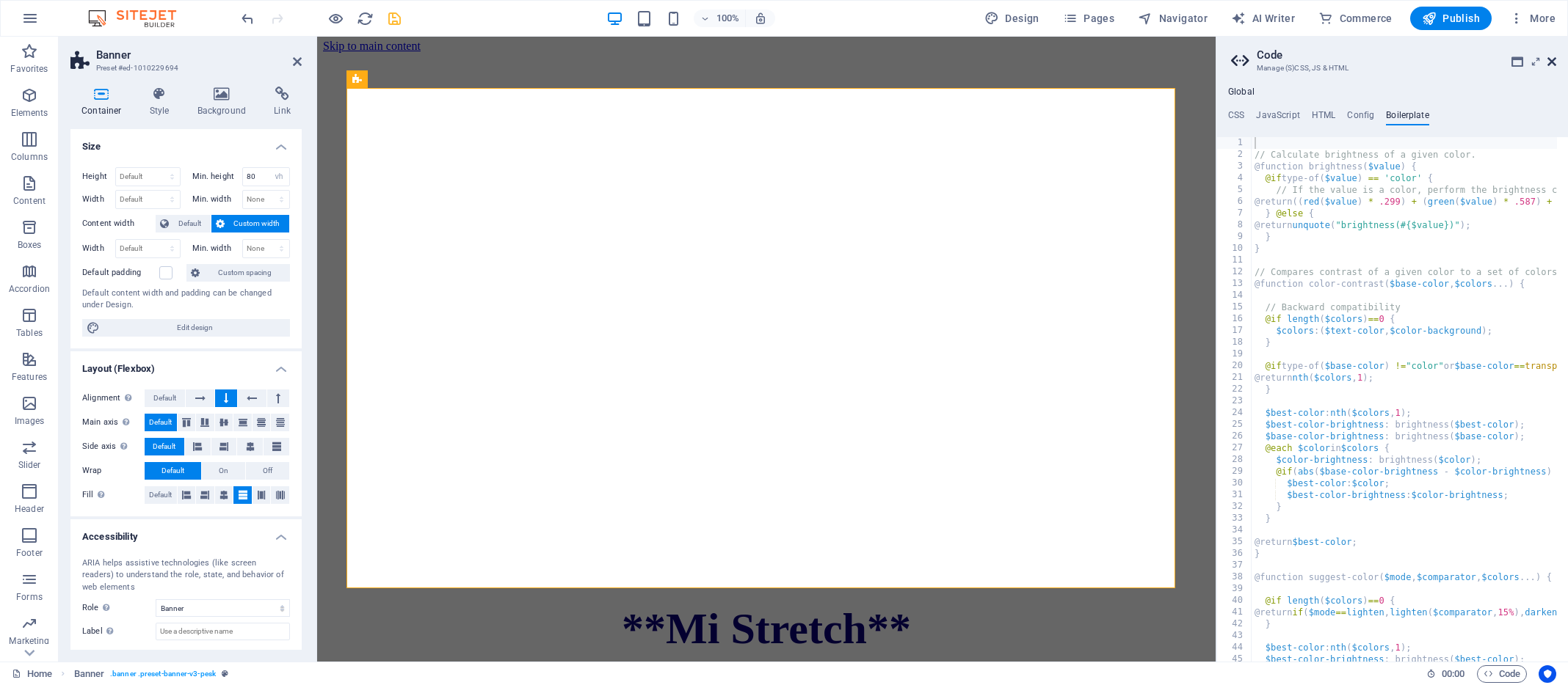
drag, startPoint x: 1552, startPoint y: 60, endPoint x: 1234, endPoint y: 24, distance: 320.0
click at [1552, 60] on icon at bounding box center [1551, 62] width 9 height 12
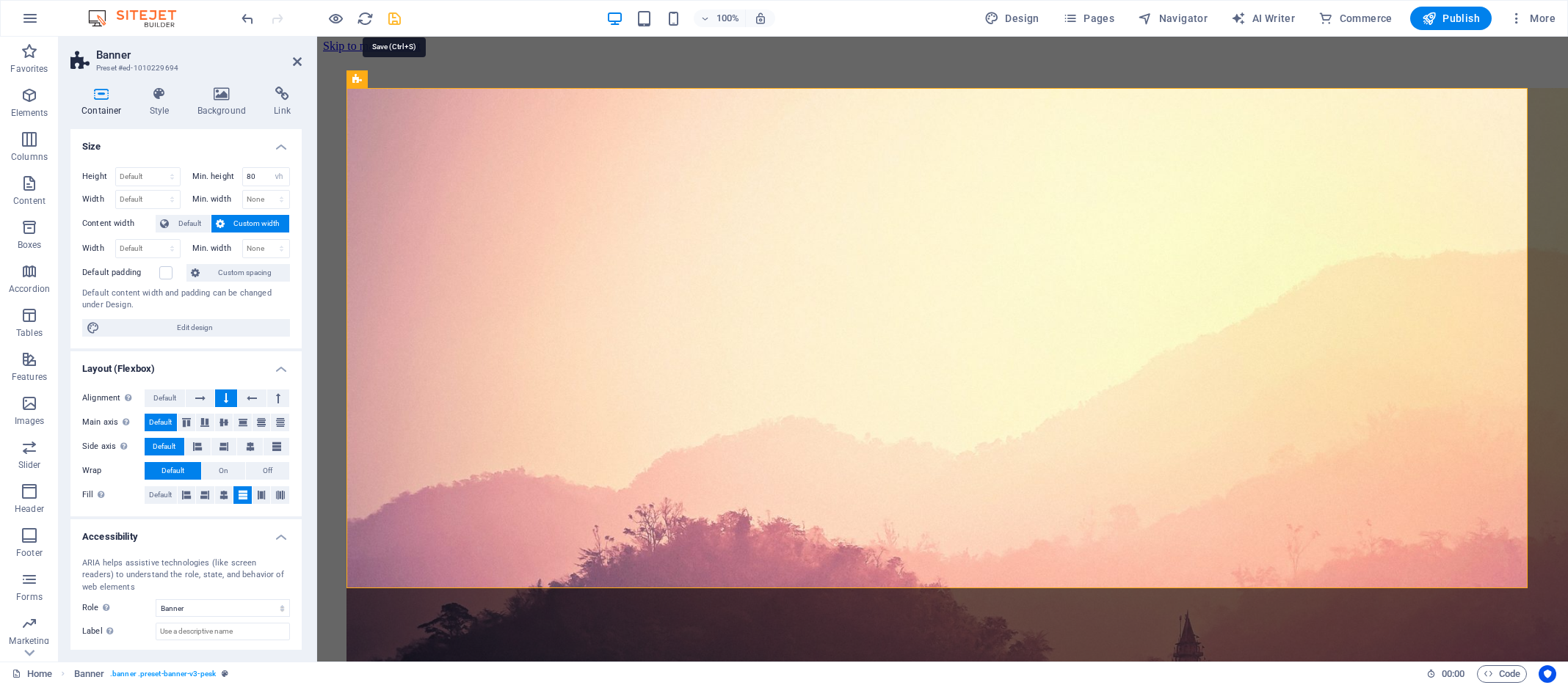
click at [395, 17] on icon "save" at bounding box center [394, 18] width 17 height 17
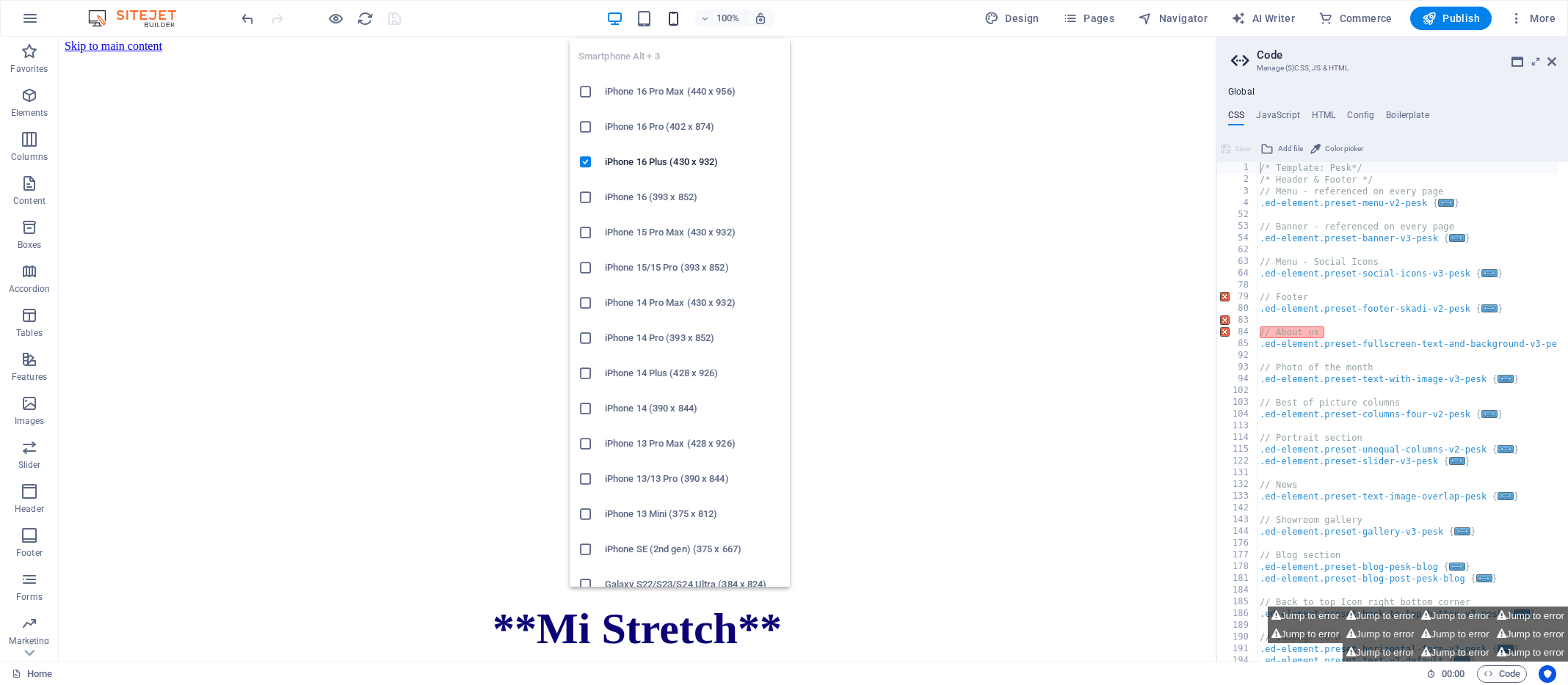
click at [672, 20] on icon "button" at bounding box center [674, 18] width 17 height 17
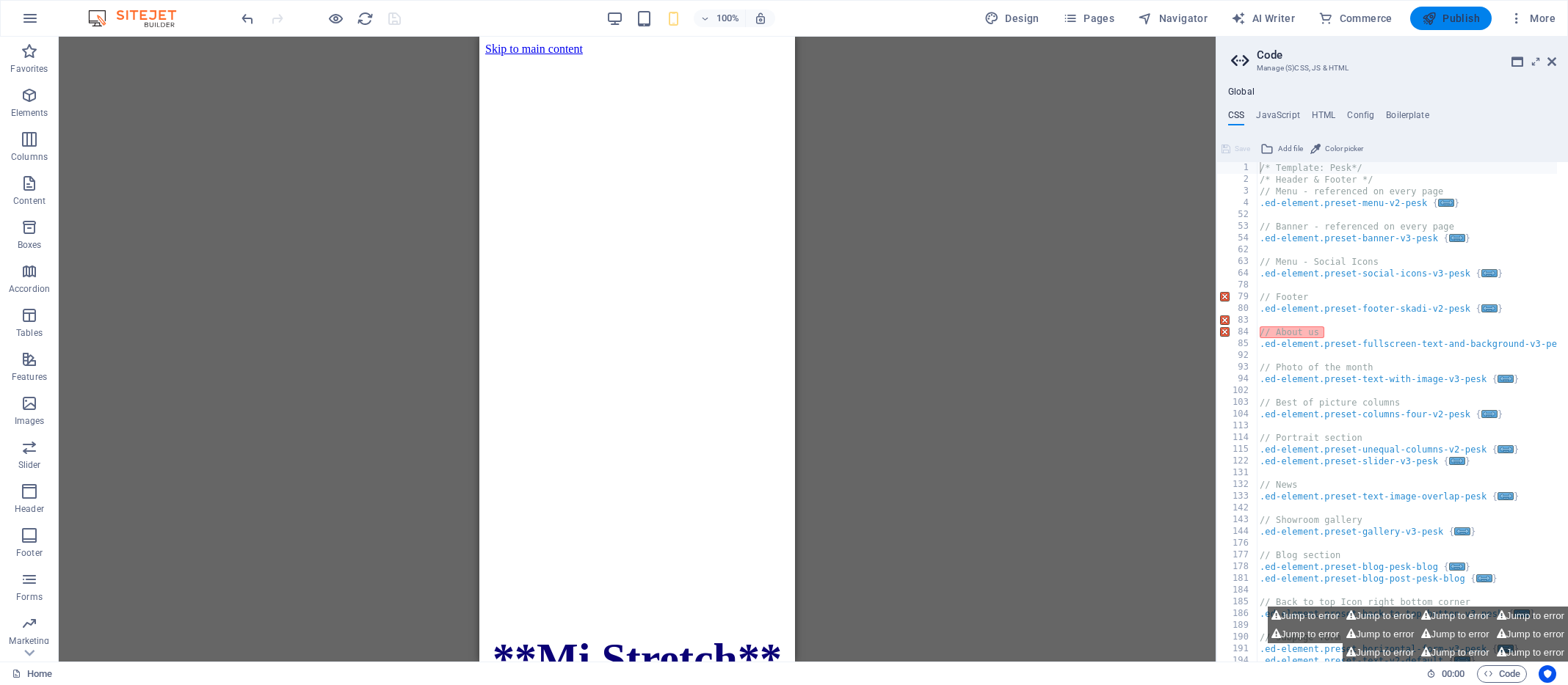
click at [1457, 16] on span "Publish" at bounding box center [1451, 18] width 58 height 15
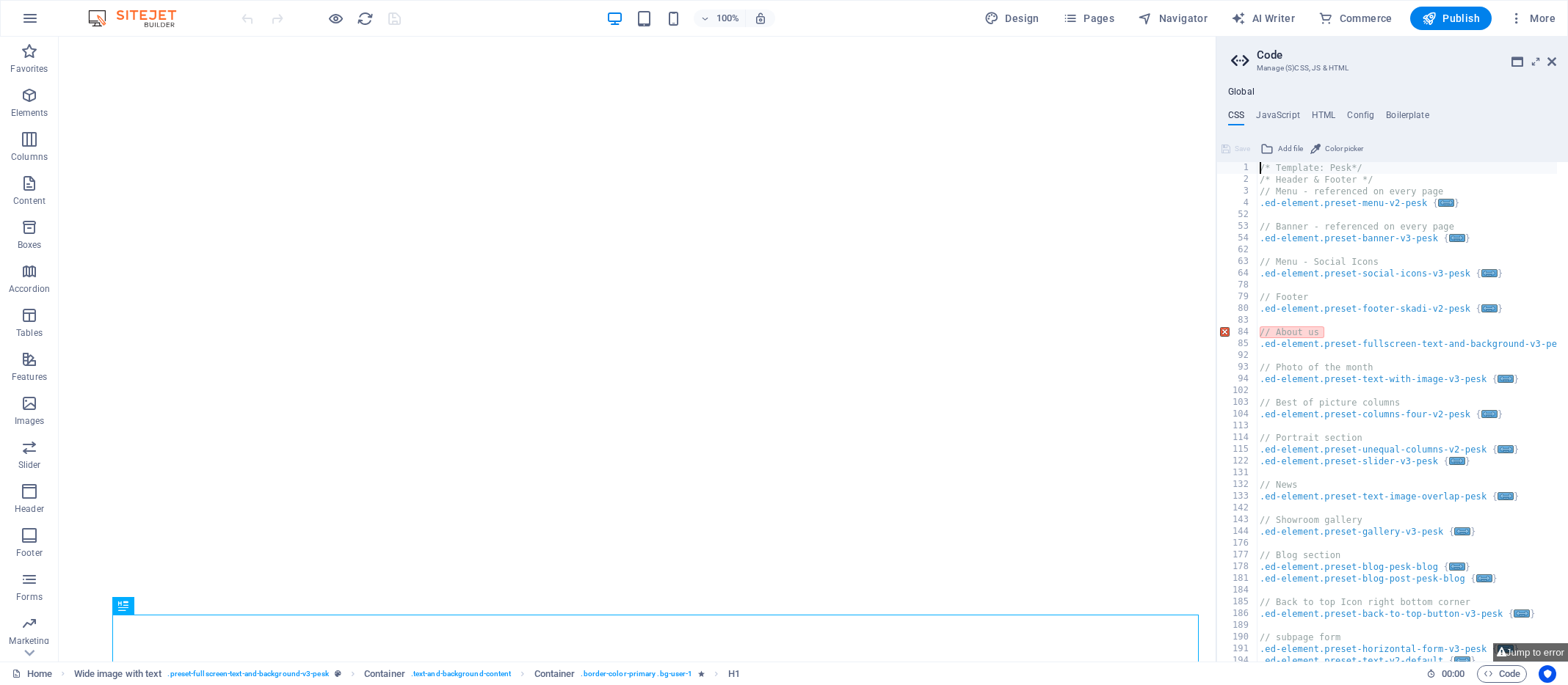
type textarea "/* Template: Pesk*/"
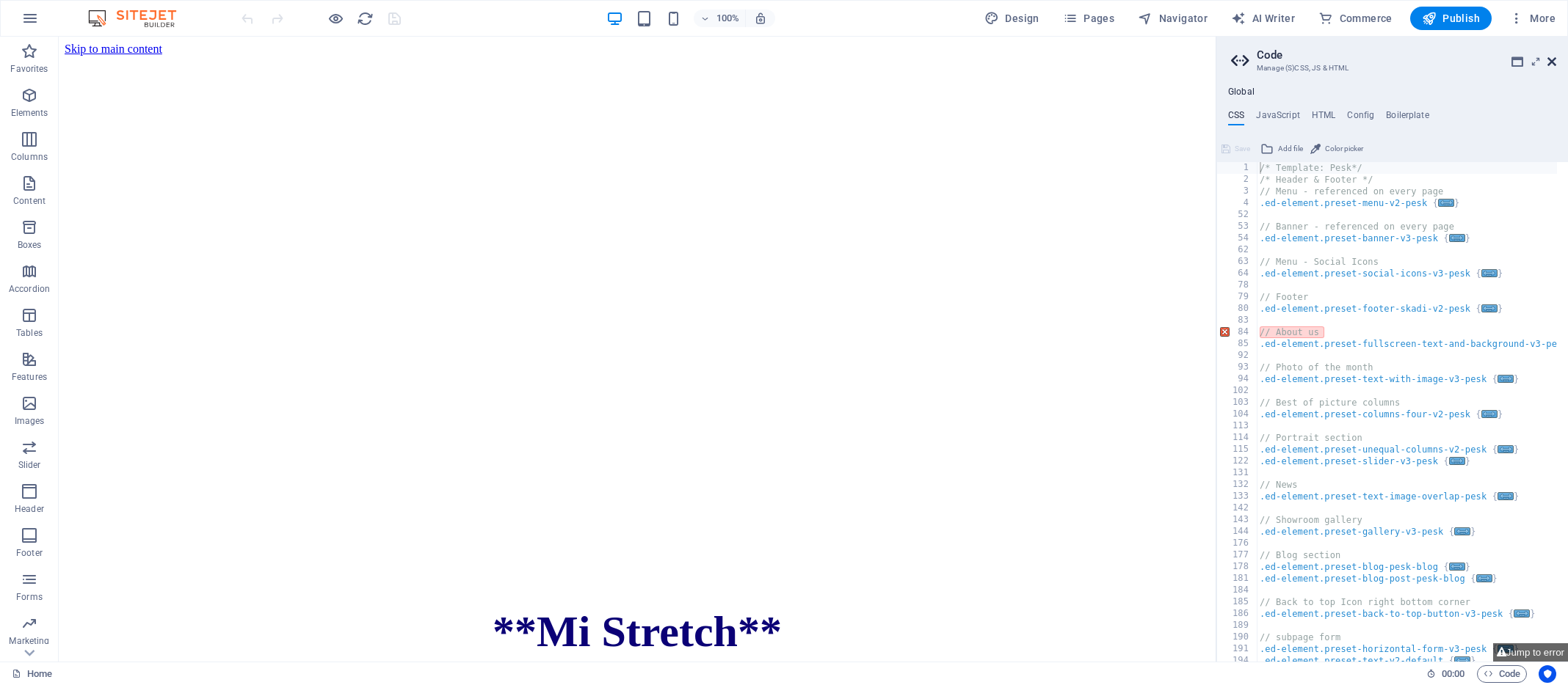
click at [1552, 59] on icon at bounding box center [1551, 62] width 9 height 12
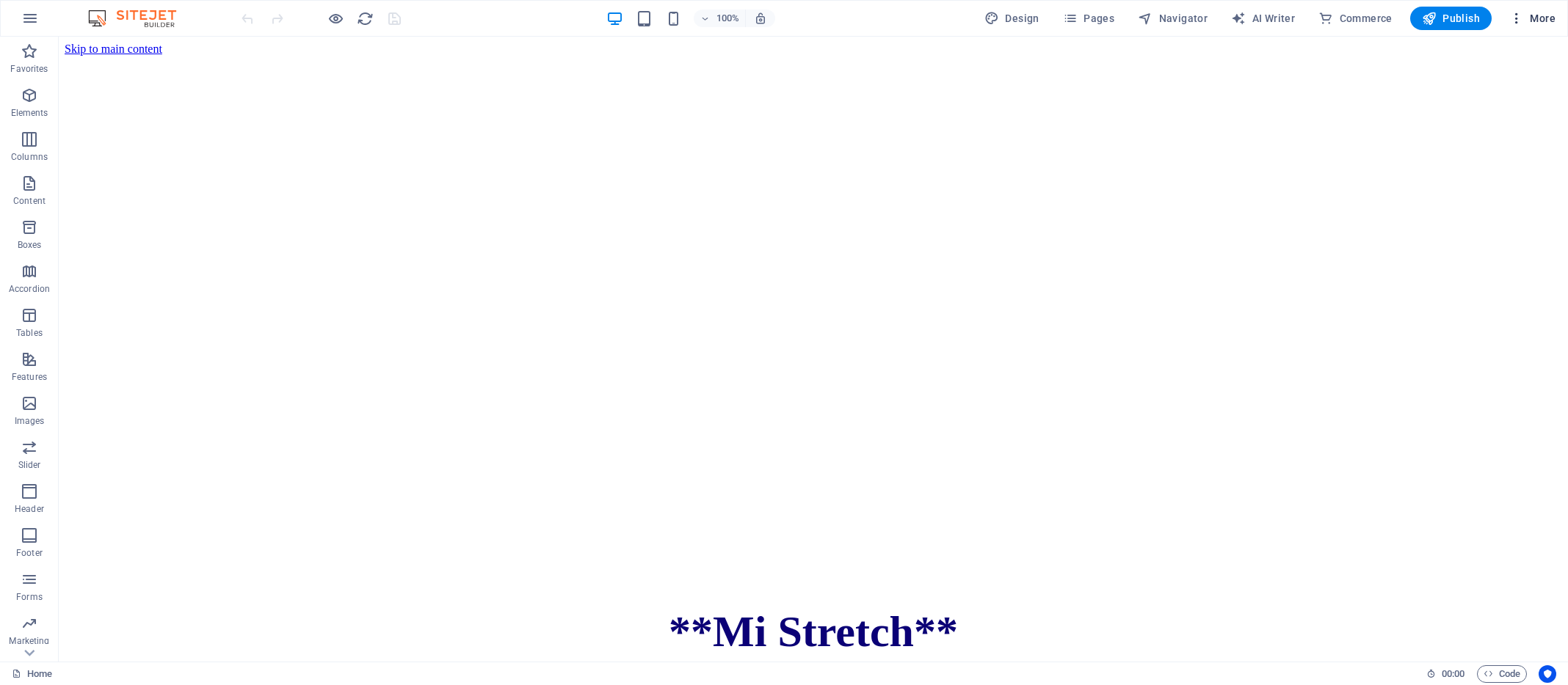
click at [1541, 17] on span "More" at bounding box center [1532, 18] width 47 height 15
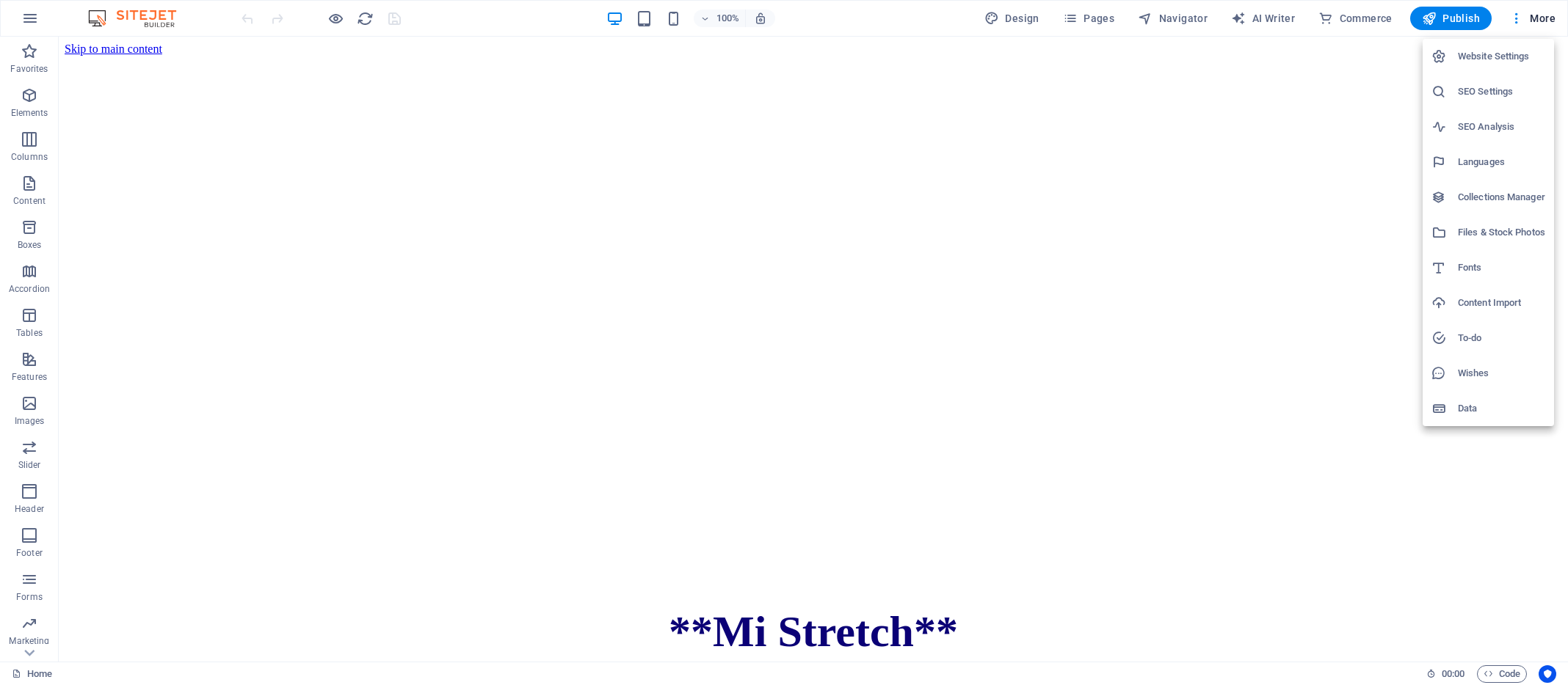
click at [1061, 87] on div at bounding box center [784, 342] width 1568 height 685
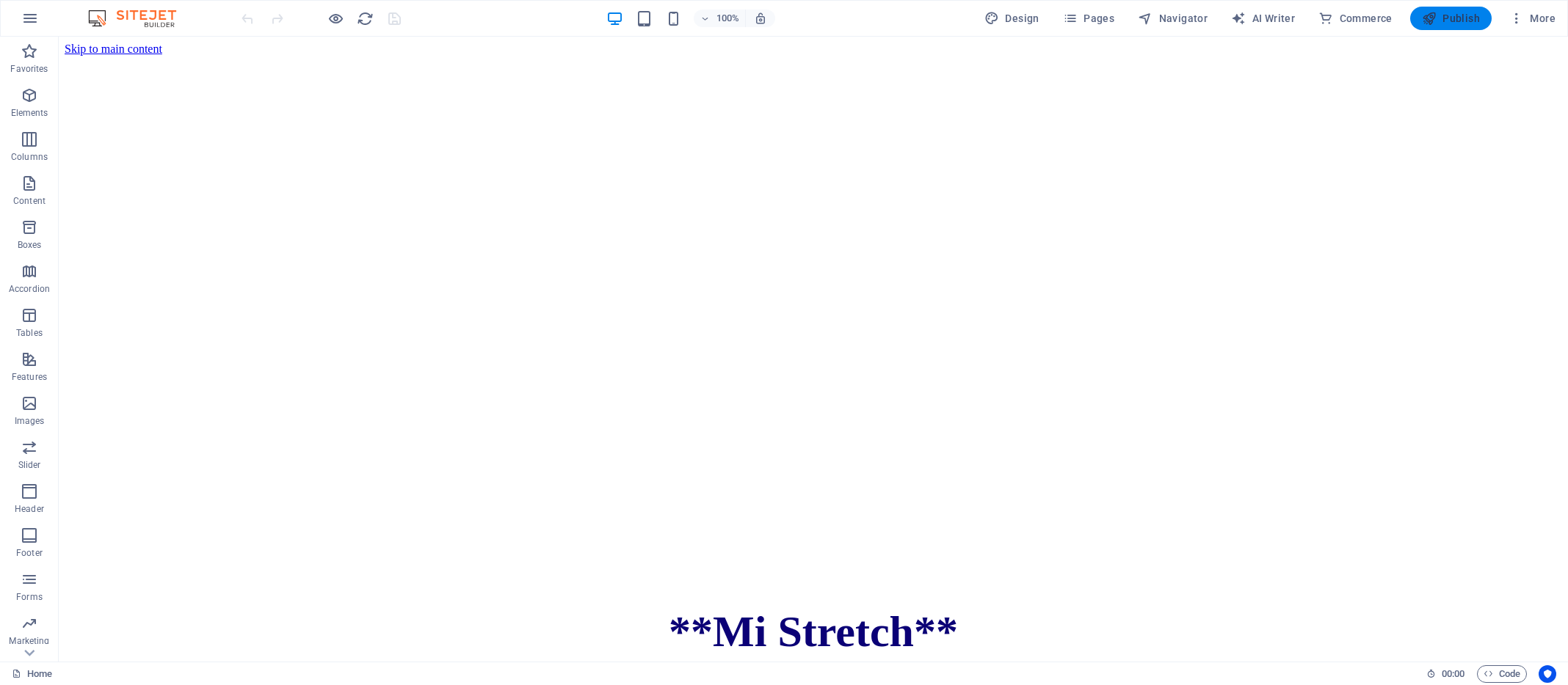
click at [1462, 17] on span "Publish" at bounding box center [1451, 18] width 58 height 15
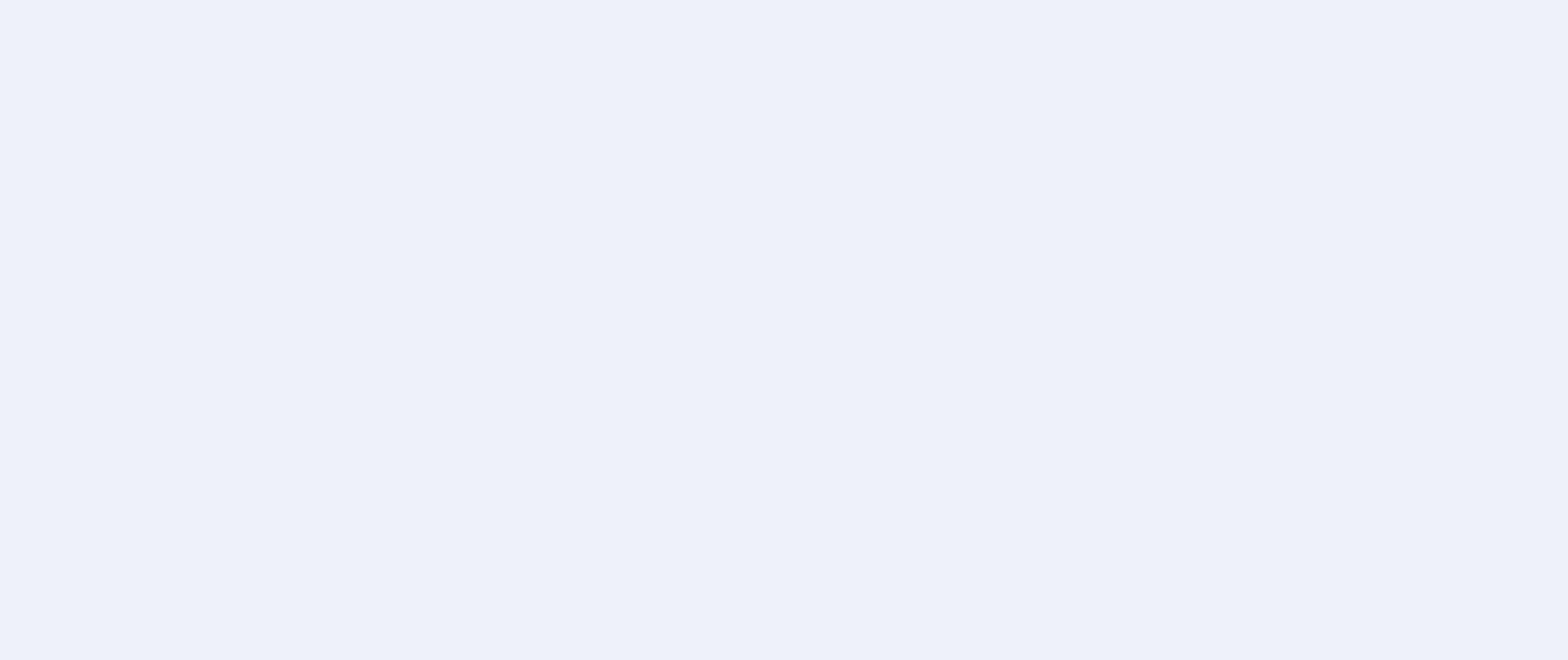
click at [1116, 135] on div at bounding box center [784, 330] width 1568 height 660
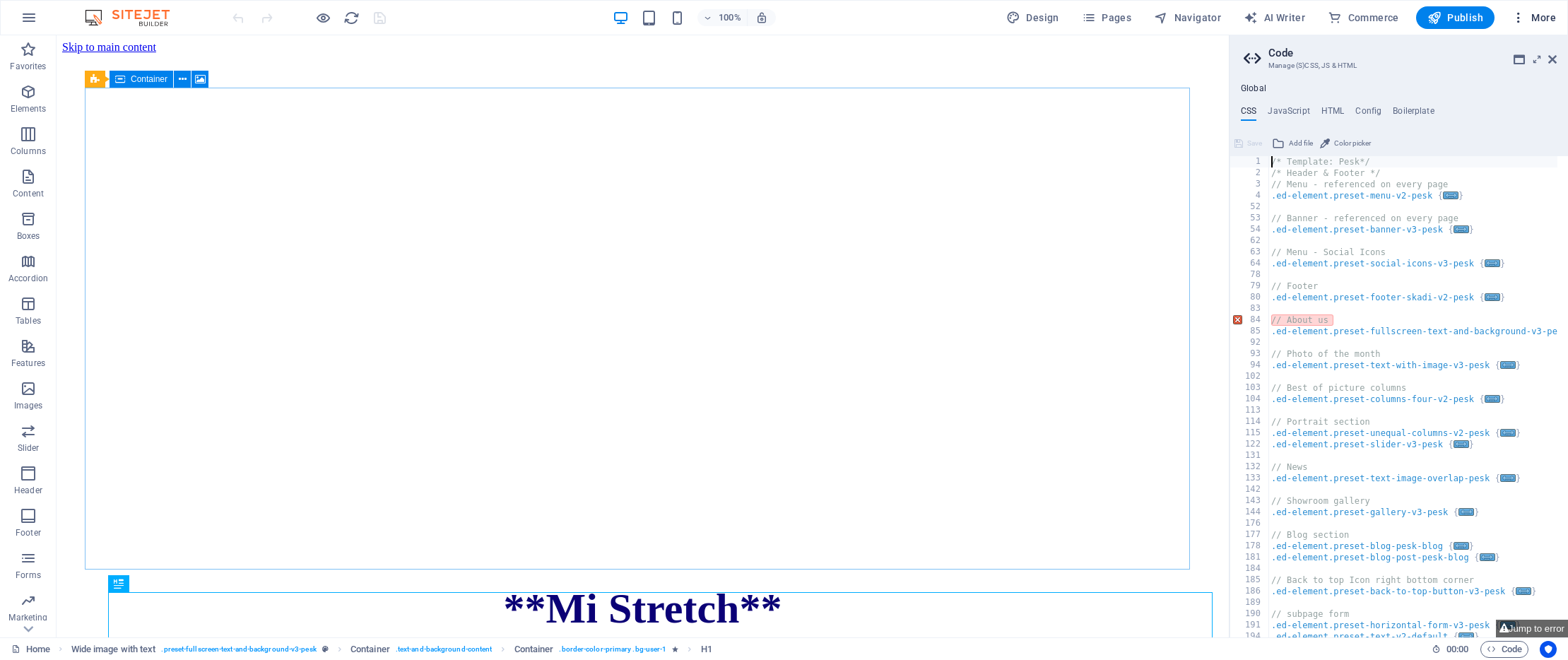
click at [1537, 15] on span "More" at bounding box center [1534, 18] width 45 height 14
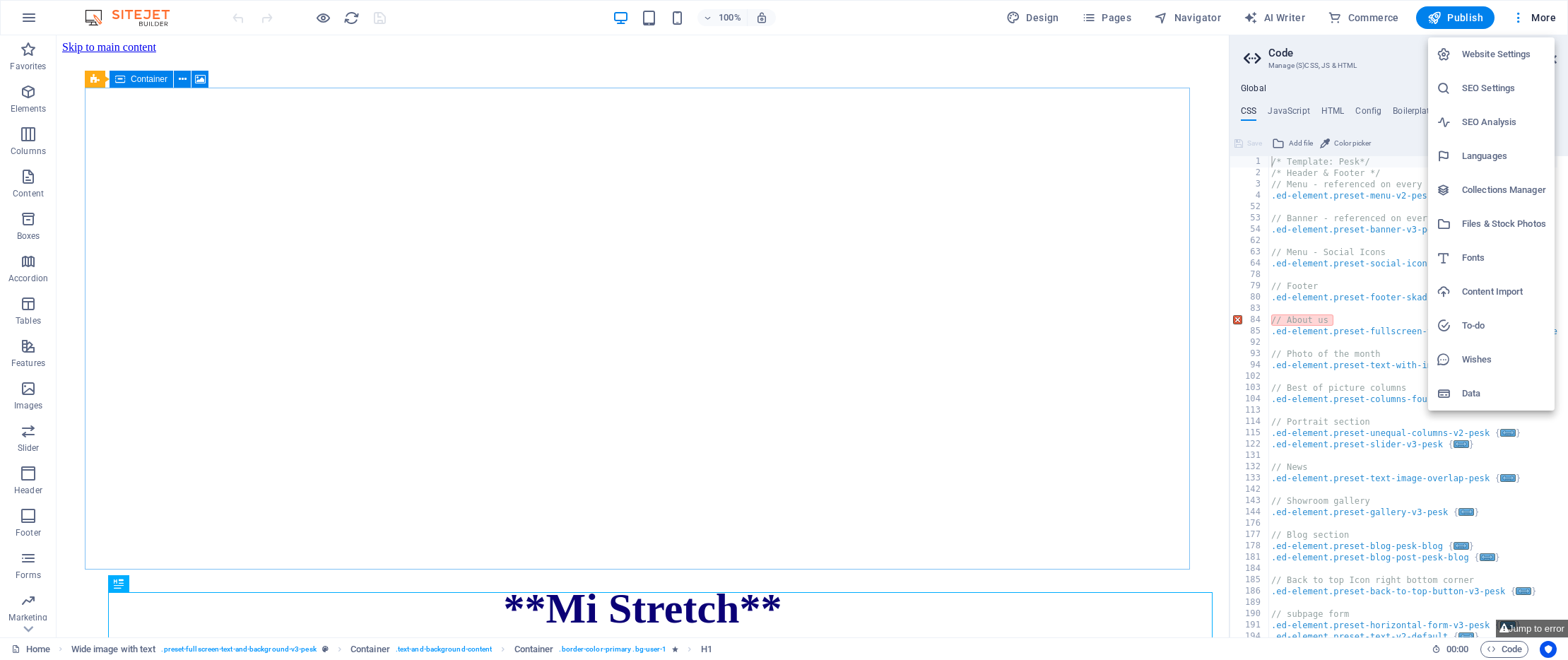
click at [1478, 54] on h6 "Website Settings" at bounding box center [1504, 54] width 84 height 17
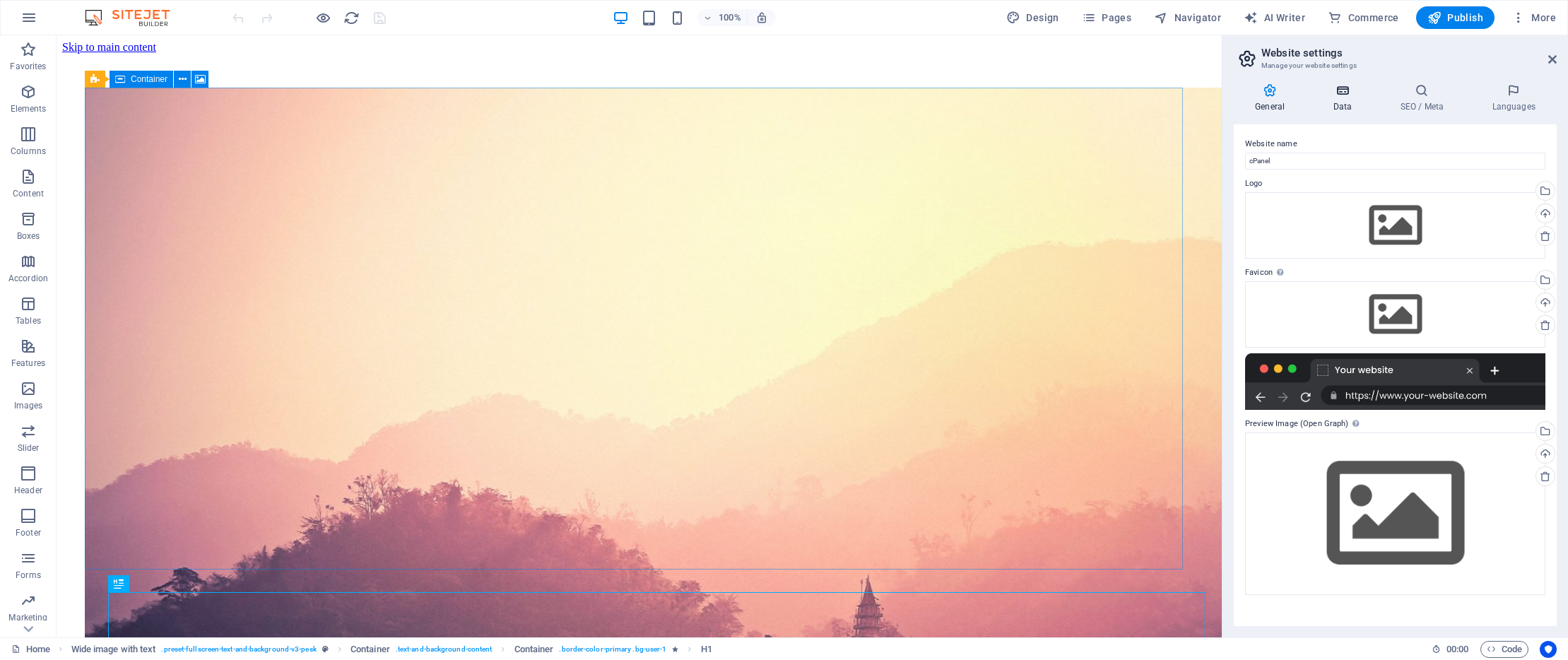
click at [1343, 88] on icon at bounding box center [1342, 91] width 62 height 14
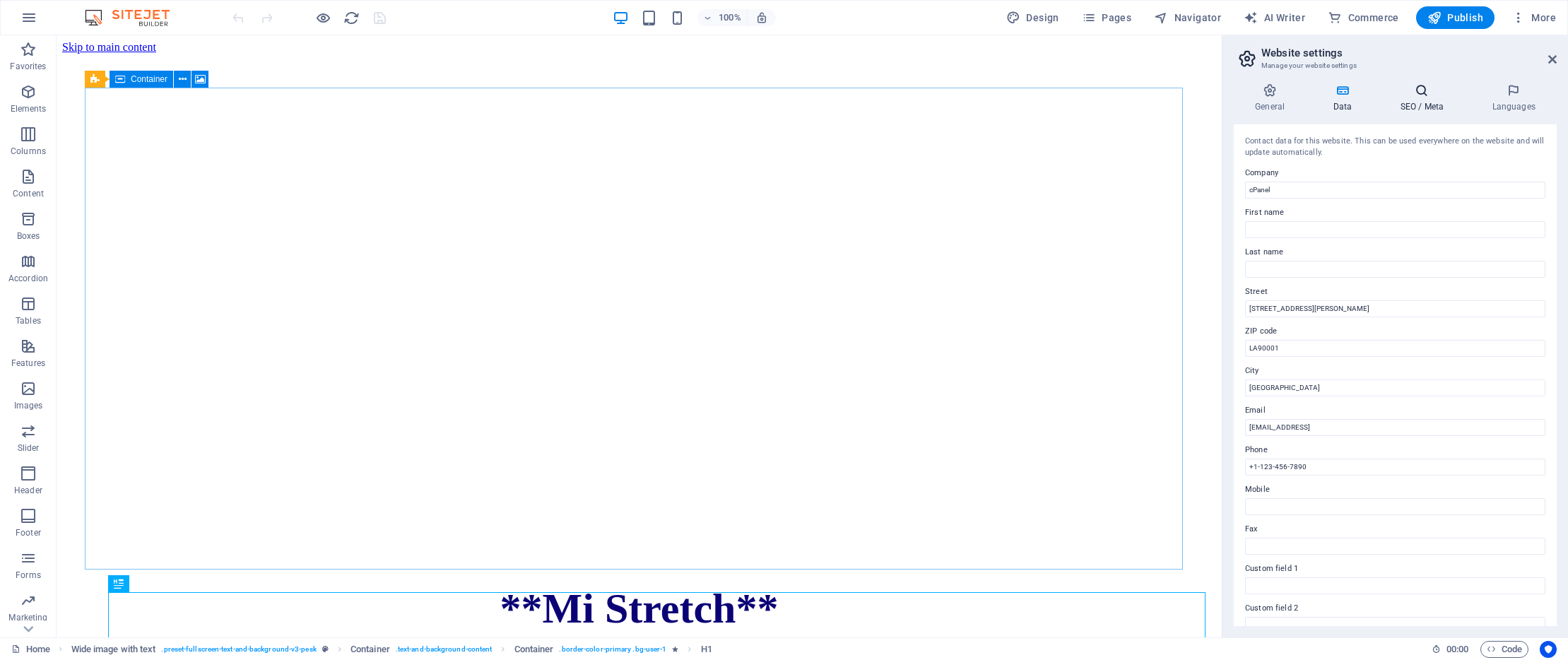
click at [1422, 87] on icon at bounding box center [1422, 91] width 86 height 14
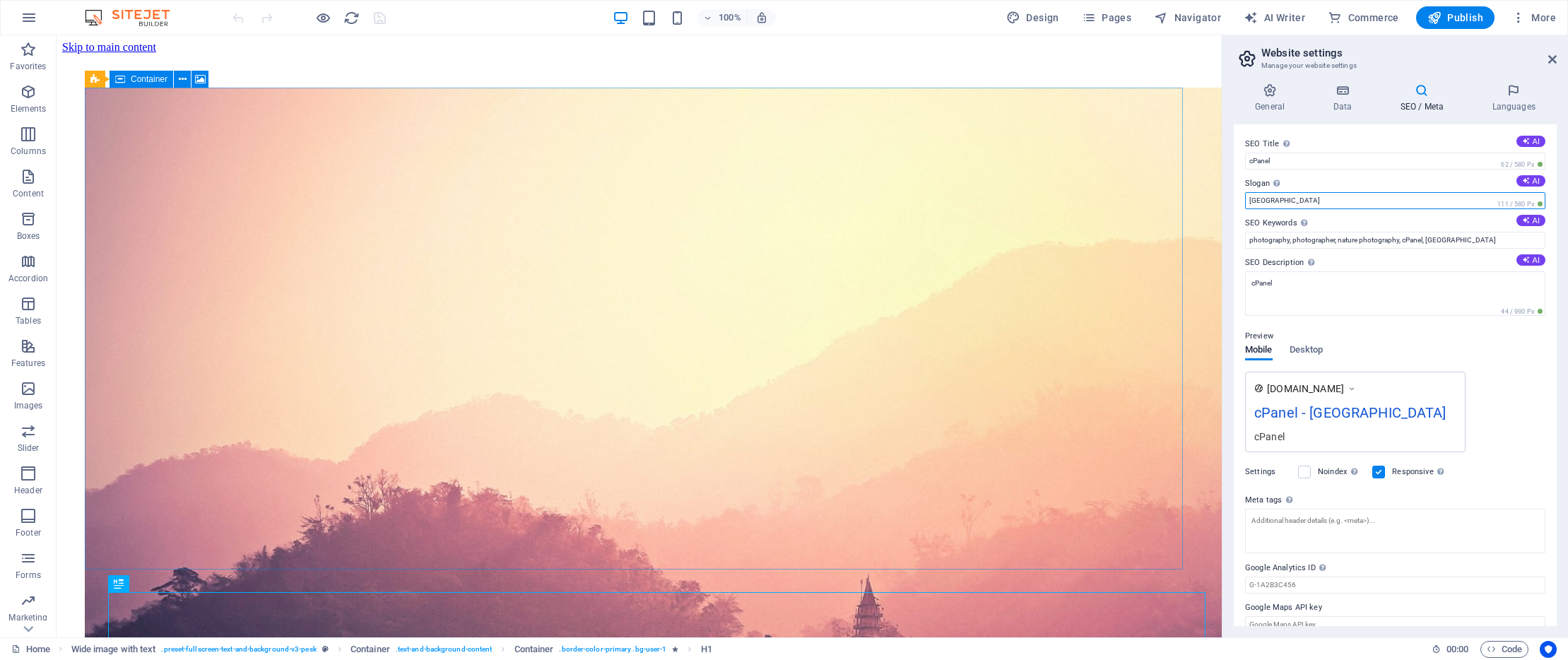
drag, startPoint x: 1297, startPoint y: 201, endPoint x: 1241, endPoint y: 205, distance: 56.1
click at [1241, 205] on div "SEO Title The title of your website - make it something that stands out in sear…" at bounding box center [1395, 375] width 323 height 502
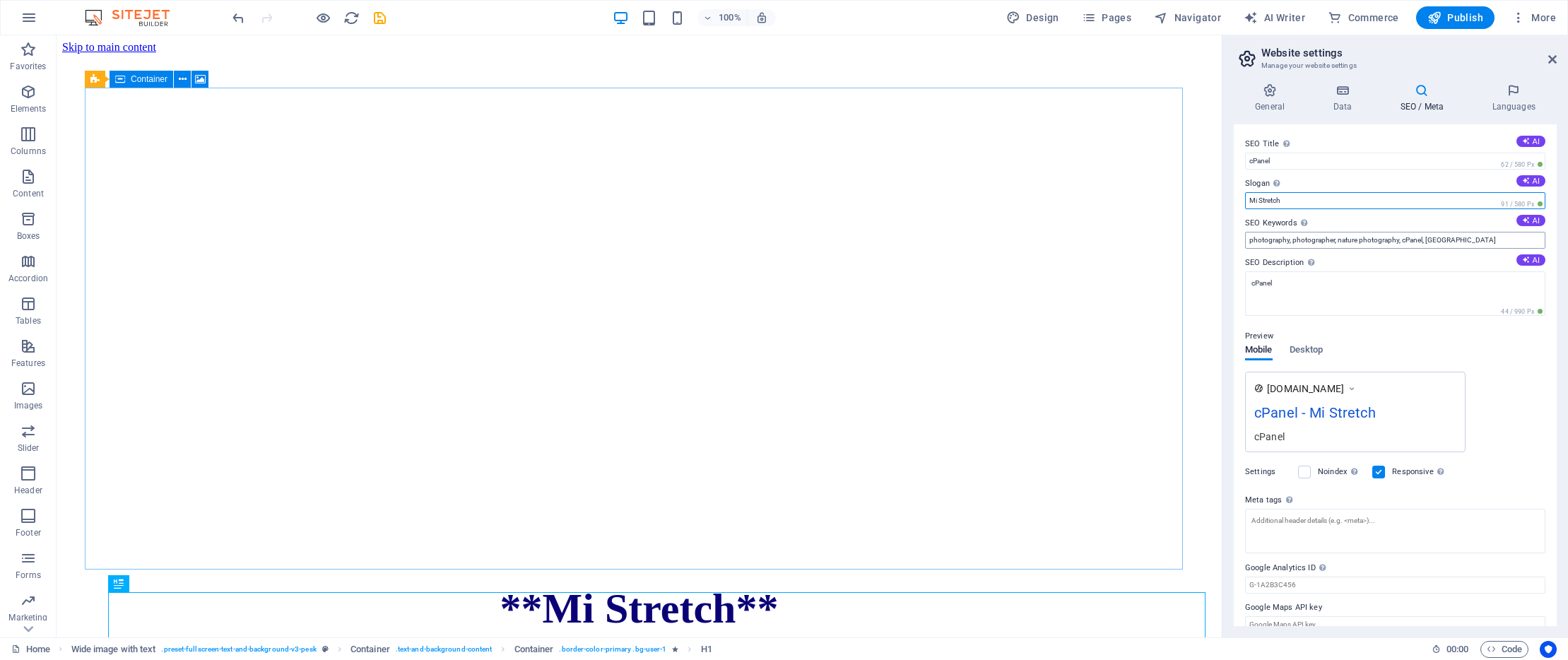
type input "Mi Stretch"
drag, startPoint x: 1471, startPoint y: 239, endPoint x: 1244, endPoint y: 239, distance: 227.0
click at [1245, 239] on input "photography, photographer, nature photography, cPanel, [GEOGRAPHIC_DATA]" at bounding box center [1395, 239] width 300 height 17
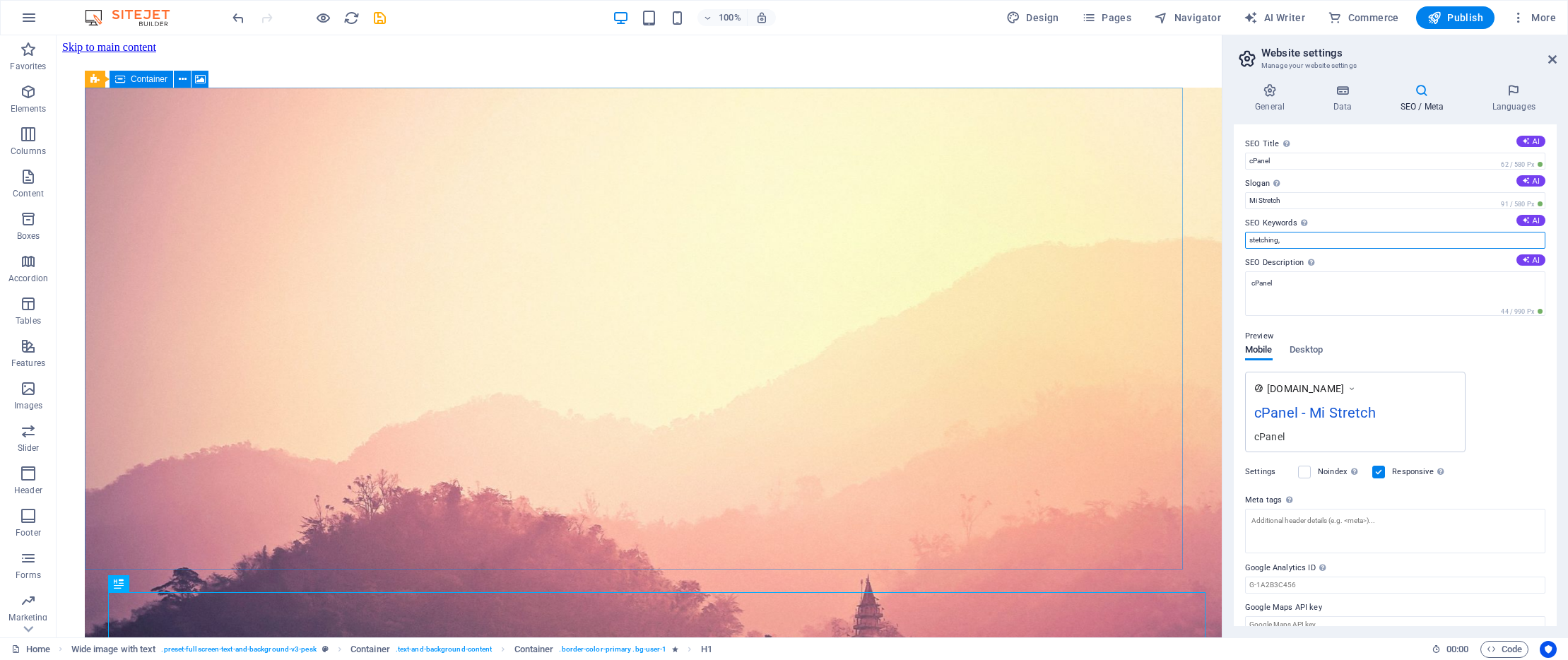
click at [1261, 239] on input "stetching," at bounding box center [1395, 239] width 300 height 17
click at [1261, 239] on input "stetching," at bounding box center [1395, 239] width 300 height 17
click at [1260, 243] on input "stetching," at bounding box center [1395, 239] width 300 height 17
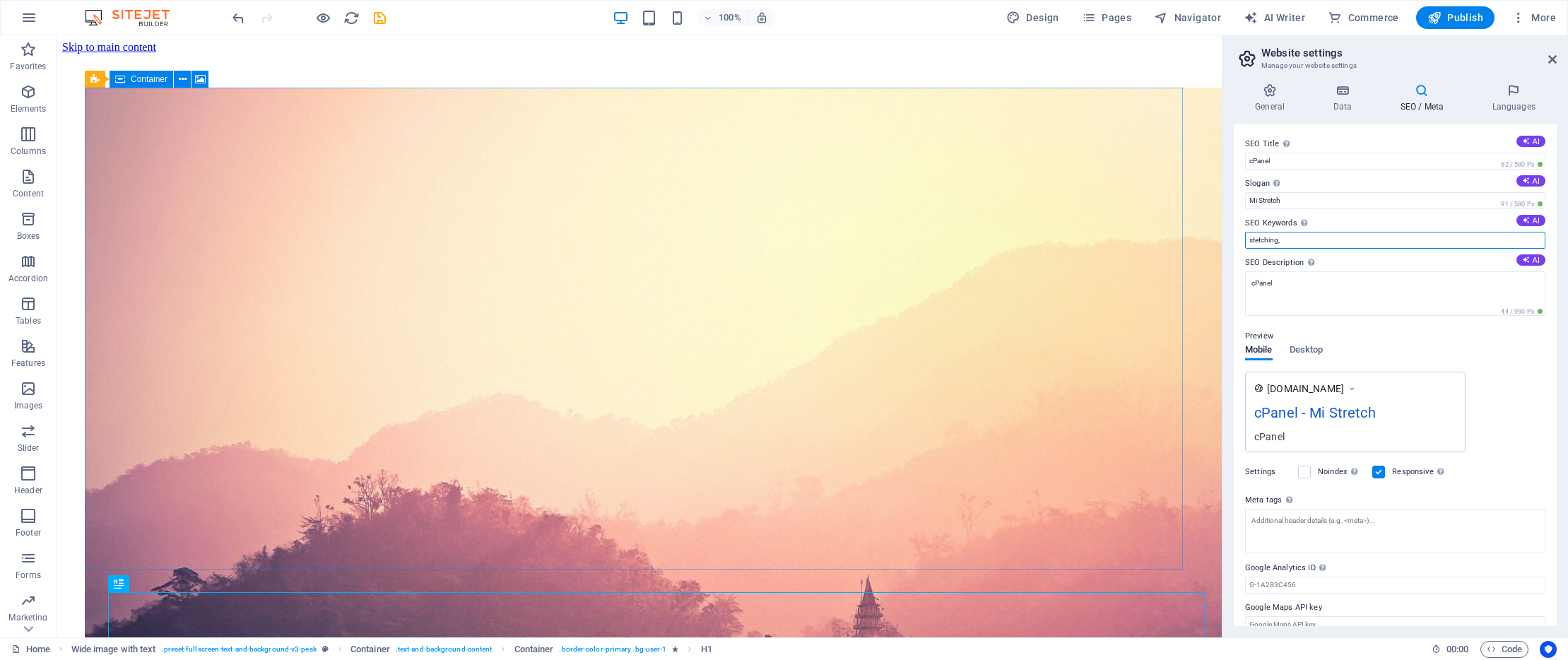
click at [1260, 243] on input "stetching," at bounding box center [1395, 239] width 300 height 17
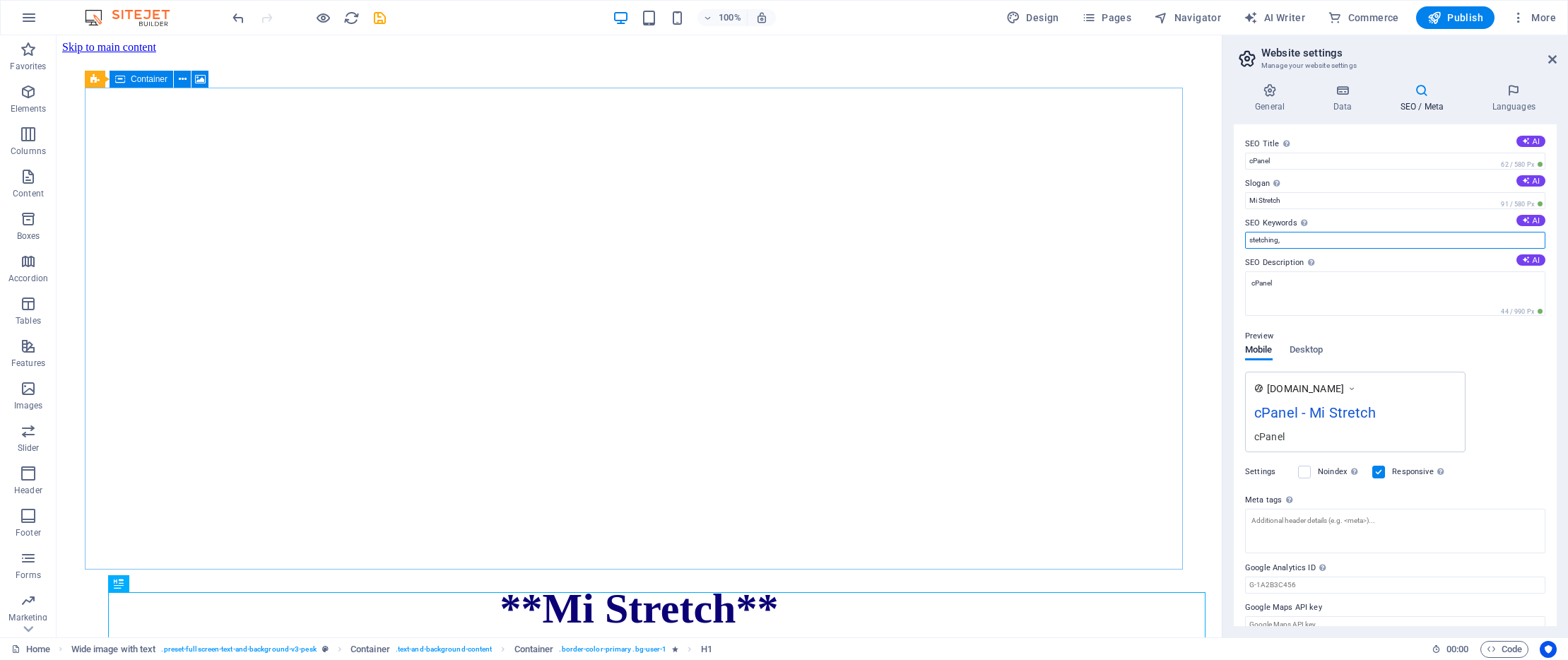
click at [1260, 242] on input "stetching," at bounding box center [1395, 239] width 300 height 17
click at [1256, 242] on input "steching," at bounding box center [1395, 239] width 300 height 17
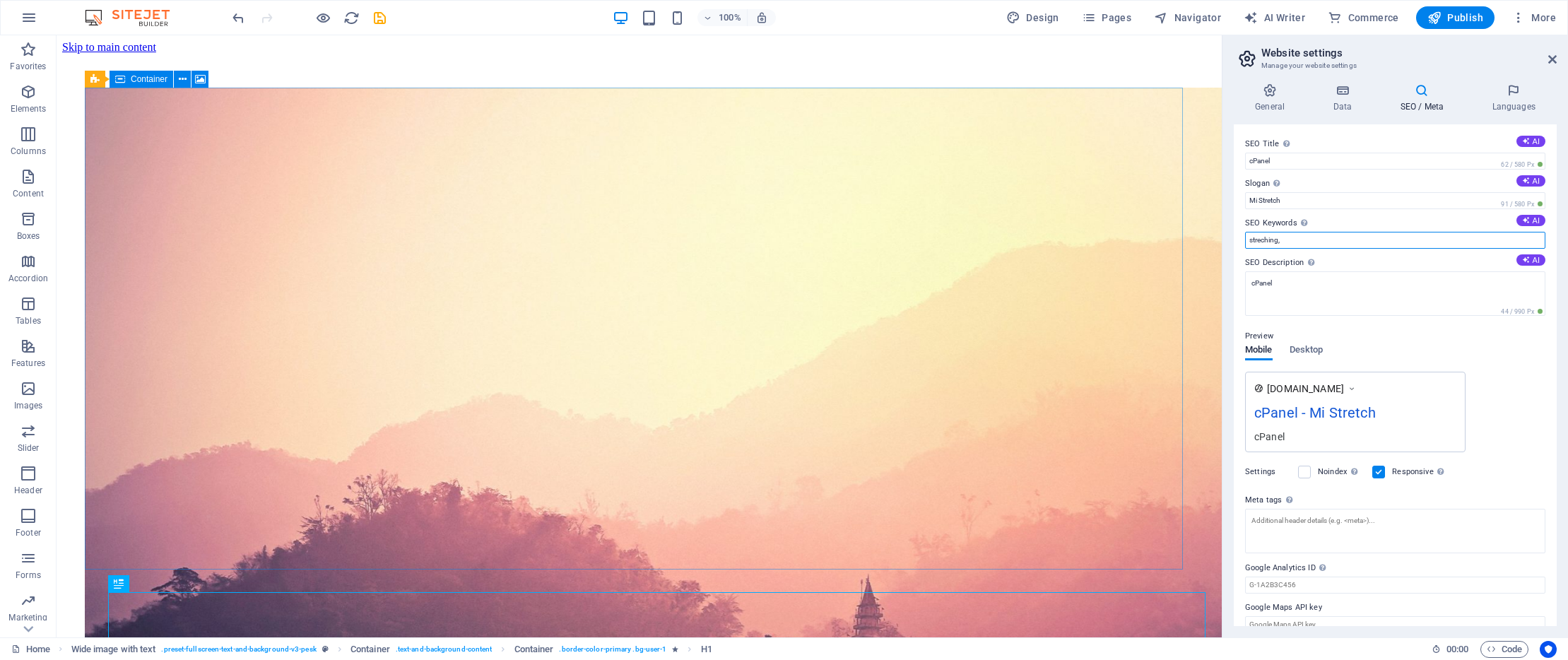
click at [1262, 242] on input "streching," at bounding box center [1395, 239] width 300 height 17
click at [1299, 239] on input "stretching," at bounding box center [1395, 239] width 300 height 17
type input "stretching, biometric symmetry, healing,"
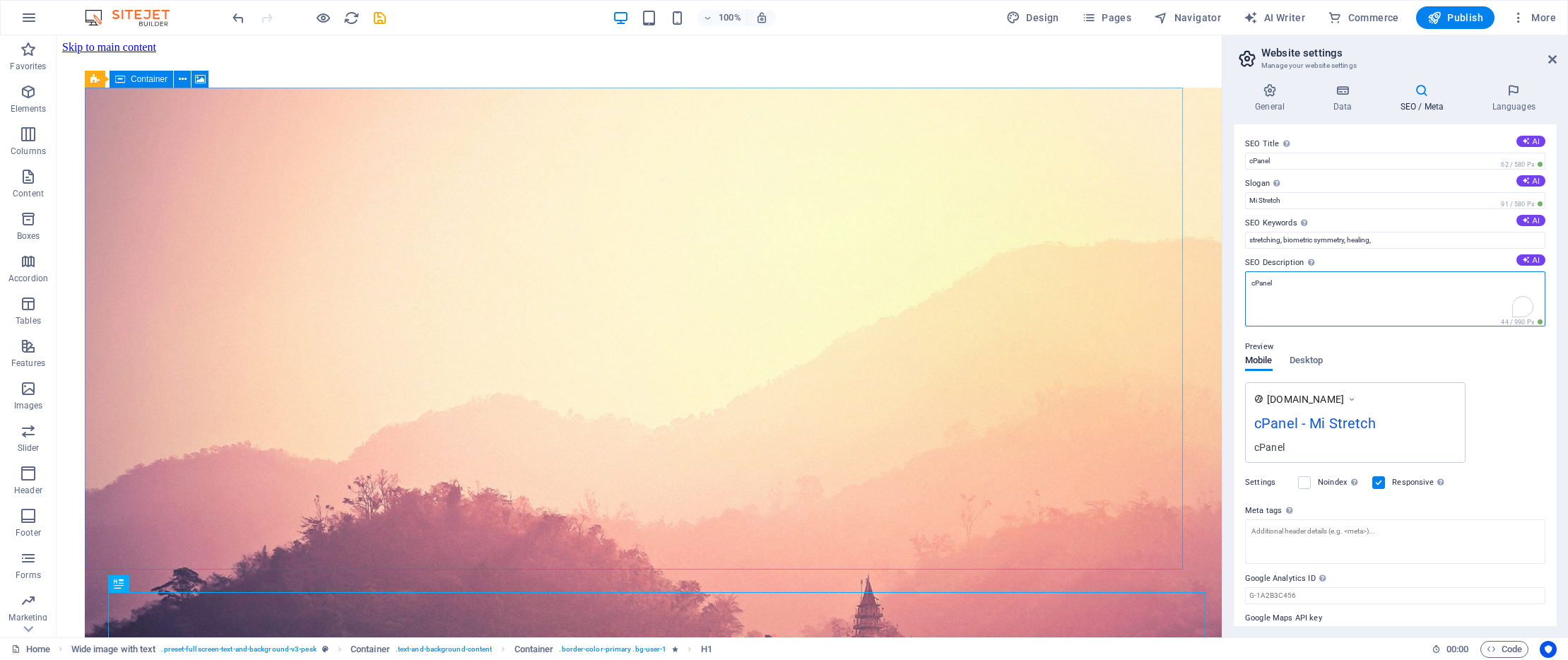
drag, startPoint x: 1280, startPoint y: 283, endPoint x: 1243, endPoint y: 280, distance: 37.1
click at [1243, 280] on div "SEO Title The title of your website - make it something that stands out in sear…" at bounding box center [1395, 375] width 323 height 502
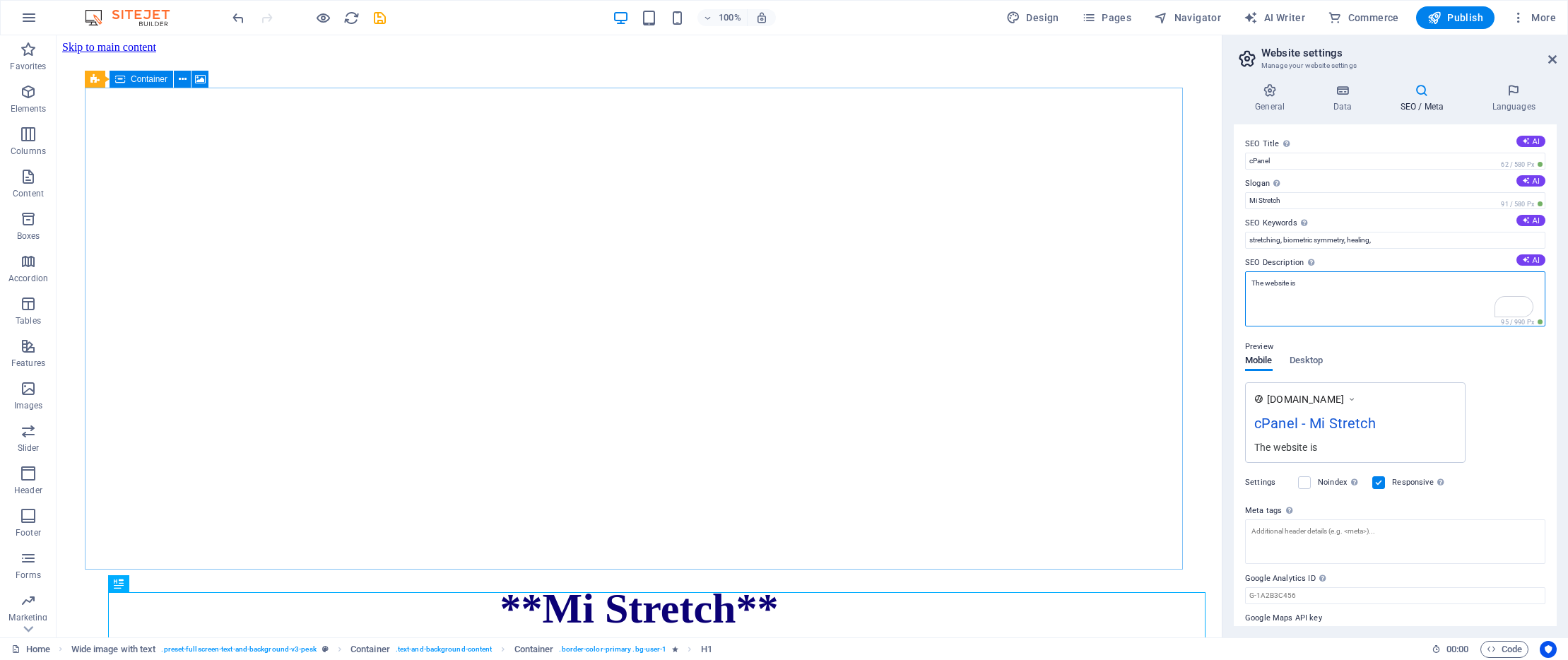
drag, startPoint x: 1310, startPoint y: 286, endPoint x: 1251, endPoint y: 284, distance: 59.0
click at [1251, 284] on textarea "The website is" at bounding box center [1395, 299] width 300 height 55
click at [1404, 284] on textarea "Connect with your body throgh a daily routine to measure ans" at bounding box center [1395, 299] width 300 height 55
click at [1341, 319] on textarea "Connect with your body through a daily routine to stretch measure ans" at bounding box center [1395, 299] width 300 height 55
click at [1430, 284] on textarea "Connect with your body through a daily routine to stretch measure ans" at bounding box center [1395, 299] width 300 height 55
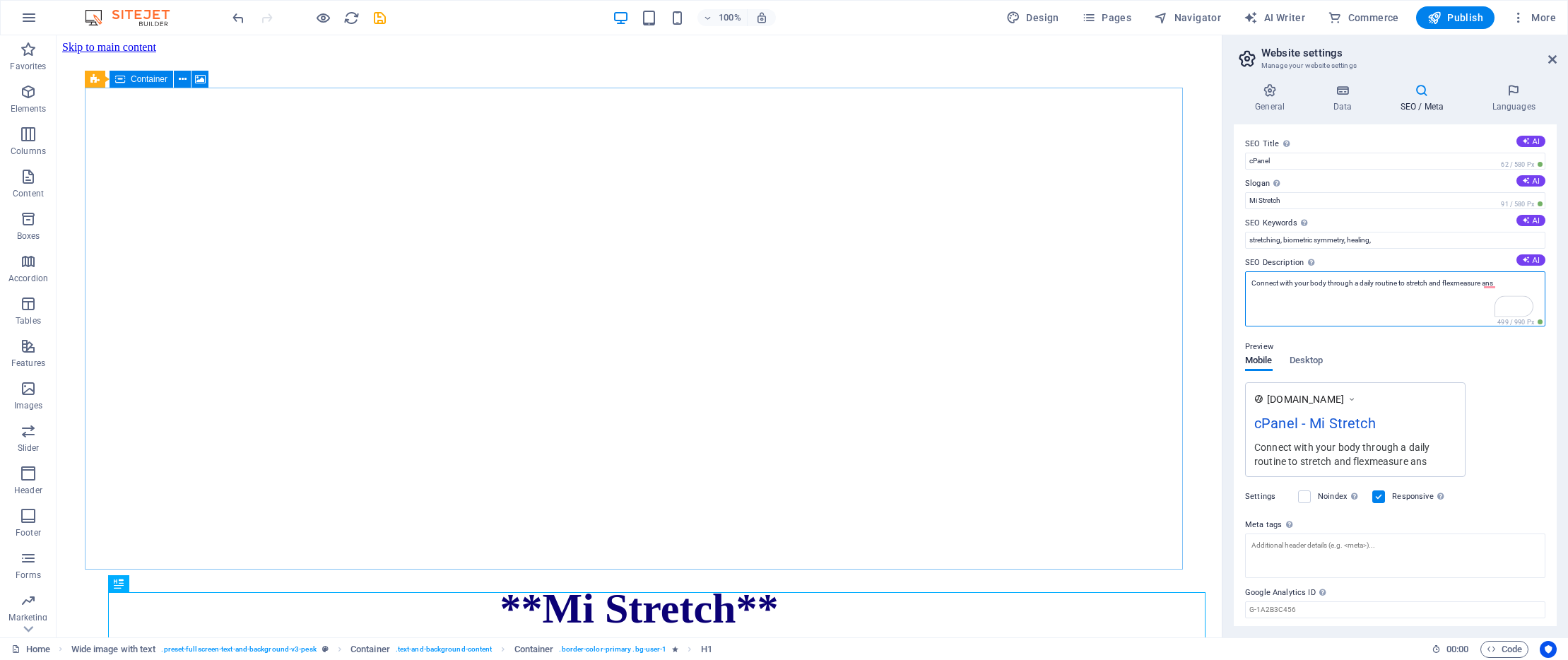
click at [1442, 284] on textarea "Connect with your body through a daily routine to stretch and flexmeasure ans" at bounding box center [1395, 299] width 300 height 55
click at [1436, 284] on textarea "Connect with your body through a daily routine to stretch, flx and measure ans" at bounding box center [1395, 299] width 300 height 55
click at [1501, 284] on textarea "Connect with your body through a daily routine to stretch, flex and measure ans" at bounding box center [1395, 299] width 300 height 55
click at [1505, 283] on textarea "Connect with your body through a daily routine to stretch, flex and measure eve…" at bounding box center [1395, 299] width 300 height 55
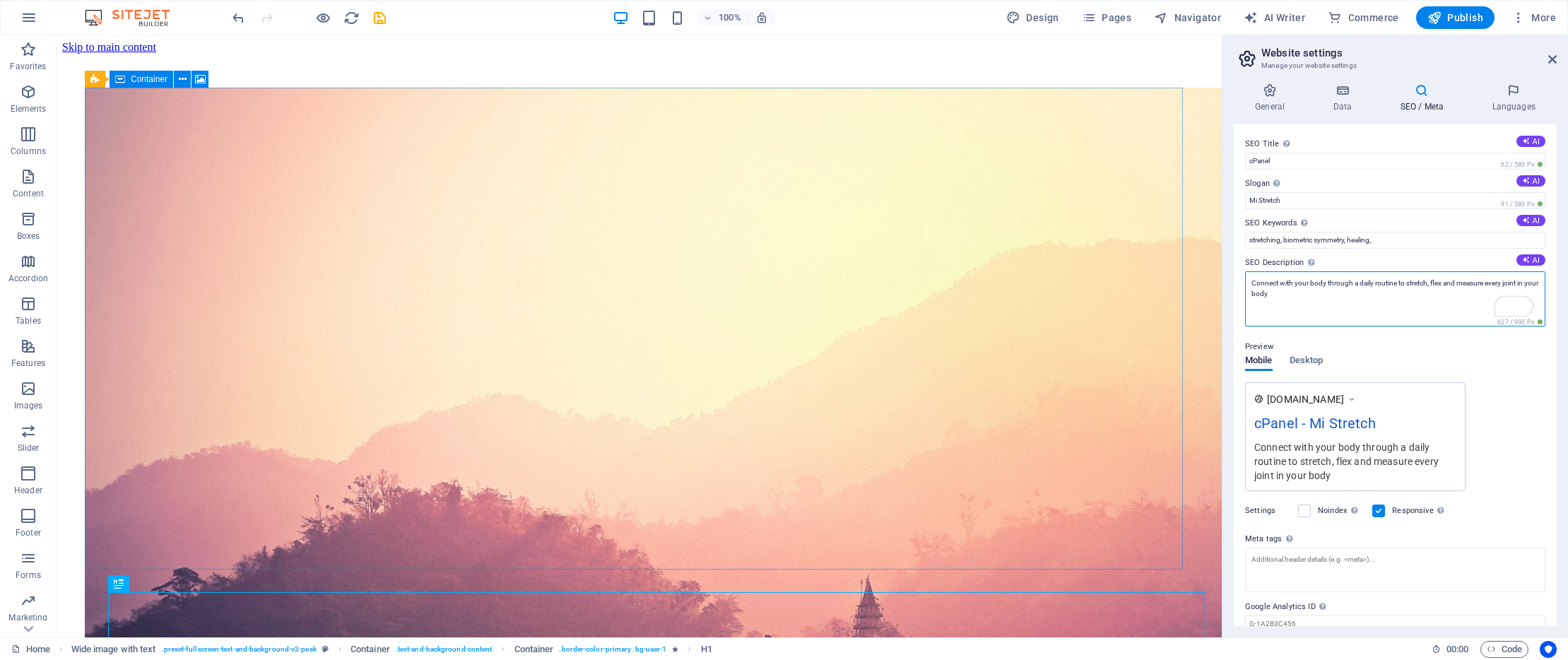
click at [1292, 296] on textarea "Connect with your body through a daily routine to stretch, flex and measure eve…" at bounding box center [1395, 299] width 300 height 55
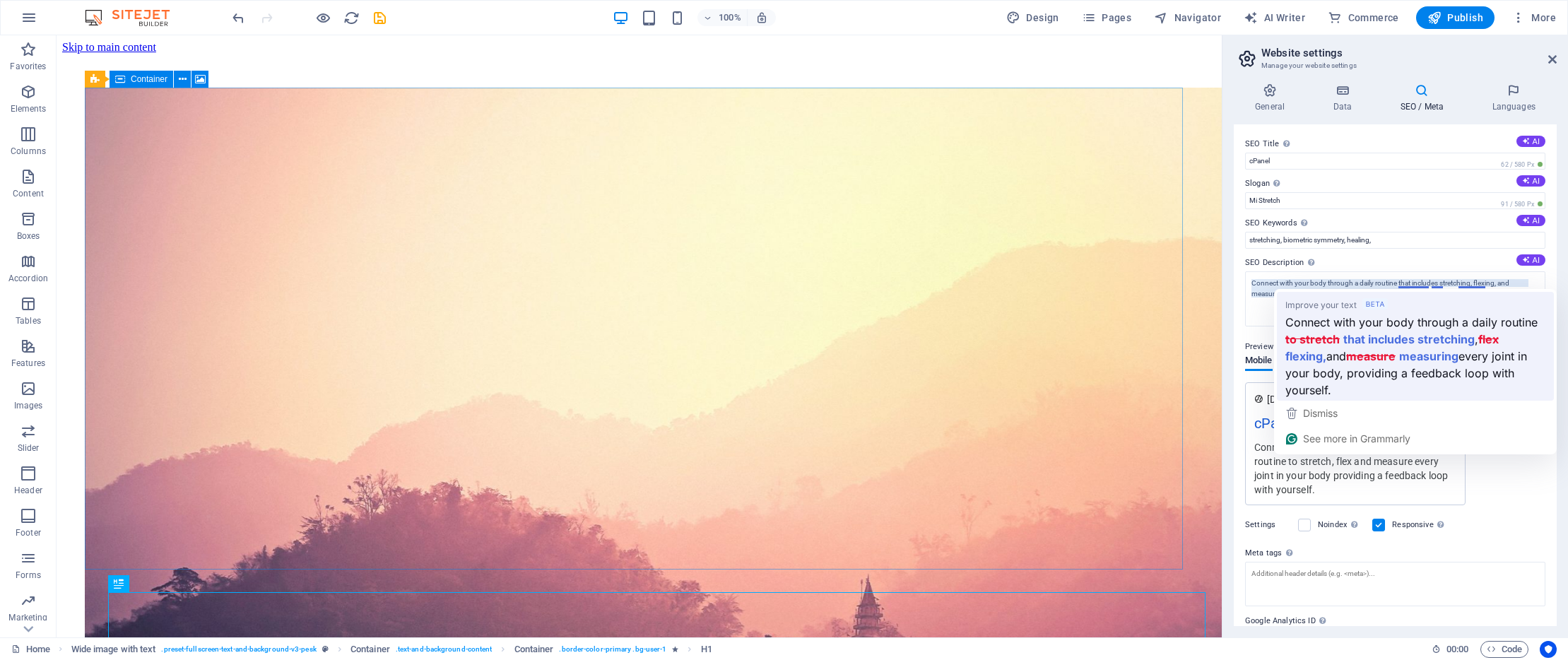
click at [1412, 340] on div "Preview" at bounding box center [1395, 347] width 300 height 17
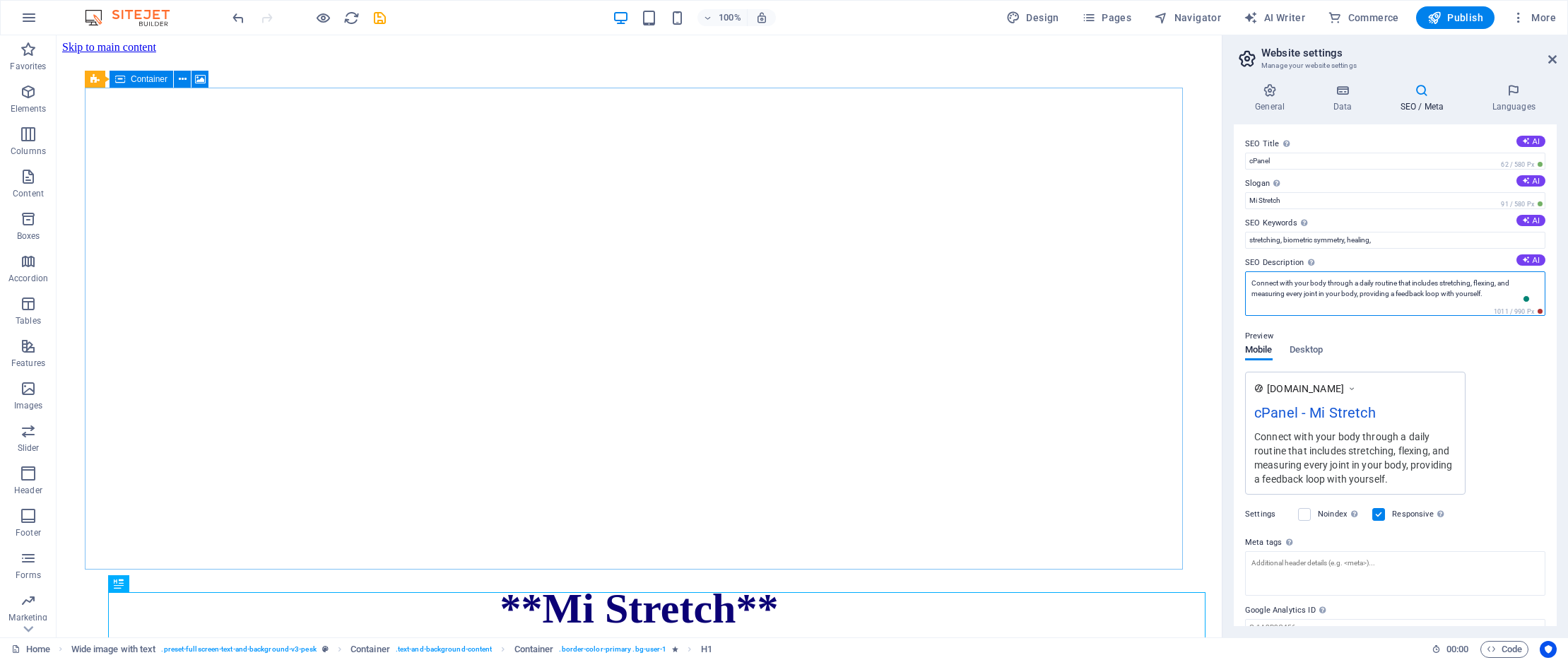
click at [1490, 294] on textarea "Connect with your body through a daily routine that includes stretching, flexin…" at bounding box center [1395, 294] width 300 height 45
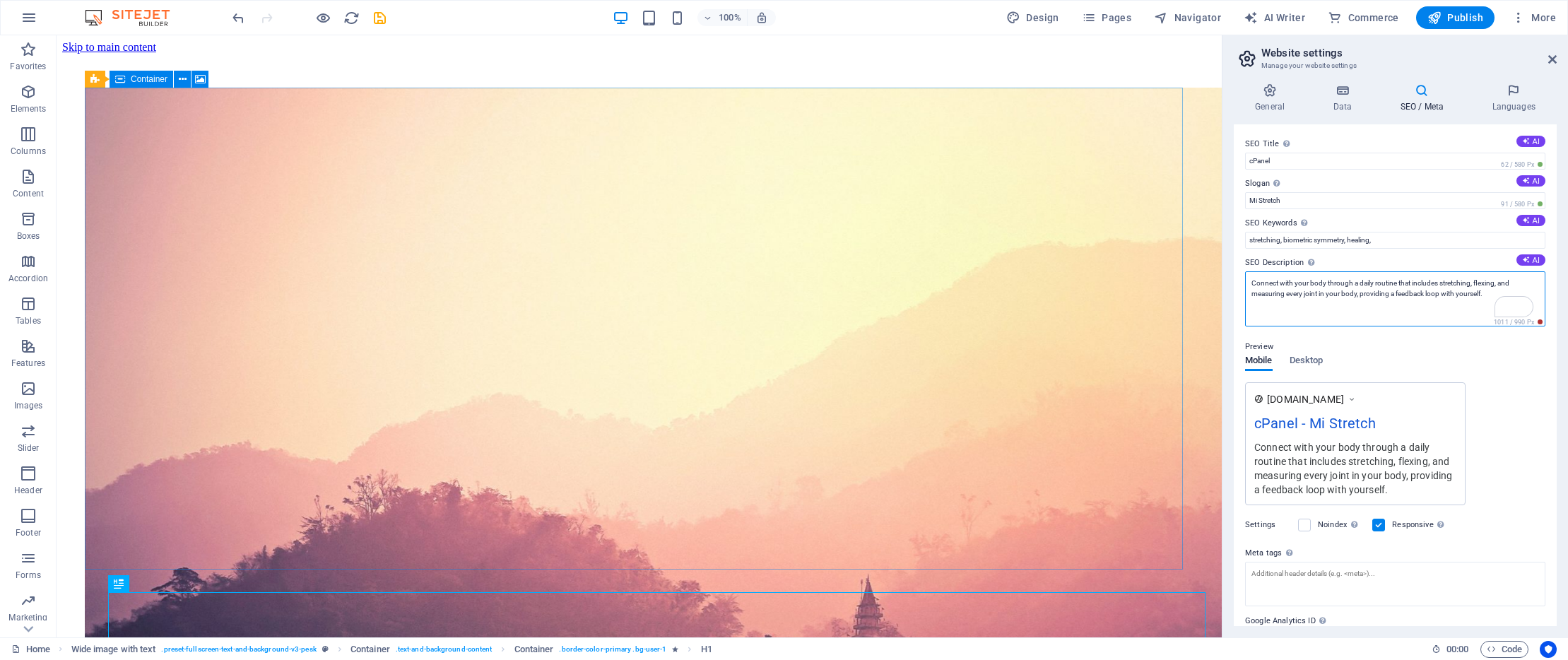
click at [1398, 296] on textarea "Connect with your body through a daily routine that includes stretching, flexin…" at bounding box center [1395, 299] width 300 height 55
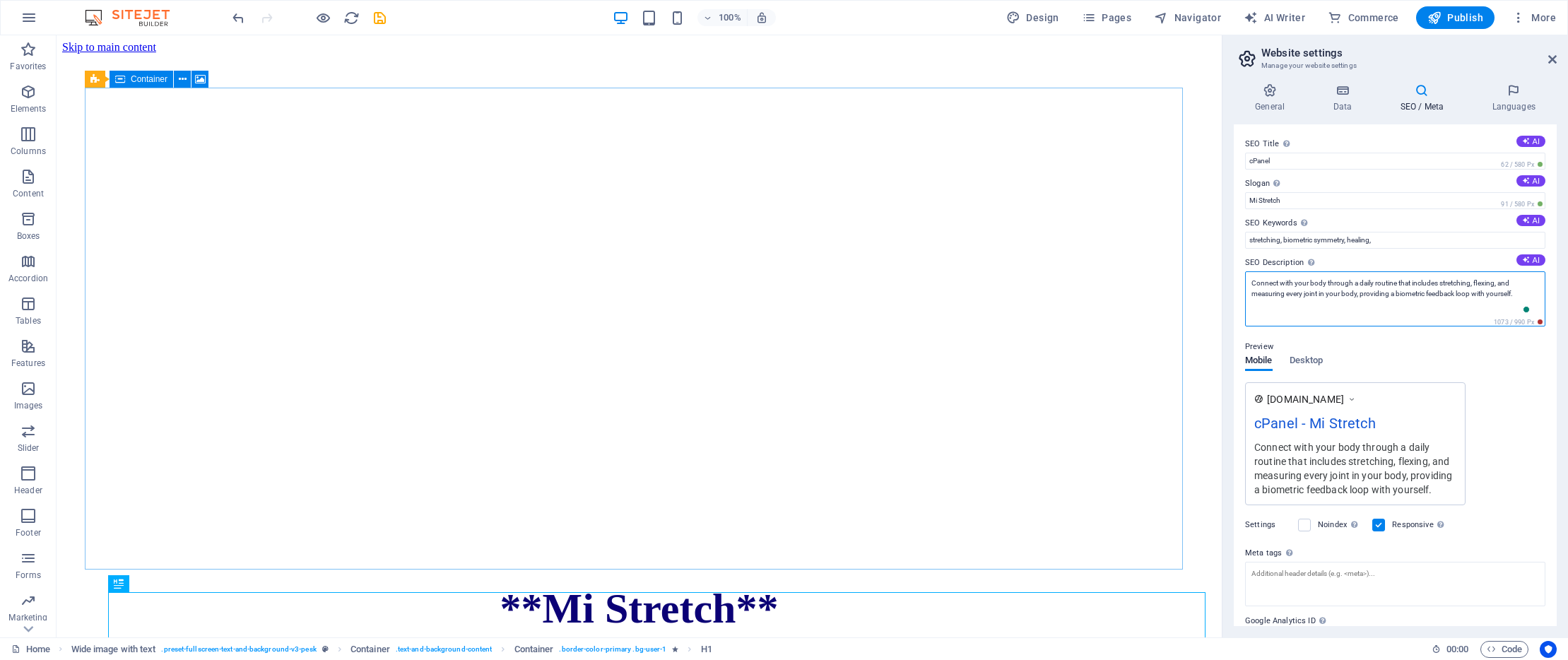
click at [1524, 292] on textarea "Connect with your body through a daily routine that includes stretching, flexin…" at bounding box center [1395, 299] width 300 height 55
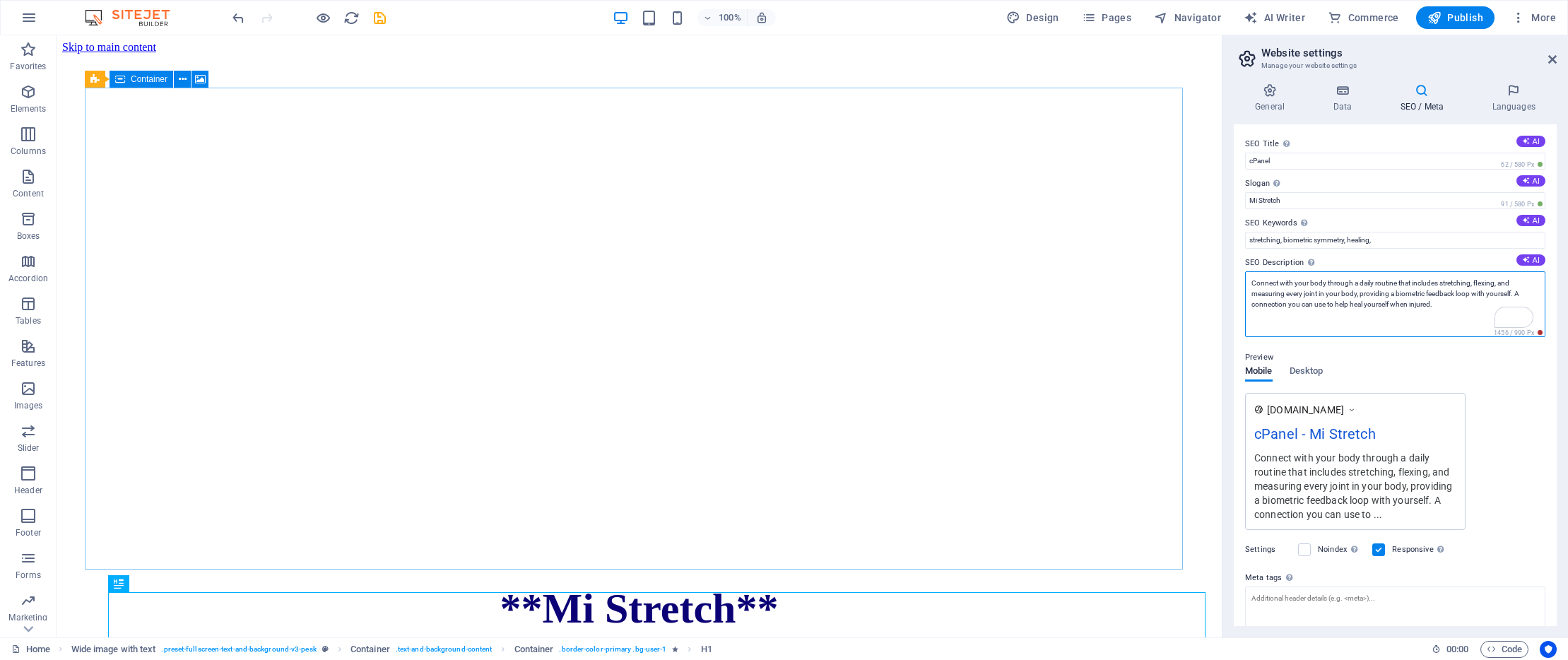
drag, startPoint x: 1521, startPoint y: 293, endPoint x: 1504, endPoint y: 304, distance: 20.2
click at [1504, 304] on textarea "Connect with your body through a daily routine that includes stretching, flexin…" at bounding box center [1395, 304] width 300 height 66
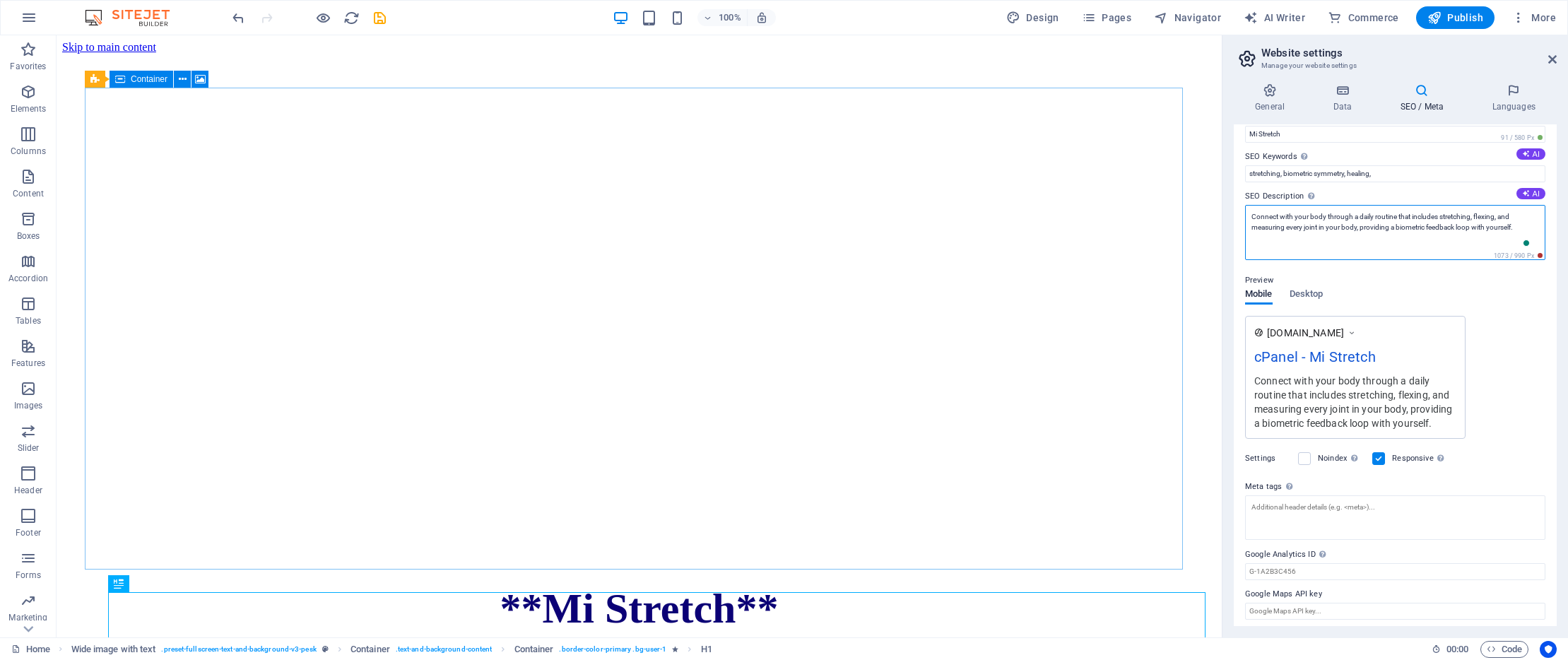
scroll to position [71, 0]
type textarea "Connect with your body through a daily routine that includes stretching, flexin…"
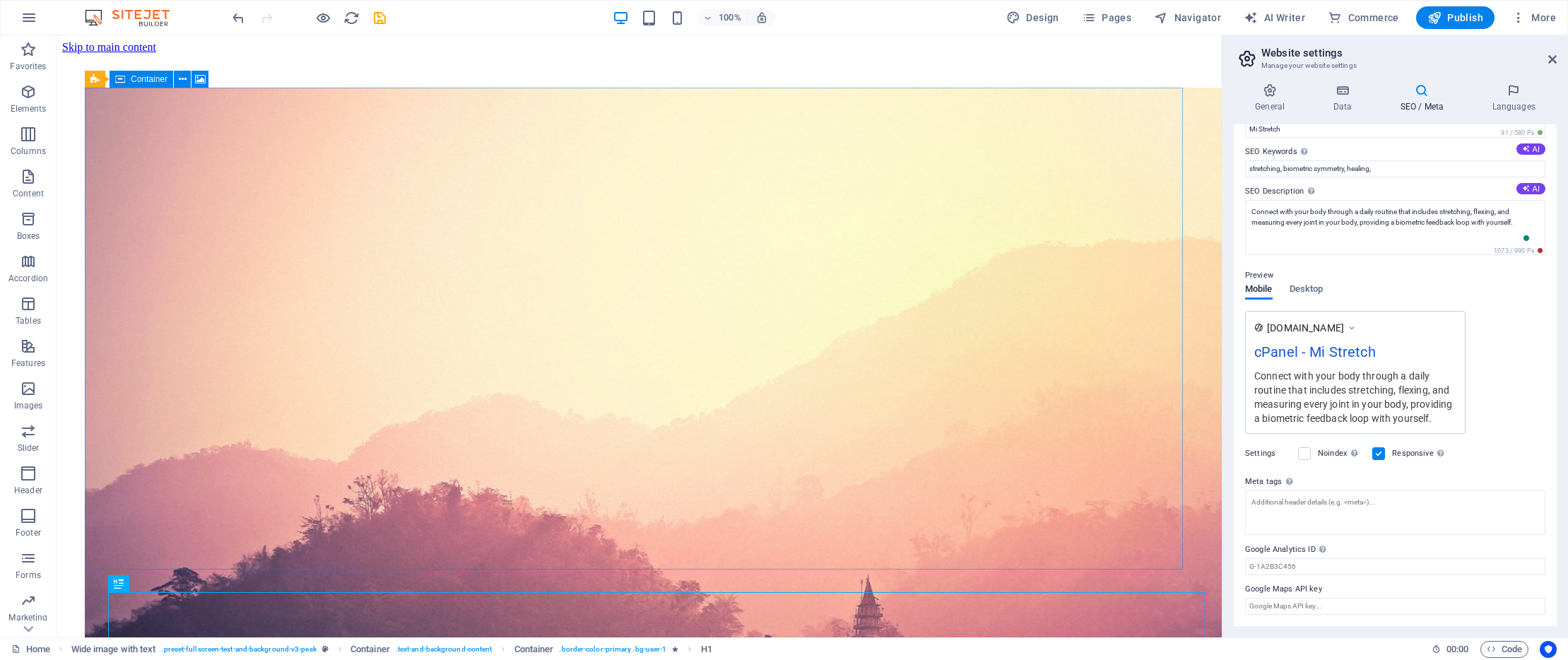
scroll to position [61, 0]
drag, startPoint x: 1245, startPoint y: 550, endPoint x: 1275, endPoint y: 548, distance: 30.1
click at [1275, 548] on label "Google Analytics ID Please only add the Google Analytics ID. We automatically i…" at bounding box center [1395, 549] width 300 height 17
click at [1275, 558] on input "Google Analytics ID Please only add the Google Analytics ID. We automatically i…" at bounding box center [1395, 566] width 300 height 17
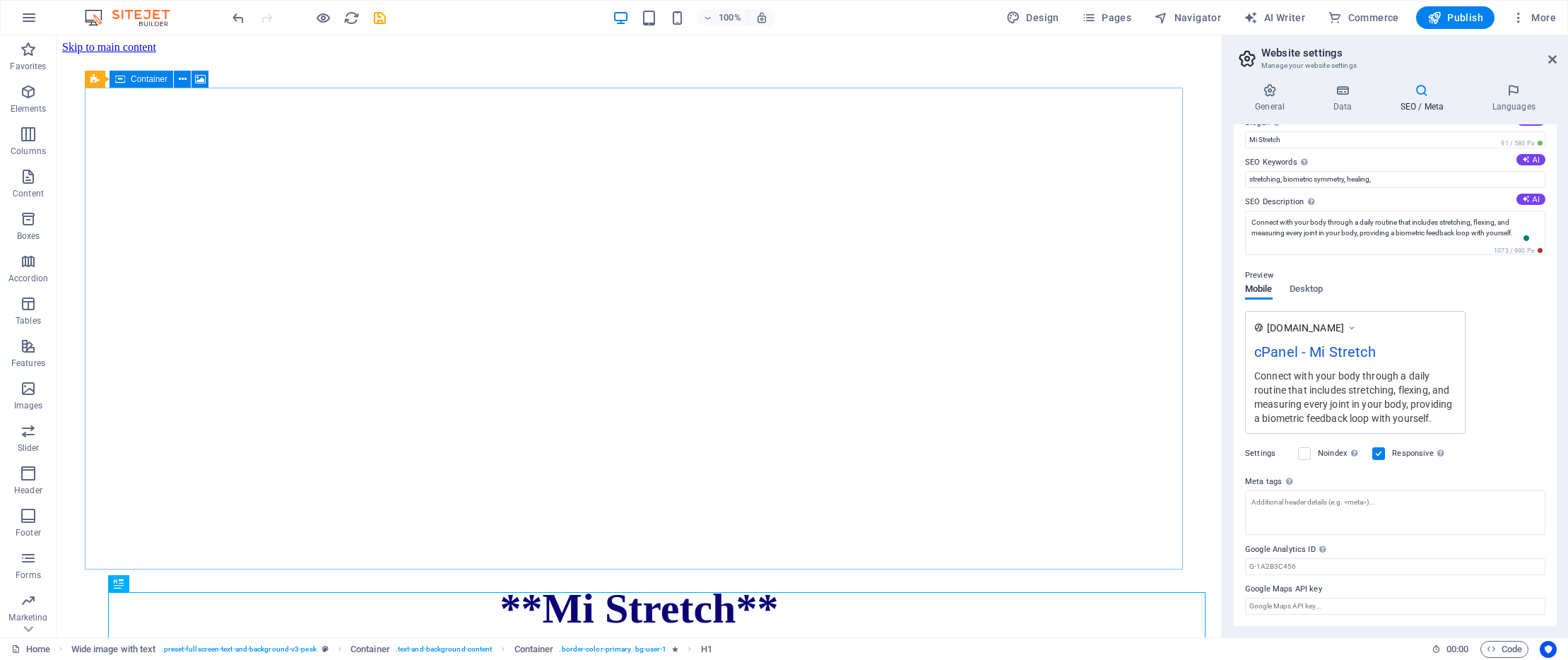
drag, startPoint x: 1305, startPoint y: 551, endPoint x: 1265, endPoint y: 549, distance: 40.0
click at [1265, 549] on label "Google Analytics ID Please only add the Google Analytics ID. We automatically i…" at bounding box center [1395, 549] width 300 height 17
click at [1265, 558] on input "Google Analytics ID Please only add the Google Analytics ID. We automatically i…" at bounding box center [1395, 566] width 300 height 17
drag, startPoint x: 1299, startPoint y: 569, endPoint x: 1272, endPoint y: 571, distance: 27.1
click at [1272, 571] on input "Google Analytics ID Please only add the Google Analytics ID. We automatically i…" at bounding box center [1395, 566] width 300 height 17
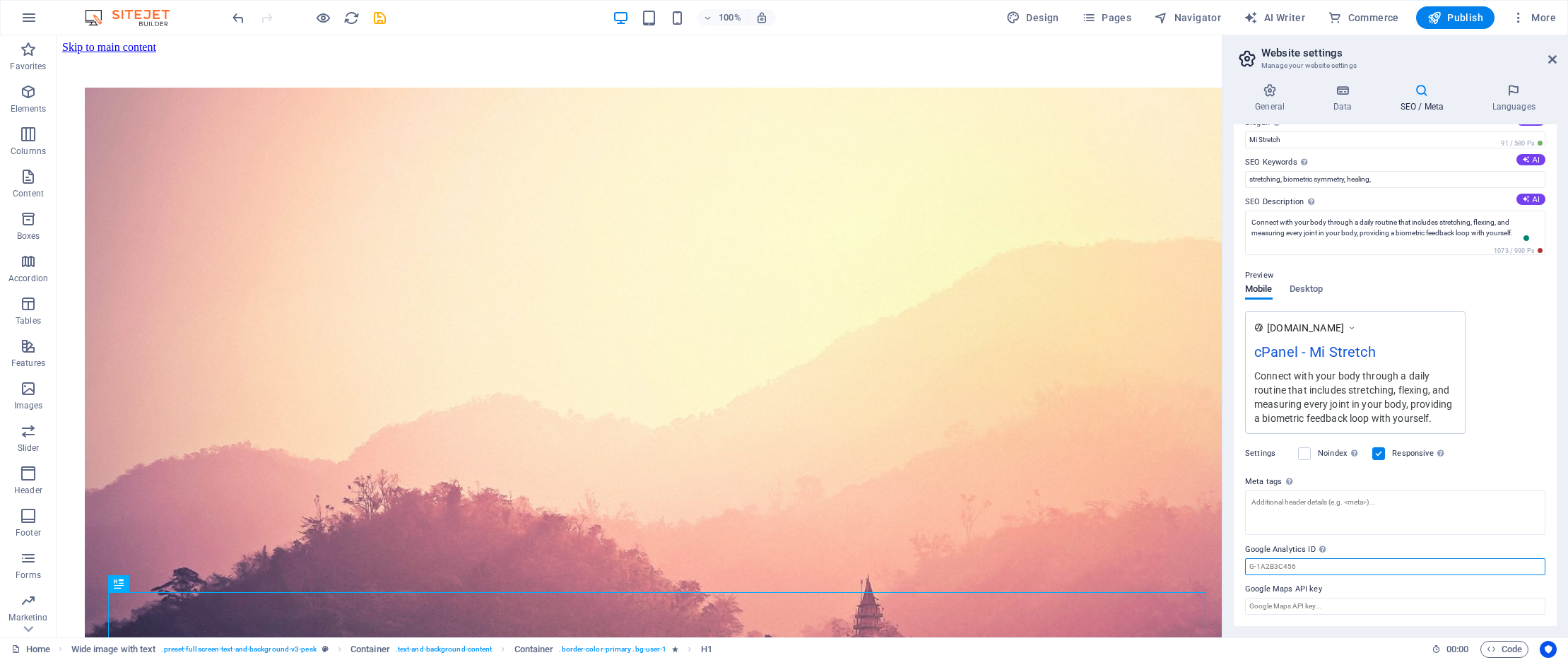
paste input "54043411"
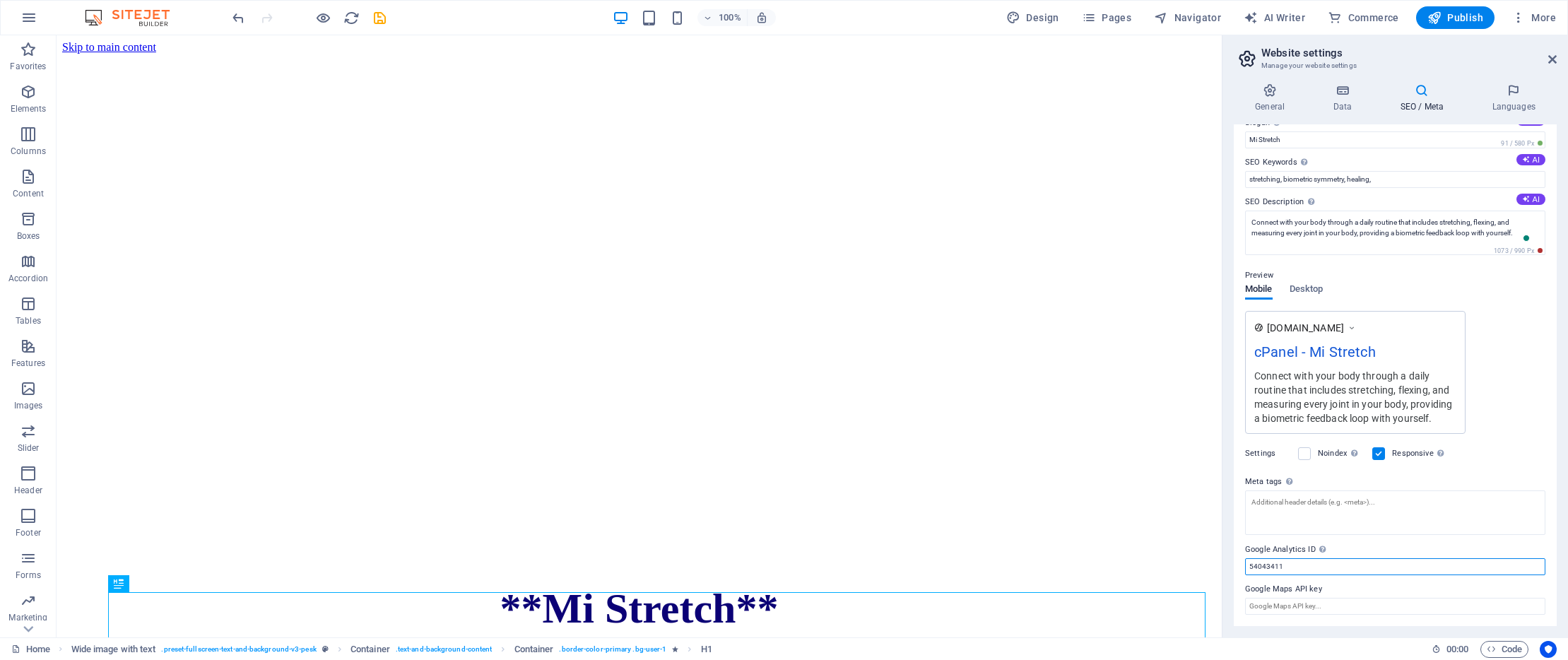
click at [1249, 566] on input "54043411" at bounding box center [1395, 566] width 300 height 17
type input "UA-54043411"
click at [1545, 183] on div "SEO Title The title of your website - make it something that stands out in sear…" at bounding box center [1395, 375] width 323 height 502
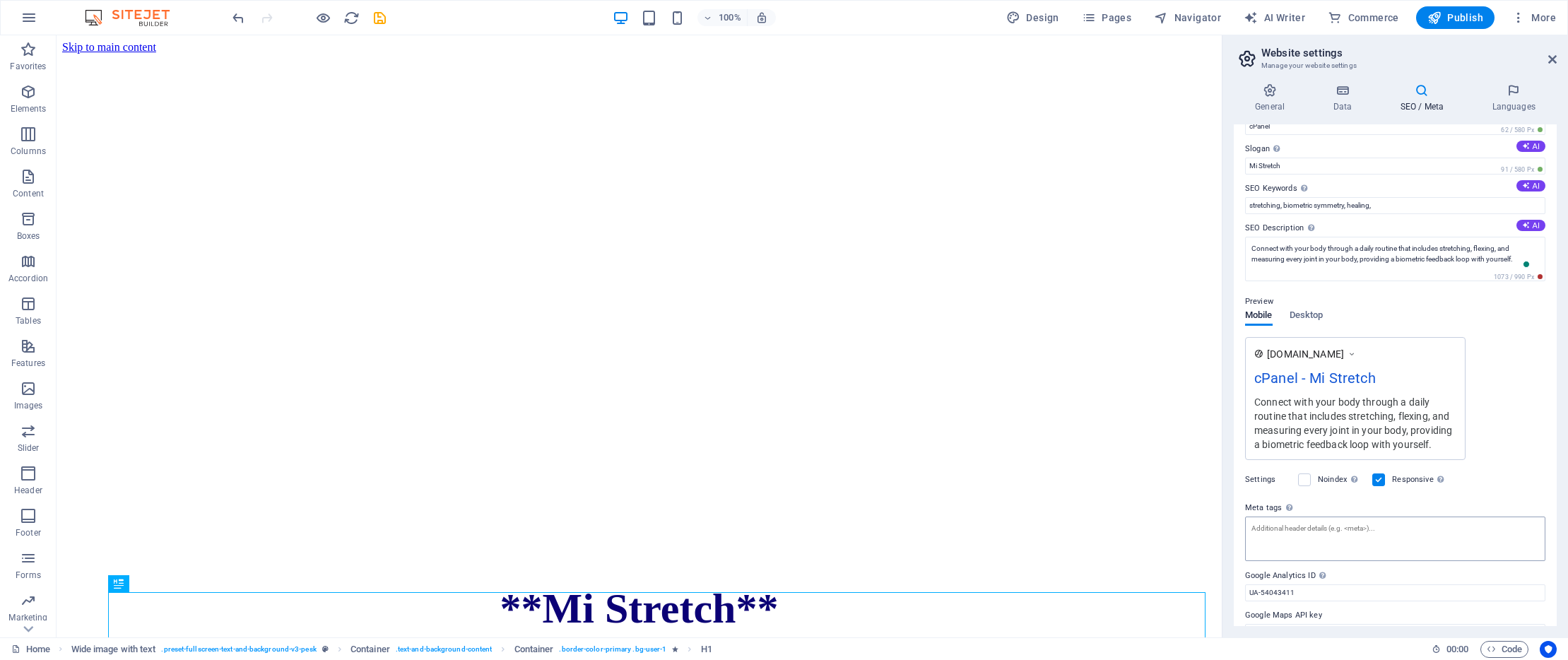
scroll to position [0, 0]
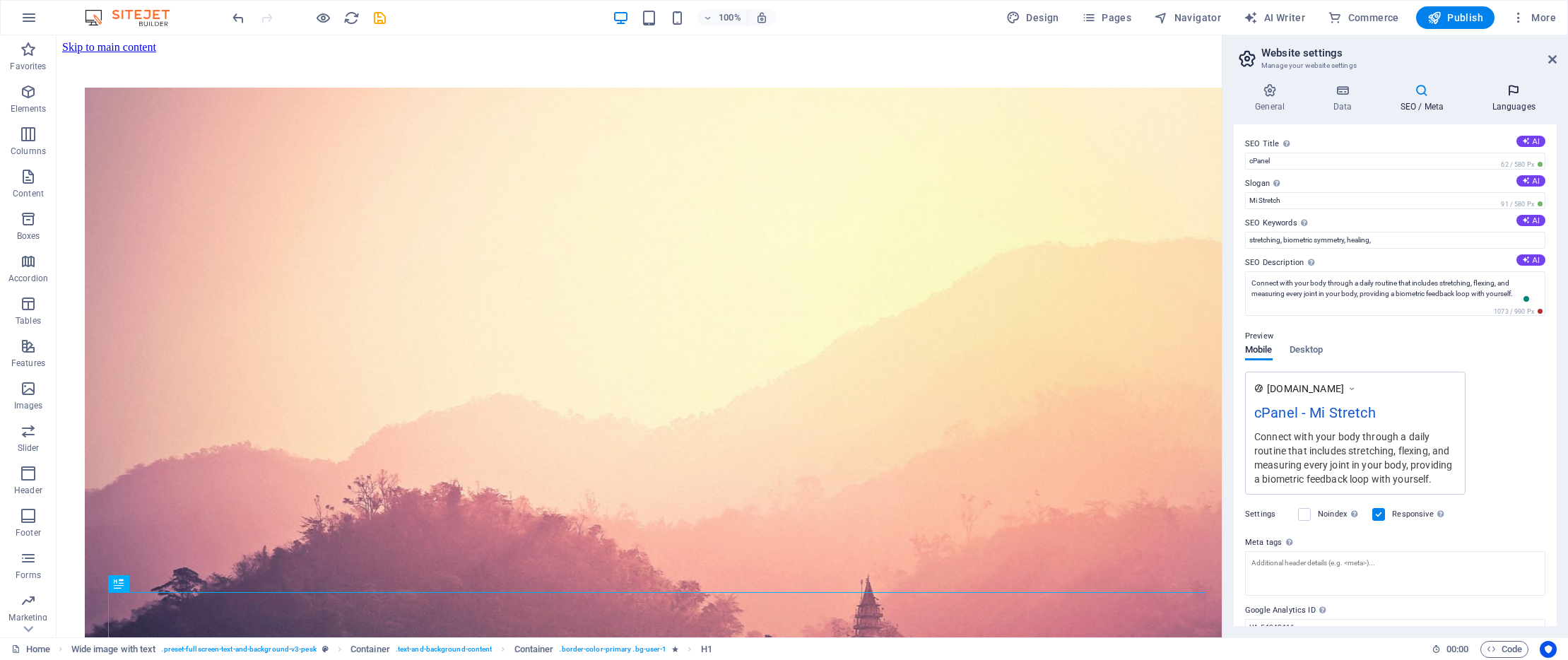
click at [1514, 90] on icon at bounding box center [1514, 91] width 86 height 14
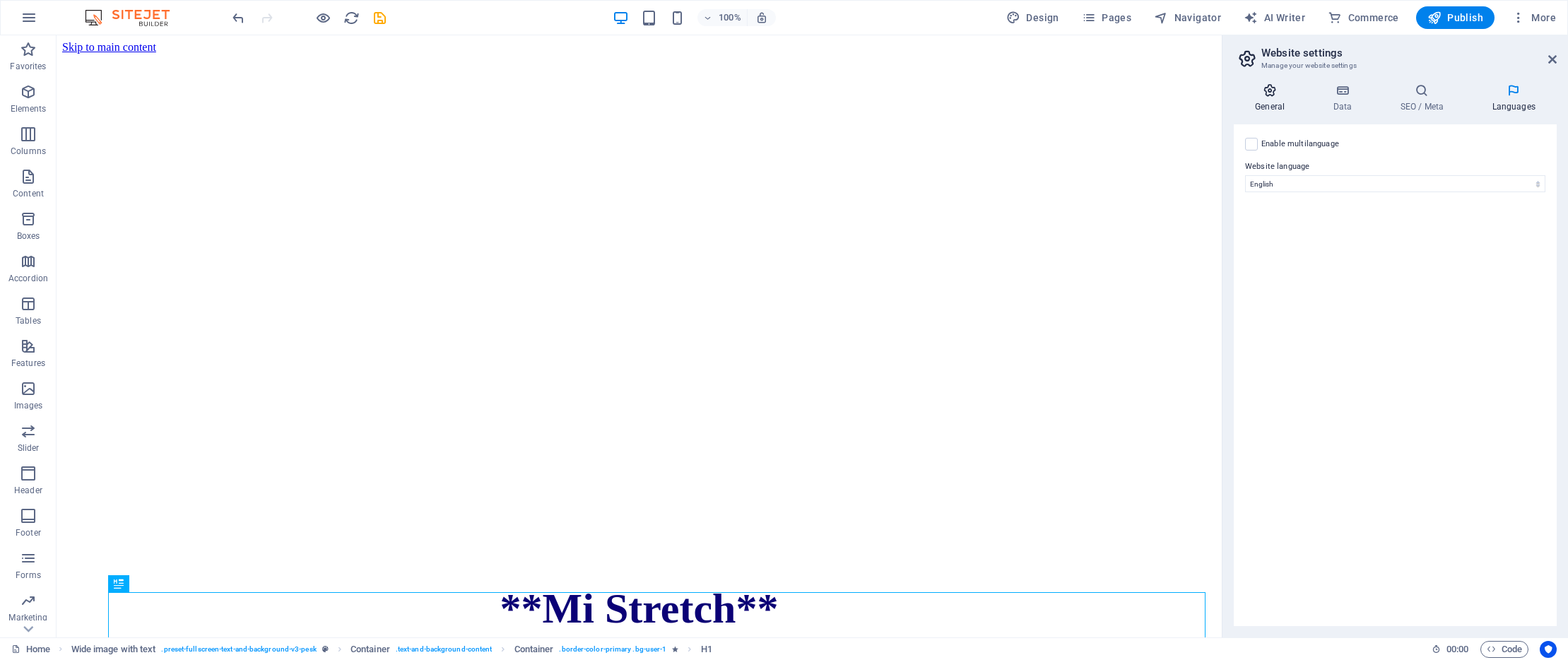
click at [1271, 91] on icon at bounding box center [1270, 91] width 72 height 14
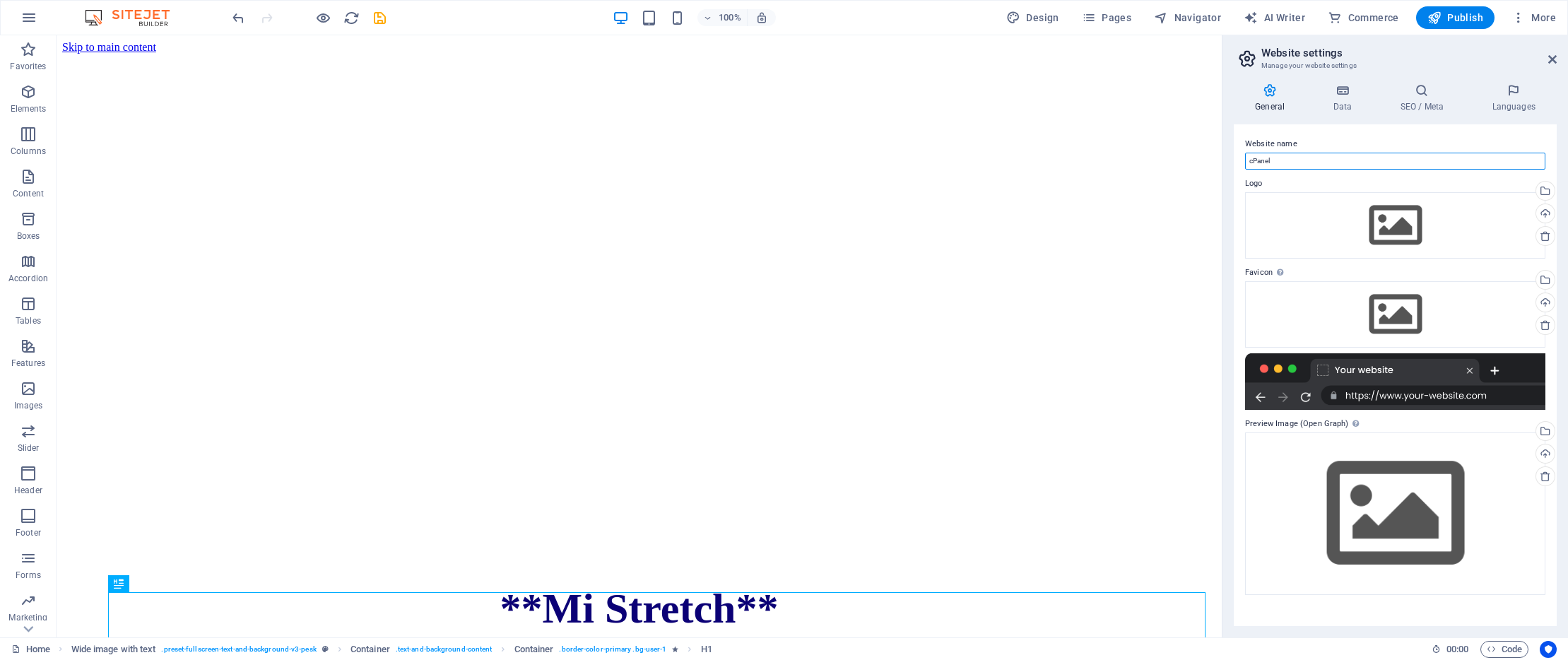
drag, startPoint x: 1344, startPoint y: 195, endPoint x: 1200, endPoint y: 160, distance: 148.2
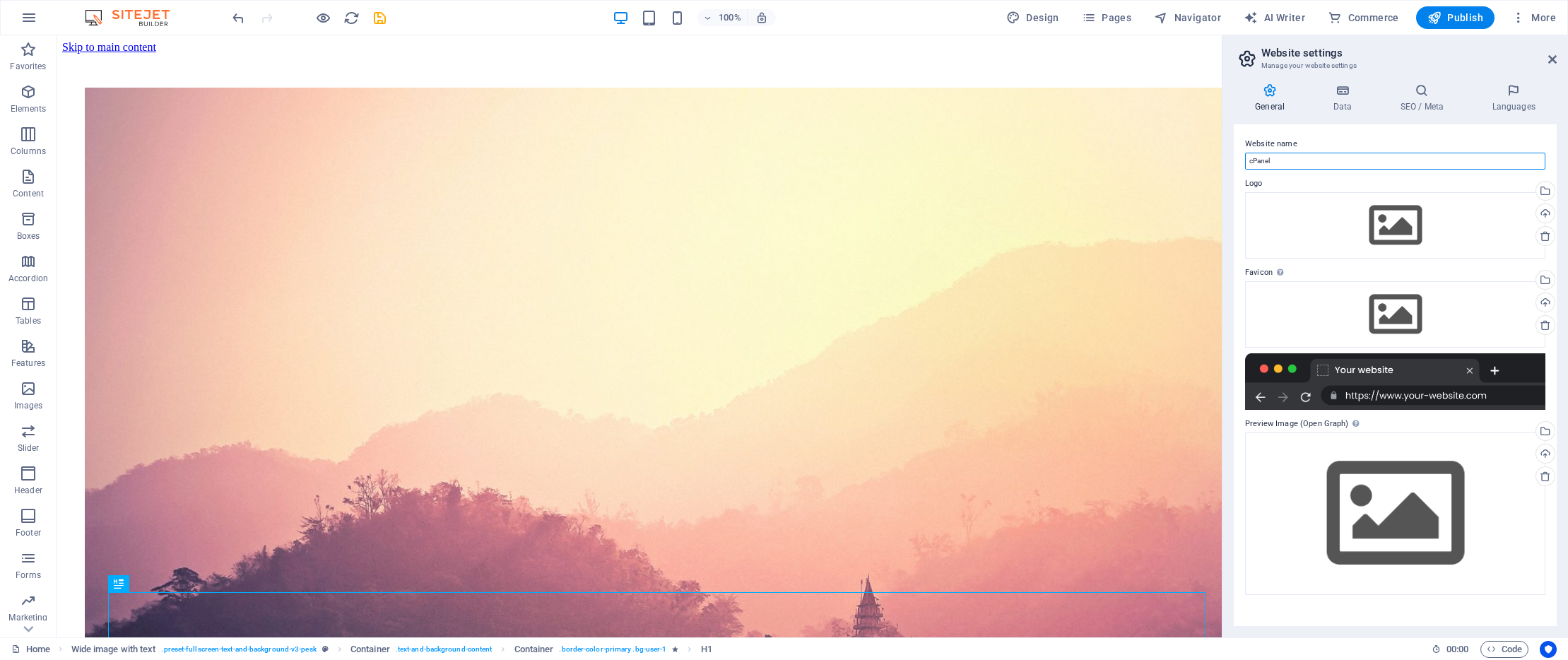
drag, startPoint x: 1279, startPoint y: 163, endPoint x: 1241, endPoint y: 162, distance: 38.0
click at [1241, 162] on div "Website name cPanel Logo Drag files here, click to choose files or select files…" at bounding box center [1395, 375] width 323 height 502
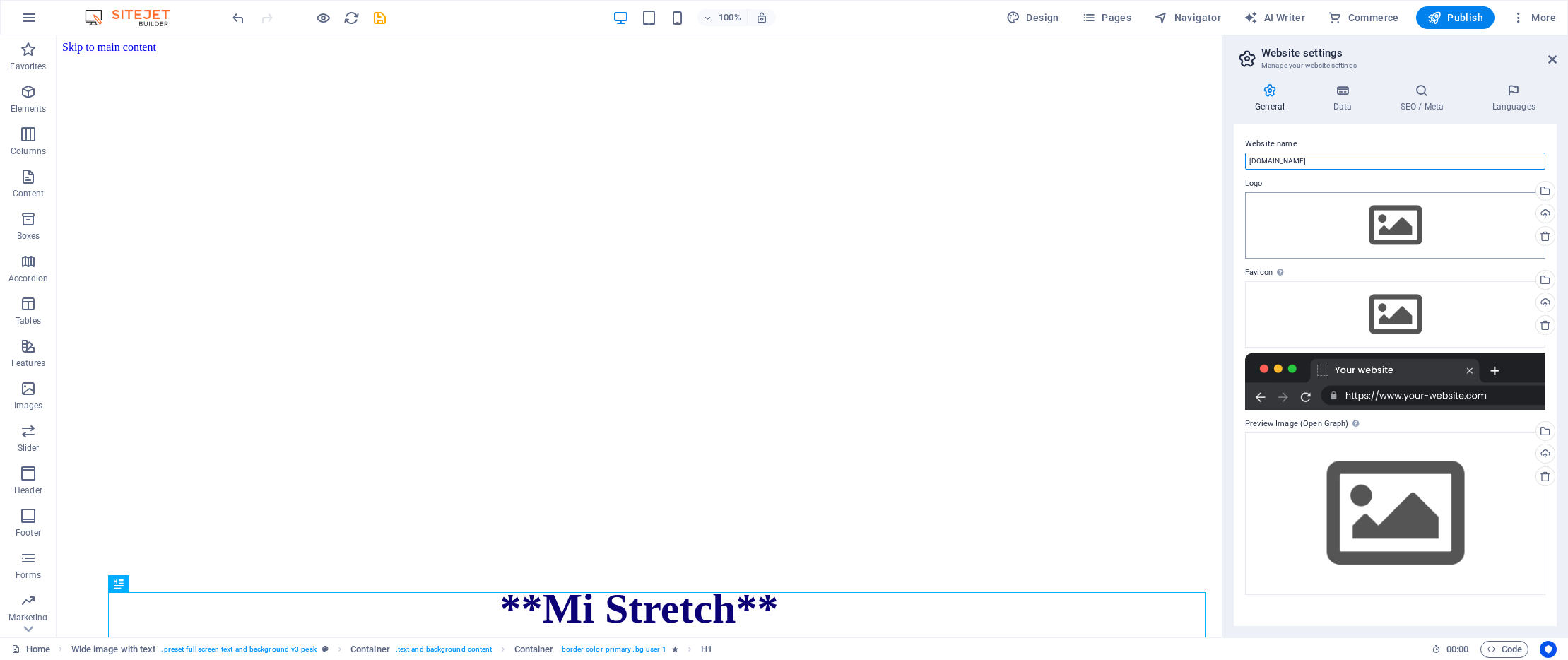
type input "[DOMAIN_NAME]"
click at [1276, 207] on div "Drag files here, click to choose files or select files from Files or our free s…" at bounding box center [1395, 225] width 300 height 66
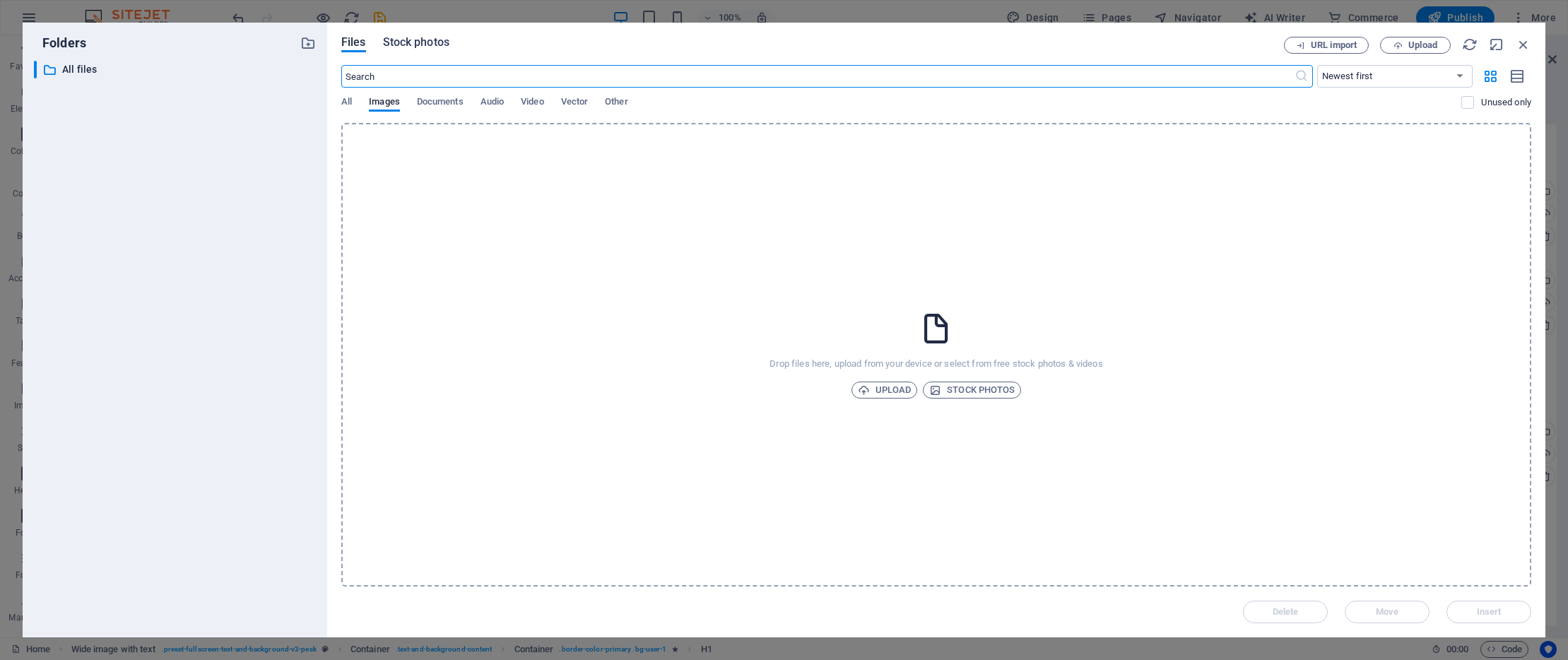
click at [411, 39] on span "Stock photos" at bounding box center [416, 42] width 66 height 17
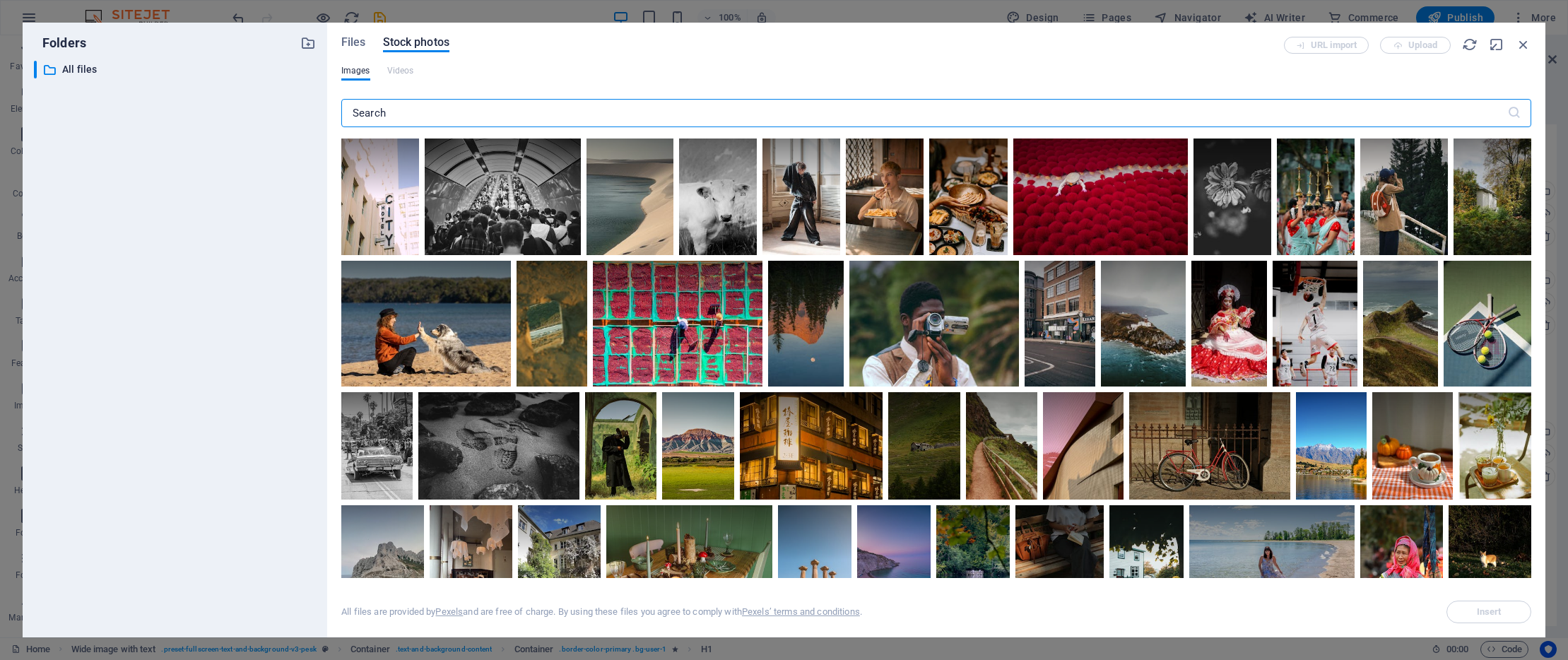
click at [464, 109] on input "text" at bounding box center [924, 113] width 1166 height 28
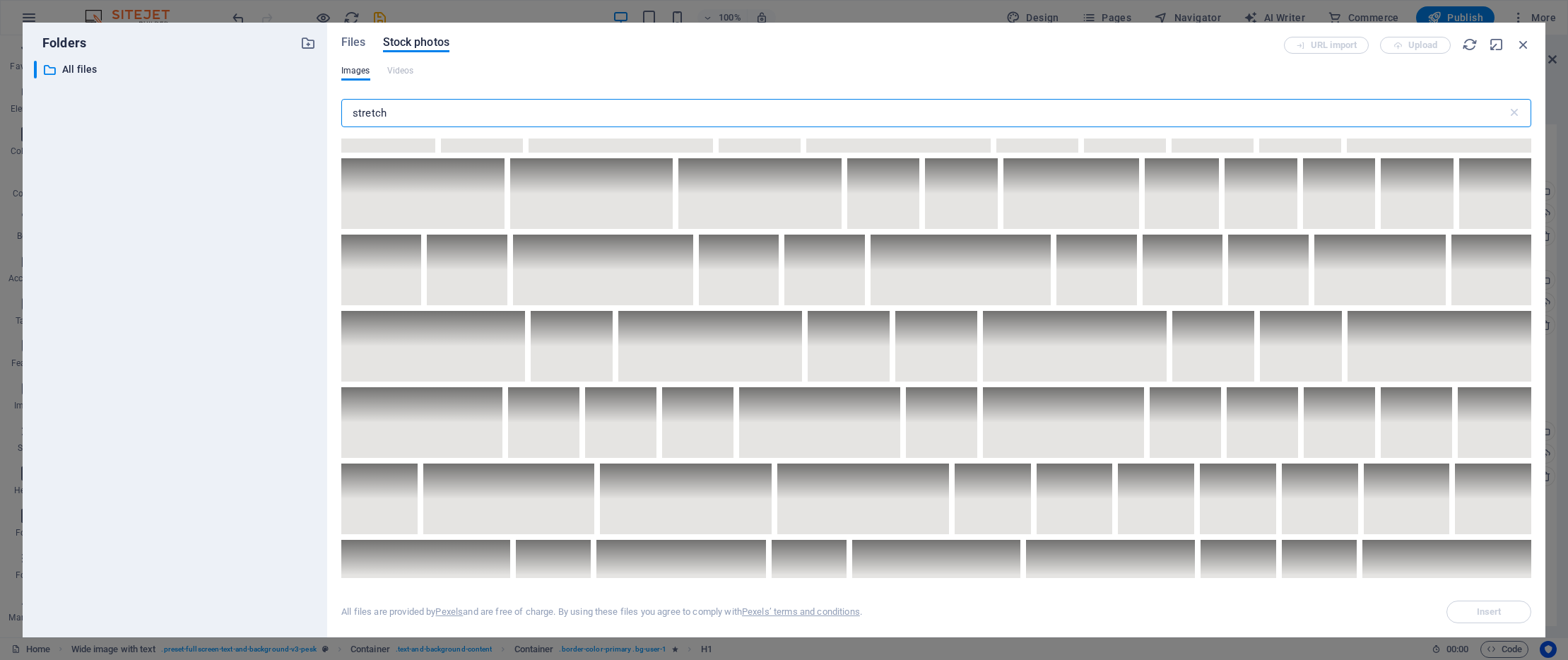
scroll to position [1922, 0]
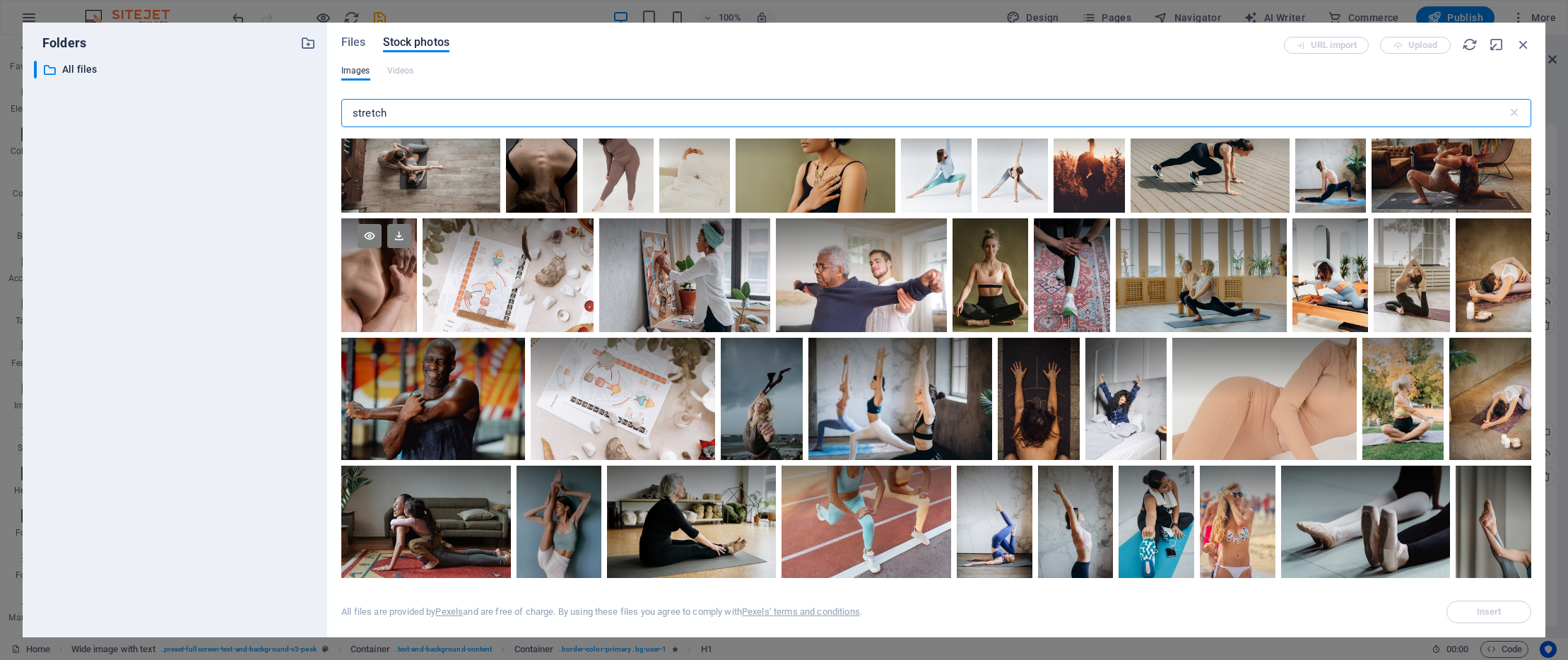
type input "stretch"
click at [417, 276] on div at bounding box center [379, 247] width 75 height 57
click at [1486, 608] on span "Insert" at bounding box center [1489, 612] width 25 height 9
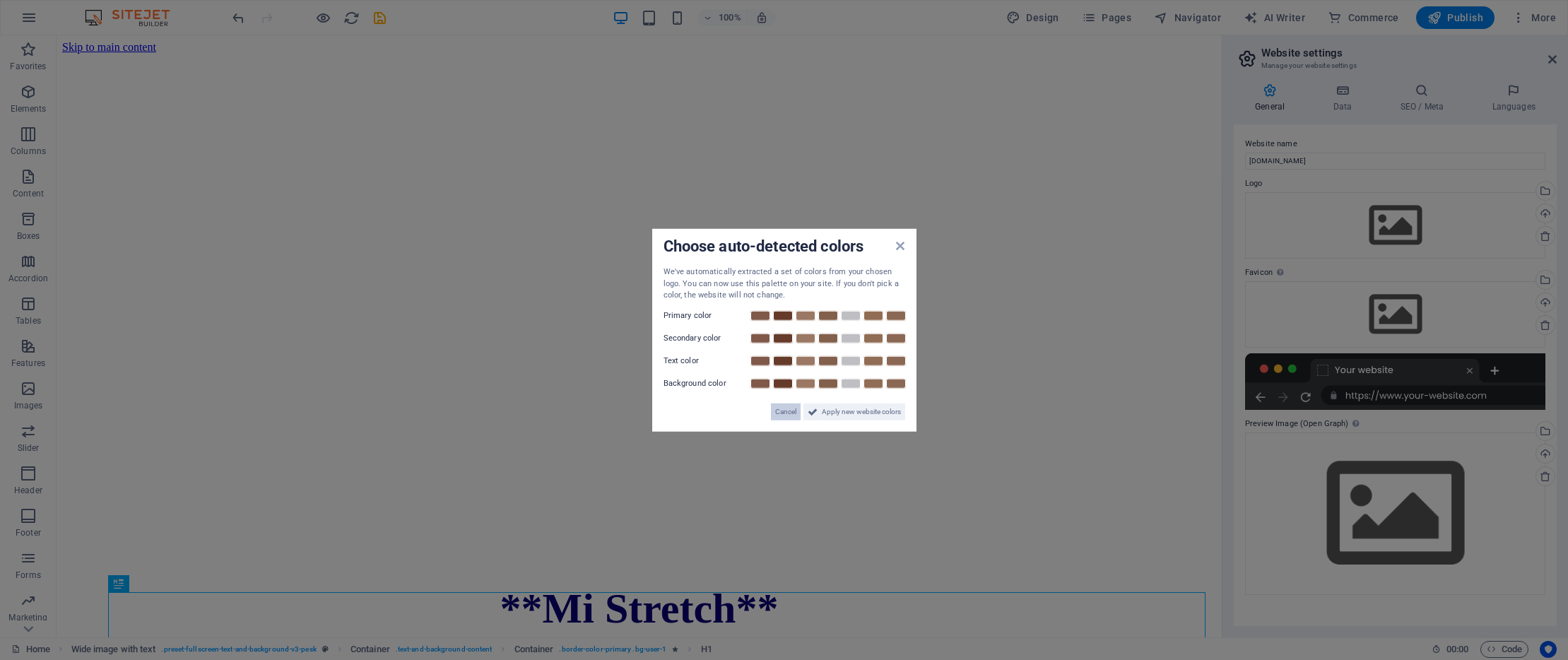
click at [785, 412] on span "Cancel" at bounding box center [786, 411] width 21 height 17
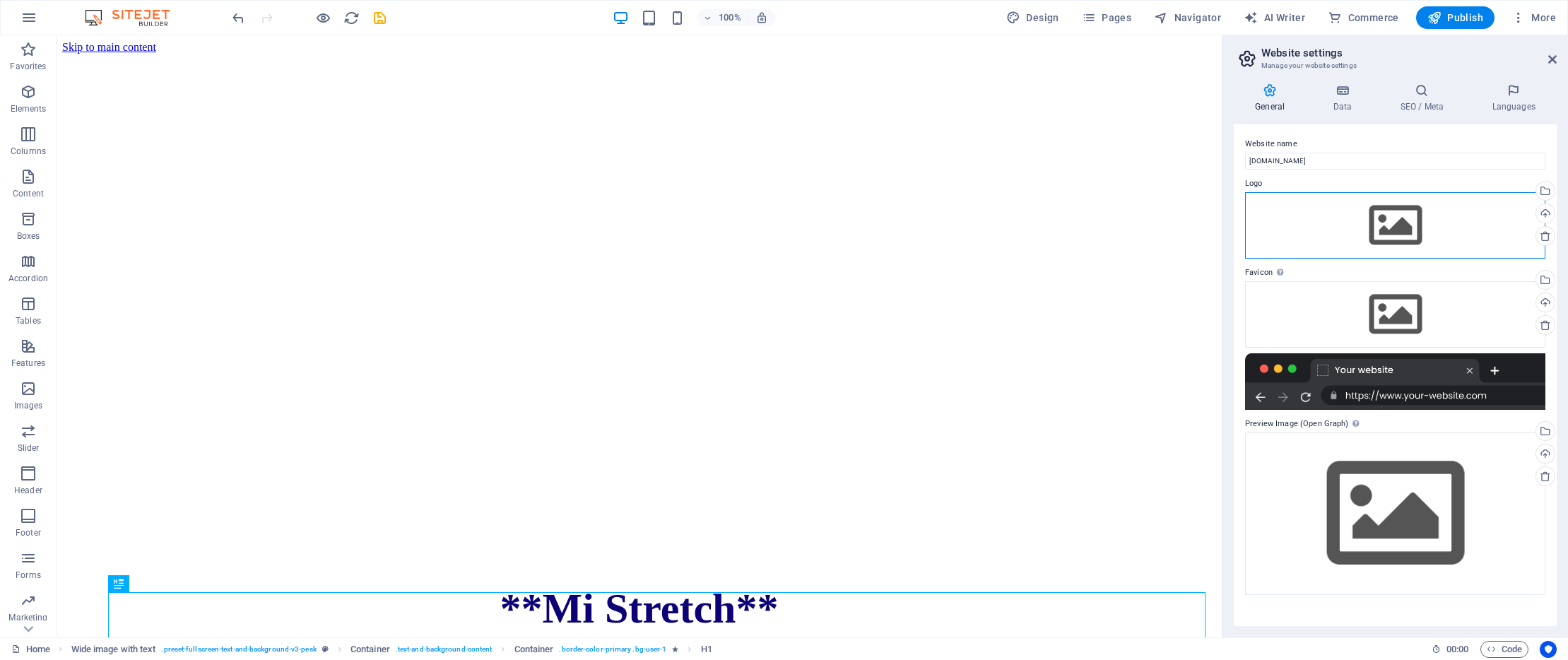
click at [1345, 229] on div "Drag files here, click to choose files or select files from Files or our free s…" at bounding box center [1395, 225] width 300 height 66
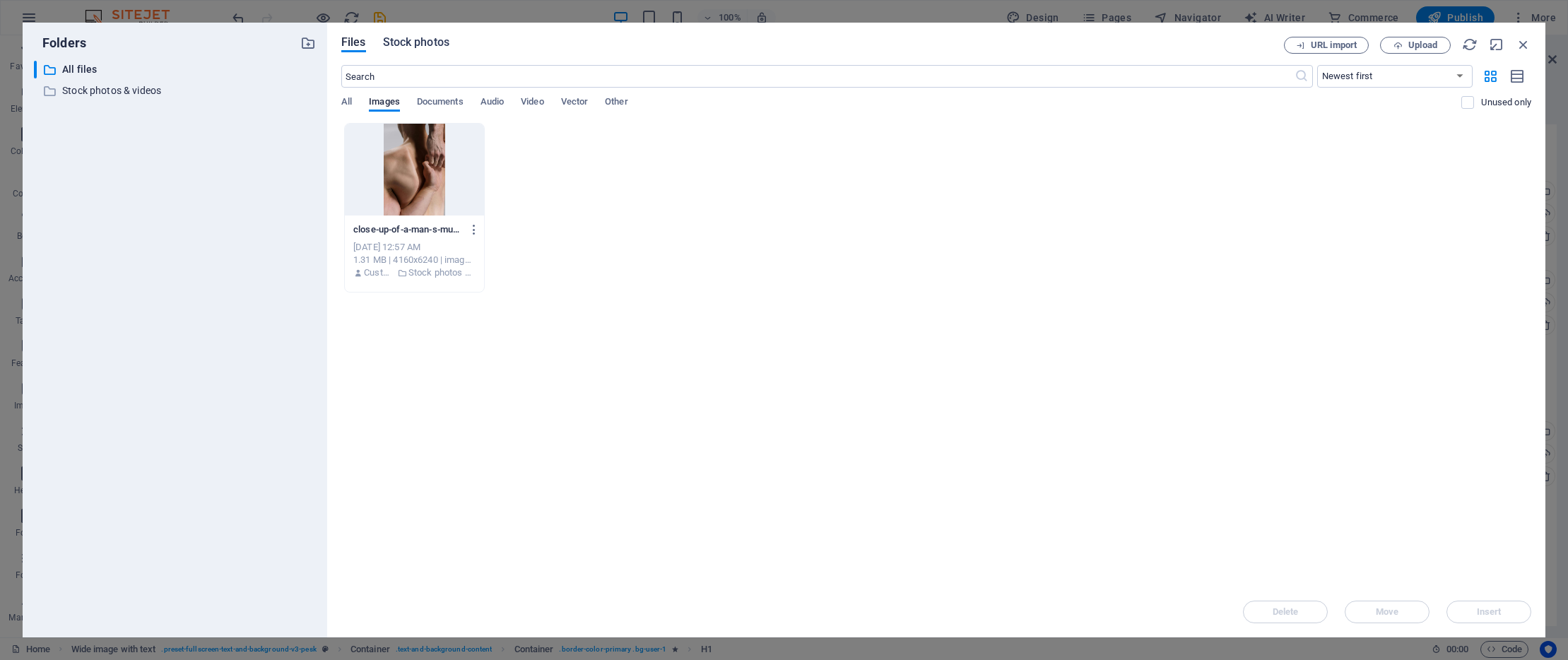
click at [439, 38] on span "Stock photos" at bounding box center [416, 42] width 66 height 17
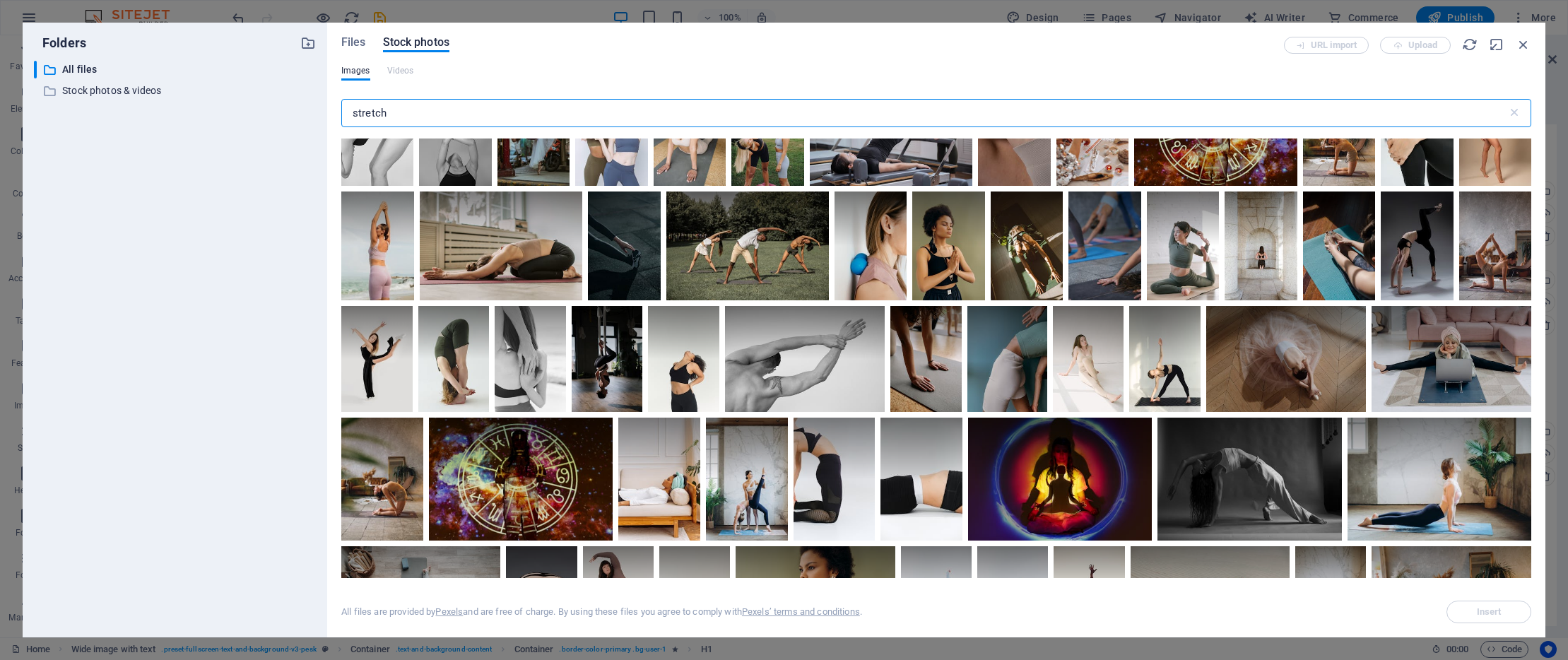
scroll to position [1607, 0]
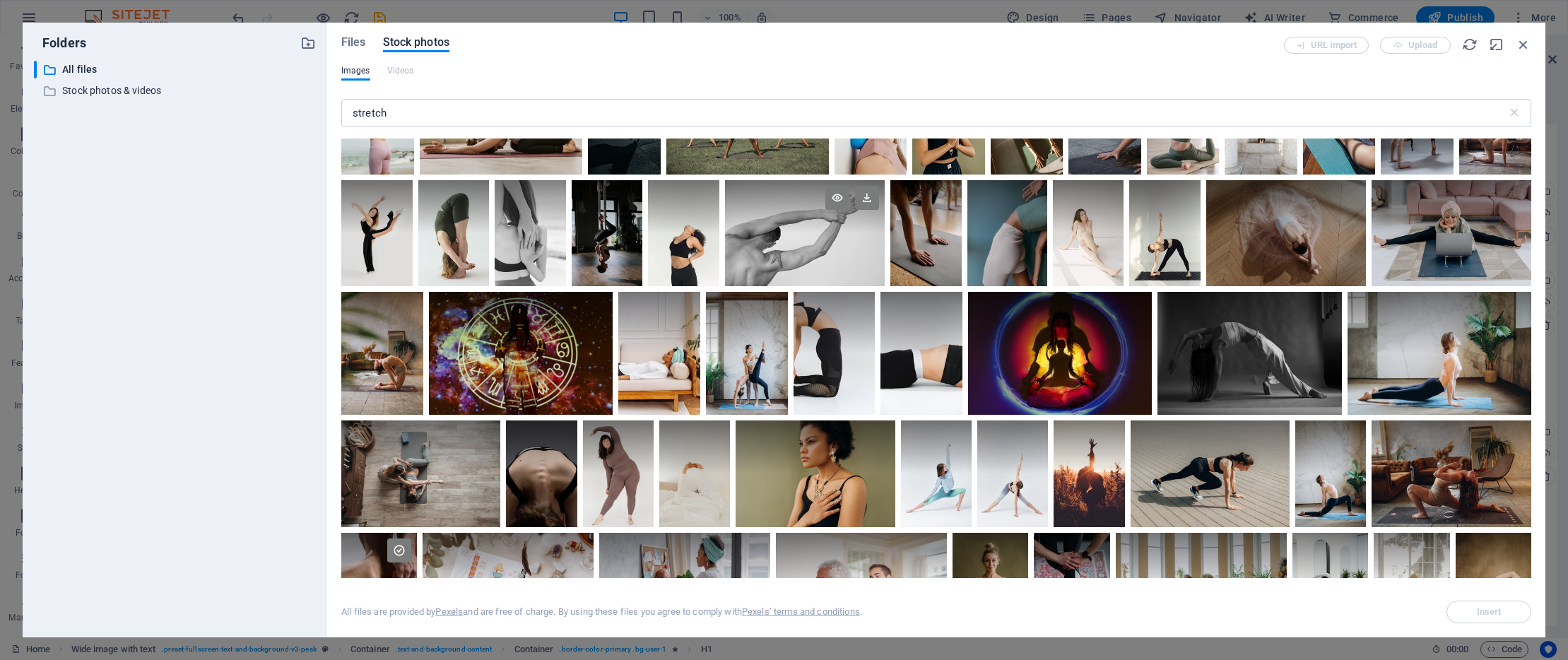
click at [885, 233] on div at bounding box center [804, 207] width 159 height 53
click at [879, 201] on icon at bounding box center [867, 198] width 24 height 24
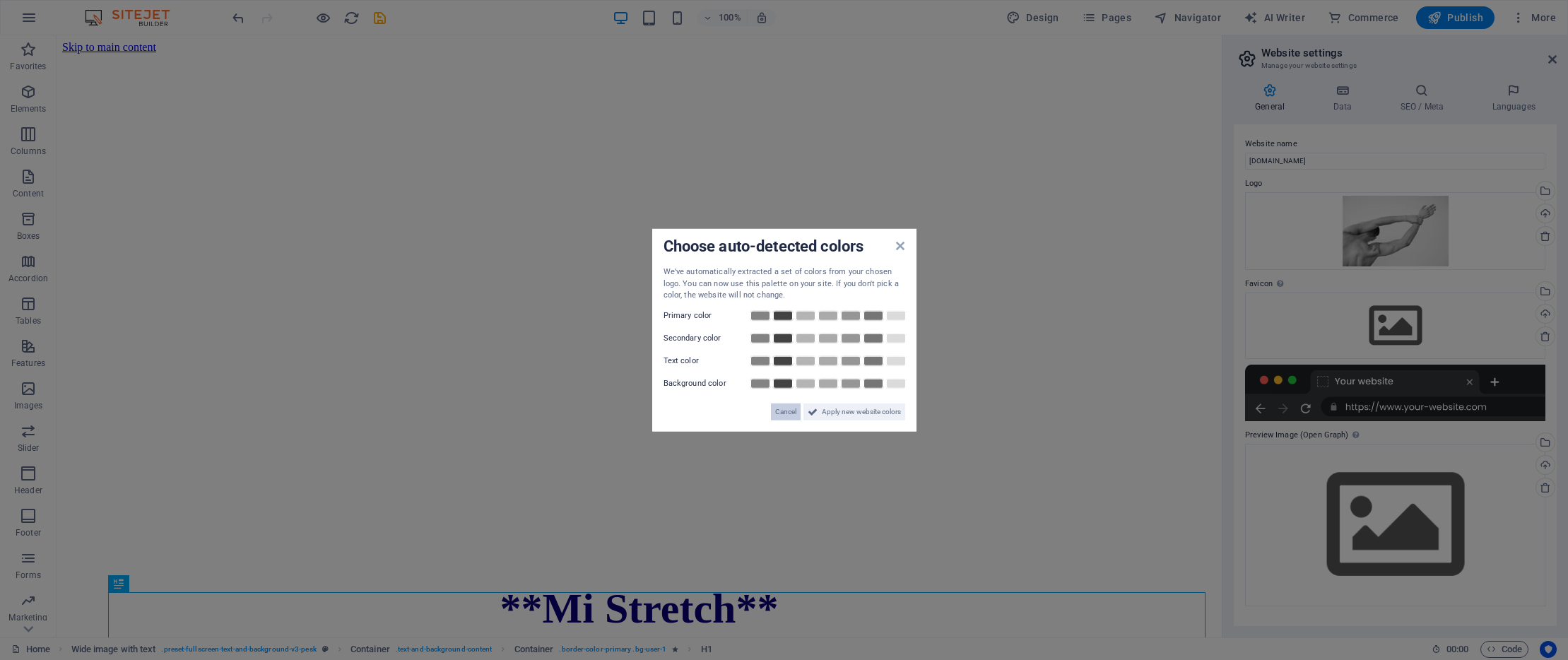
drag, startPoint x: 789, startPoint y: 412, endPoint x: 734, endPoint y: 376, distance: 65.7
click at [789, 412] on span "Cancel" at bounding box center [786, 411] width 21 height 17
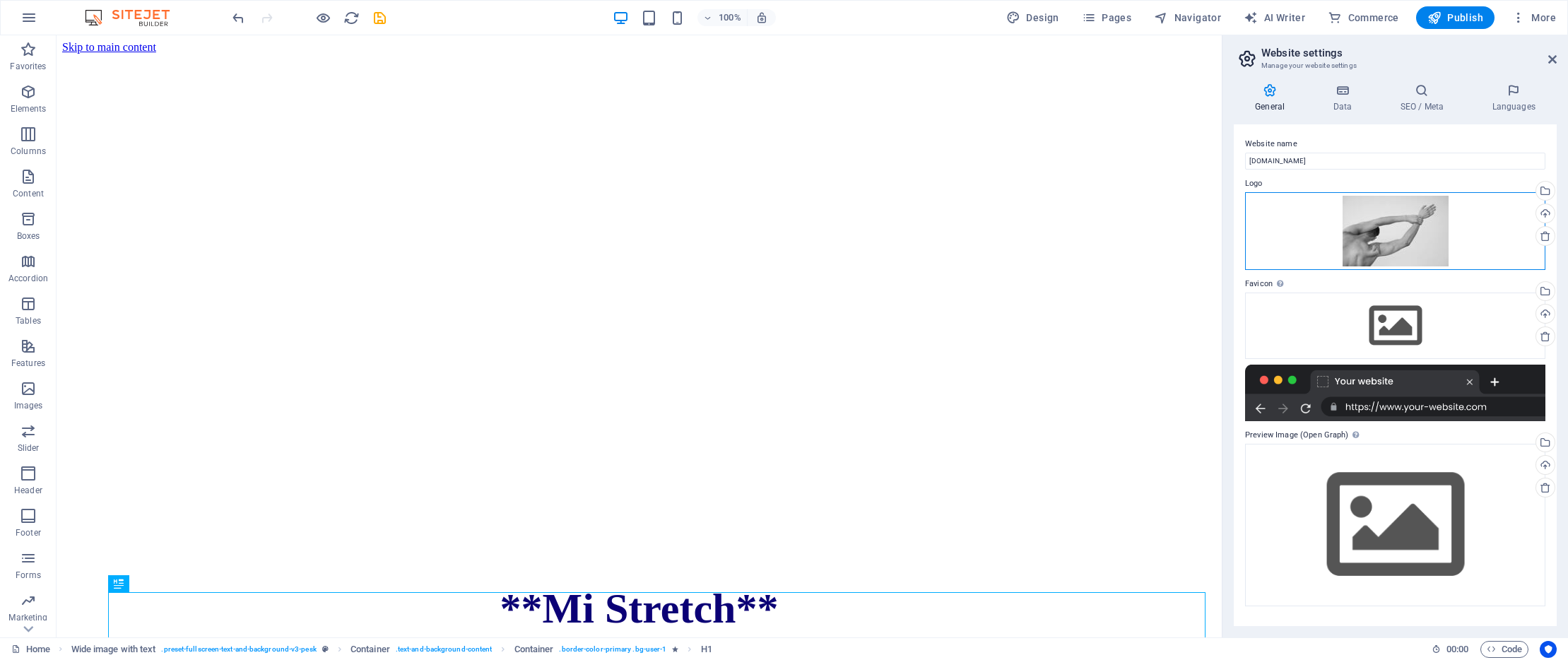
click at [1397, 230] on div "Drag files here, click to choose files or select files from Files or our free s…" at bounding box center [1395, 231] width 300 height 78
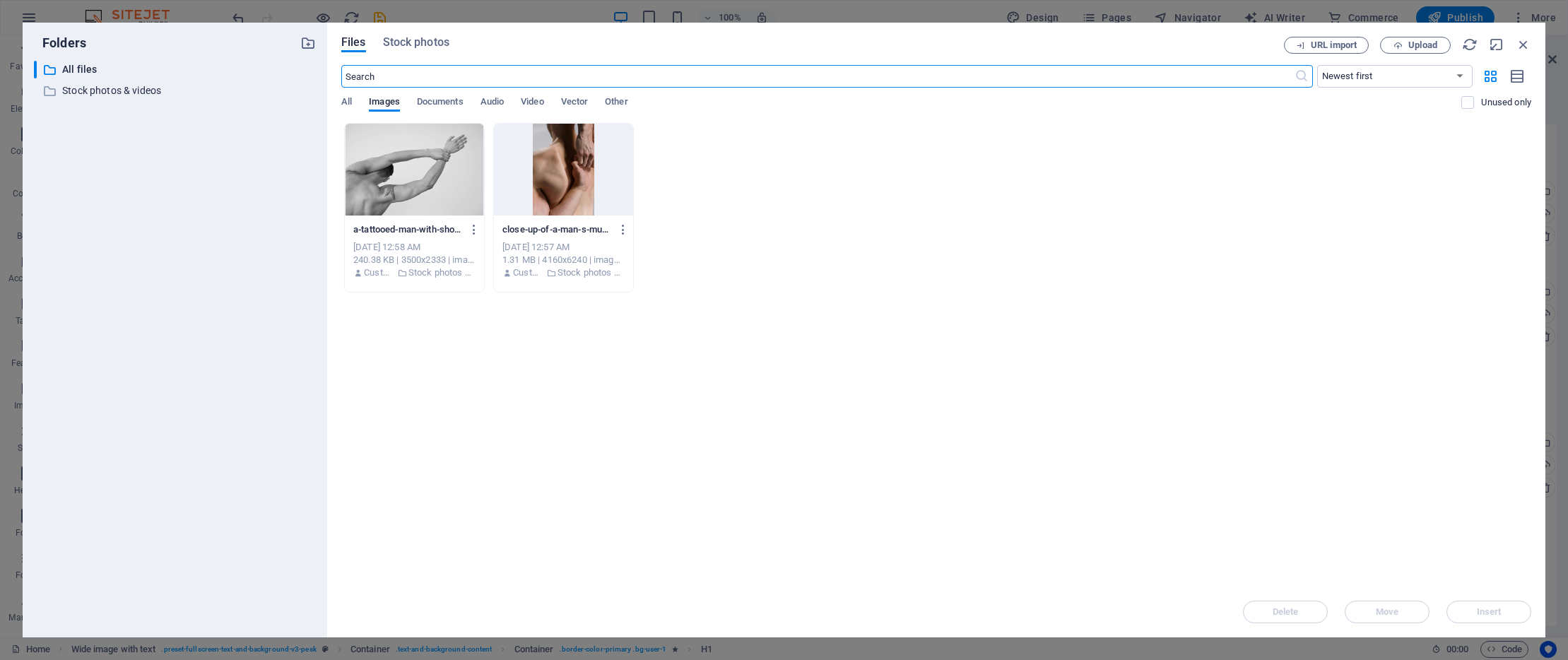
click at [571, 170] on div at bounding box center [564, 169] width 139 height 92
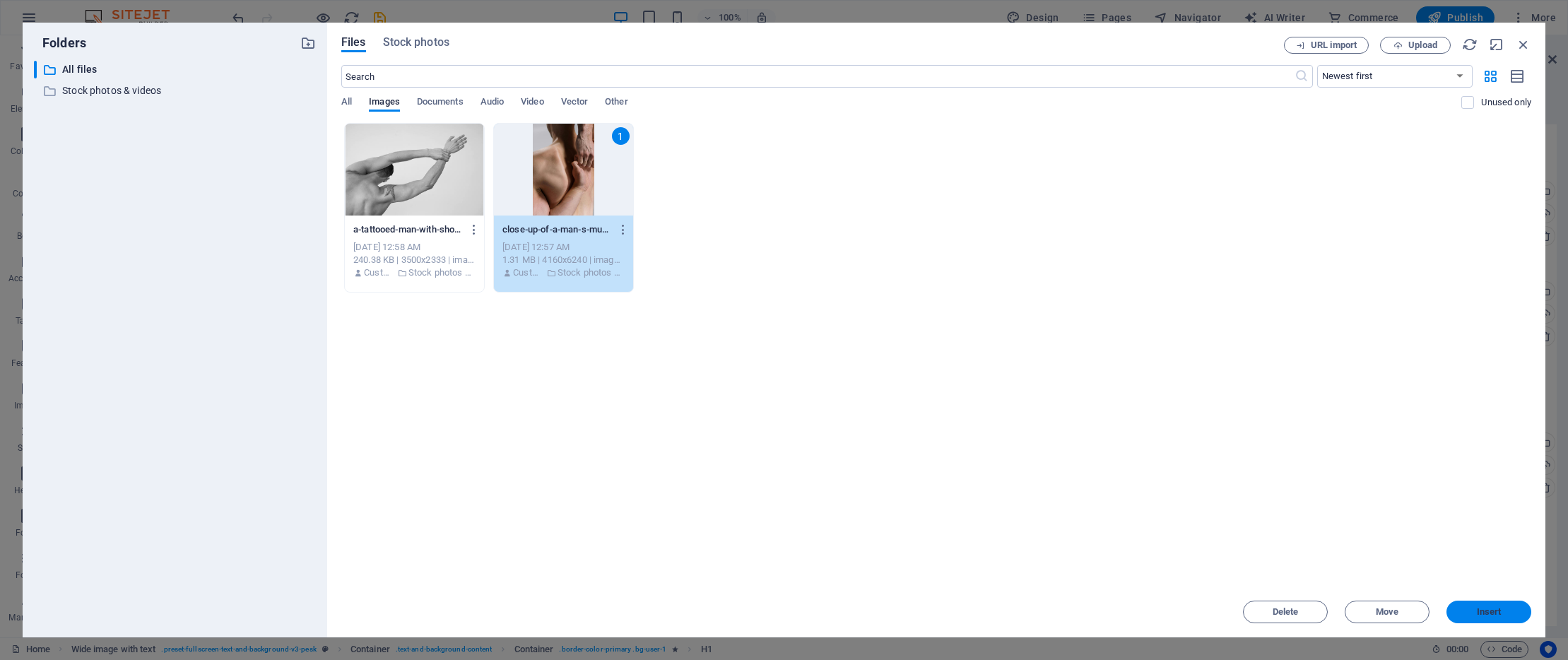
click at [1494, 608] on span "Insert" at bounding box center [1489, 612] width 25 height 9
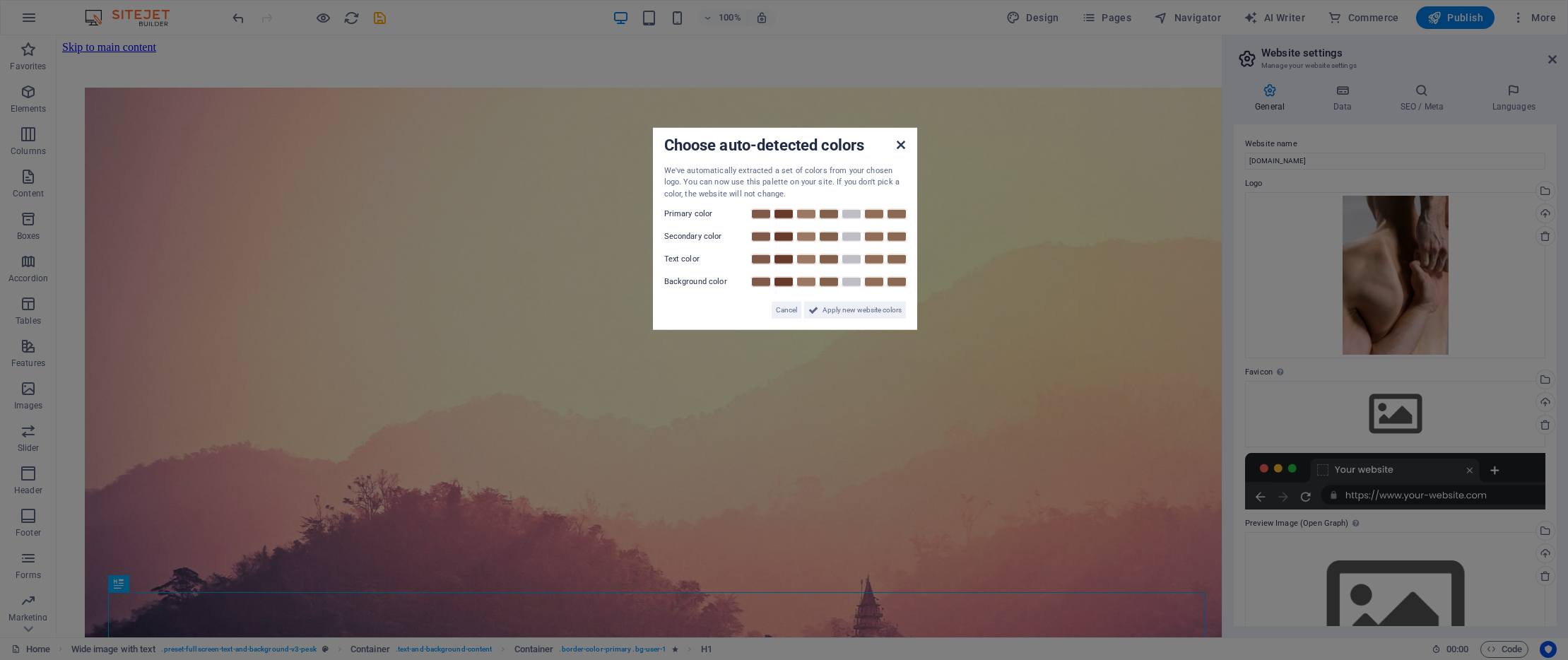
click at [899, 248] on div "Choose auto-detected colors We've automatically extracted a set of colors from …" at bounding box center [785, 229] width 264 height 203
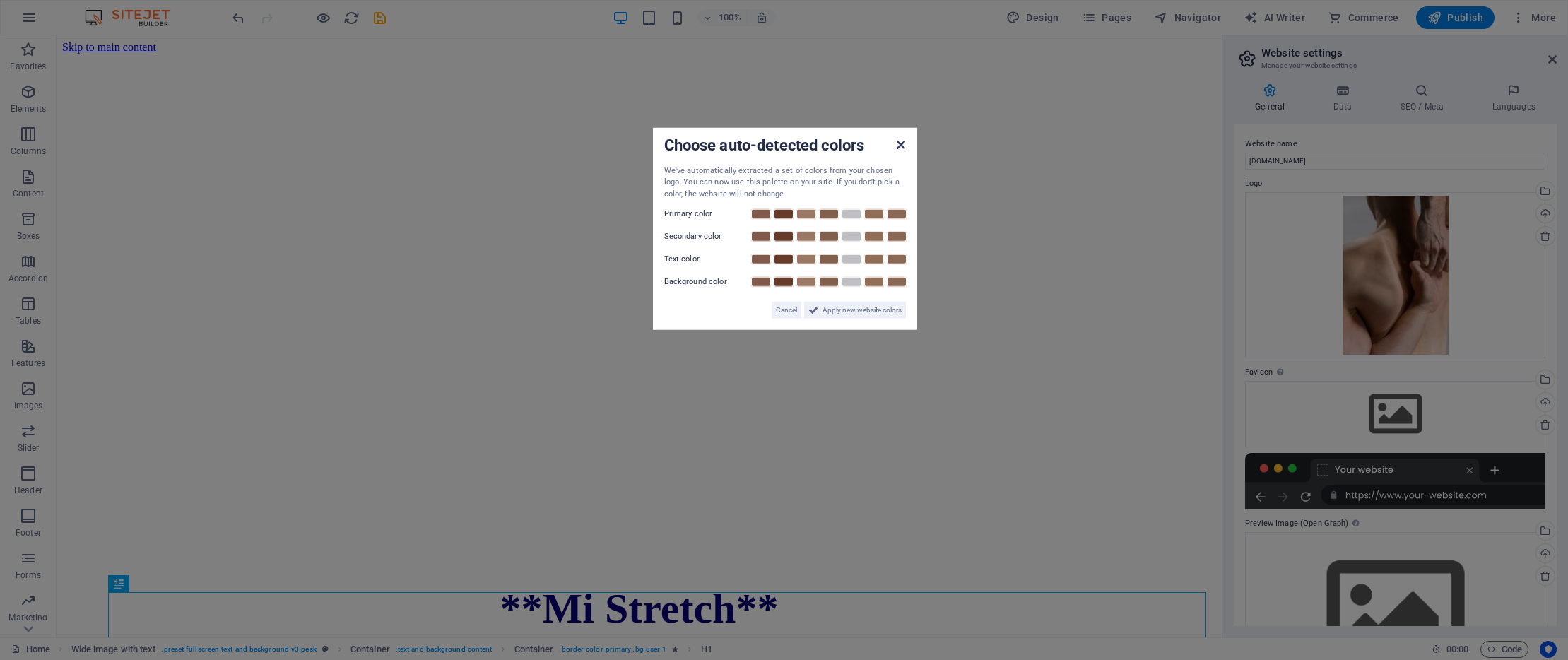
click at [903, 146] on icon at bounding box center [901, 145] width 9 height 11
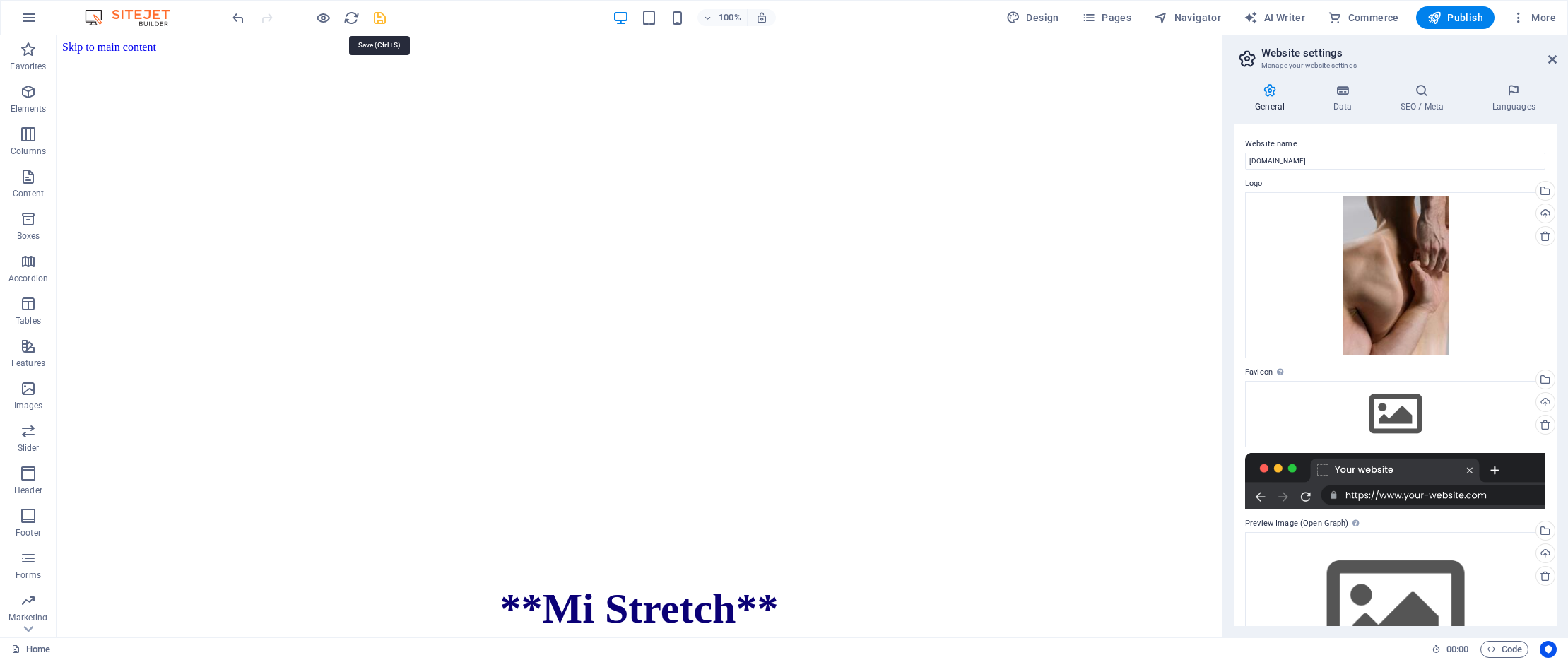
click at [381, 19] on icon "save" at bounding box center [380, 18] width 16 height 16
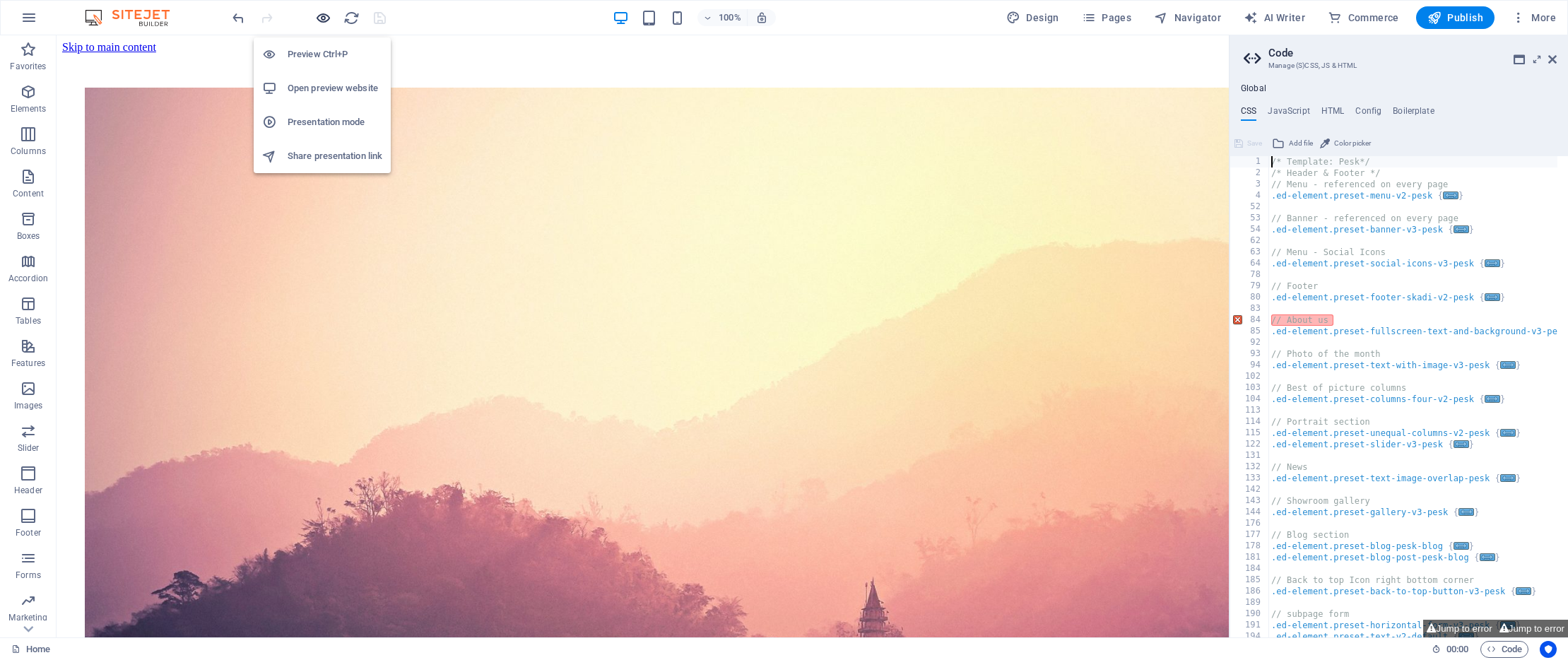
click at [323, 17] on icon "button" at bounding box center [324, 18] width 16 height 16
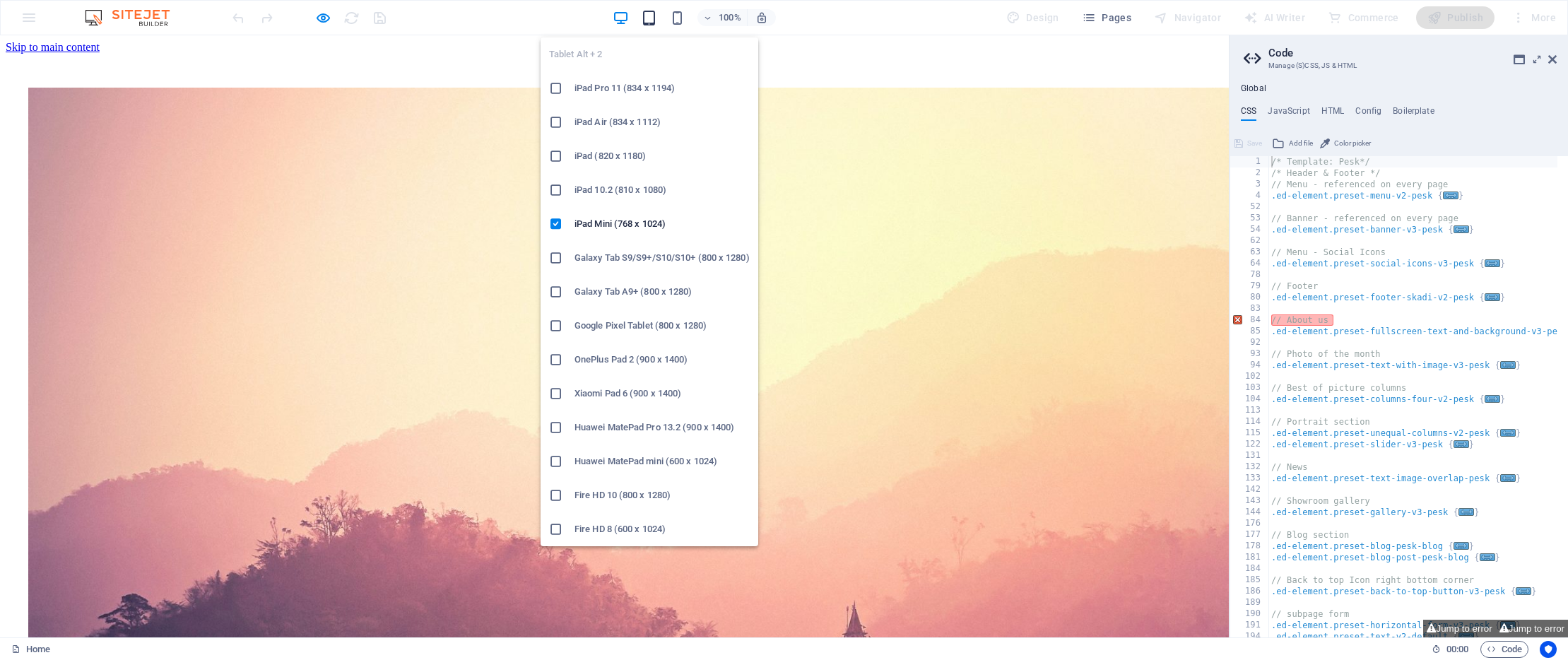
click at [657, 18] on icon "button" at bounding box center [649, 18] width 16 height 16
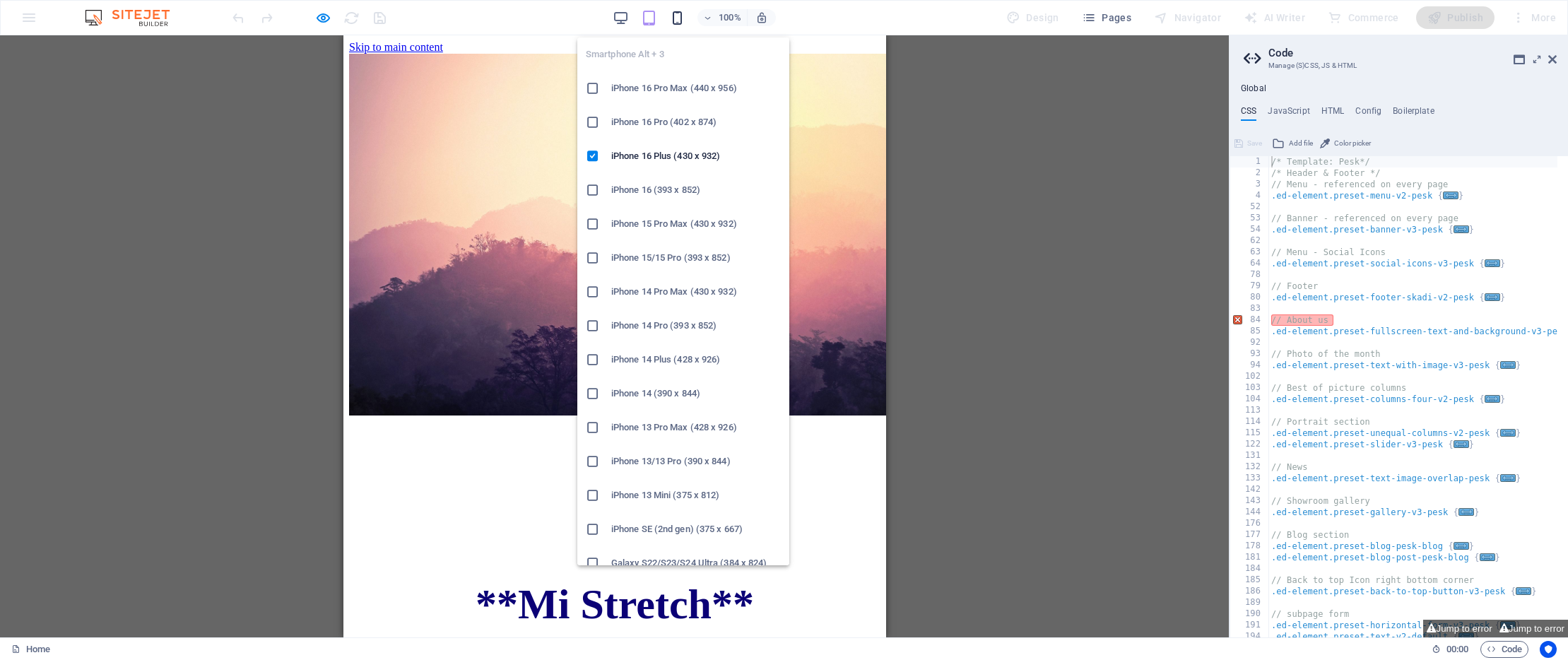
click at [685, 14] on icon "button" at bounding box center [677, 18] width 16 height 16
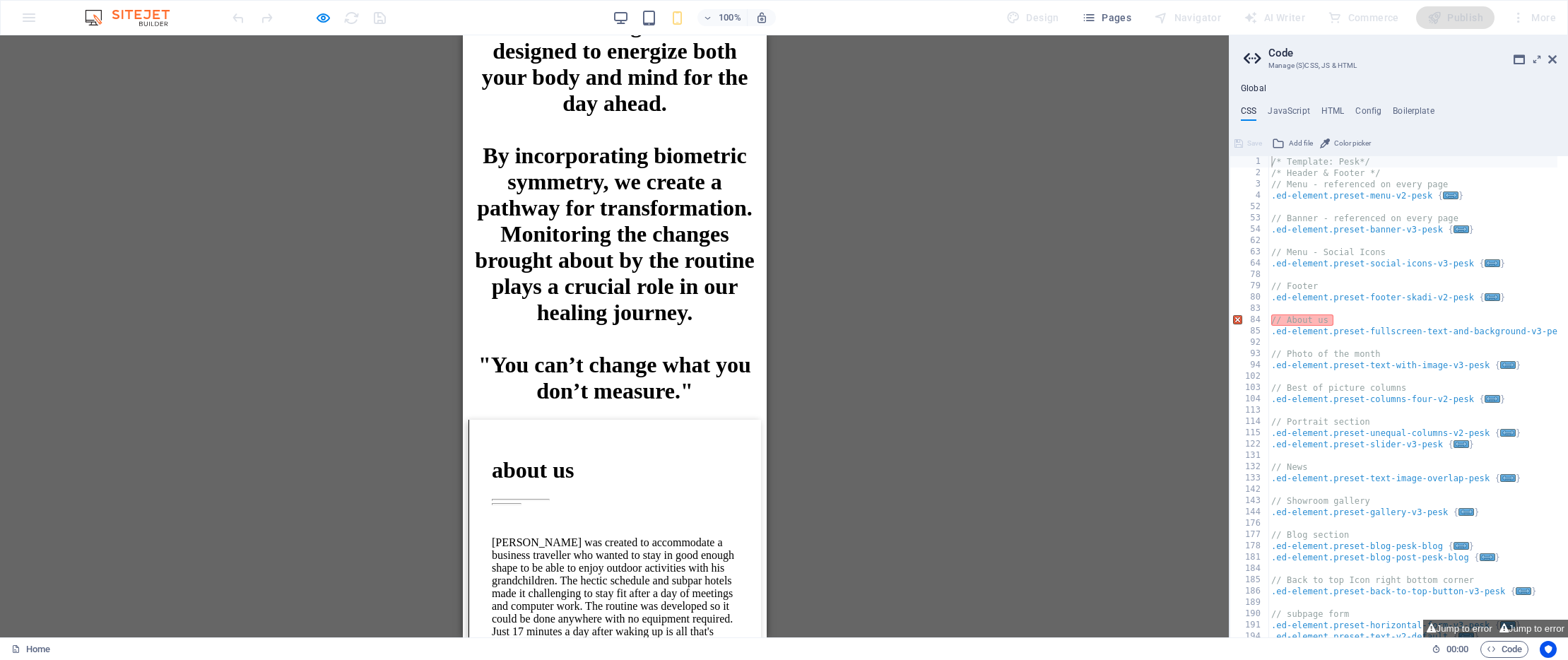
scroll to position [988, 0]
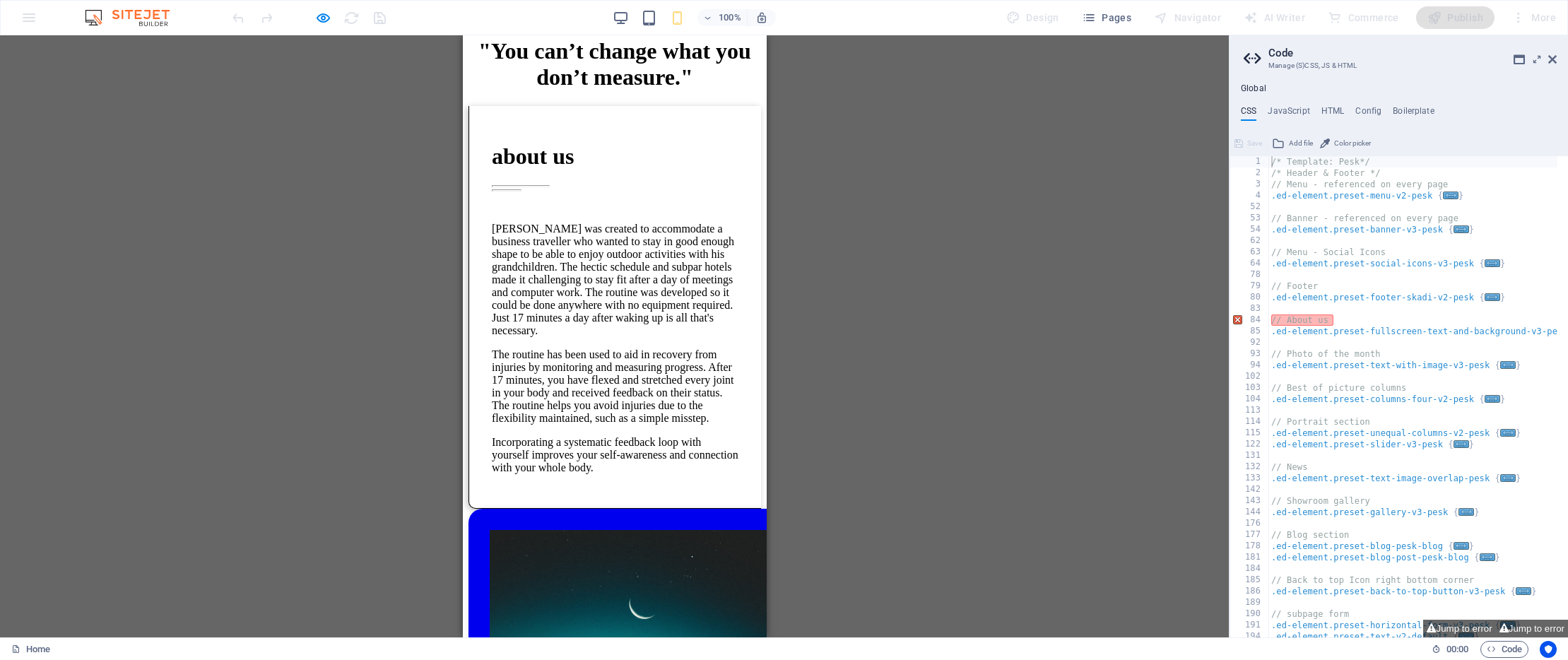
drag, startPoint x: 1020, startPoint y: 122, endPoint x: 241, endPoint y: 65, distance: 781.1
click at [1020, 122] on div "Drag here to replace the existing content. Press “Ctrl” if you want to create a…" at bounding box center [614, 336] width 1229 height 602
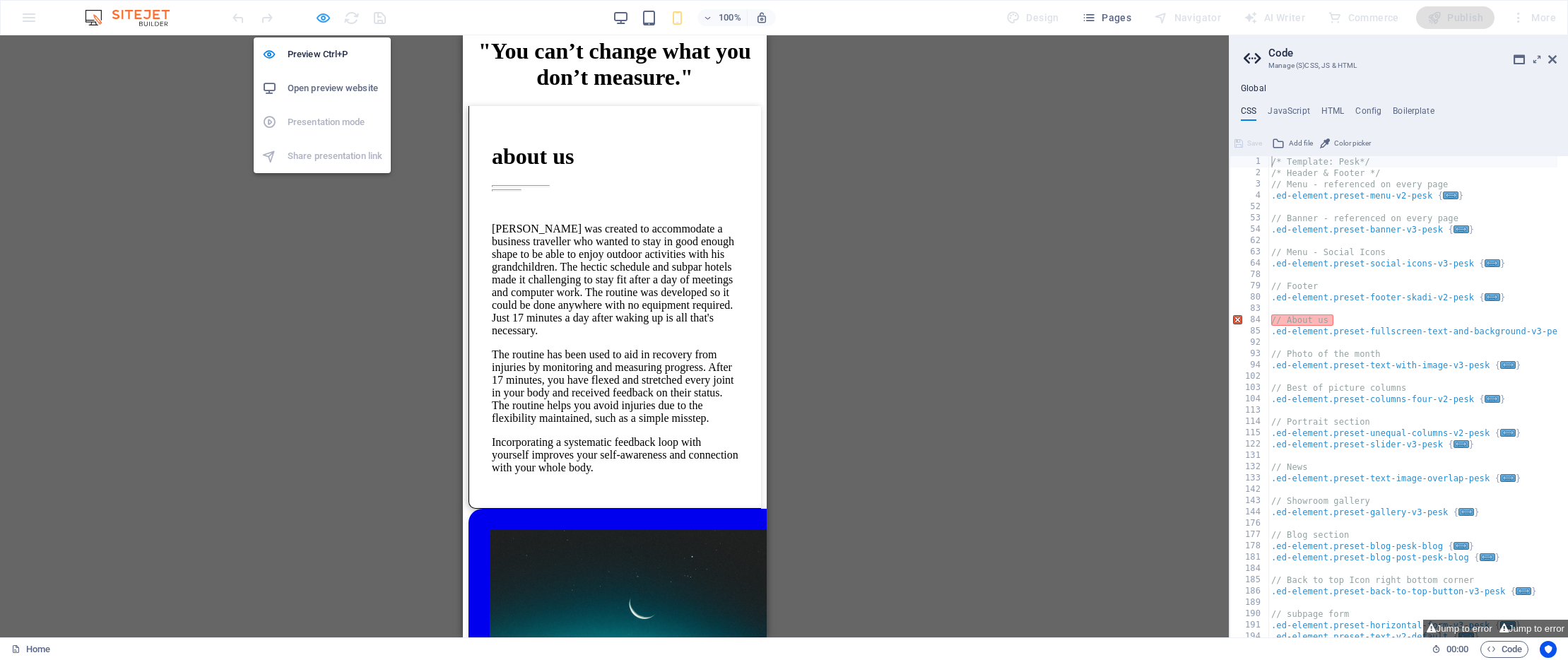
click at [325, 21] on icon "button" at bounding box center [324, 18] width 16 height 16
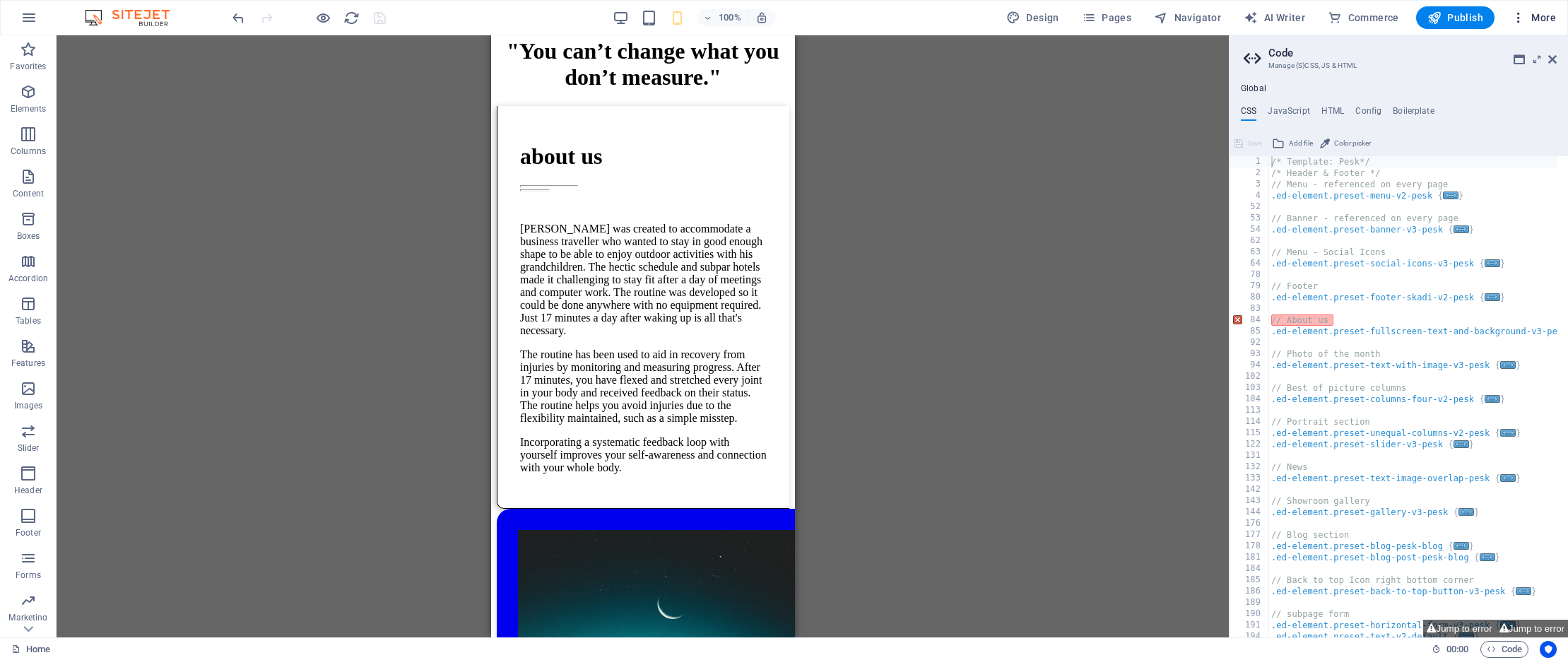
click at [1554, 17] on span "More" at bounding box center [1534, 18] width 45 height 14
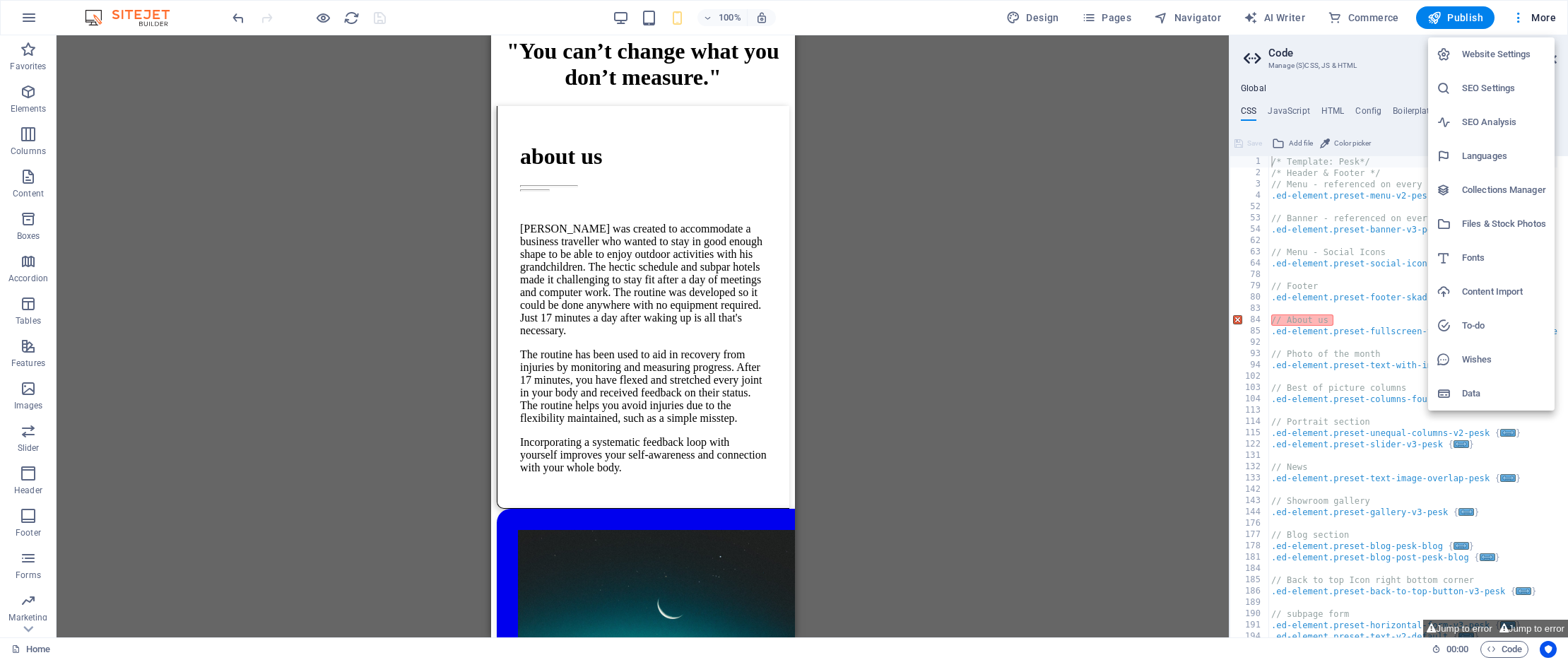
click at [1498, 87] on h6 "SEO Settings" at bounding box center [1504, 88] width 84 height 17
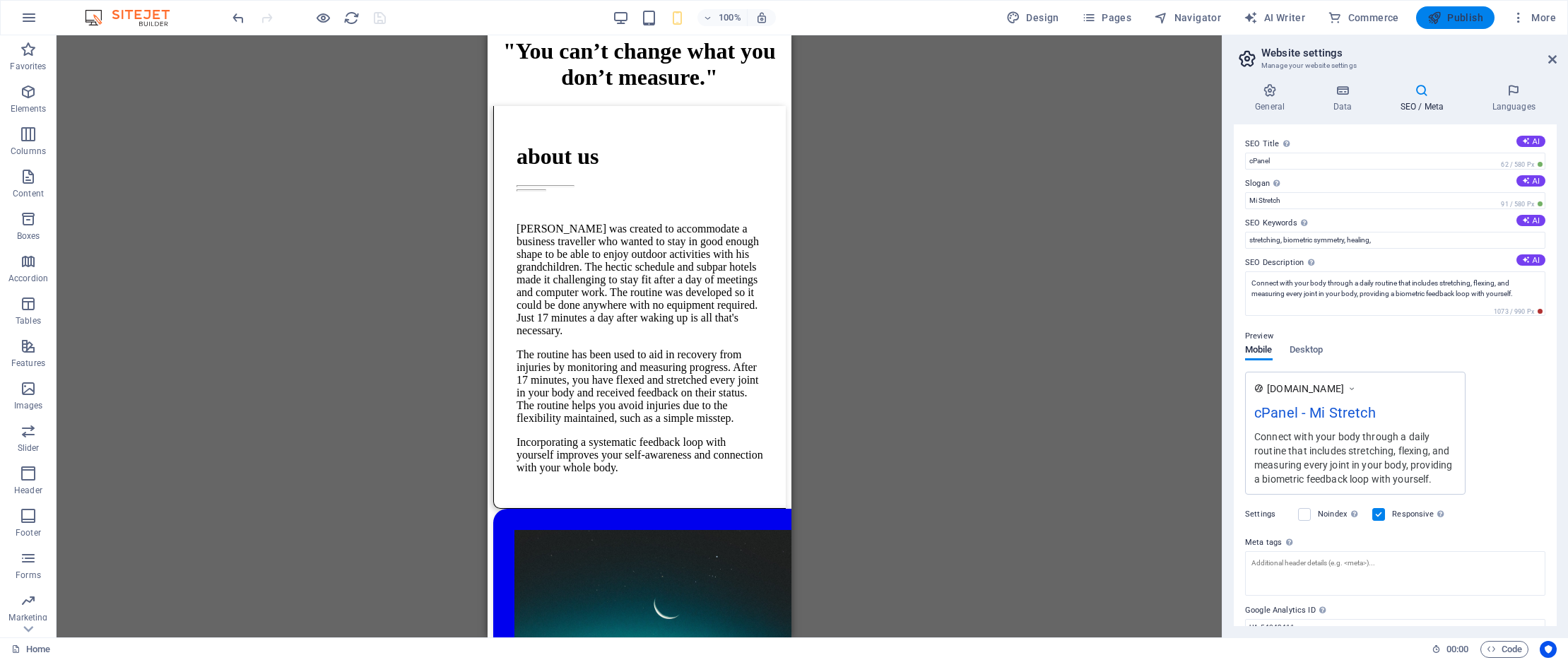
click at [1460, 17] on span "Publish" at bounding box center [1456, 18] width 56 height 14
